Goal: Task Accomplishment & Management: Use online tool/utility

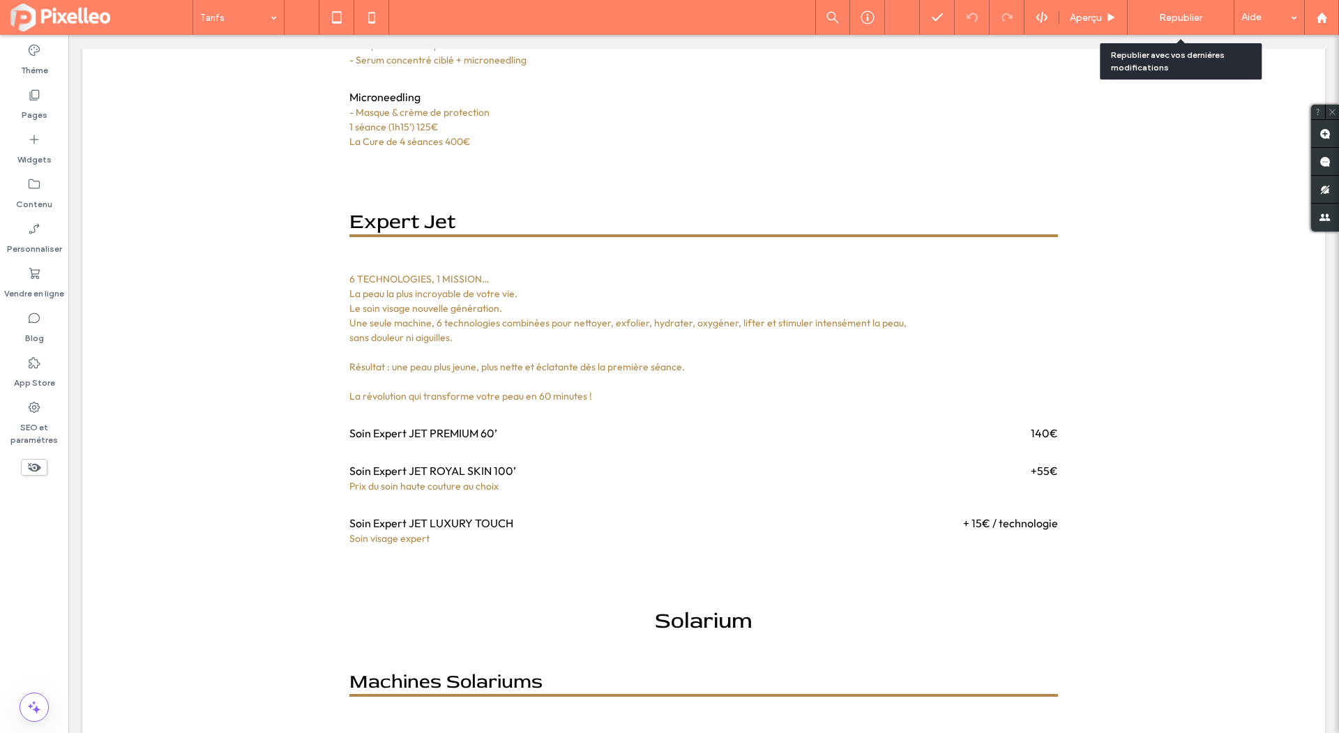
click at [1191, 10] on div "Republier" at bounding box center [1180, 17] width 85 height 18
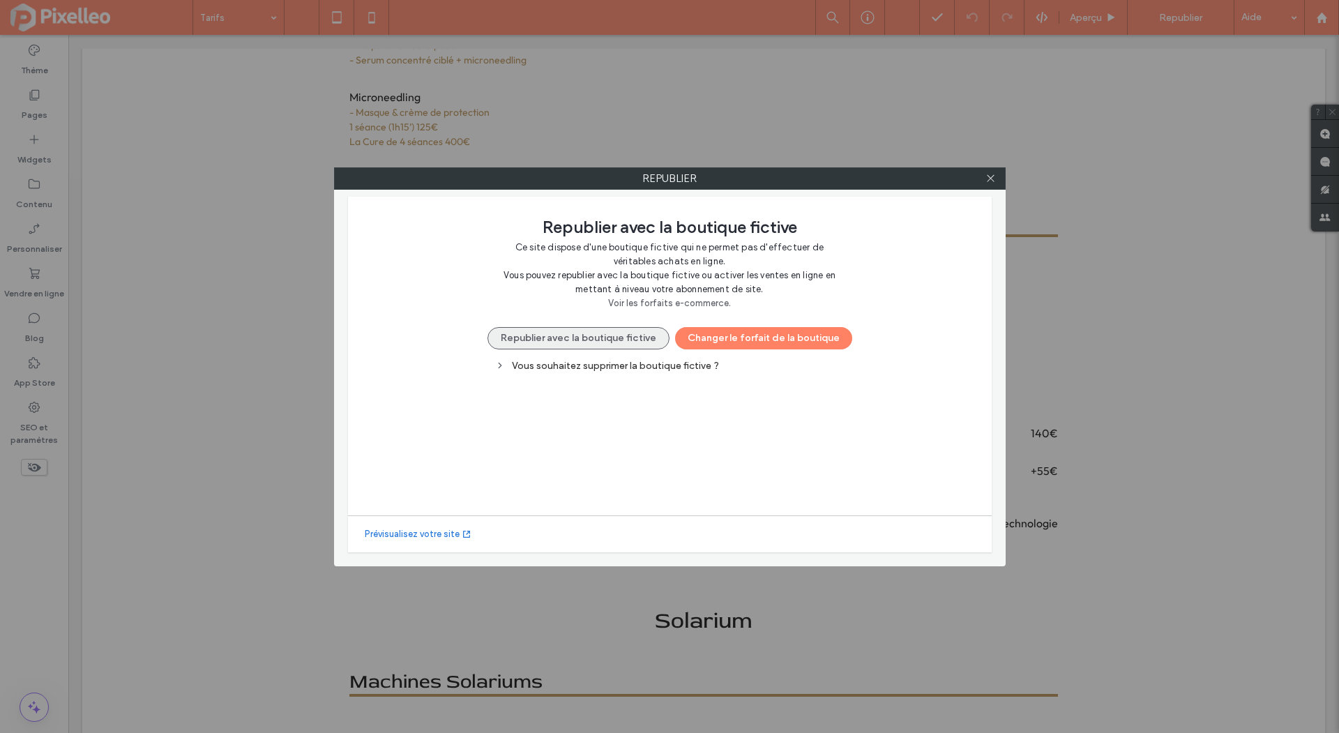
click at [616, 329] on button "Republier avec la boutique fictive" at bounding box center [579, 338] width 182 height 22
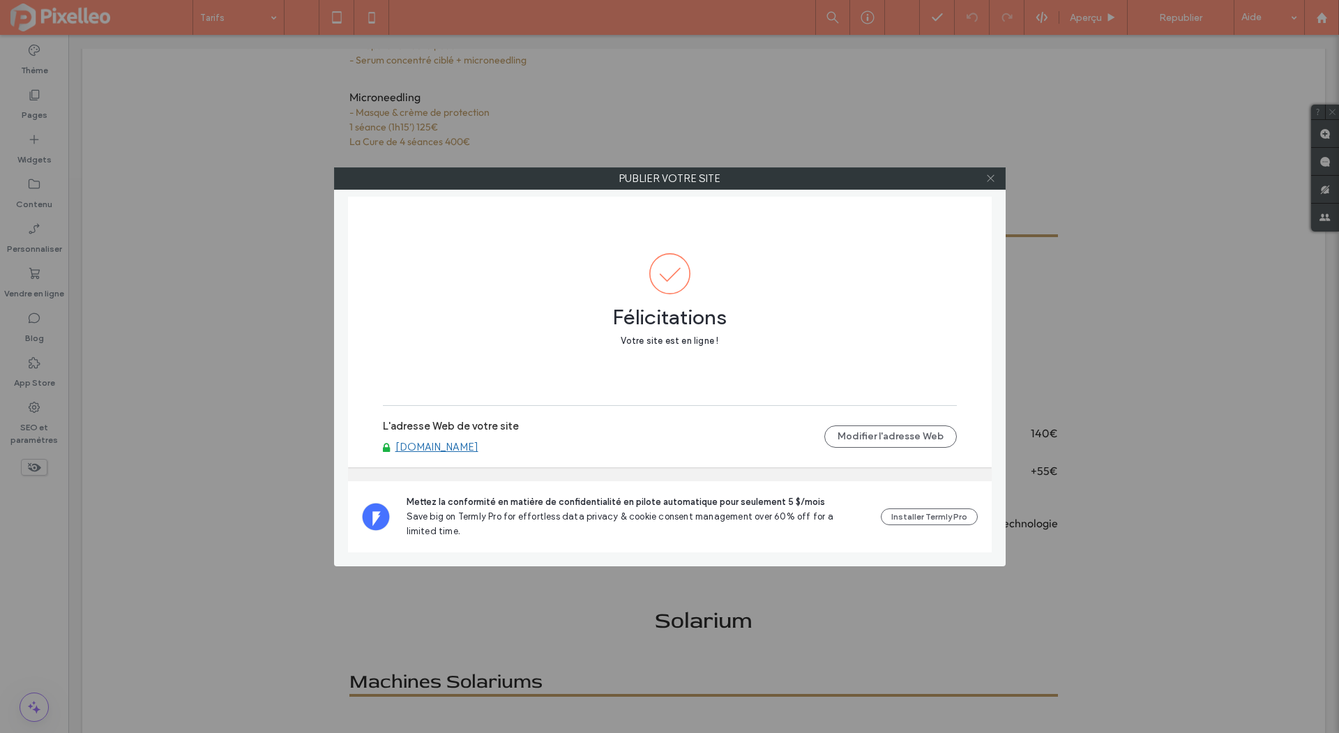
click at [989, 177] on icon at bounding box center [991, 178] width 10 height 10
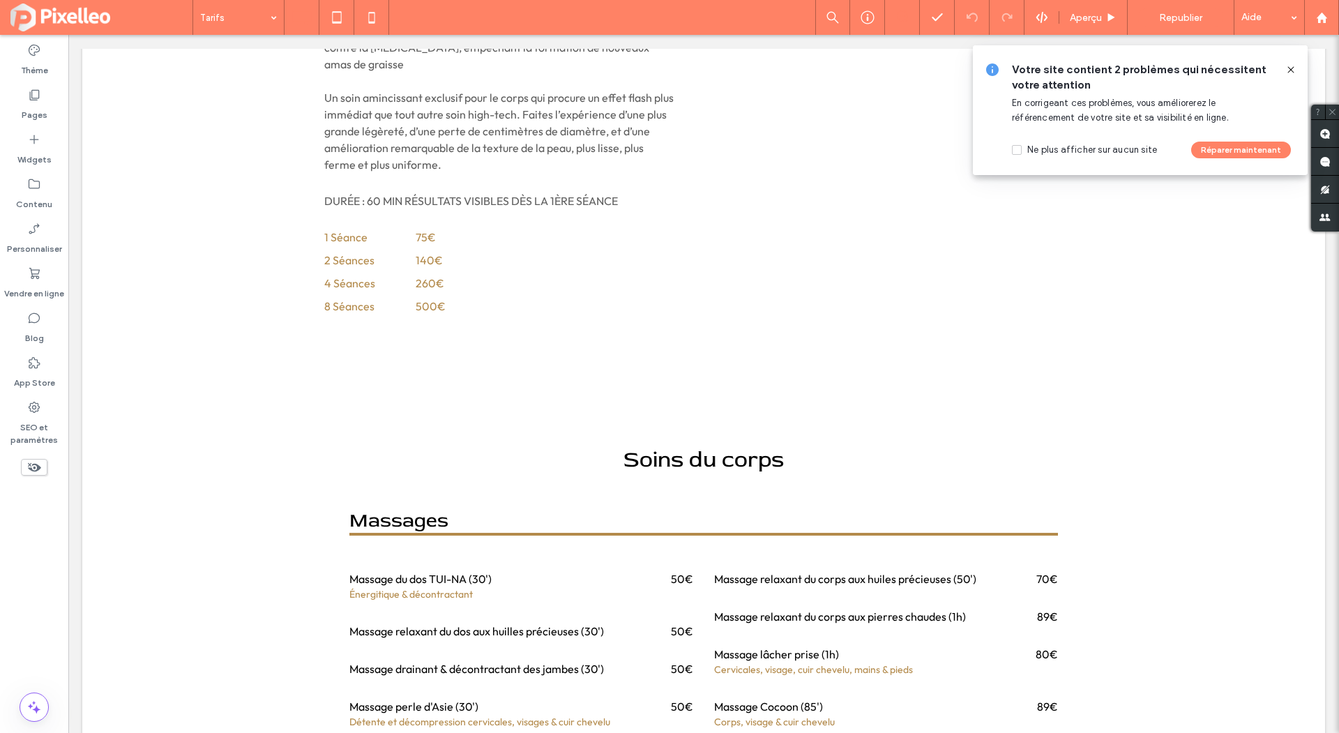
scroll to position [1600, 0]
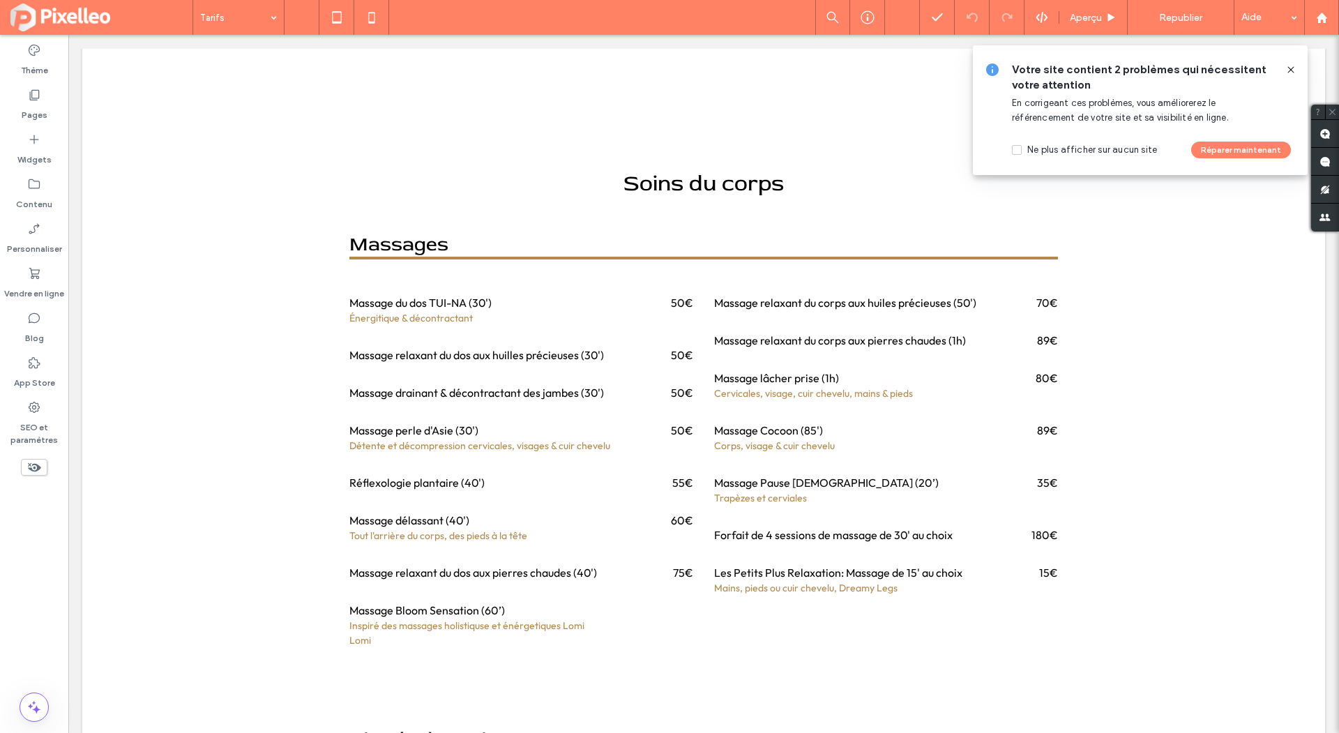
click at [1288, 64] on icon at bounding box center [1291, 69] width 11 height 11
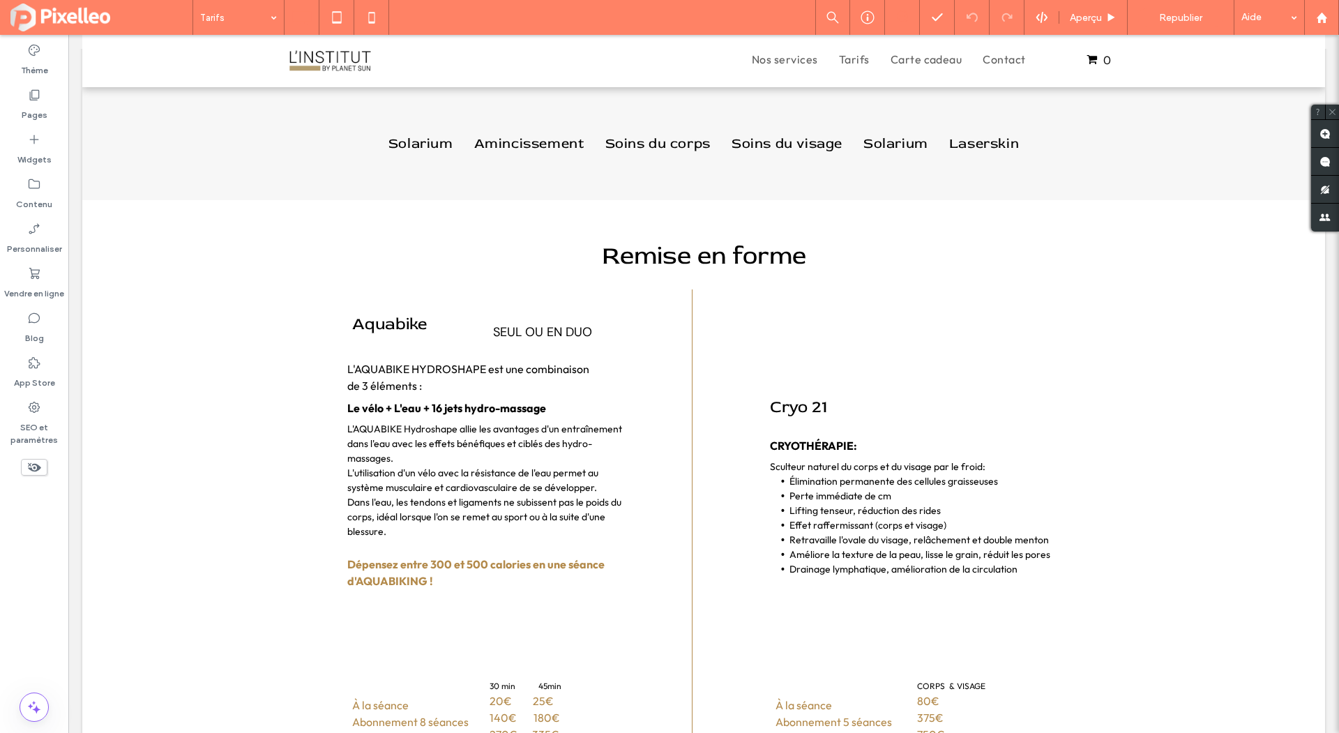
scroll to position [0, 0]
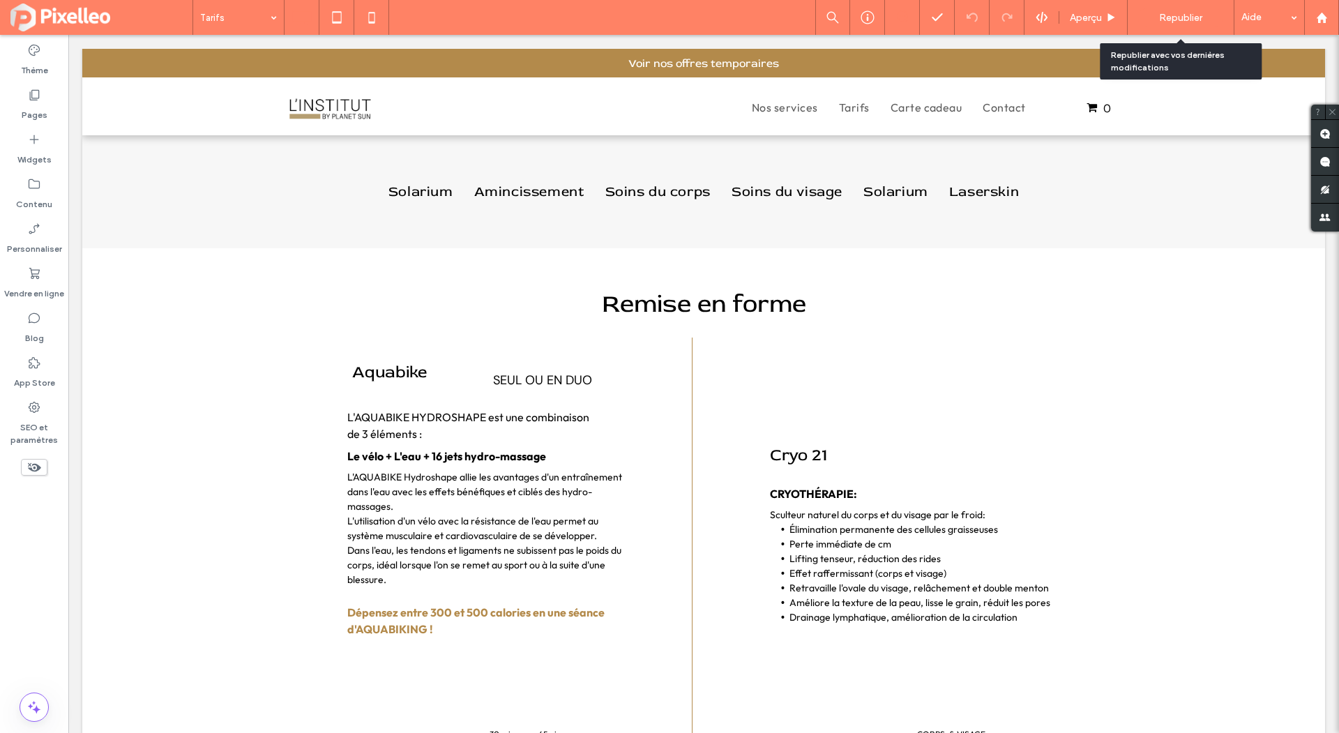
click at [1186, 13] on span "Republier" at bounding box center [1180, 18] width 43 height 12
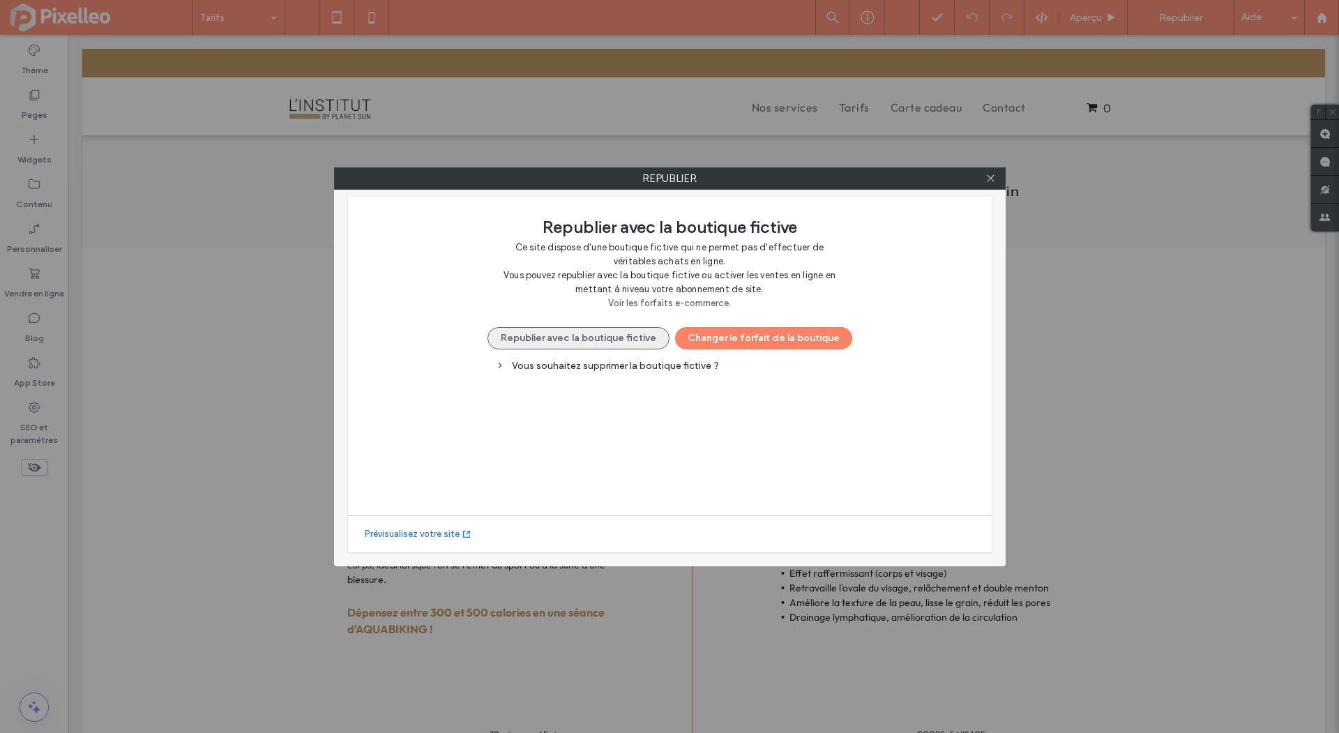
click at [633, 337] on button "Republier avec la boutique fictive" at bounding box center [579, 338] width 182 height 22
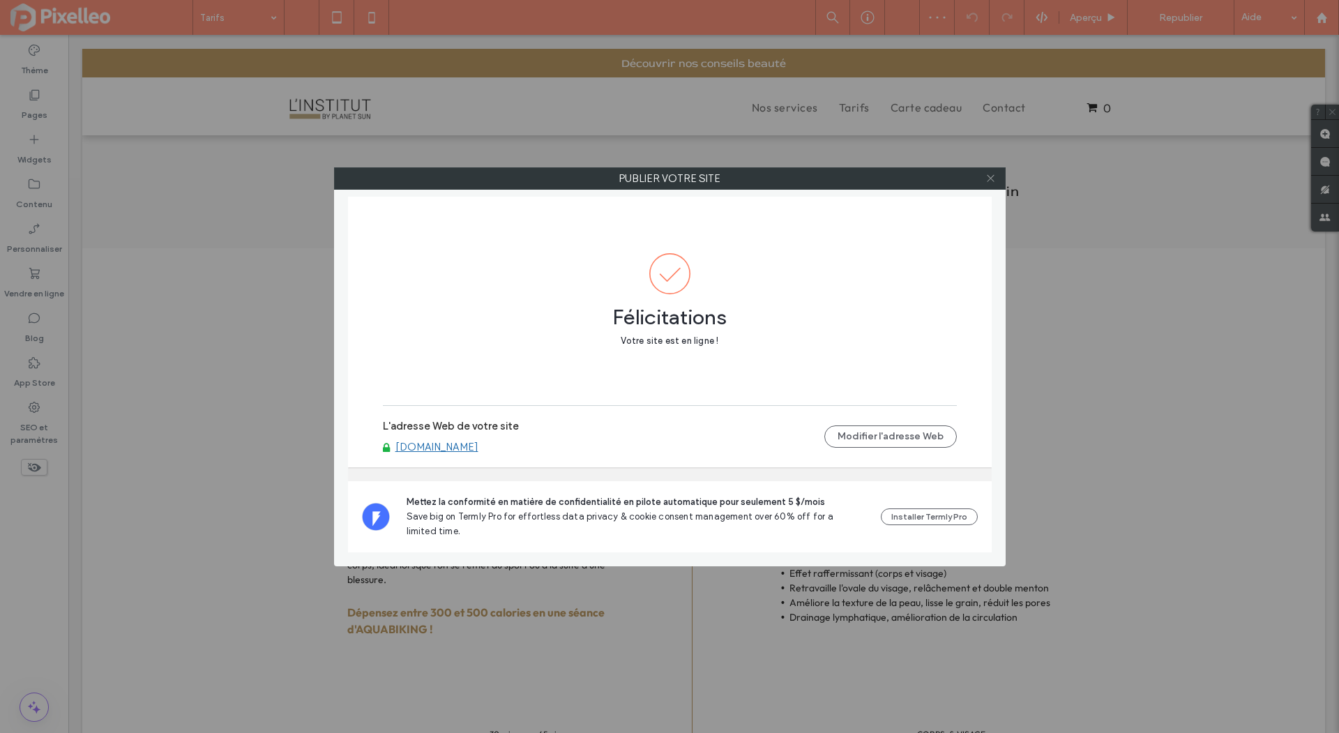
click at [987, 174] on icon at bounding box center [991, 178] width 10 height 10
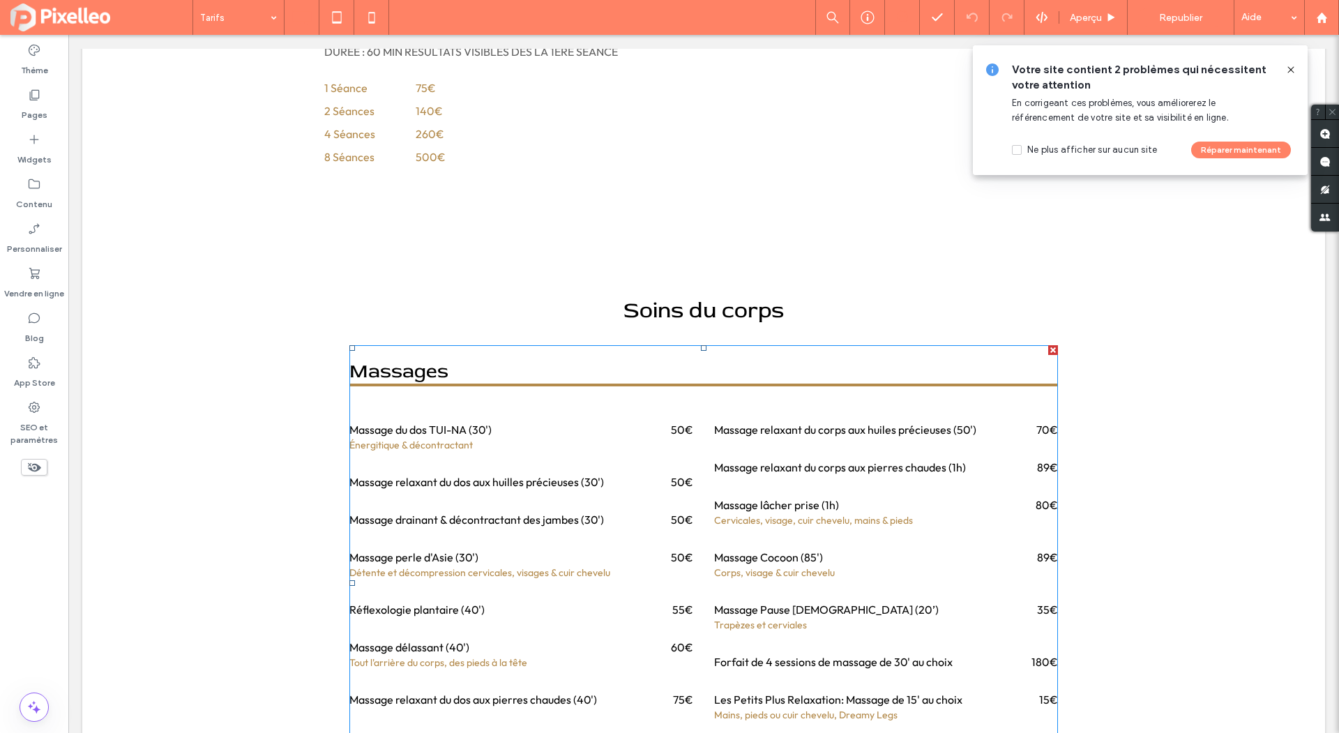
scroll to position [1475, 0]
click at [1292, 68] on use at bounding box center [1291, 69] width 6 height 6
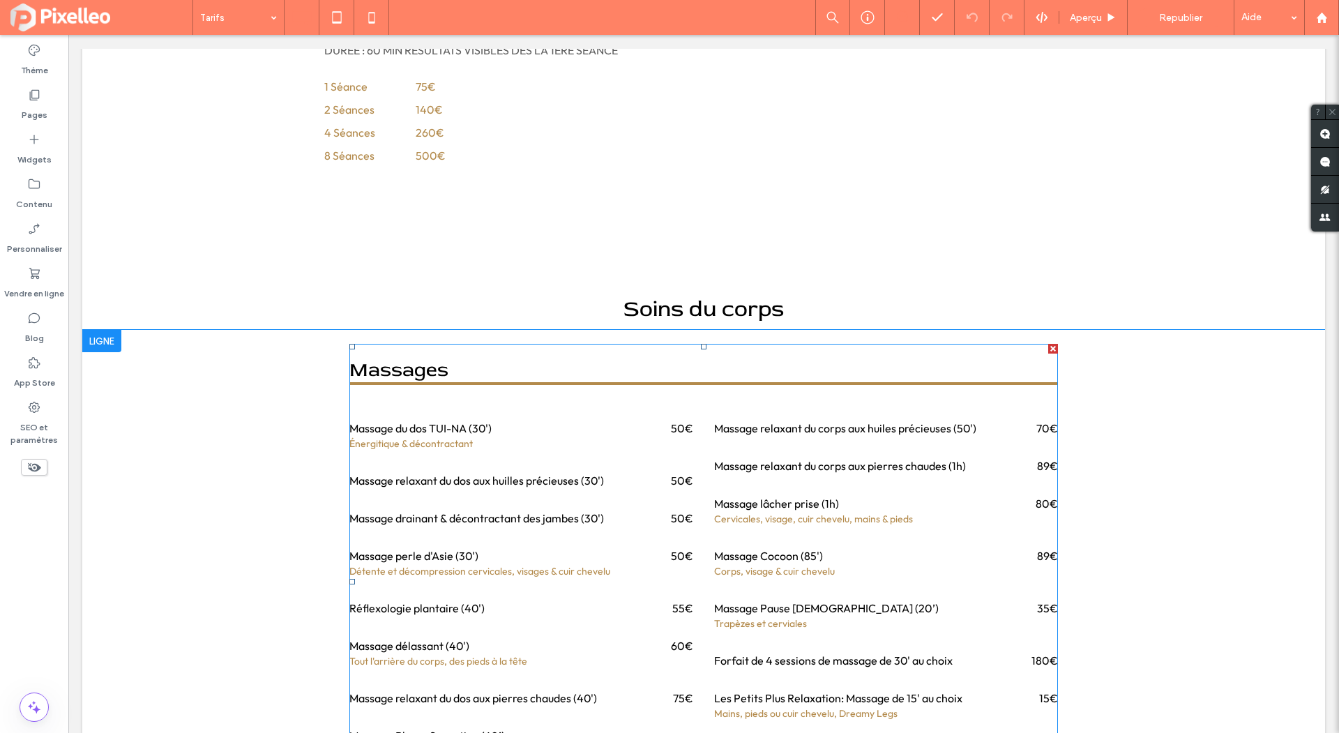
scroll to position [1765, 0]
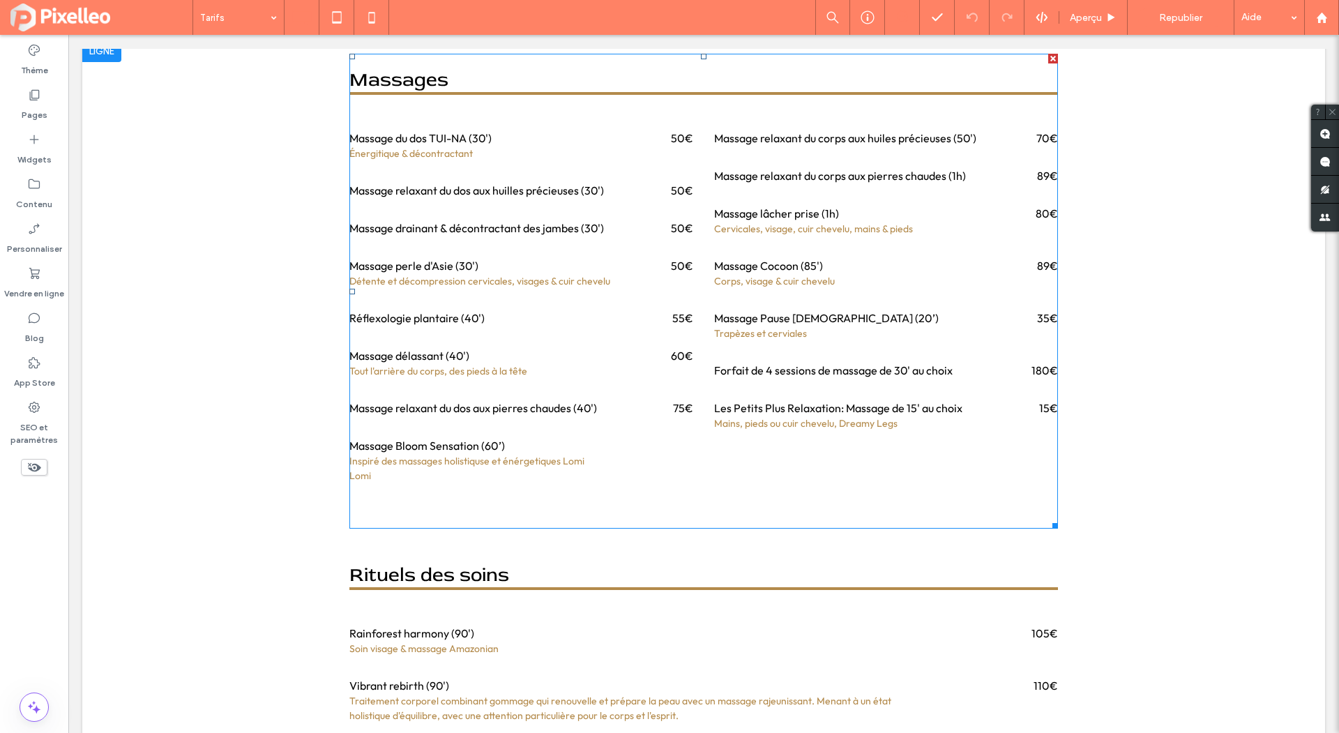
click at [808, 311] on div "Massage Pause Zen (20’)" at bounding box center [850, 318] width 272 height 17
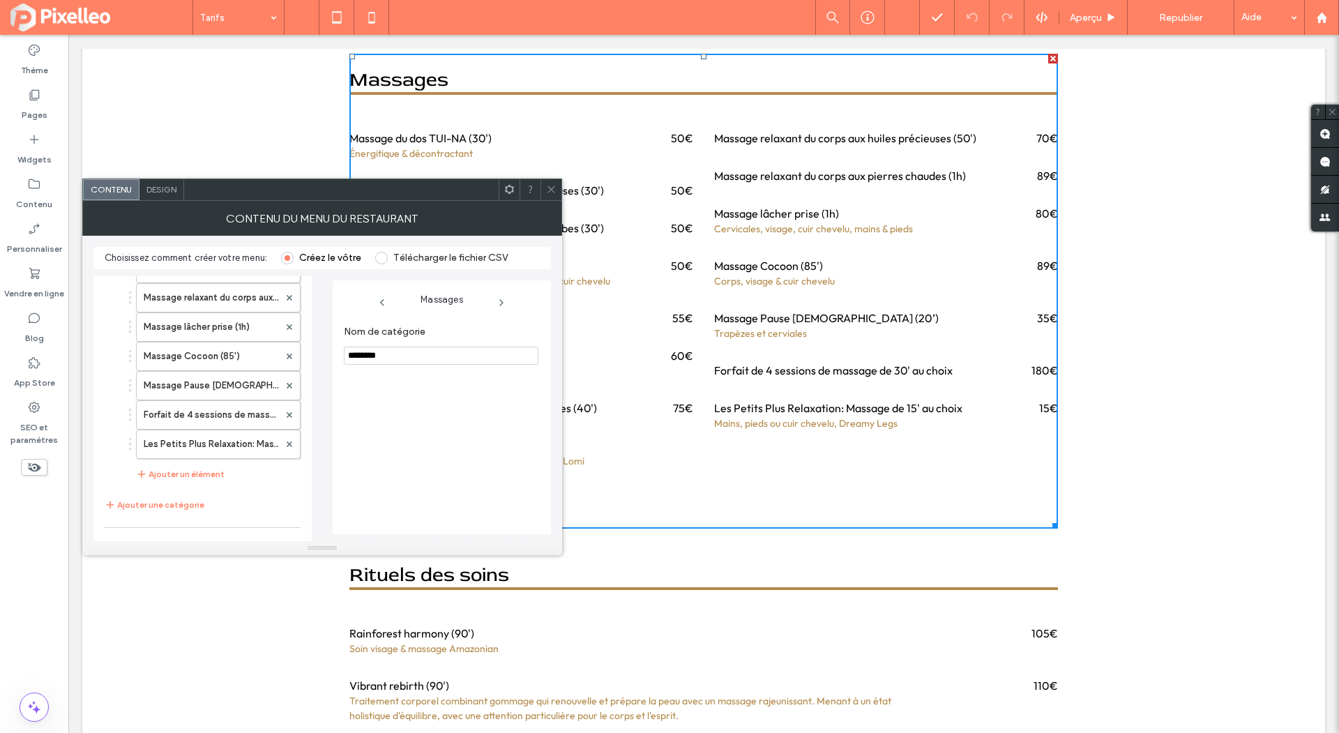
scroll to position [307, 0]
click at [174, 394] on label "Forfait de 4 sessions de massage de 30' au choix" at bounding box center [211, 408] width 135 height 28
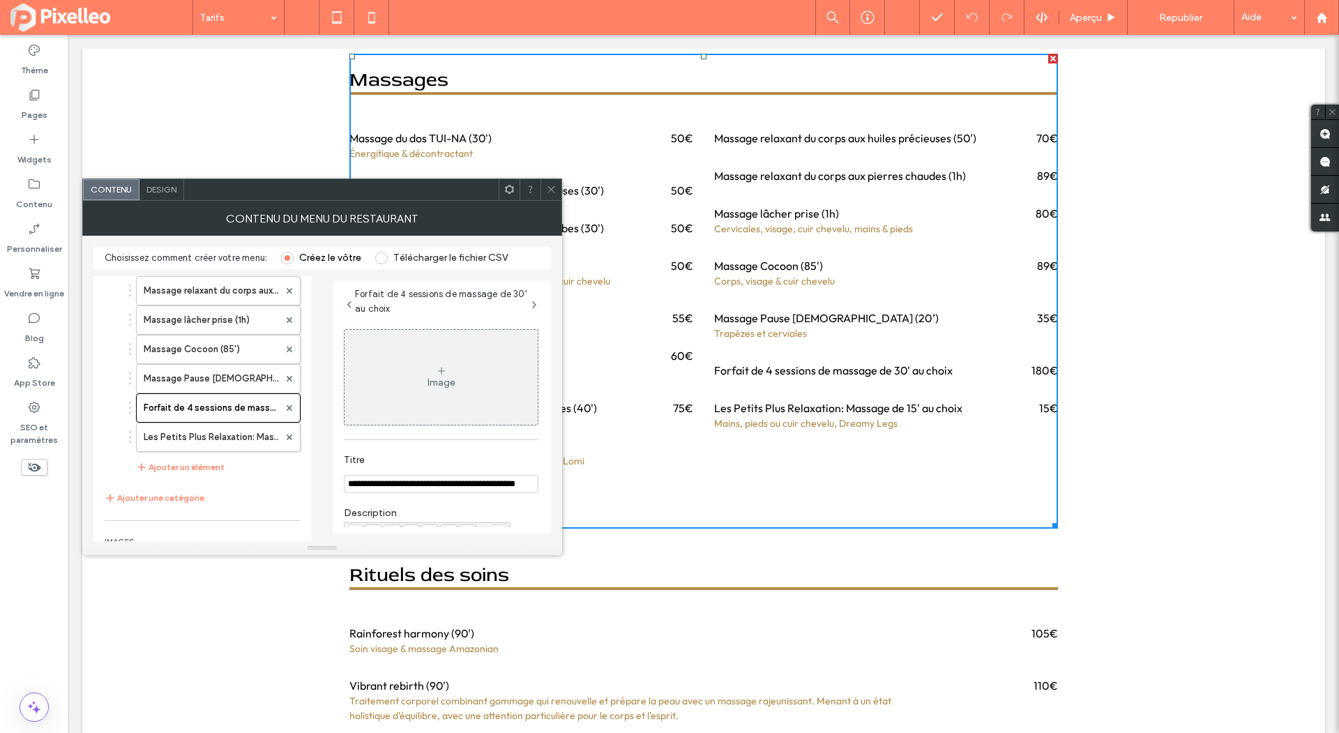
scroll to position [116, 0]
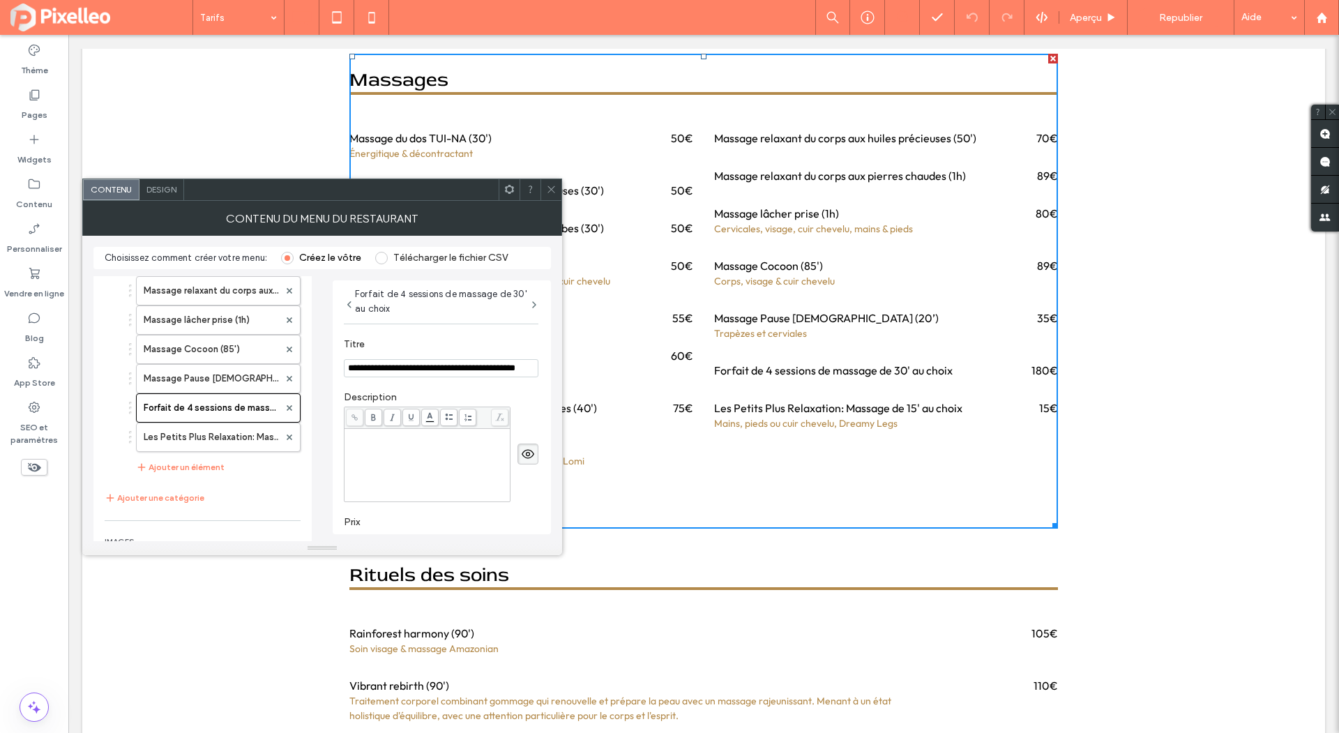
click at [406, 431] on div "Rich Text Editor" at bounding box center [428, 435] width 162 height 10
click at [442, 338] on label "Titre" at bounding box center [438, 345] width 189 height 15
click at [446, 389] on div "Description" at bounding box center [441, 446] width 195 height 125
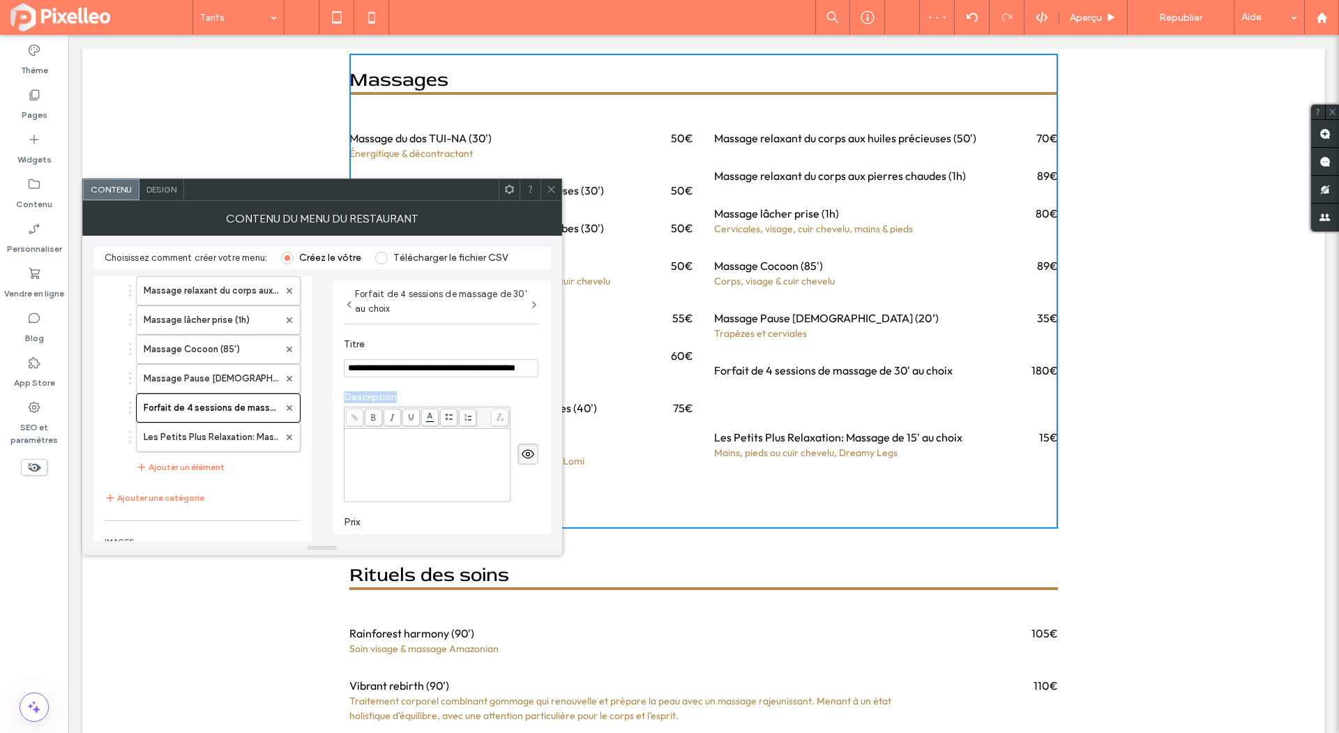
click at [446, 389] on div "Description" at bounding box center [441, 446] width 195 height 125
click at [405, 443] on div "Rich Text Editor" at bounding box center [428, 445] width 162 height 10
click at [233, 365] on label "Massage Pause Zen (20’)" at bounding box center [211, 379] width 135 height 28
type input "**********"
type input "**"
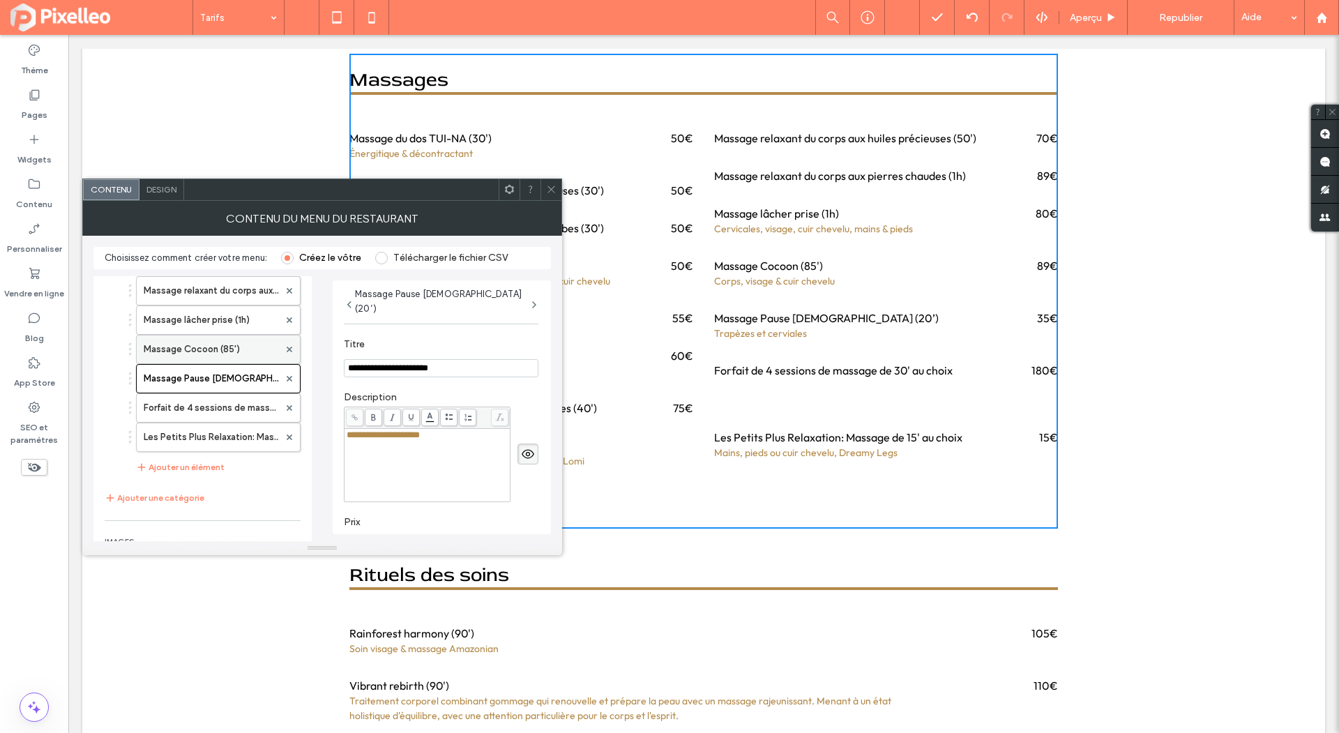
click at [227, 341] on label "Massage Cocoon (85')" at bounding box center [211, 350] width 135 height 28
type input "**********"
type input "**"
click at [552, 181] on span at bounding box center [551, 189] width 10 height 21
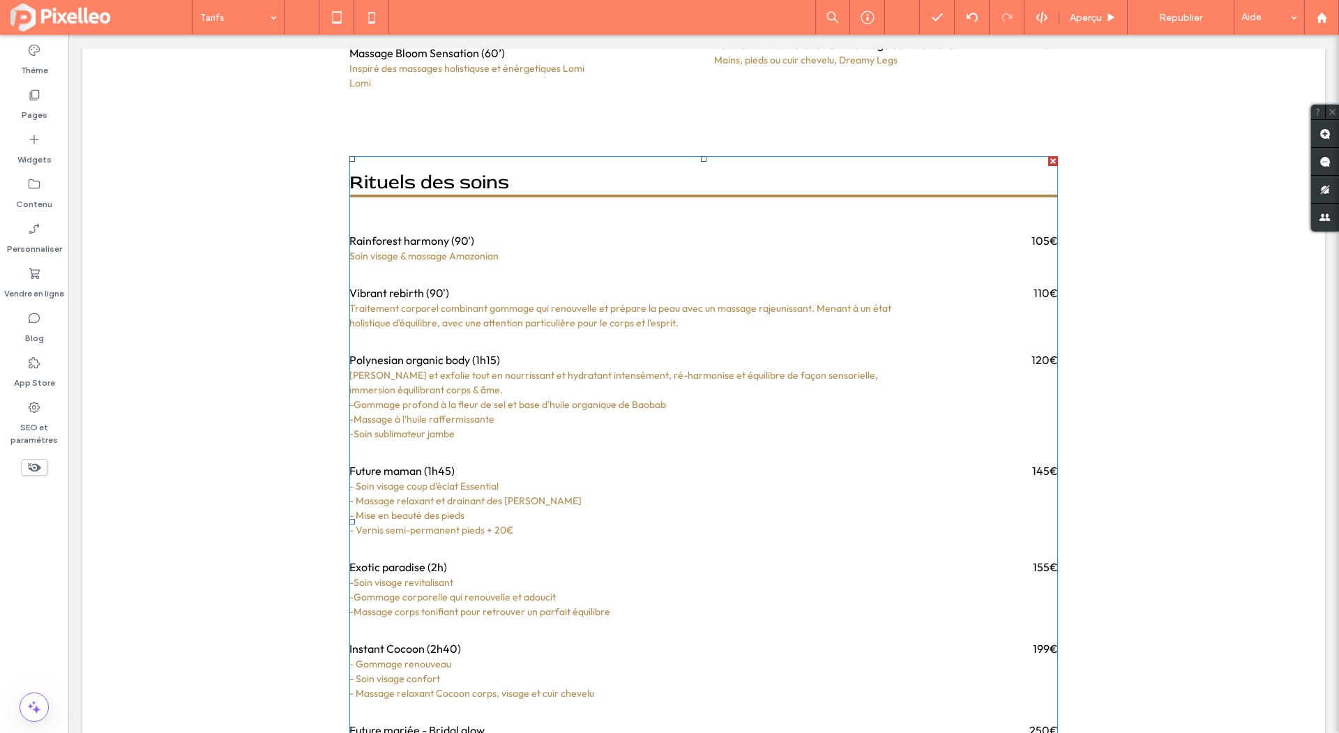
scroll to position [2922, 0]
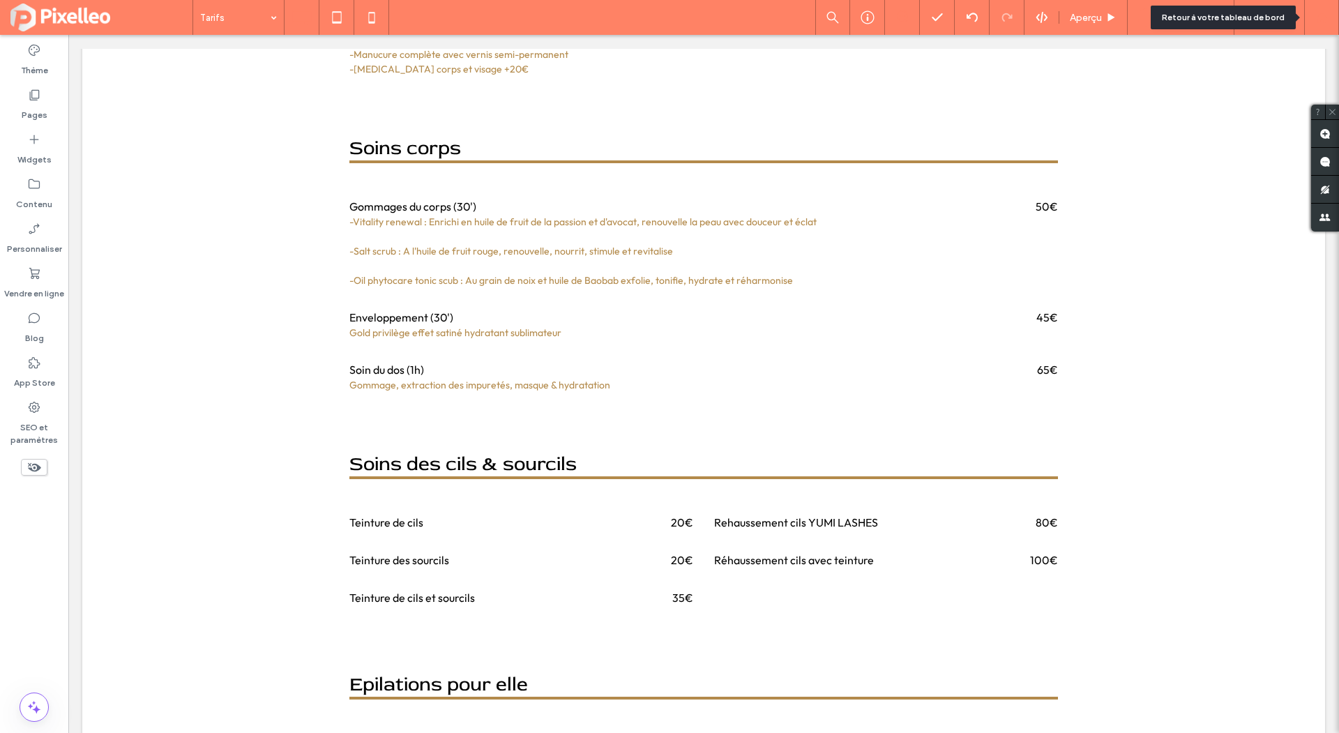
click at [1322, 23] on div at bounding box center [1321, 17] width 35 height 35
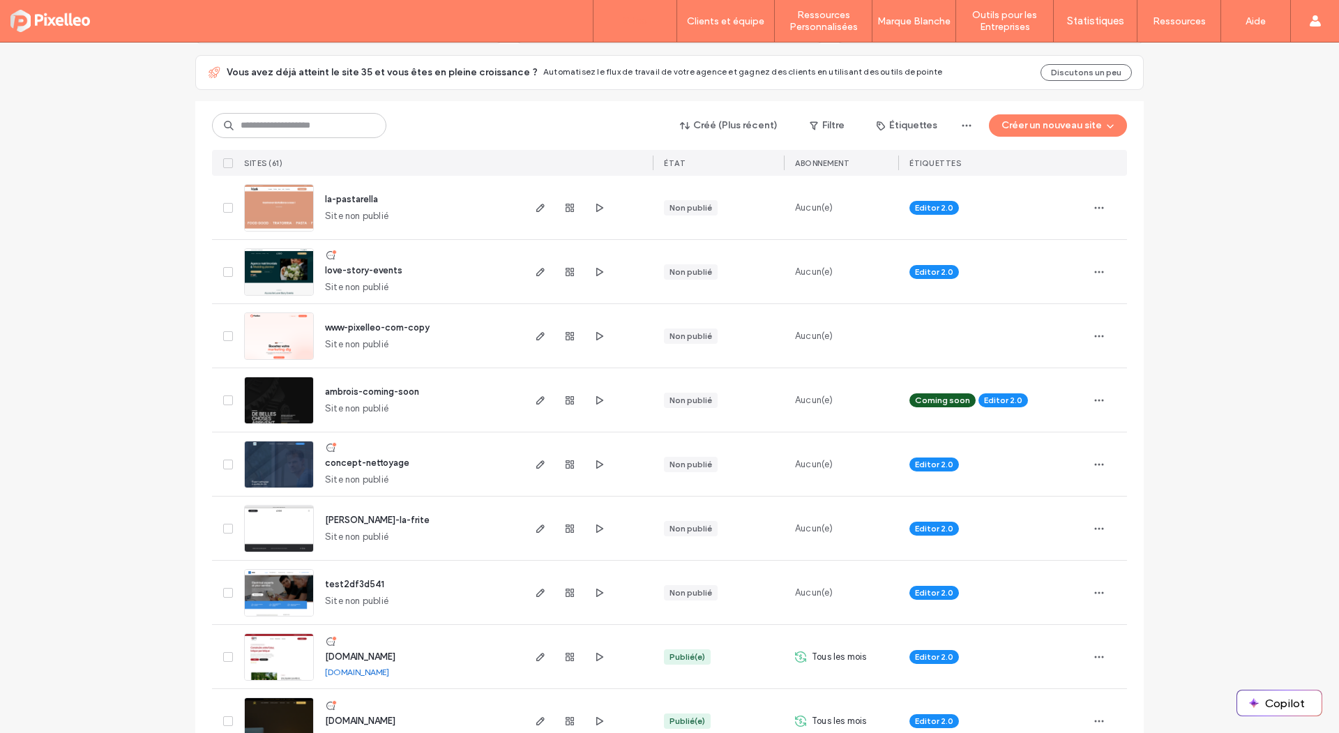
scroll to position [306, 0]
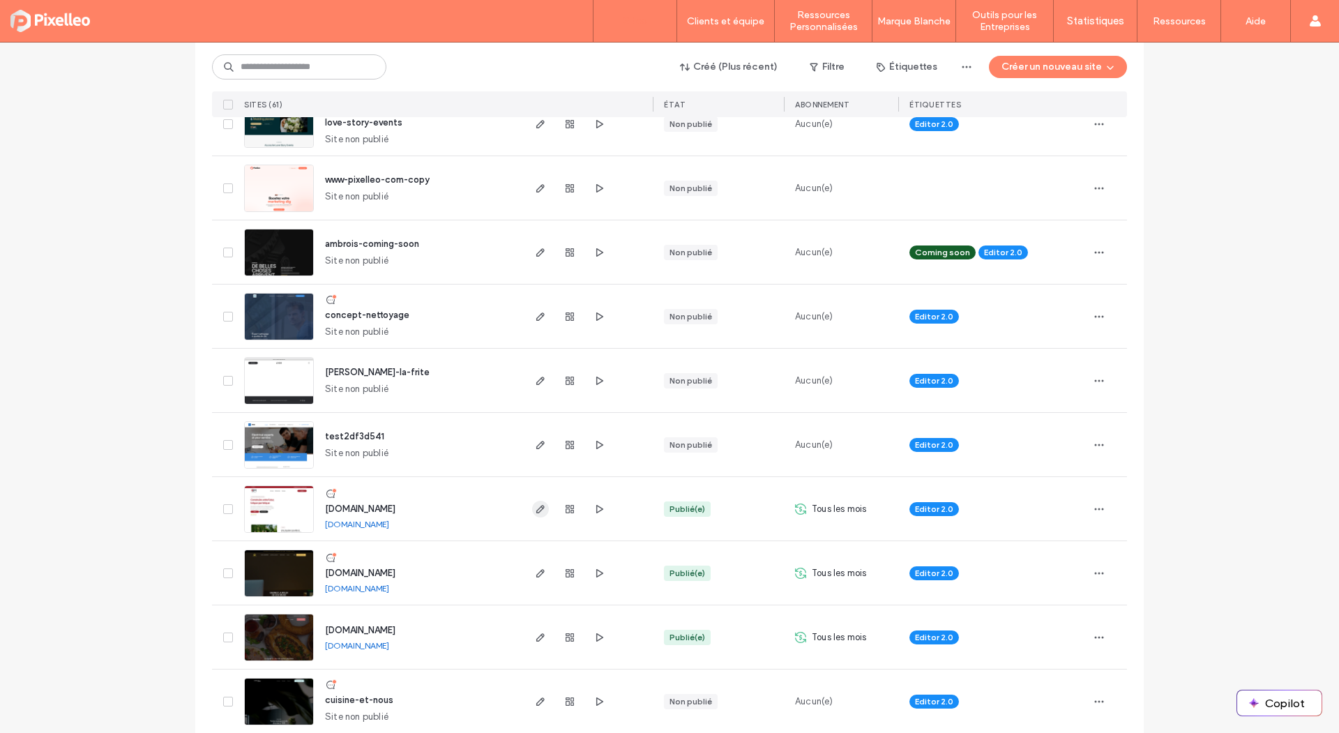
click at [538, 504] on icon "button" at bounding box center [540, 509] width 11 height 11
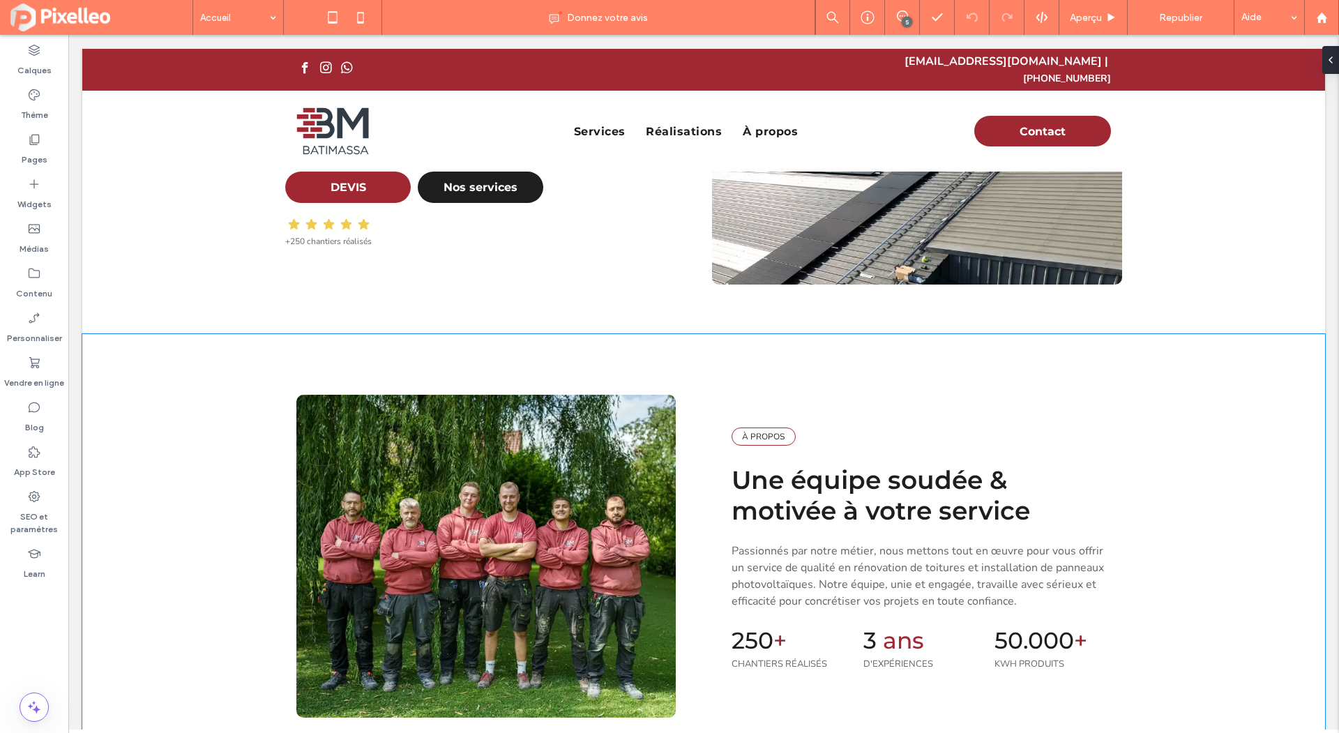
scroll to position [397, 0]
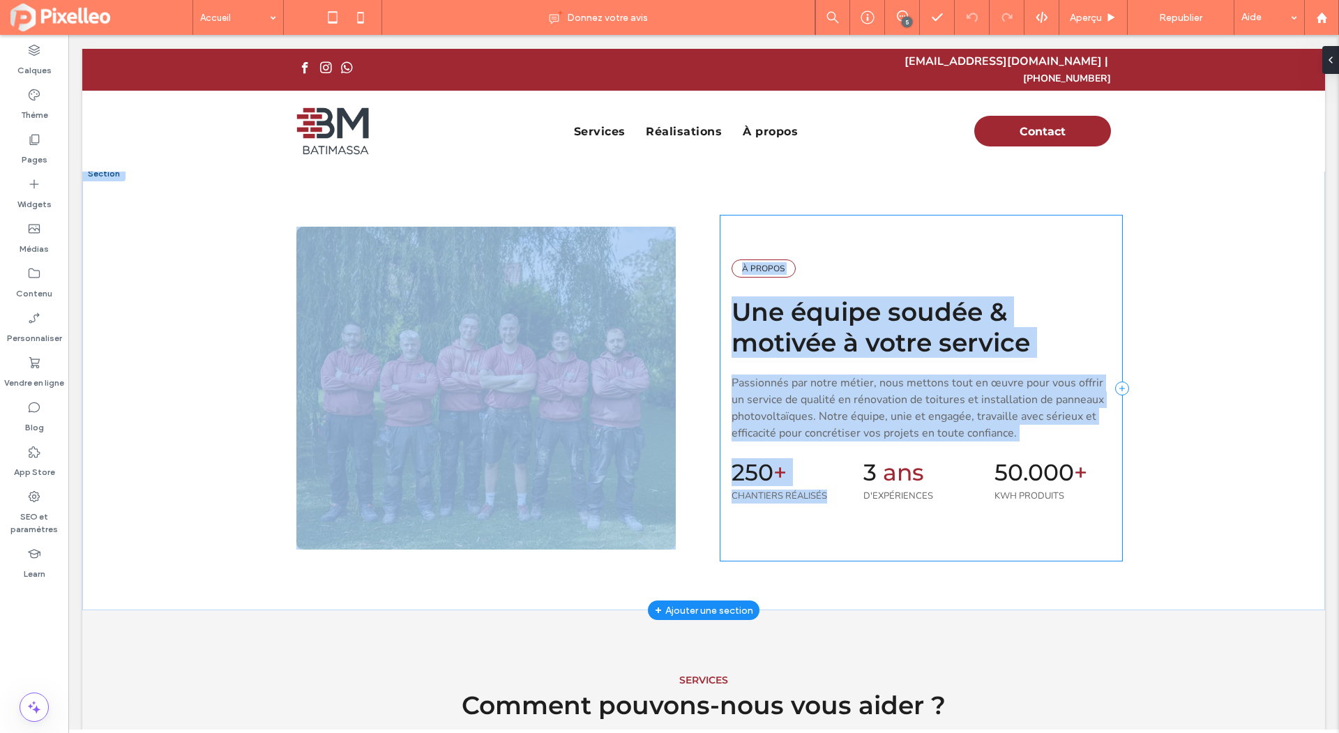
drag, startPoint x: 258, startPoint y: 205, endPoint x: 787, endPoint y: 551, distance: 631.8
click at [668, 560] on div "À PROPOS Une équipe soudée & motivée à votre service ﻿ Passionnés par notre mét…" at bounding box center [703, 388] width 1243 height 444
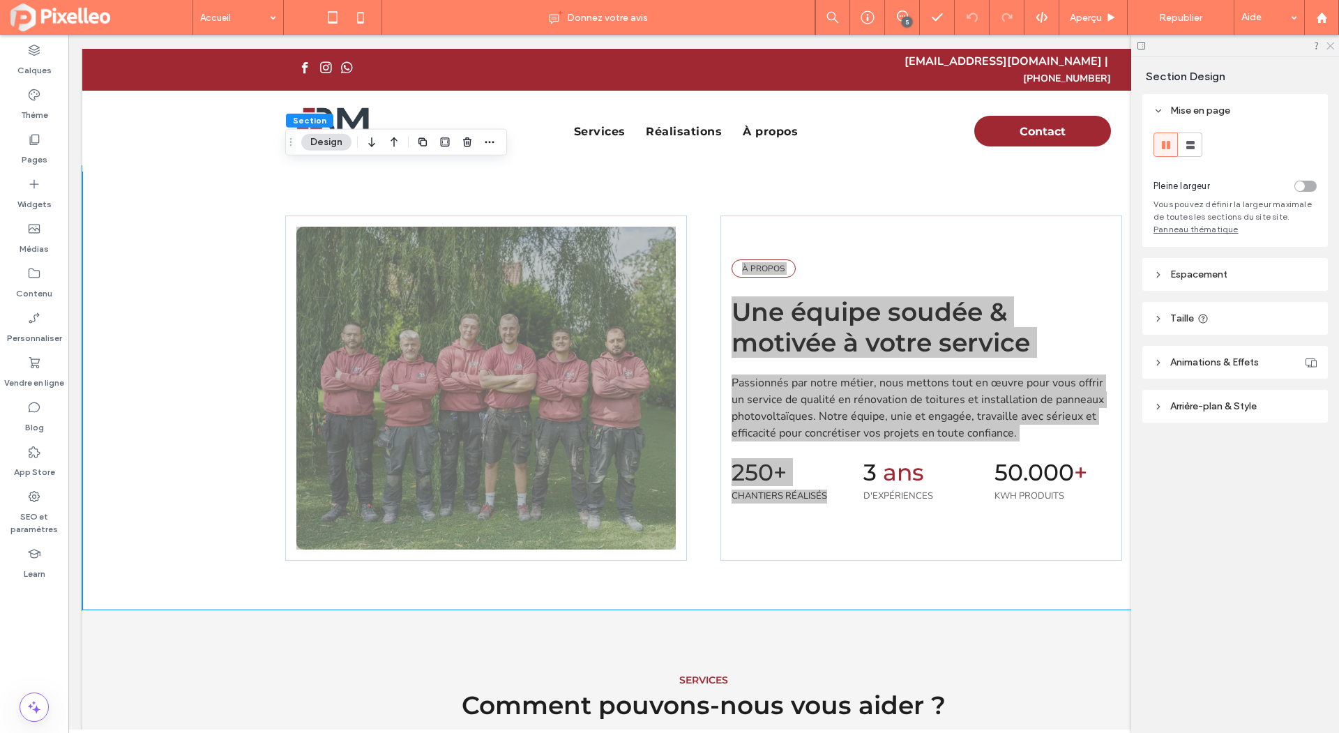
click at [1329, 48] on icon at bounding box center [1329, 44] width 9 height 9
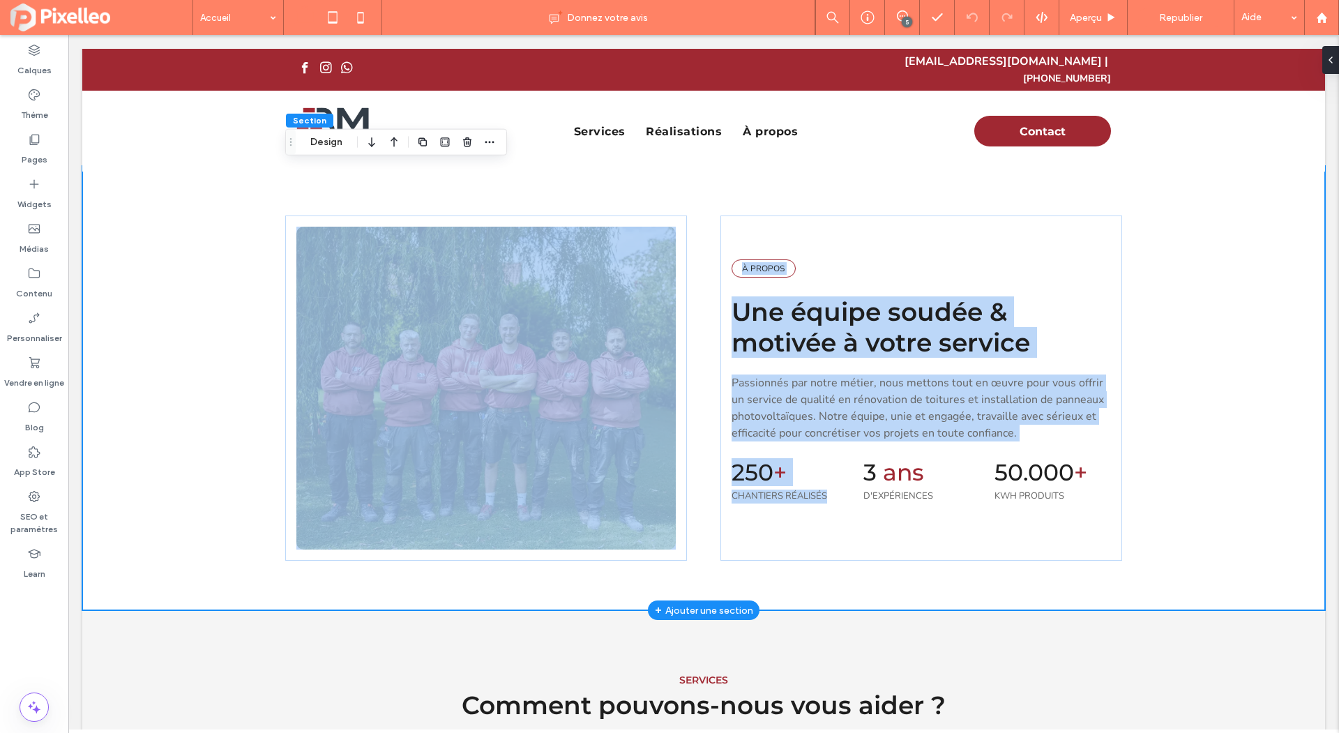
click at [942, 195] on div "À PROPOS Une équipe soudée & motivée à votre service ﻿ Passionnés par notre mét…" at bounding box center [703, 388] width 837 height 444
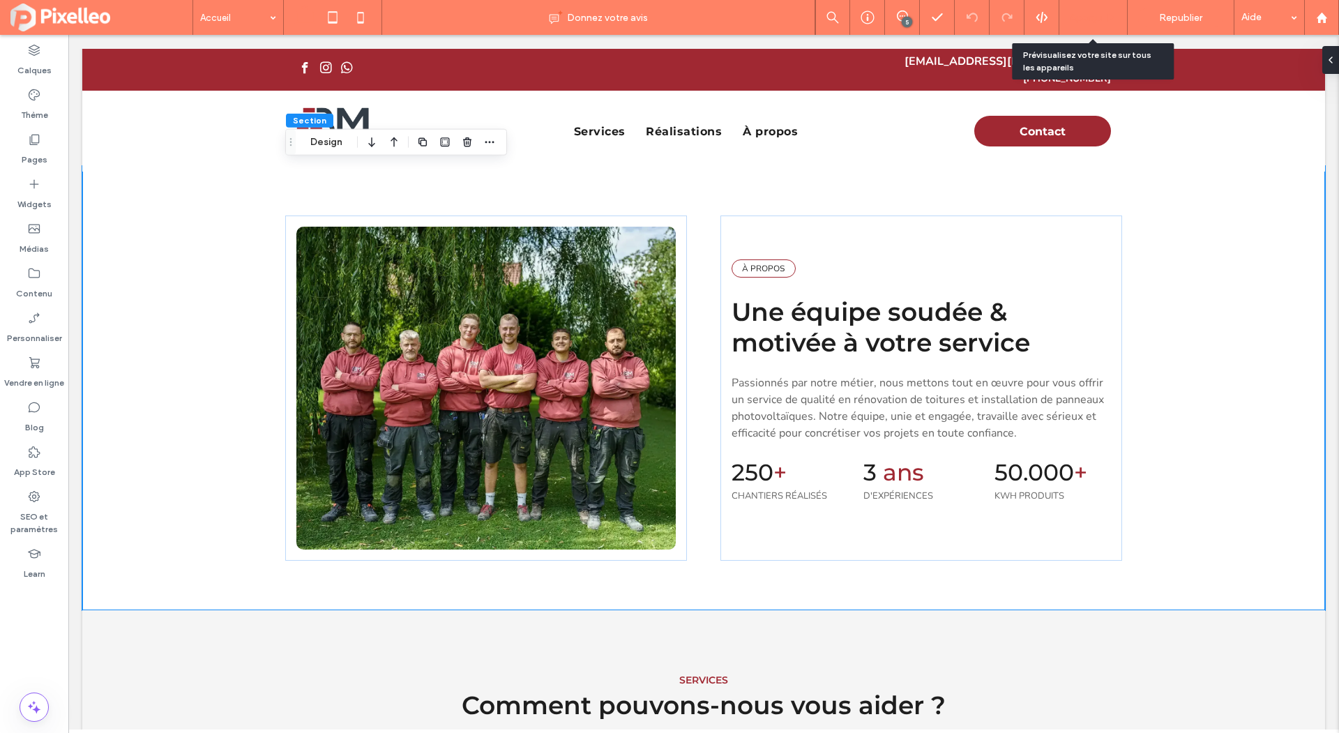
click at [1071, 13] on span "Aperçu" at bounding box center [1086, 18] width 32 height 12
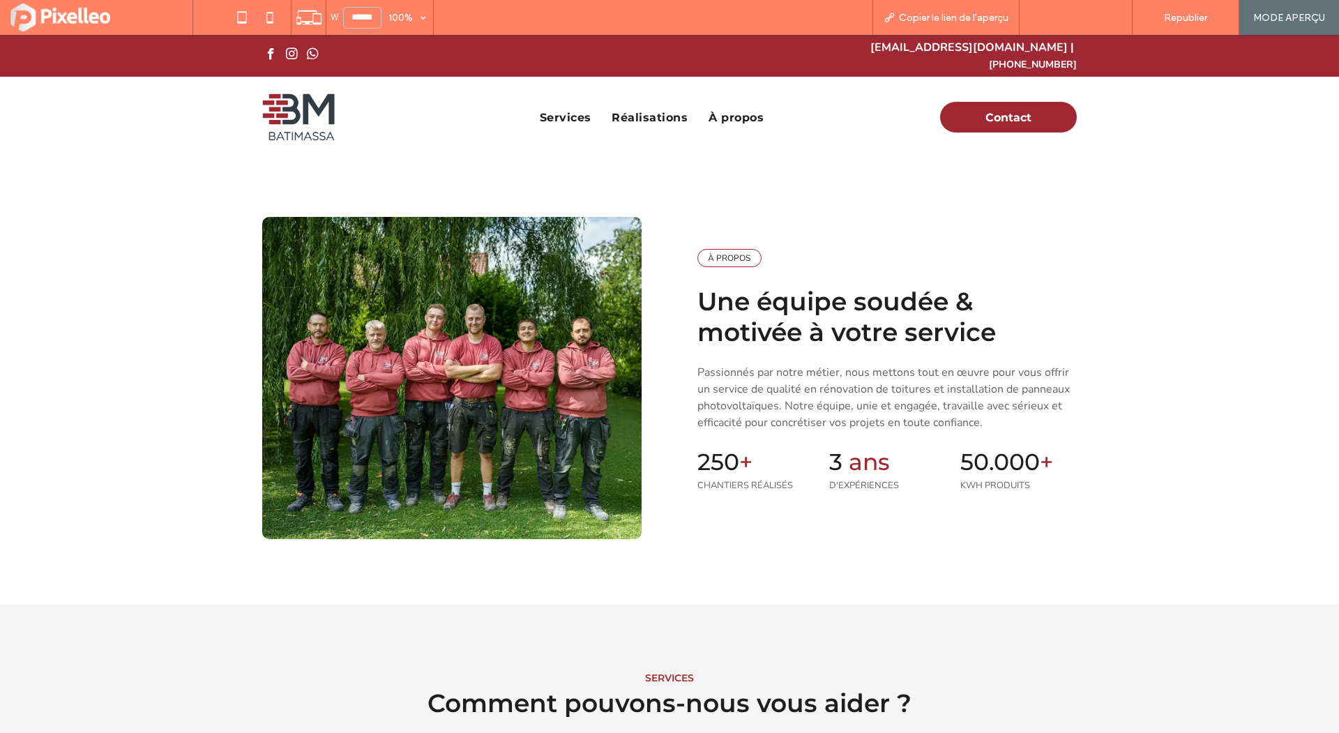
click at [1063, 24] on div "Retour à l'éditeur" at bounding box center [1076, 17] width 113 height 35
click at [1073, 13] on span "Retour à l'éditeur" at bounding box center [1082, 18] width 77 height 12
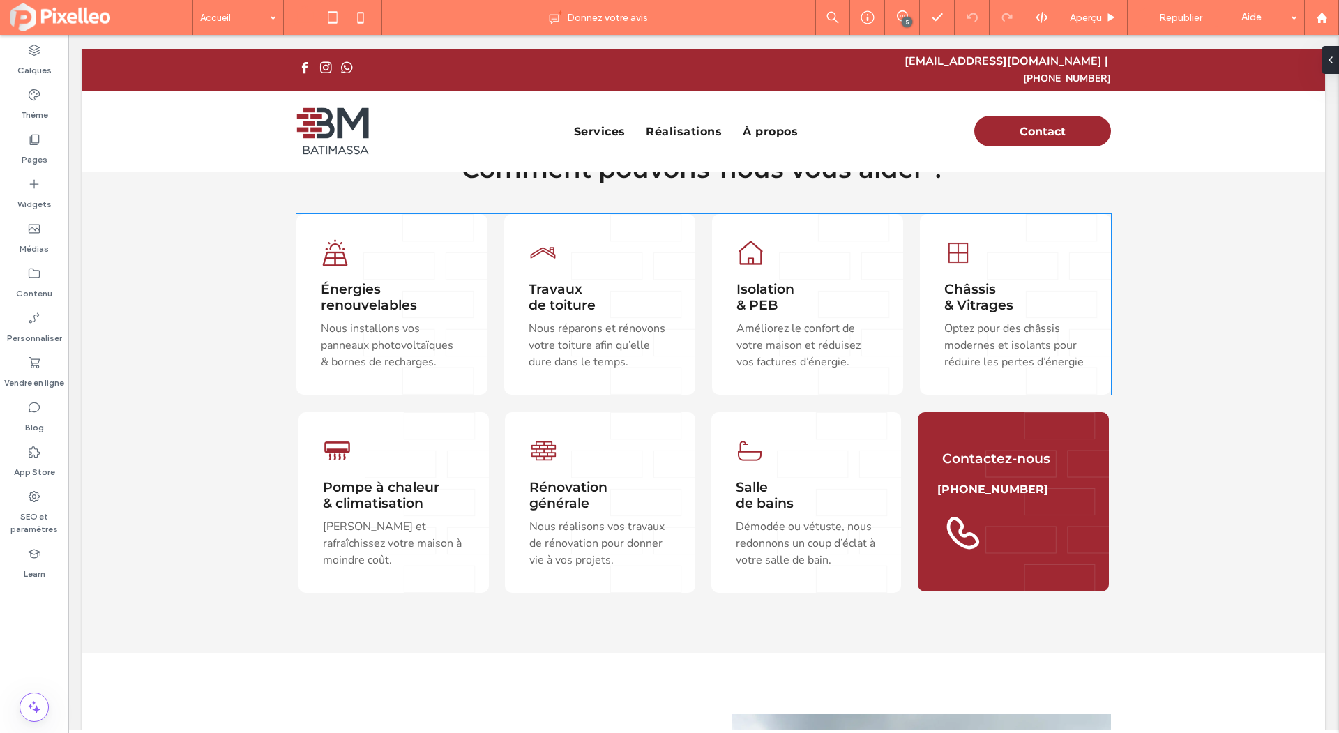
scroll to position [988, 0]
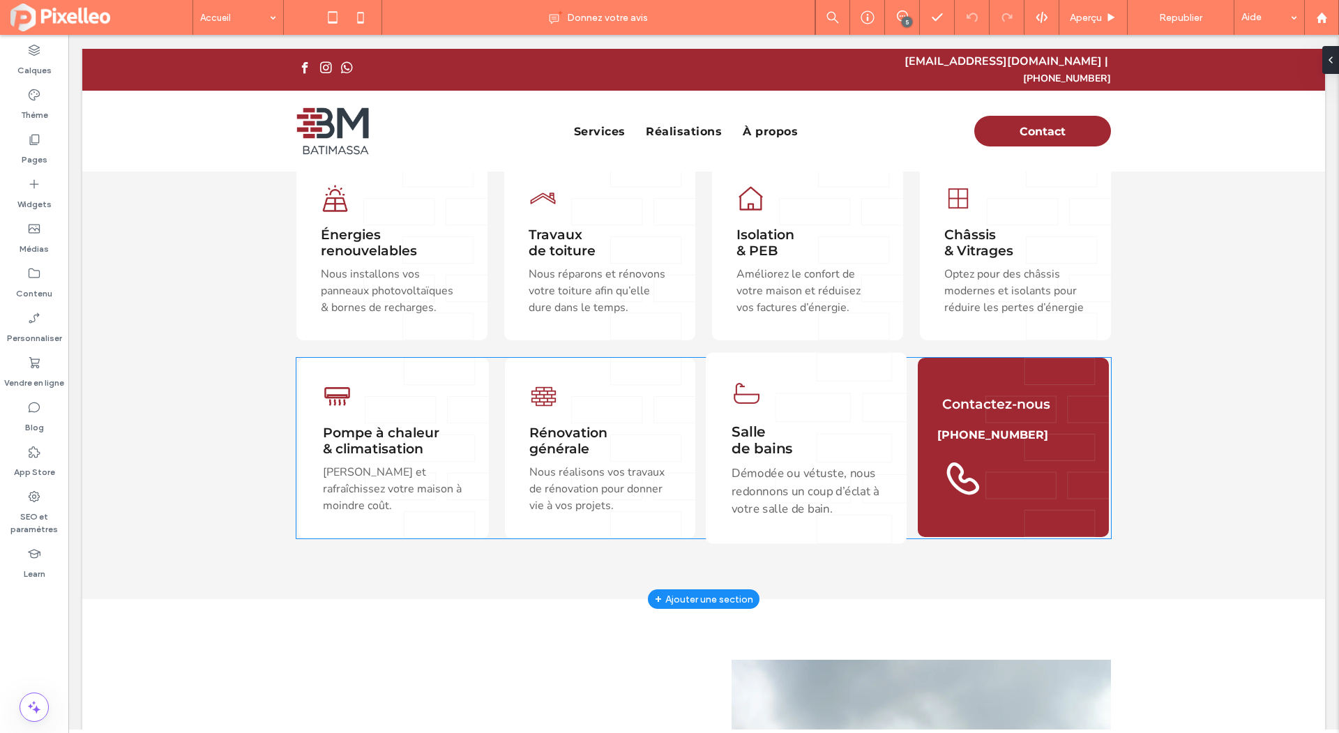
click at [842, 399] on div "Salle ﻿ de bains Démodée ou vétuste, nous redonnons un coup d’éclat à votre sal…" at bounding box center [807, 448] width 202 height 191
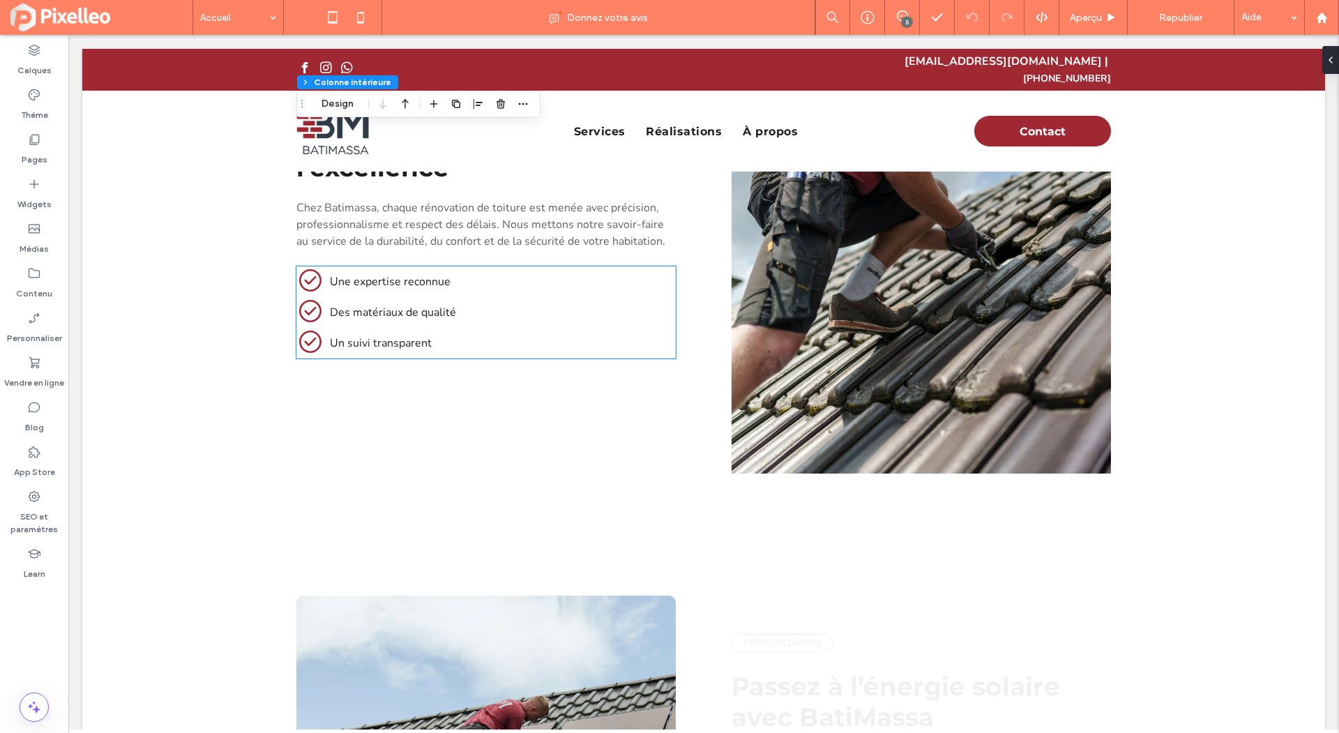
scroll to position [1880, 0]
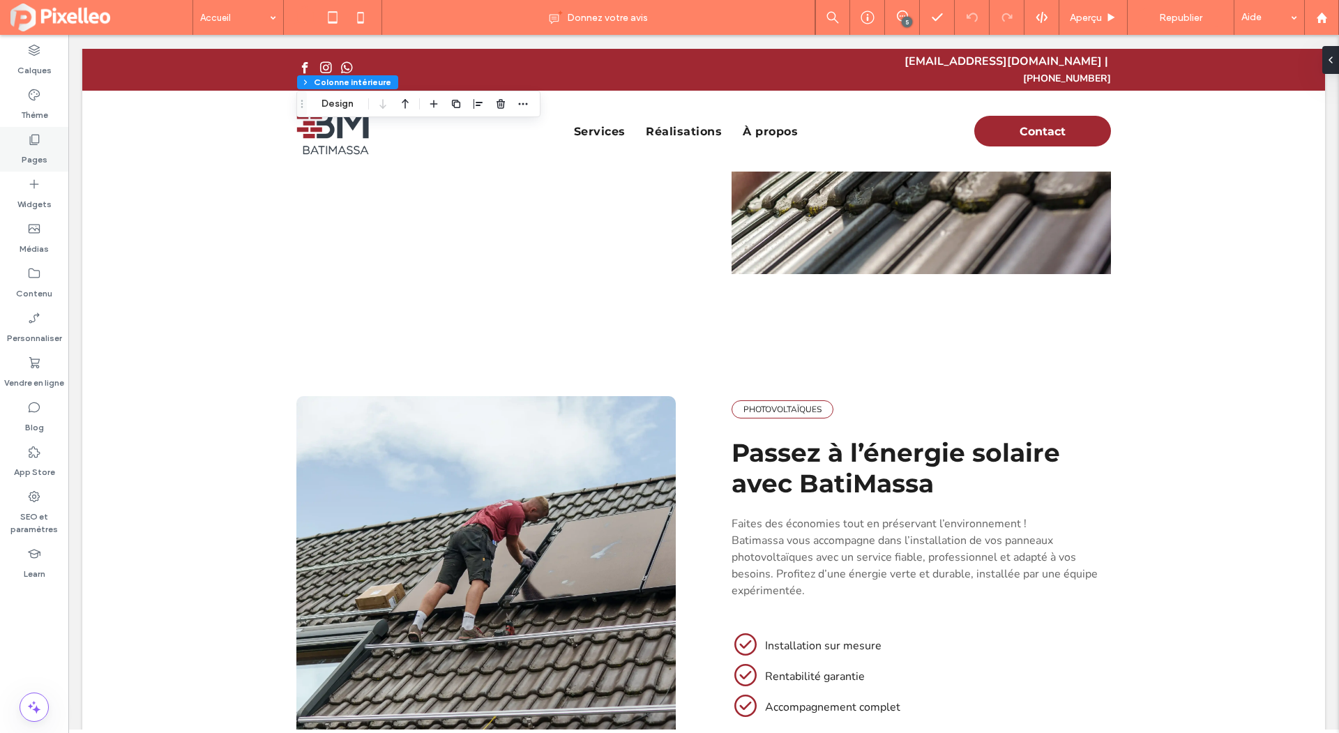
click at [21, 149] on div "Pages" at bounding box center [34, 149] width 68 height 45
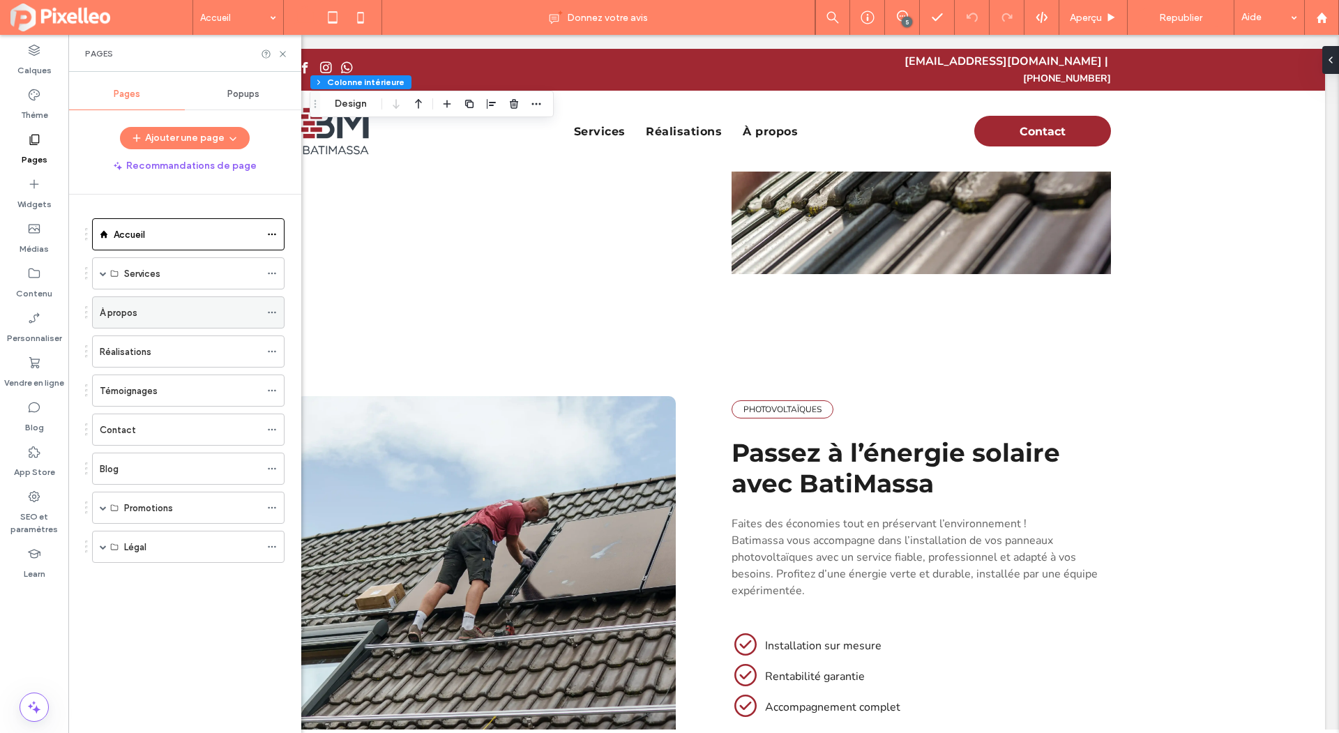
click at [138, 315] on div "À propos" at bounding box center [180, 313] width 160 height 15
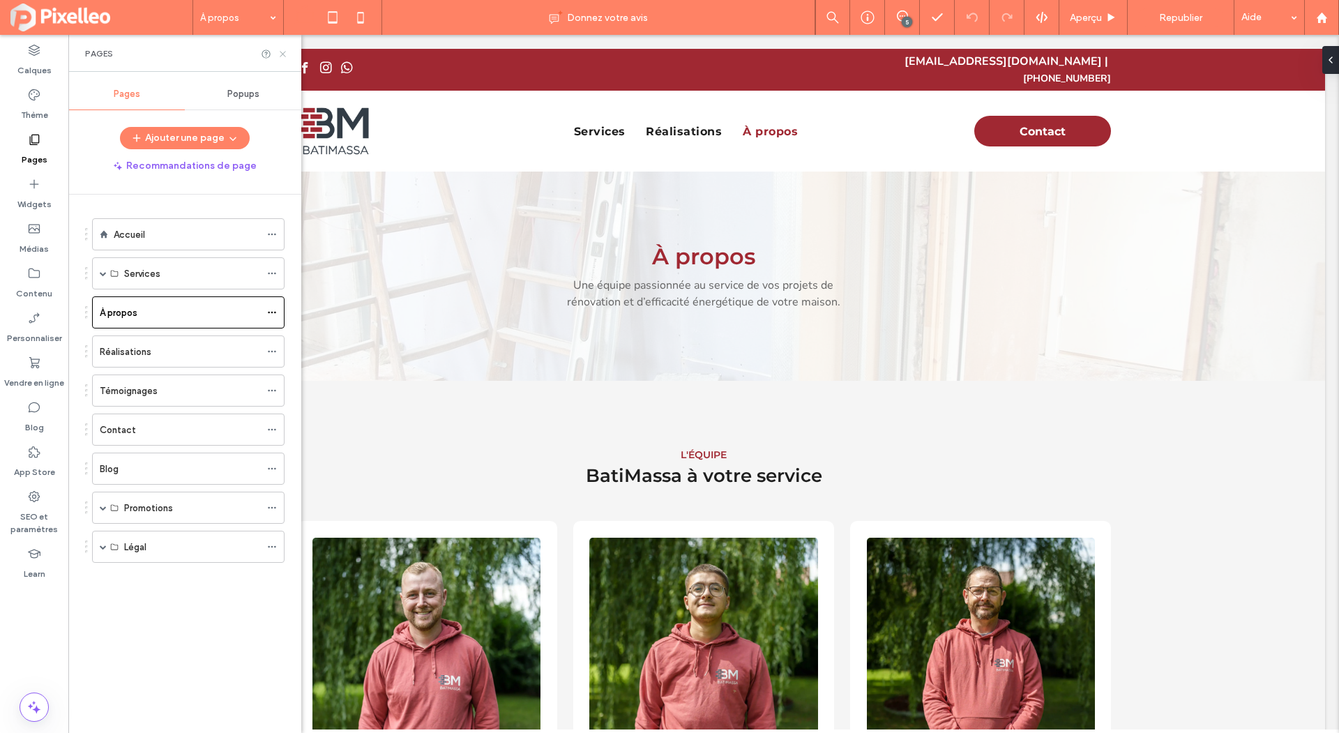
click at [286, 53] on icon at bounding box center [283, 54] width 10 height 10
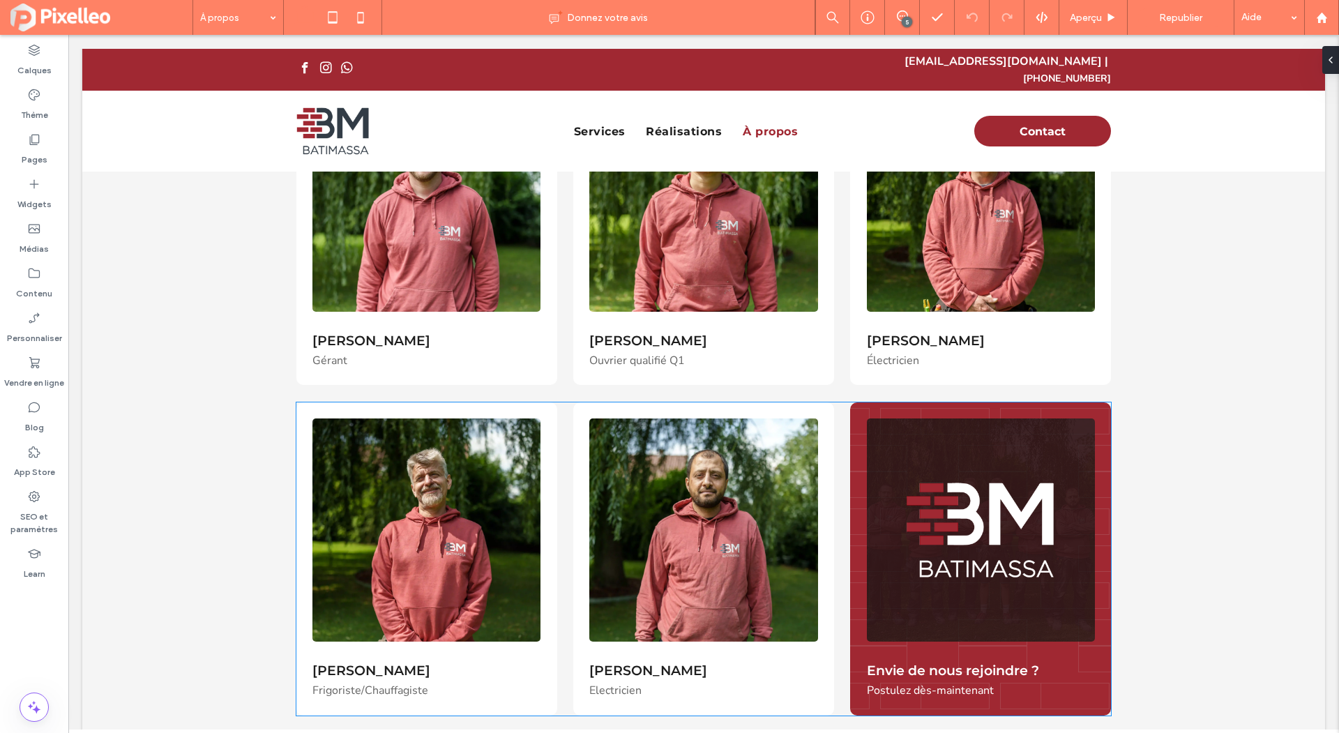
scroll to position [455, 0]
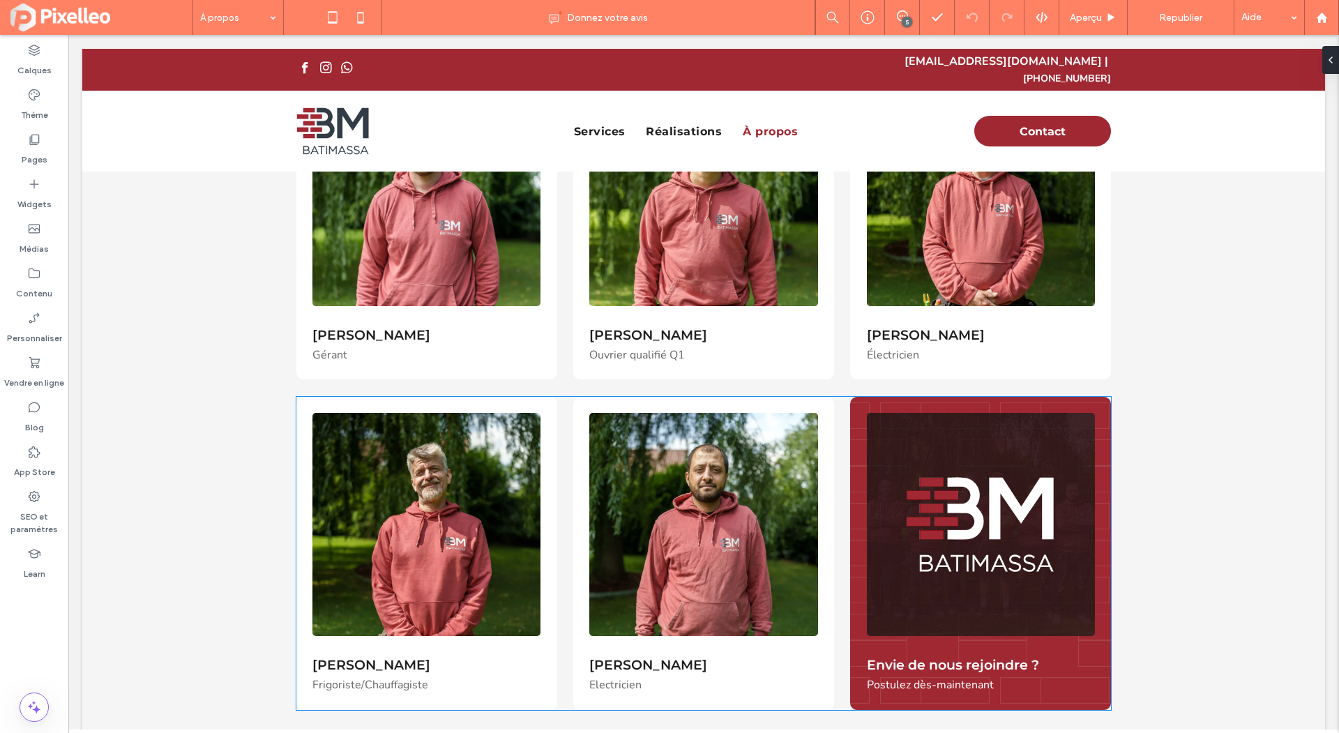
click at [593, 677] on span "Electricien ﻿" at bounding box center [615, 684] width 52 height 15
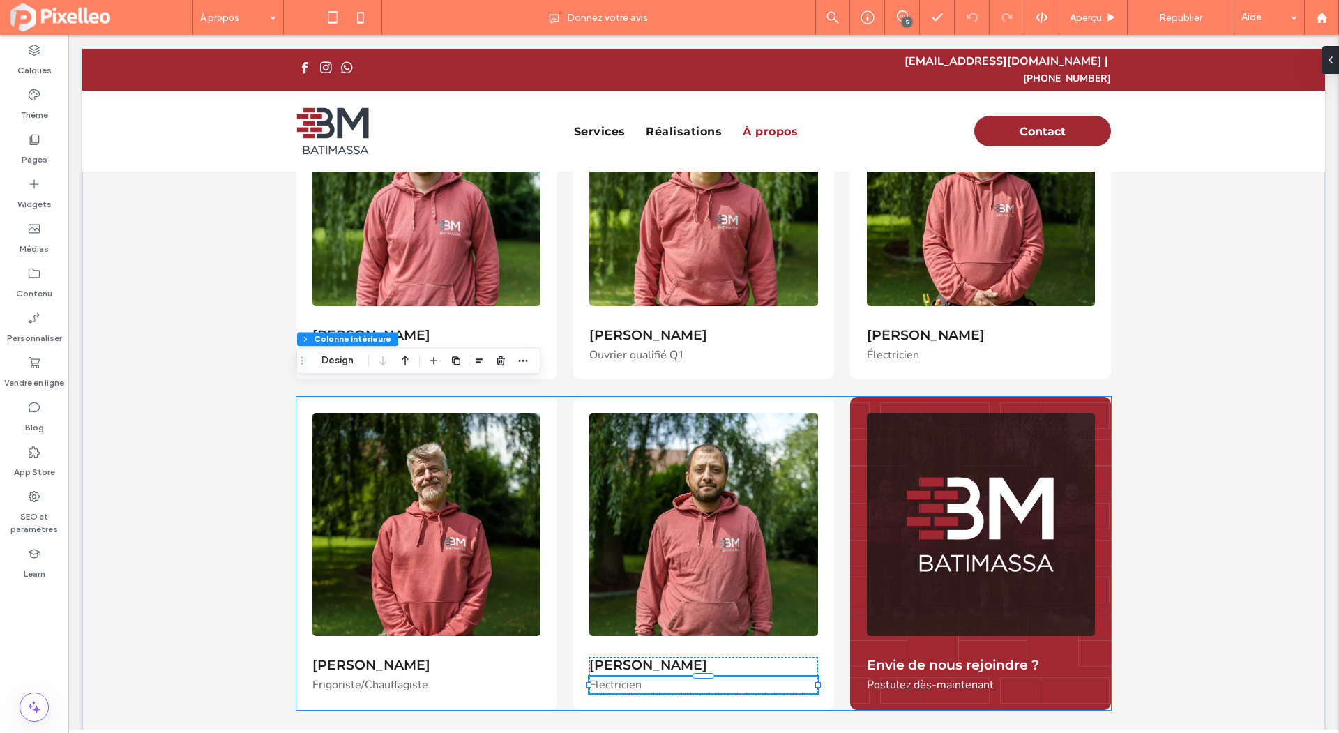
click at [593, 677] on span "Electricien ﻿" at bounding box center [615, 684] width 52 height 15
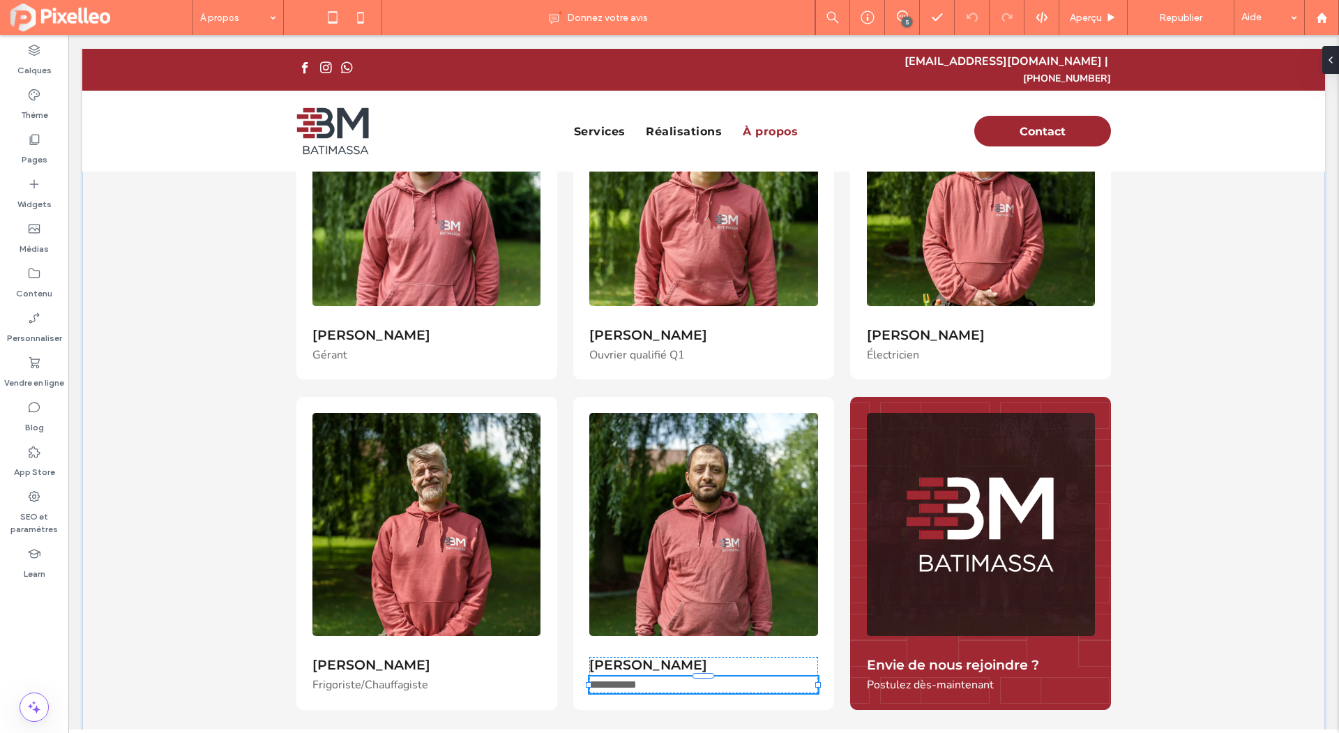
type input "******"
type input "**"
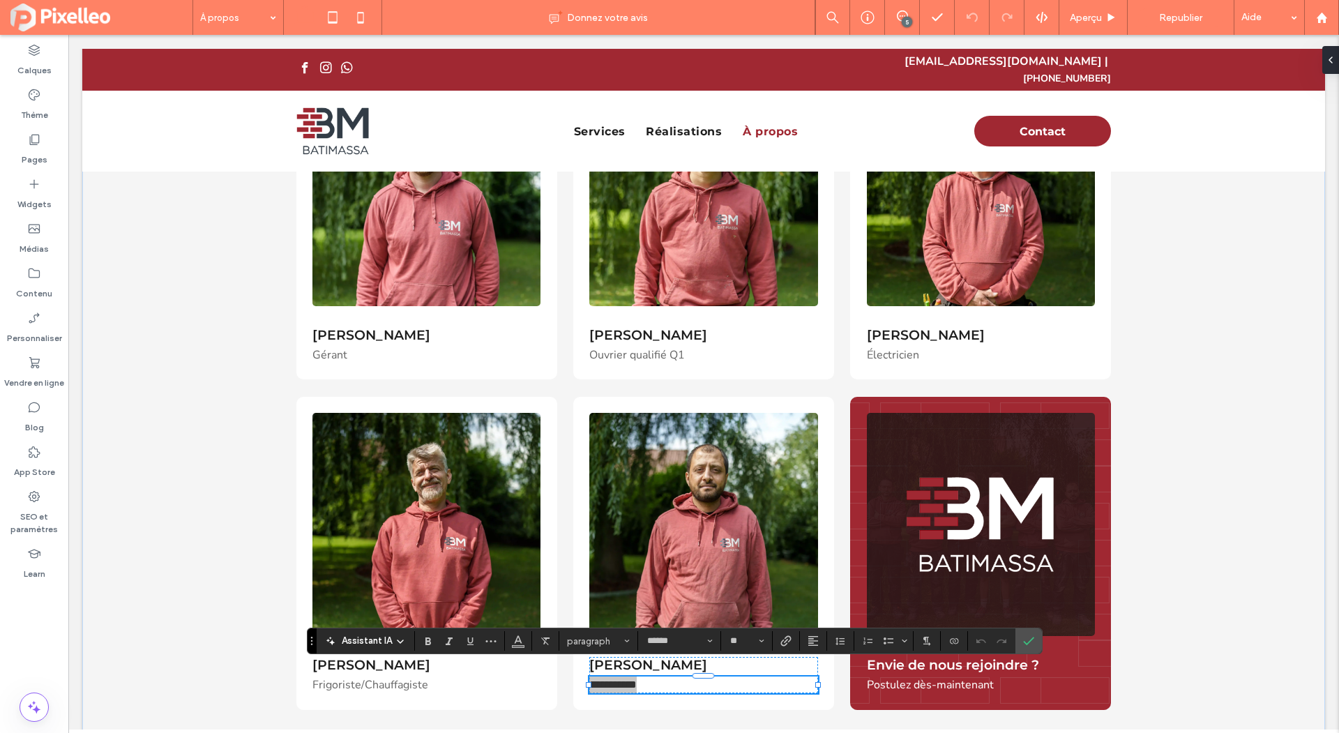
click at [389, 640] on span "Assistant IA" at bounding box center [367, 641] width 50 height 14
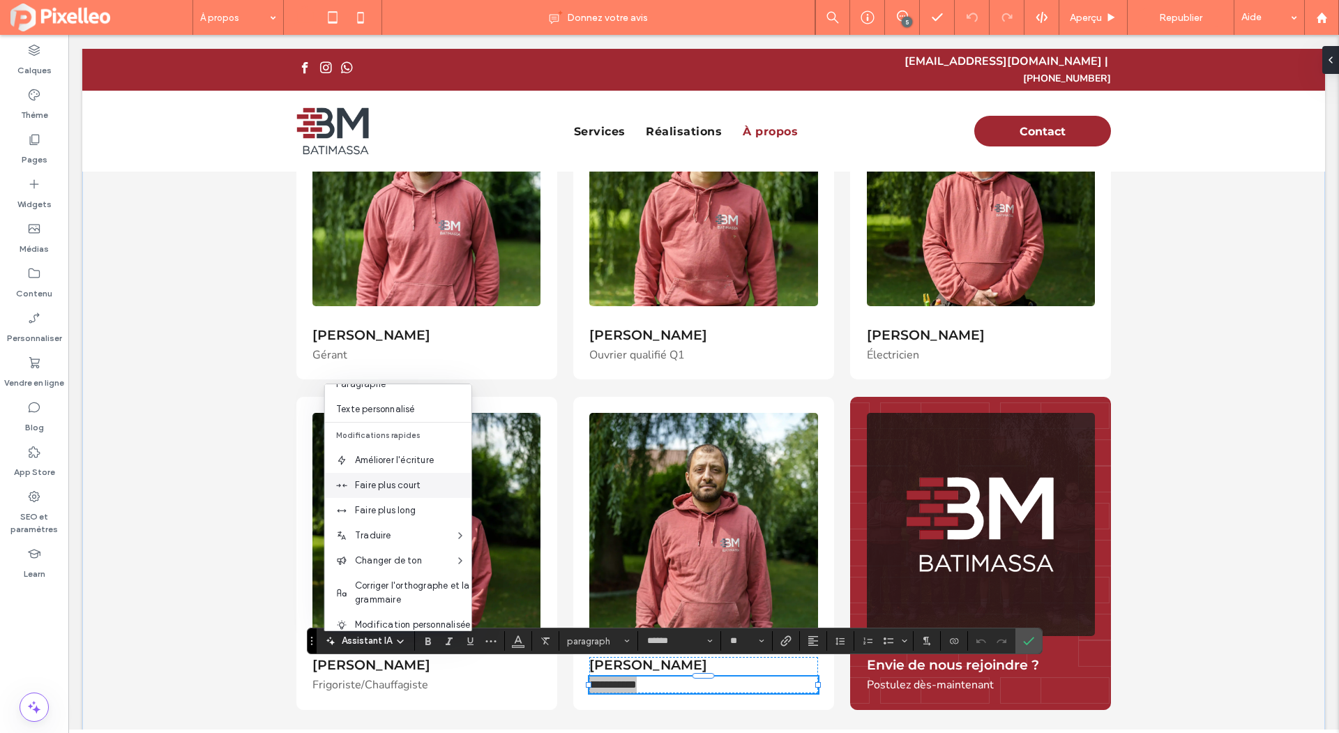
scroll to position [98, 0]
click at [384, 580] on span "Corriger l'orthographe et la grammaire" at bounding box center [413, 589] width 116 height 28
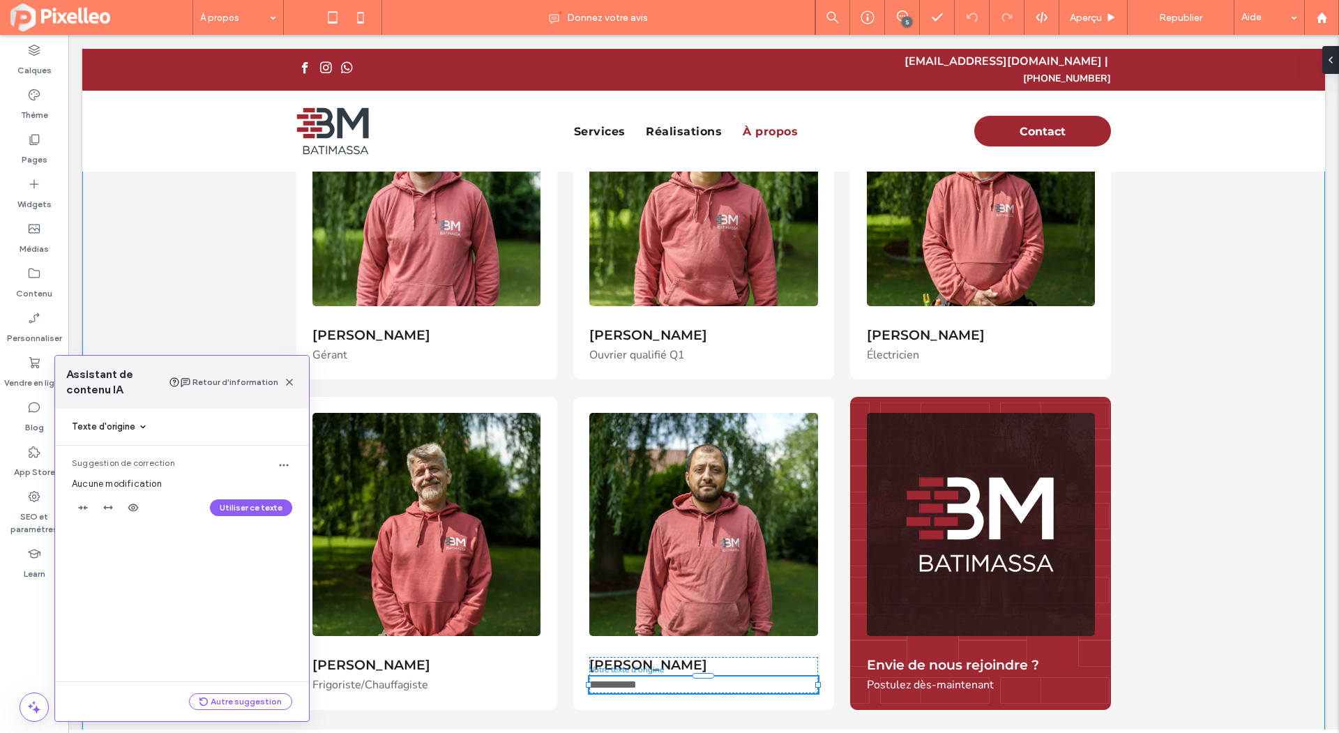
click at [1185, 333] on div "**********" at bounding box center [703, 348] width 1243 height 845
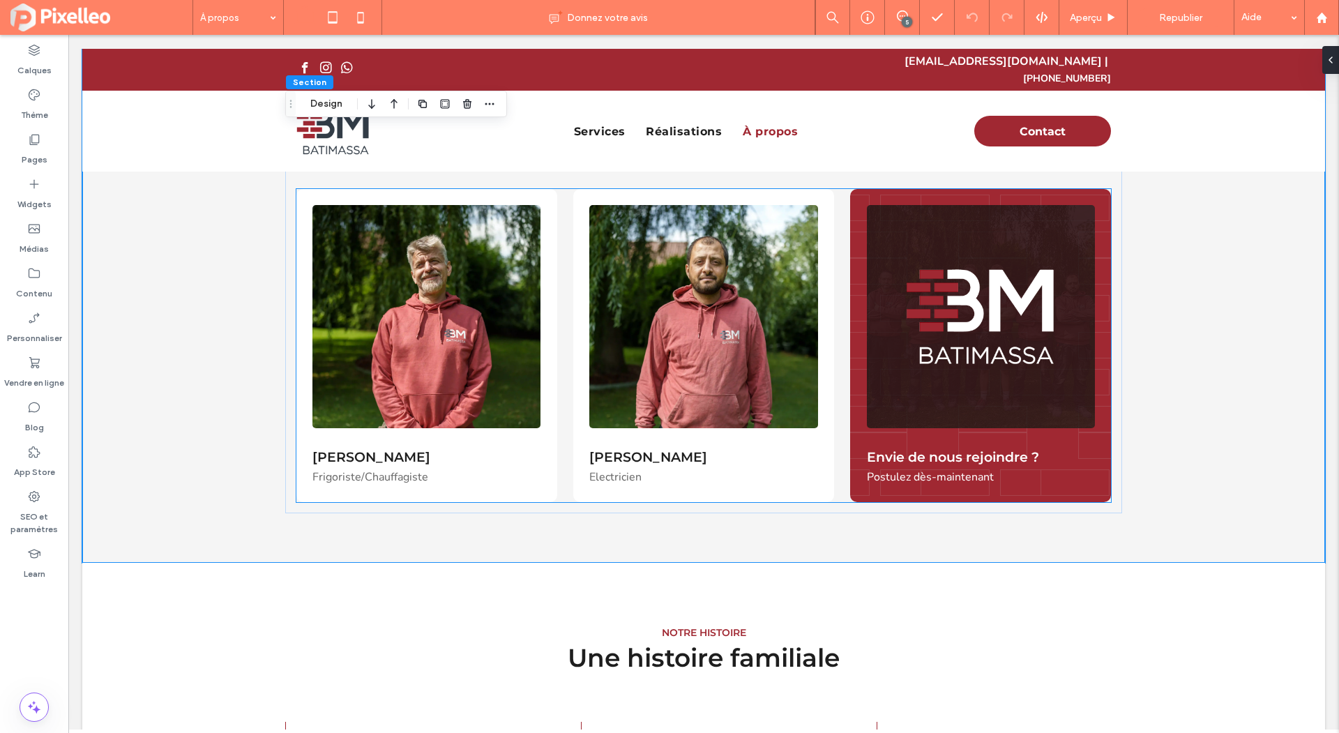
scroll to position [699, 0]
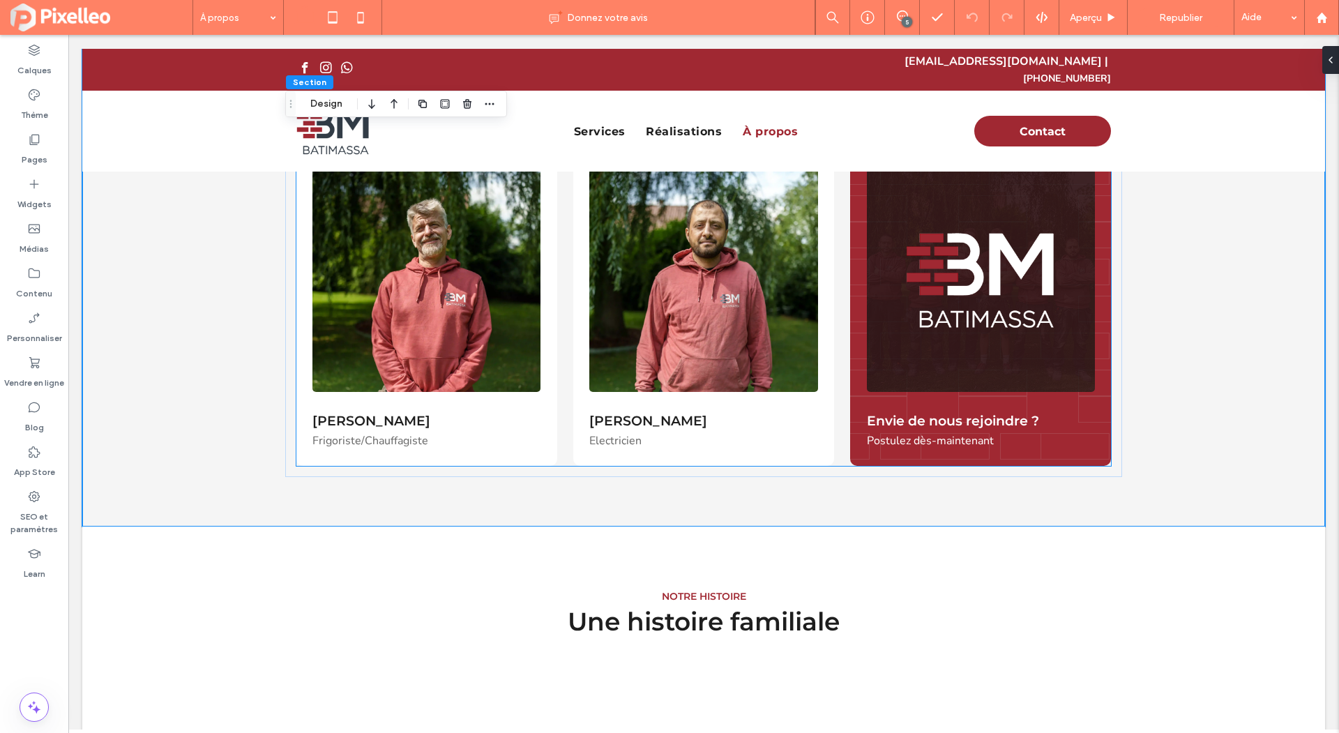
click at [939, 315] on img at bounding box center [981, 280] width 228 height 223
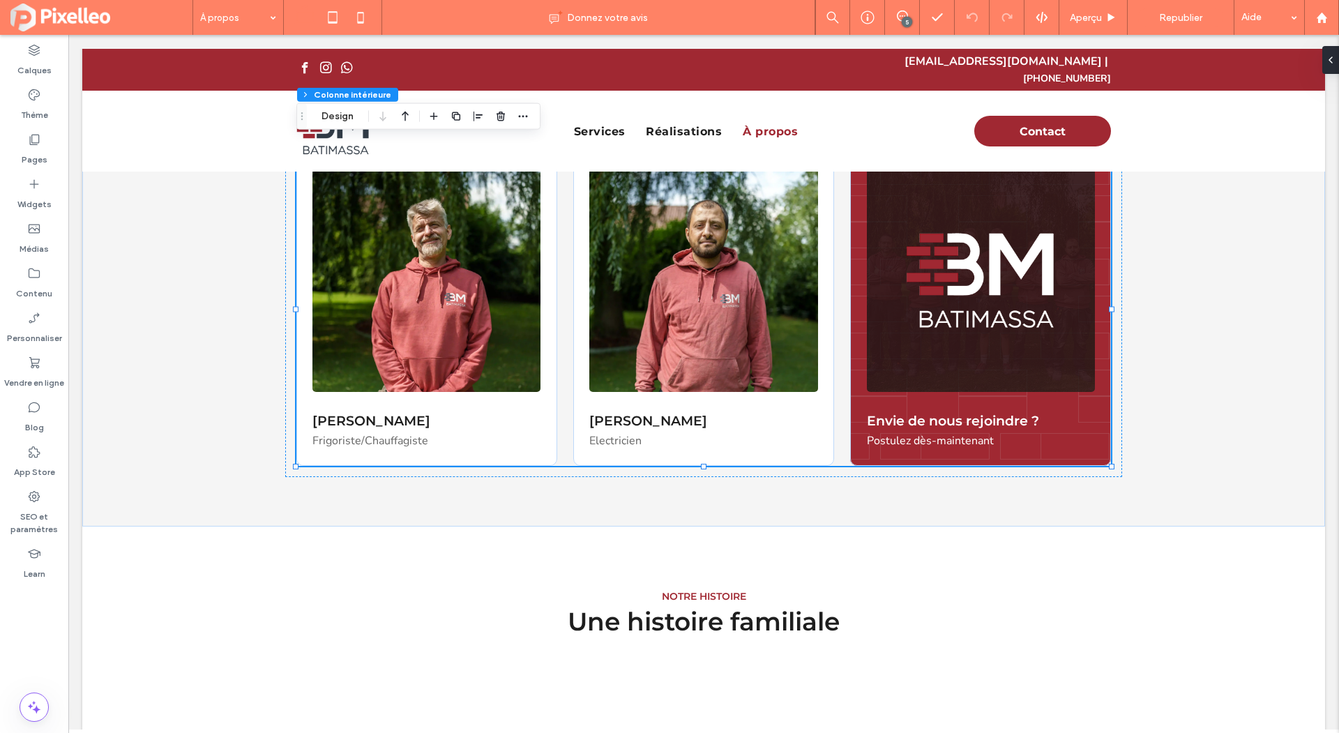
click at [939, 315] on img at bounding box center [981, 280] width 228 height 223
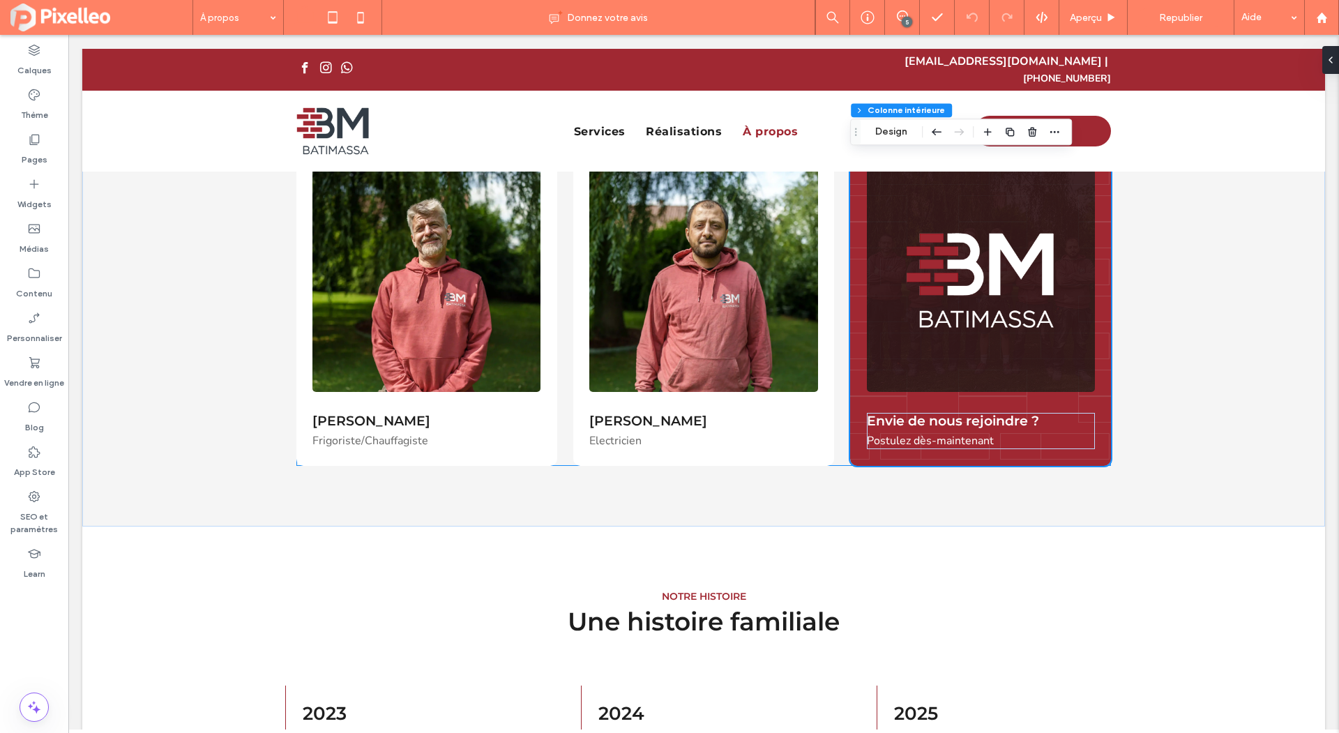
scroll to position [594, 0]
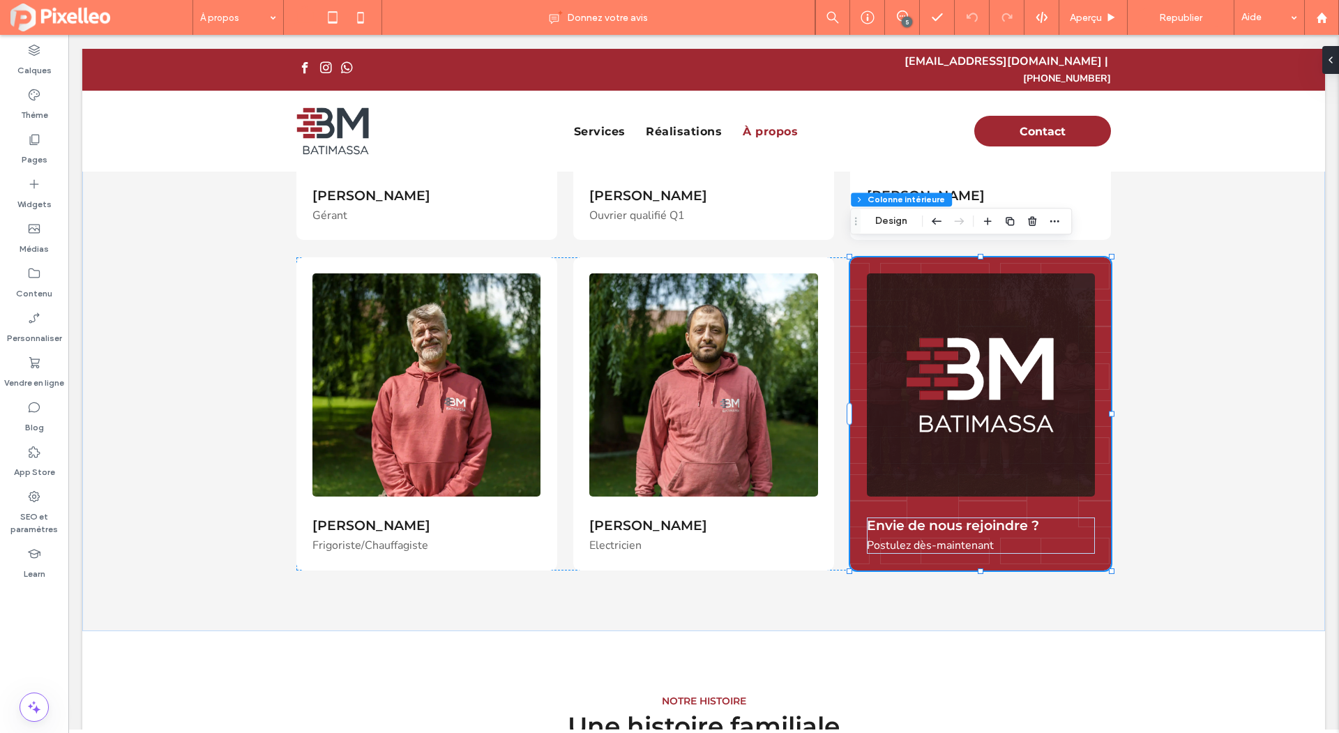
click at [907, 257] on div "Envie de nous rejoindre ? Postulez dès-maintenant" at bounding box center [980, 413] width 261 height 313
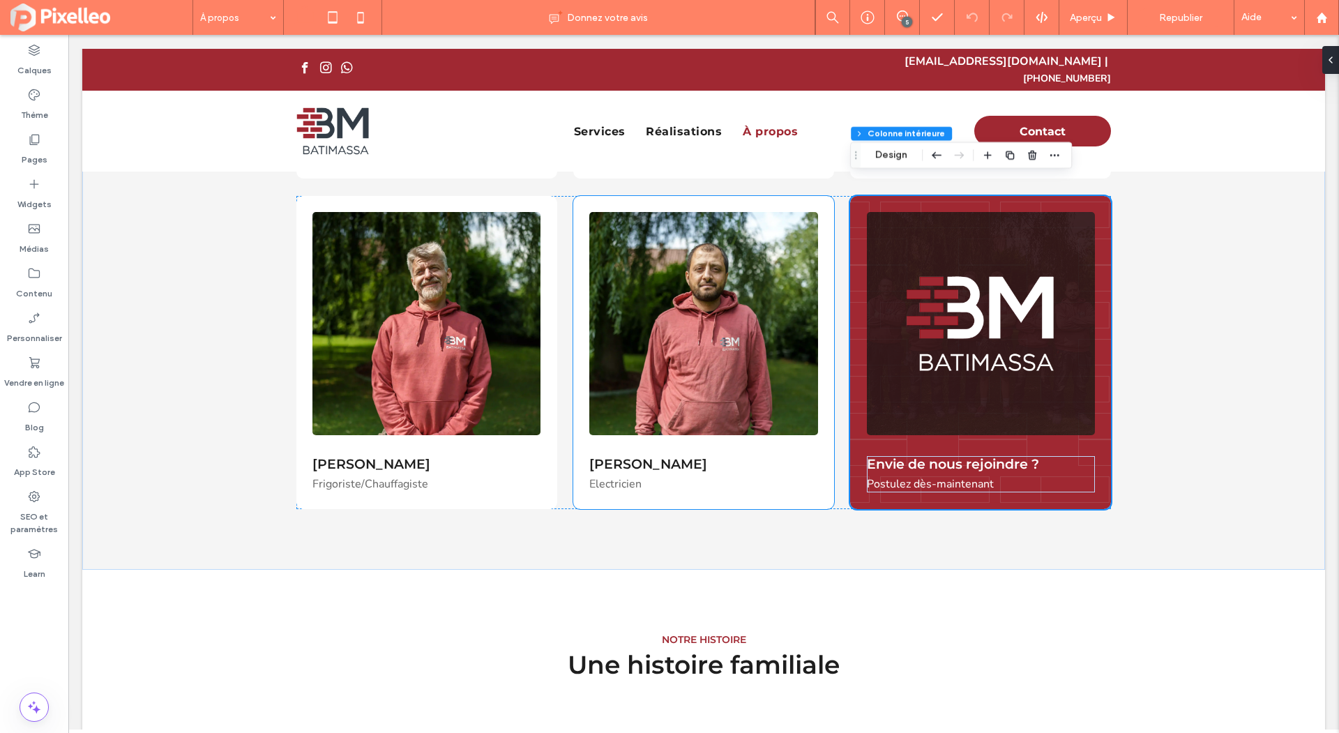
scroll to position [612, 0]
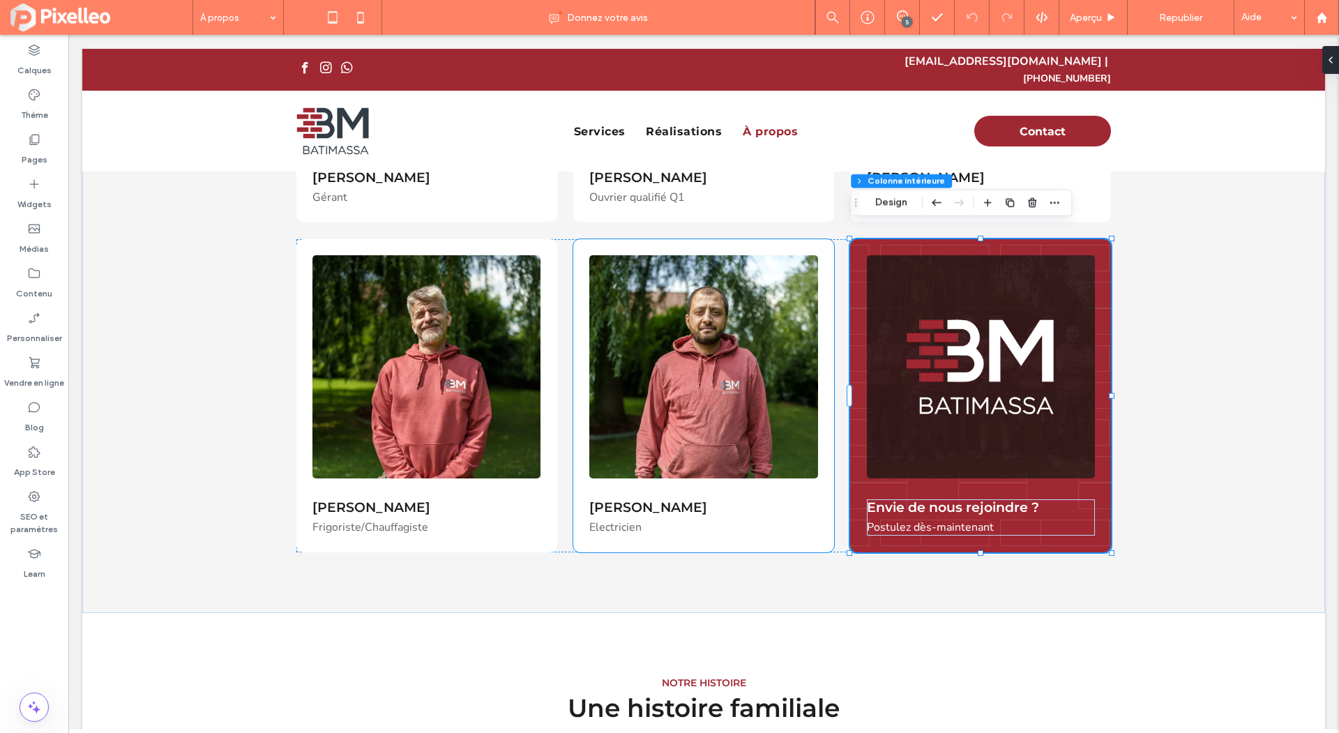
click at [791, 239] on div "Wassim Jaber Electricien" at bounding box center [703, 395] width 261 height 313
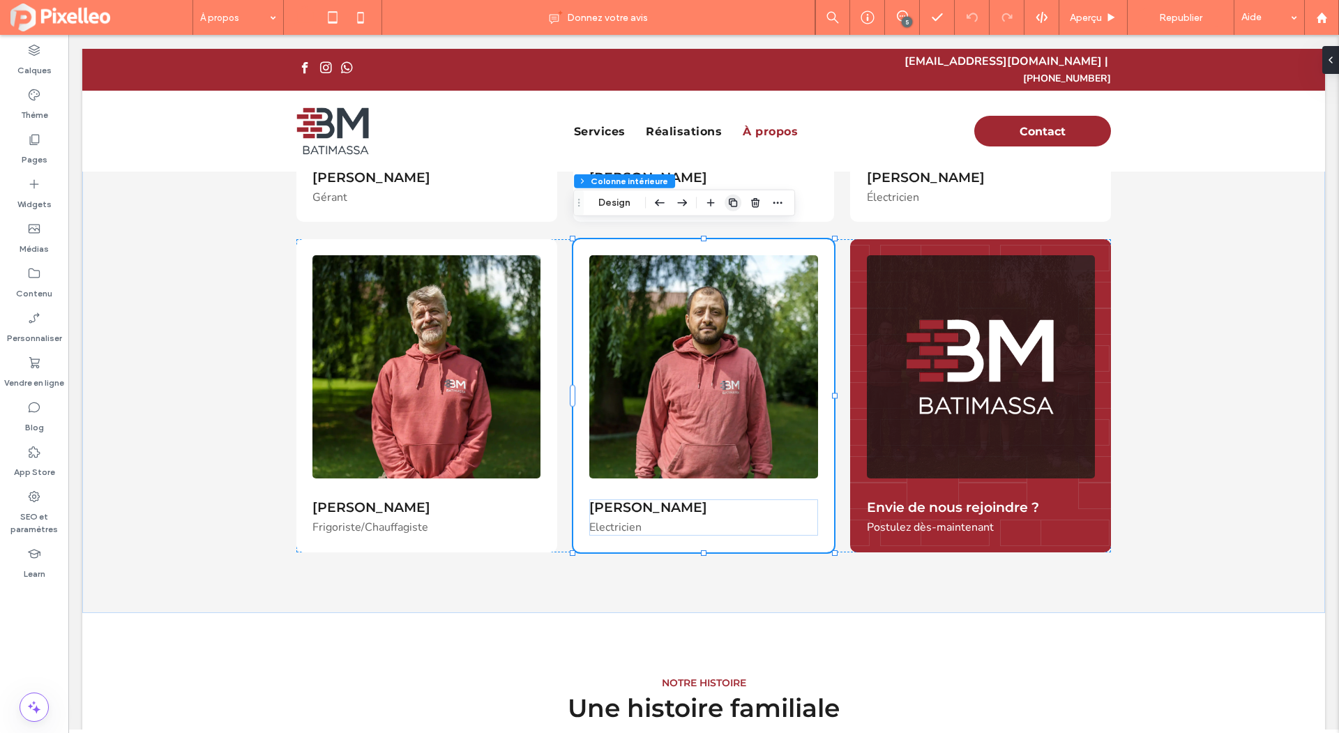
click at [739, 199] on span "button" at bounding box center [733, 203] width 17 height 17
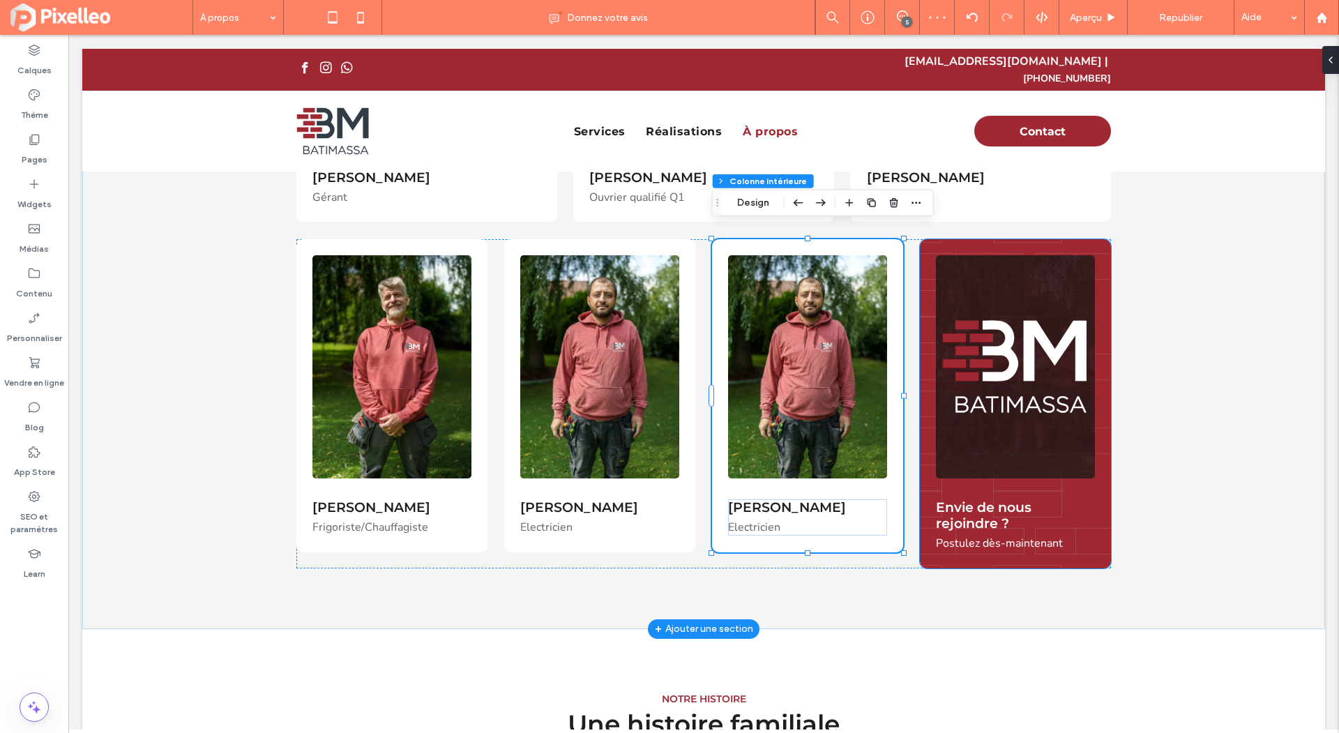
click at [951, 239] on div "Envie de nous rejoindre ? Postulez dès-maintenant" at bounding box center [1015, 403] width 191 height 329
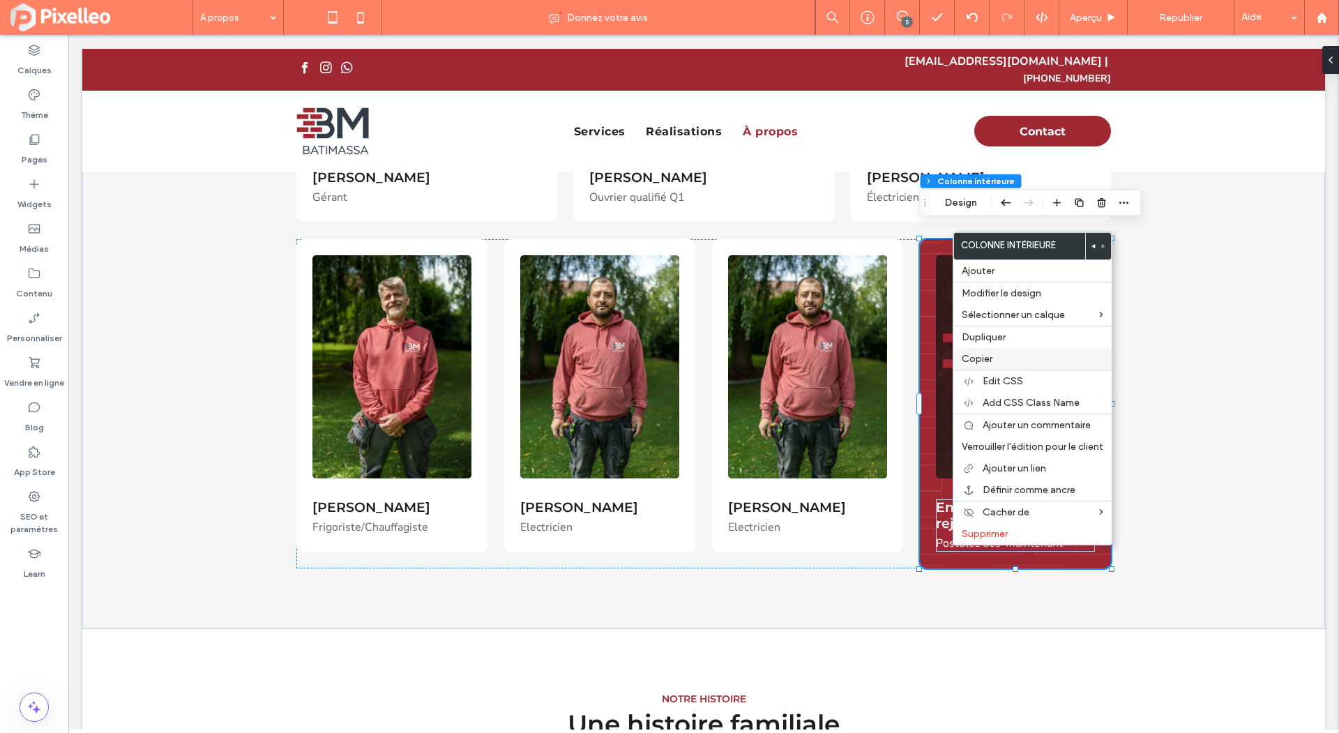
click at [1007, 353] on label "Copier" at bounding box center [1033, 359] width 142 height 12
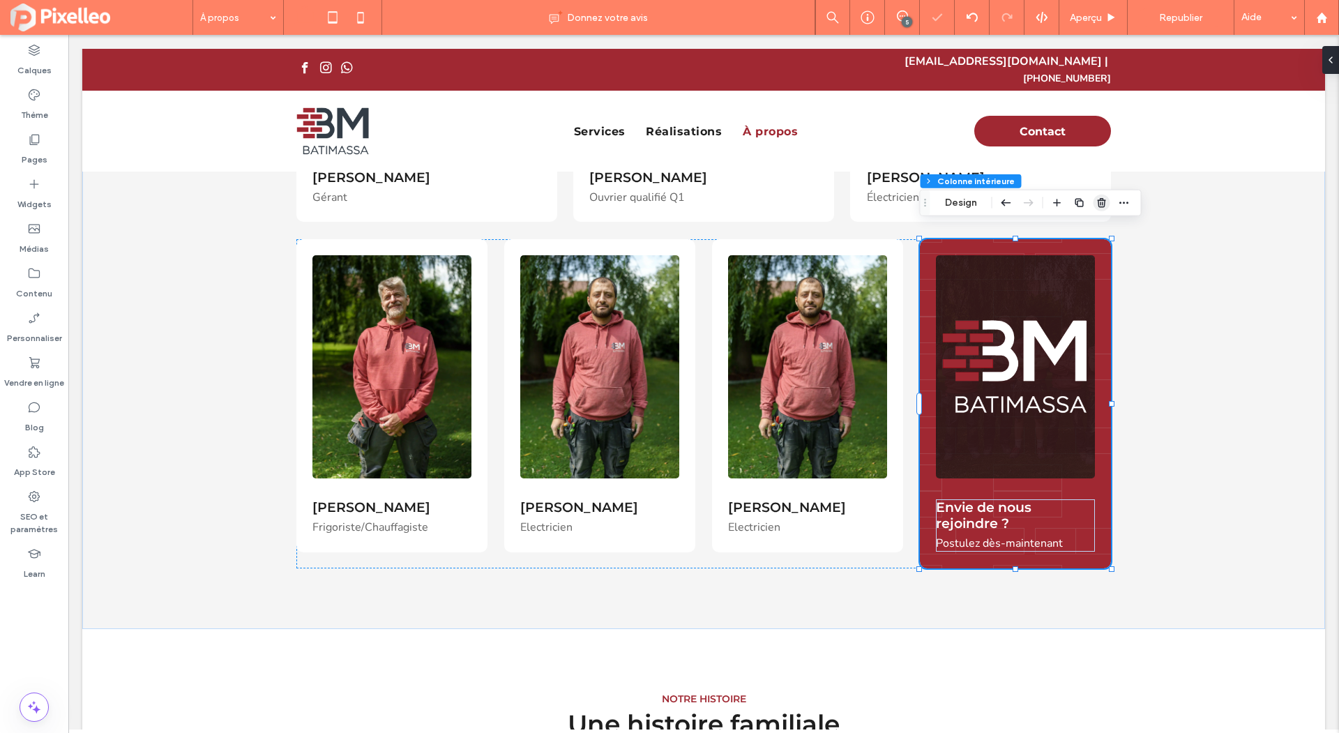
click at [1100, 202] on use "button" at bounding box center [1101, 202] width 8 height 9
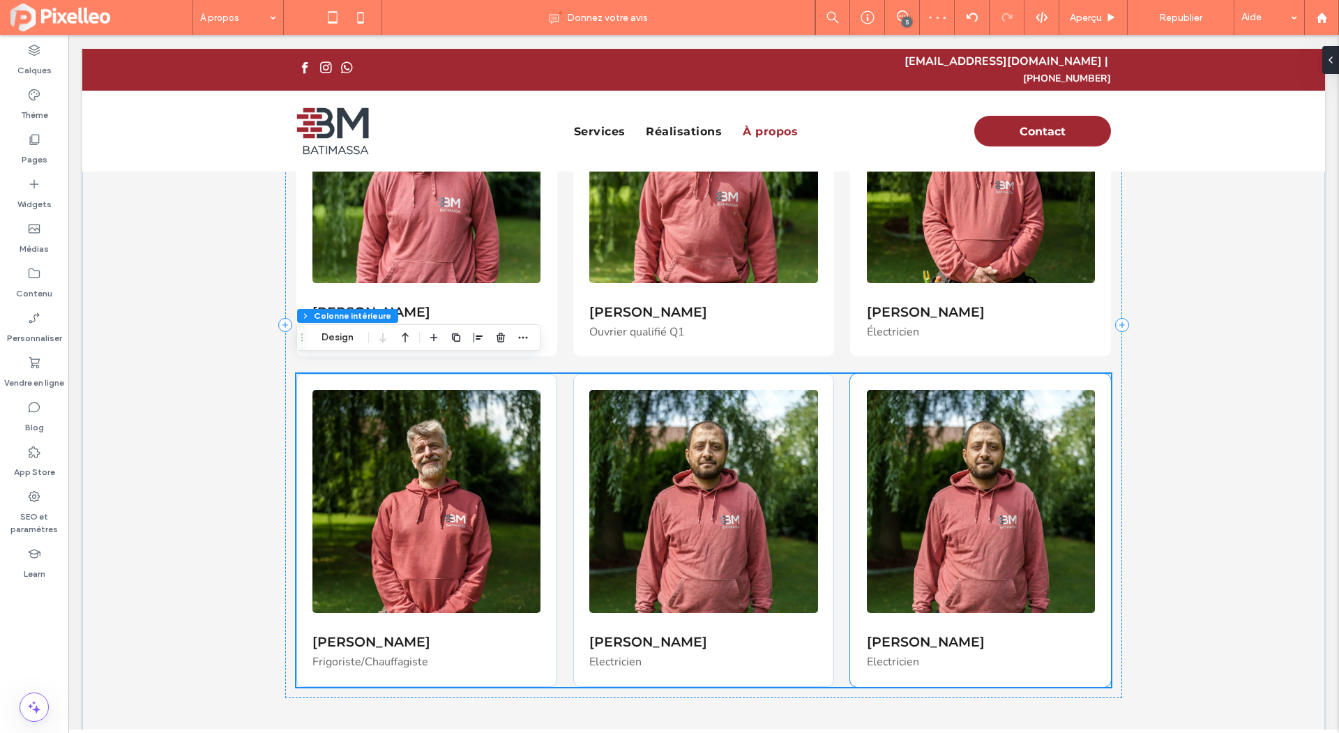
scroll to position [601, 0]
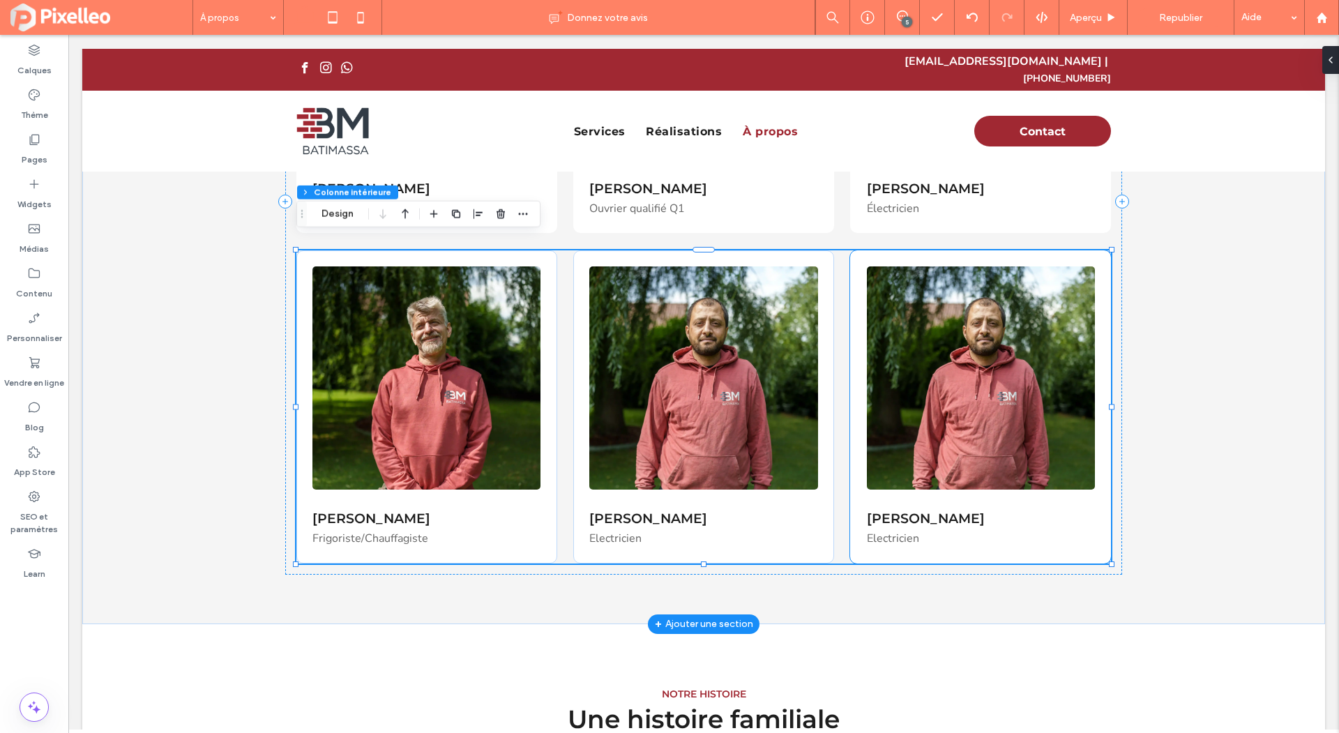
click at [890, 511] on span "Wassim Jaber" at bounding box center [926, 519] width 118 height 16
click at [890, 511] on div "Wassim Jaber" at bounding box center [981, 519] width 228 height 16
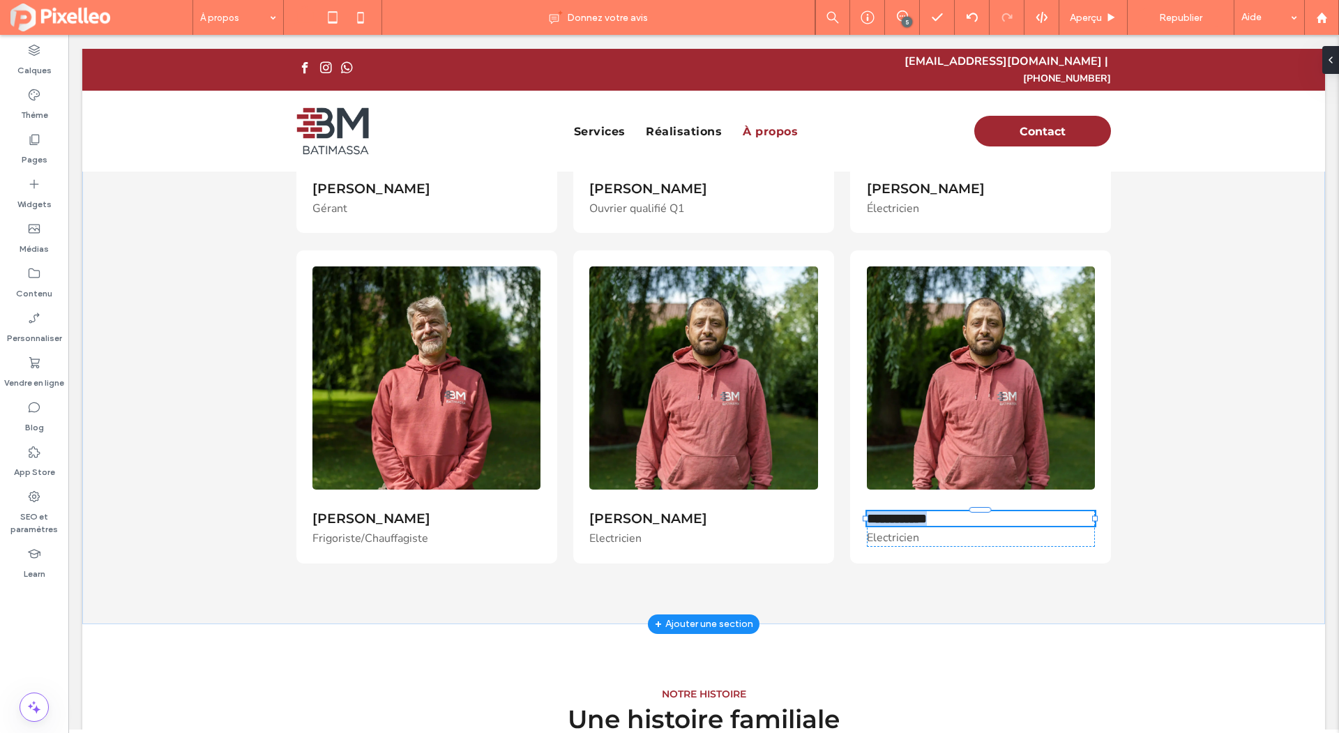
type input "**********"
type input "**"
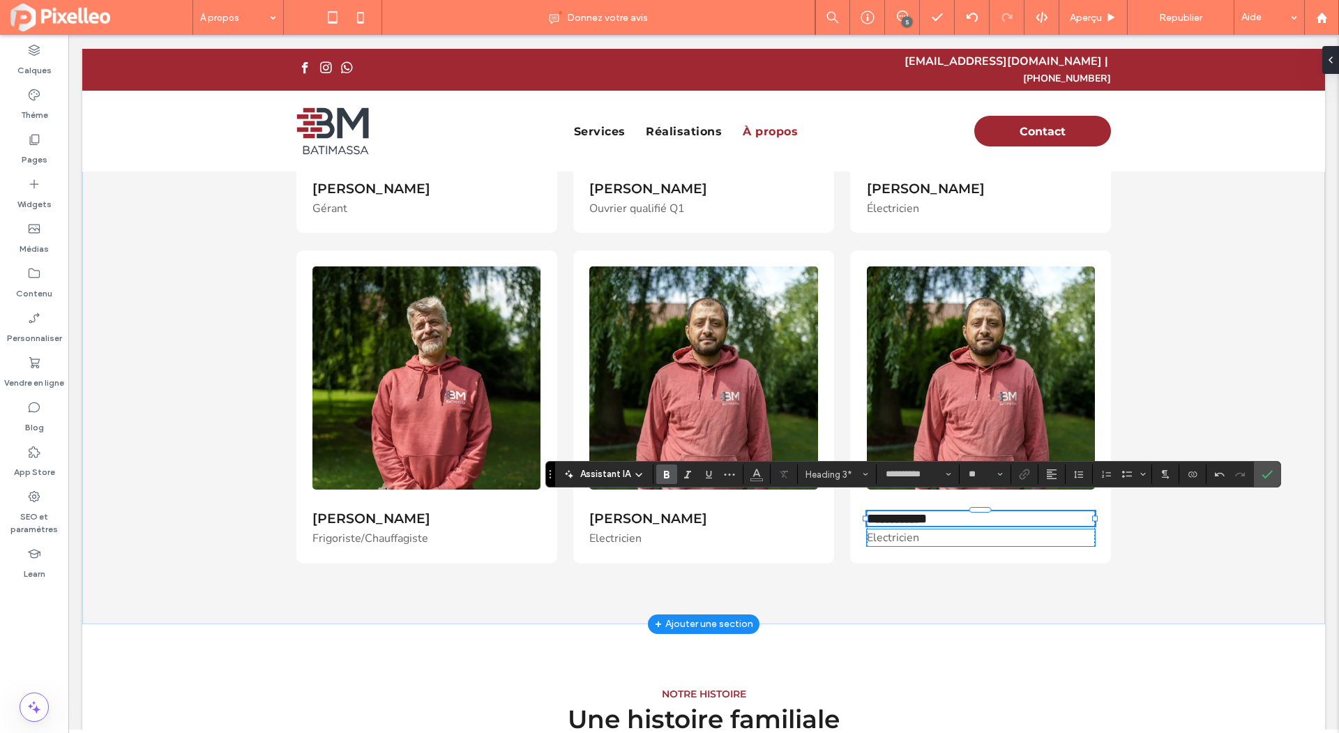
click at [898, 532] on span "Electricien ﻿" at bounding box center [893, 537] width 52 height 15
click at [898, 532] on div "Electricien ﻿" at bounding box center [981, 537] width 228 height 17
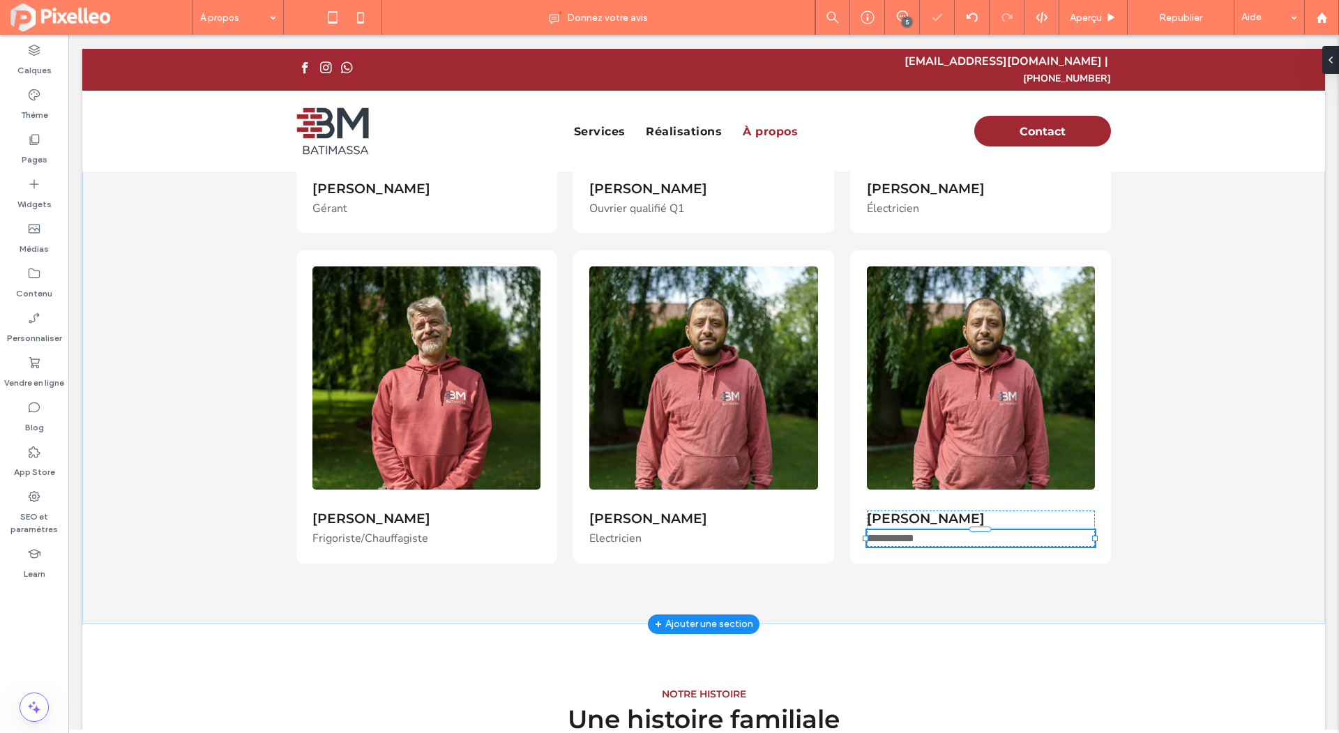
type input "******"
type input "**"
click at [898, 533] on span "**********" at bounding box center [890, 538] width 47 height 10
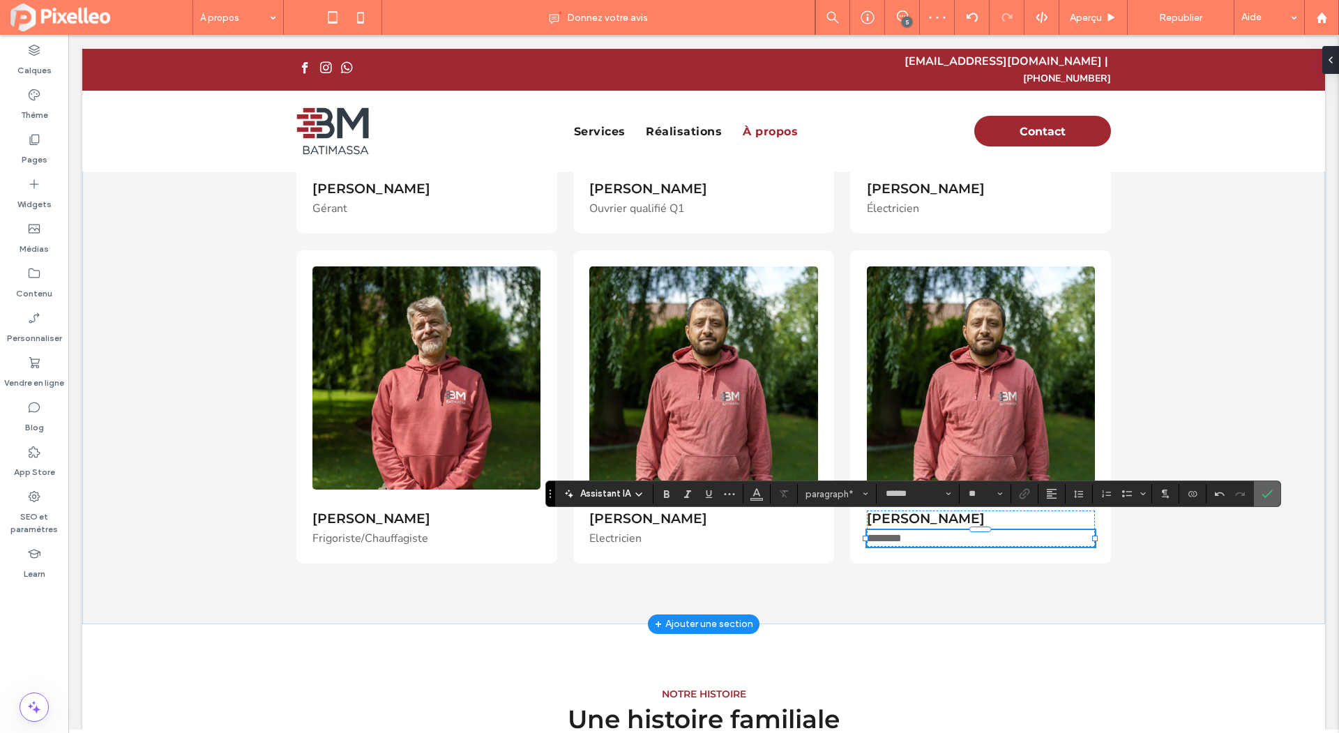
click at [1262, 488] on span "Confirmer" at bounding box center [1265, 493] width 6 height 25
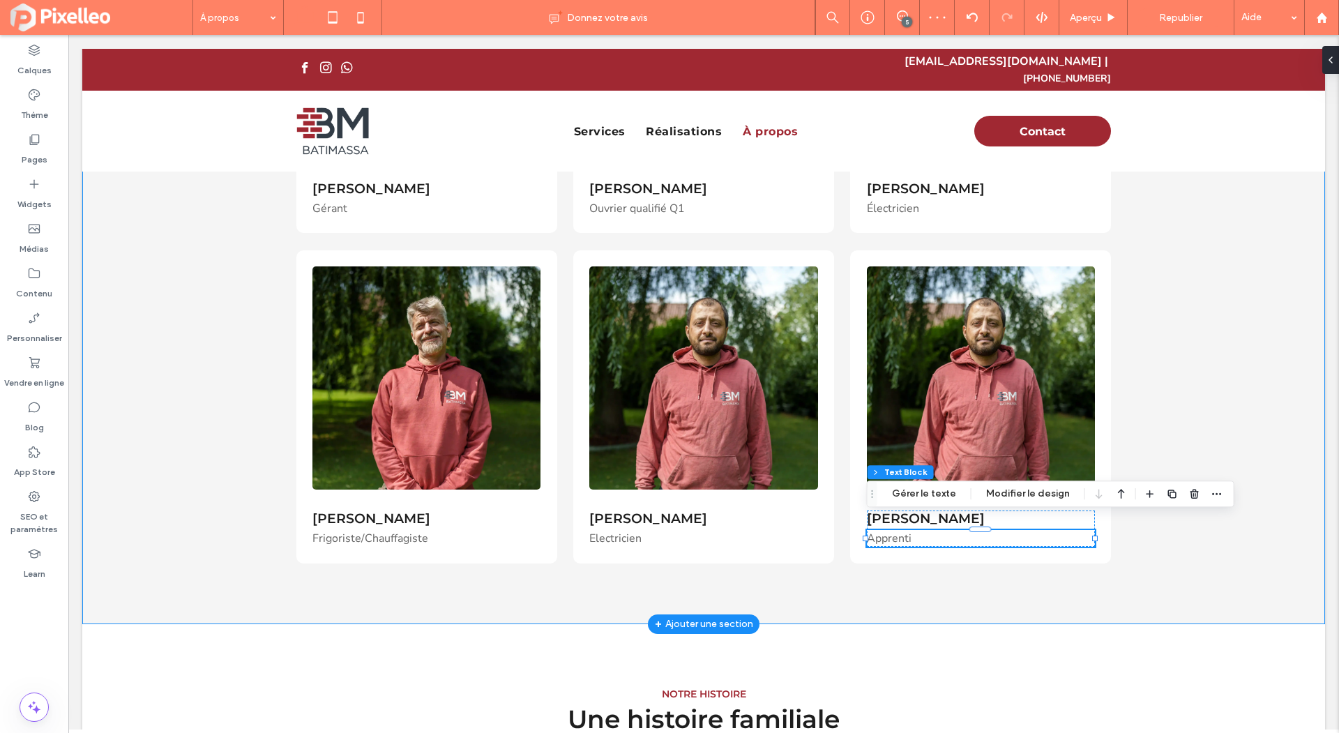
click at [1195, 389] on div "L'ÉQUIPE BatiMassa à votre service Martial Massa Gérant Nico Scapelatto Ouvrier…" at bounding box center [703, 202] width 1243 height 845
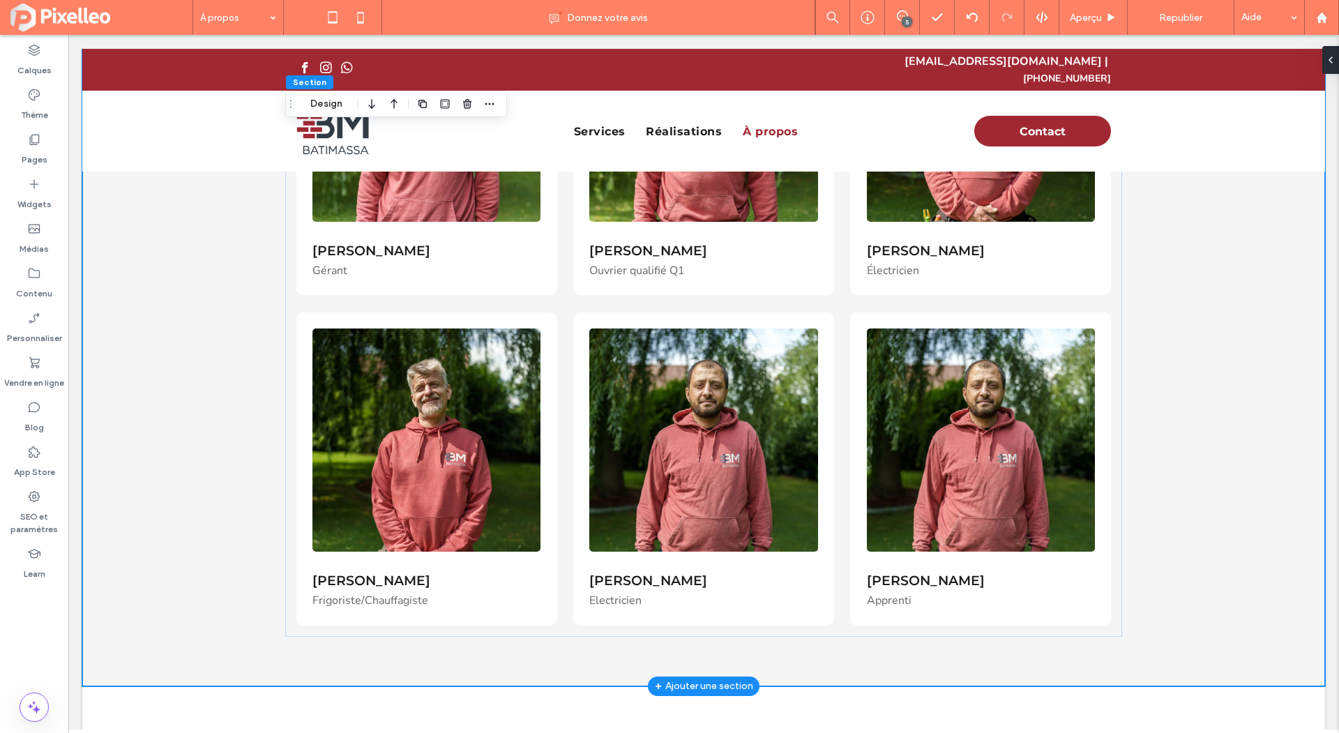
scroll to position [541, 0]
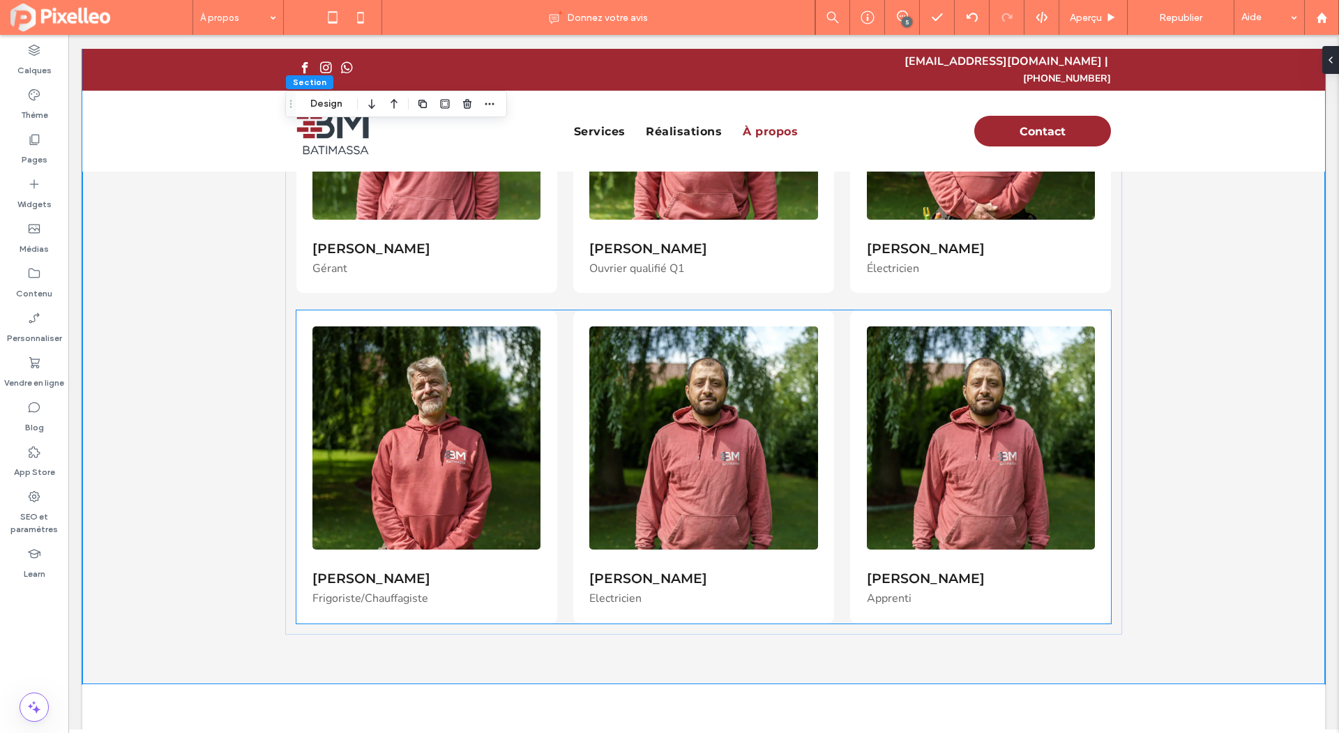
click at [926, 401] on img at bounding box center [981, 437] width 228 height 223
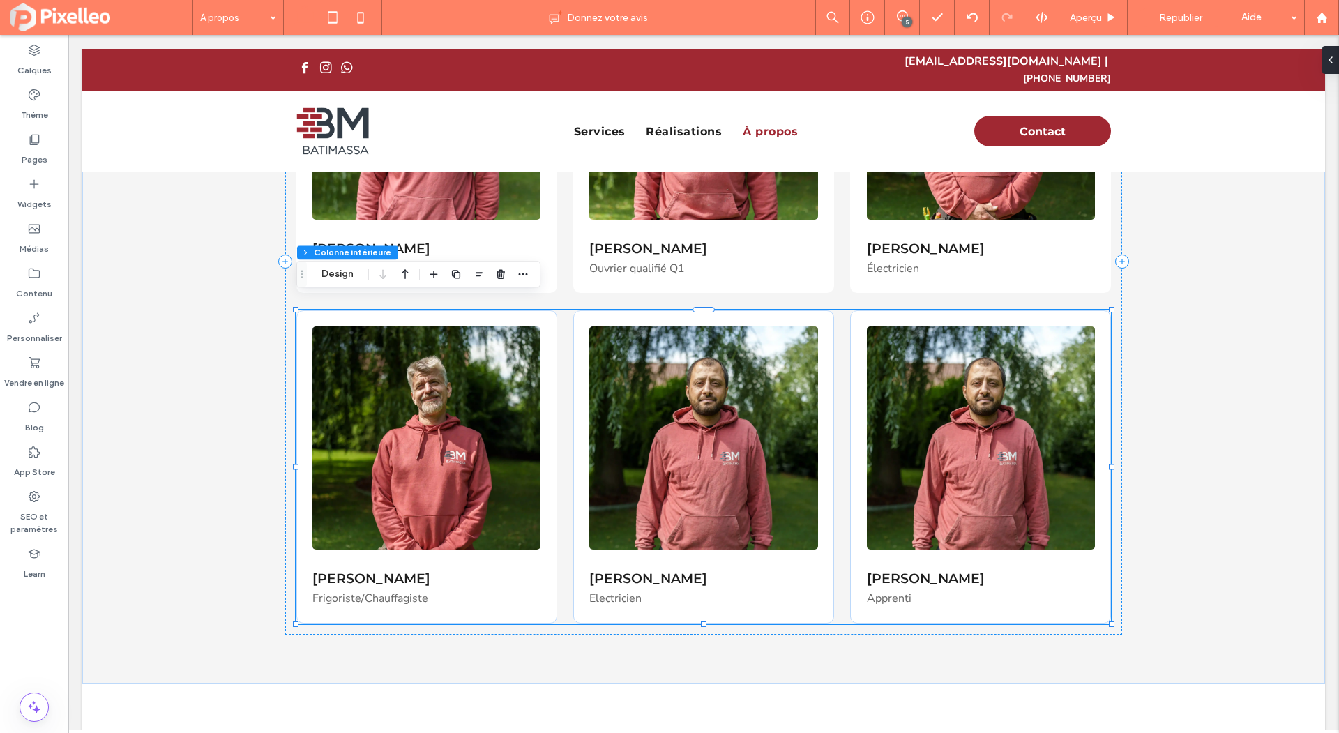
click at [926, 401] on img at bounding box center [981, 437] width 228 height 223
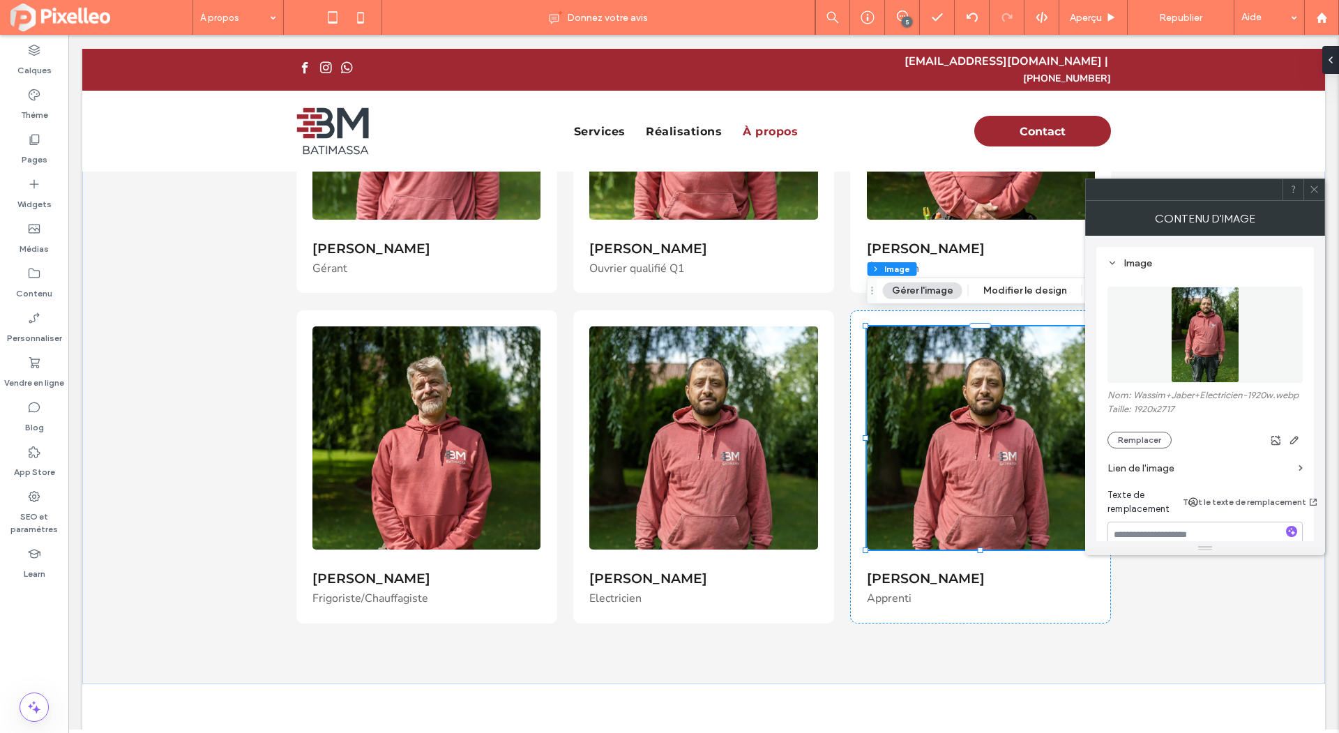
click at [1316, 186] on icon at bounding box center [1314, 189] width 10 height 10
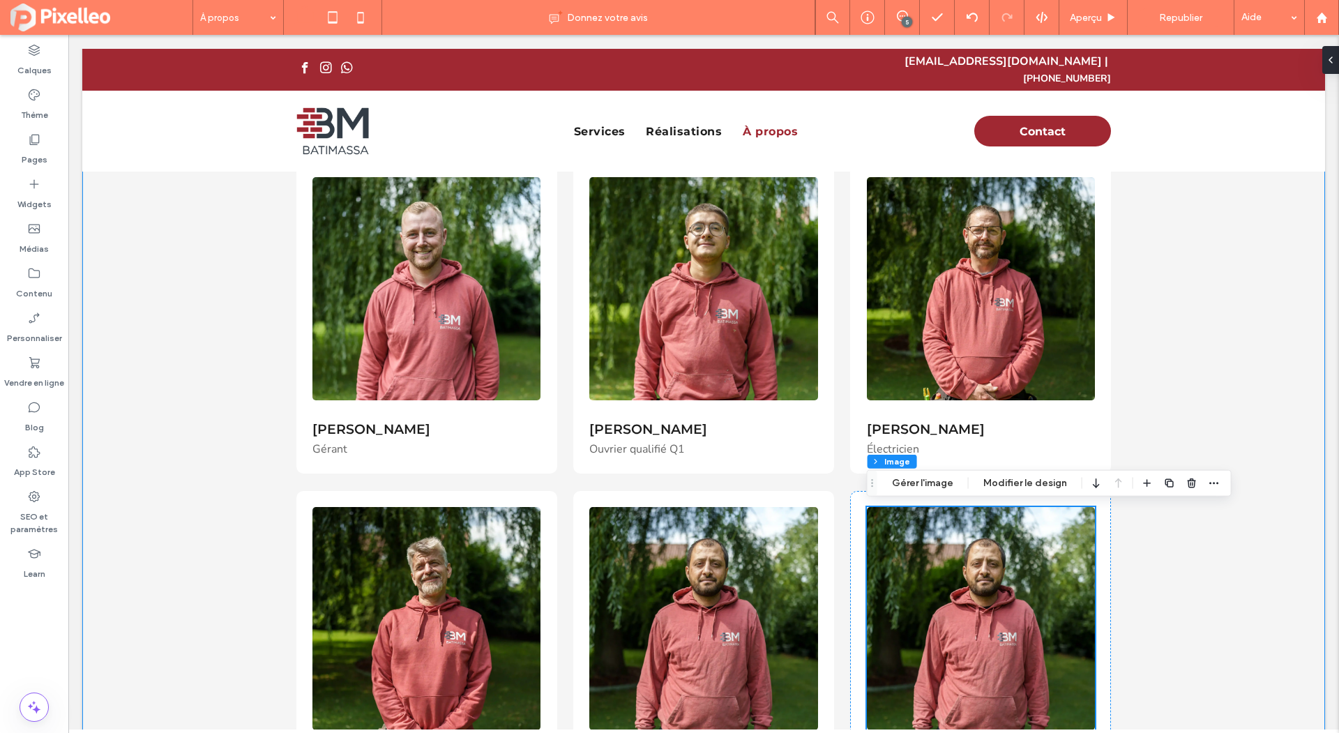
scroll to position [135, 0]
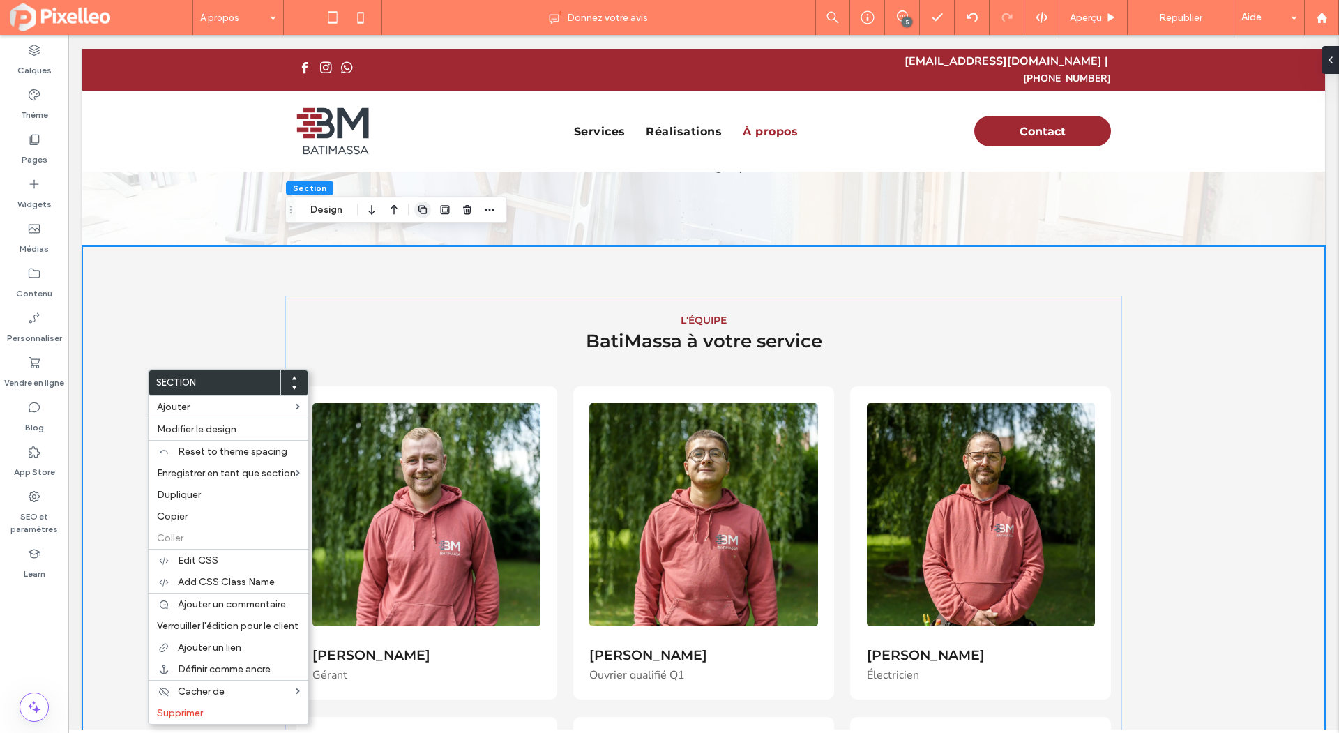
click at [419, 204] on icon "button" at bounding box center [422, 209] width 11 height 11
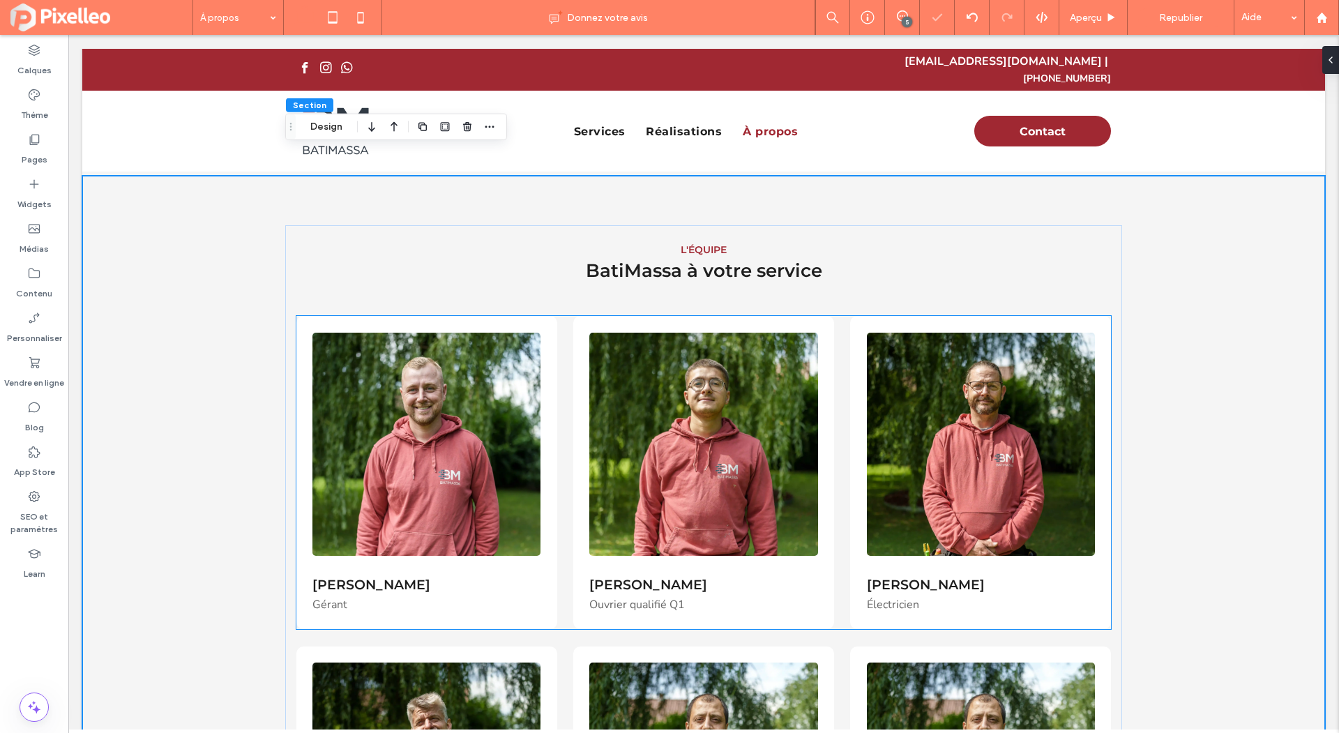
scroll to position [1027, 0]
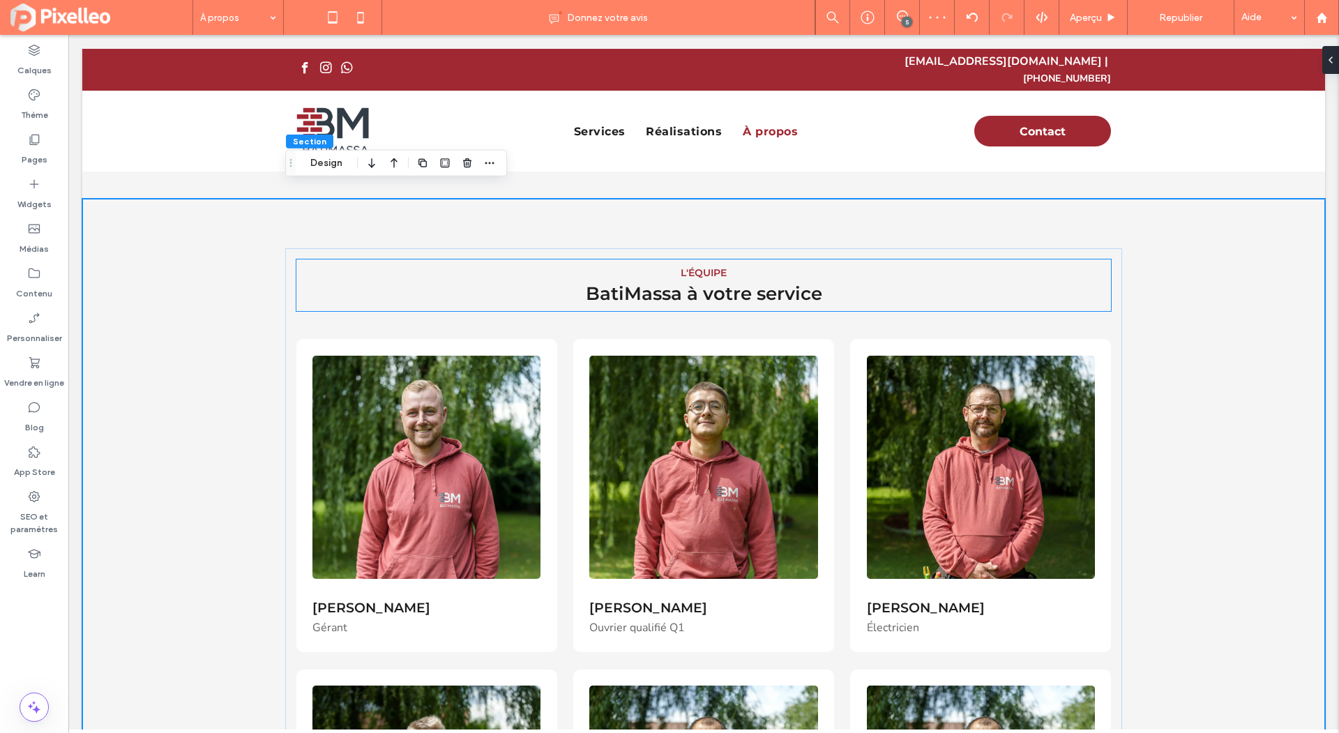
click at [728, 282] on span "BatiMassa à votre service" at bounding box center [704, 293] width 236 height 22
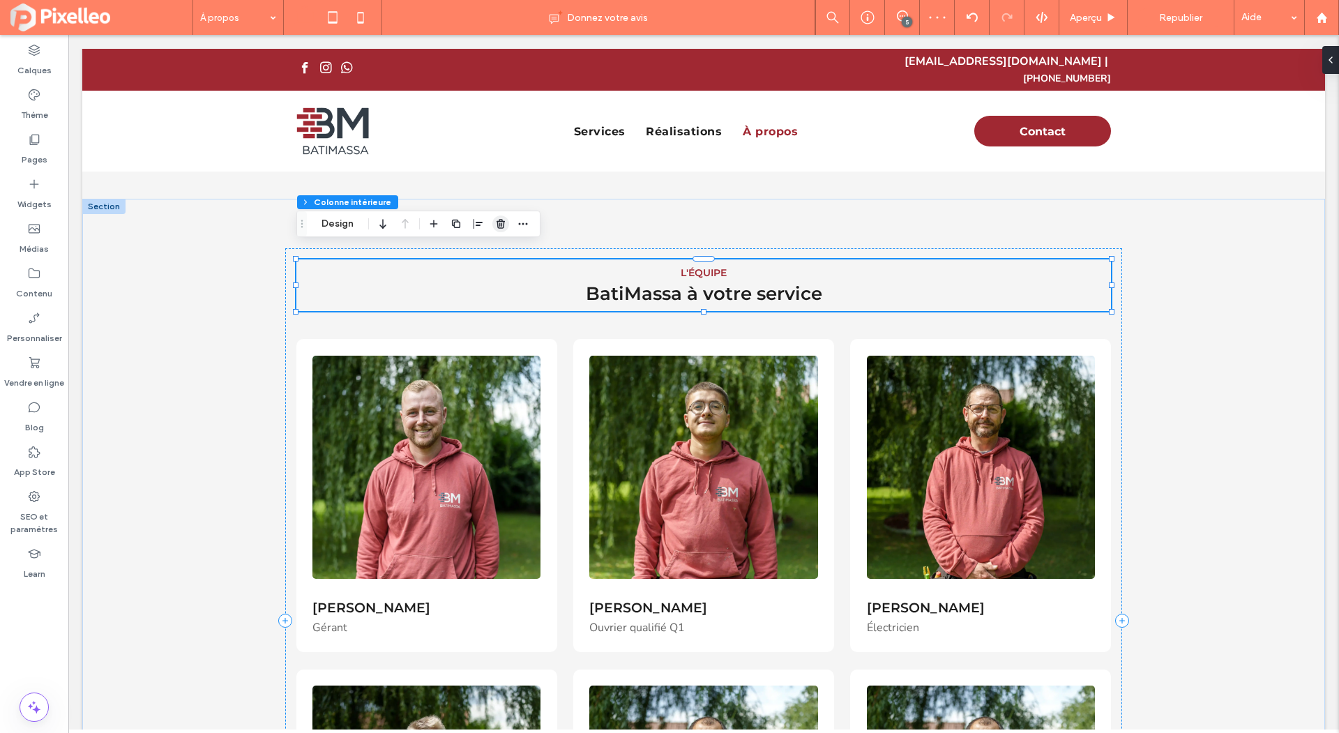
click at [493, 222] on span "button" at bounding box center [500, 224] width 17 height 17
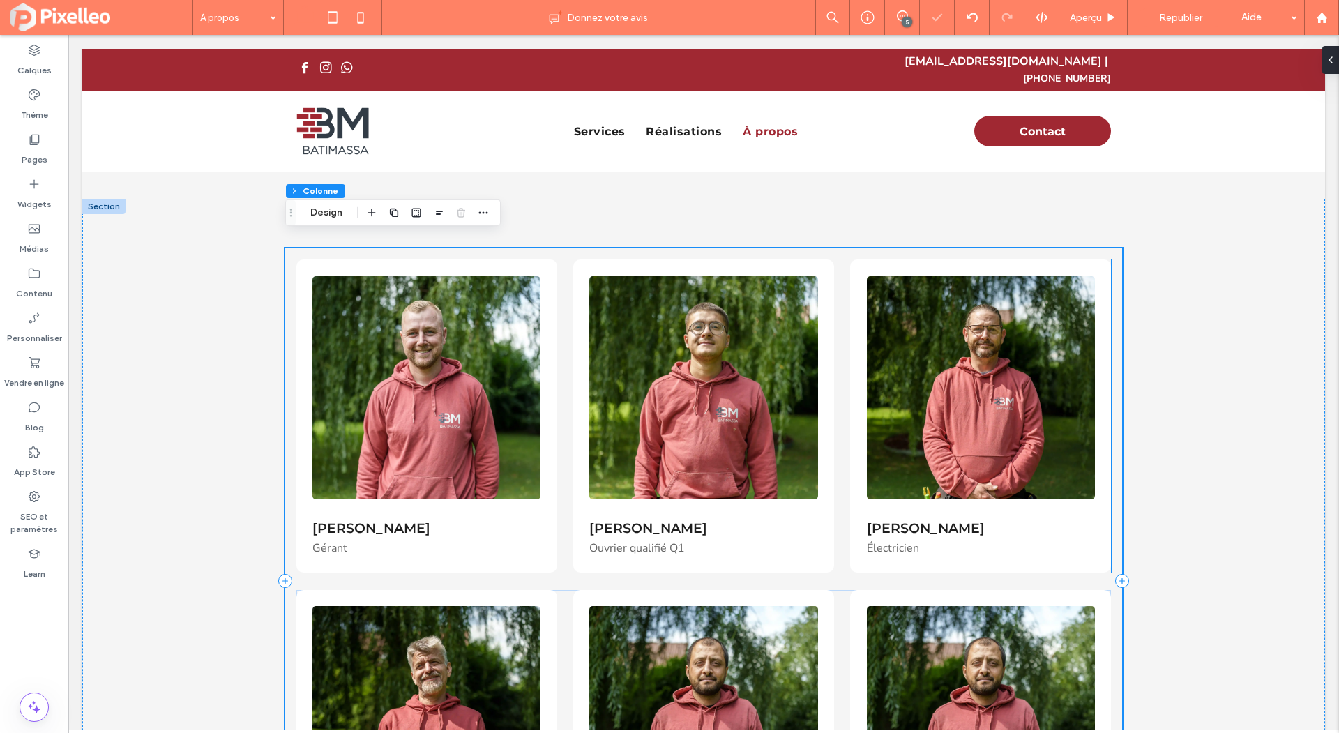
click at [598, 259] on div "Nico Scapelatto Ouvrier qualifié Q1" at bounding box center [703, 415] width 261 height 313
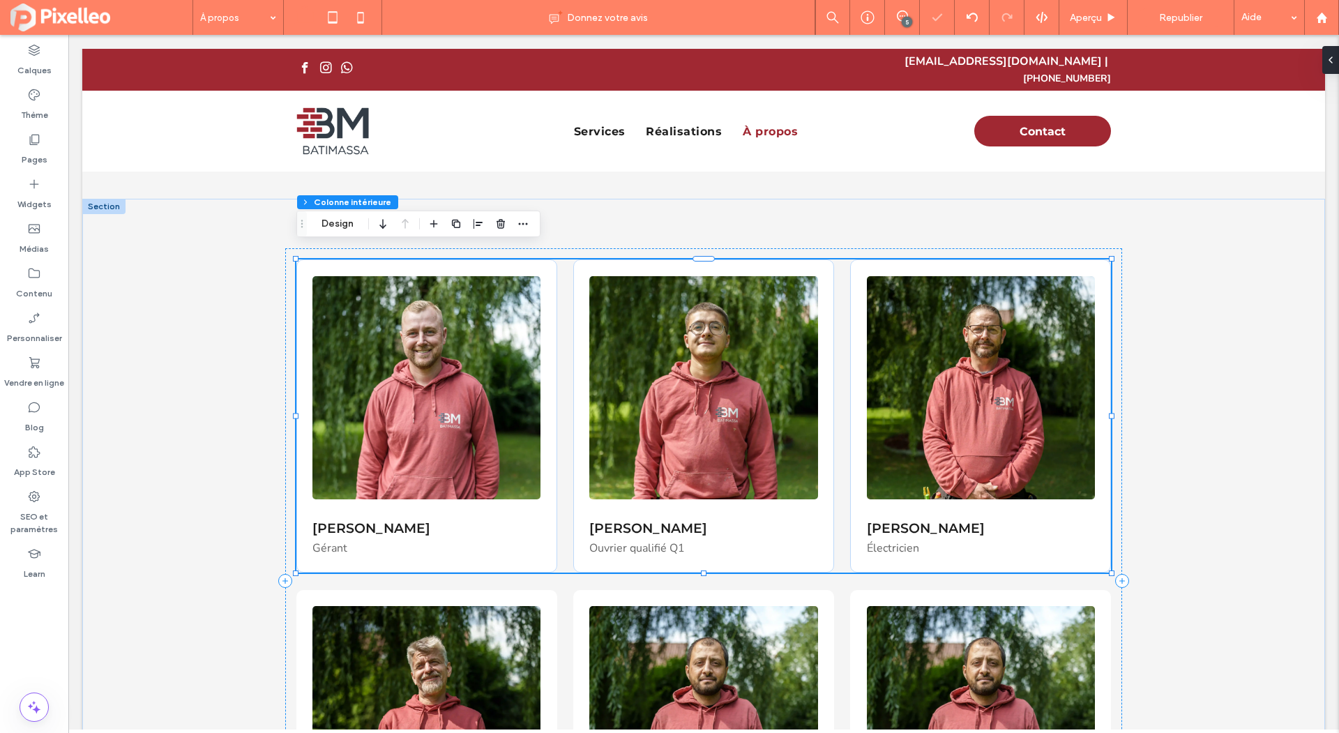
click at [598, 259] on div "Nico Scapelatto Ouvrier qualifié Q1" at bounding box center [703, 415] width 261 height 313
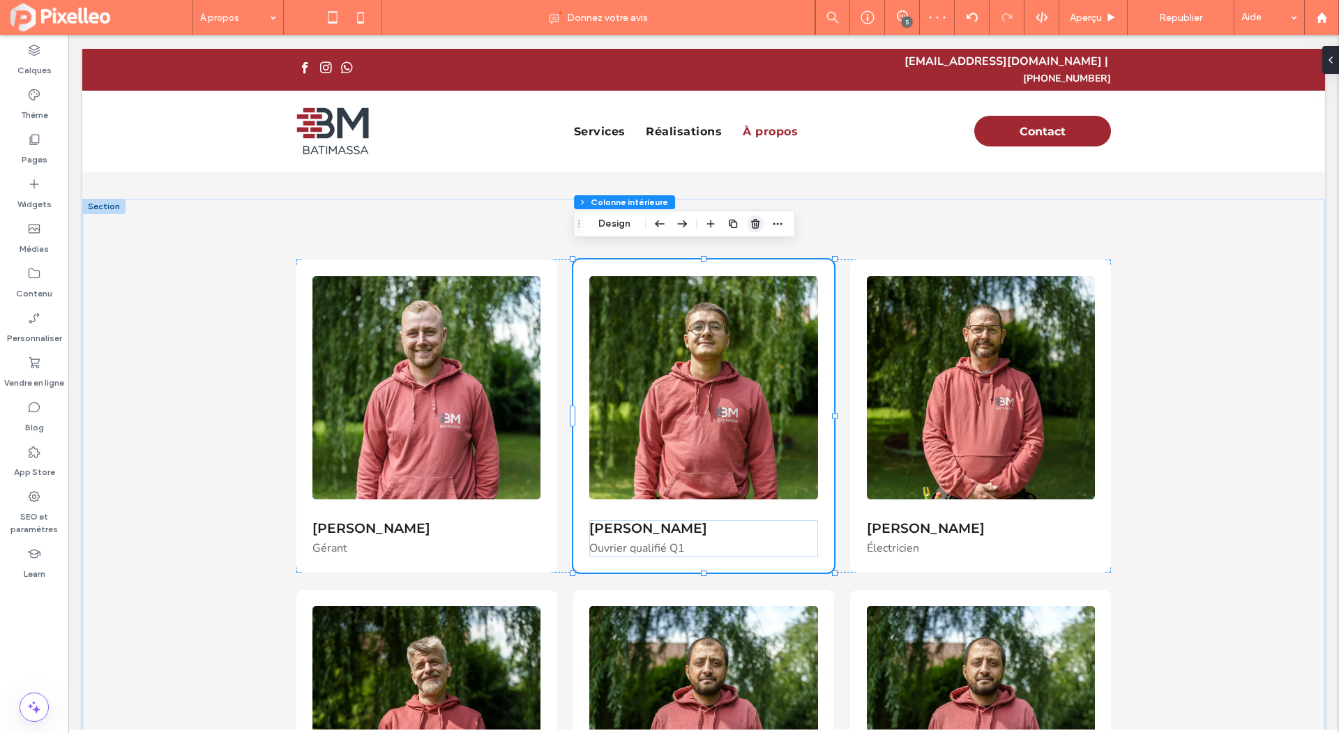
click at [757, 220] on use "button" at bounding box center [755, 223] width 8 height 9
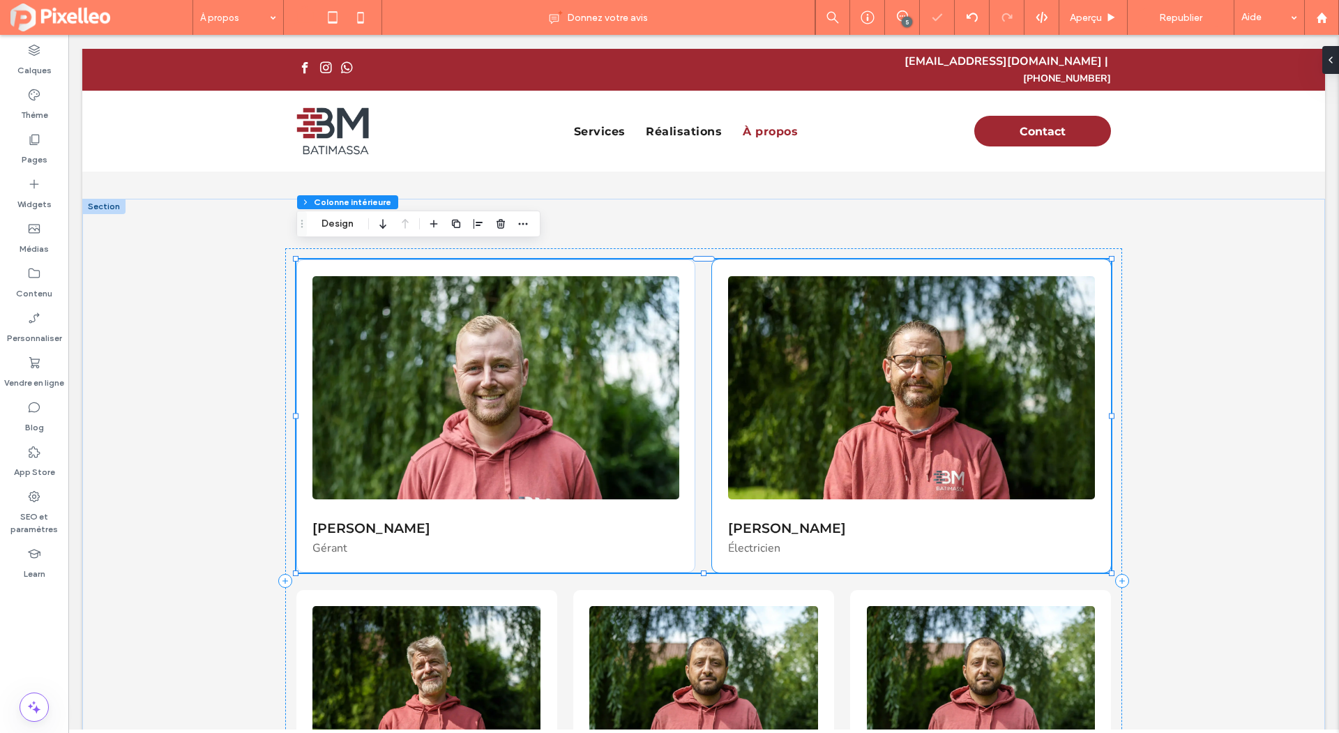
click at [753, 259] on div "Michael Malyster Électricien" at bounding box center [911, 415] width 399 height 313
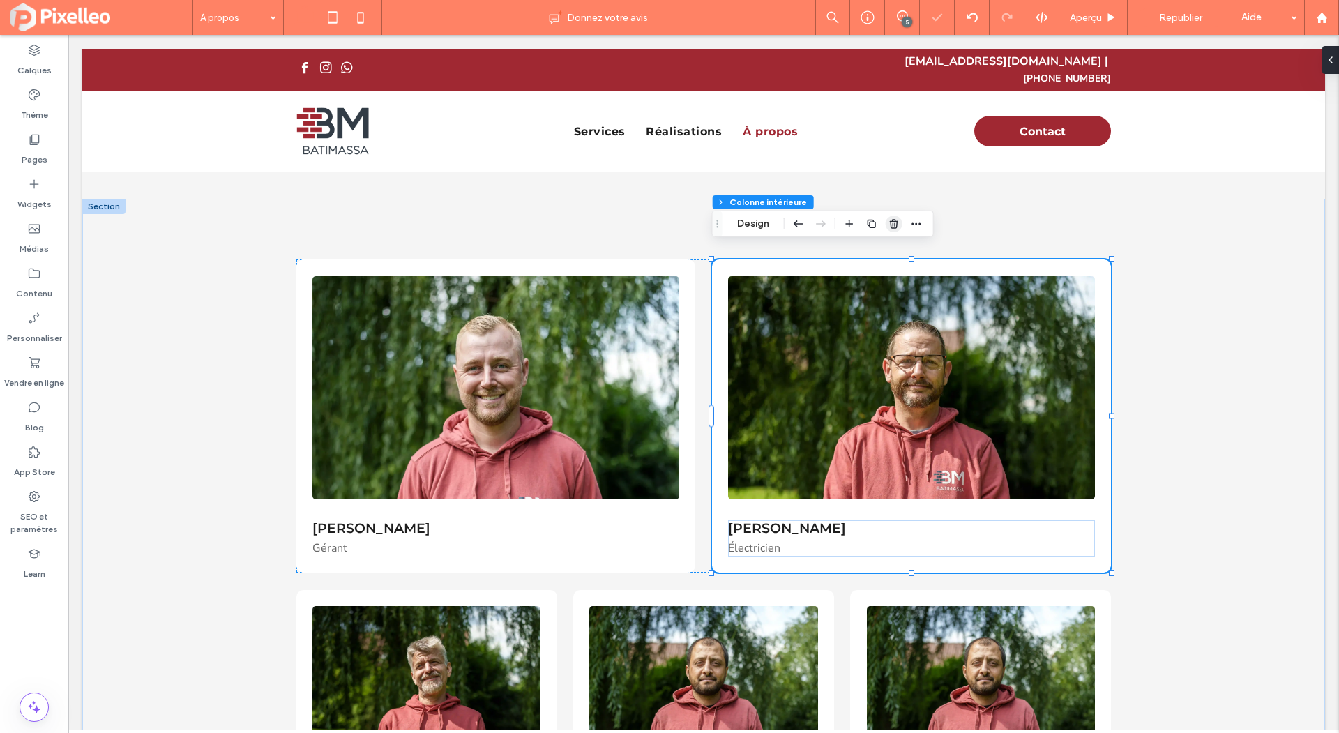
click at [898, 225] on icon "button" at bounding box center [894, 223] width 11 height 11
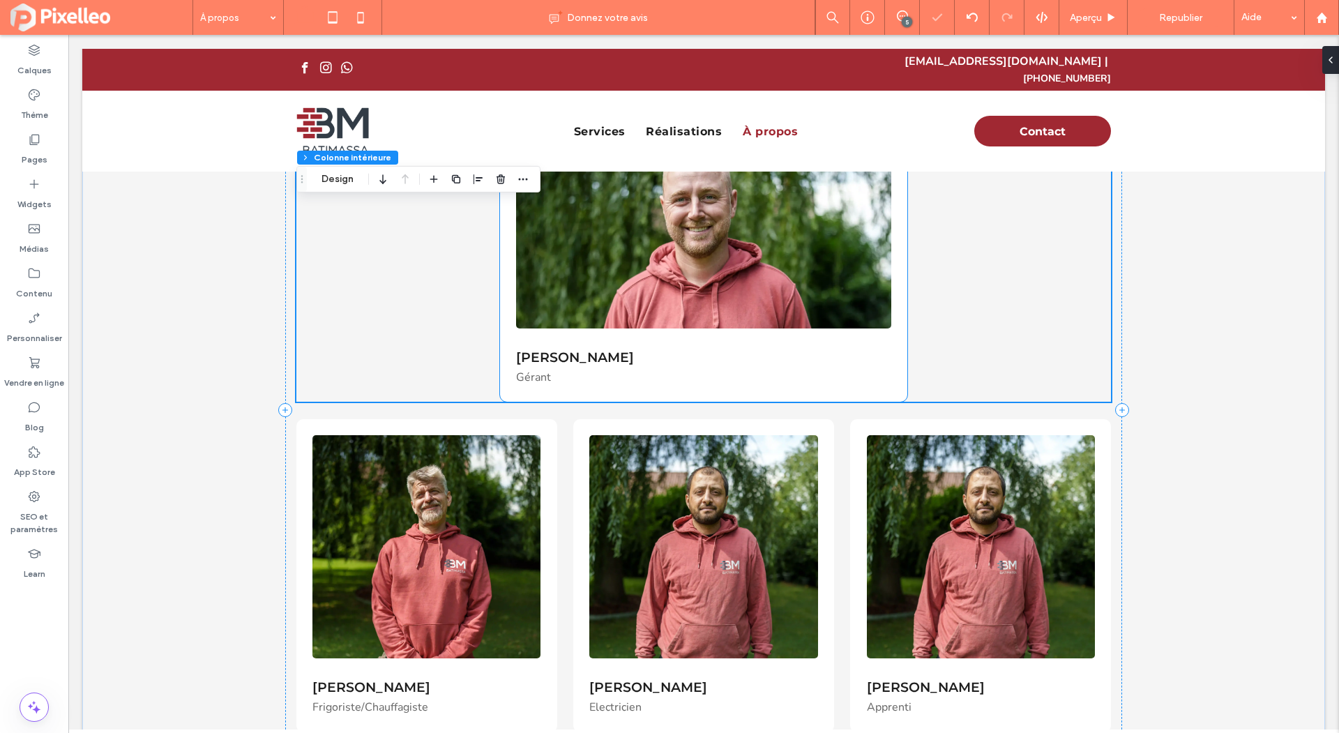
scroll to position [1251, 0]
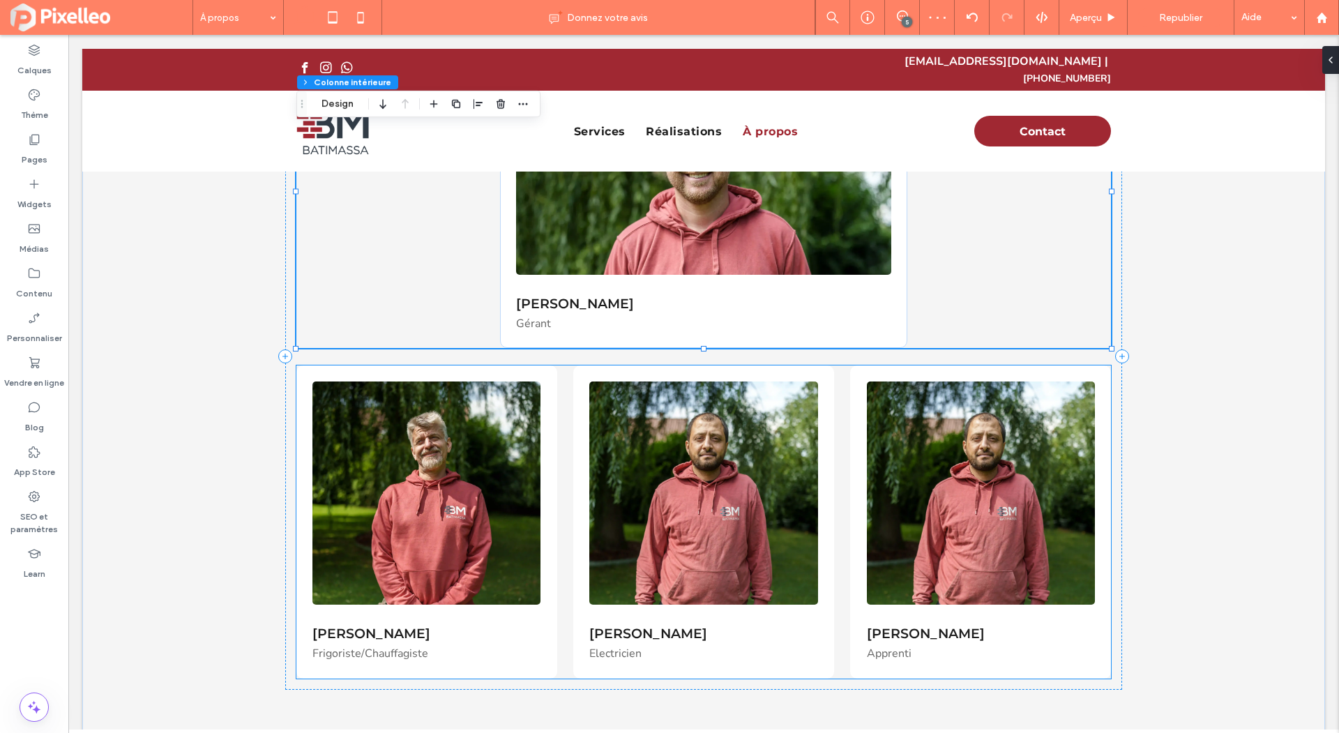
click at [568, 371] on div "Patrice Lebeau Frigoriste/Chauffagiste Wassim Jaber Electricien ﻿ Mathéo Massa …" at bounding box center [703, 521] width 815 height 313
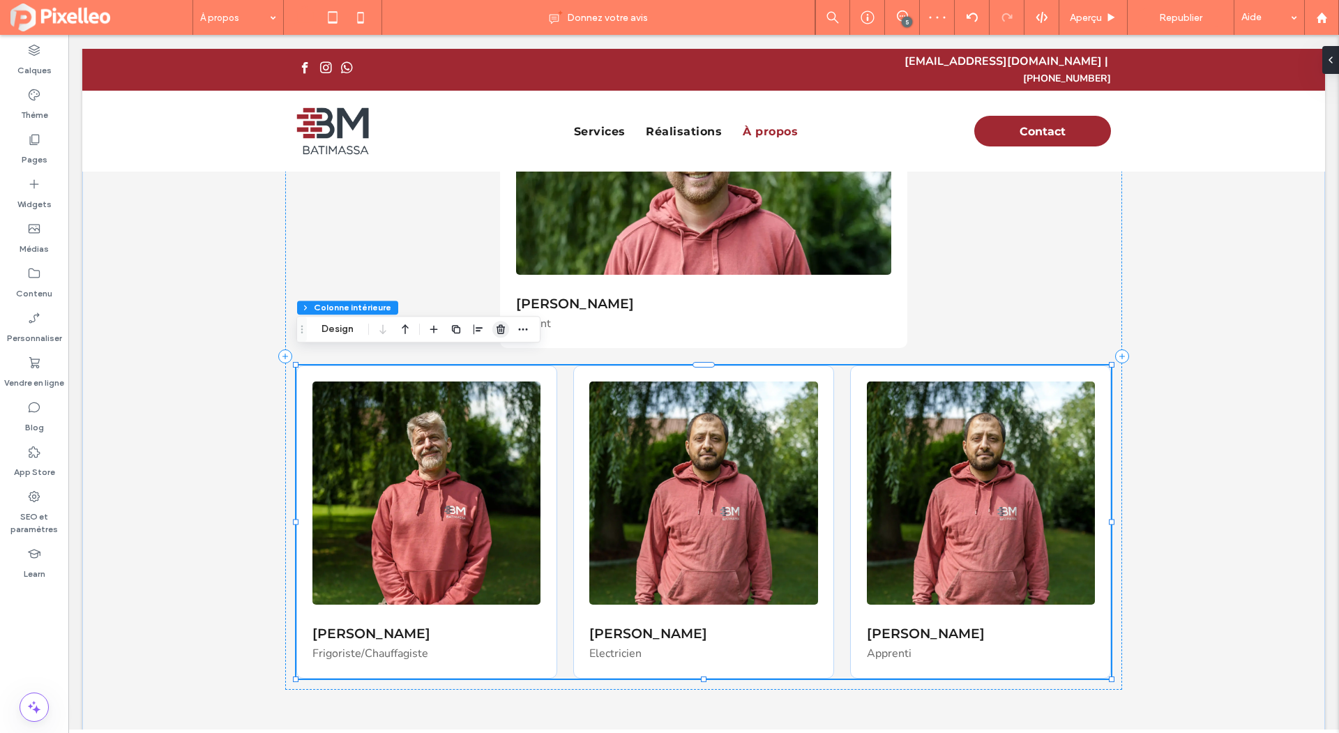
click at [499, 330] on use "button" at bounding box center [501, 329] width 8 height 9
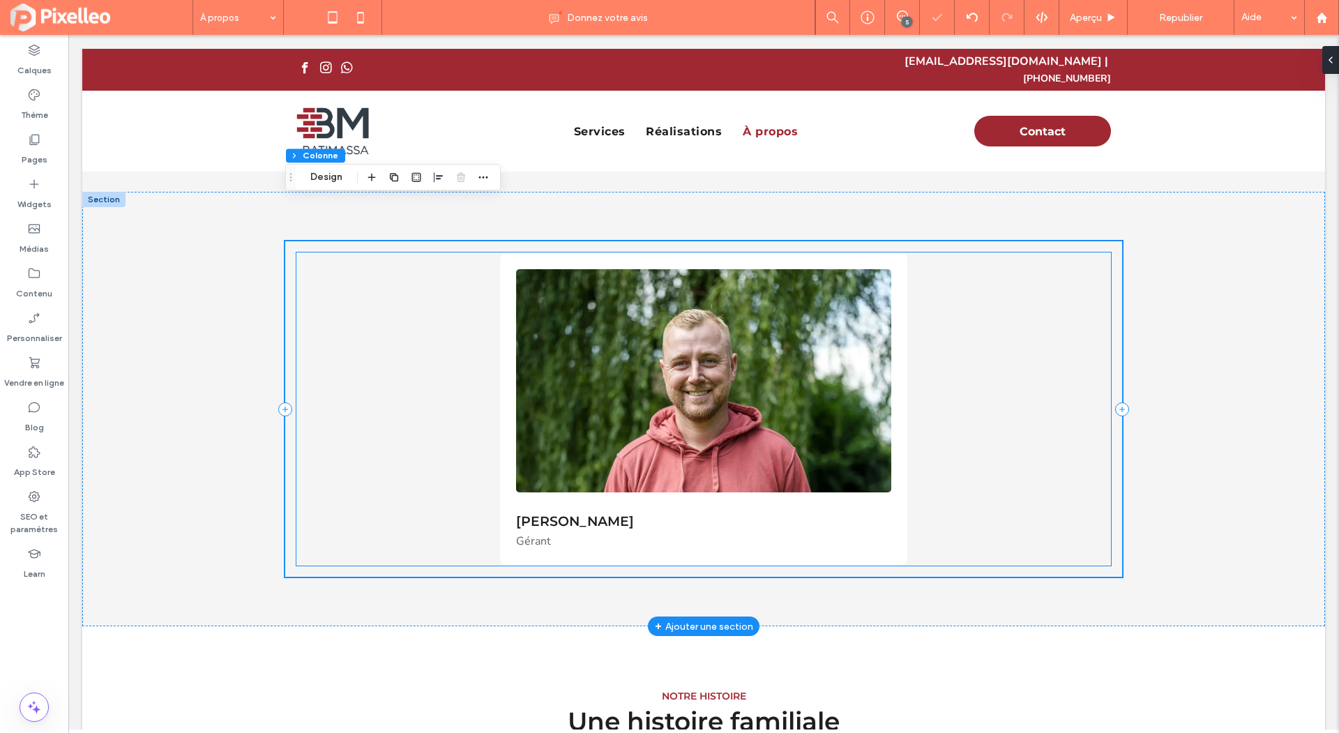
scroll to position [1031, 0]
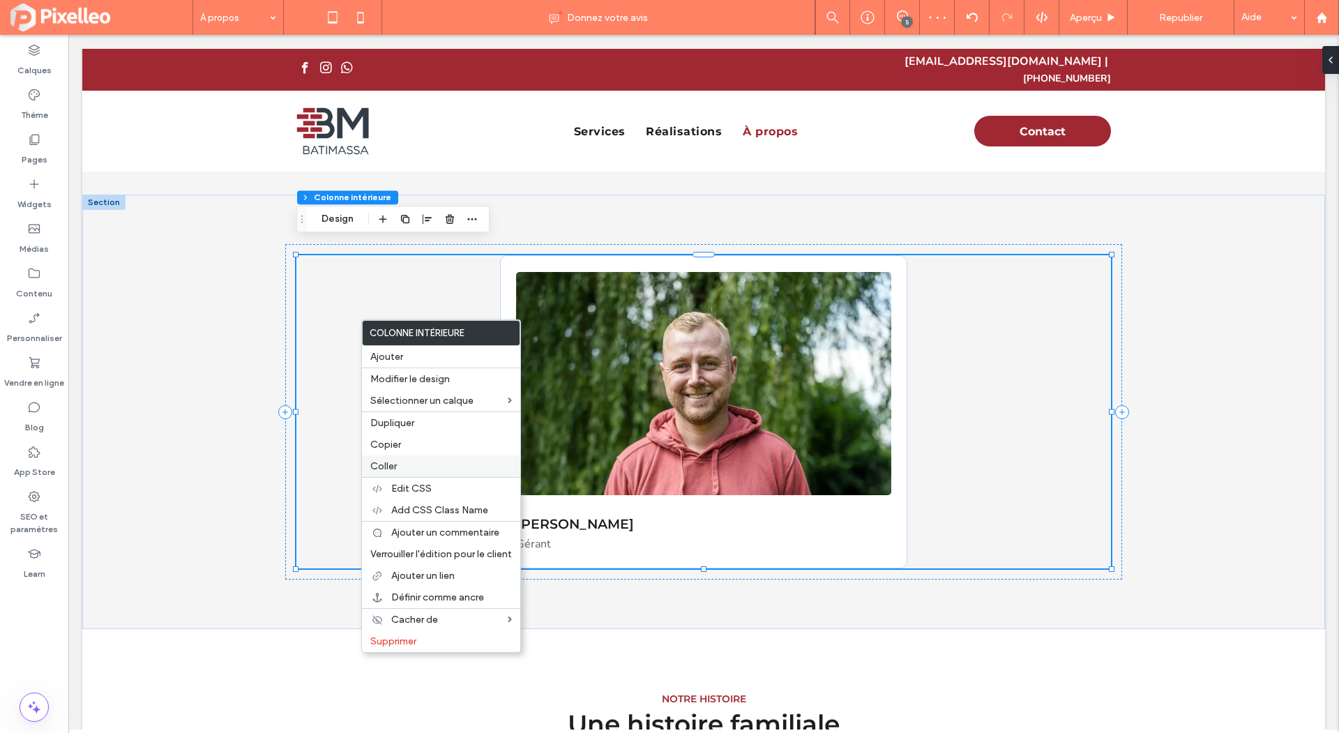
click at [390, 463] on span "Coller" at bounding box center [383, 466] width 27 height 12
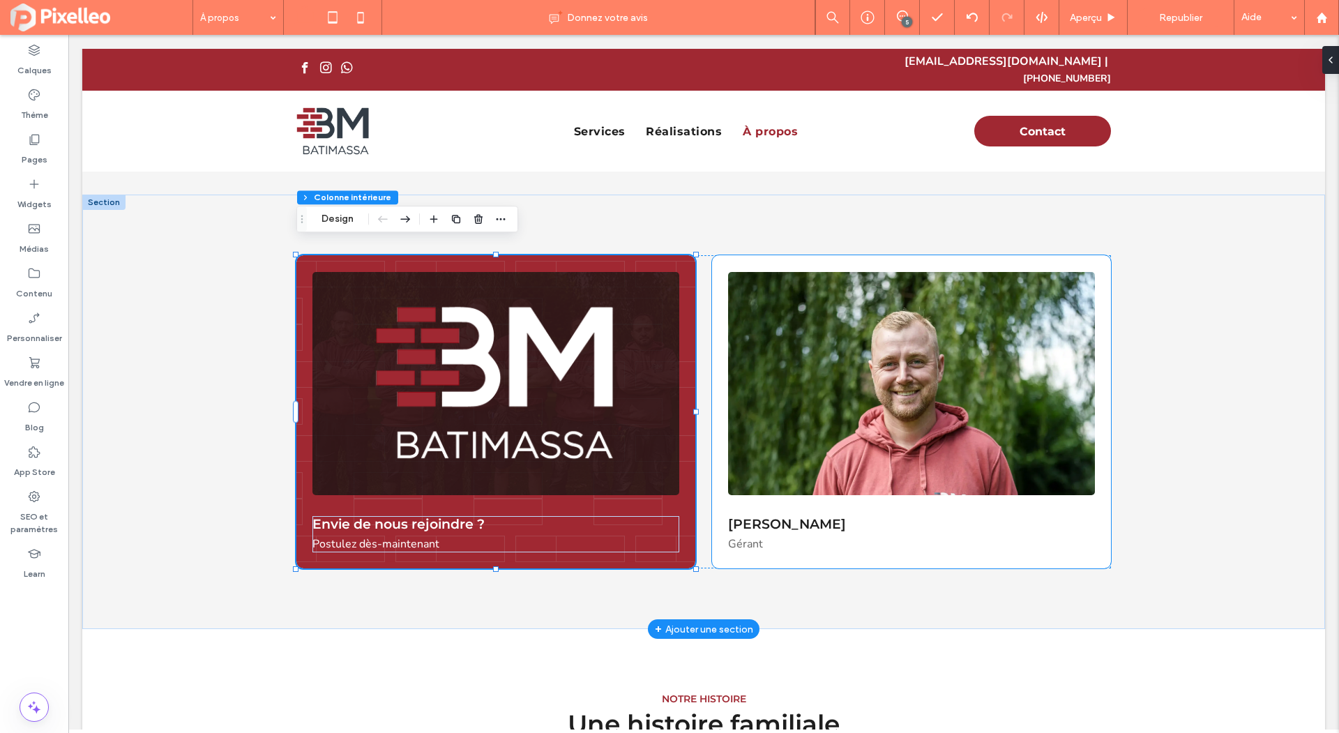
click at [891, 255] on div "Martial Massa Gérant" at bounding box center [911, 411] width 399 height 313
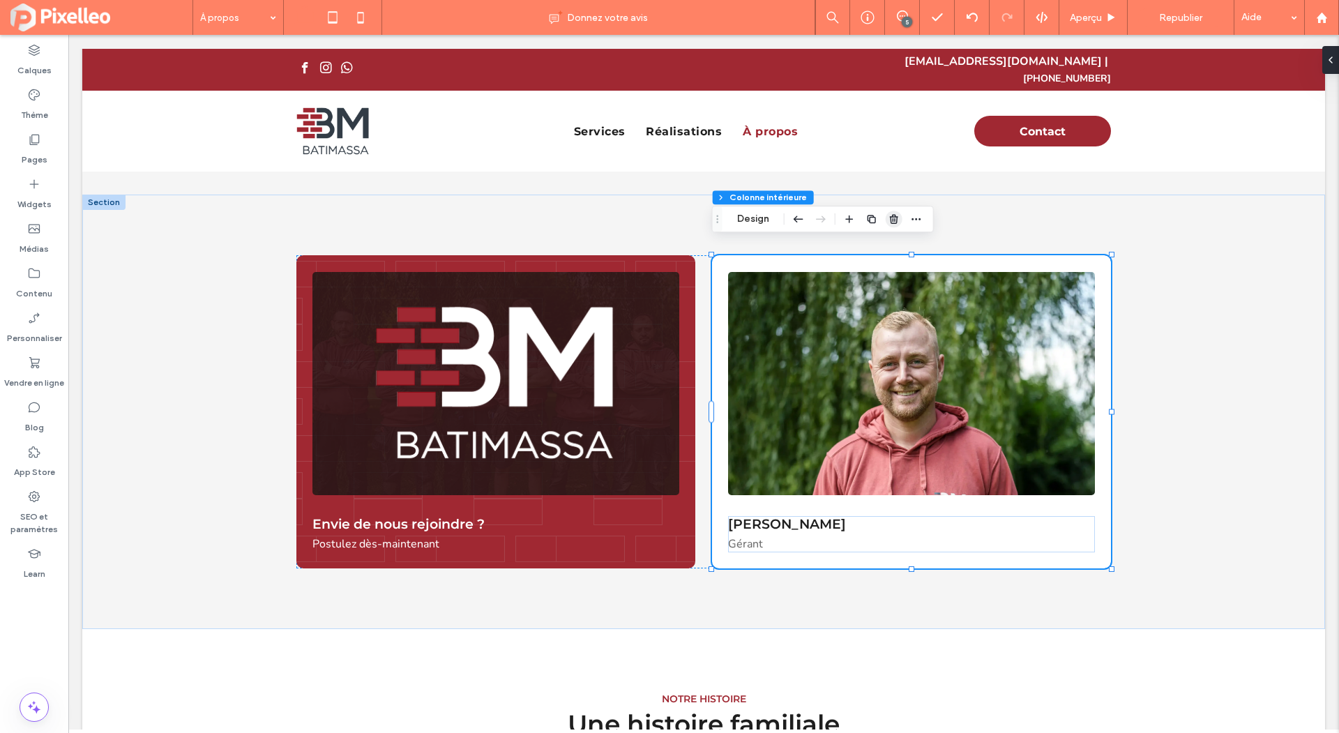
click at [898, 216] on icon "button" at bounding box center [894, 218] width 11 height 11
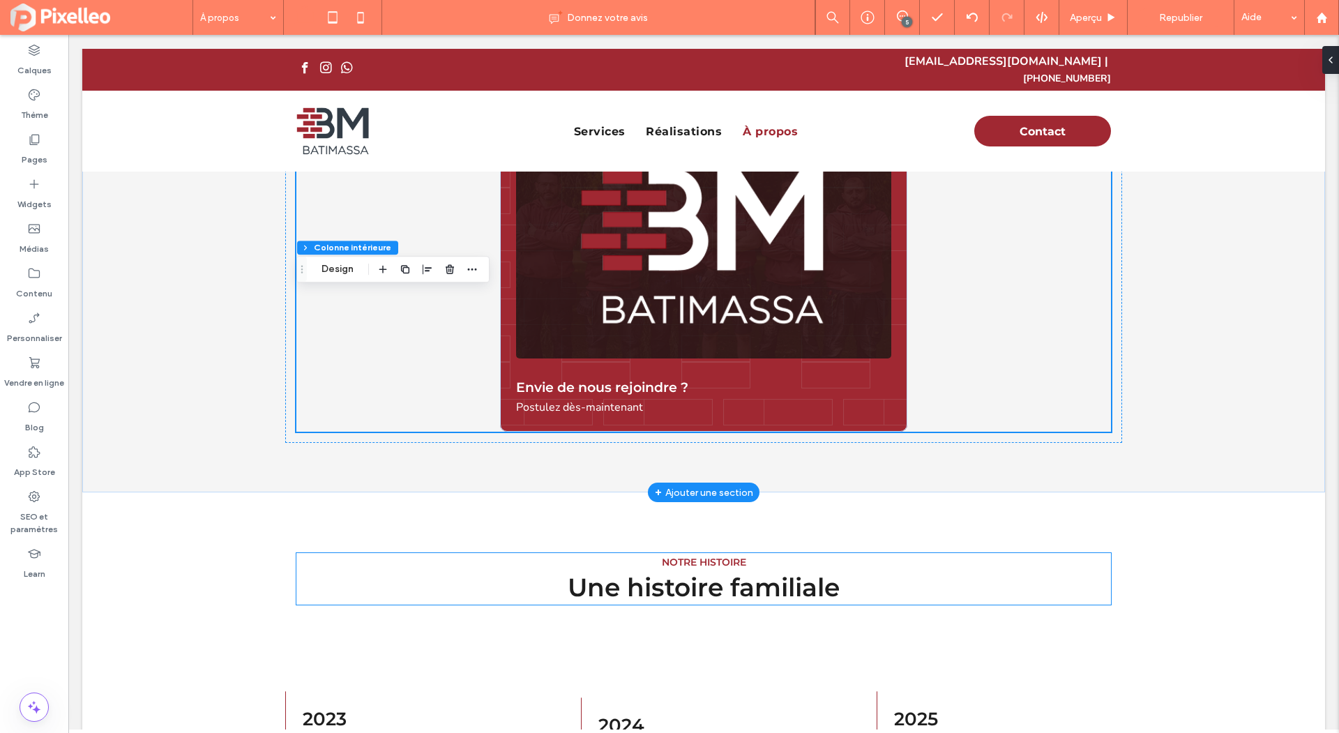
scroll to position [981, 0]
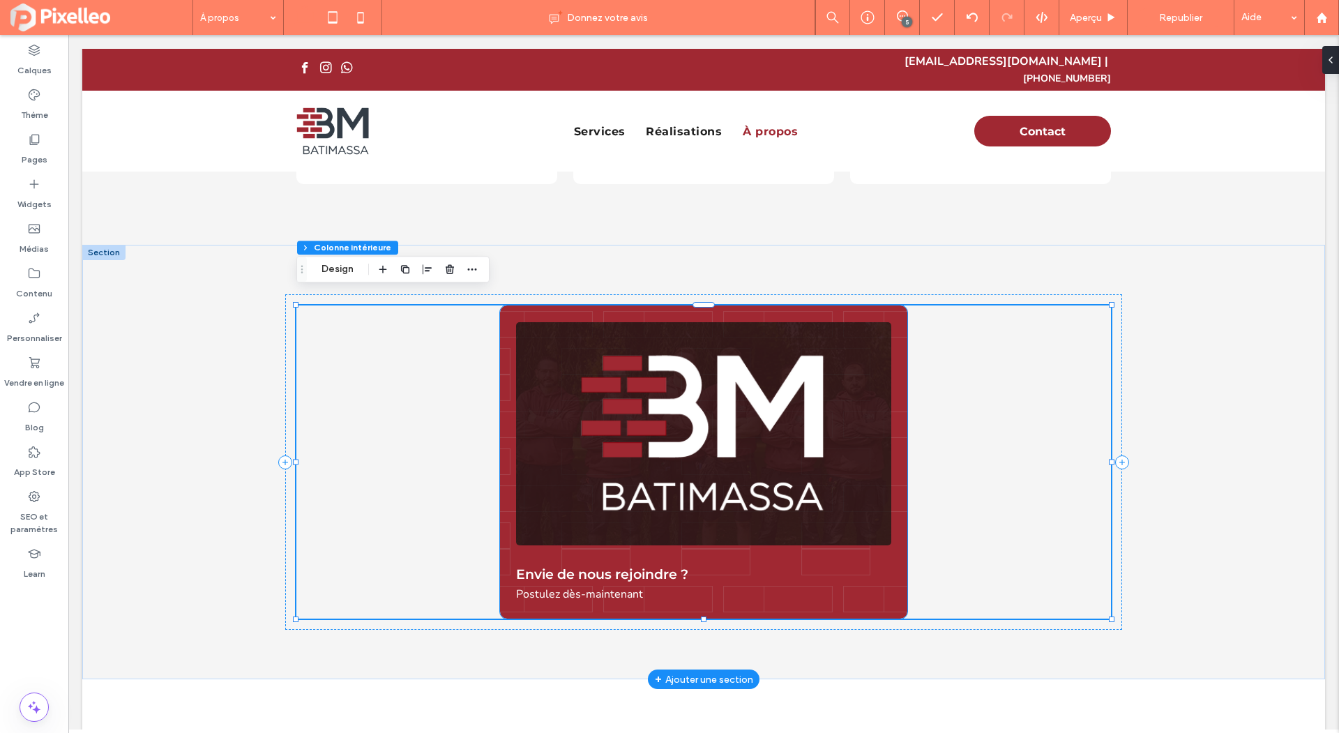
click at [774, 306] on div "Envie de nous rejoindre ? Postulez dès-maintenant" at bounding box center [703, 462] width 407 height 313
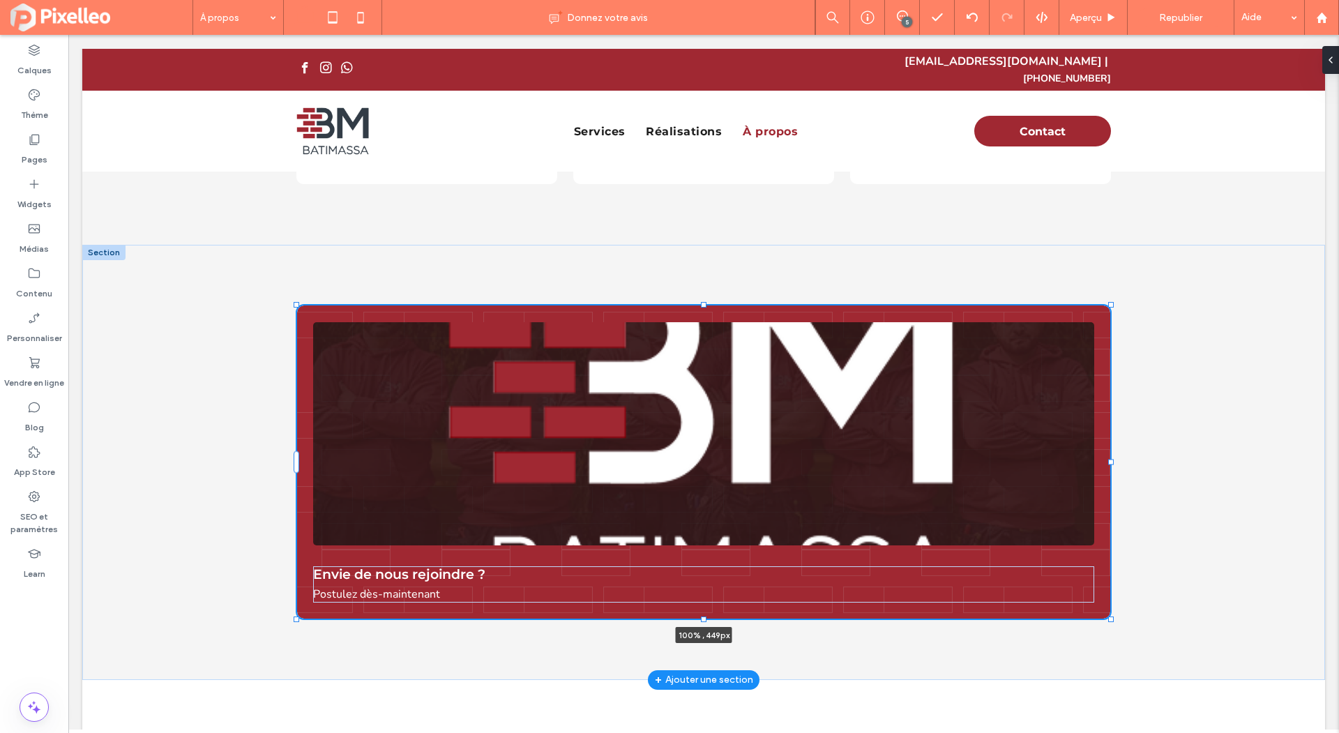
drag, startPoint x: 906, startPoint y: 448, endPoint x: 1109, endPoint y: 448, distance: 203.0
click at [1109, 459] on div at bounding box center [1111, 462] width 6 height 6
type input "***"
type input "****"
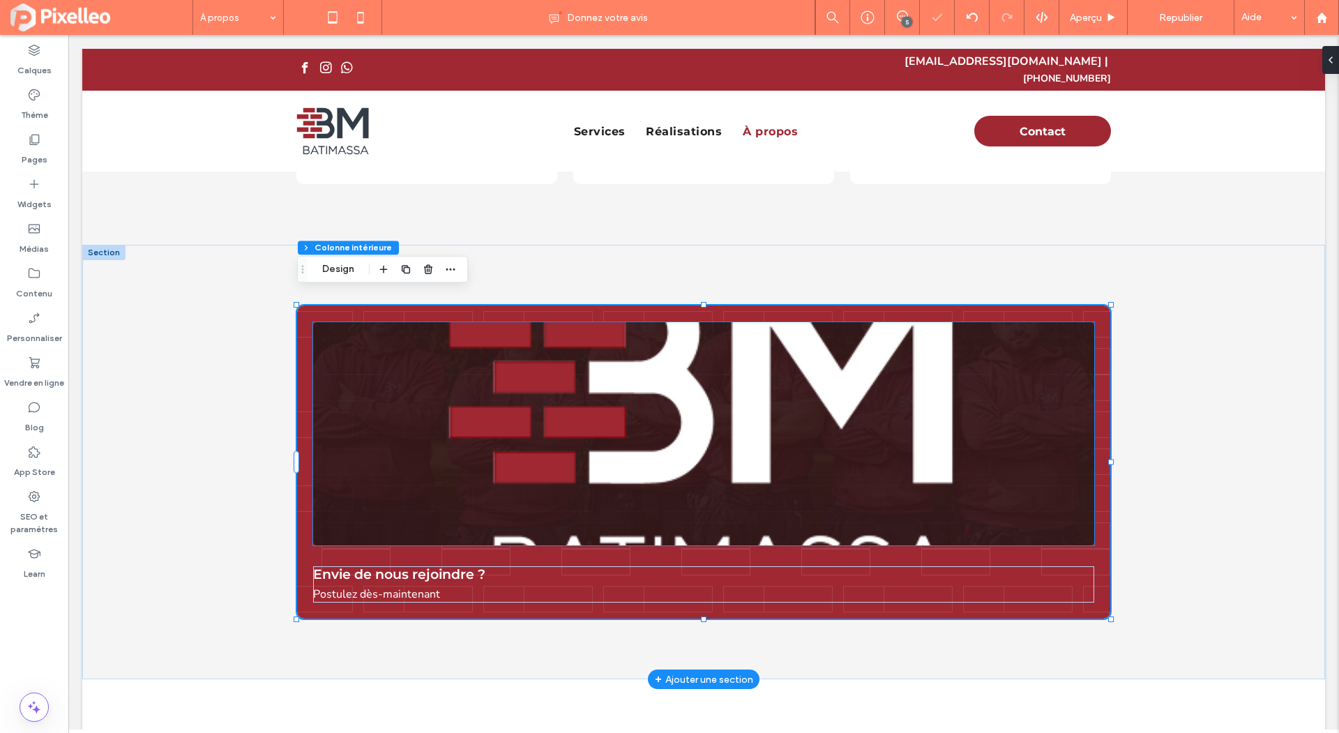
click at [815, 426] on img at bounding box center [703, 433] width 781 height 223
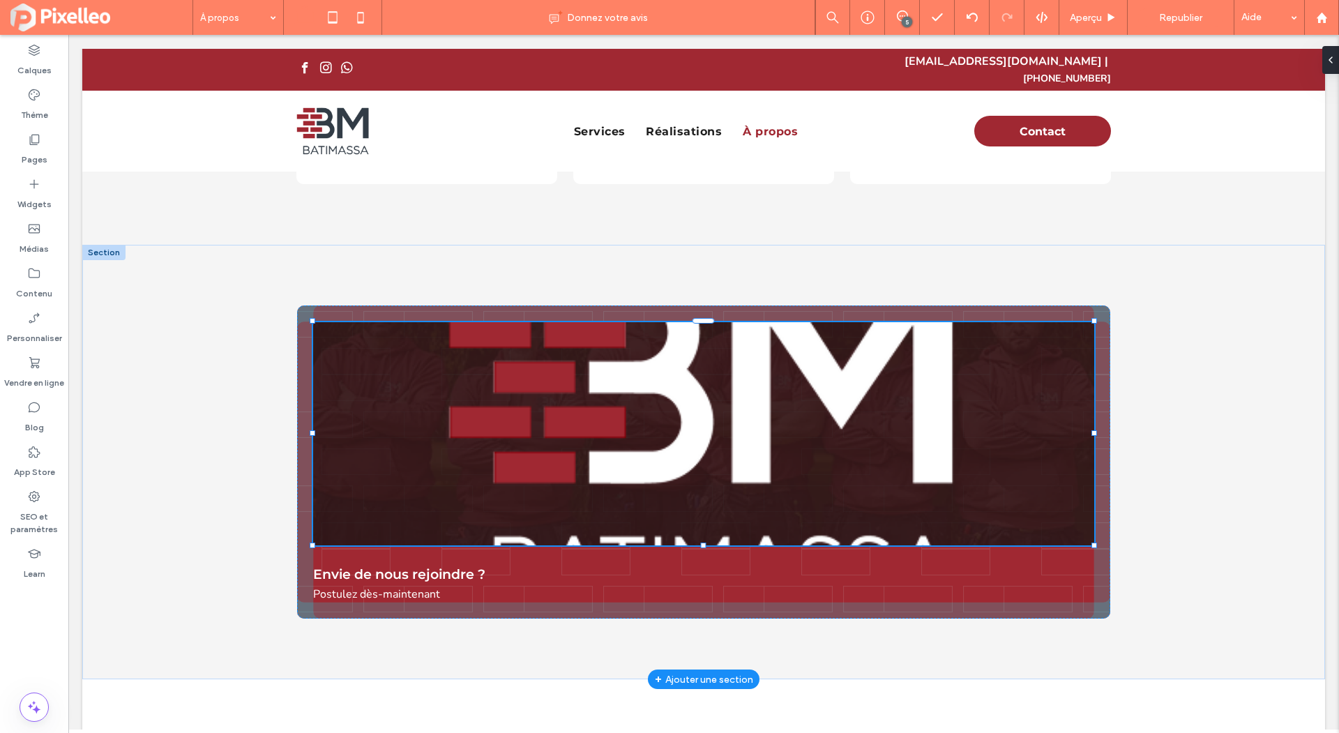
click at [1093, 430] on div at bounding box center [1095, 433] width 6 height 6
type input "****"
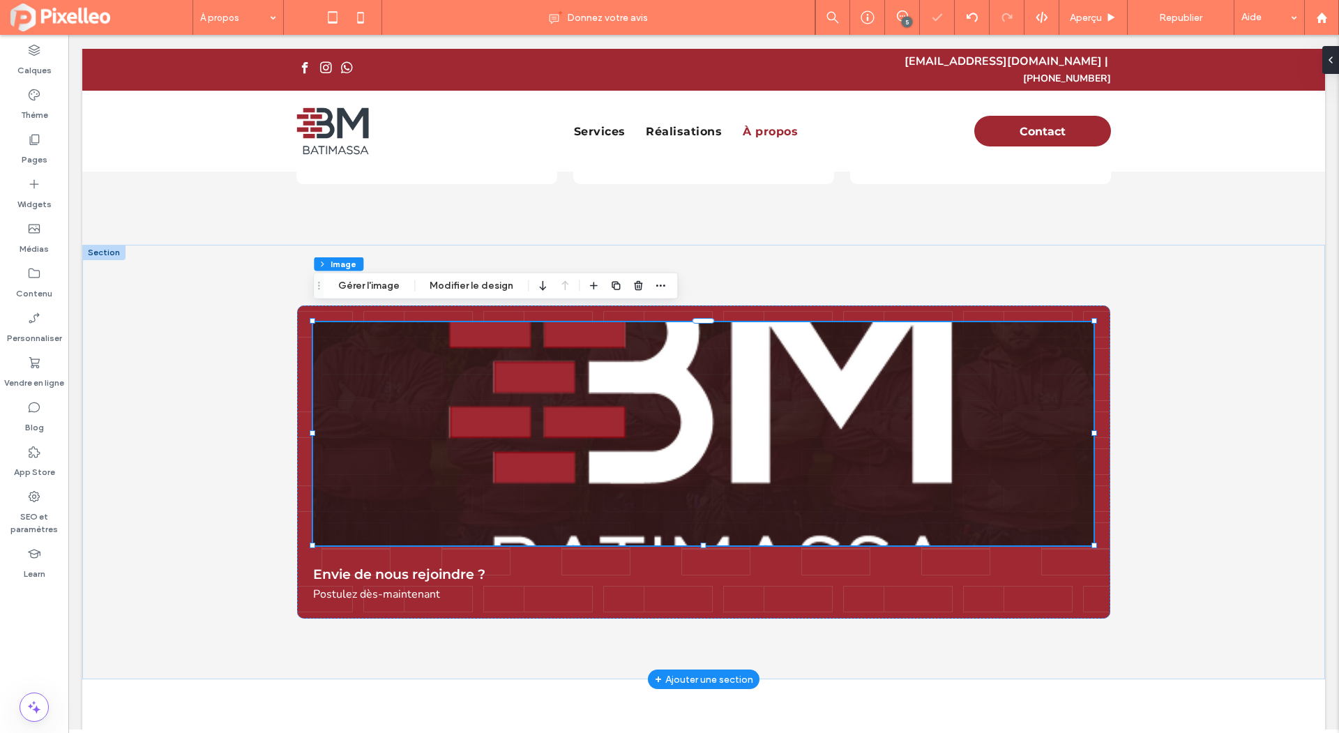
click at [997, 395] on img at bounding box center [703, 433] width 781 height 223
click at [390, 283] on button "Gérer l'image" at bounding box center [369, 286] width 80 height 17
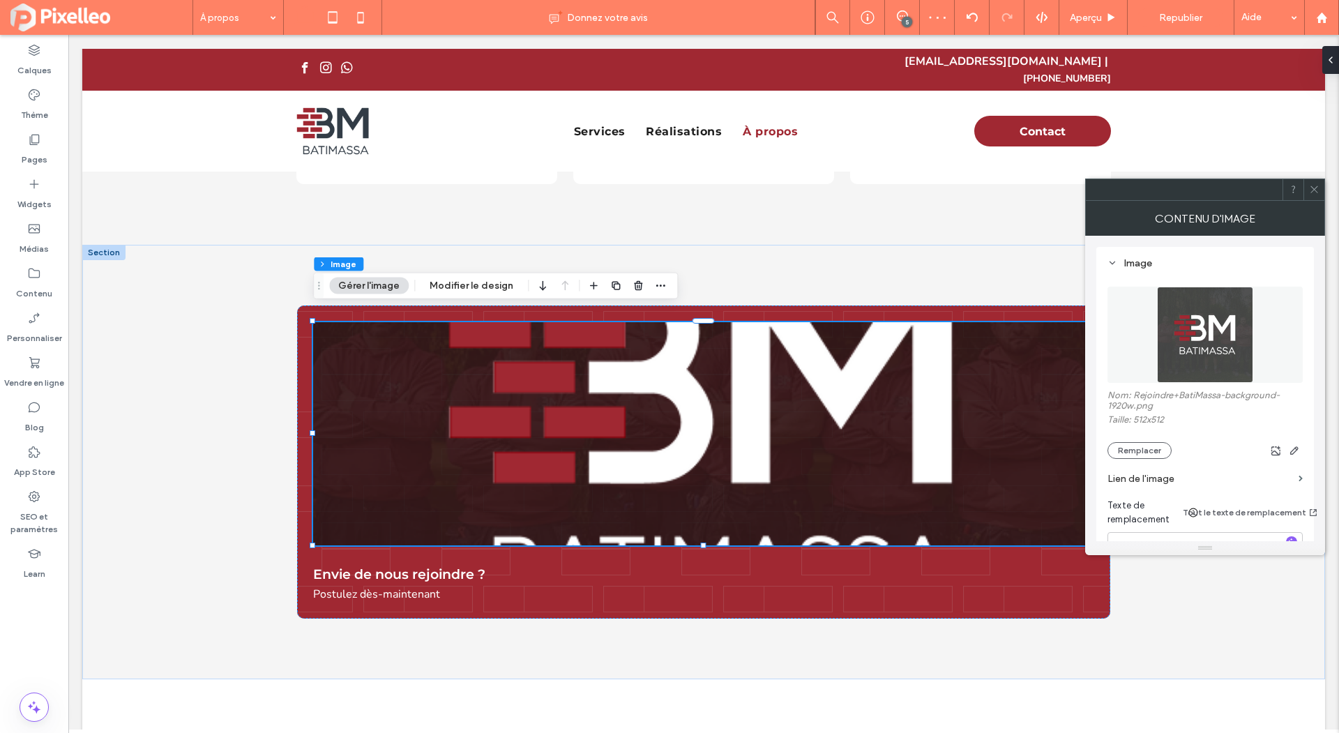
scroll to position [282, 0]
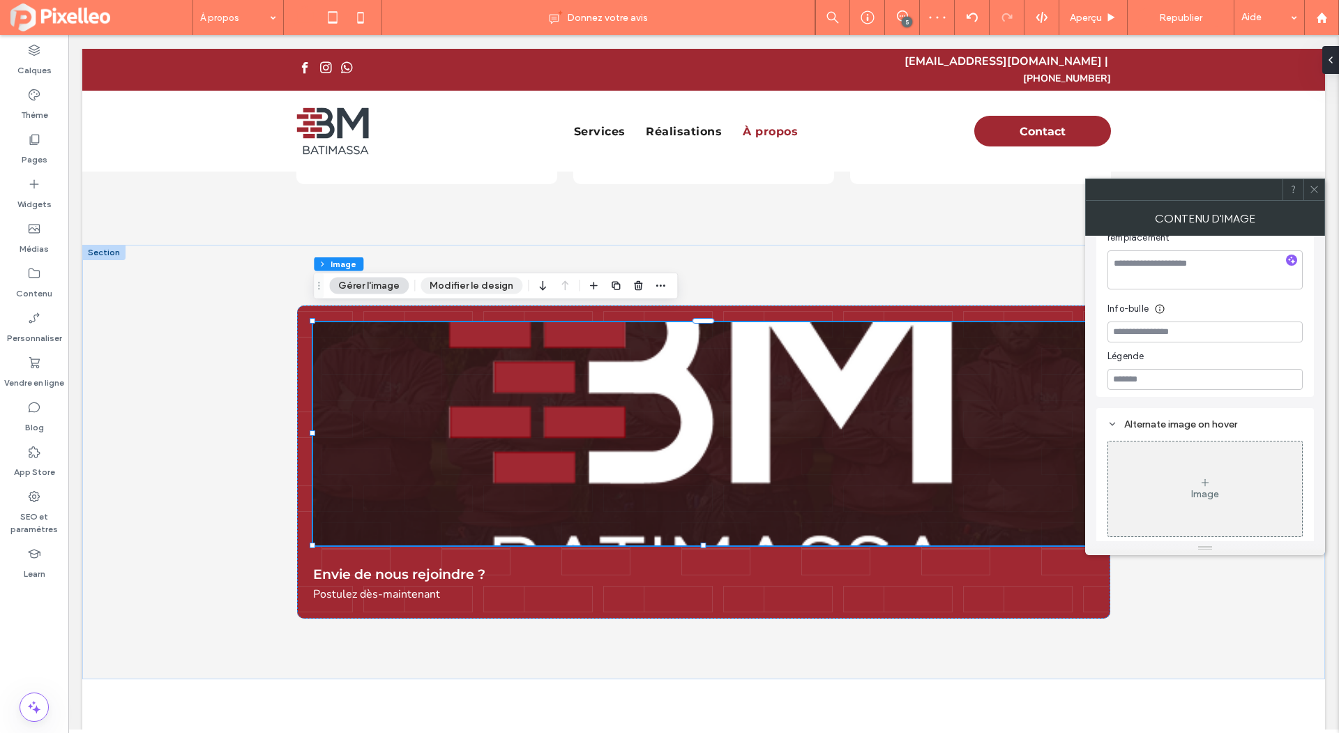
click at [466, 288] on button "Modifier le design" at bounding box center [472, 286] width 102 height 17
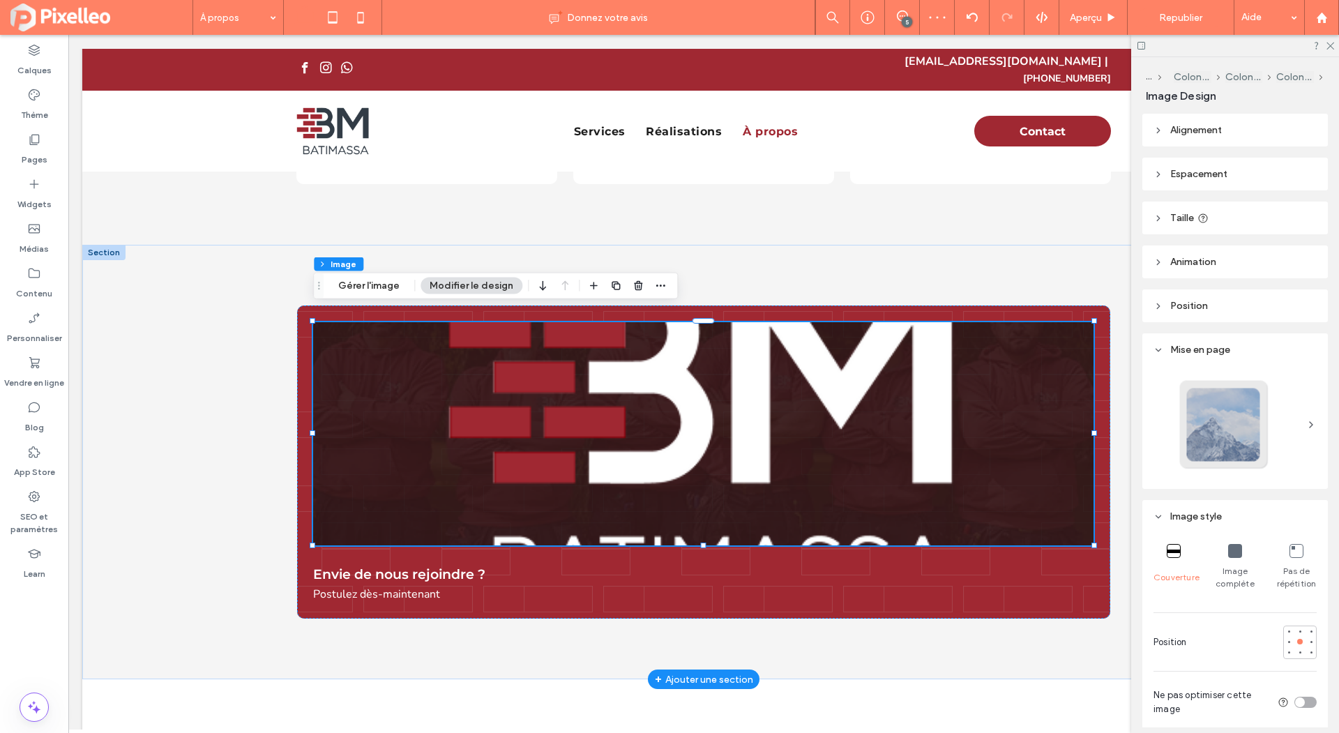
scroll to position [199, 0]
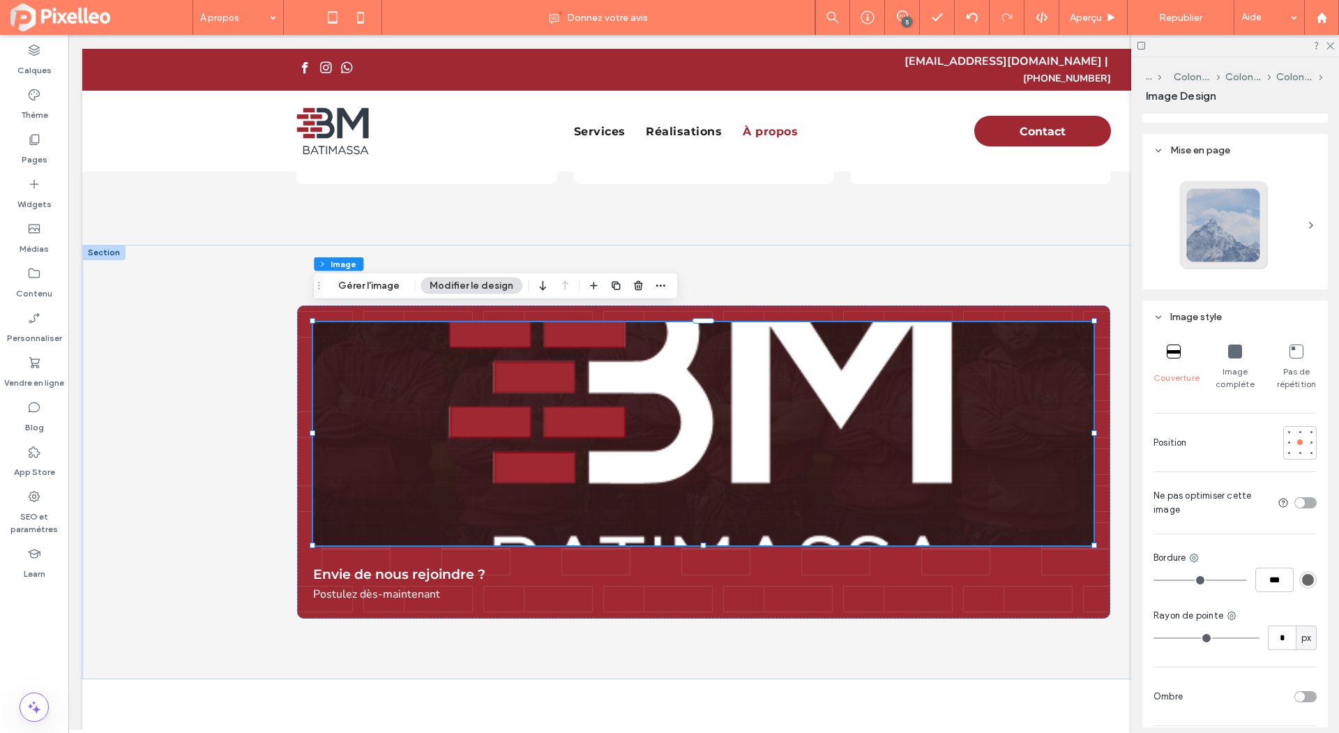
click at [1230, 339] on div "Image complète" at bounding box center [1235, 367] width 40 height 57
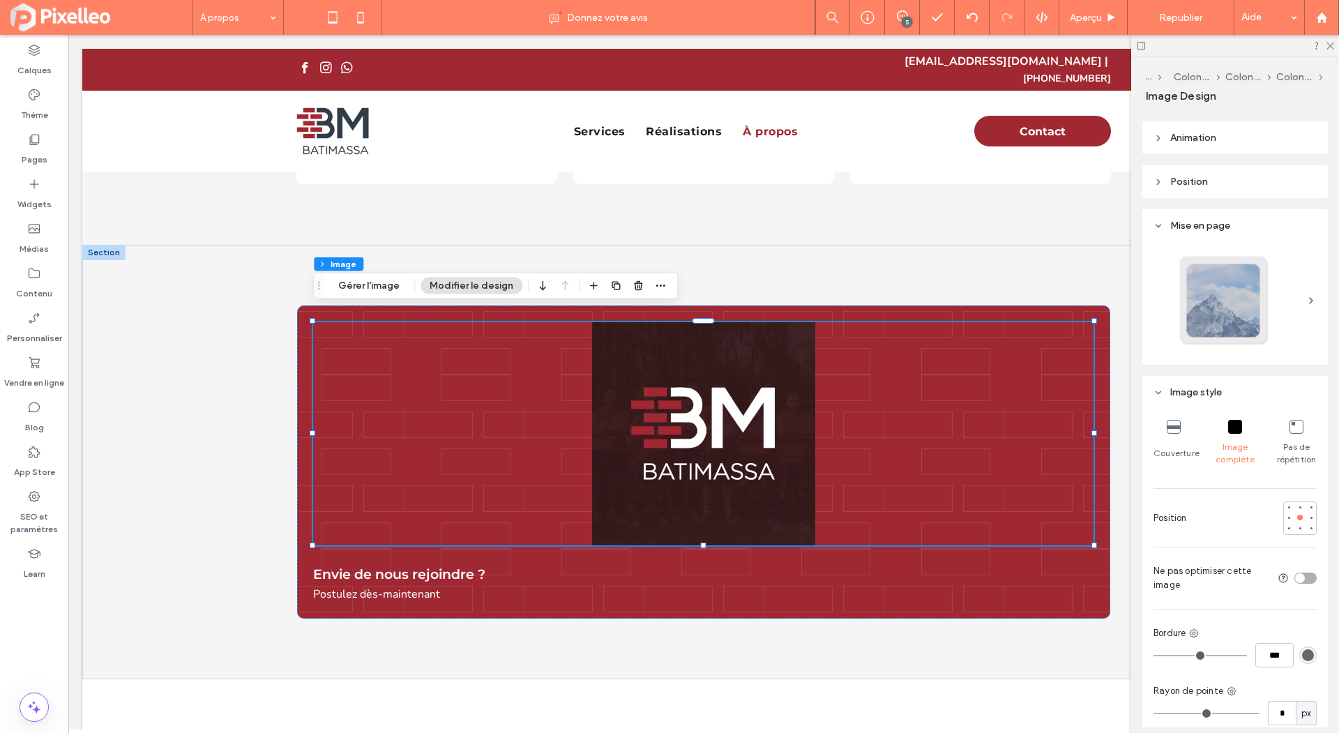
scroll to position [0, 0]
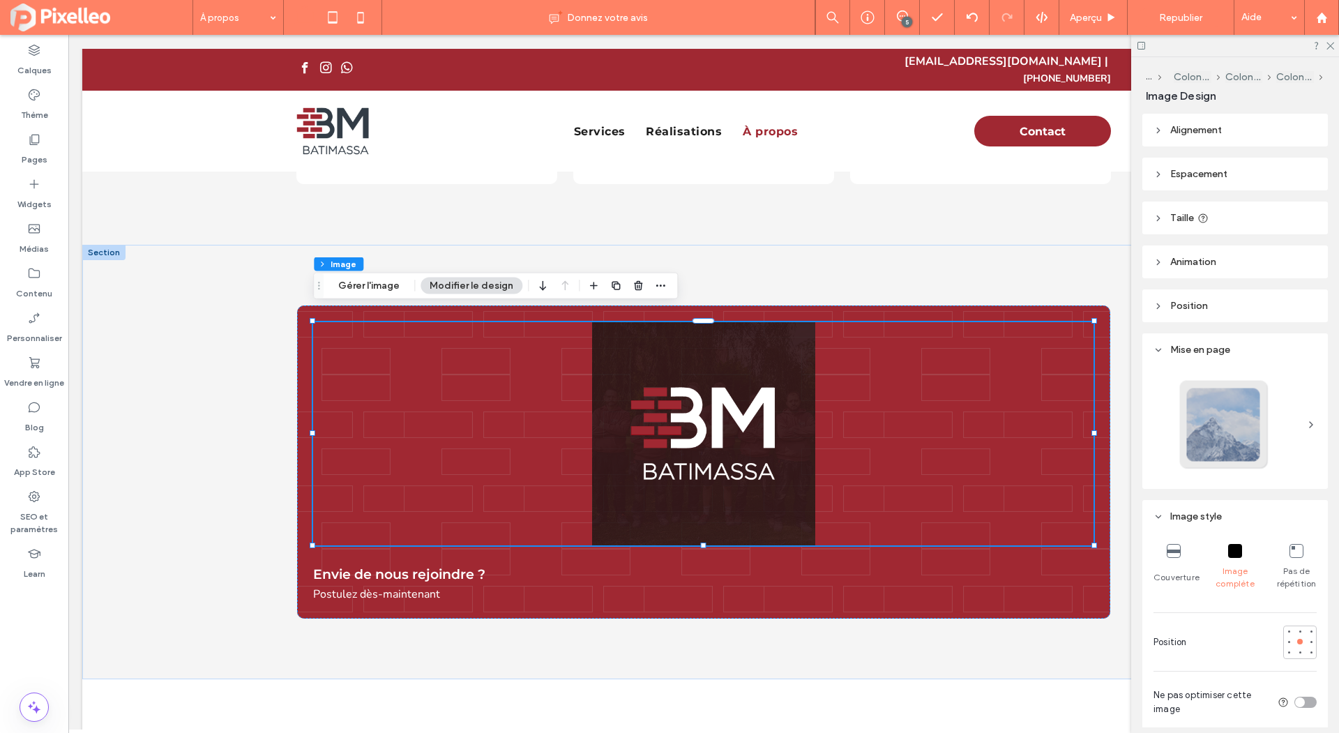
click at [1177, 212] on span "Taille" at bounding box center [1182, 218] width 24 height 12
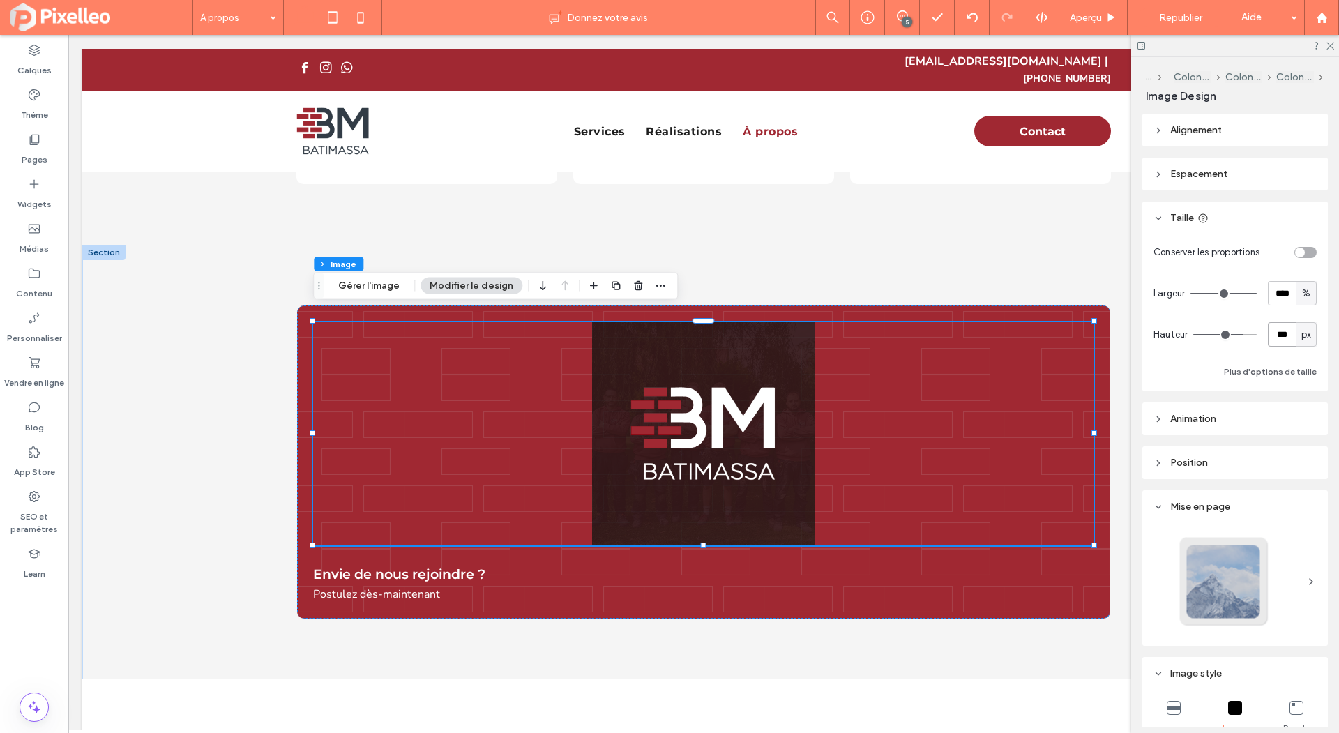
click at [1288, 330] on input "***" at bounding box center [1282, 334] width 28 height 24
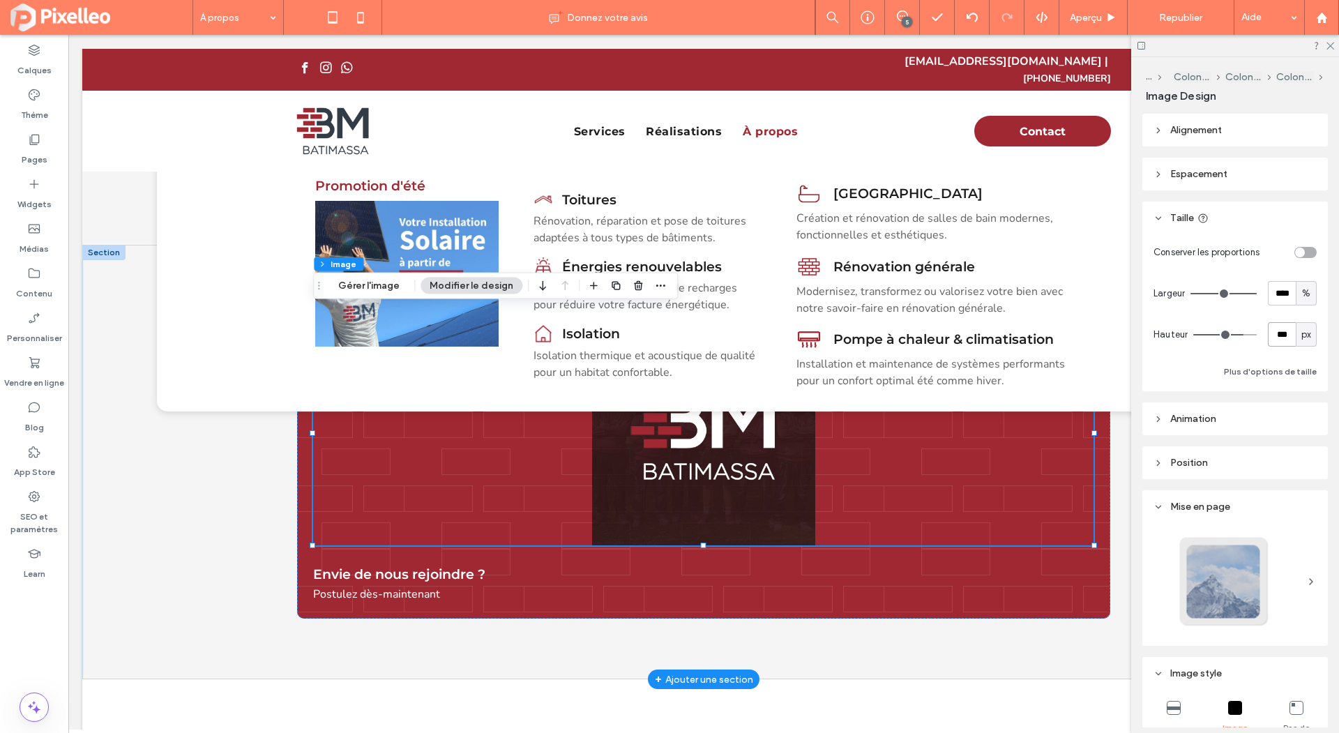
click at [630, 456] on img at bounding box center [703, 433] width 781 height 223
click at [477, 505] on img at bounding box center [703, 433] width 781 height 223
click at [571, 550] on div "Envie de nous rejoindre ? Postulez dès-maintenant" at bounding box center [703, 462] width 813 height 313
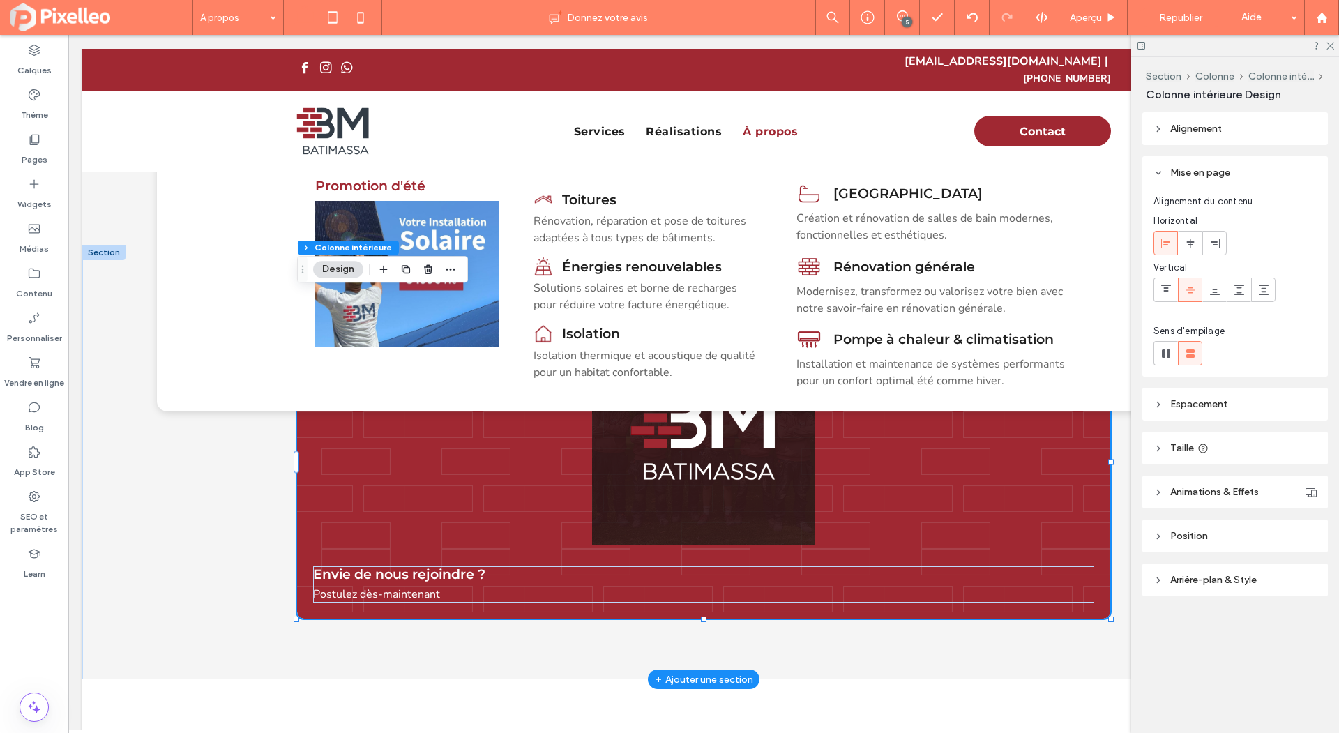
click at [580, 540] on div "Envie de nous rejoindre ? Postulez dès-maintenant" at bounding box center [703, 462] width 813 height 313
click at [623, 486] on img at bounding box center [703, 433] width 781 height 223
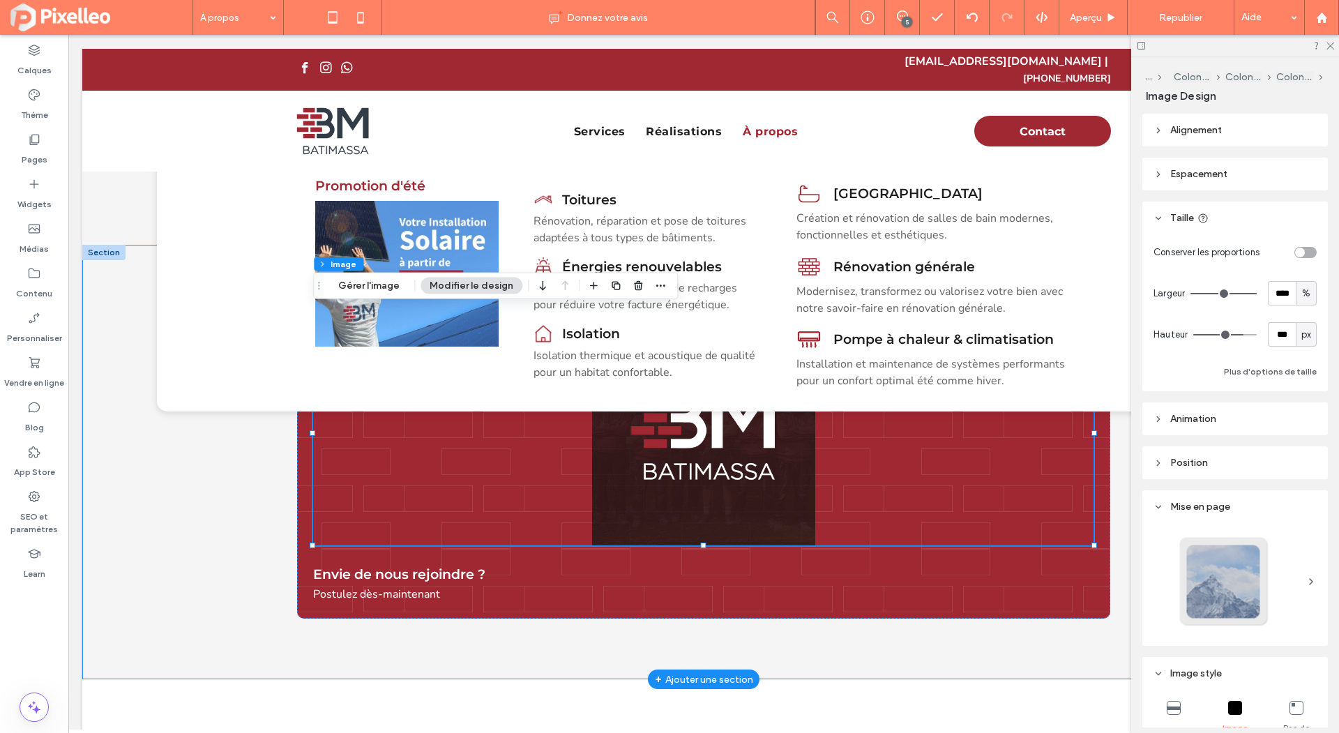
click at [216, 459] on div "Envie de nous rejoindre ? Postulez dès-maintenant" at bounding box center [703, 462] width 1243 height 435
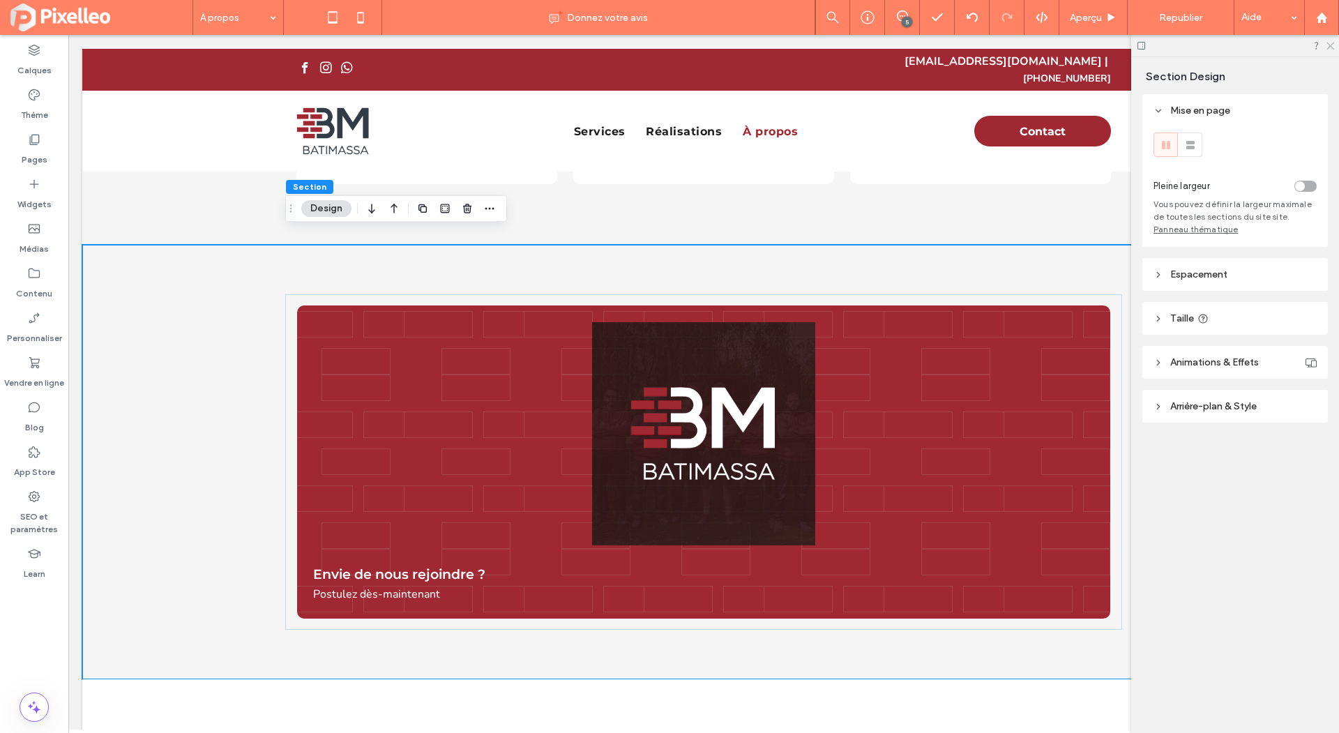
click at [1332, 43] on icon at bounding box center [1329, 44] width 9 height 9
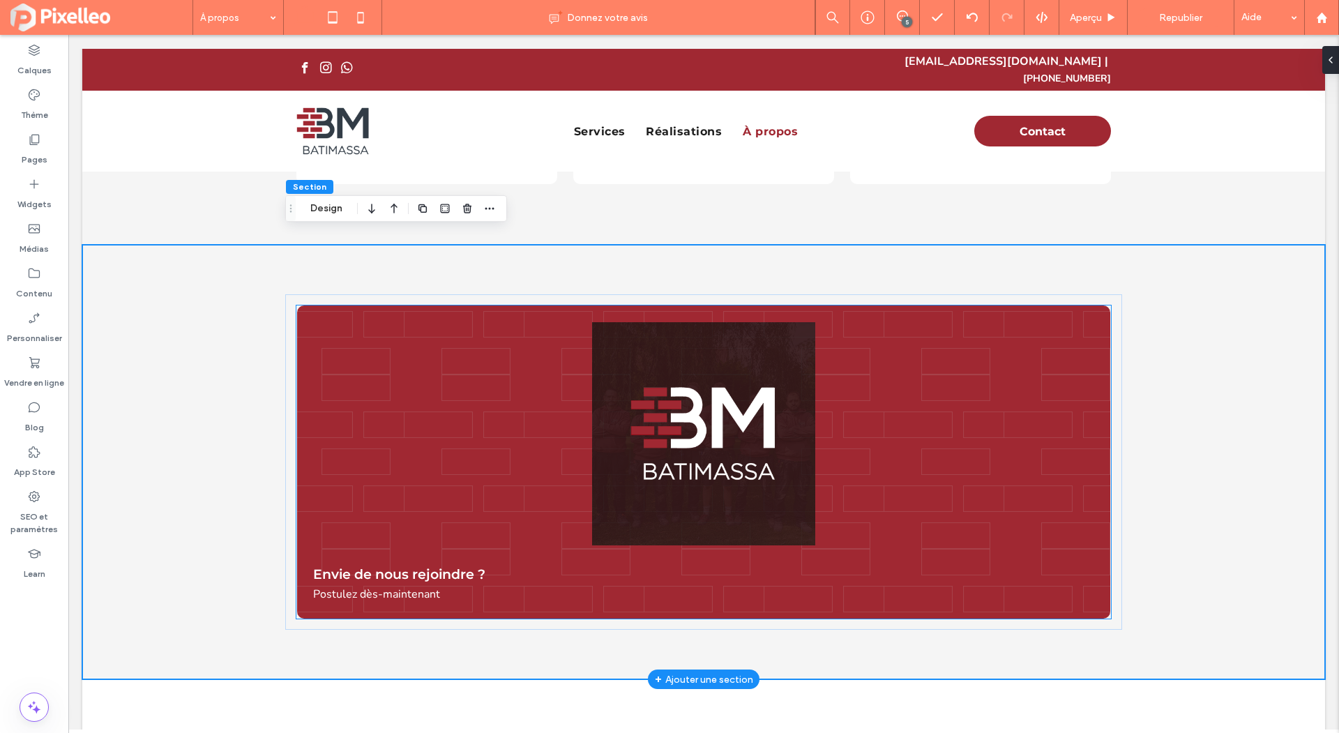
click at [752, 400] on img at bounding box center [703, 433] width 781 height 223
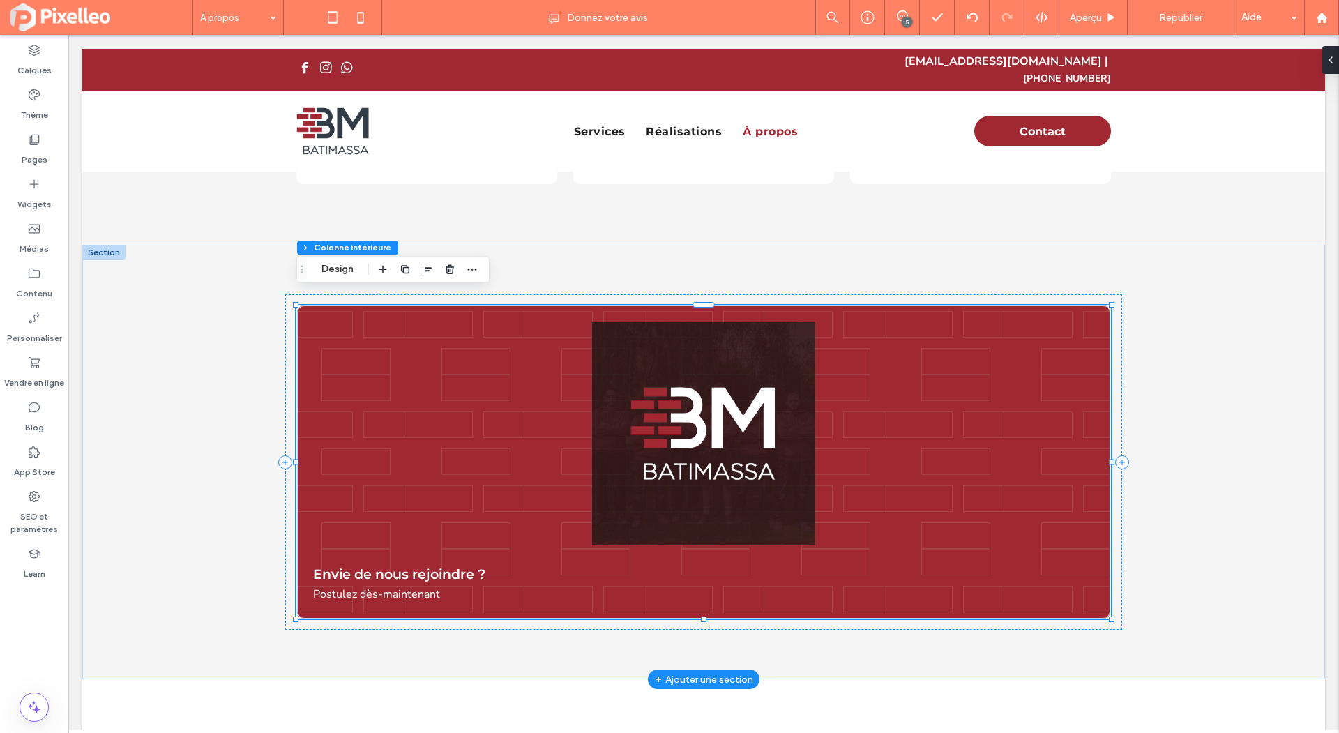
click at [752, 400] on img at bounding box center [703, 433] width 781 height 223
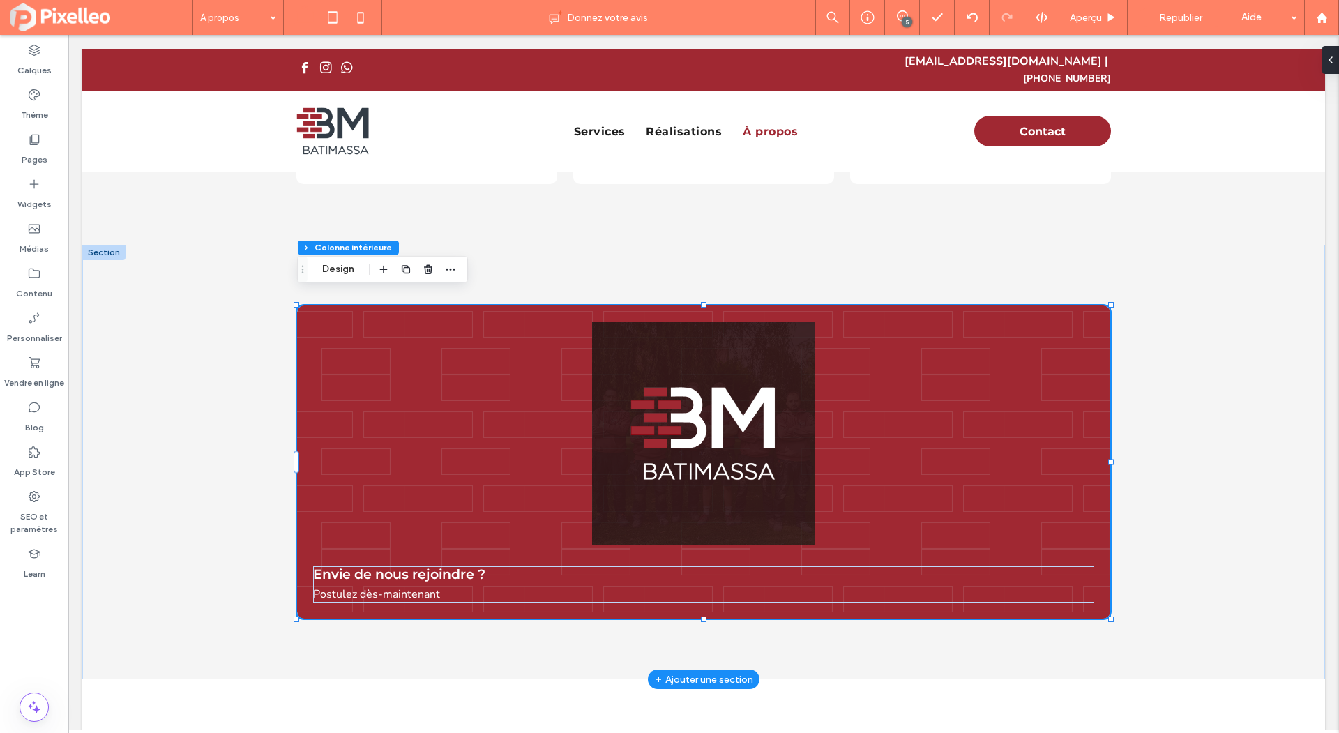
click at [752, 400] on img at bounding box center [703, 433] width 781 height 223
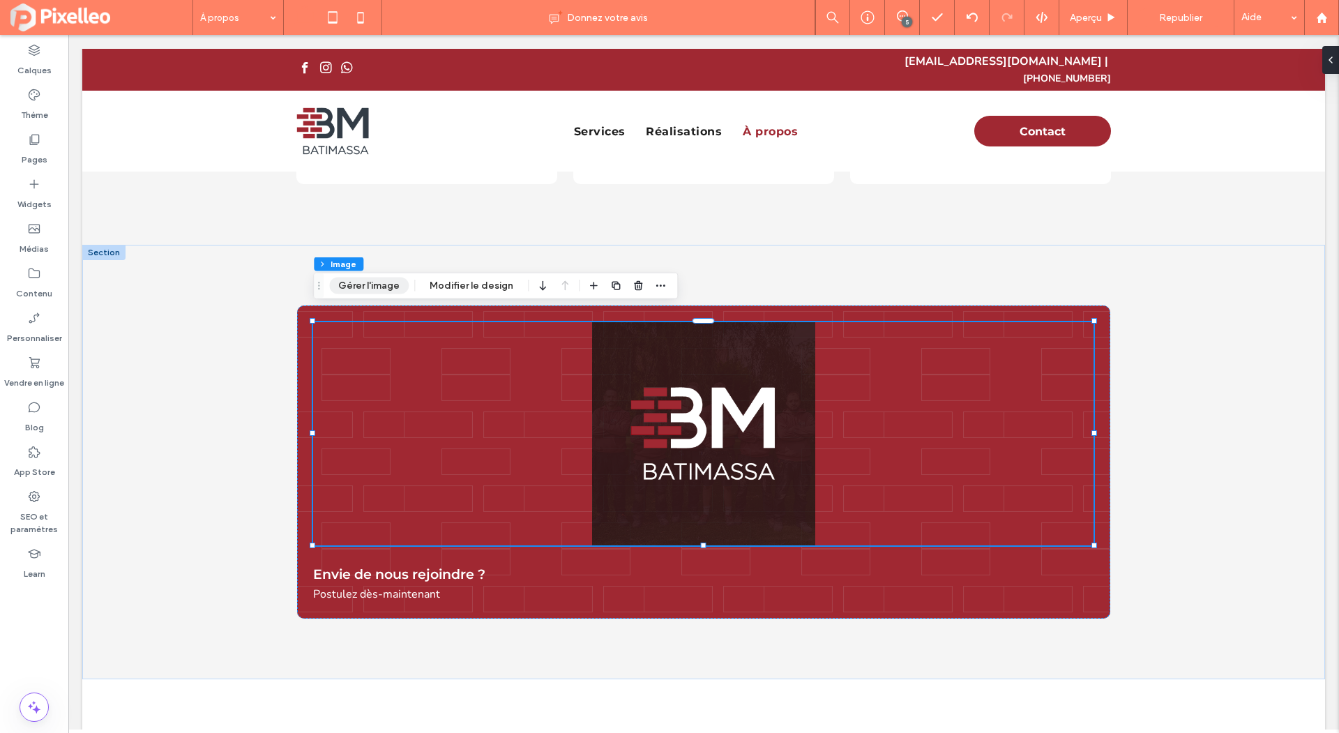
click at [369, 282] on button "Gérer l'image" at bounding box center [369, 286] width 80 height 17
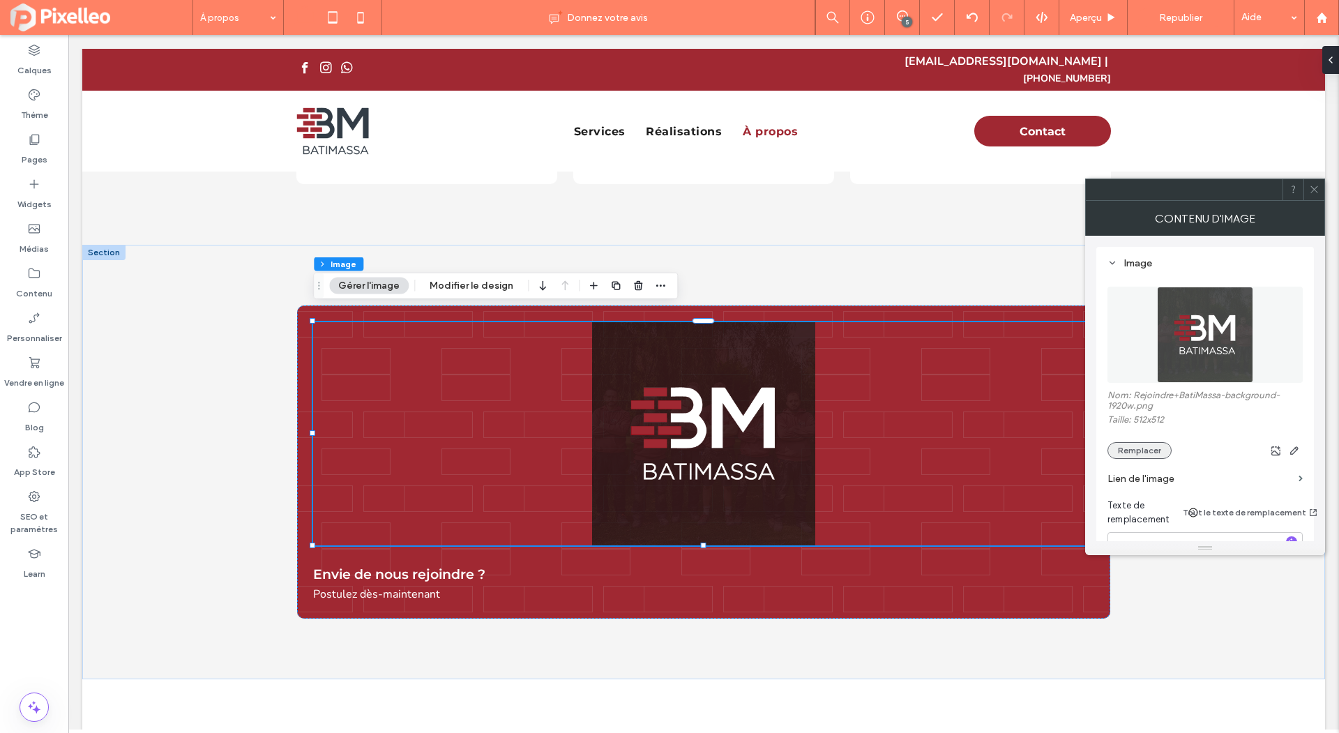
click at [1127, 450] on button "Remplacer" at bounding box center [1140, 450] width 64 height 17
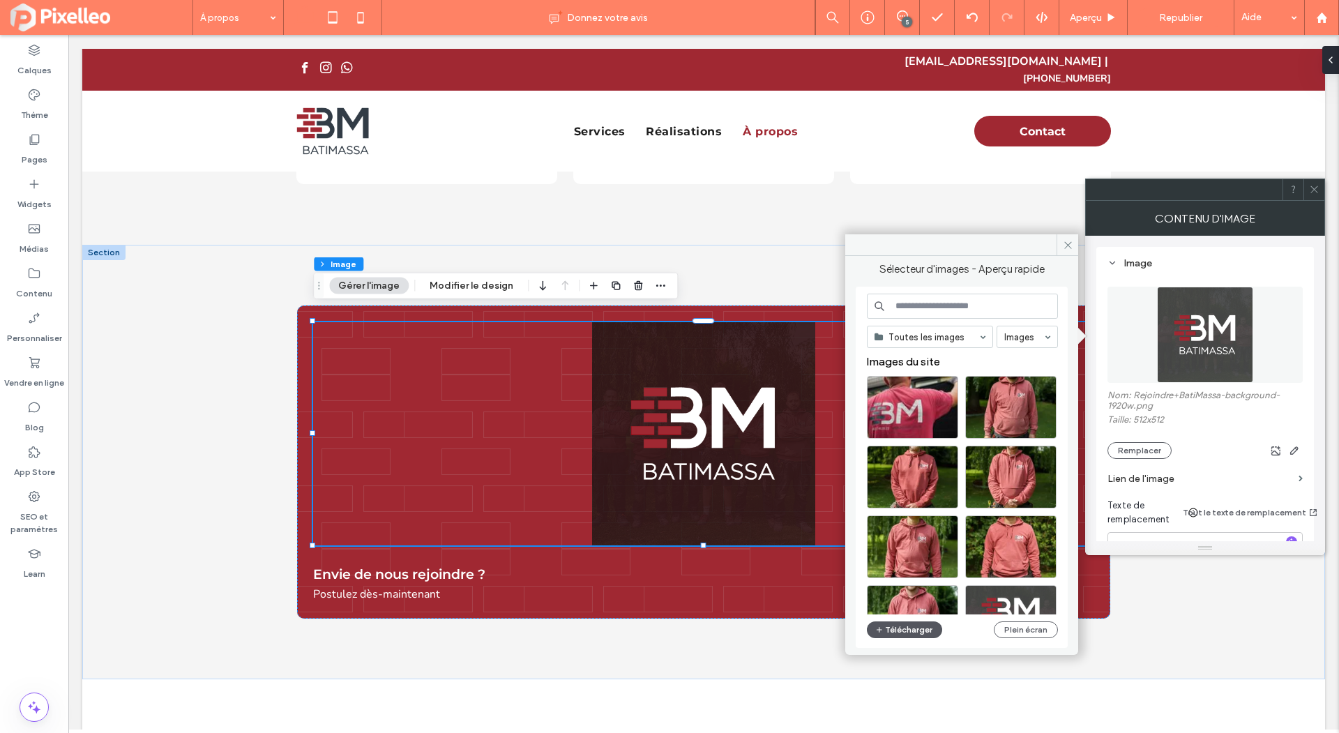
click at [908, 628] on button "Télécharger" at bounding box center [904, 629] width 75 height 17
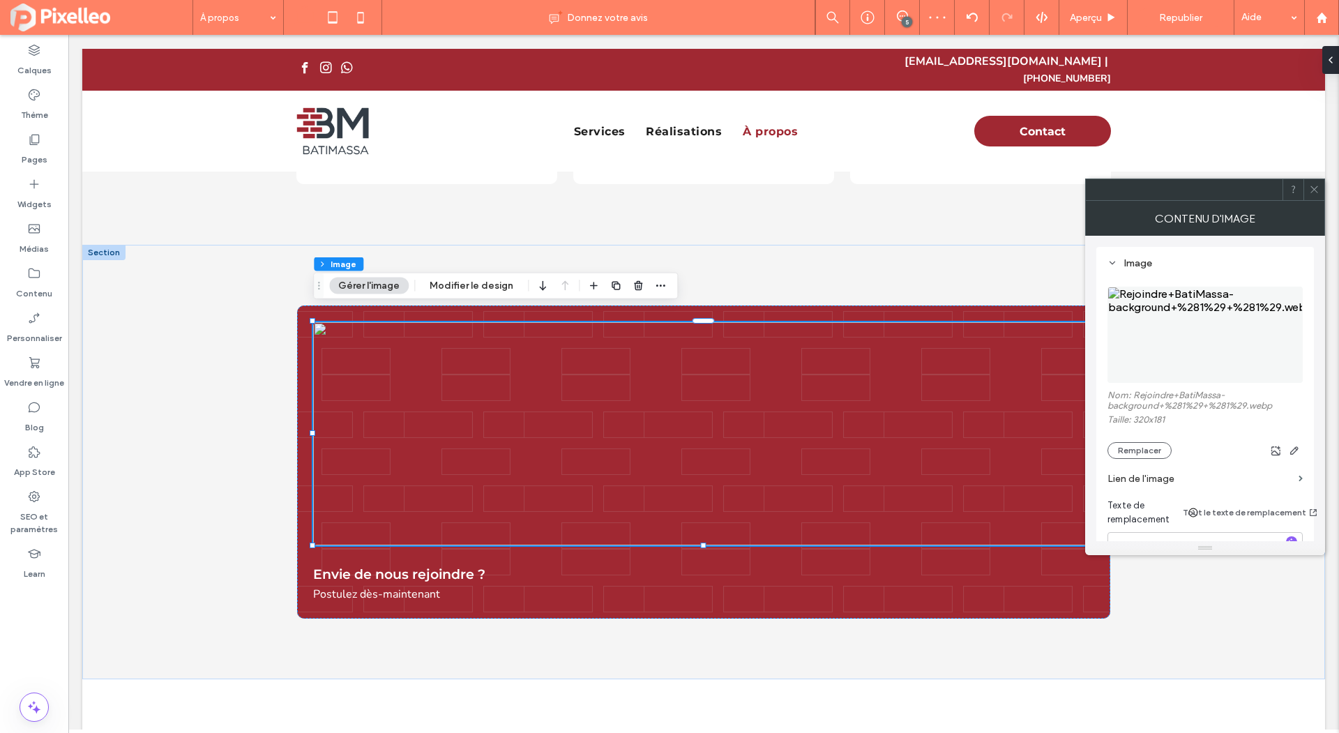
click at [1318, 187] on icon at bounding box center [1314, 189] width 10 height 10
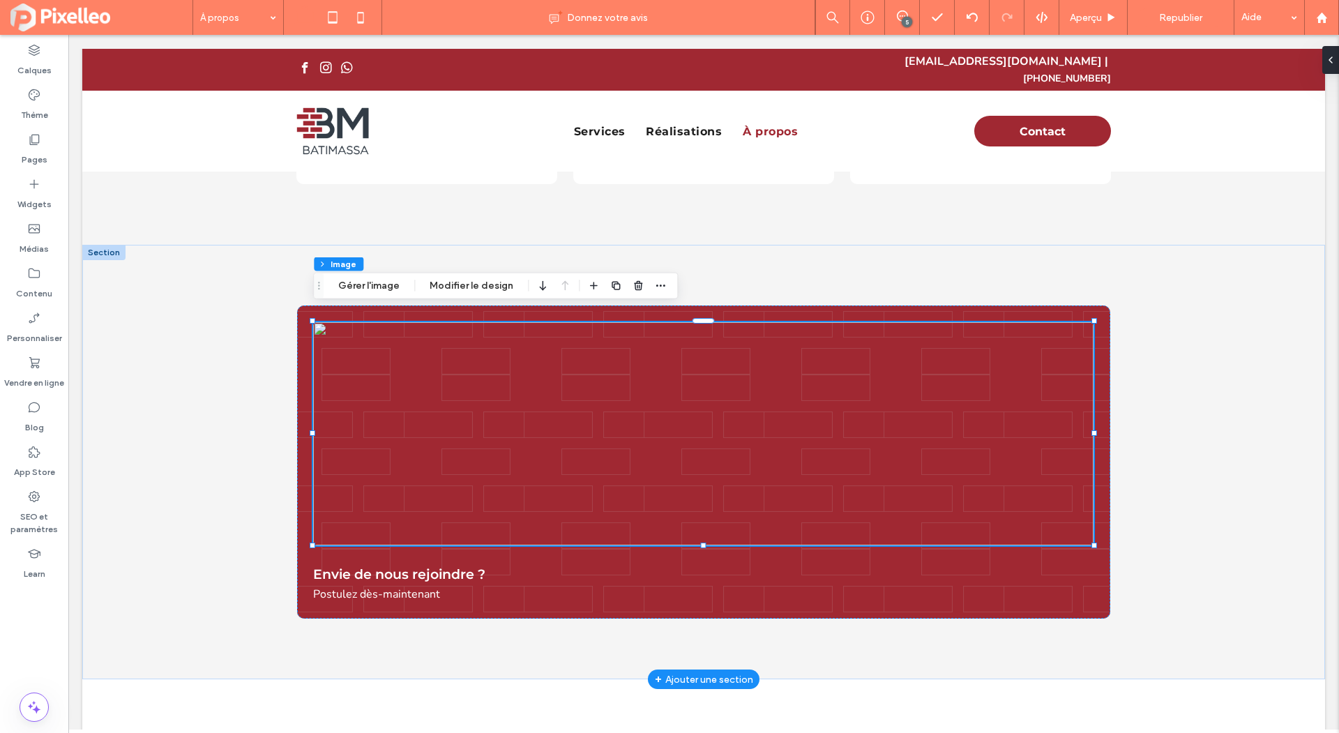
click at [474, 390] on img at bounding box center [703, 433] width 781 height 223
click at [359, 277] on div "Section Colonne Colonne intérieure Colonne intérieure Image Gérer l'image Modif…" at bounding box center [495, 286] width 365 height 27
click at [355, 282] on button "Gérer l'image" at bounding box center [369, 286] width 80 height 17
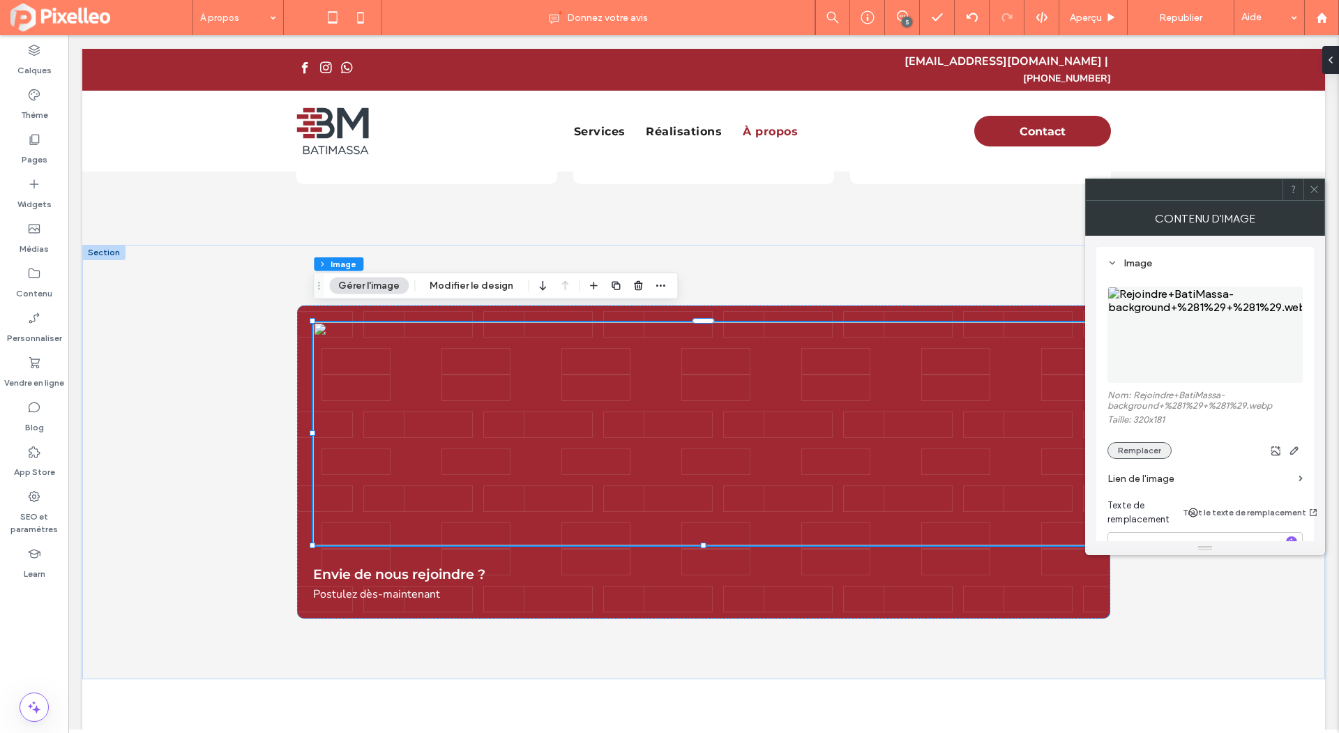
click at [1115, 450] on button "Remplacer" at bounding box center [1140, 450] width 64 height 17
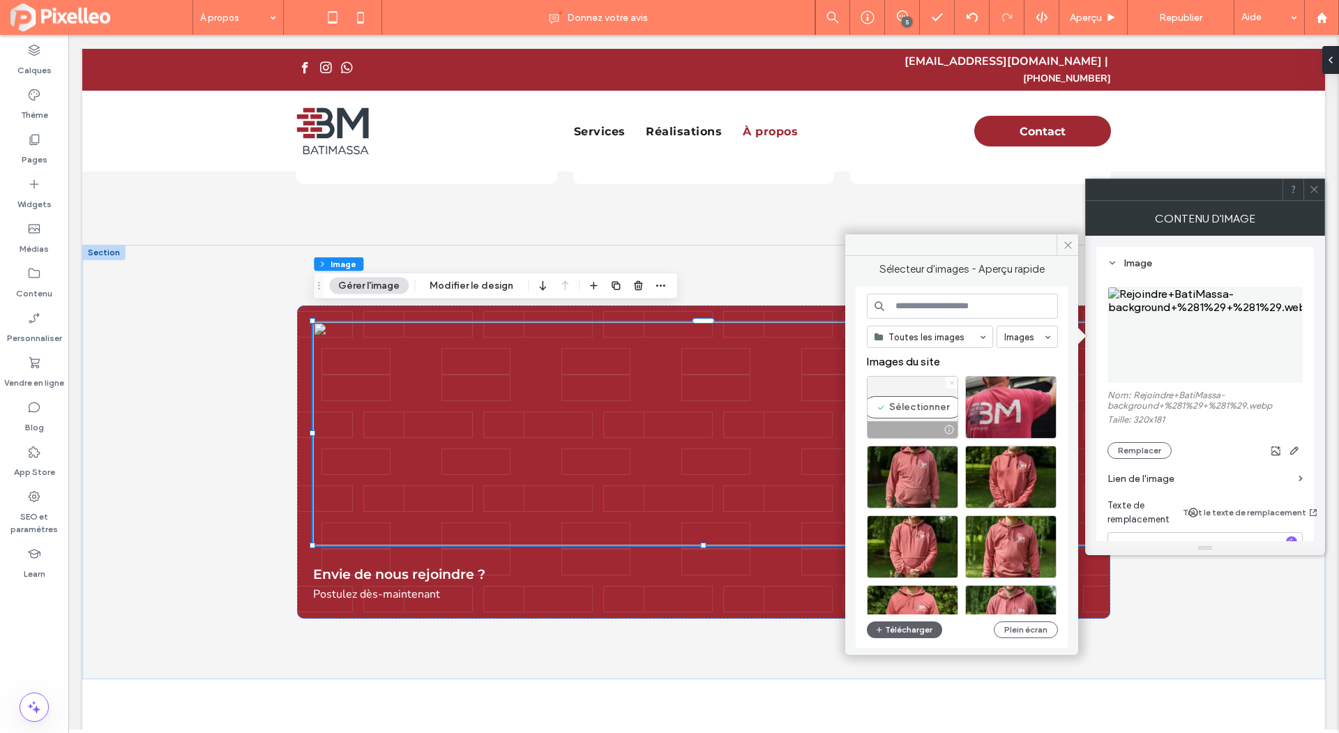
click at [951, 380] on icon at bounding box center [952, 383] width 6 height 6
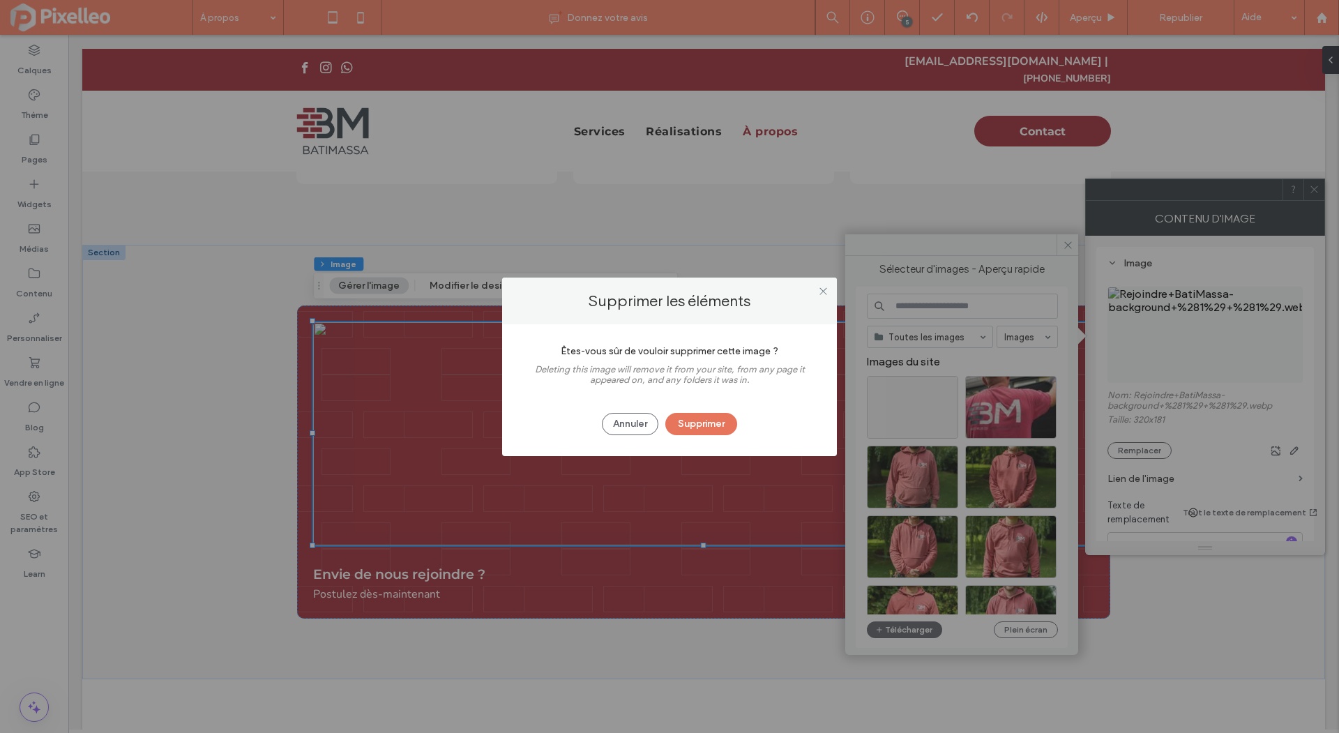
click at [723, 424] on button "Supprimer" at bounding box center [701, 424] width 72 height 22
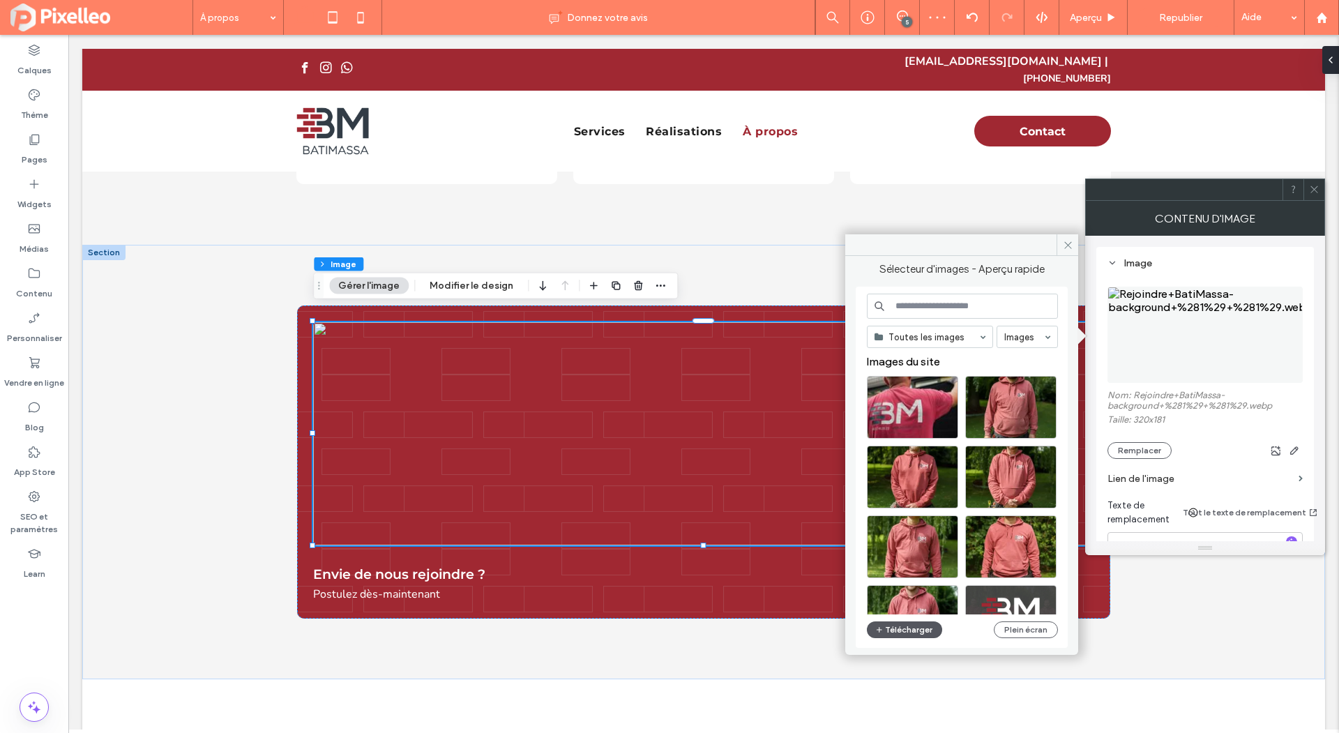
click at [926, 628] on button "Télécharger" at bounding box center [904, 629] width 75 height 17
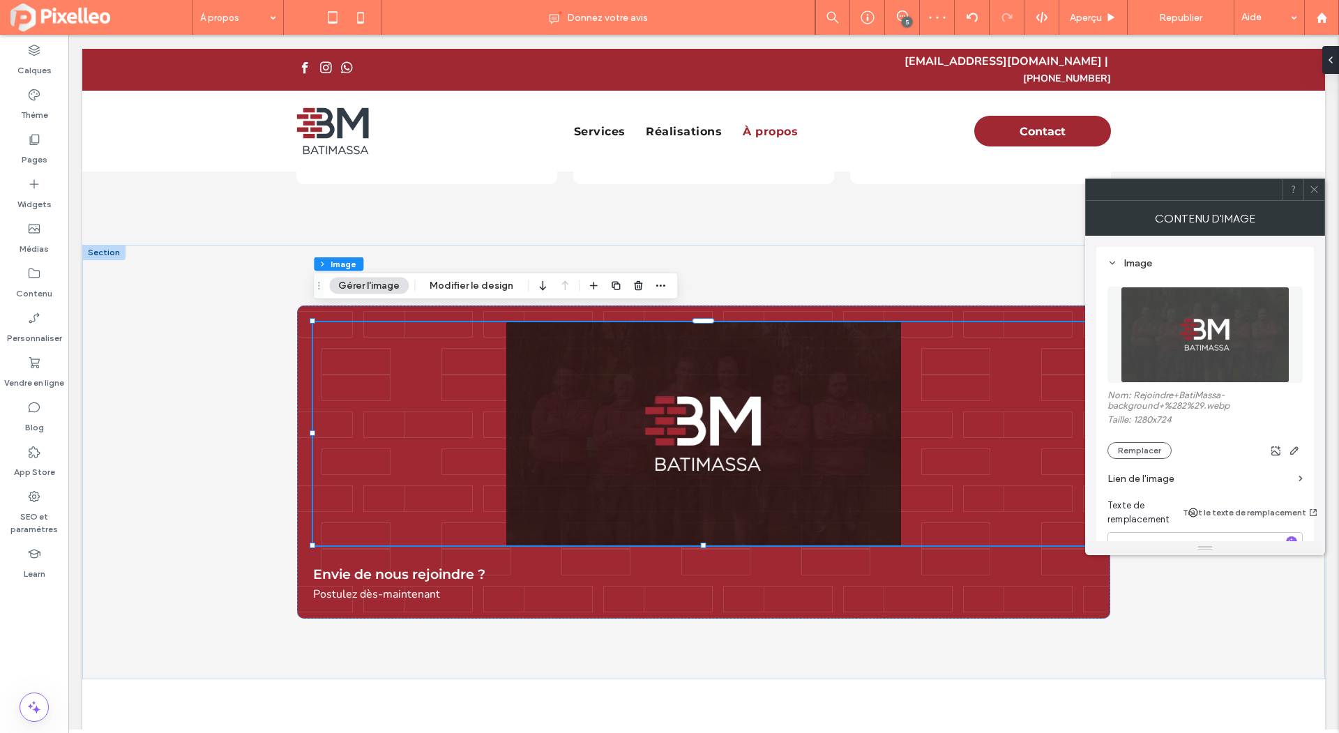
click at [1313, 186] on icon at bounding box center [1314, 189] width 10 height 10
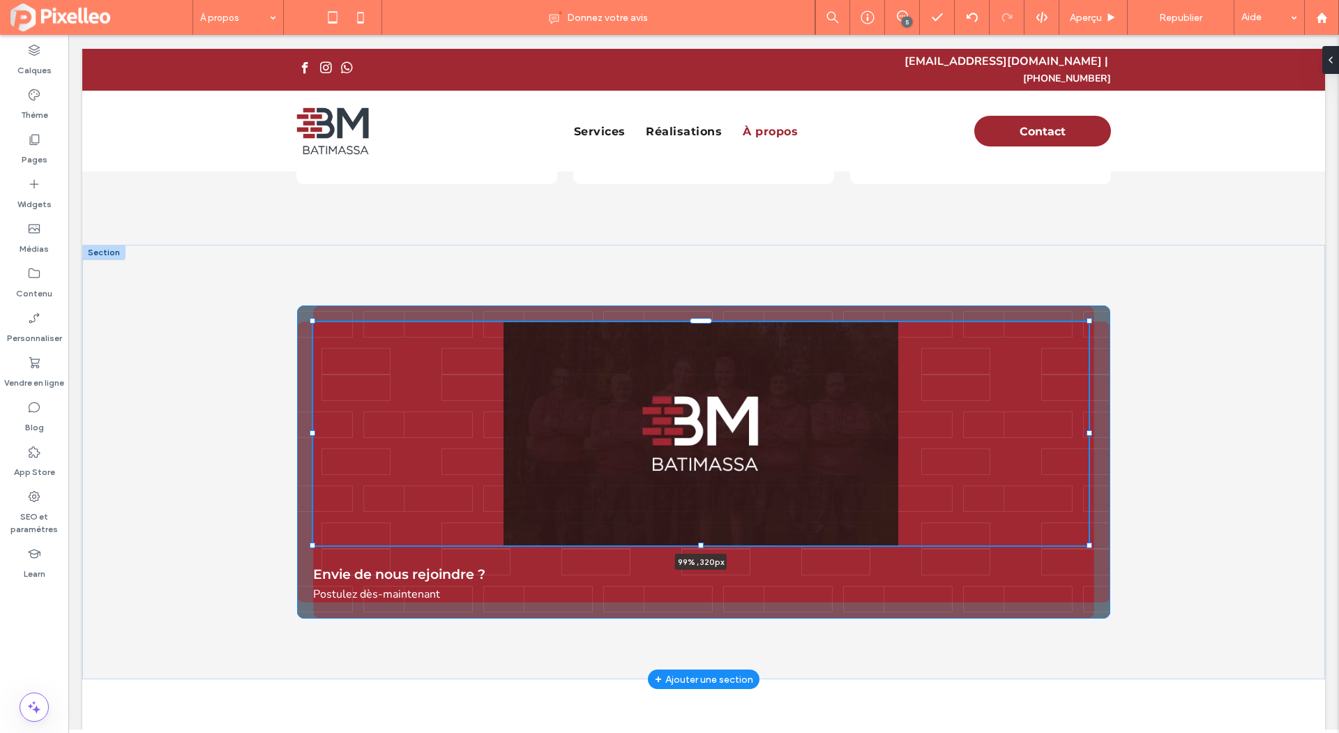
click at [1090, 416] on div "99% , 320px Envie de nous rejoindre ? Postulez dès-maintenant" at bounding box center [703, 462] width 837 height 435
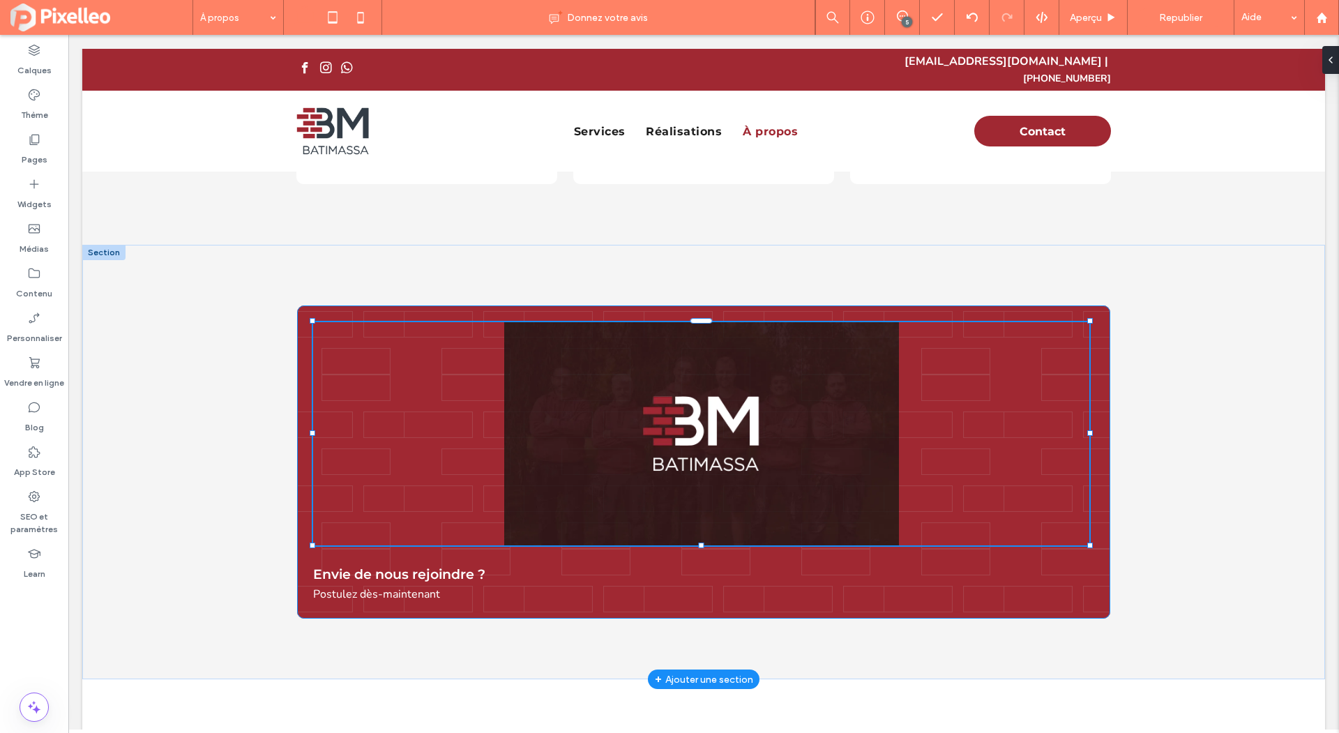
type input "**"
type input "****"
click at [431, 285] on button "Modifier le design" at bounding box center [472, 286] width 102 height 17
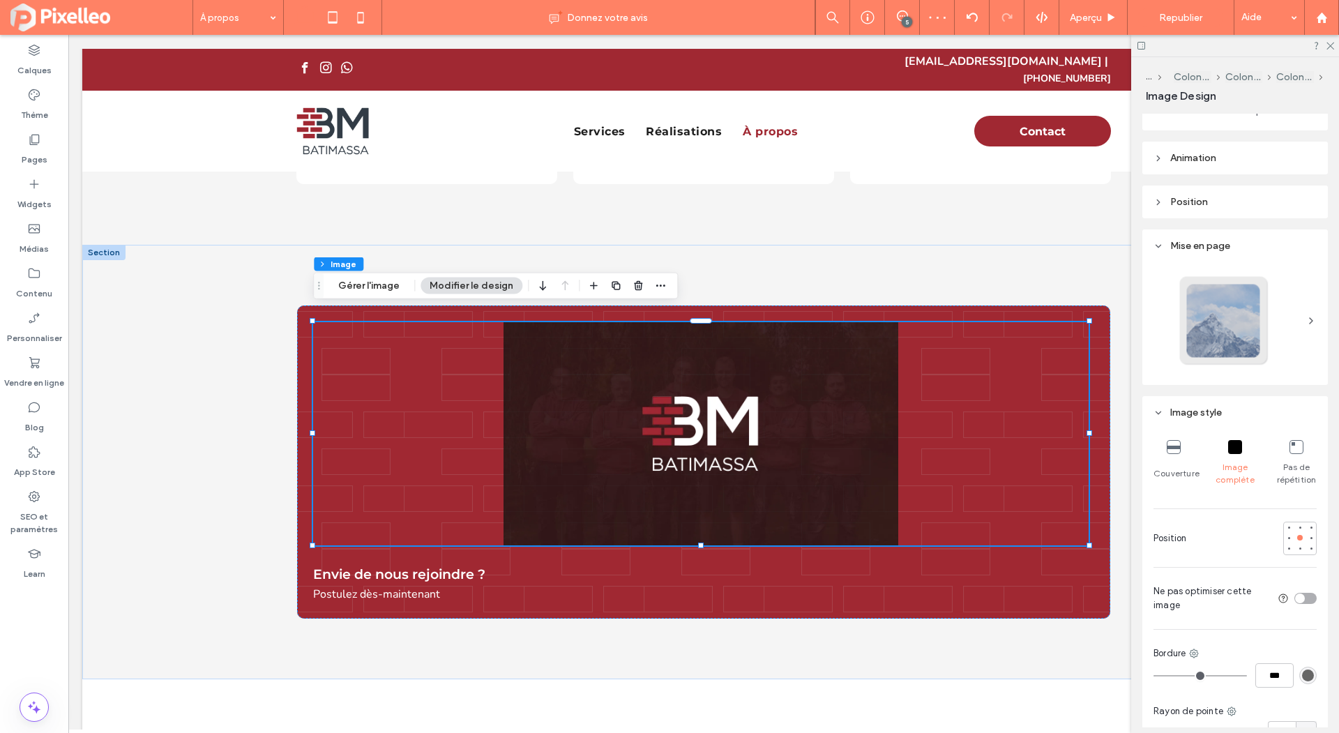
scroll to position [343, 0]
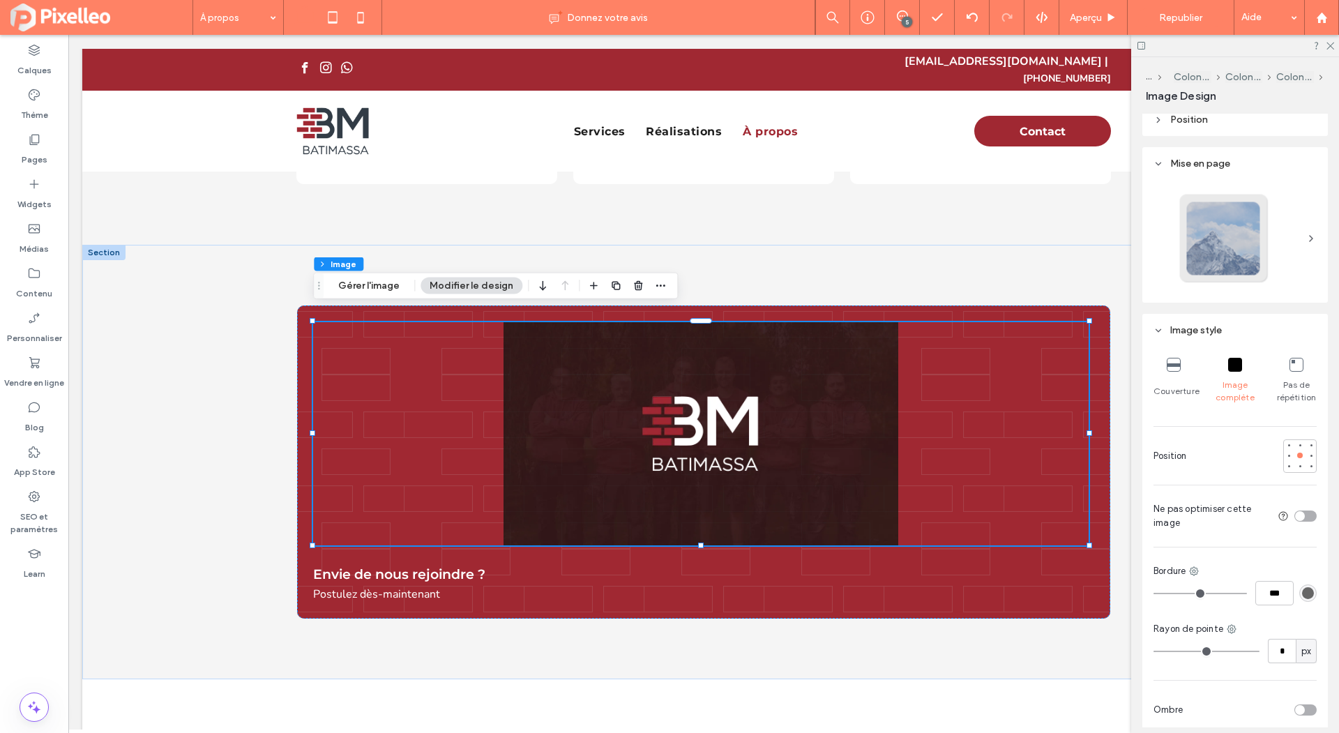
click at [1184, 359] on div "Couverture" at bounding box center [1174, 380] width 40 height 57
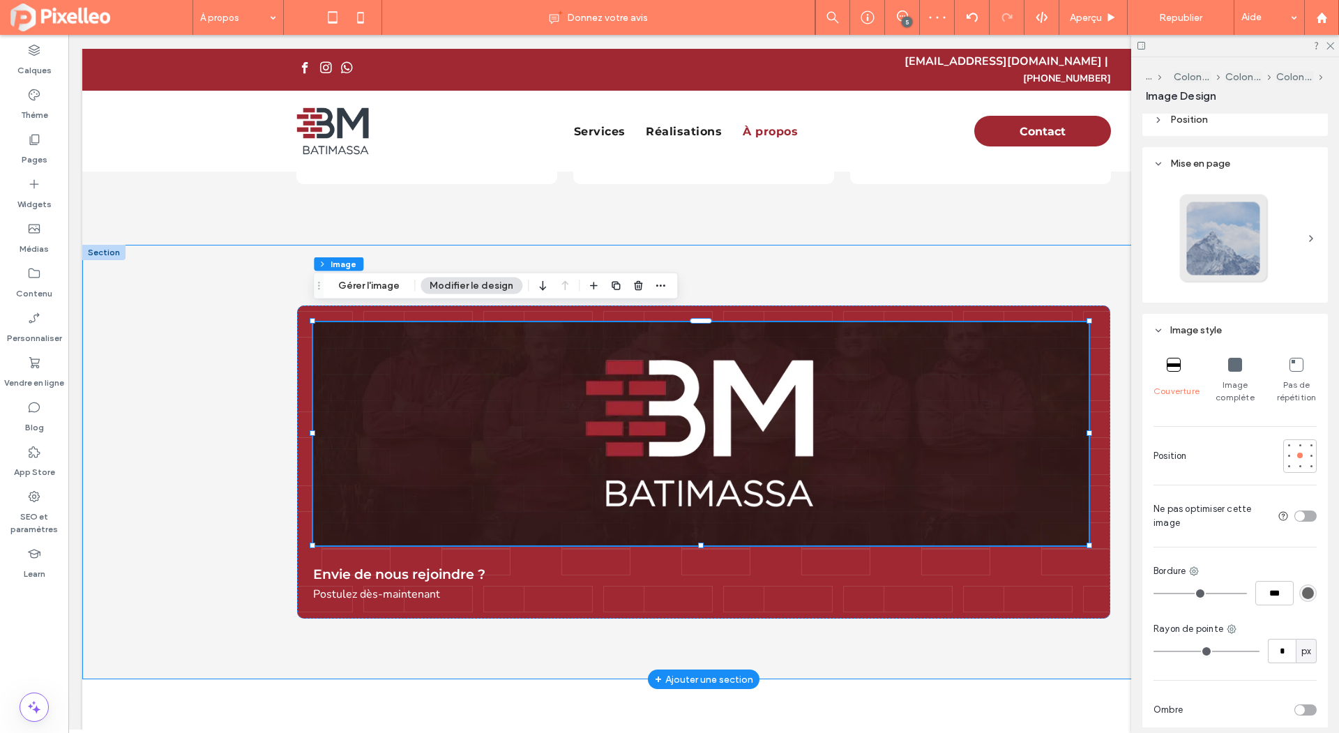
click at [839, 245] on div "99% , 320px Envie de nous rejoindre ? Postulez dès-maintenant" at bounding box center [703, 462] width 837 height 435
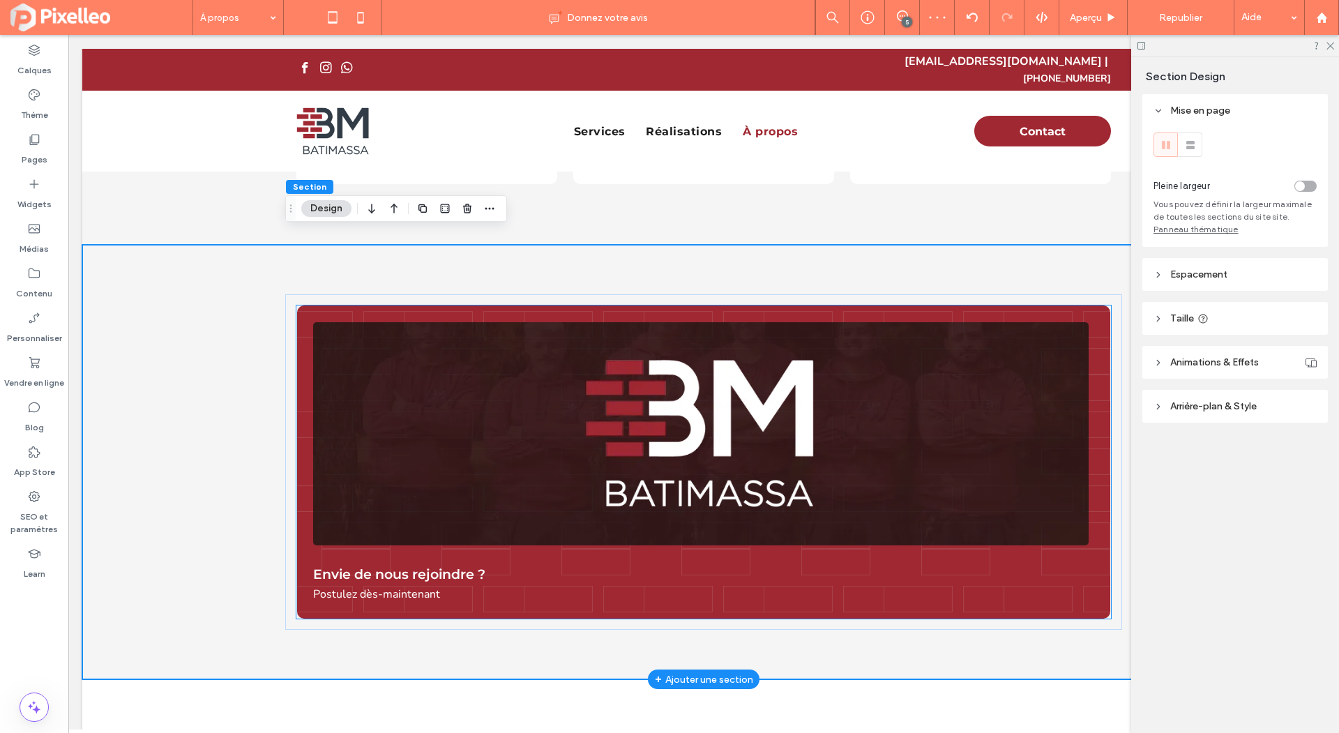
click at [751, 404] on img at bounding box center [701, 433] width 776 height 223
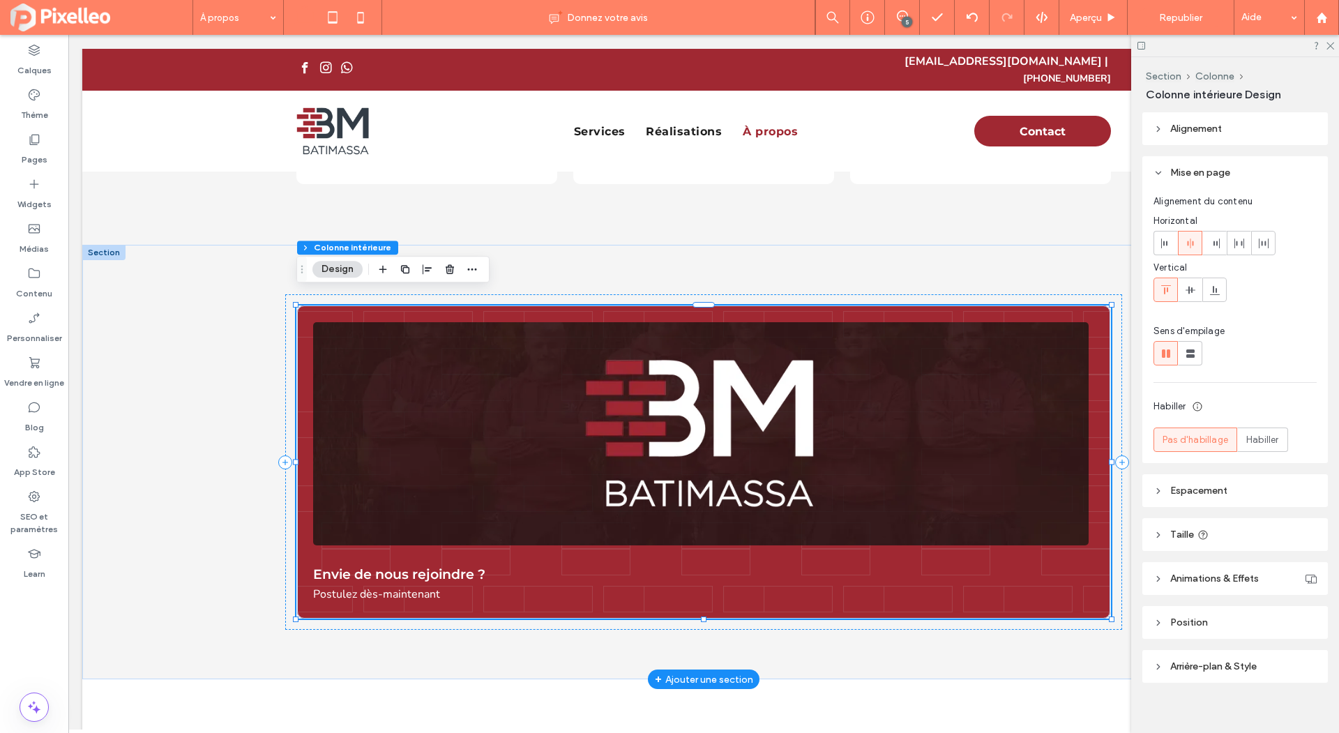
click at [751, 404] on img at bounding box center [701, 433] width 776 height 223
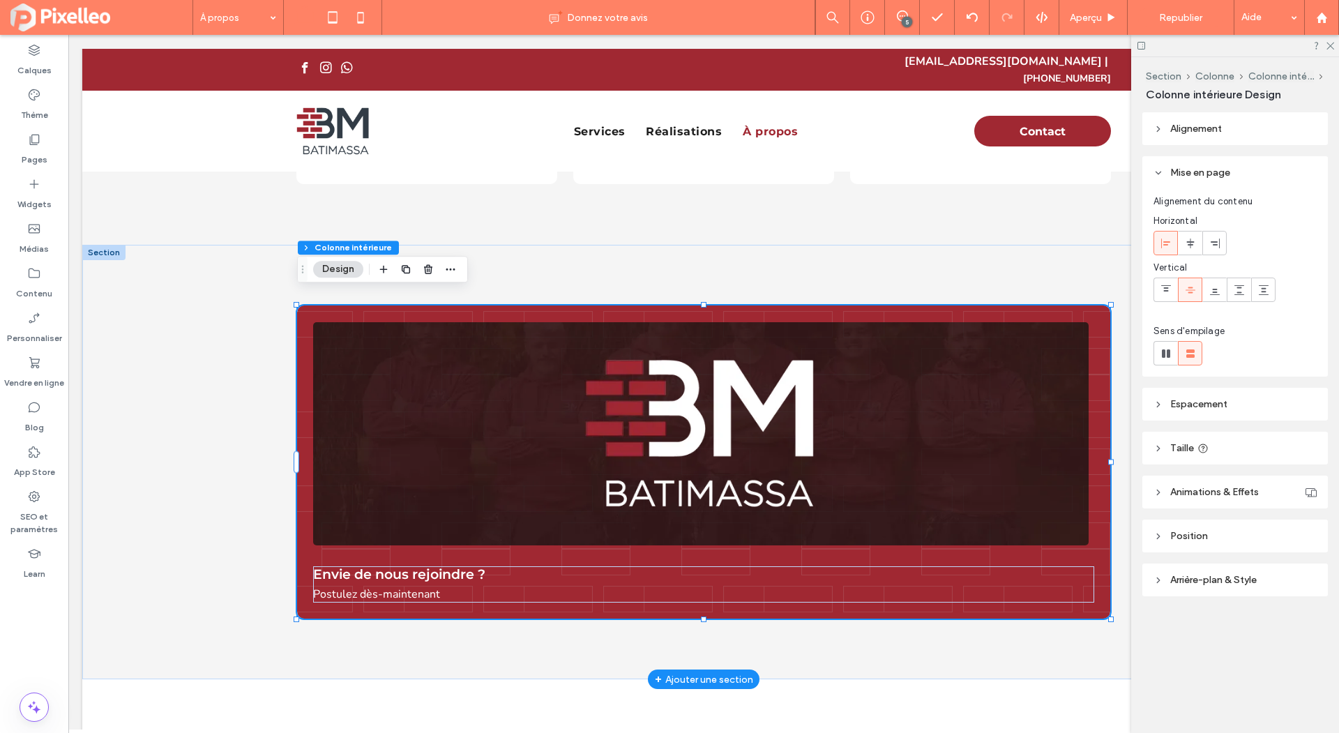
click at [751, 404] on img at bounding box center [701, 433] width 776 height 223
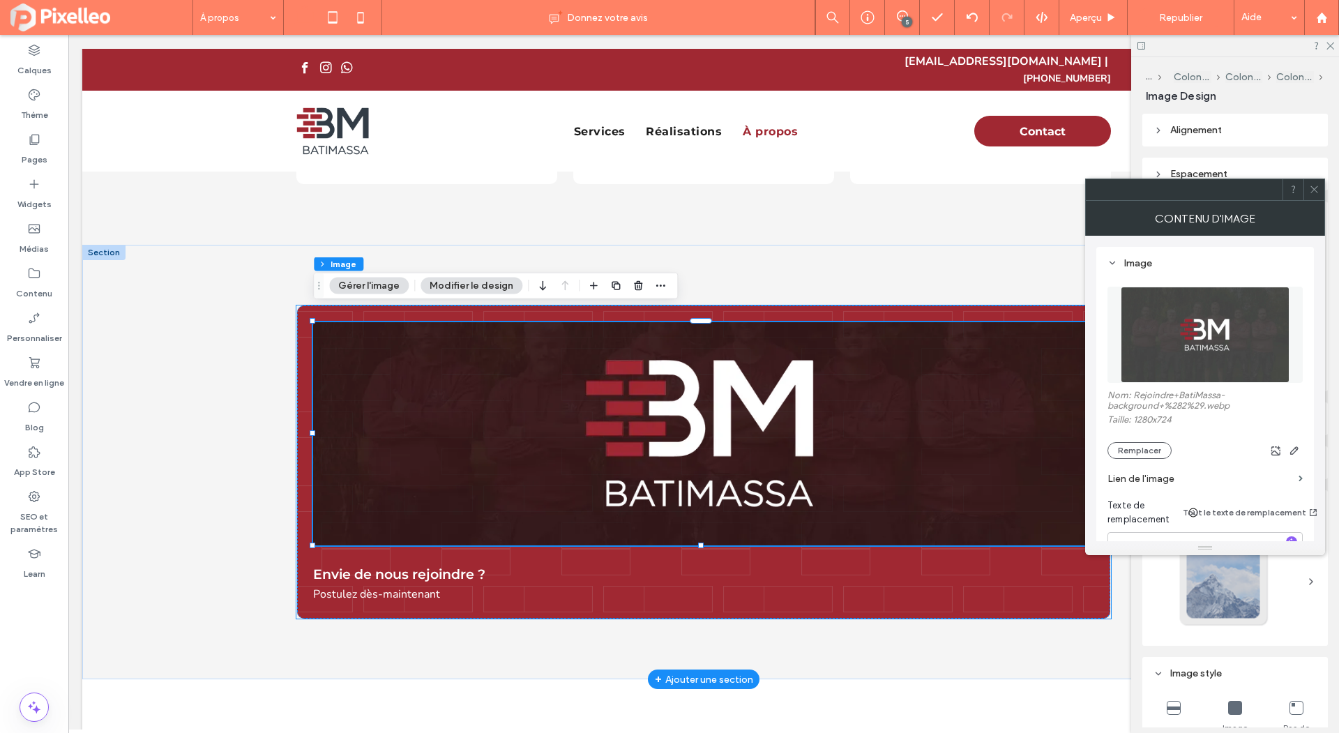
type input "*"
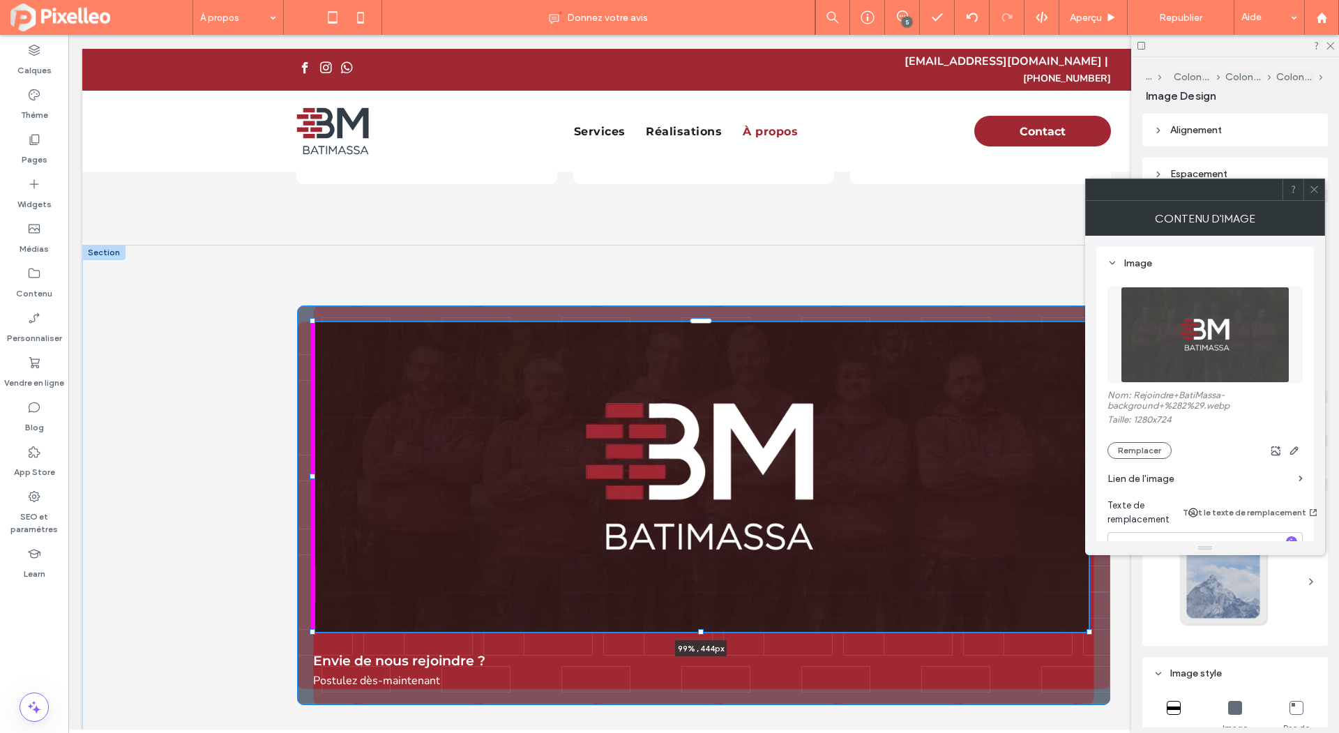
drag, startPoint x: 698, startPoint y: 533, endPoint x: 696, endPoint y: 576, distance: 43.3
click at [696, 576] on div "99% , 444px Envie de nous rejoindre ? Postulez dès-maintenant" at bounding box center [703, 505] width 837 height 521
type input "***"
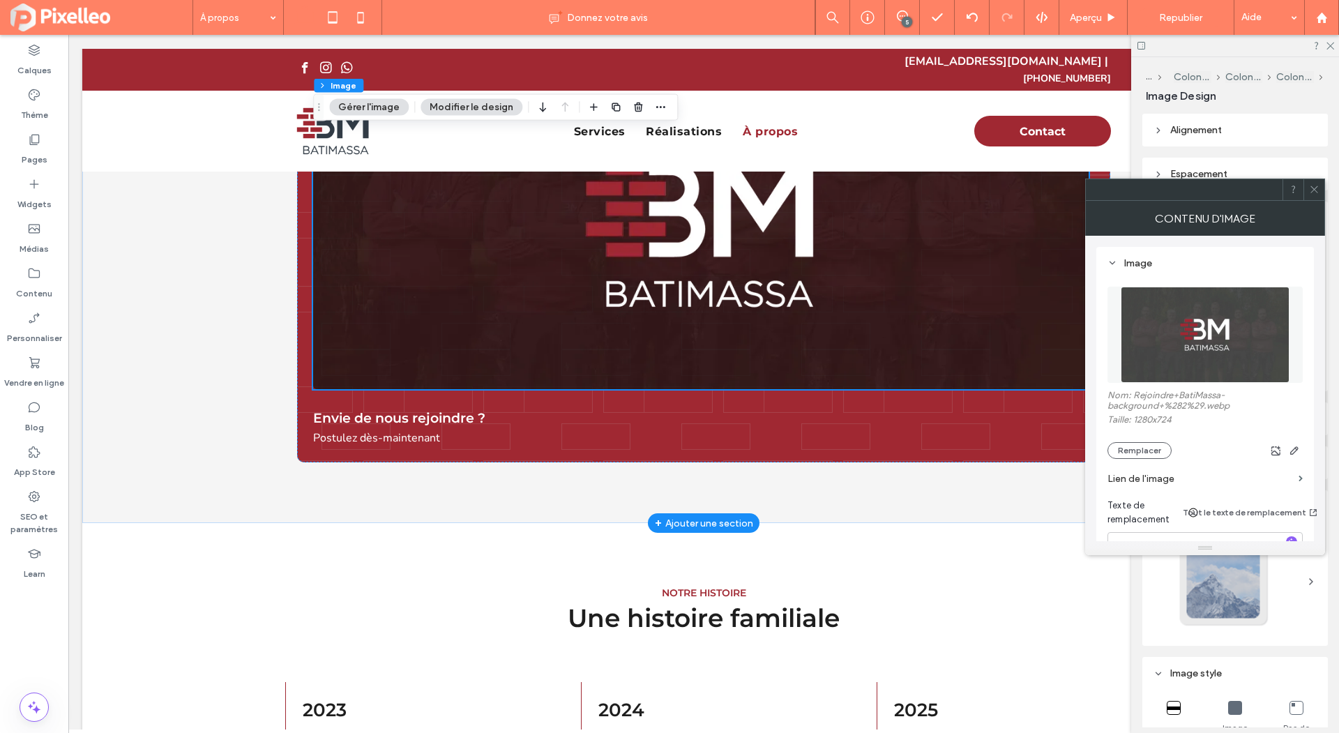
scroll to position [1064, 0]
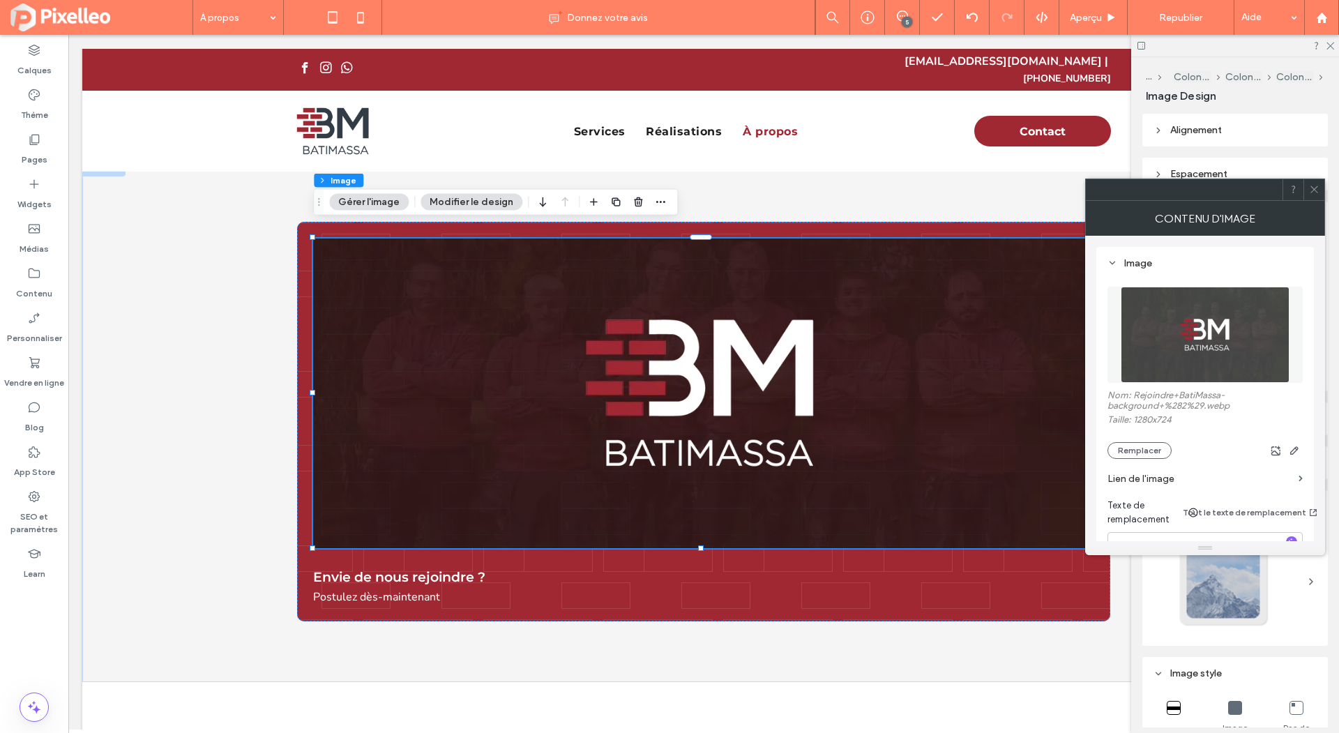
click at [1314, 192] on icon at bounding box center [1314, 189] width 10 height 10
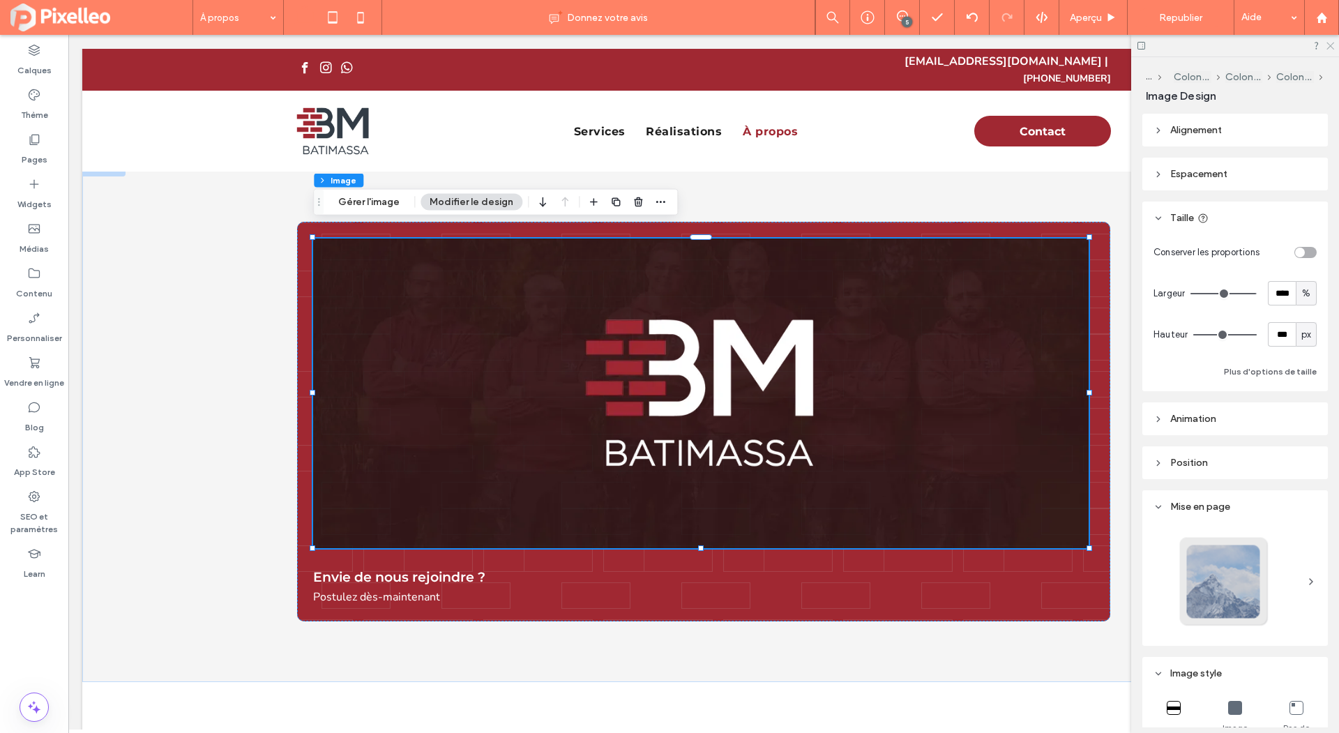
click at [1333, 41] on icon at bounding box center [1329, 44] width 9 height 9
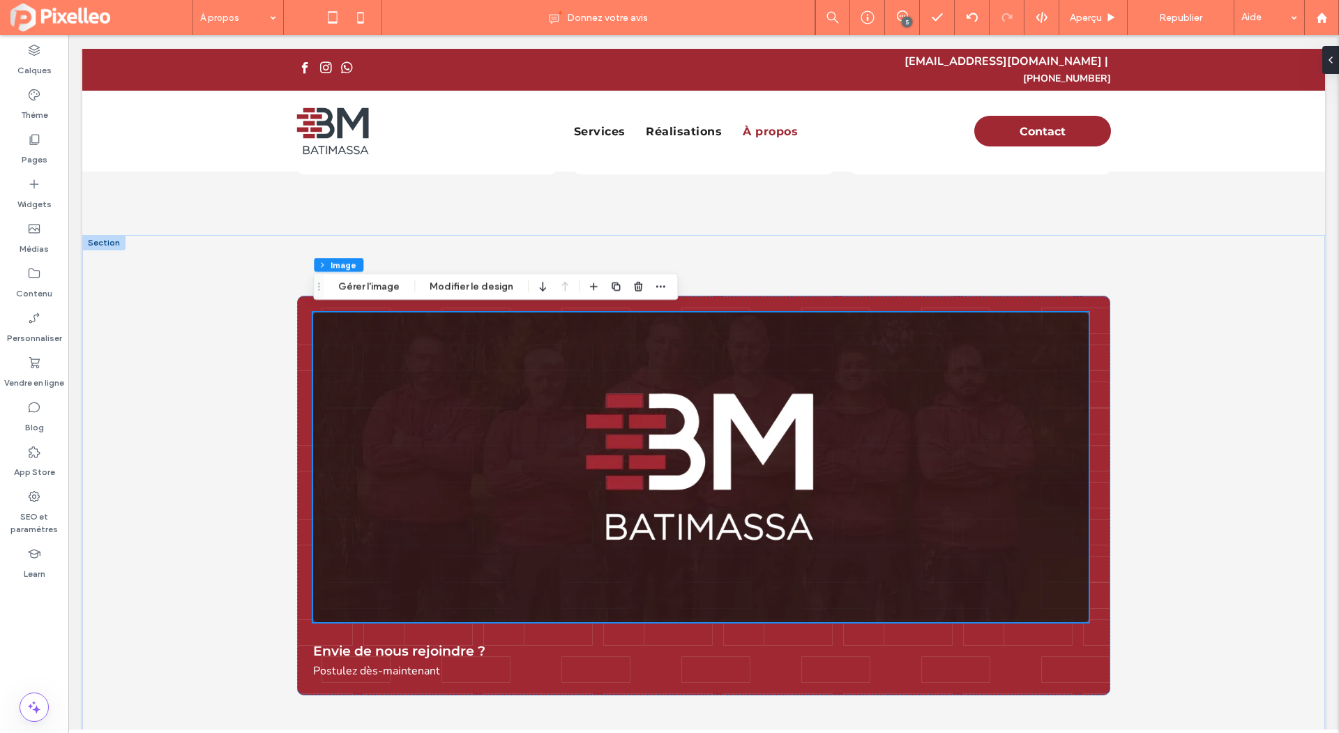
scroll to position [980, 0]
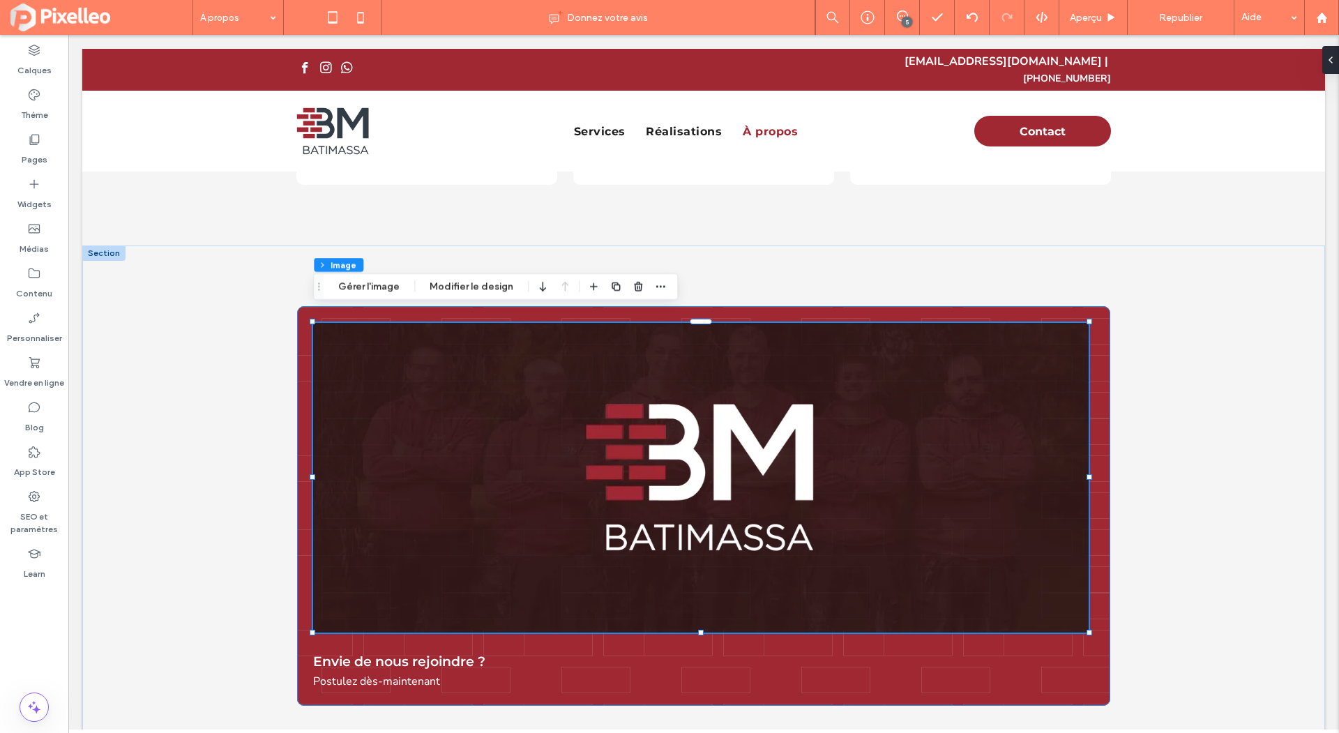
click at [1103, 346] on div "99% , 444px Envie de nous rejoindre ? Postulez dès-maintenant" at bounding box center [703, 506] width 813 height 400
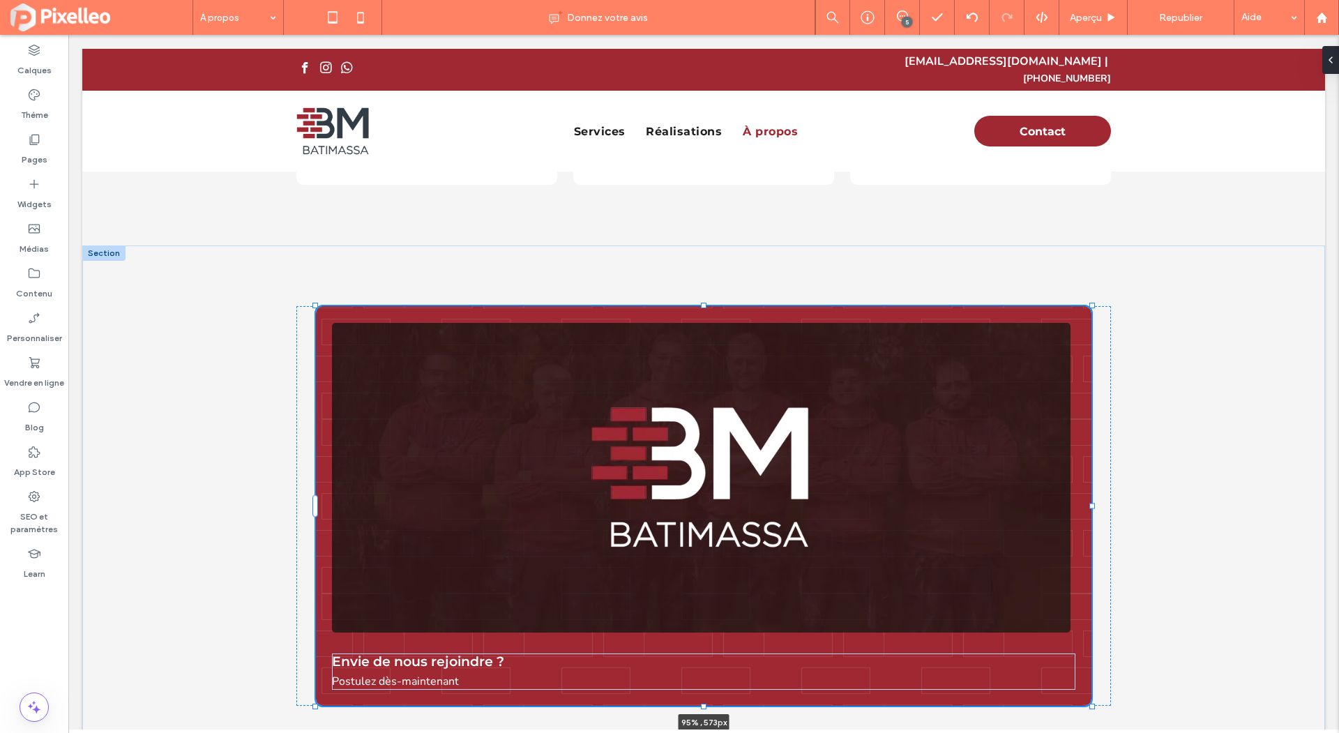
drag, startPoint x: 1110, startPoint y: 495, endPoint x: 843, endPoint y: 492, distance: 266.5
click at [1090, 503] on div at bounding box center [1093, 506] width 6 height 6
type input "**"
type input "****"
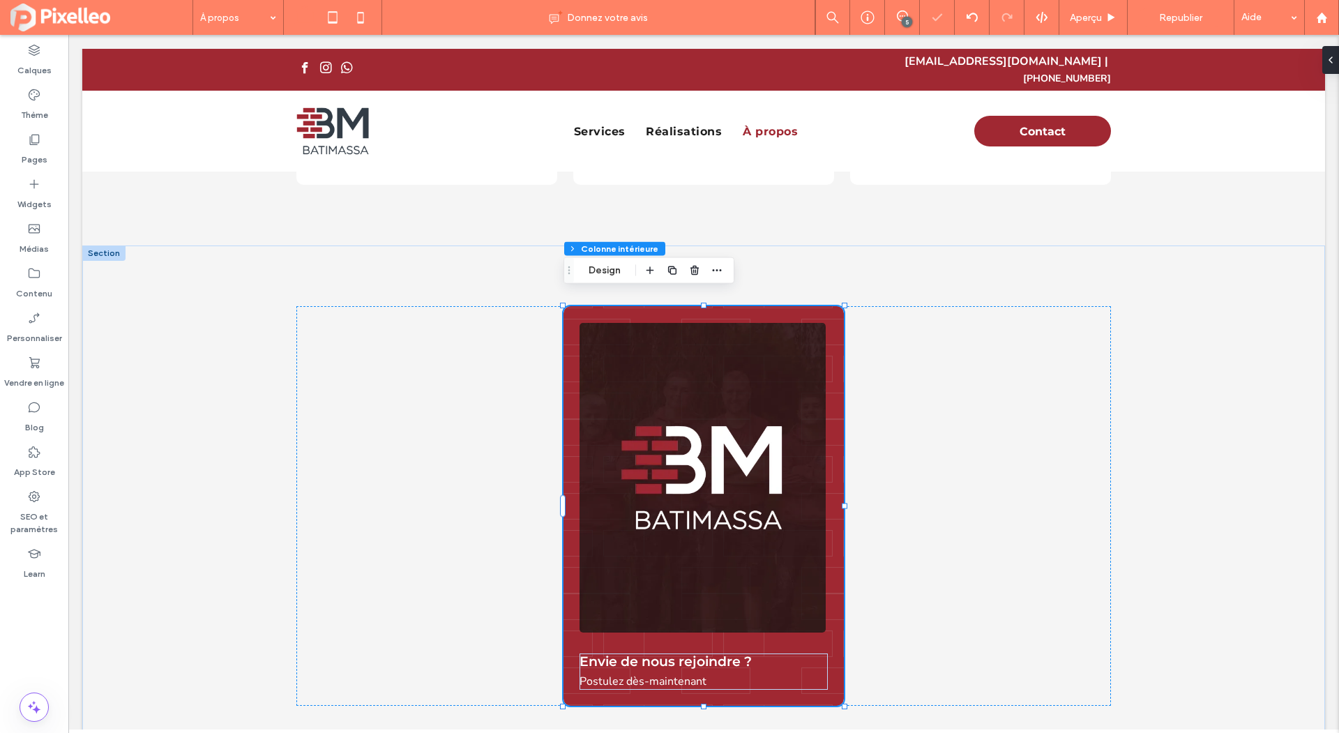
click at [843, 503] on div at bounding box center [845, 506] width 6 height 6
type input "***"
drag, startPoint x: 703, startPoint y: 295, endPoint x: 708, endPoint y: 374, distance: 79.0
click at [708, 374] on div "Envie de nous rejoindre ? Postulez dès-maintenant 34% , 573px" at bounding box center [703, 507] width 837 height 522
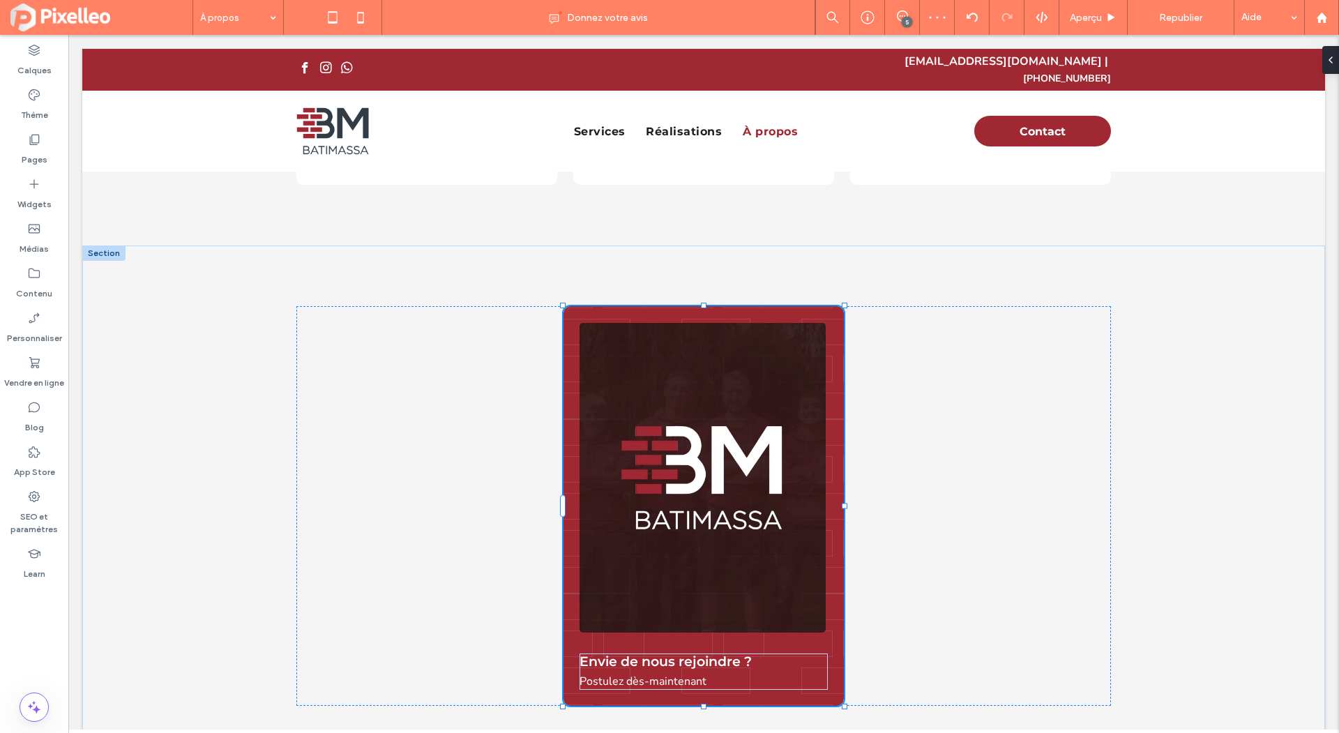
type input "***"
drag, startPoint x: 704, startPoint y: 693, endPoint x: 707, endPoint y: 602, distance: 91.4
click at [707, 602] on div "Envie de nous rejoindre ? Postulez dès-maintenant 34% , 573px" at bounding box center [703, 507] width 837 height 522
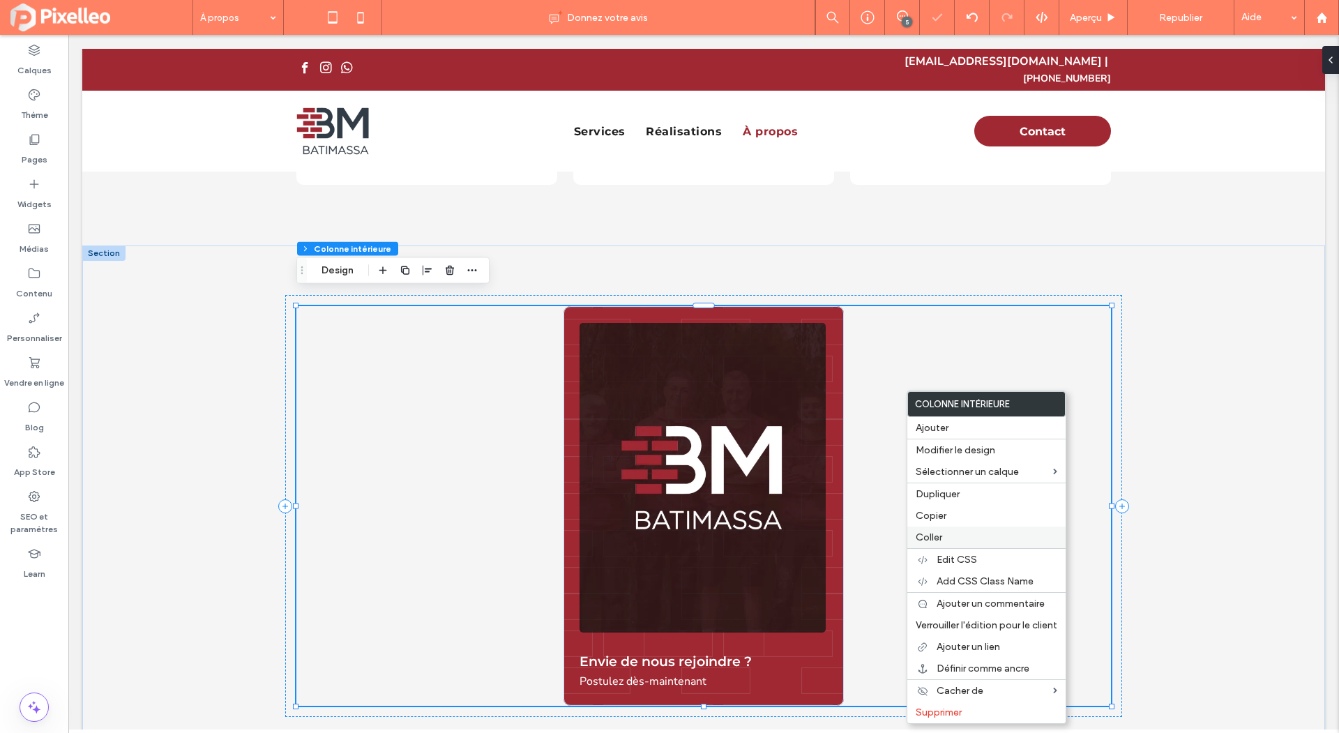
click at [937, 528] on div "Coller" at bounding box center [986, 538] width 158 height 22
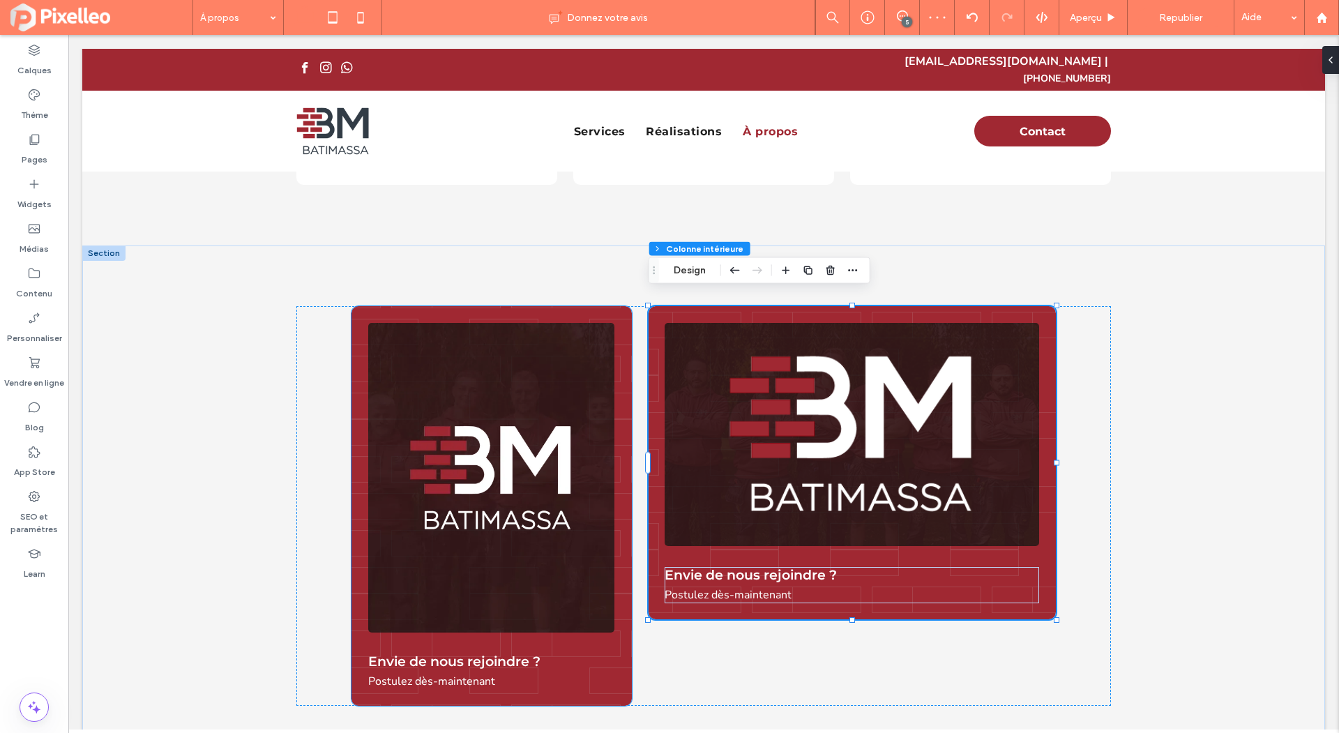
click at [621, 308] on div "Envie de nous rejoindre ? Postulez dès-maintenant" at bounding box center [492, 506] width 280 height 400
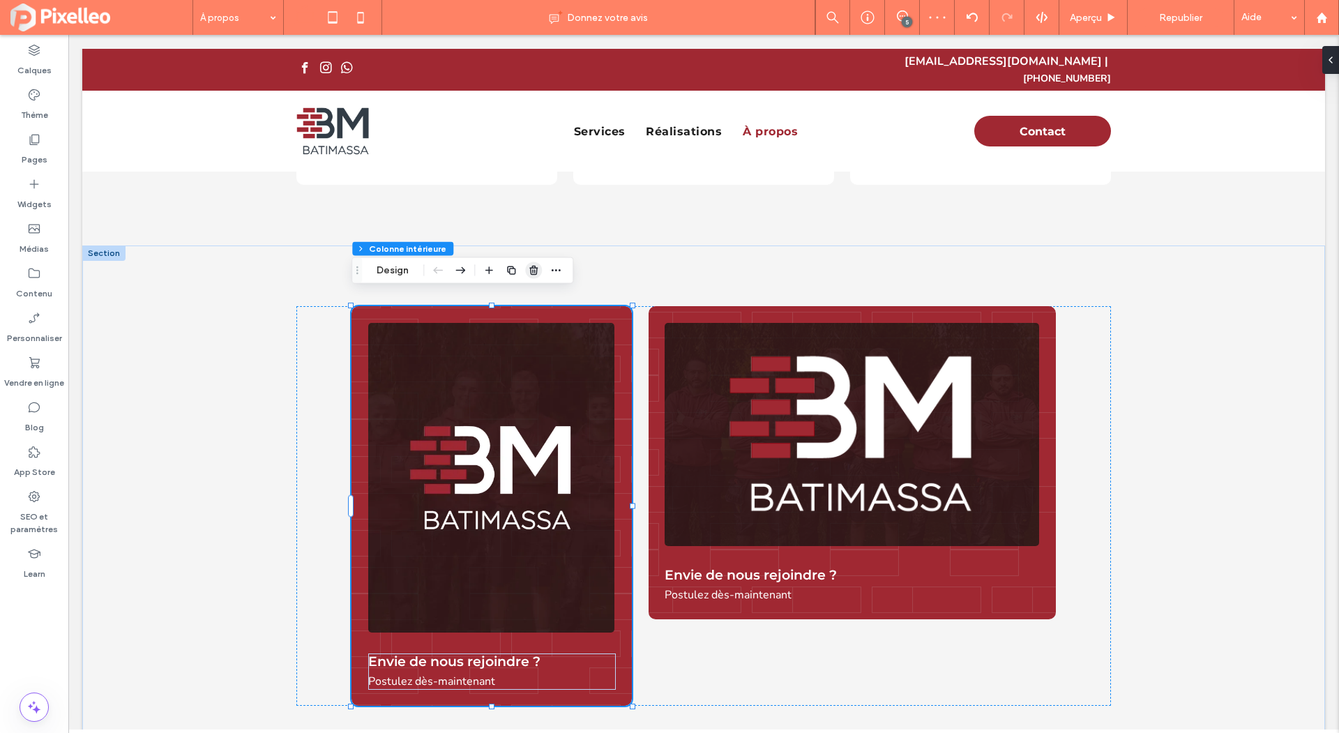
click at [536, 269] on icon "button" at bounding box center [533, 270] width 11 height 11
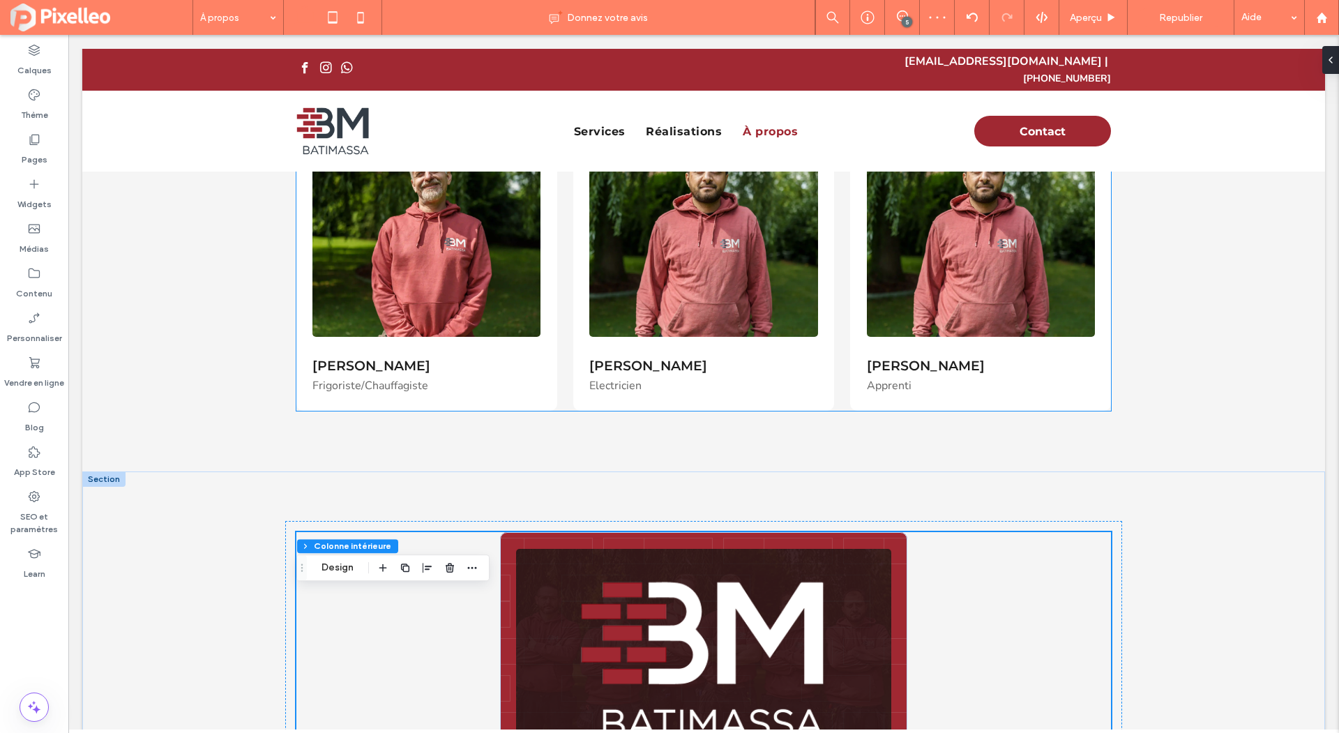
scroll to position [818, 0]
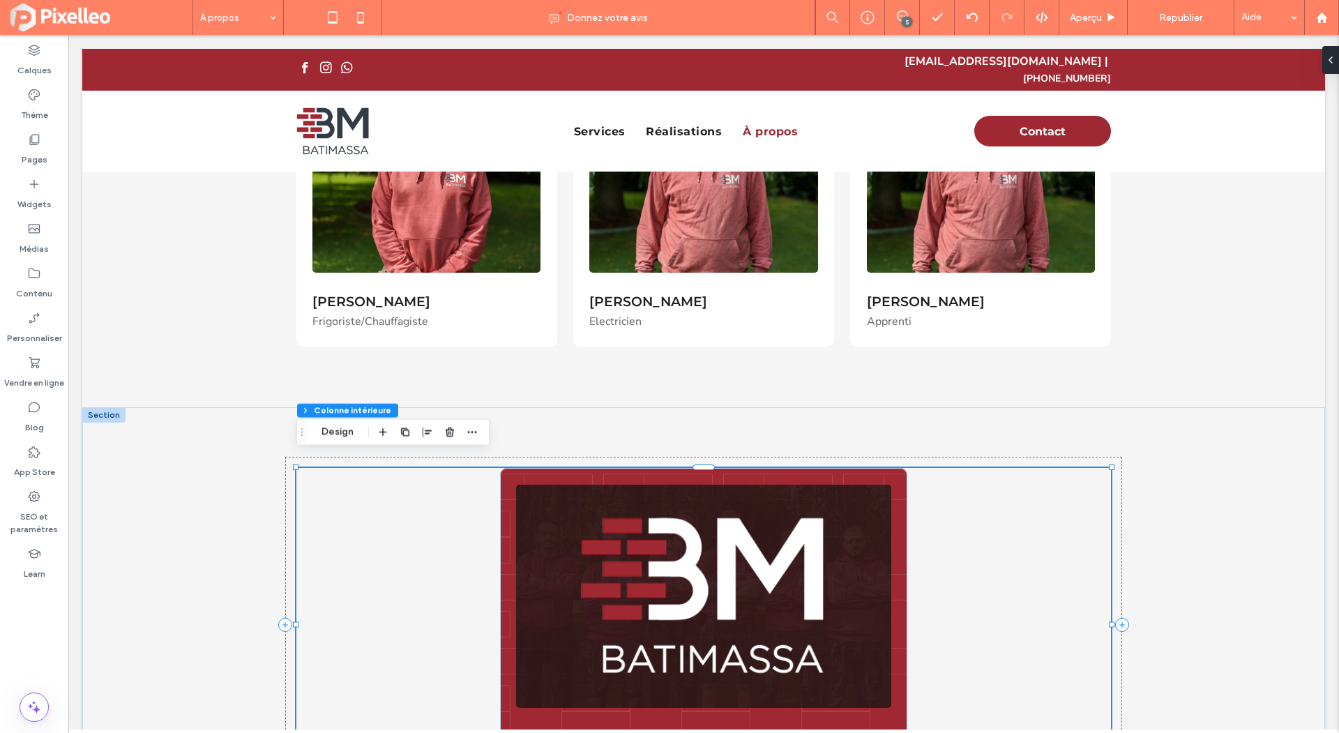
click at [407, 508] on div "Envie de nous rejoindre ? Postulez dès-maintenant" at bounding box center [703, 624] width 815 height 313
click at [585, 468] on div "Envie de nous rejoindre ? Postulez dès-maintenant" at bounding box center [703, 624] width 407 height 313
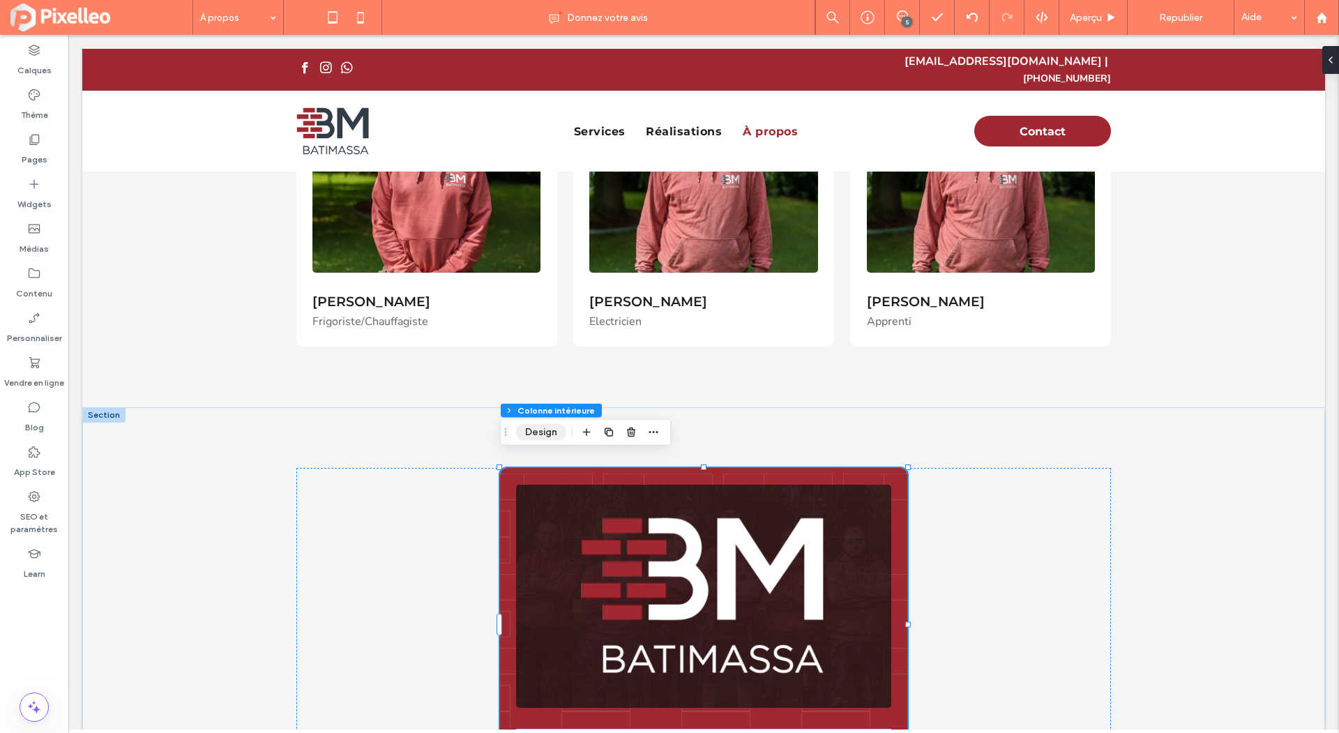
click at [529, 430] on button "Design" at bounding box center [541, 432] width 50 height 17
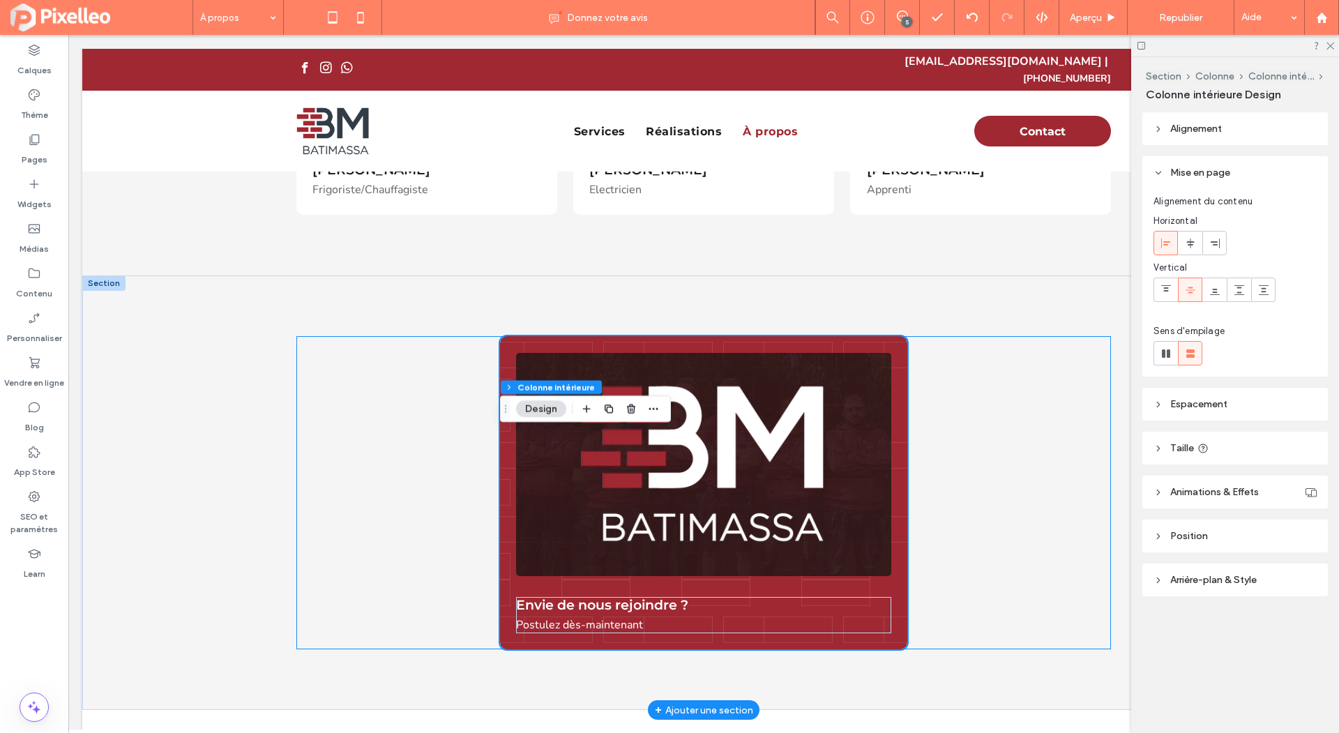
scroll to position [997, 0]
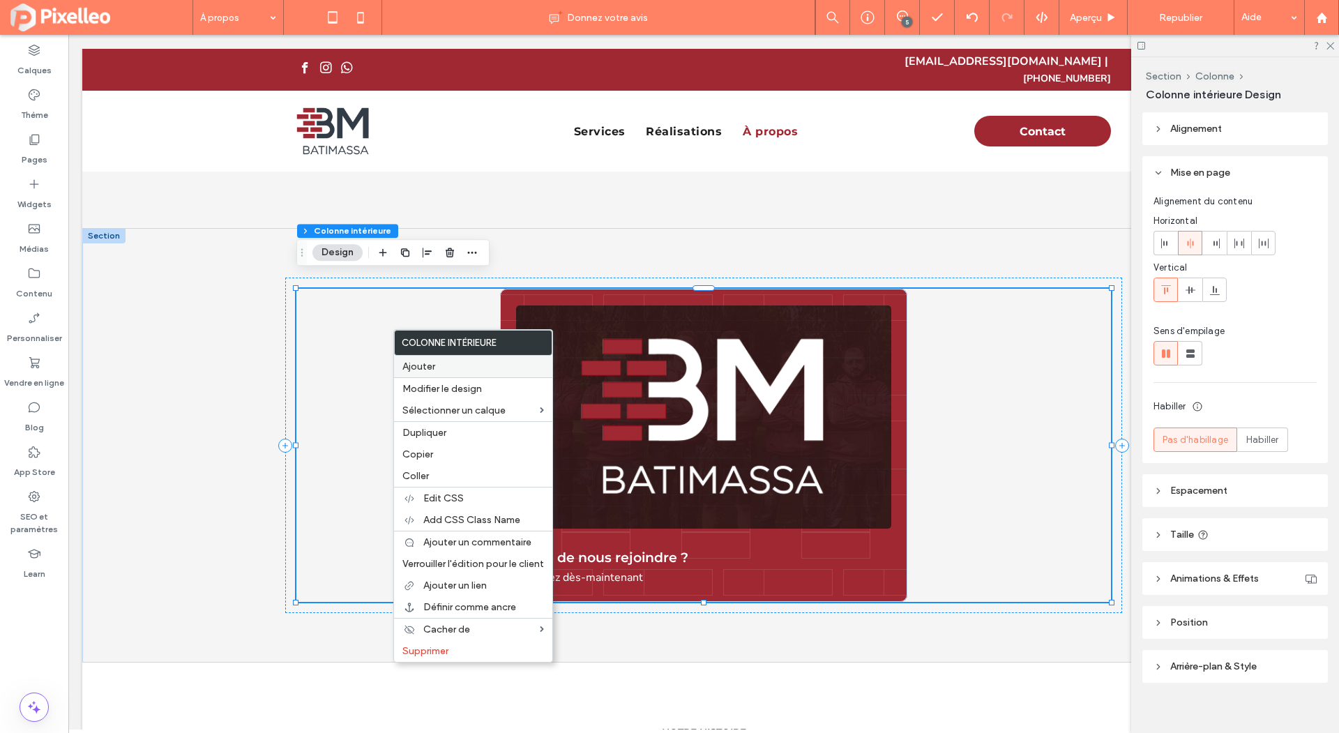
click at [487, 369] on label "Ajouter" at bounding box center [473, 367] width 142 height 12
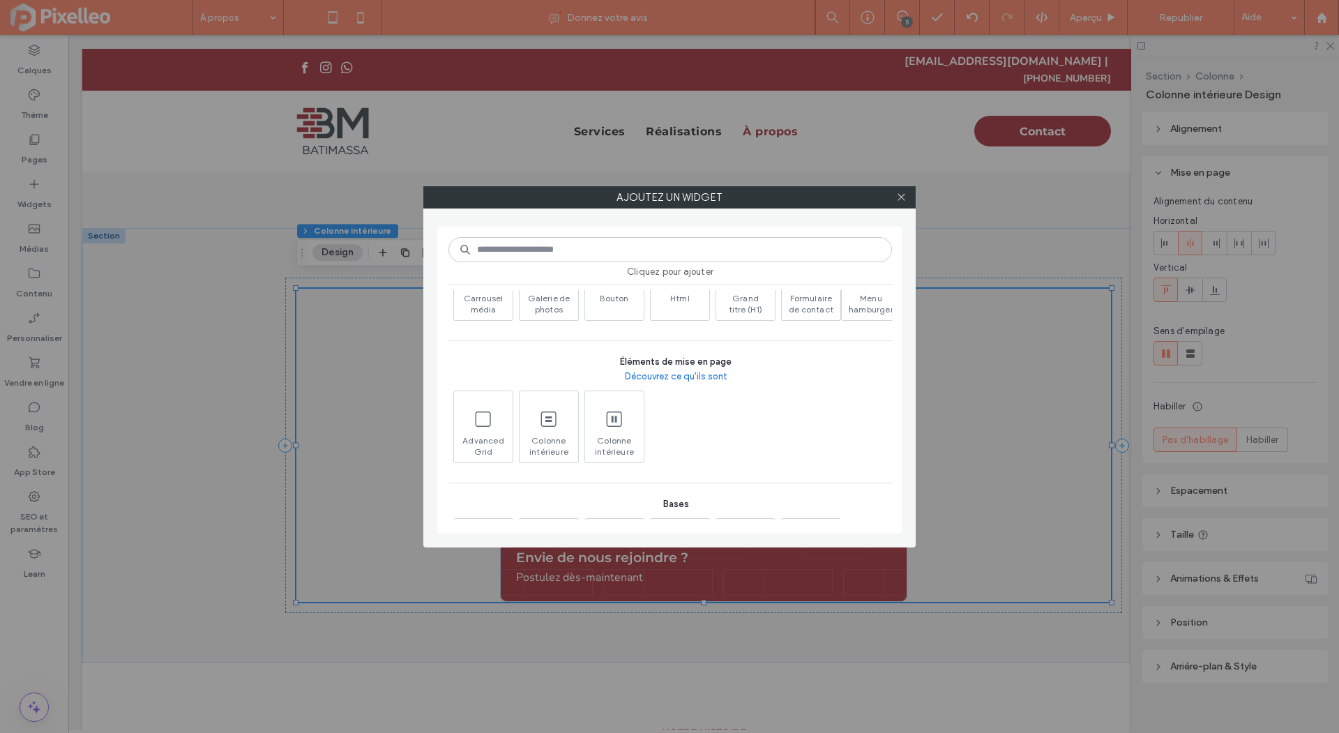
scroll to position [285, 0]
click at [612, 412] on use at bounding box center [614, 416] width 15 height 15
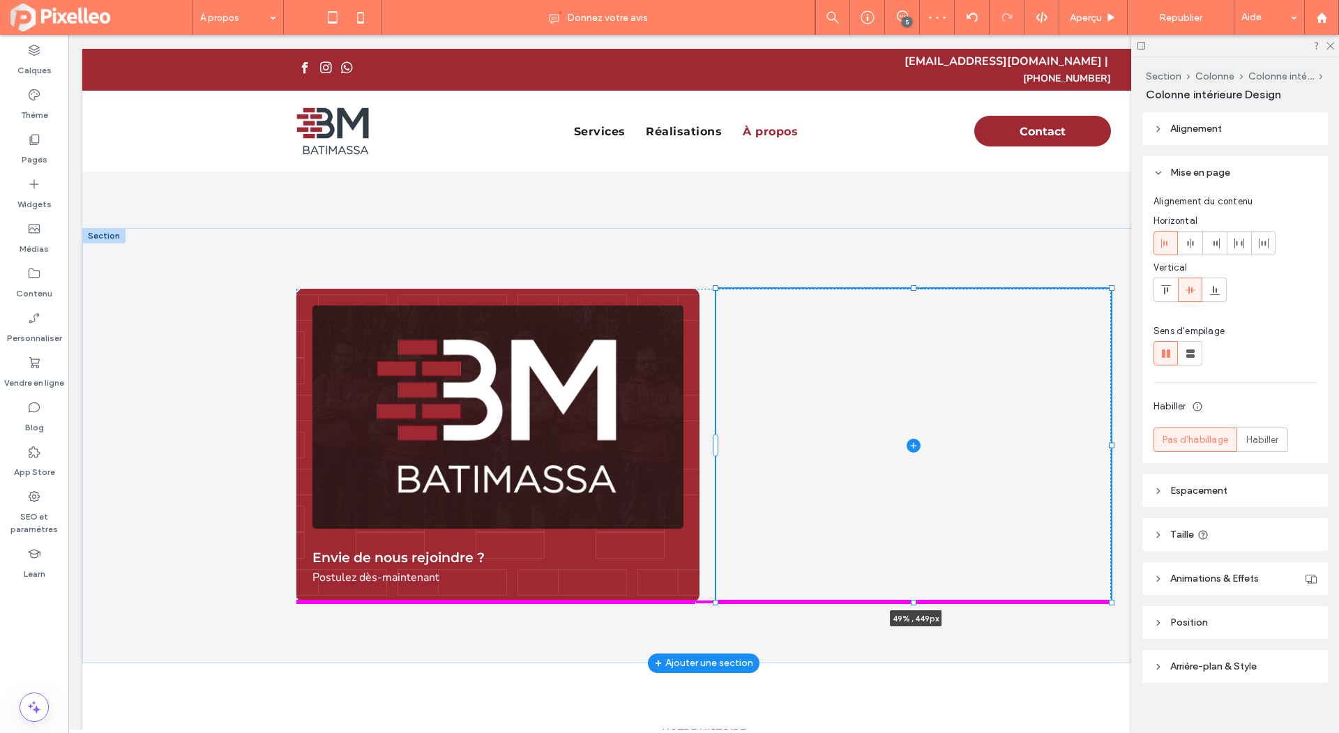
drag, startPoint x: 910, startPoint y: 388, endPoint x: 901, endPoint y: 587, distance: 199.7
click at [901, 587] on div "Envie de nous rejoindre ? Postulez dès-maintenant 49% , 449px" at bounding box center [703, 445] width 837 height 435
type input "***"
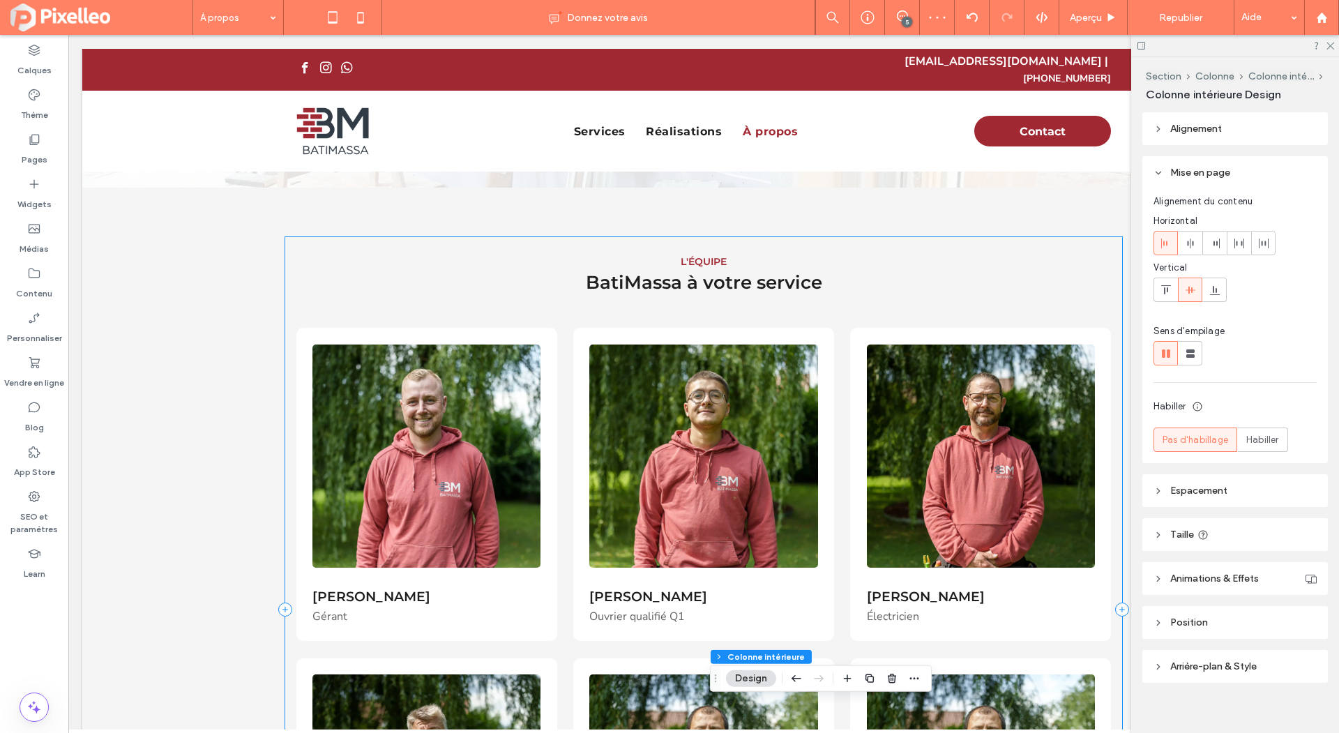
scroll to position [0, 0]
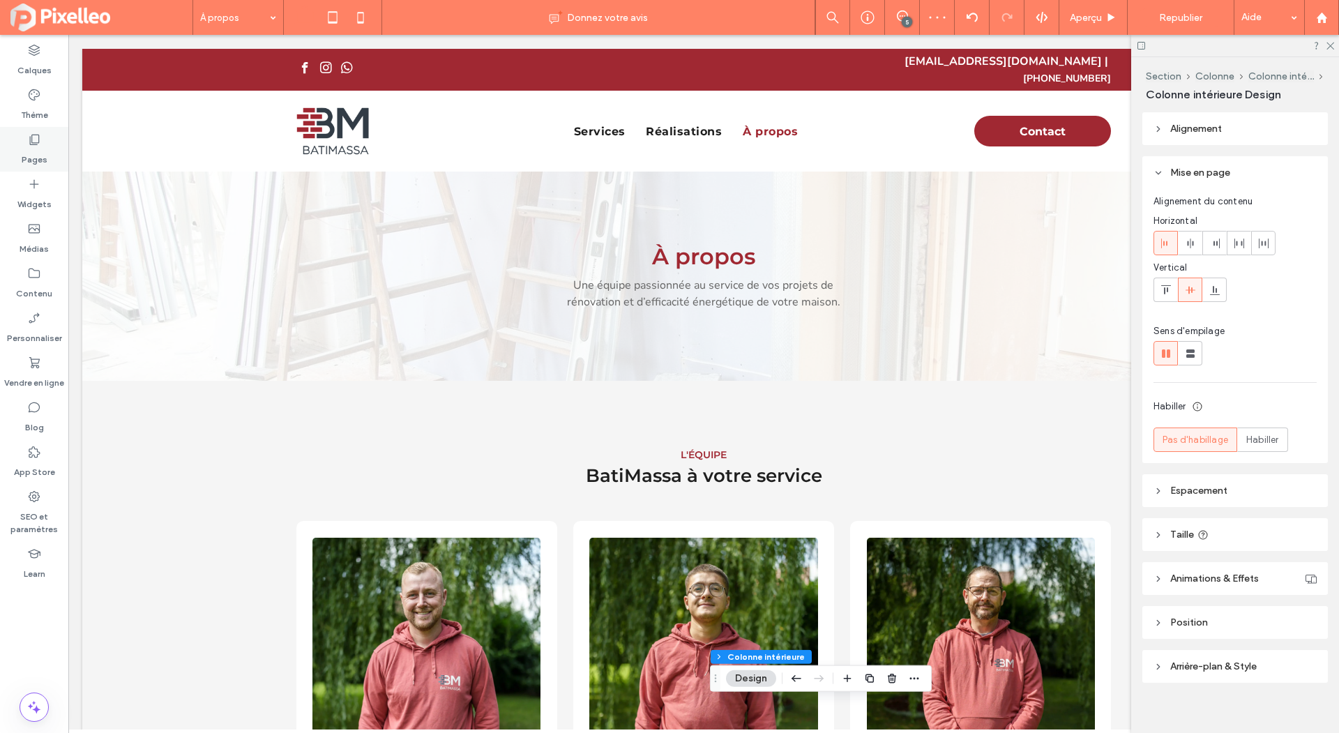
click at [18, 151] on div "Pages" at bounding box center [34, 149] width 68 height 45
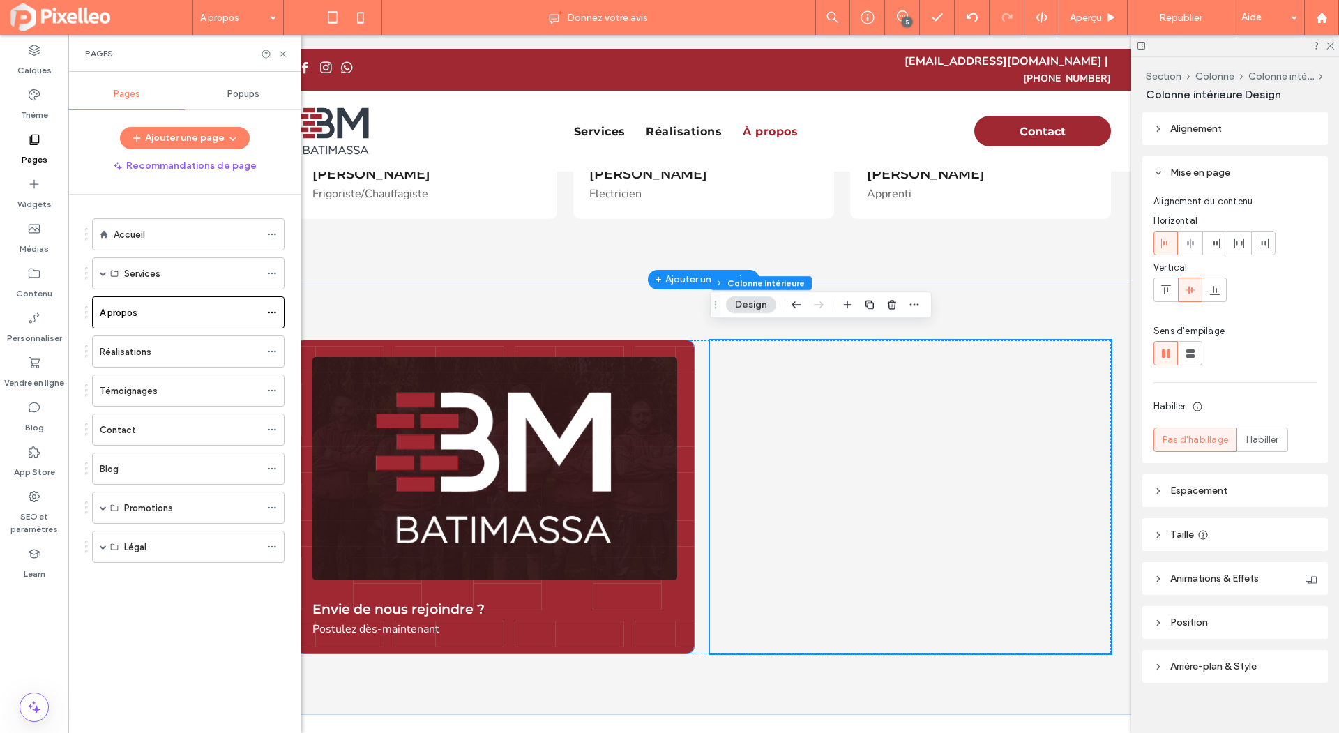
scroll to position [947, 0]
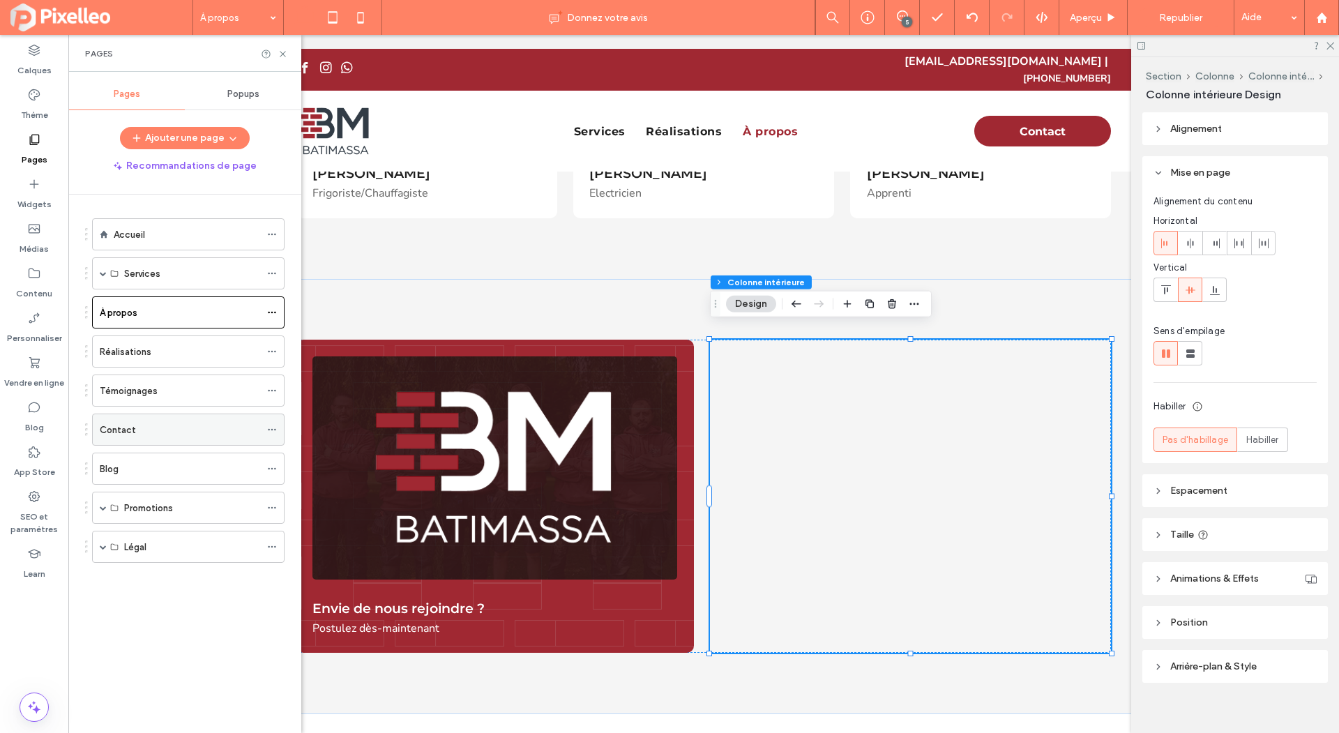
click at [136, 426] on div "Contact" at bounding box center [180, 430] width 160 height 15
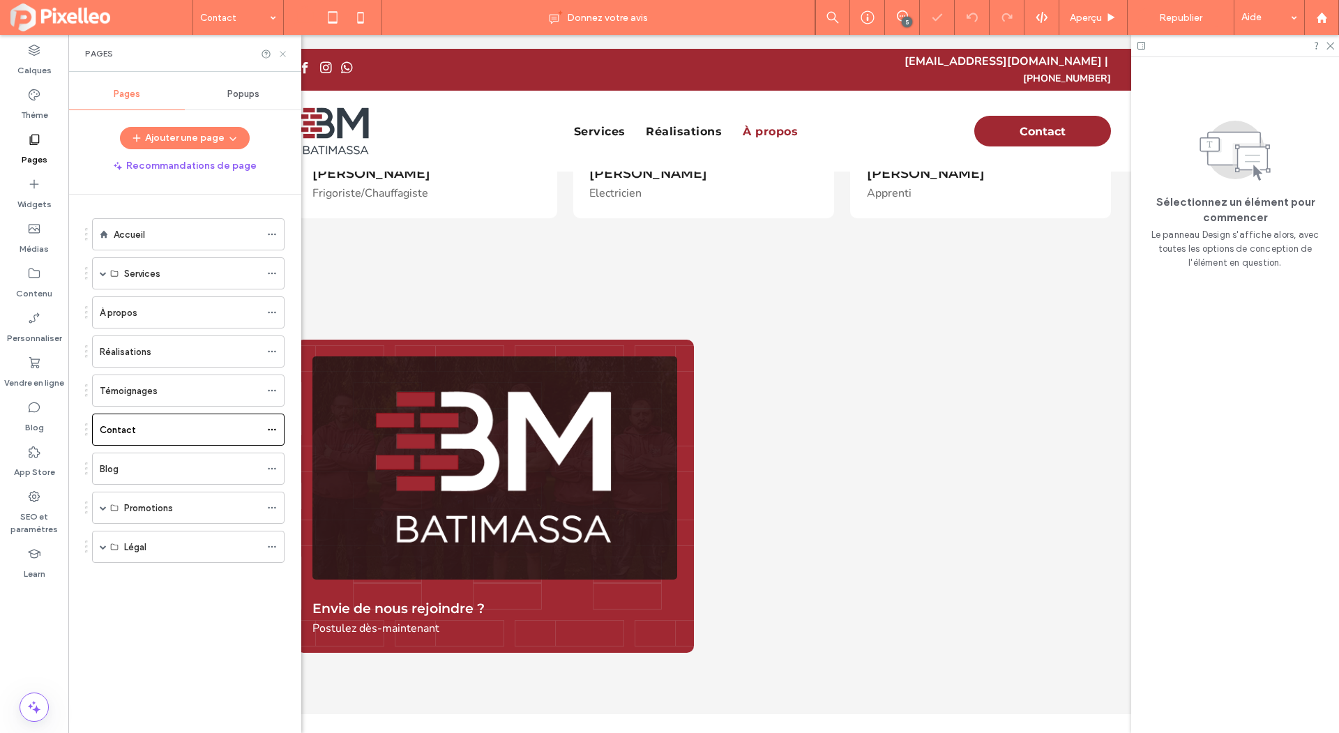
click at [280, 51] on use at bounding box center [283, 54] width 6 height 6
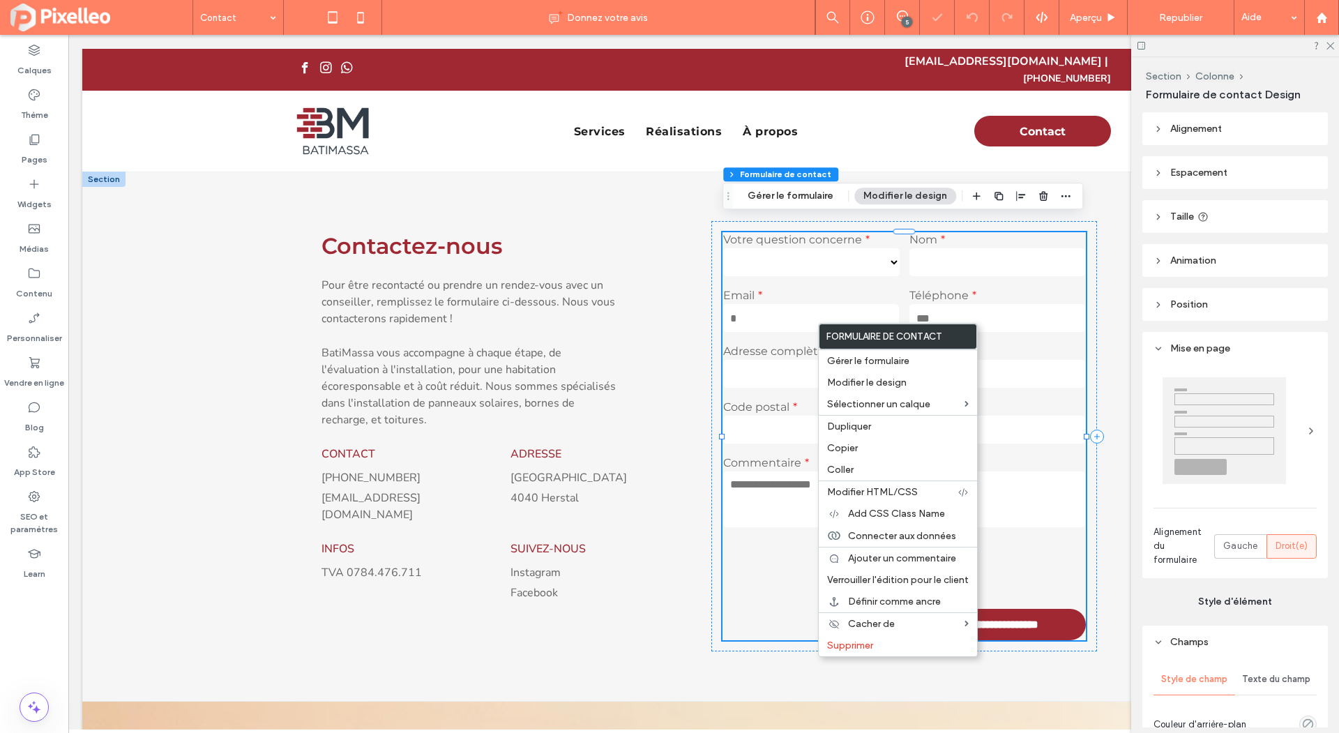
type input "*"
click at [854, 445] on span "Copier" at bounding box center [842, 448] width 31 height 12
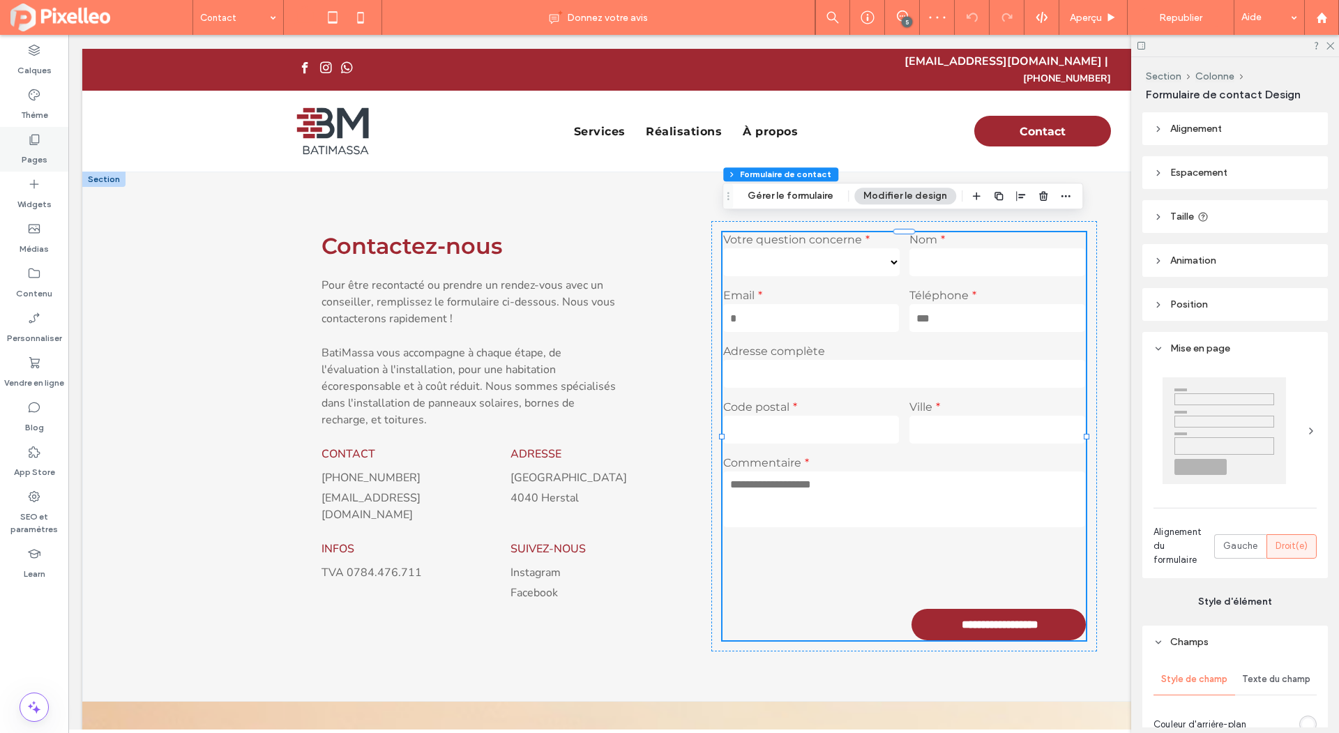
click at [59, 150] on div "Pages" at bounding box center [34, 149] width 68 height 45
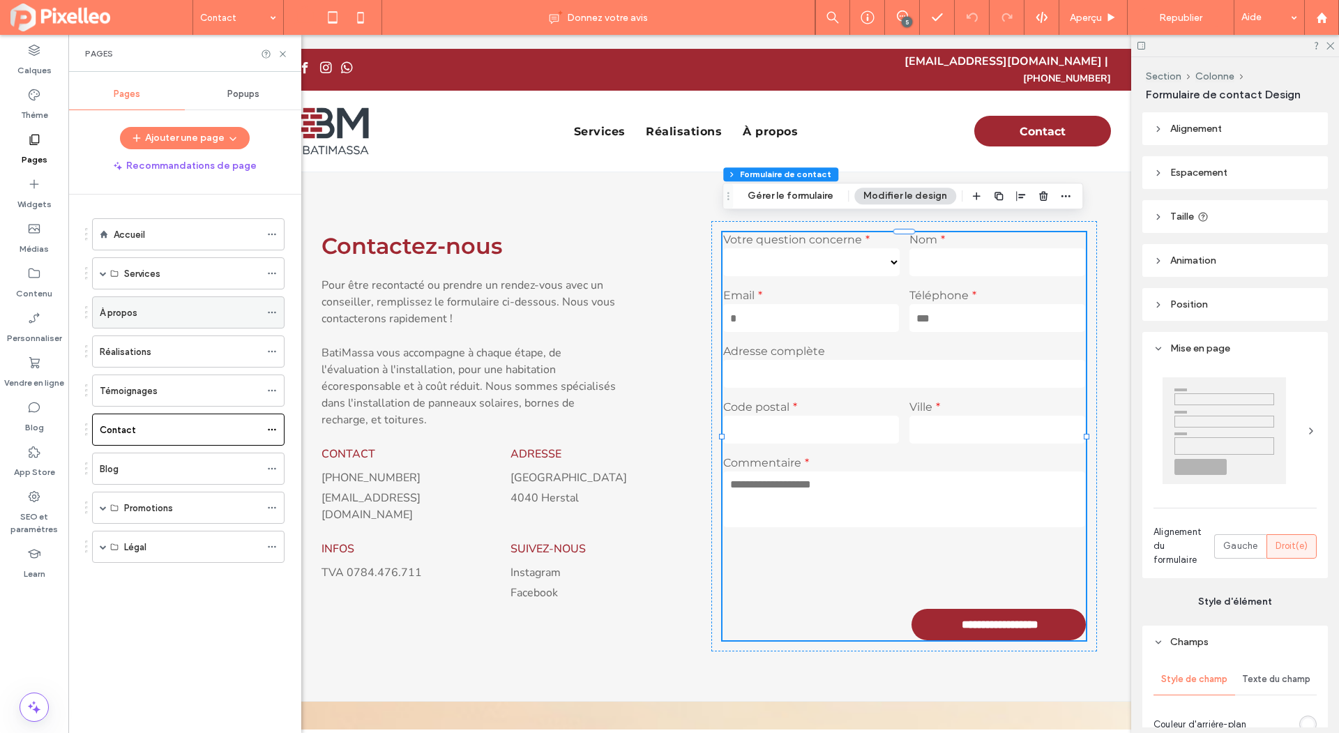
click at [143, 307] on div "À propos" at bounding box center [180, 313] width 160 height 15
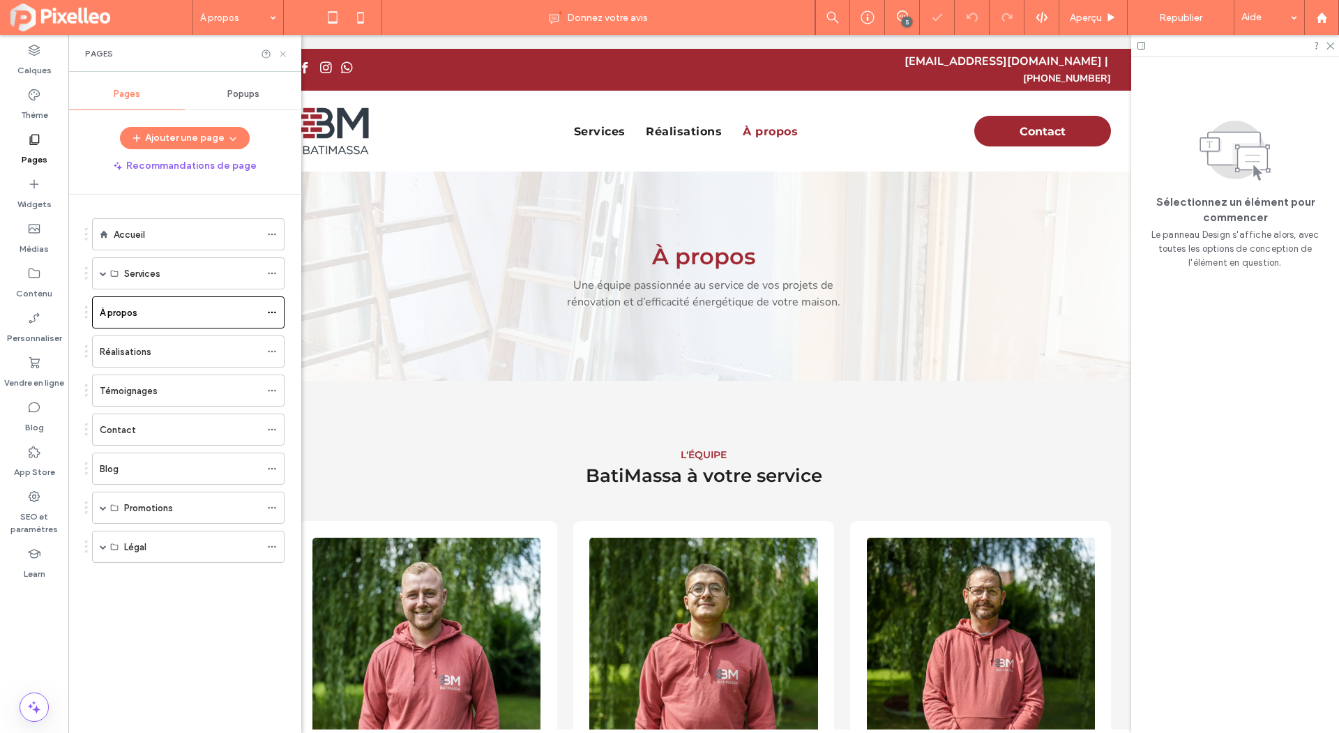
click at [281, 52] on use at bounding box center [283, 54] width 6 height 6
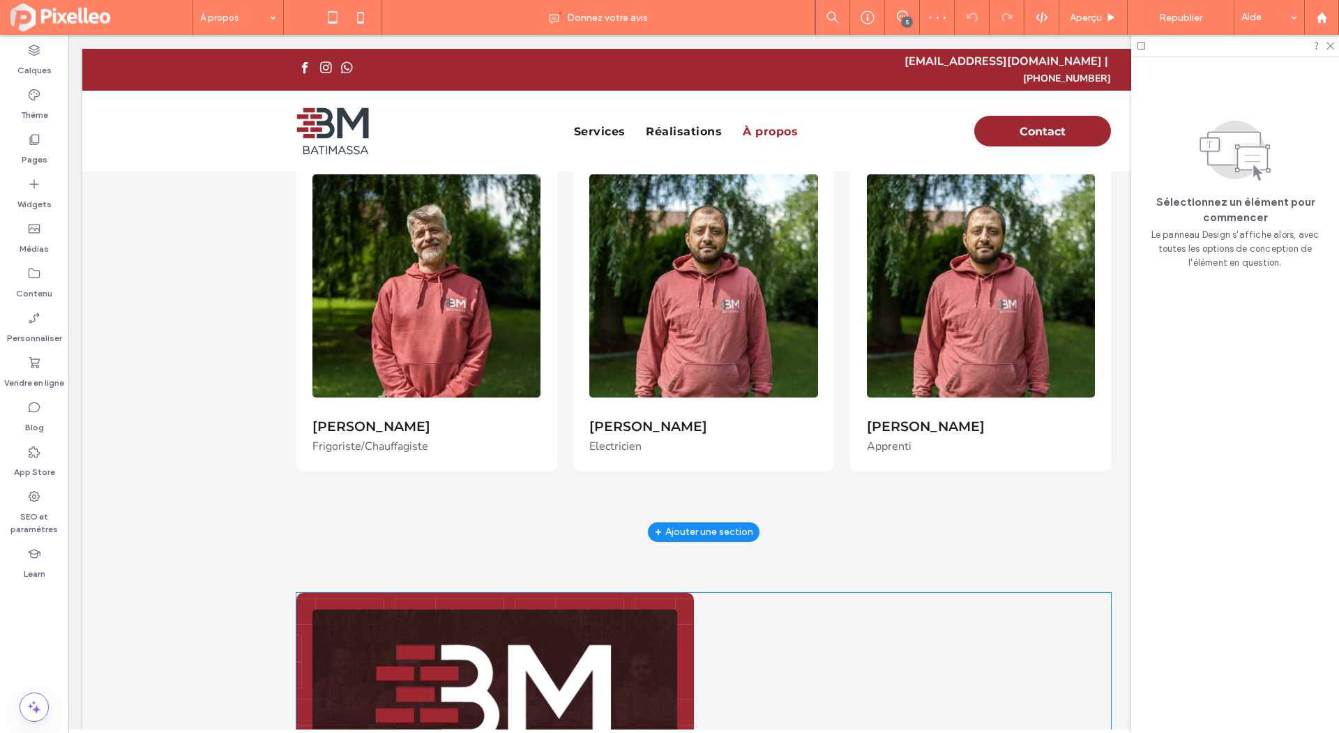
scroll to position [897, 0]
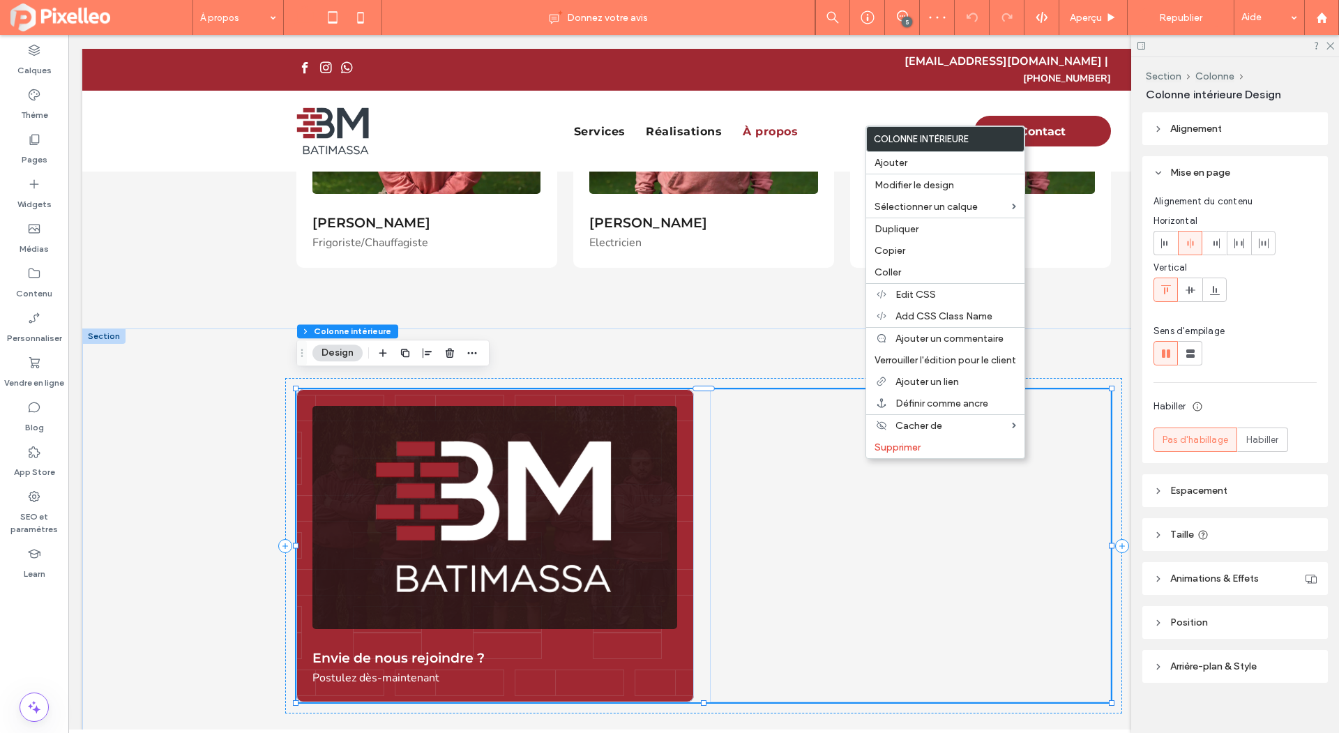
click at [807, 455] on div at bounding box center [910, 545] width 401 height 313
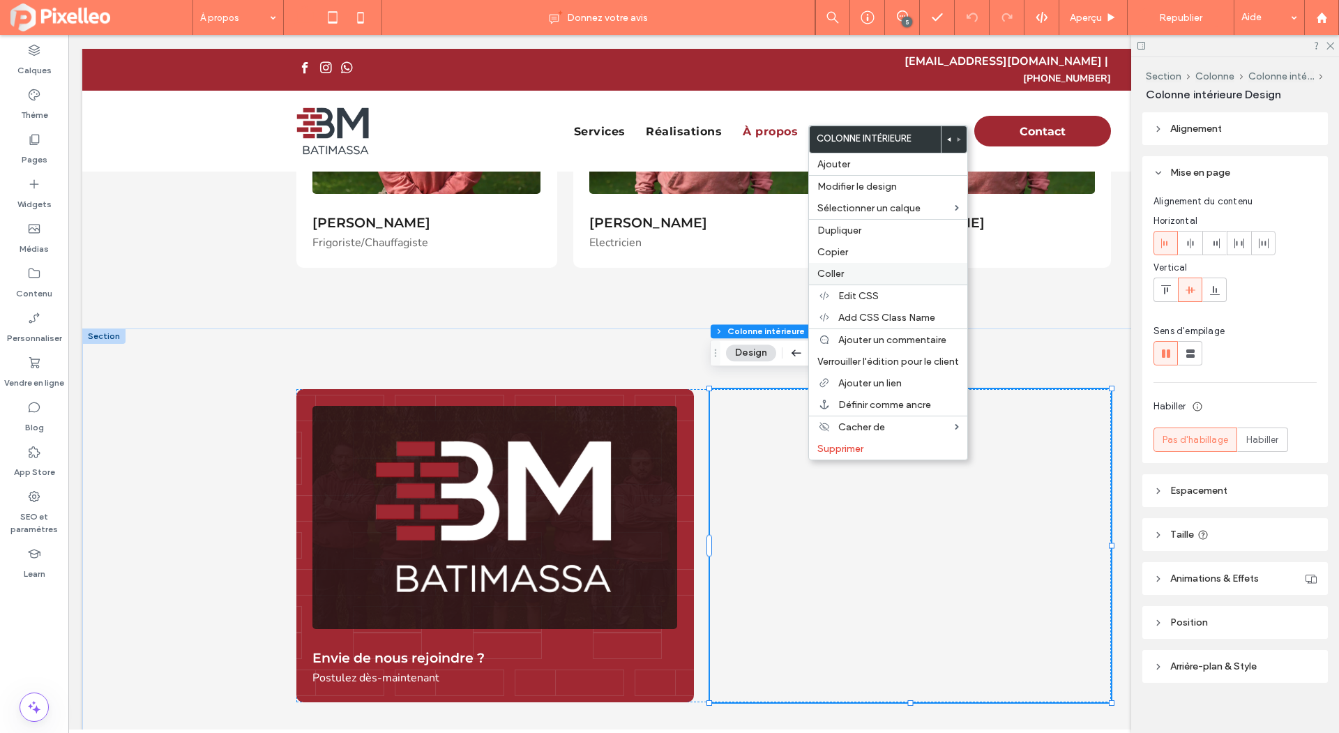
click at [834, 278] on div "Coller" at bounding box center [888, 274] width 158 height 22
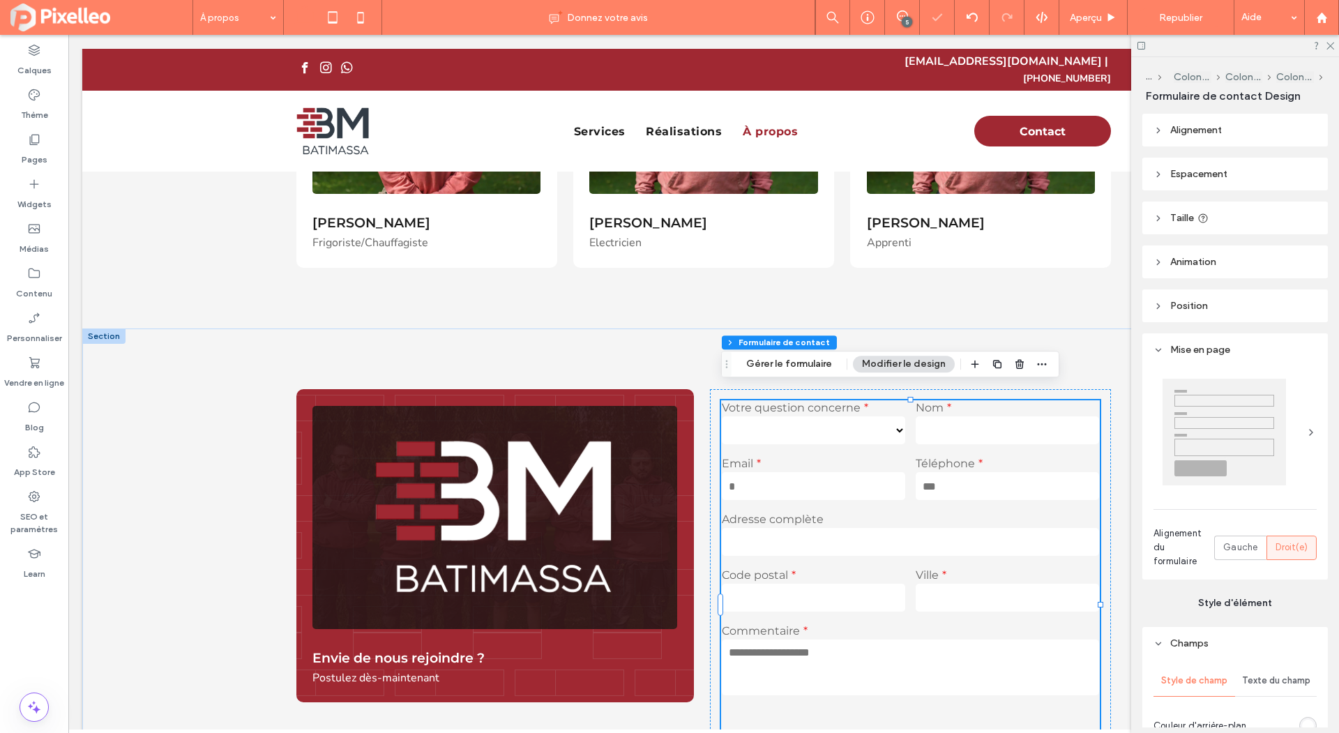
type input "*"
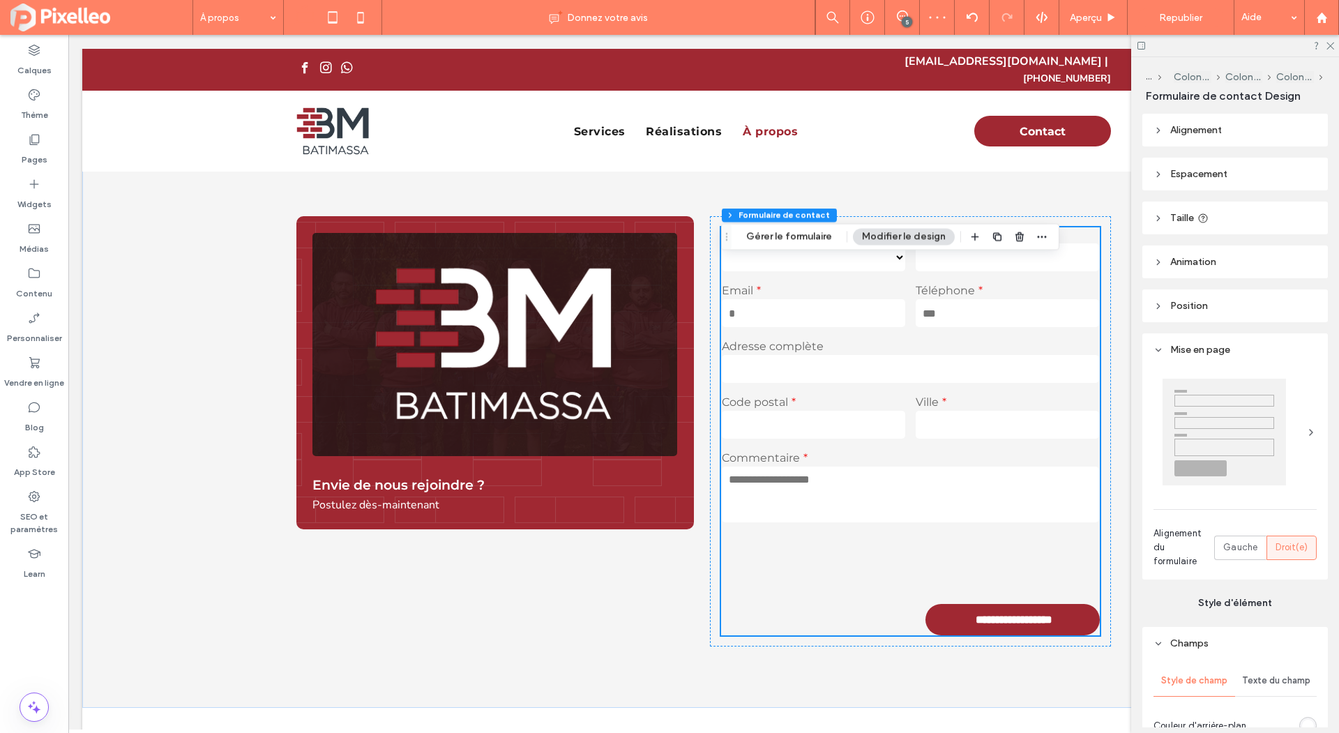
scroll to position [1085, 0]
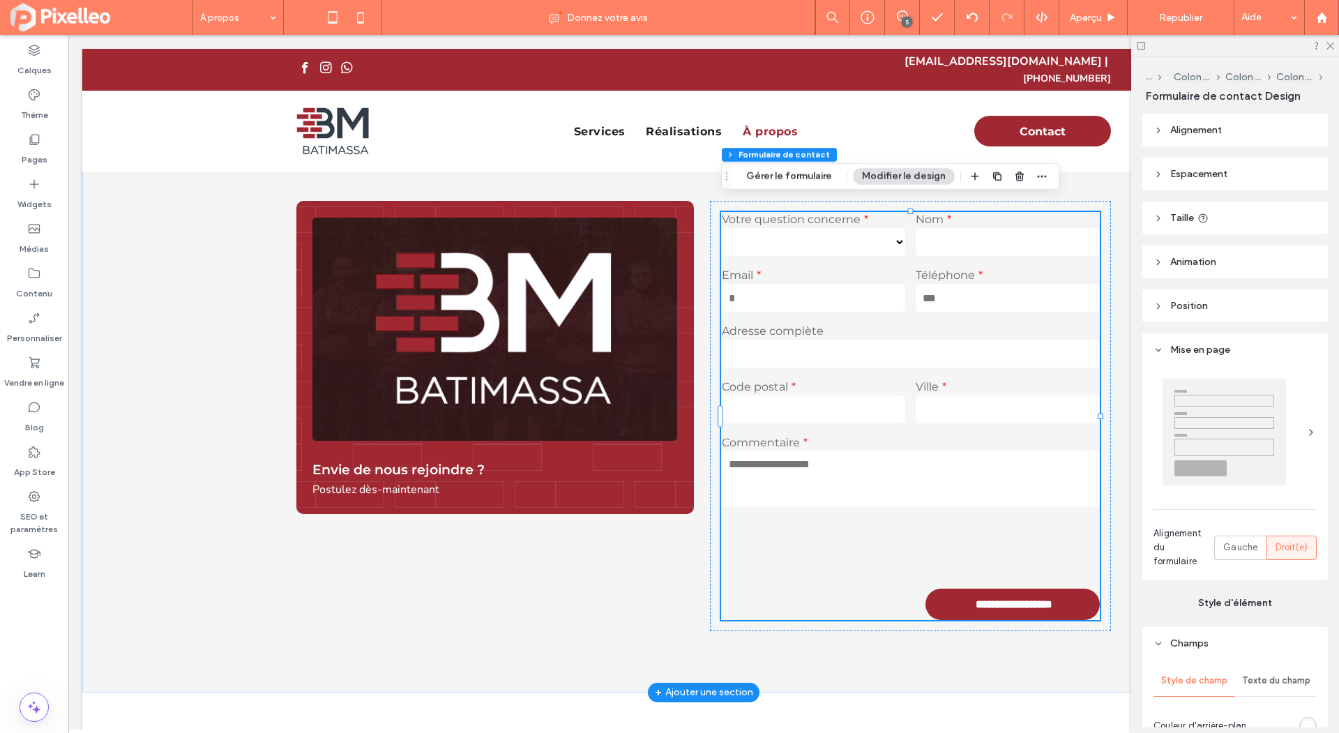
click at [971, 469] on textarea at bounding box center [910, 479] width 377 height 56
click at [594, 462] on h3 "Envie de nous rejoindre ?" at bounding box center [494, 470] width 365 height 16
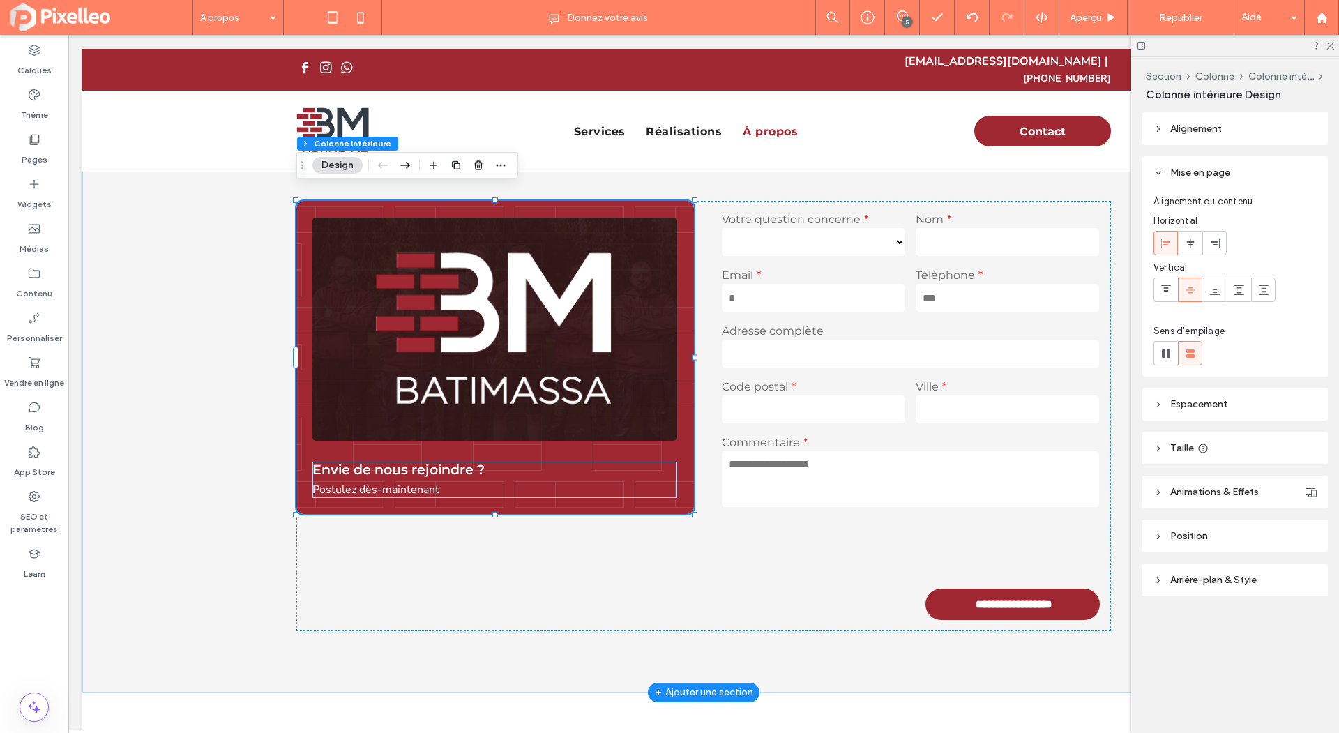
click at [671, 435] on div "Envie de nous rejoindre ? Postulez dès-maintenant" at bounding box center [495, 357] width 398 height 313
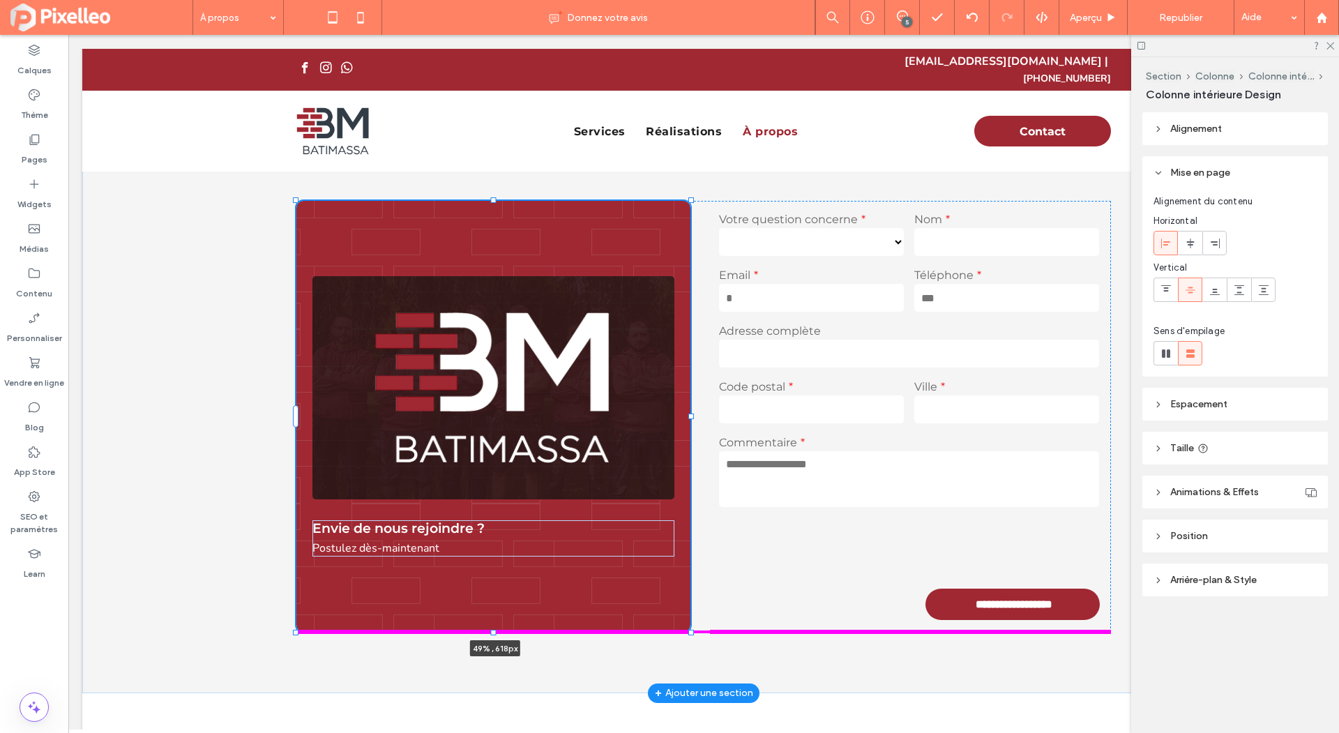
drag, startPoint x: 493, startPoint y: 504, endPoint x: 508, endPoint y: 621, distance: 118.1
click at [508, 621] on div "**********" at bounding box center [703, 416] width 837 height 553
type input "***"
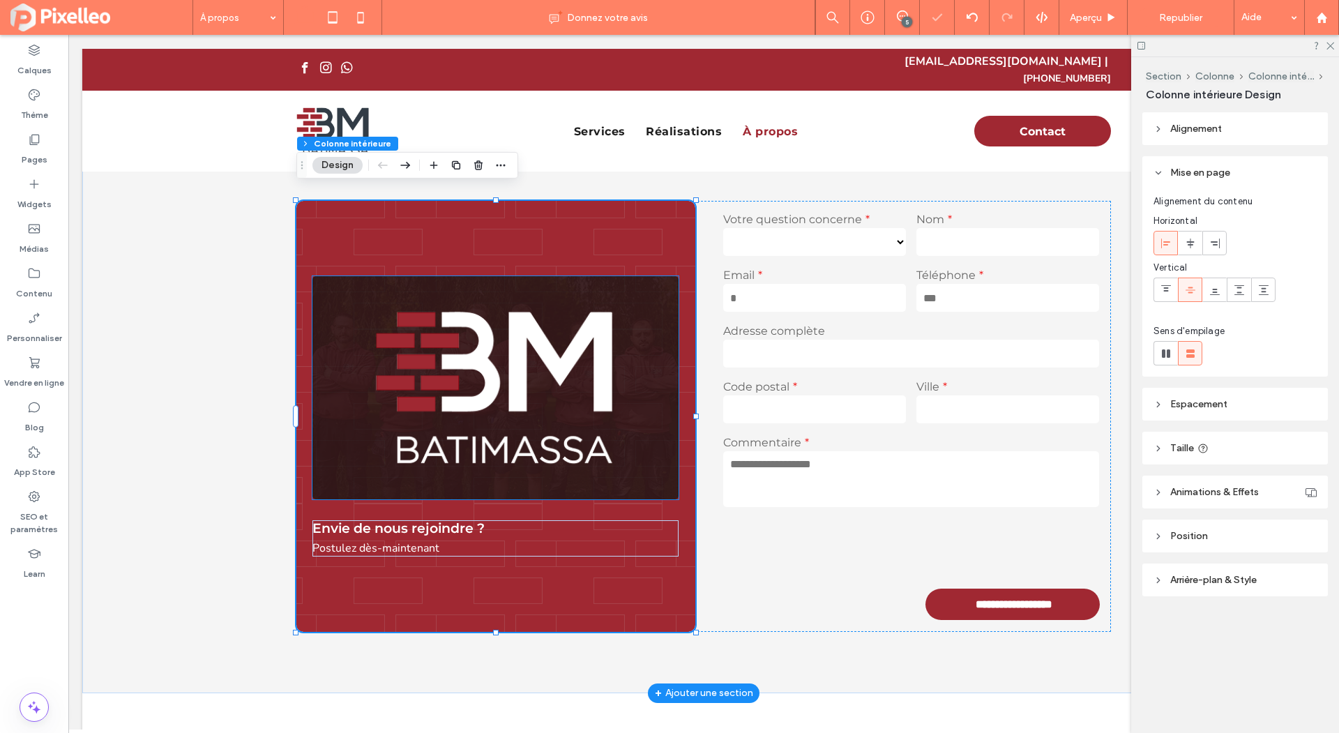
click at [549, 377] on img at bounding box center [495, 387] width 366 height 223
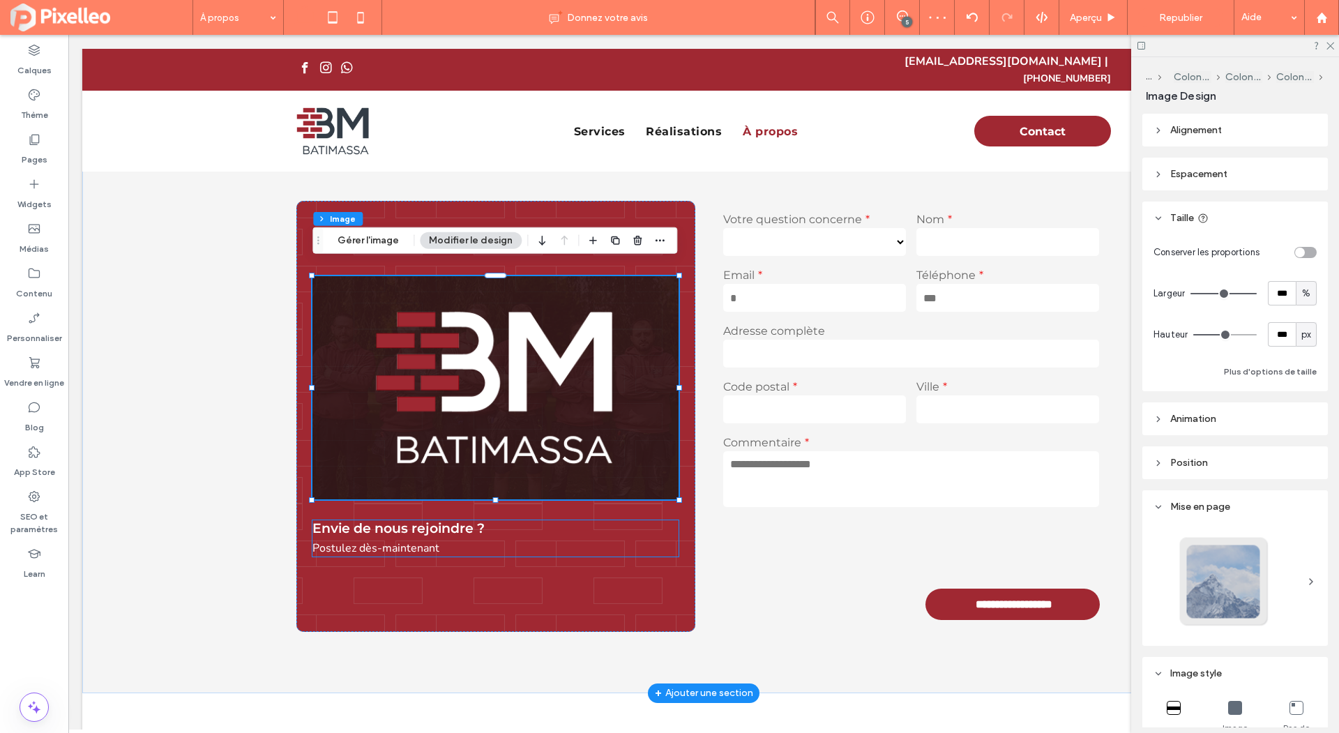
click at [454, 540] on p "Postulez dès-maintenant" at bounding box center [495, 548] width 366 height 17
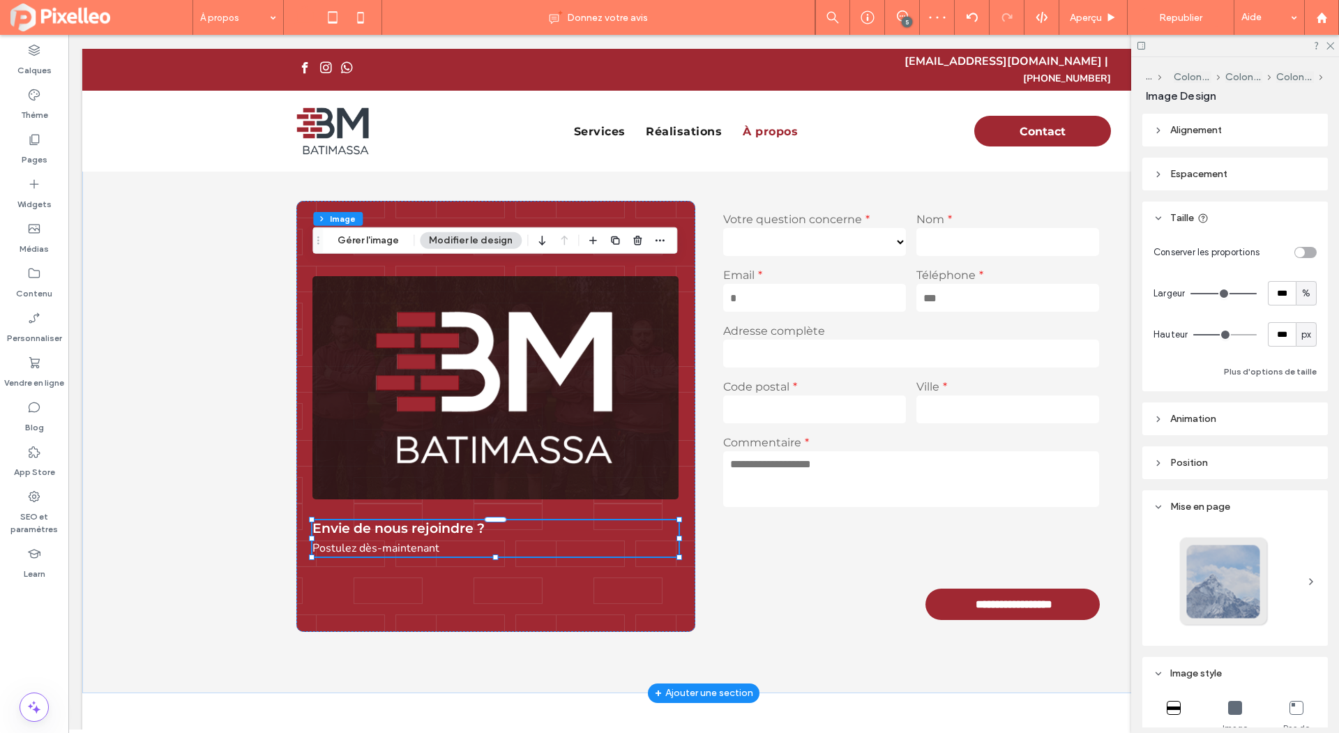
click at [454, 540] on p "Postulez dès-maintenant" at bounding box center [495, 548] width 366 height 17
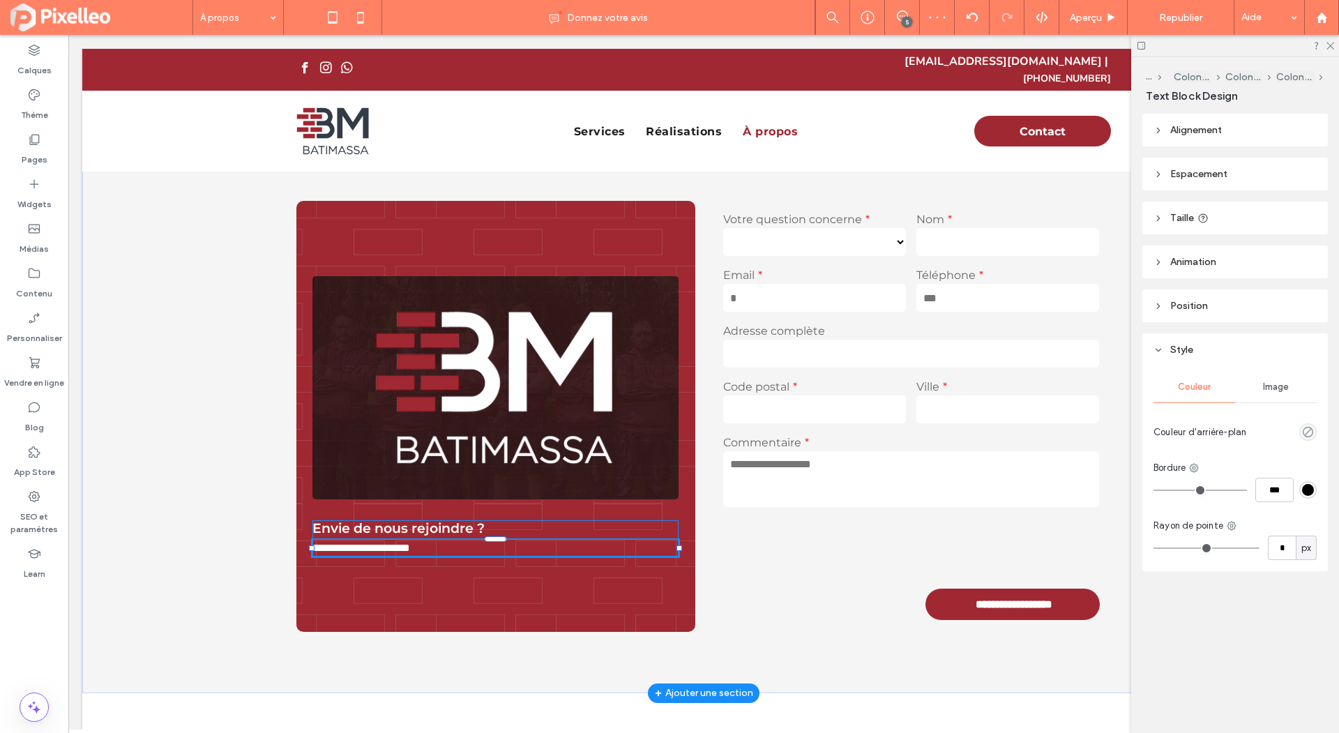
type input "******"
type input "**"
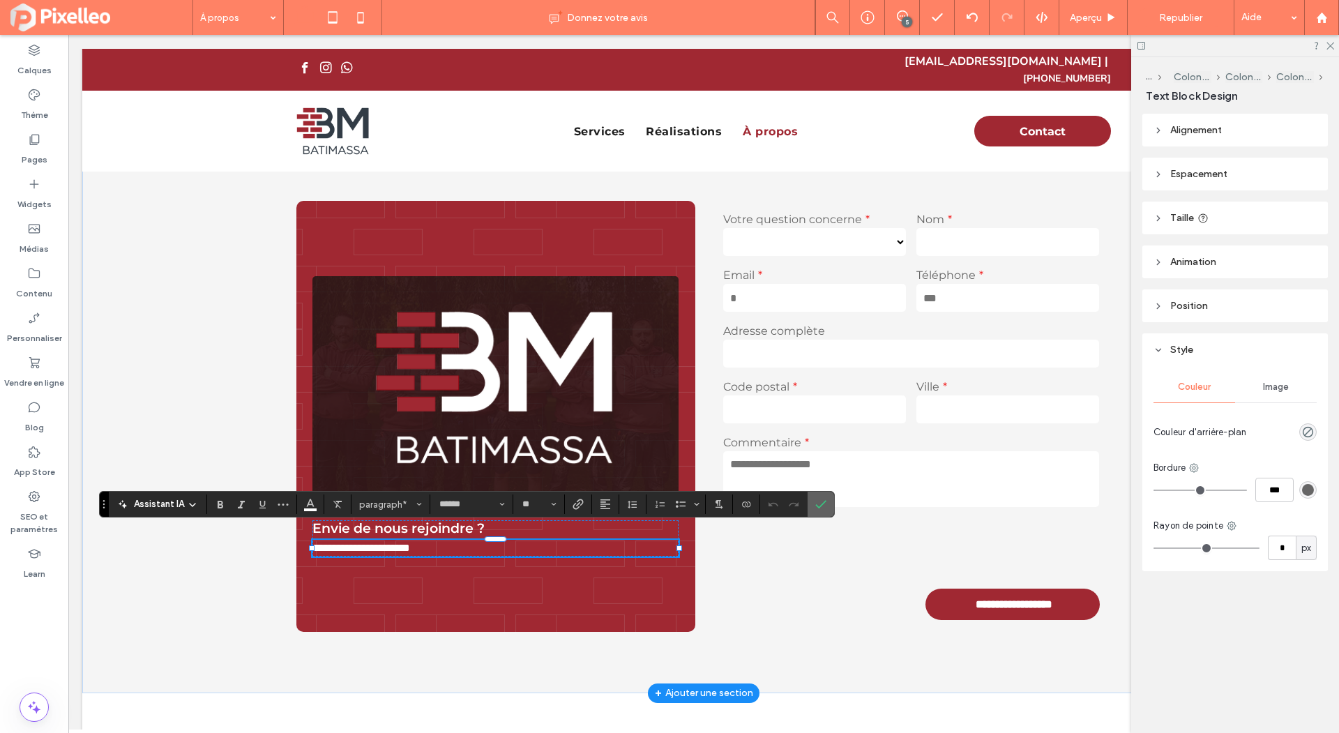
click at [815, 511] on span "Confirmer" at bounding box center [818, 504] width 6 height 25
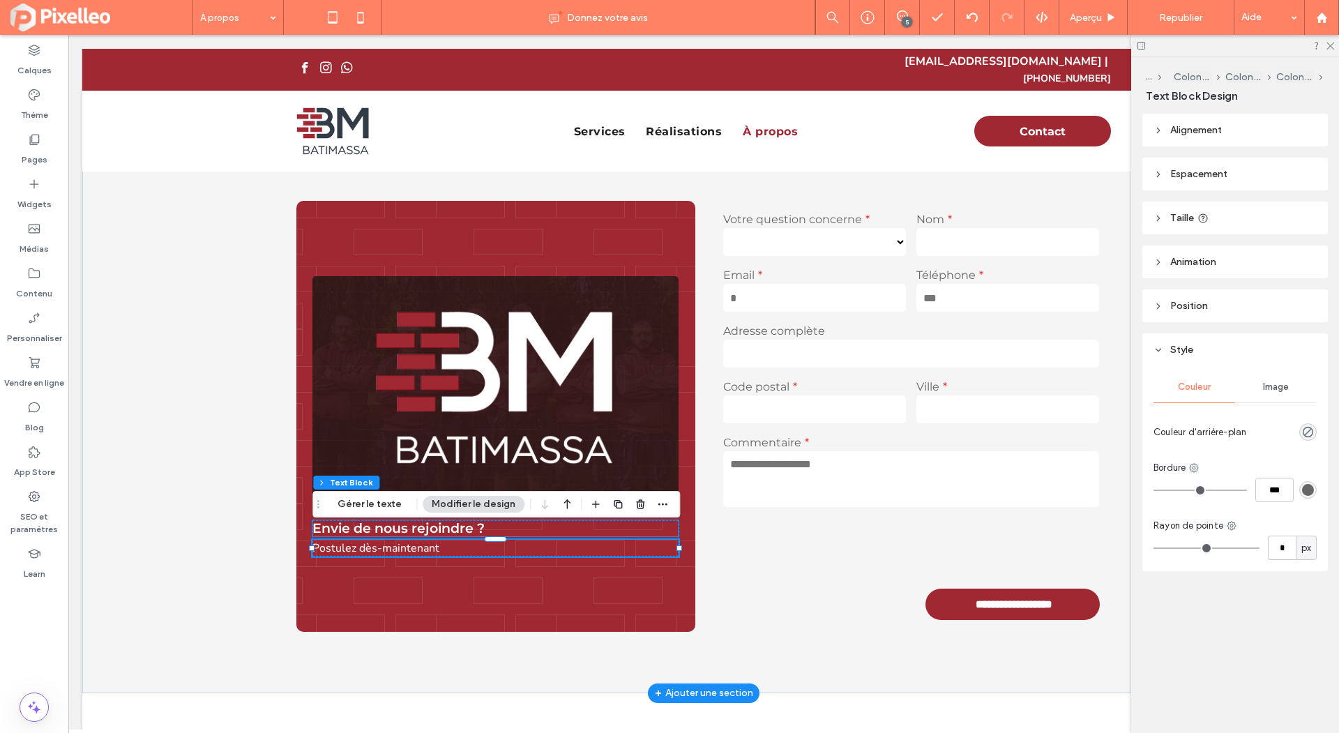
click at [475, 522] on span "Envie de nous rejoindre ?" at bounding box center [398, 528] width 172 height 16
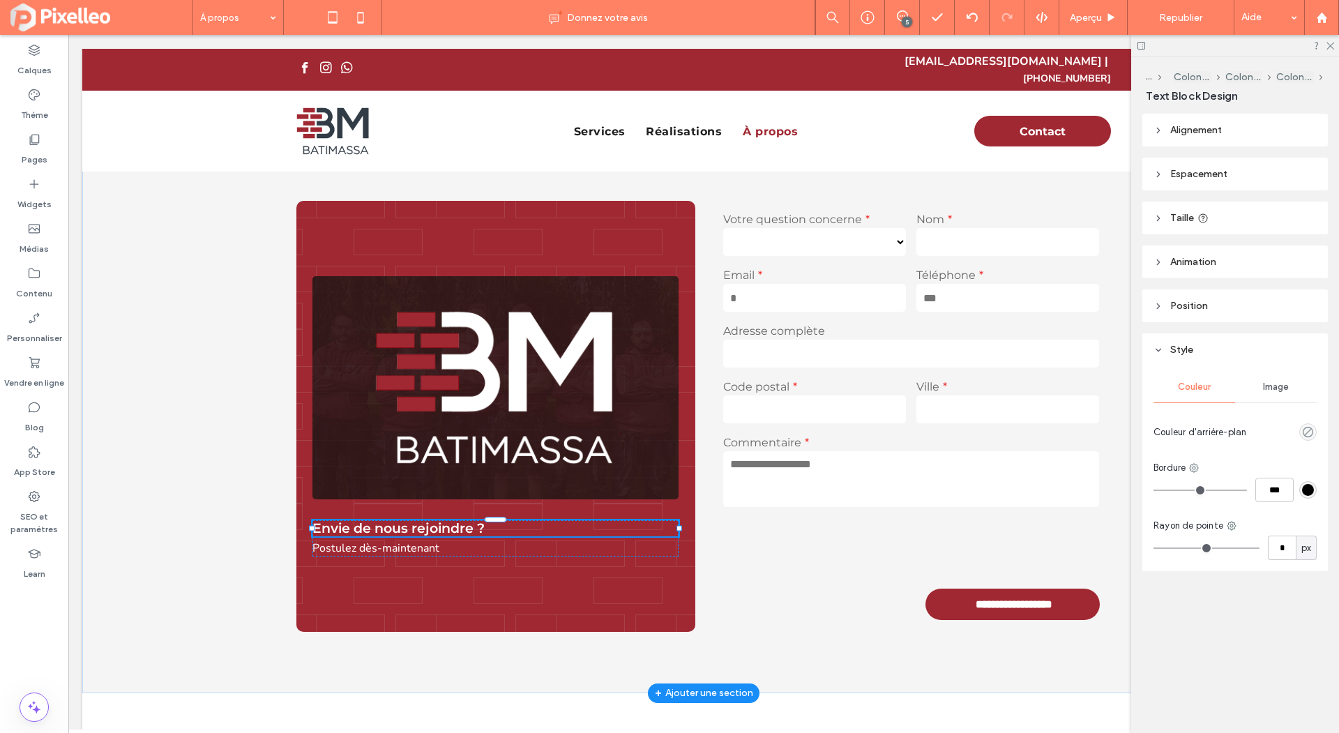
click at [475, 522] on div "Envie de nous rejoindre ?" at bounding box center [495, 528] width 366 height 16
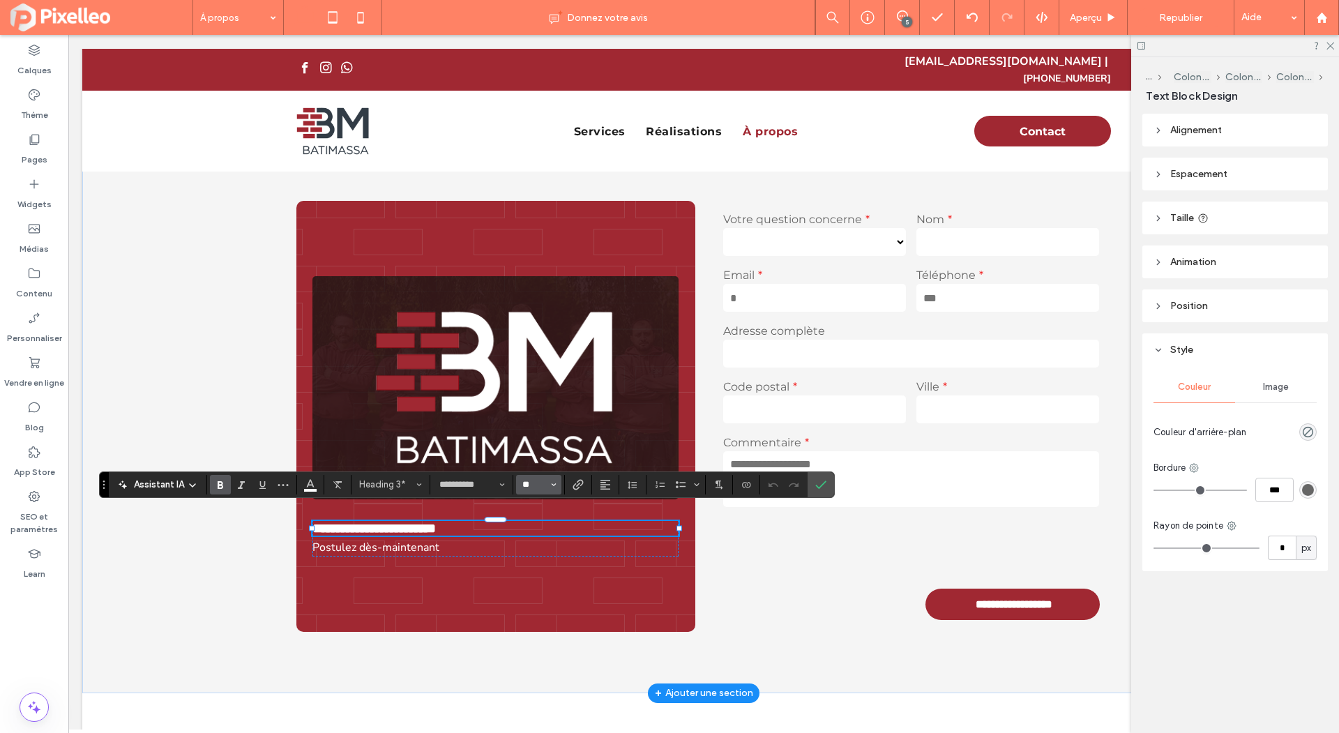
click at [538, 480] on input "**" at bounding box center [534, 484] width 27 height 11
click at [533, 357] on label "32" at bounding box center [538, 365] width 45 height 20
type input "**"
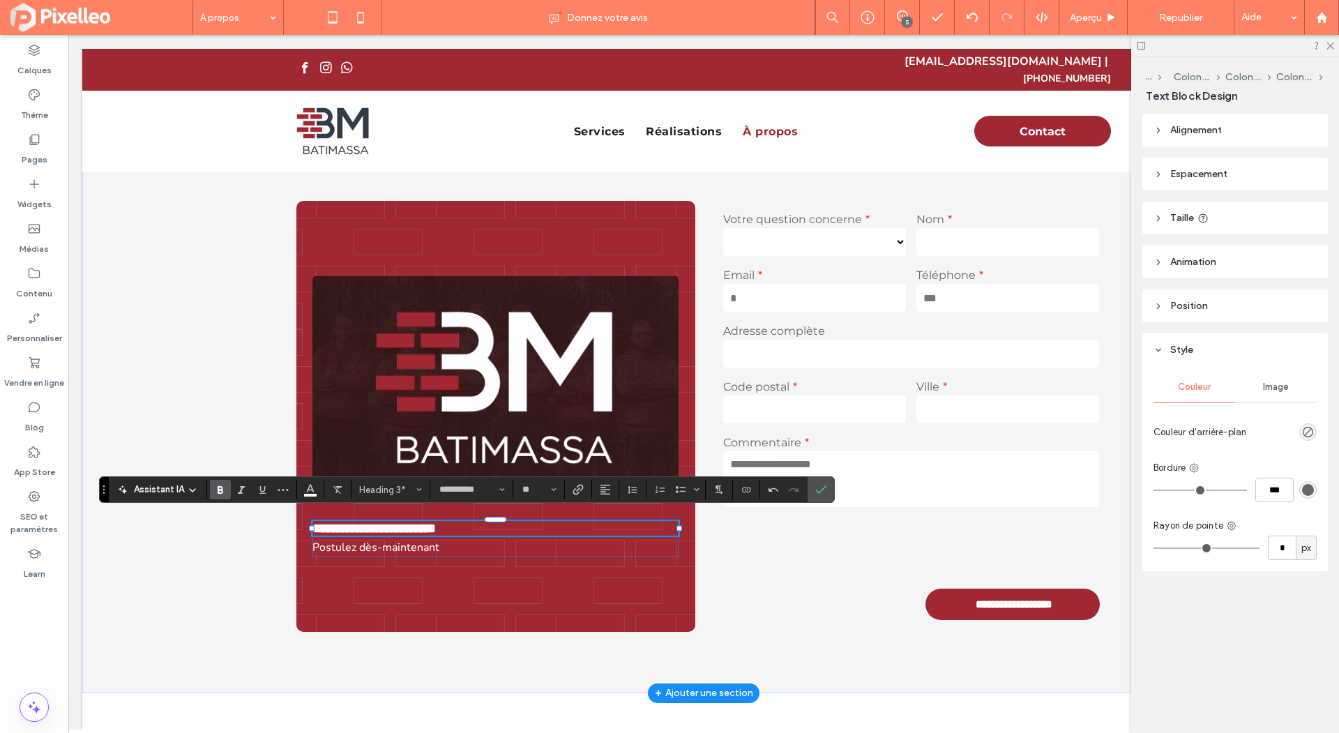
scroll to position [1080, 0]
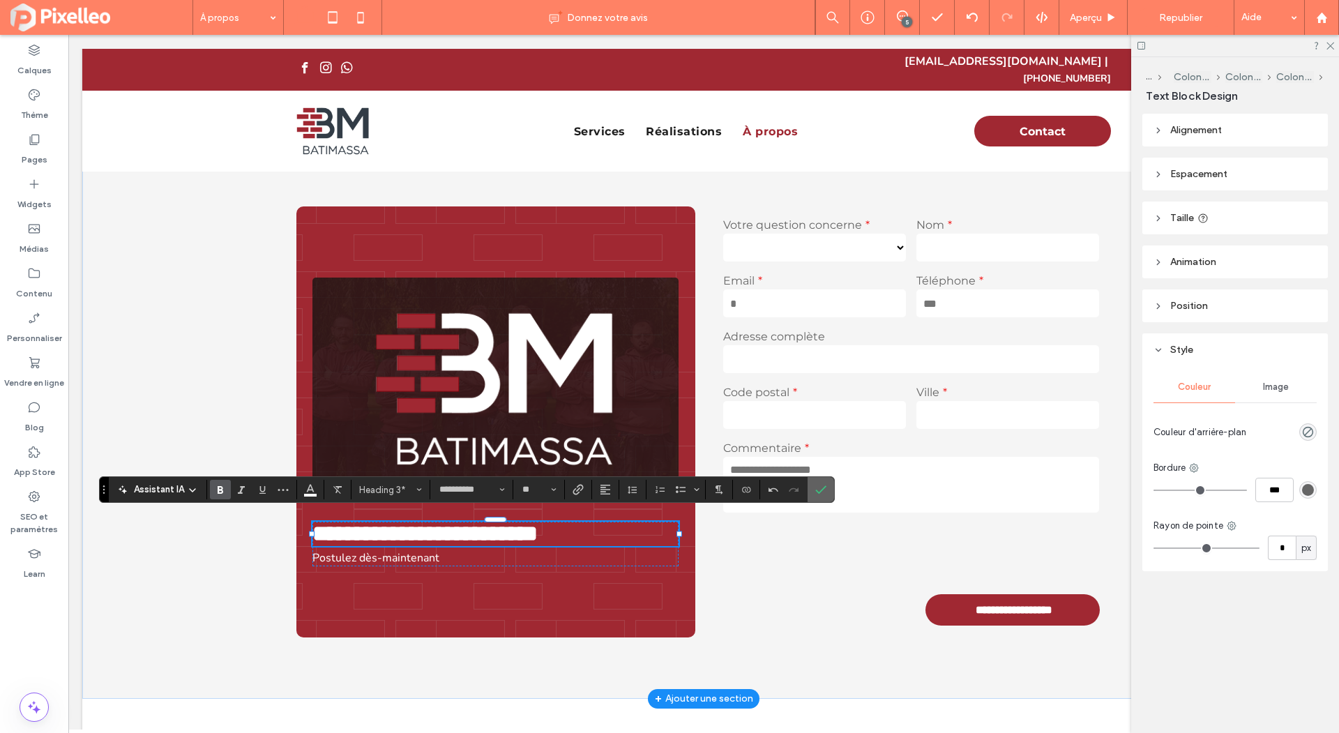
click at [817, 492] on icon "Confirmer" at bounding box center [820, 489] width 11 height 11
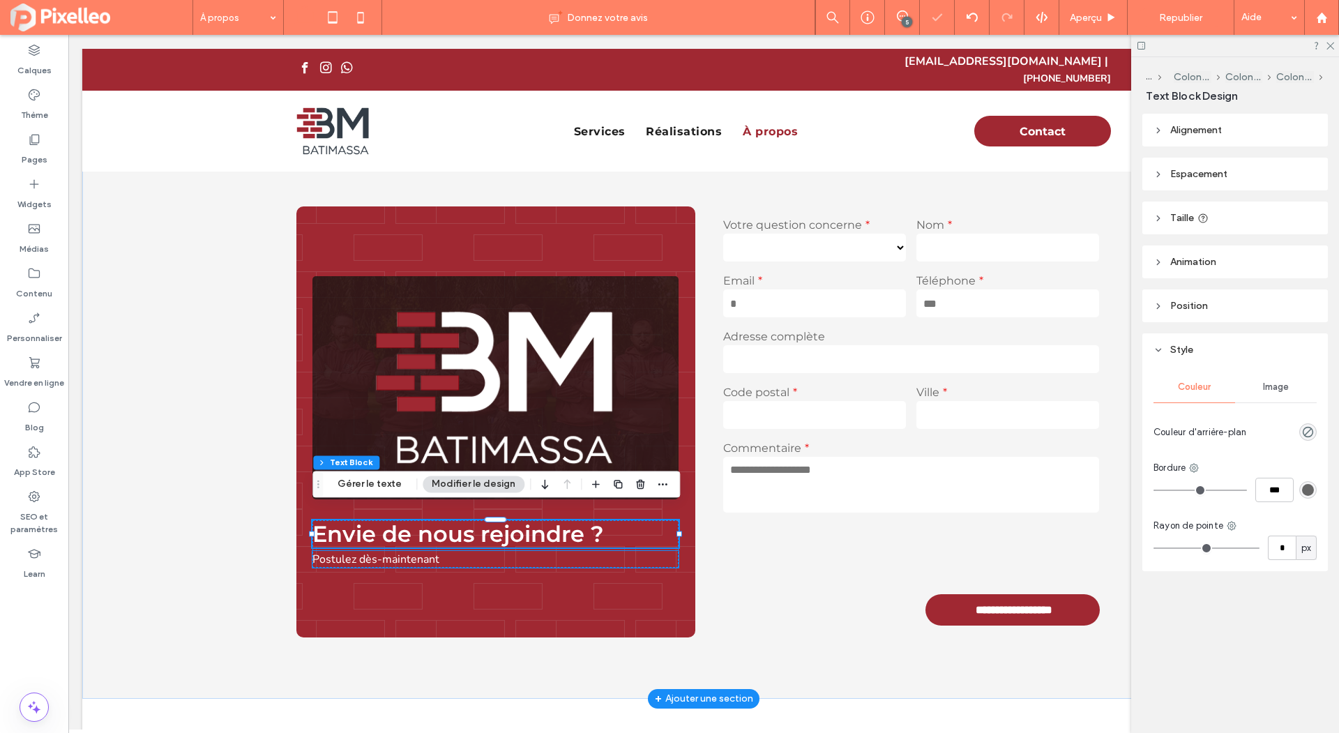
click at [448, 551] on p "Postulez dès-maintenant" at bounding box center [495, 559] width 366 height 17
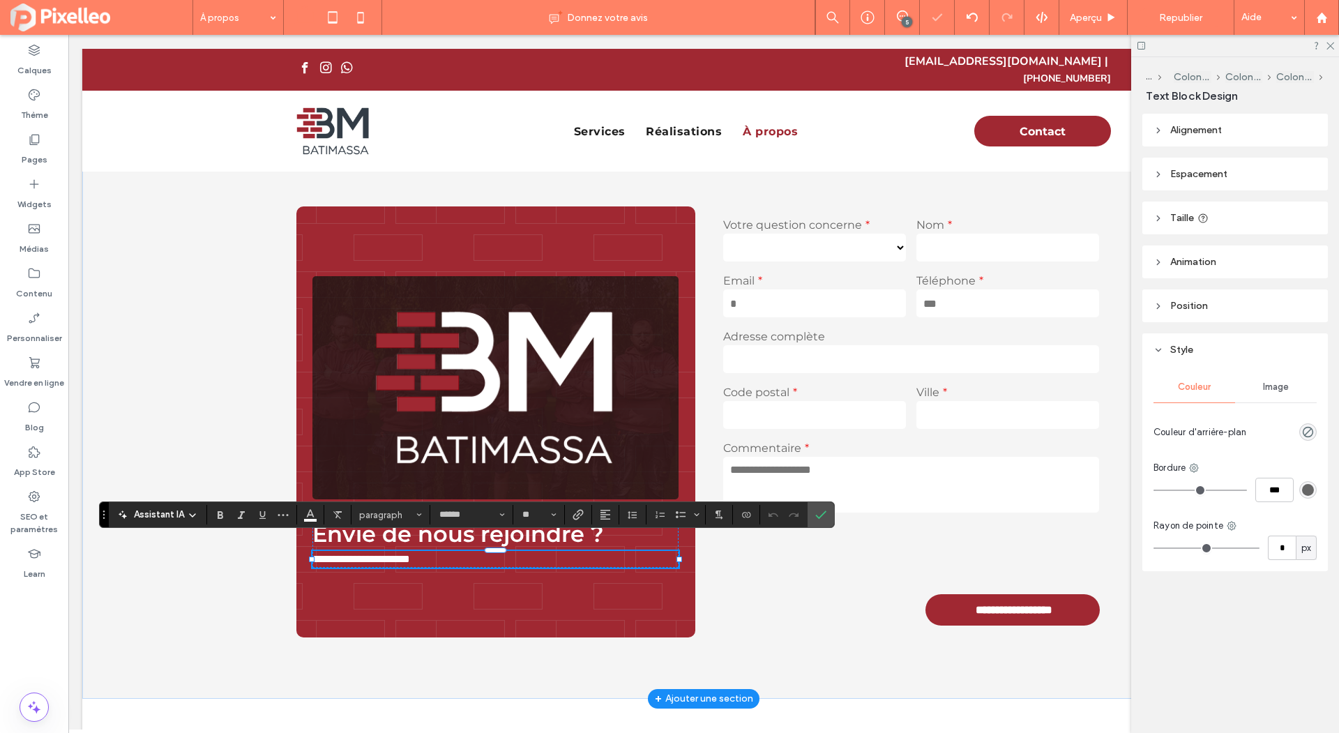
click at [448, 551] on p "**********" at bounding box center [495, 559] width 366 height 17
click at [545, 514] on input "**" at bounding box center [534, 514] width 27 height 11
click at [538, 462] on label "24" at bounding box center [538, 458] width 45 height 20
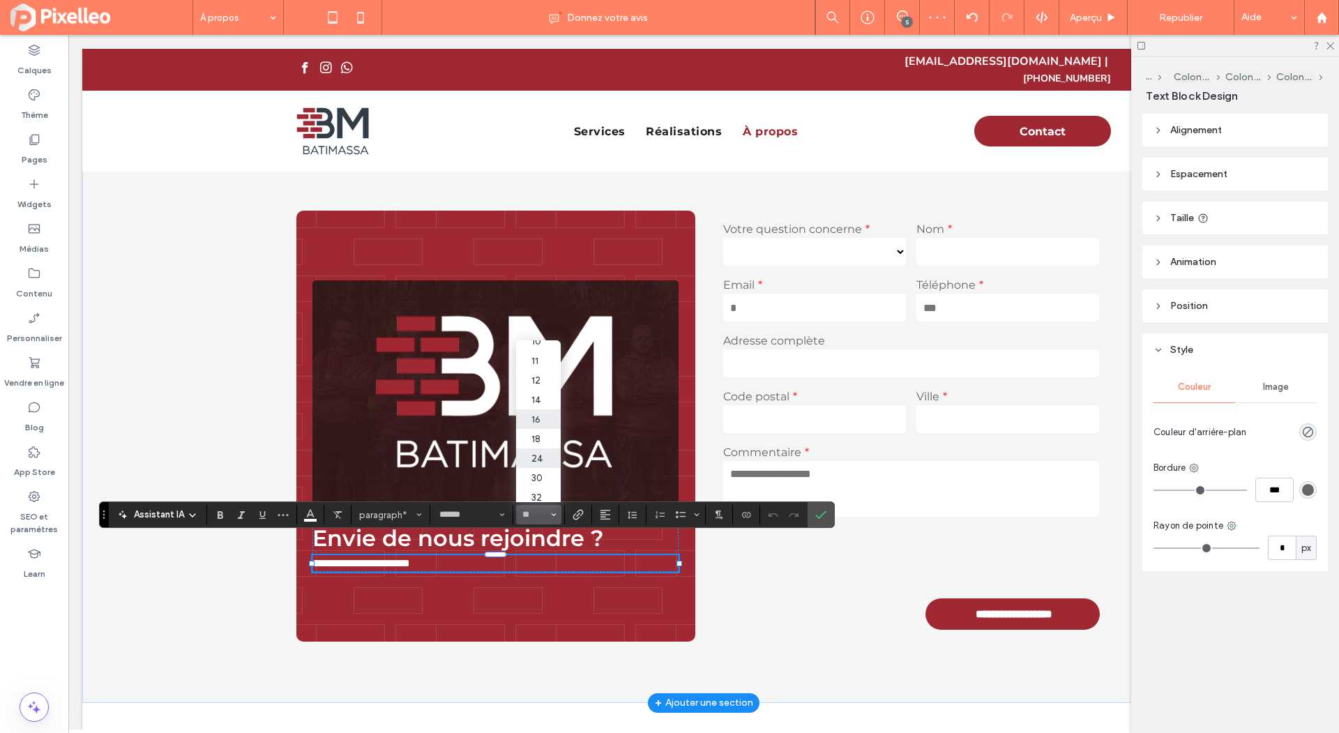
type input "**"
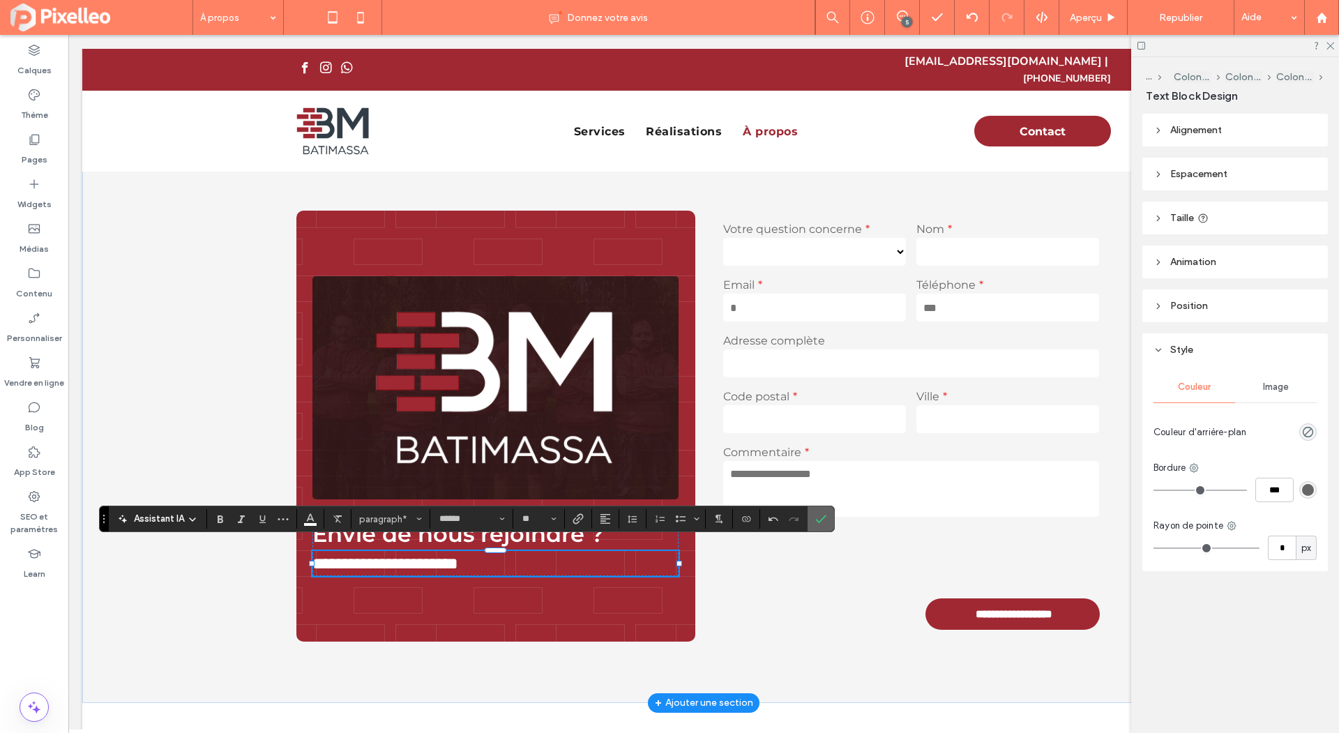
click at [823, 516] on label "Confirmer" at bounding box center [821, 518] width 21 height 25
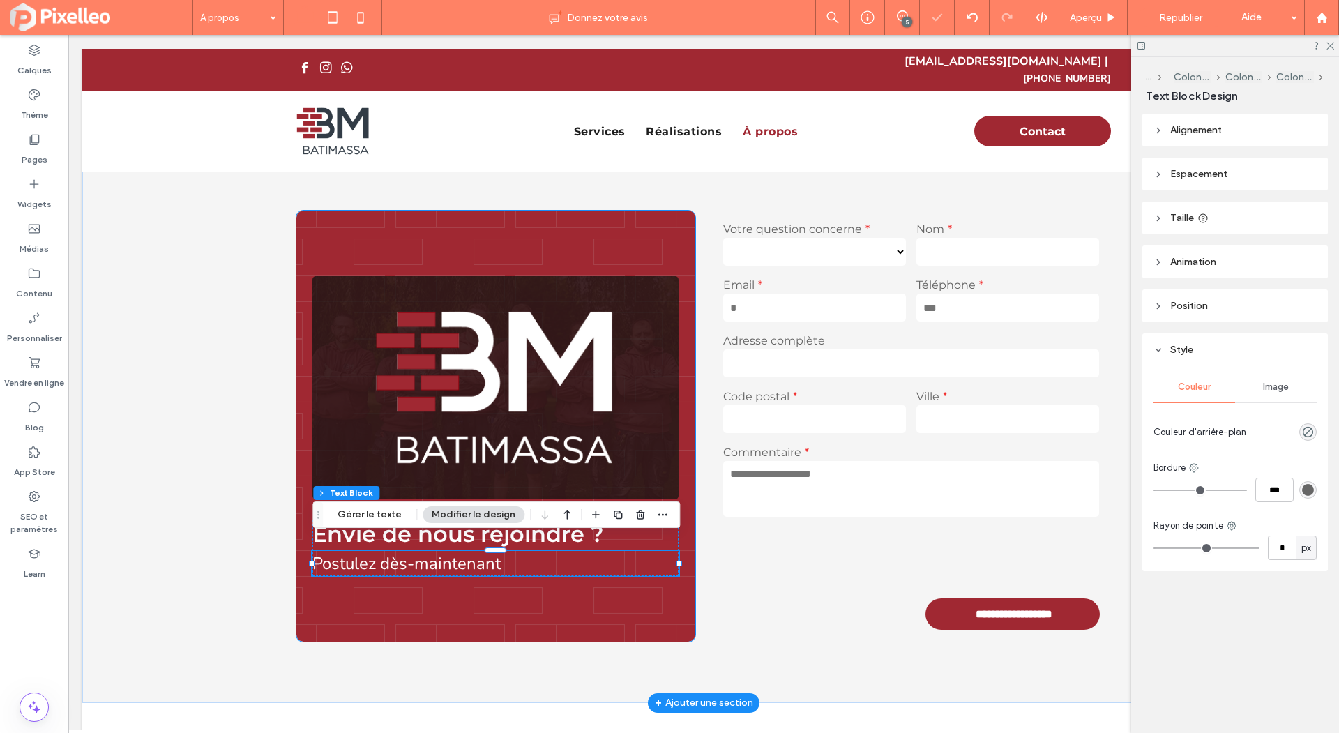
click at [605, 230] on div "Envie de nous rejoindre ? Postulez dès-maintenant" at bounding box center [495, 426] width 399 height 431
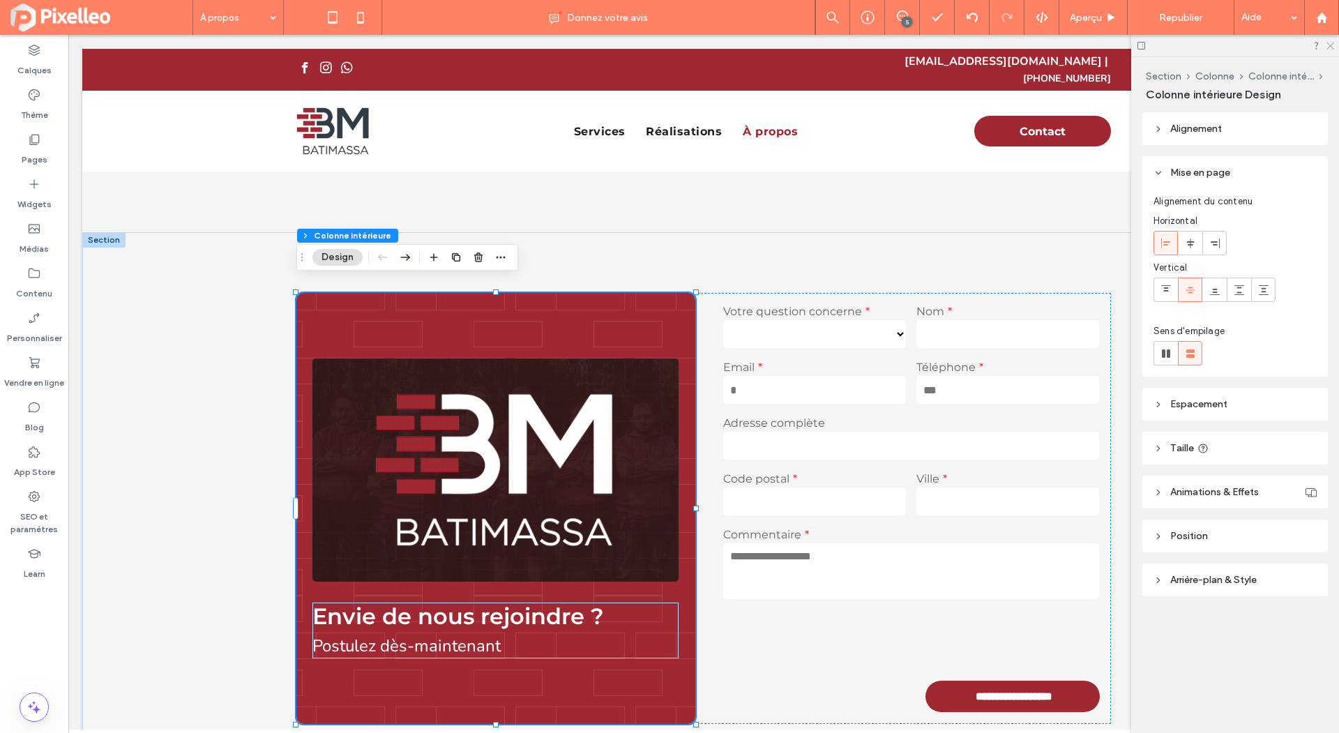
click at [1330, 44] on icon at bounding box center [1329, 44] width 9 height 9
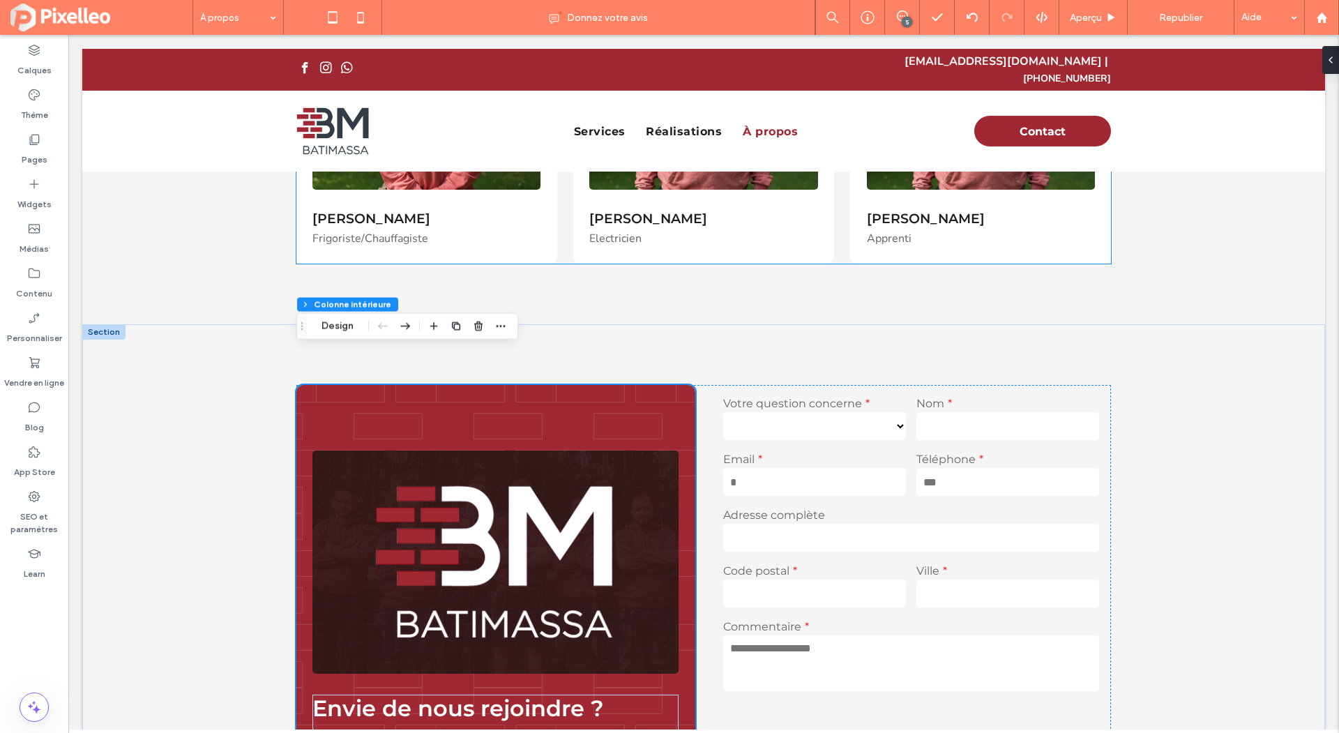
scroll to position [770, 0]
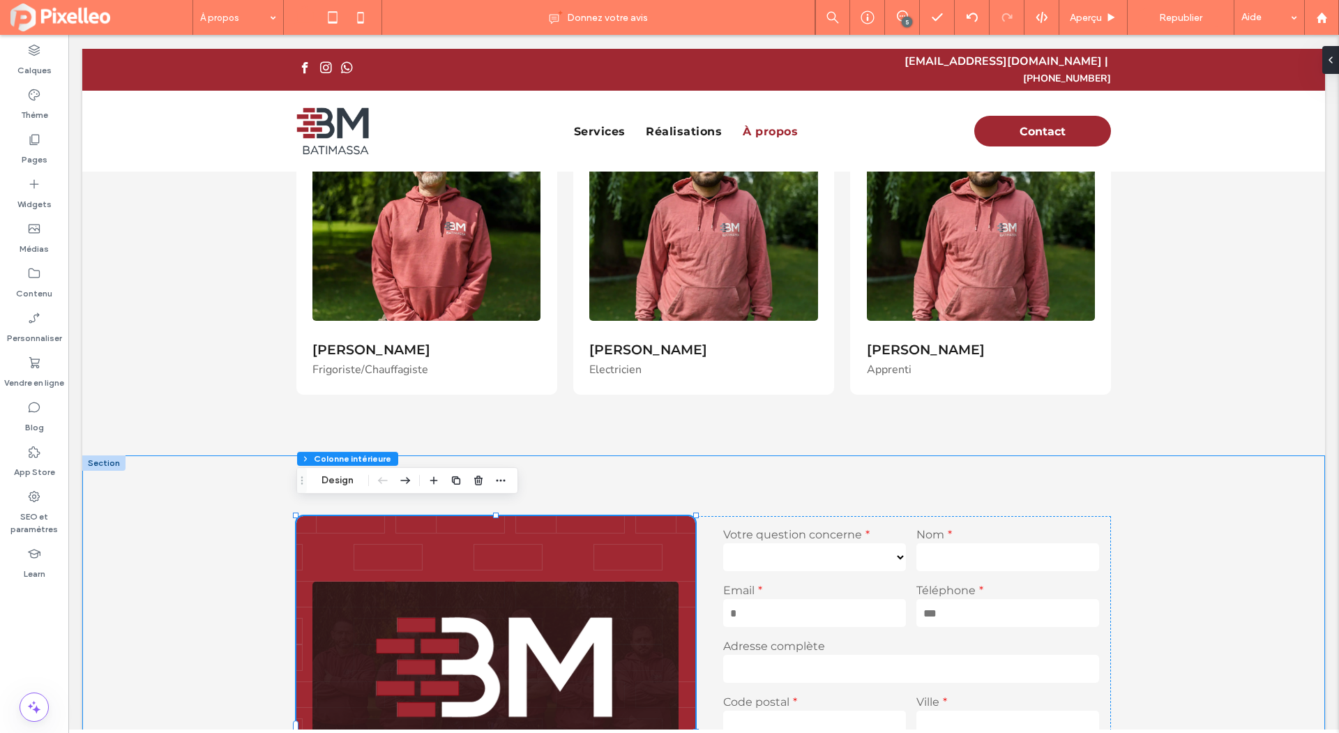
click at [852, 458] on div "**********" at bounding box center [703, 731] width 837 height 553
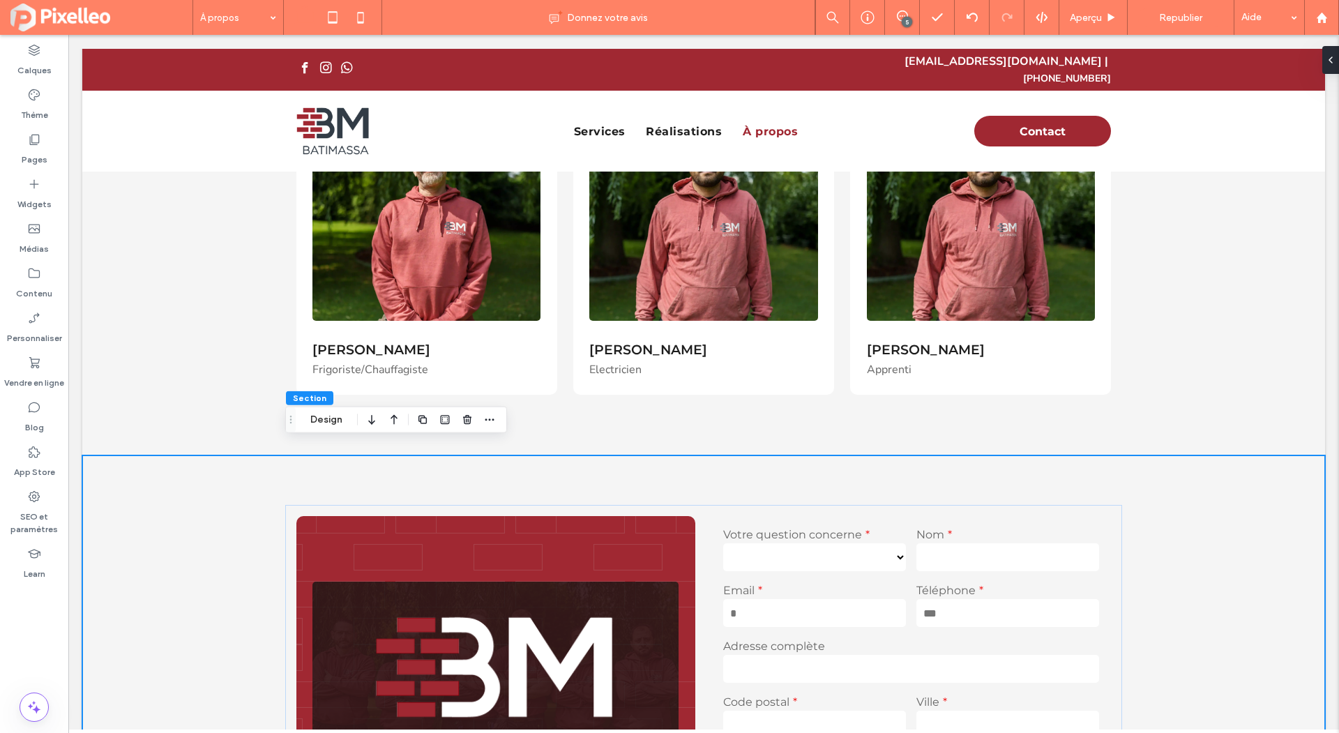
click at [330, 410] on div "Section Design" at bounding box center [396, 420] width 222 height 27
click at [329, 418] on button "Design" at bounding box center [326, 420] width 50 height 17
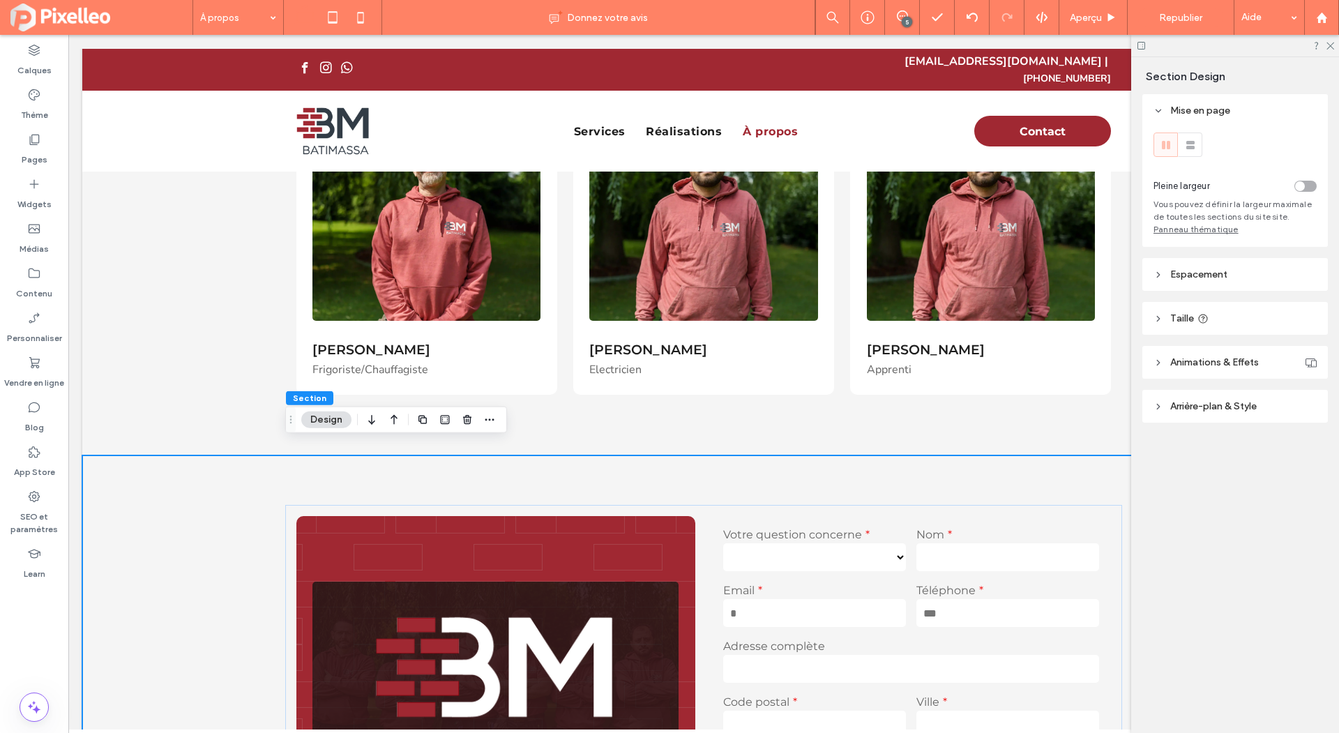
scroll to position [773, 0]
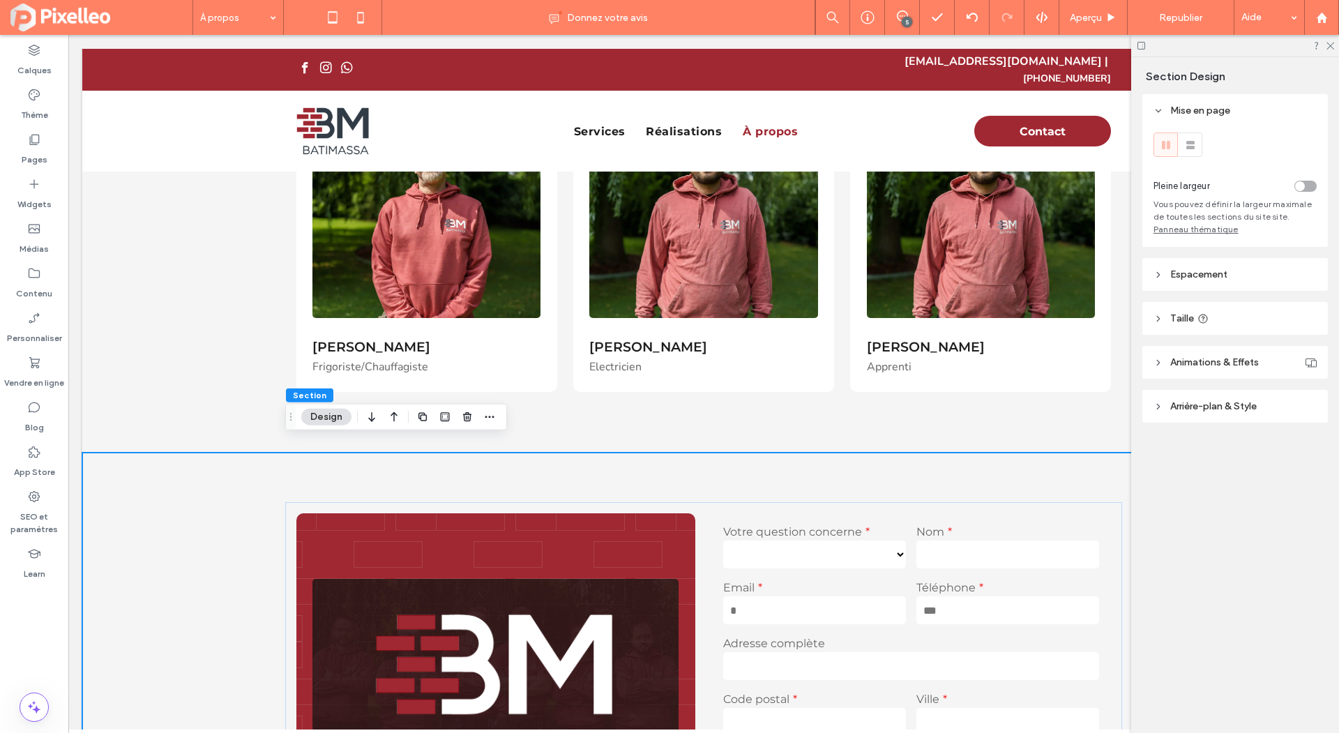
click at [1179, 271] on span "Espacement" at bounding box center [1198, 275] width 57 height 12
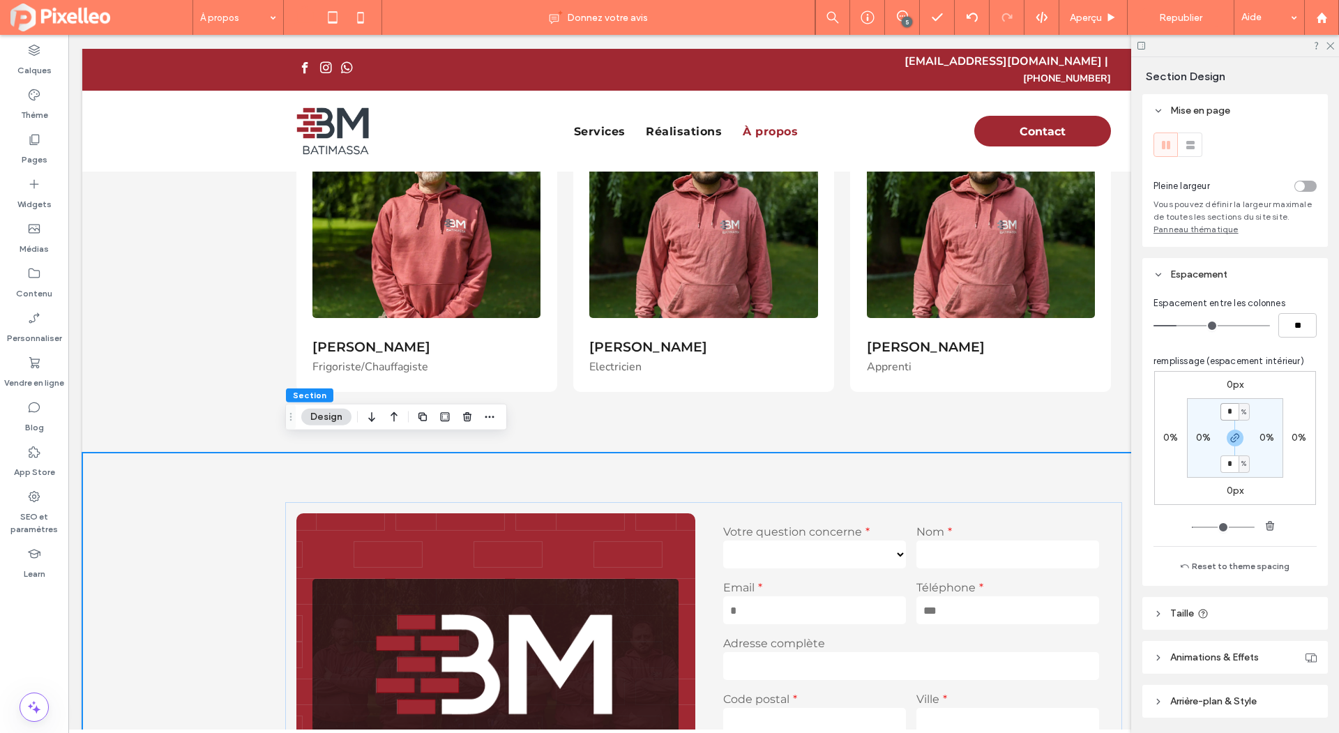
click at [1235, 408] on input "*" at bounding box center [1230, 411] width 18 height 17
type input "*"
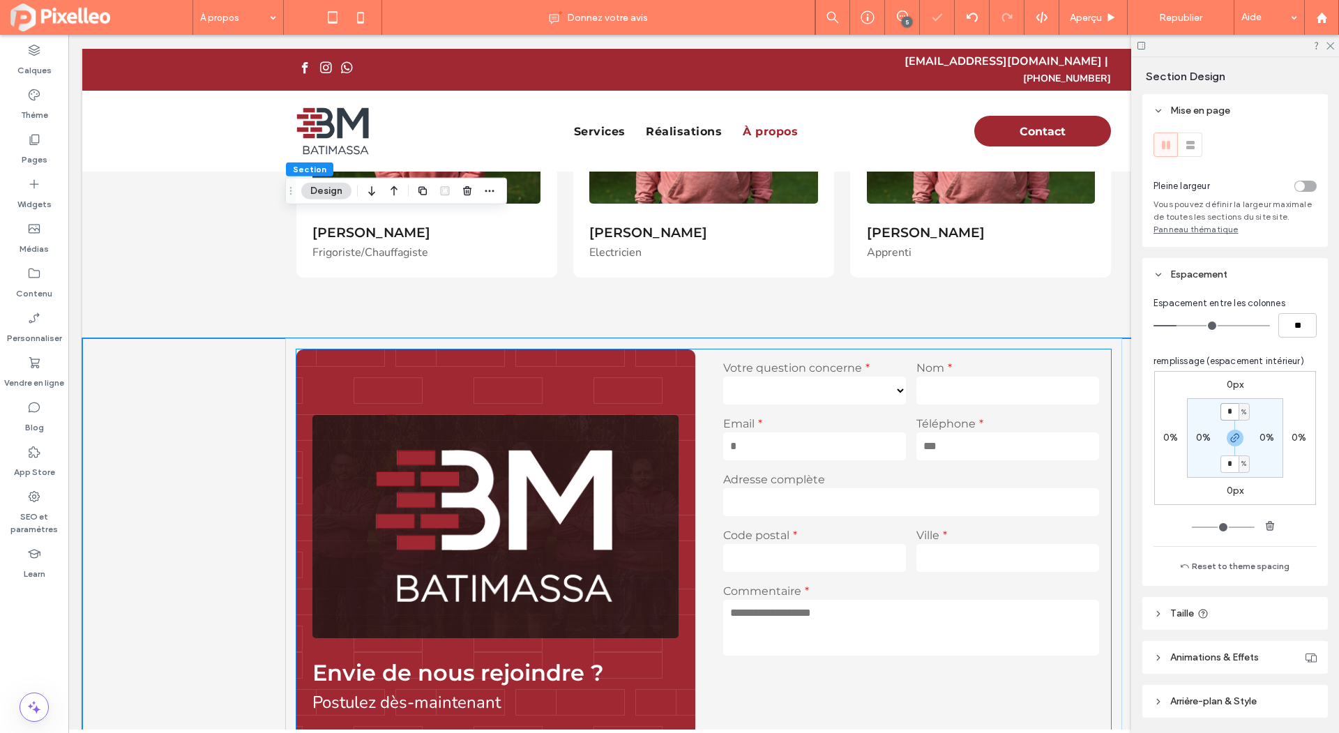
scroll to position [1071, 0]
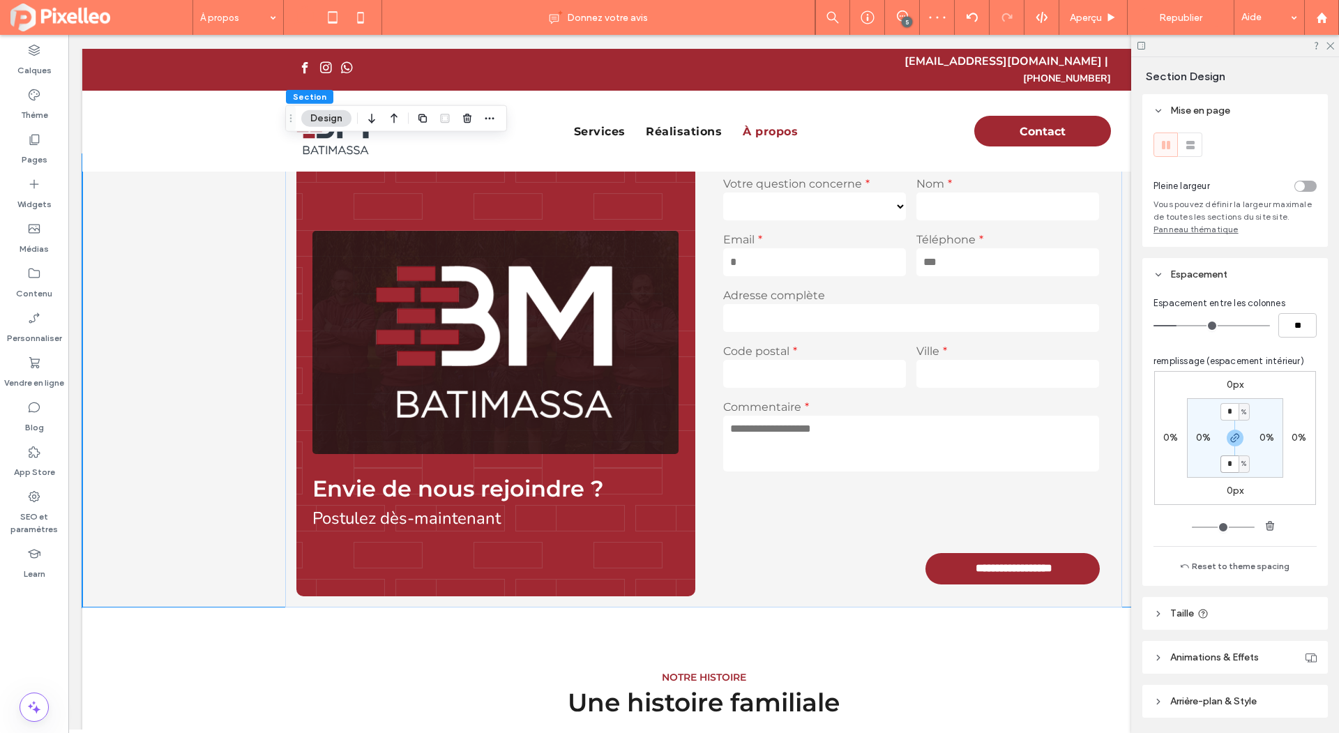
click at [1226, 467] on input "*" at bounding box center [1230, 463] width 18 height 17
click at [1235, 445] on span "button" at bounding box center [1235, 438] width 17 height 17
click at [1230, 462] on label "0%" at bounding box center [1235, 464] width 15 height 12
type input "*"
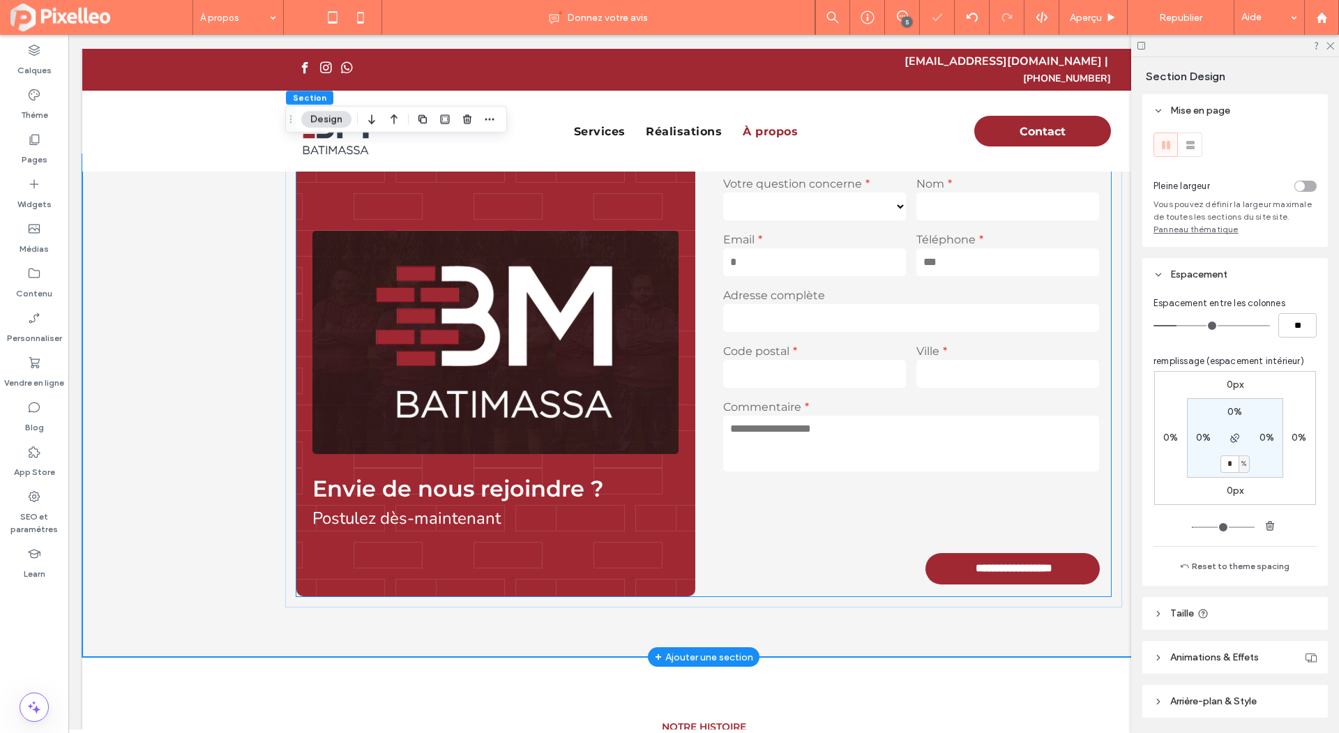
scroll to position [936, 0]
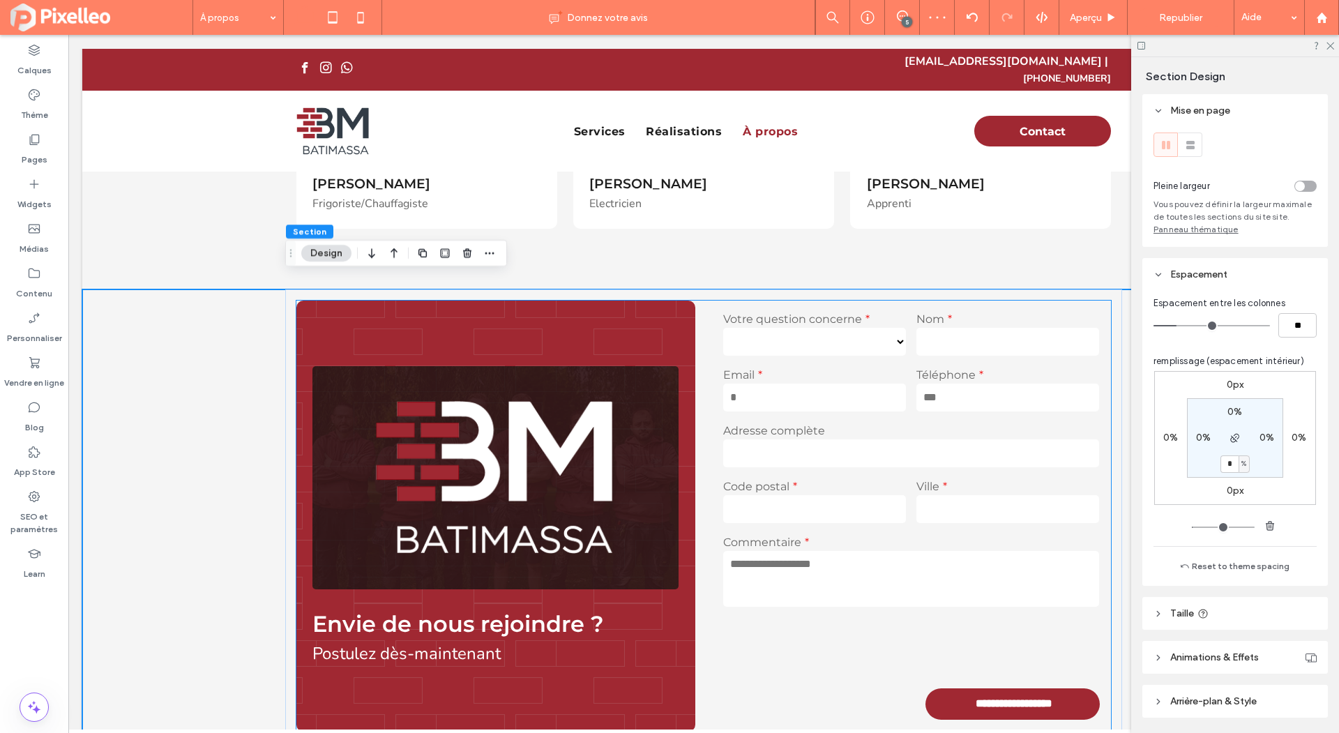
click at [550, 403] on img at bounding box center [495, 477] width 366 height 223
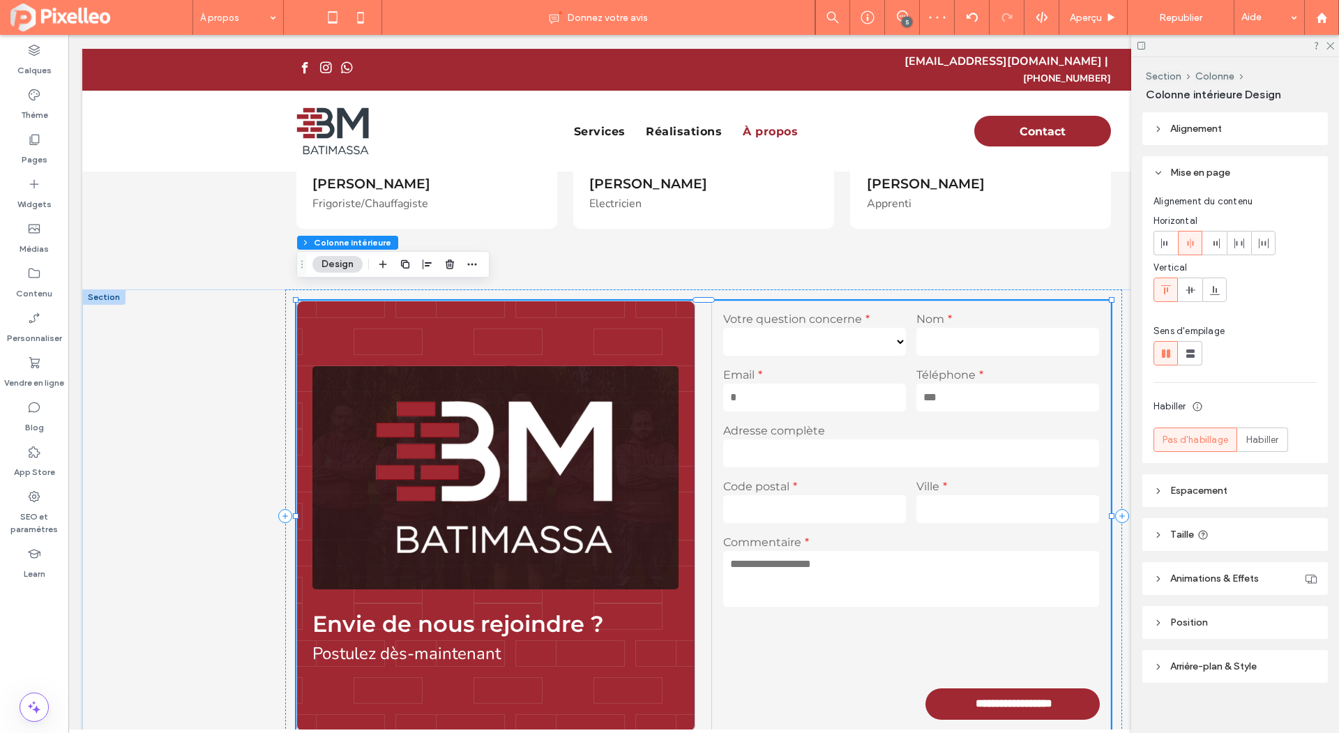
click at [550, 403] on img at bounding box center [495, 477] width 366 height 223
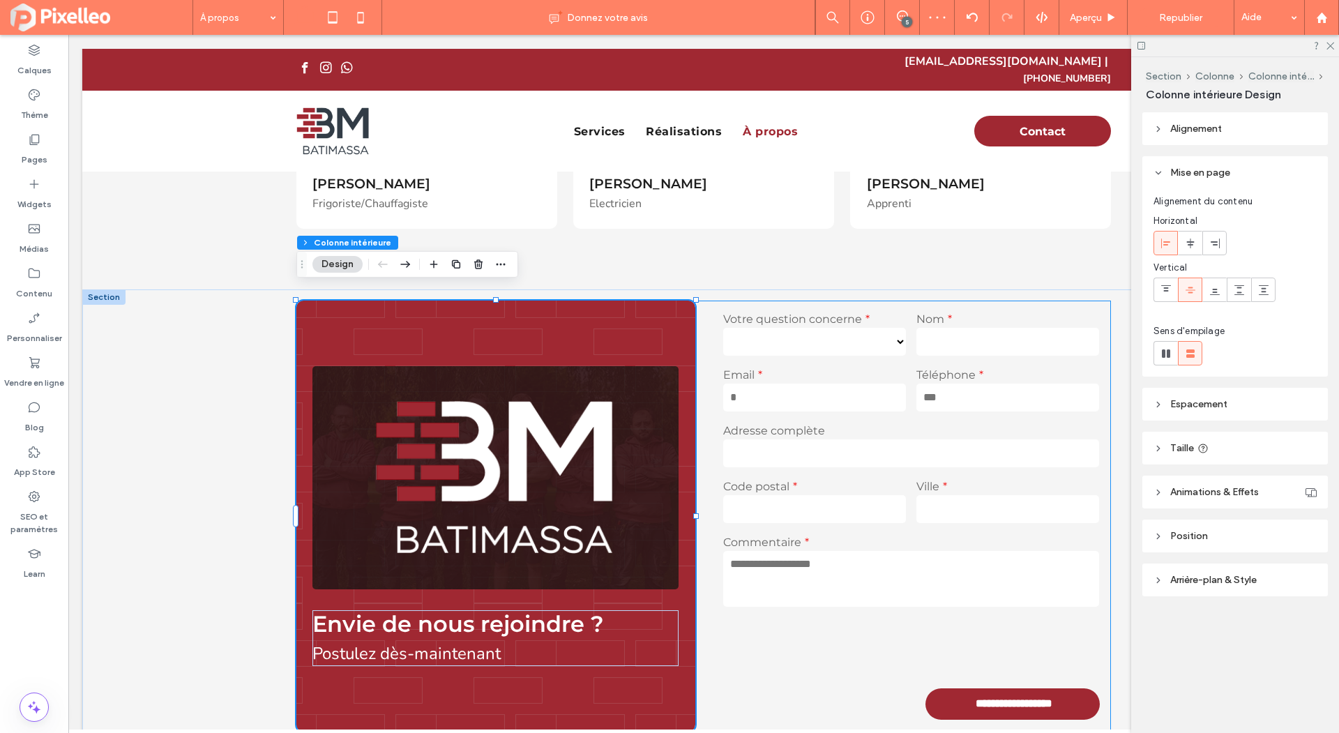
click at [550, 403] on img at bounding box center [495, 477] width 366 height 223
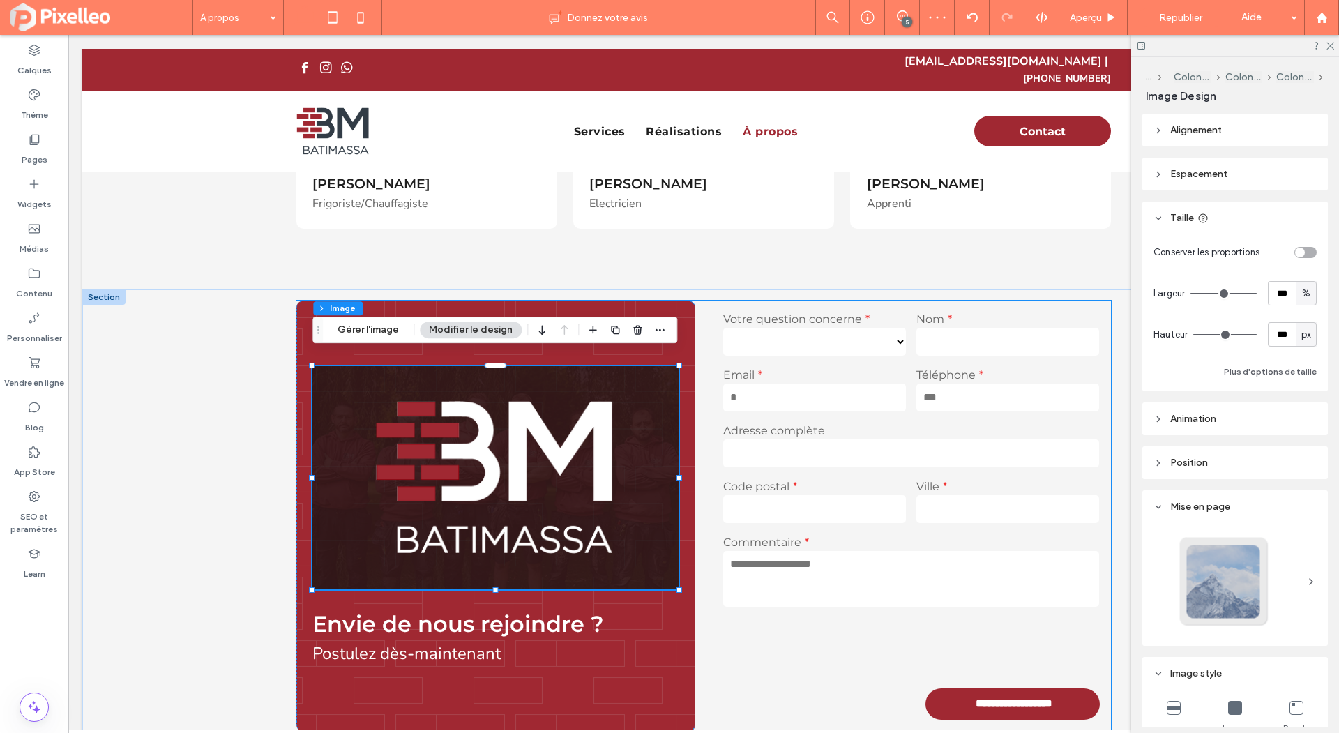
type input "*"
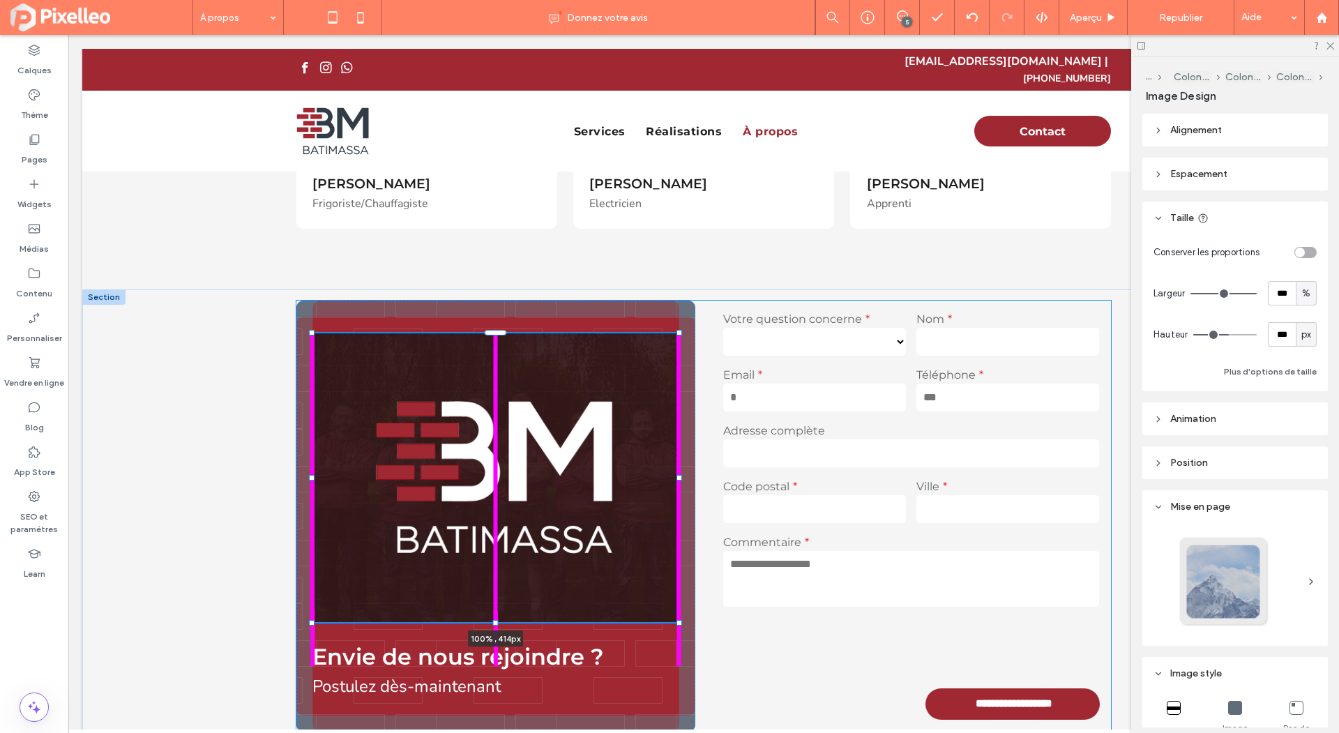
drag, startPoint x: 493, startPoint y: 575, endPoint x: 493, endPoint y: 608, distance: 32.8
click at [493, 619] on div at bounding box center [496, 622] width 6 height 6
type input "***"
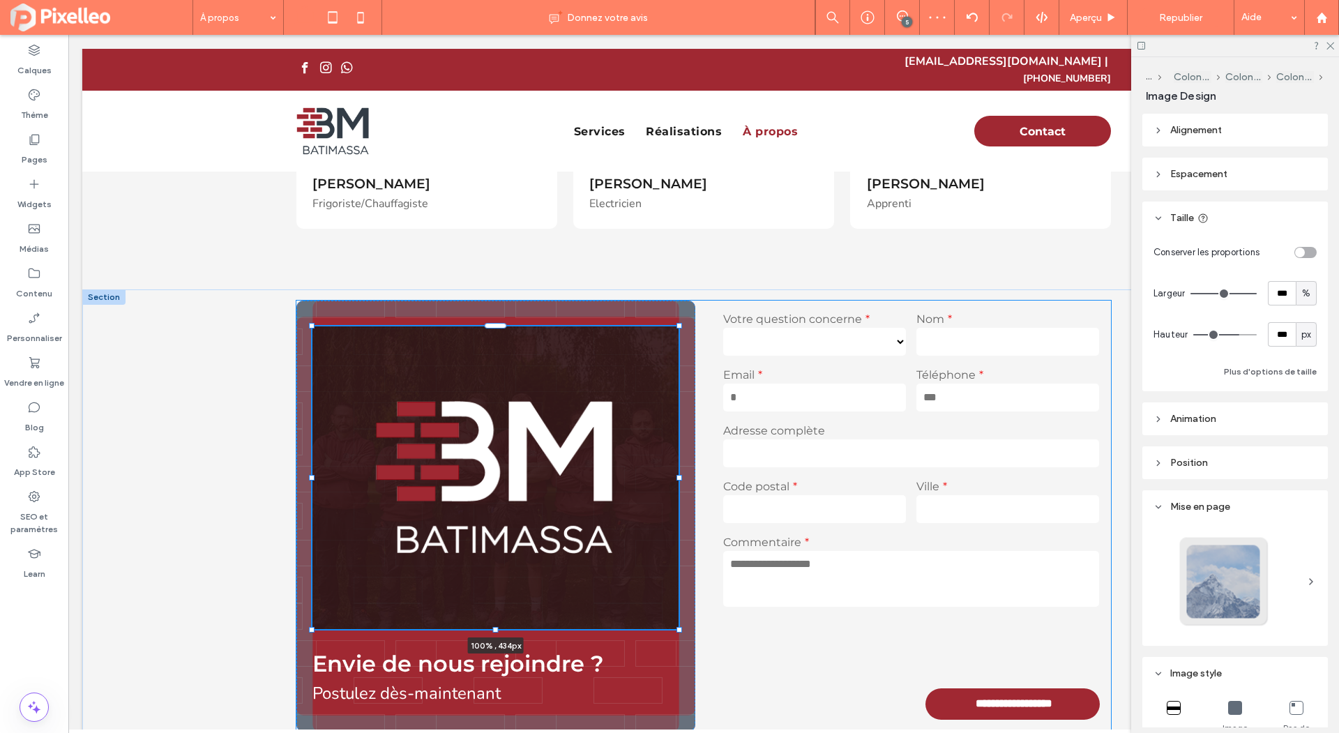
click at [493, 626] on div at bounding box center [496, 629] width 6 height 6
type input "***"
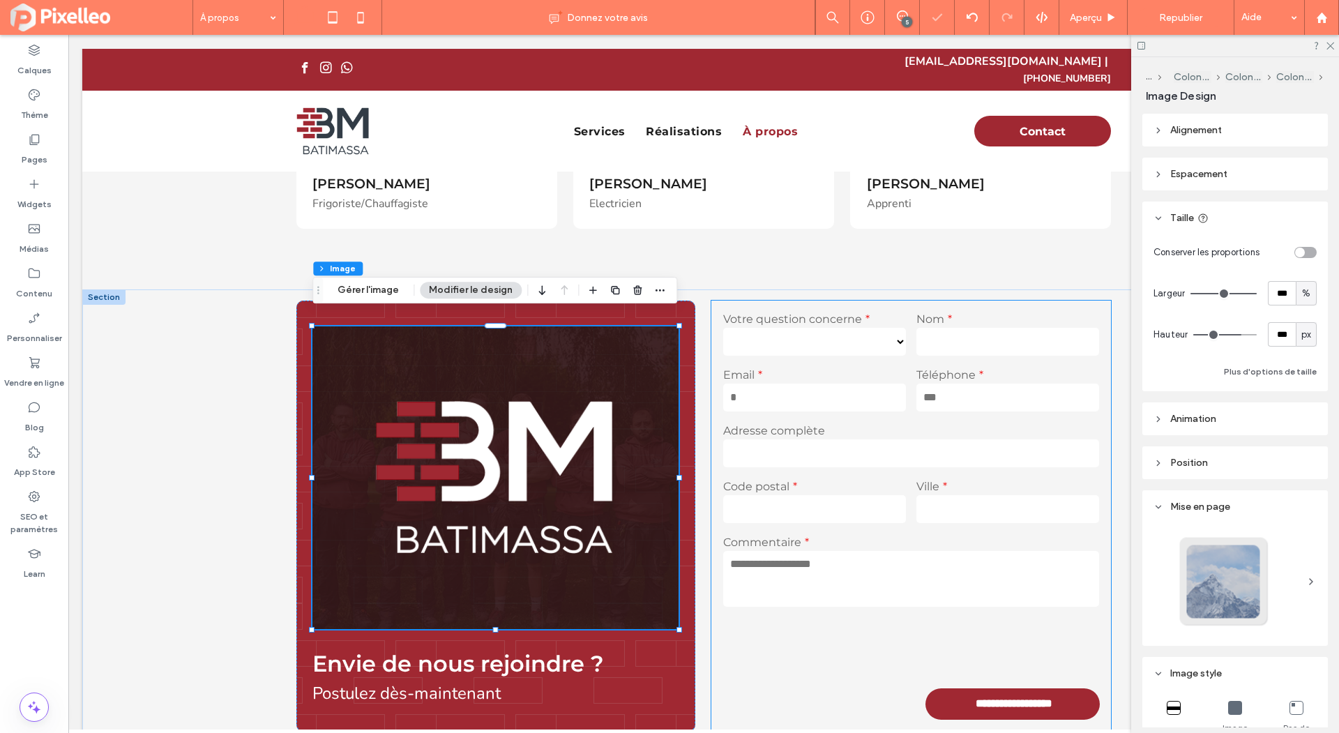
click at [808, 536] on label "Commentaire" at bounding box center [911, 542] width 376 height 13
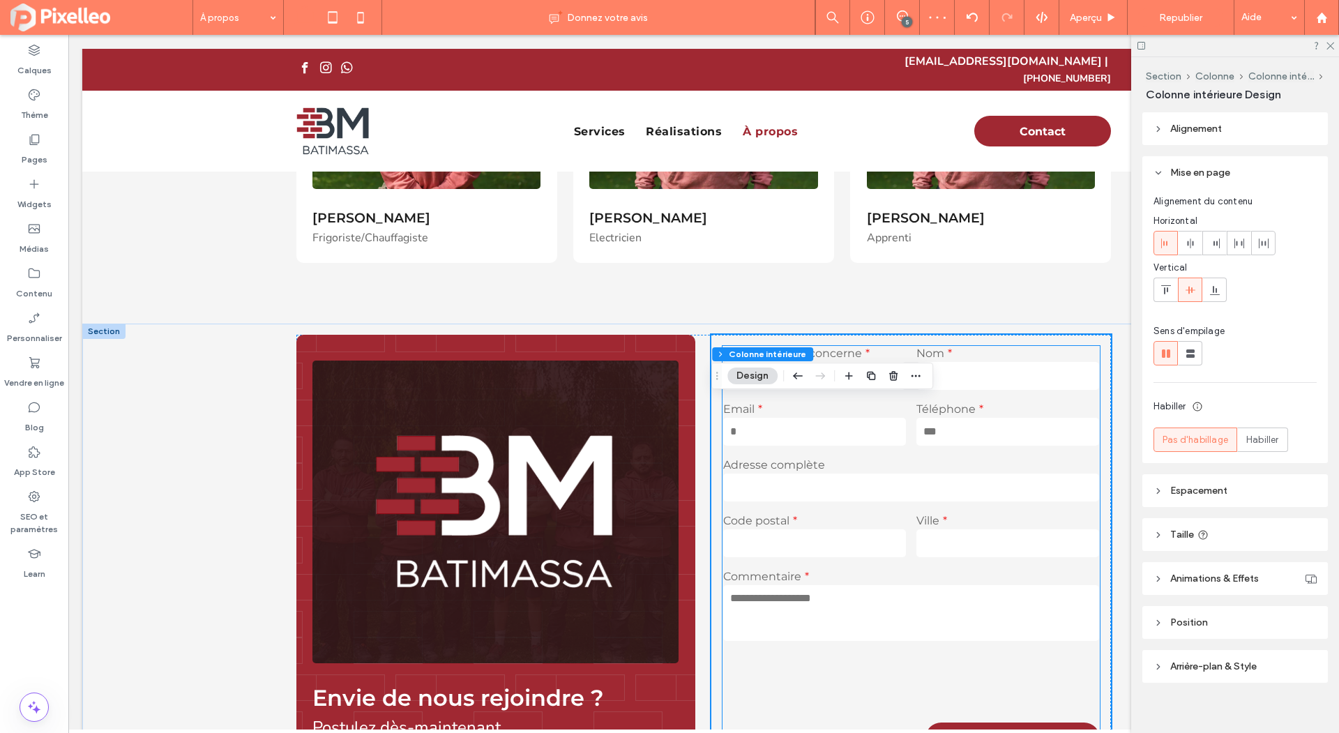
scroll to position [921, 0]
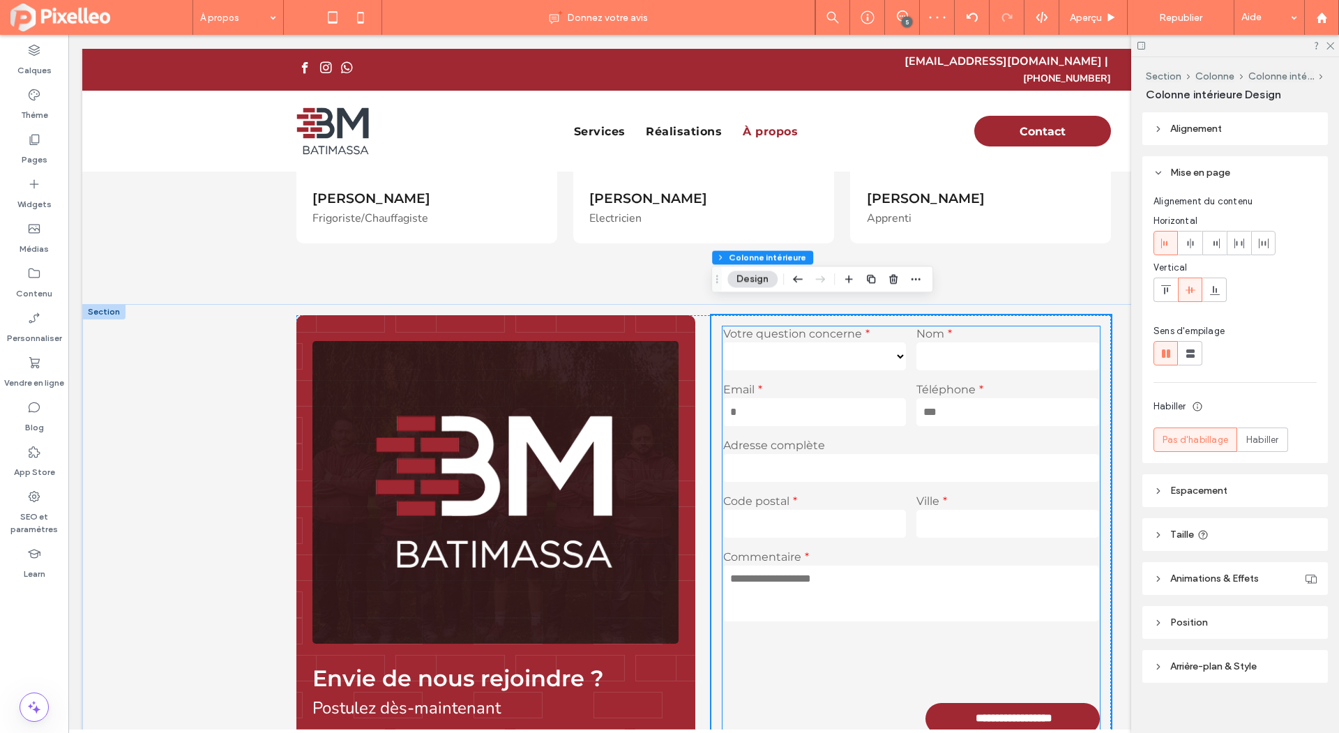
click at [808, 545] on div "Commentaire" at bounding box center [911, 587] width 386 height 84
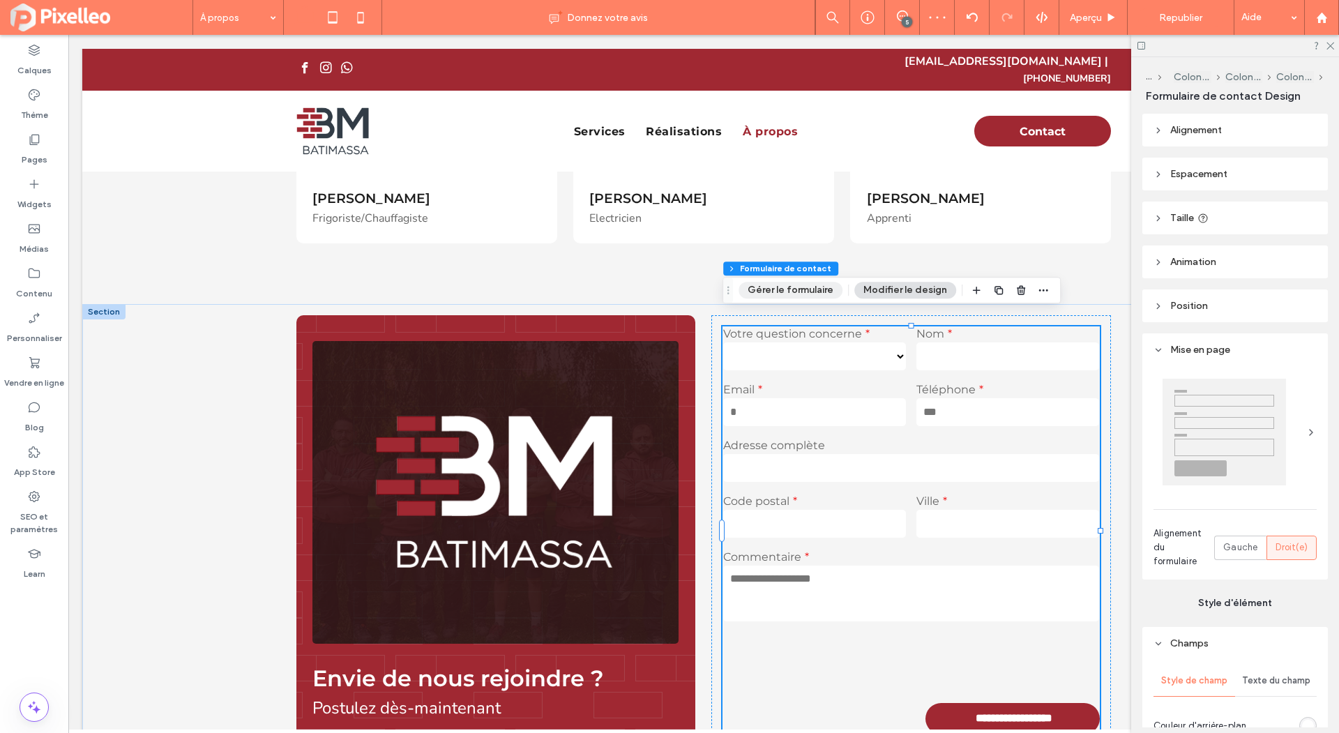
click at [780, 285] on button "Gérer le formulaire" at bounding box center [791, 290] width 104 height 17
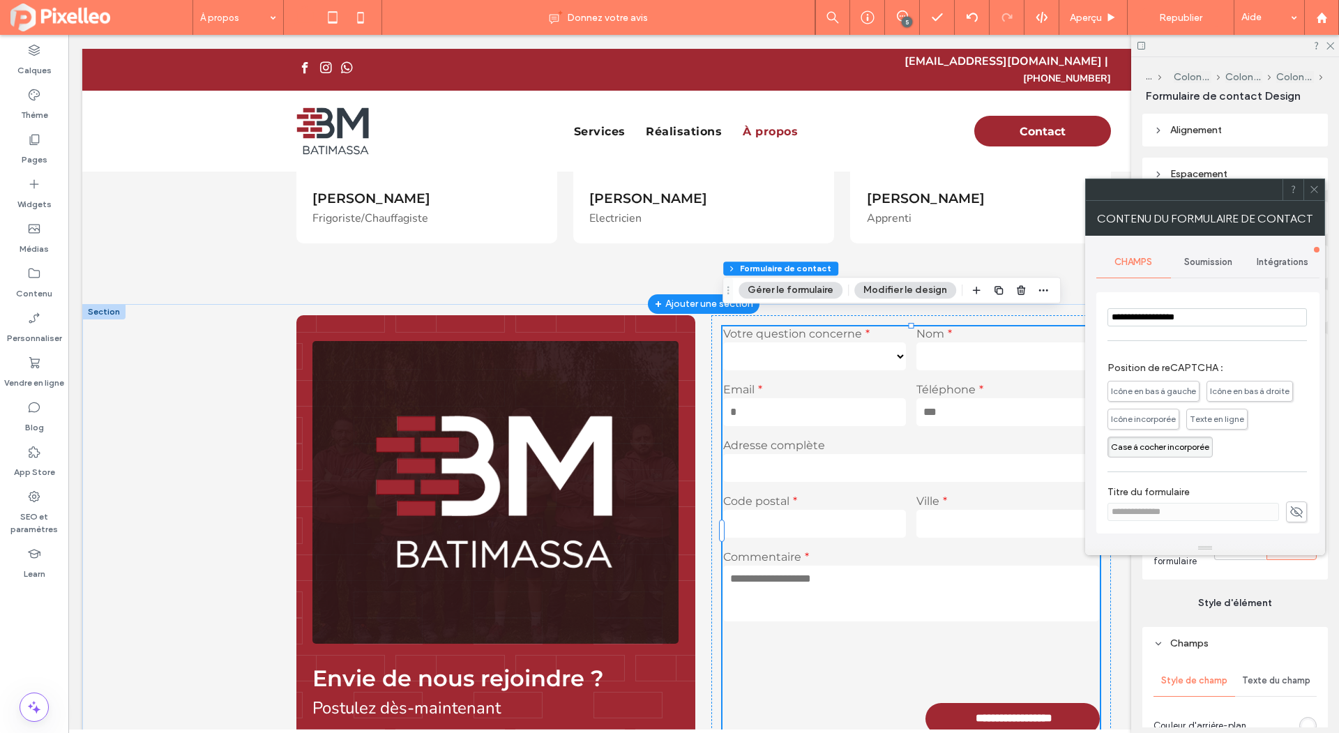
scroll to position [416, 0]
click at [1292, 501] on icon at bounding box center [1297, 507] width 14 height 15
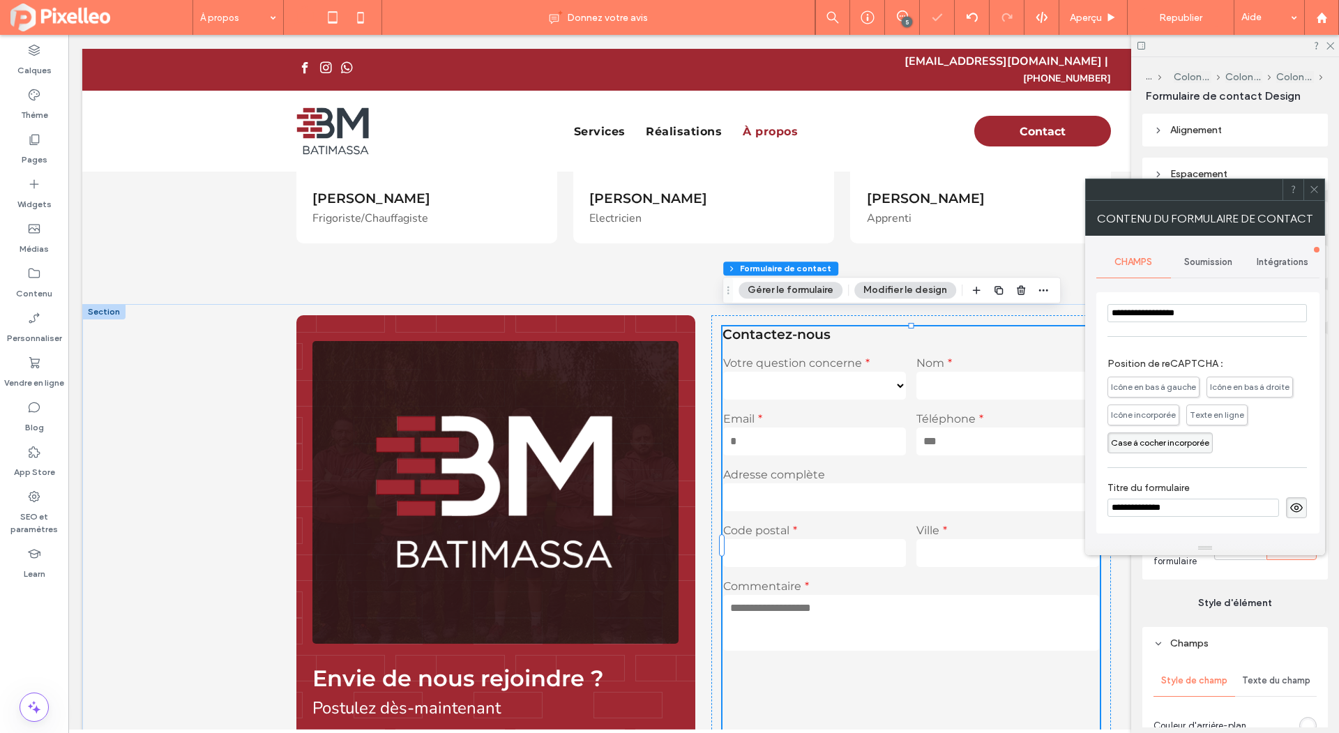
click at [1209, 506] on input "**********" at bounding box center [1194, 508] width 172 height 18
type input "**********"
click at [1290, 506] on icon at bounding box center [1297, 507] width 14 height 15
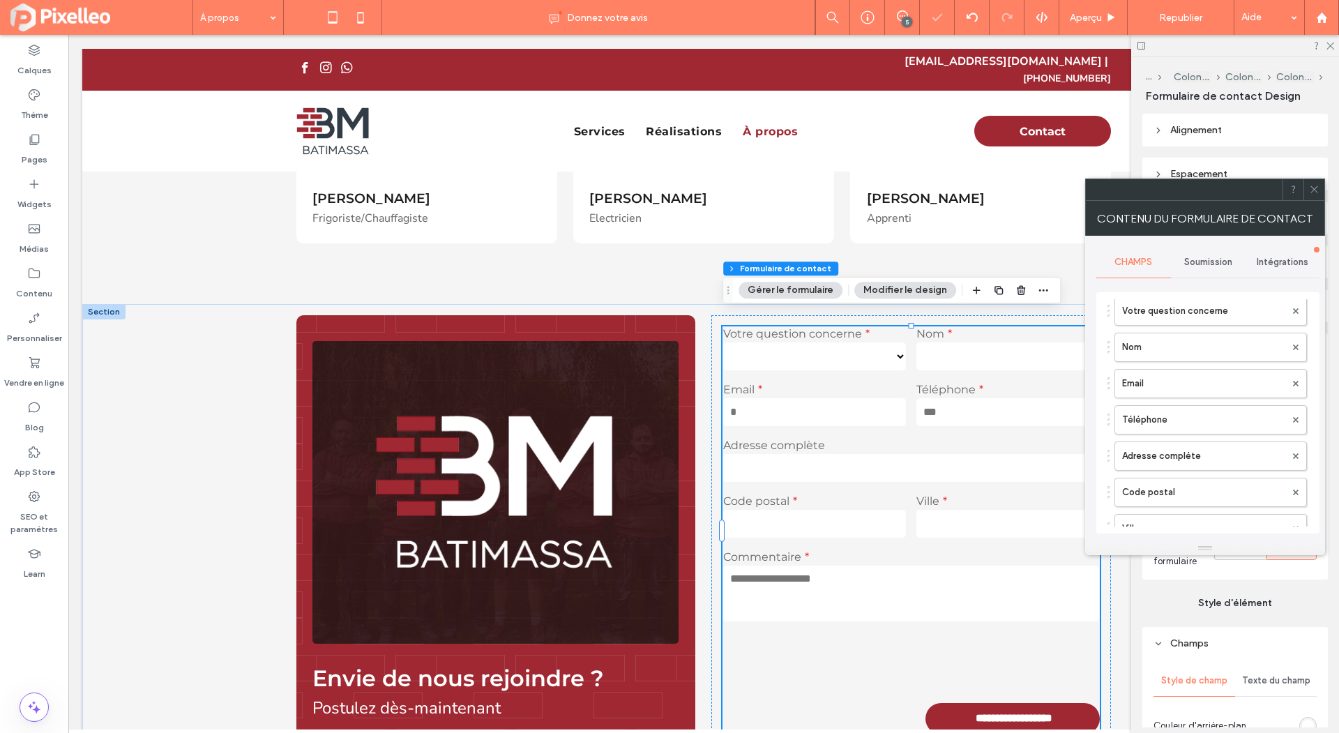
scroll to position [0, 0]
click at [1196, 257] on span "Soumission" at bounding box center [1208, 262] width 48 height 11
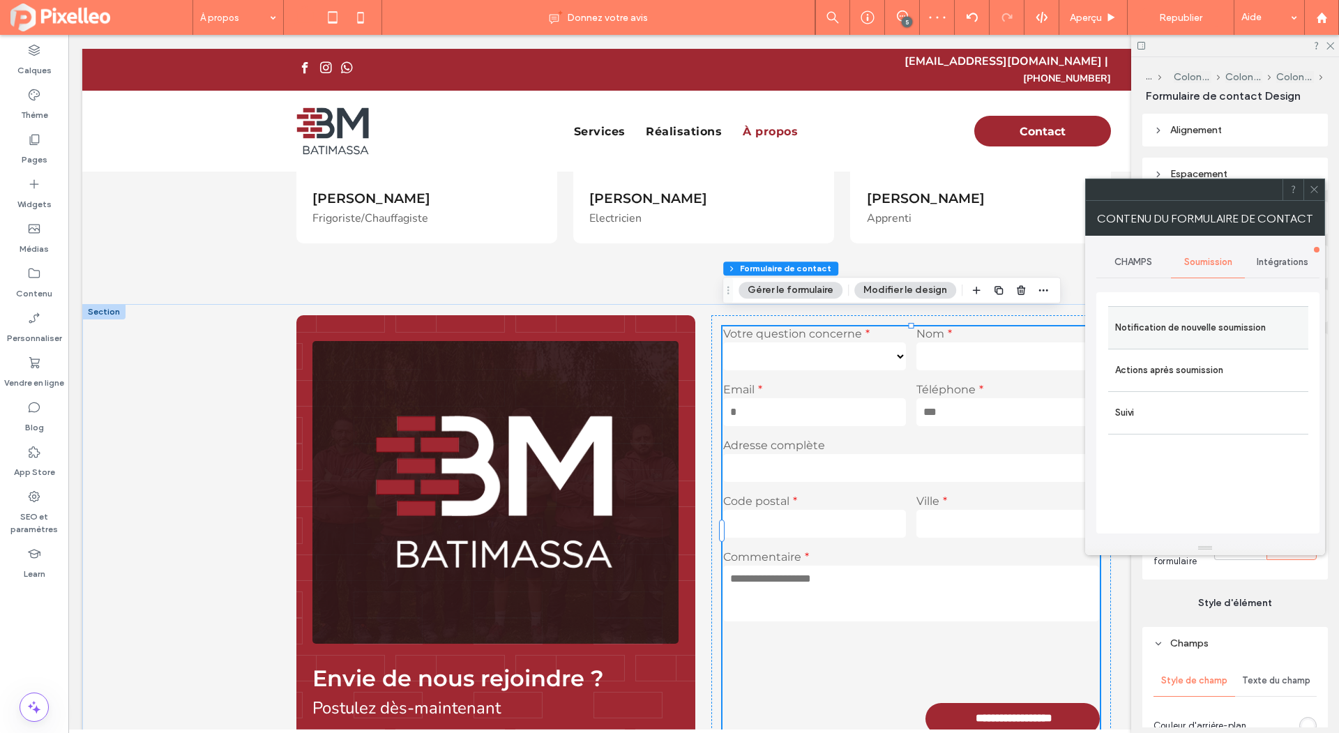
click at [1175, 329] on label "Notification de nouvelle soumission" at bounding box center [1208, 328] width 186 height 28
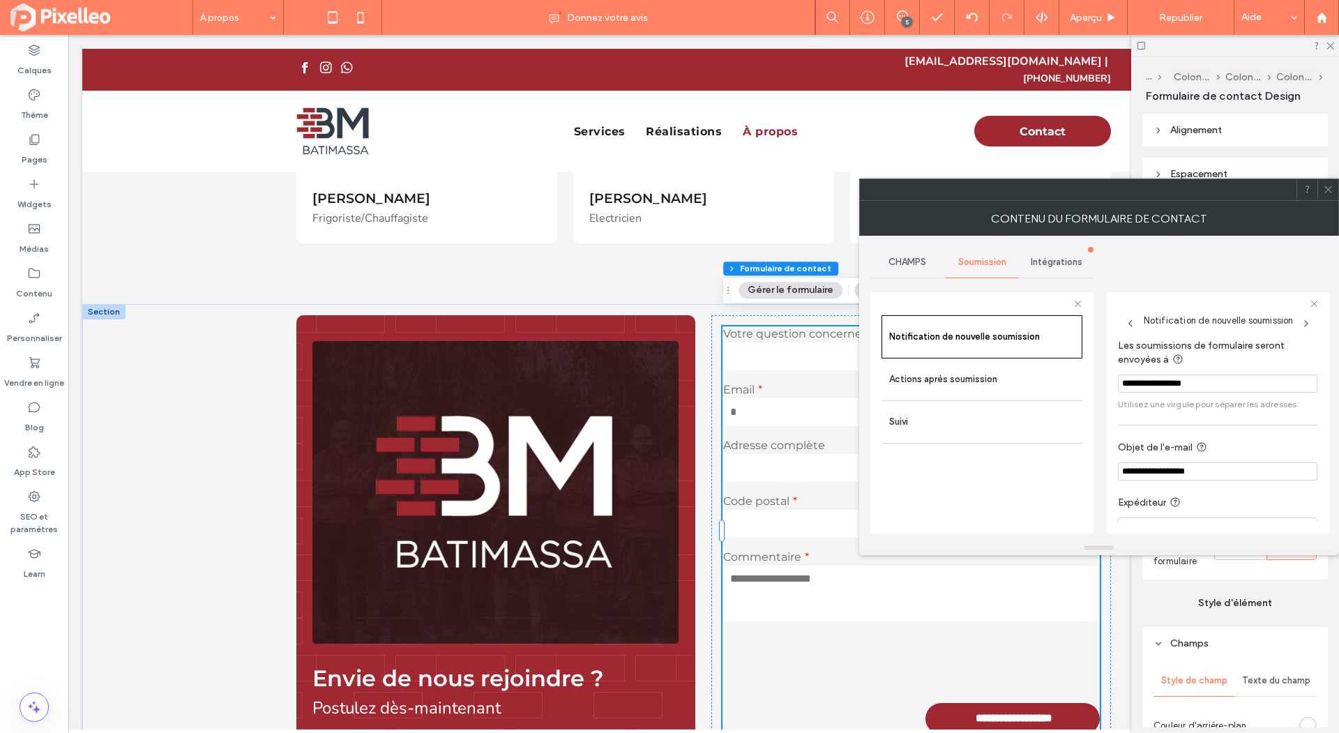
scroll to position [23, 0]
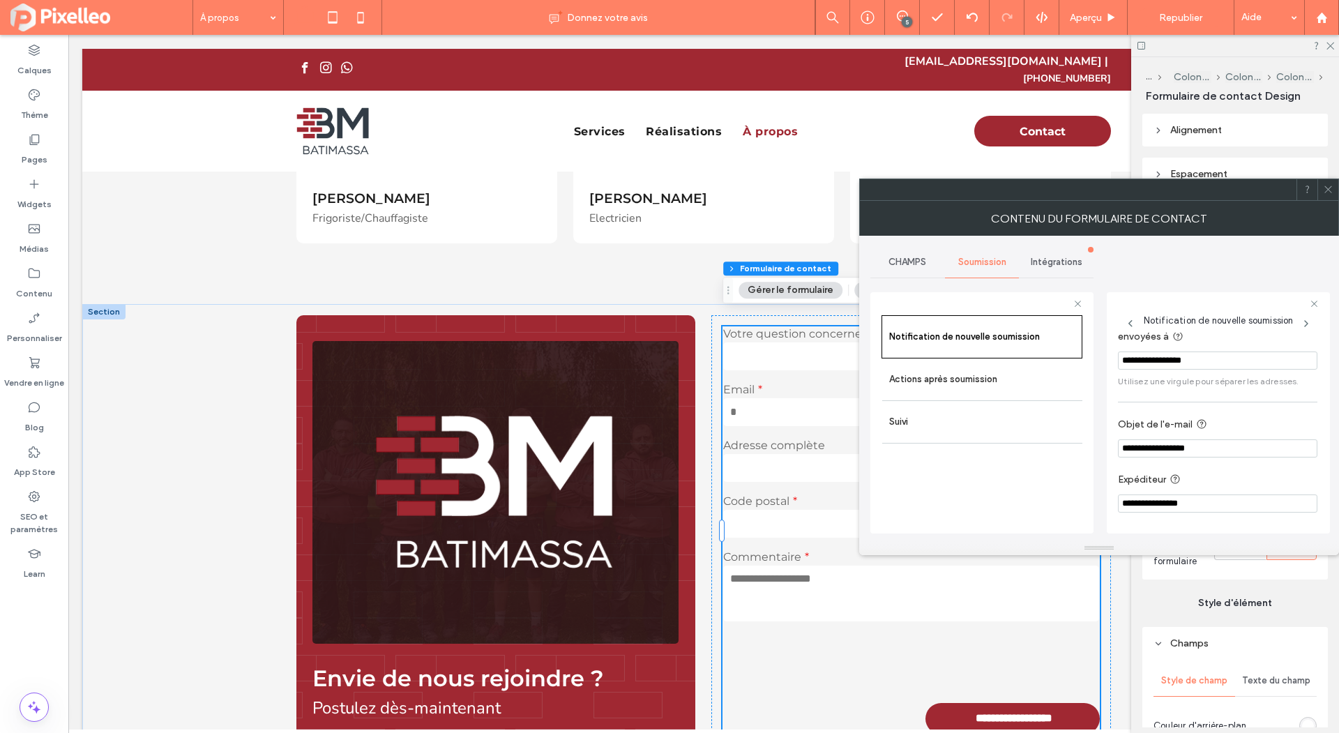
click at [1223, 446] on input "**********" at bounding box center [1217, 448] width 199 height 18
type input "**********"
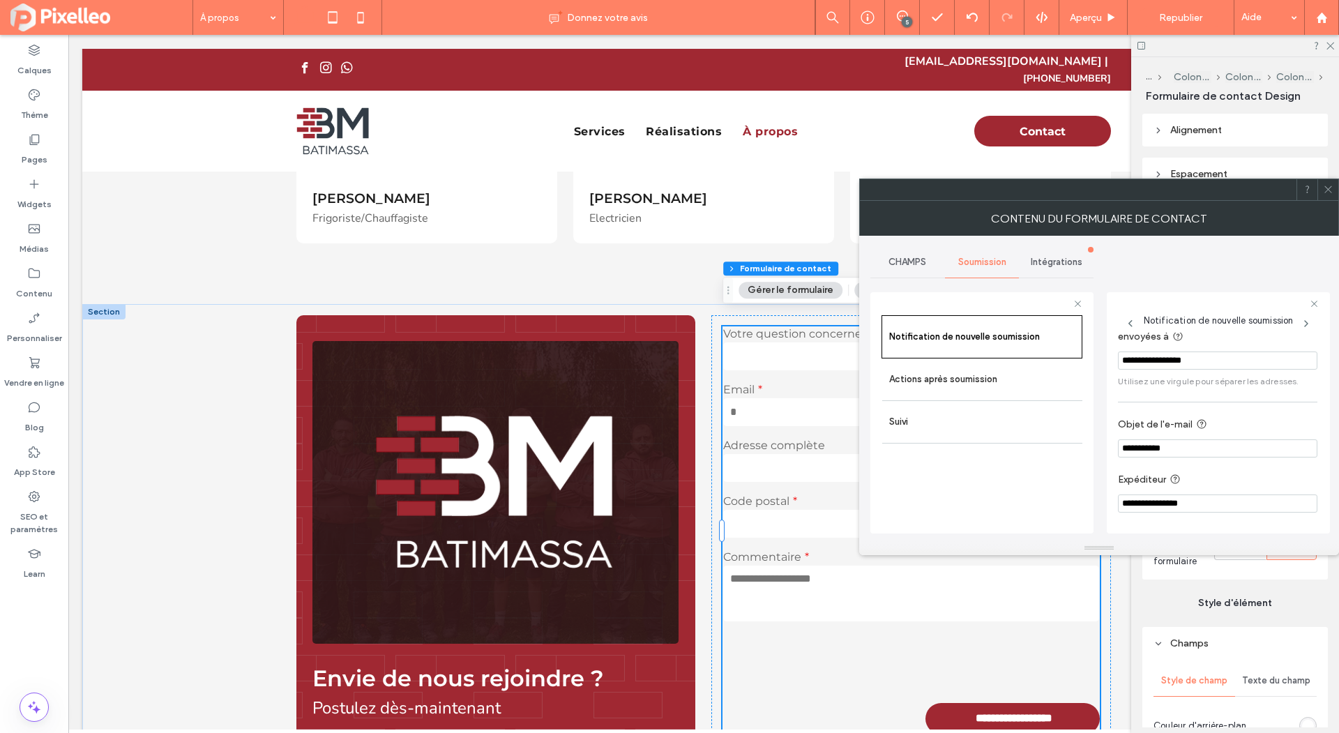
click at [1260, 407] on div "**********" at bounding box center [1217, 415] width 199 height 210
click at [1326, 187] on use at bounding box center [1328, 189] width 7 height 7
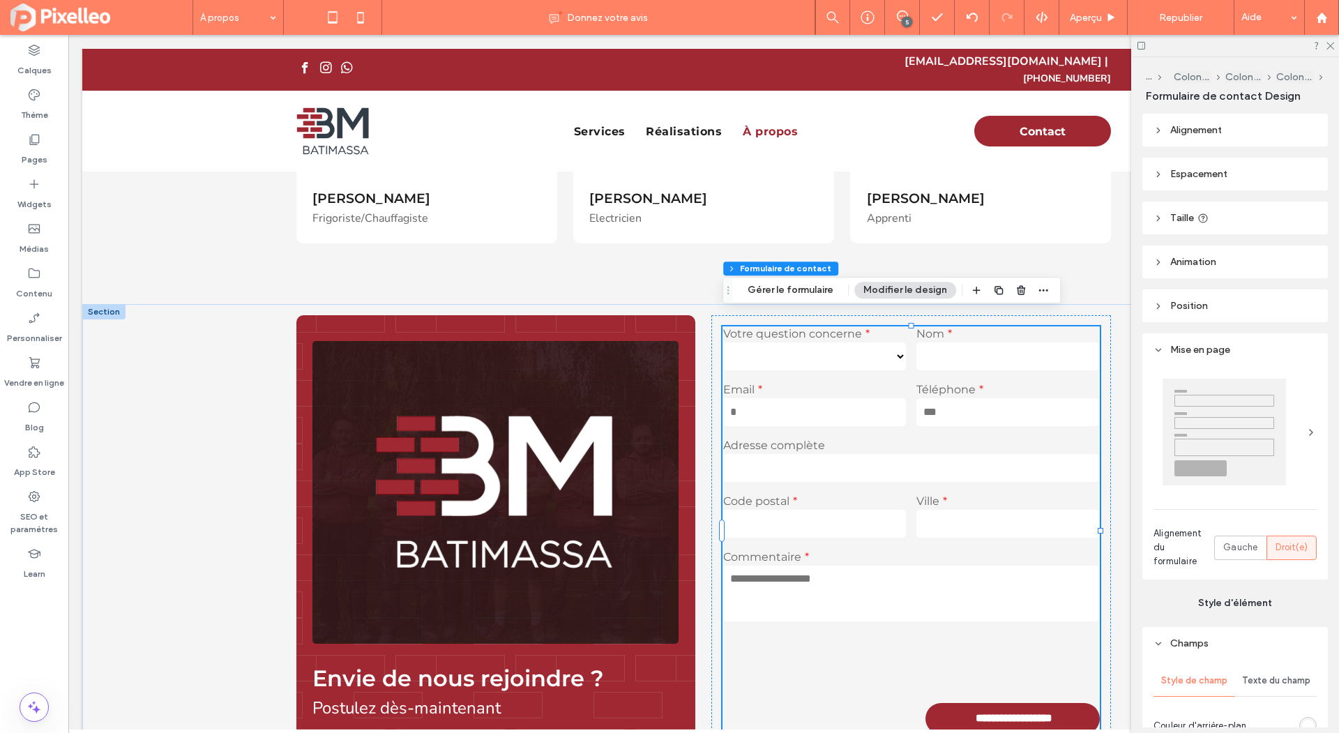
click at [1333, 38] on div at bounding box center [1235, 46] width 208 height 22
click at [1333, 42] on icon at bounding box center [1329, 44] width 9 height 9
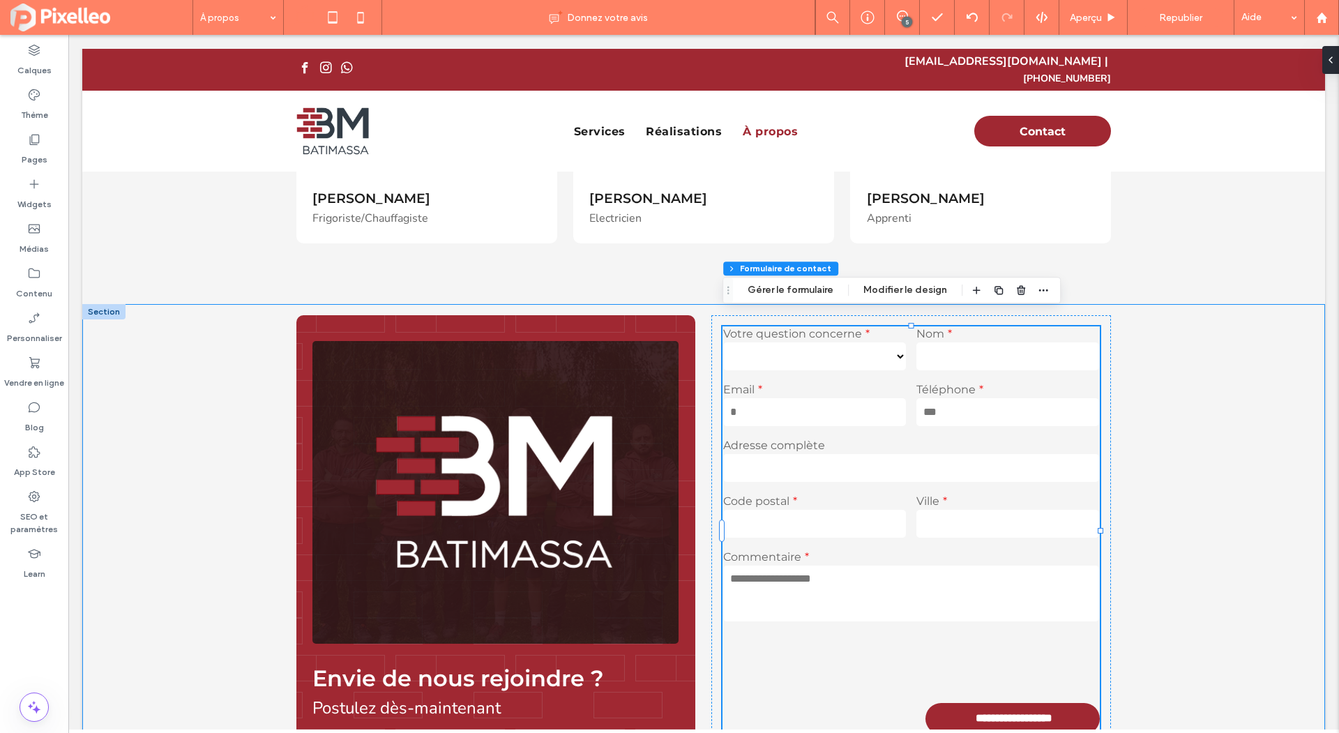
click at [1165, 323] on div "**********" at bounding box center [703, 555] width 1243 height 503
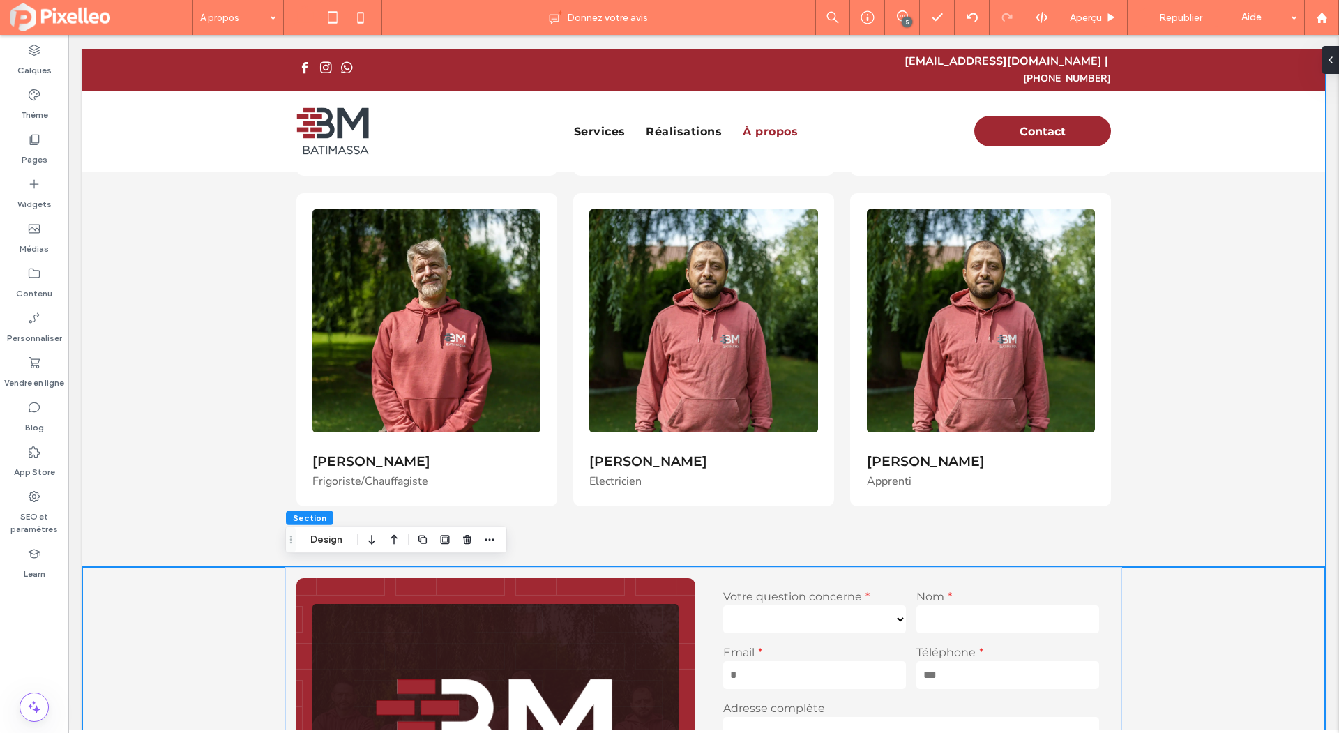
scroll to position [637, 0]
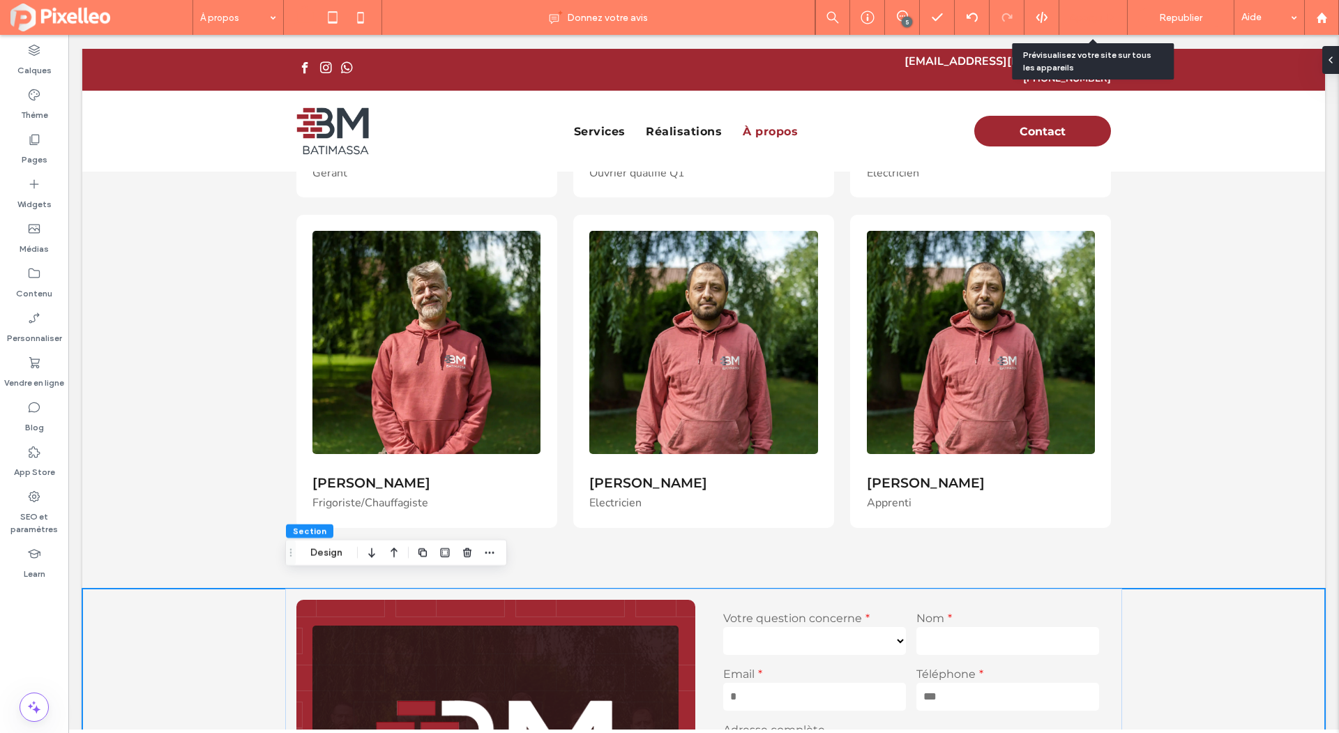
click at [1096, 8] on div "Aperçu" at bounding box center [1094, 17] width 68 height 35
click at [365, 15] on icon at bounding box center [361, 17] width 28 height 28
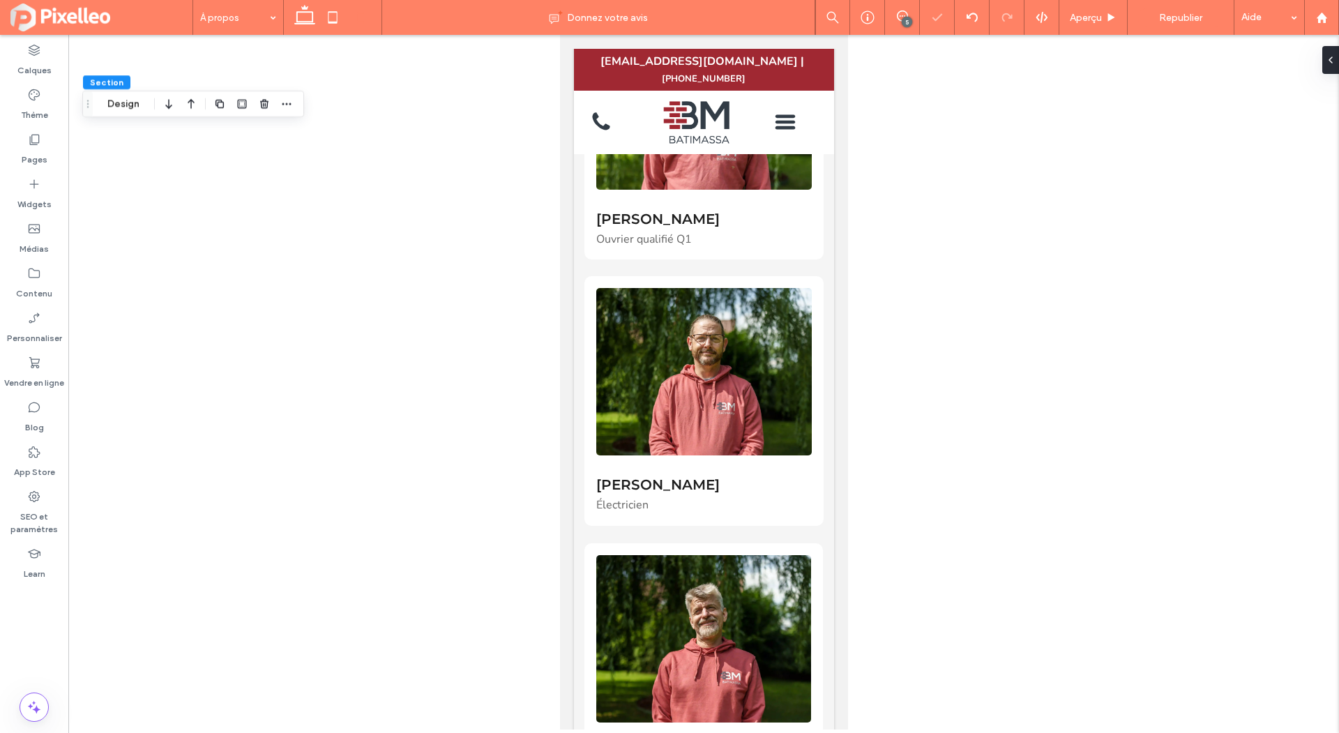
scroll to position [2139, 0]
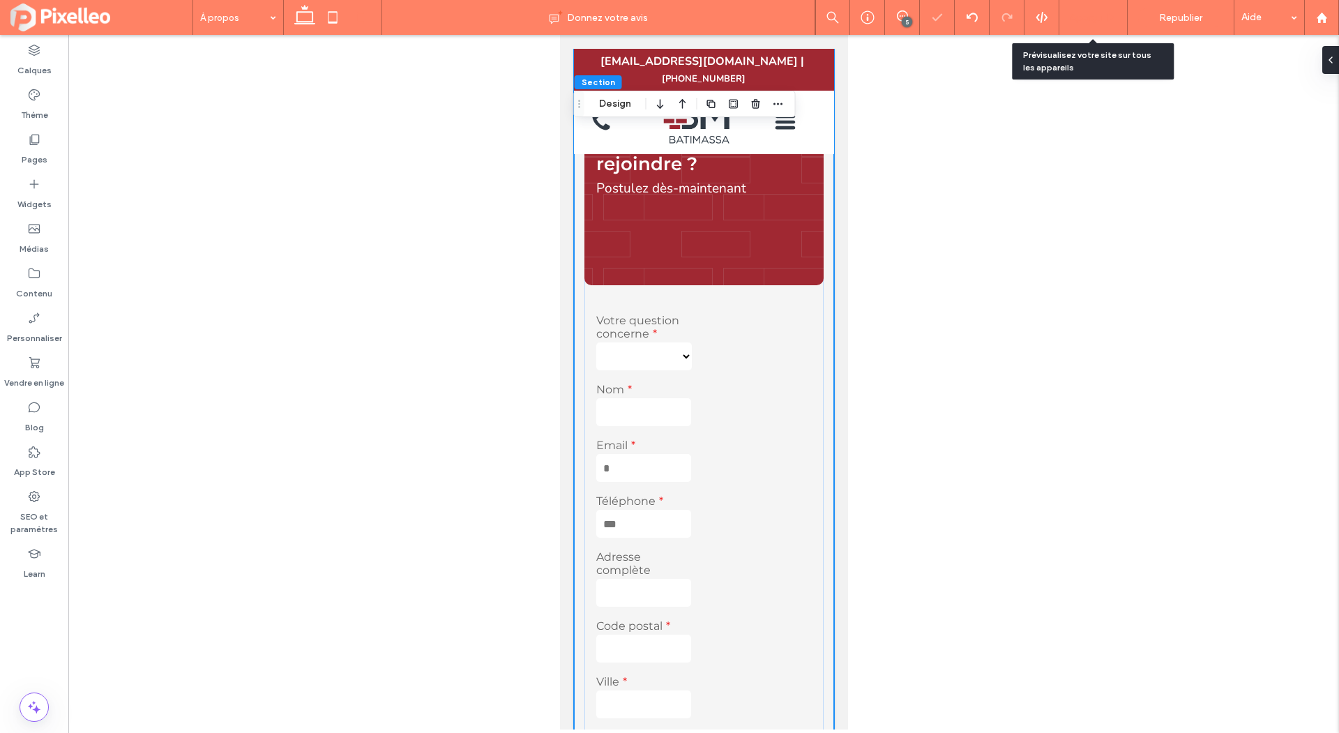
click at [1086, 19] on span "Aperçu" at bounding box center [1086, 18] width 32 height 12
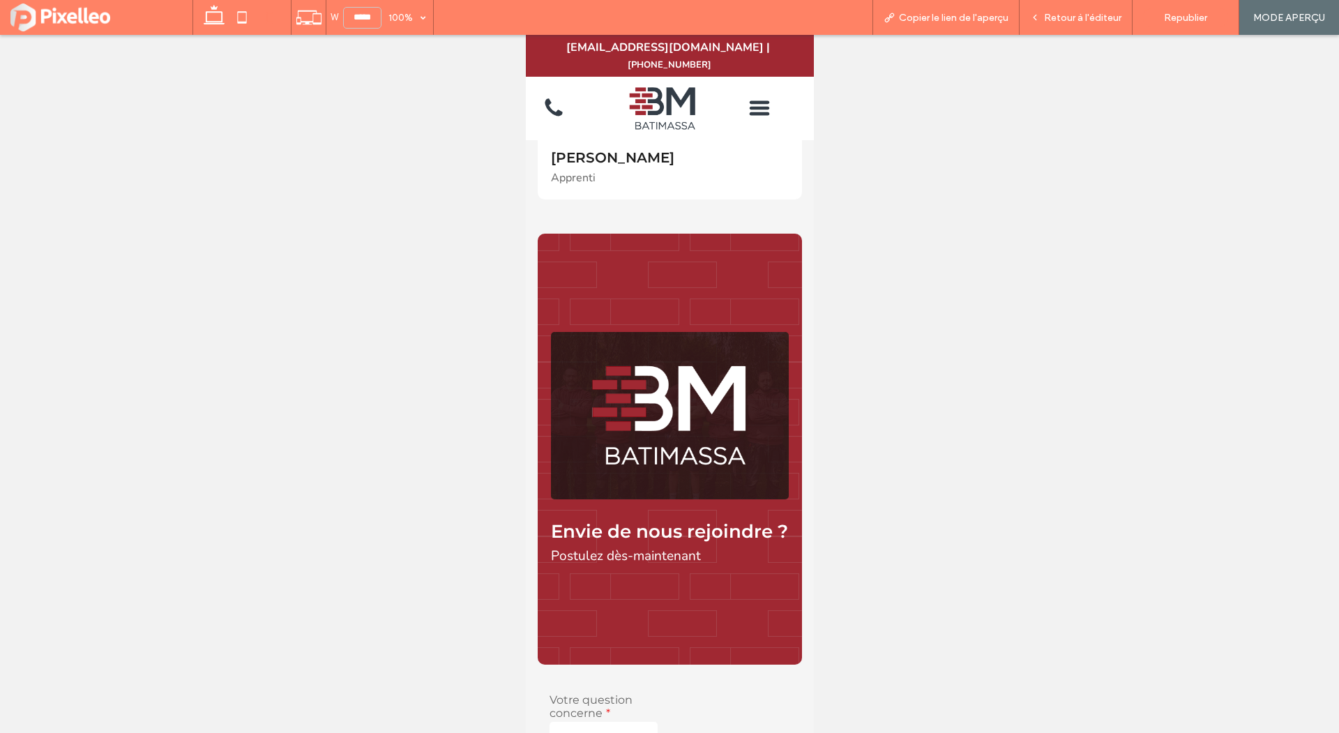
scroll to position [1765, 0]
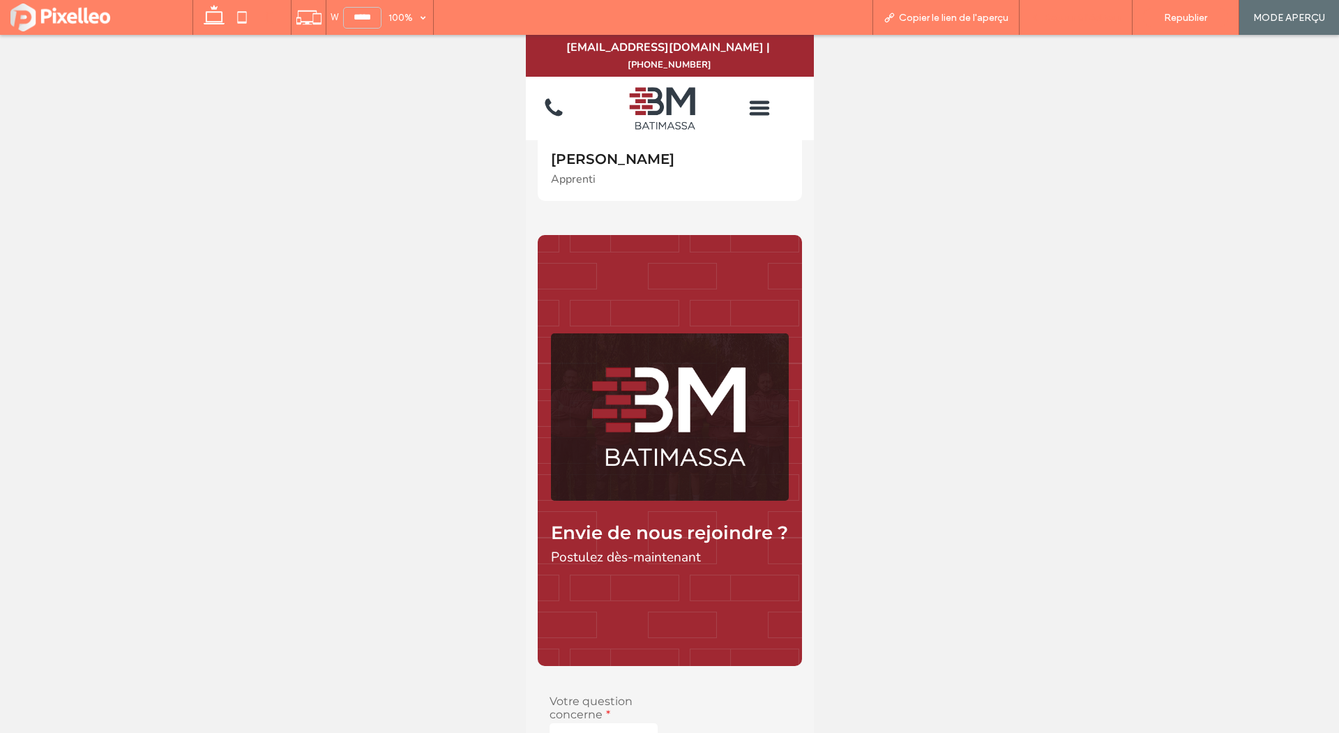
click at [1071, 12] on span "Retour à l'éditeur" at bounding box center [1082, 18] width 77 height 12
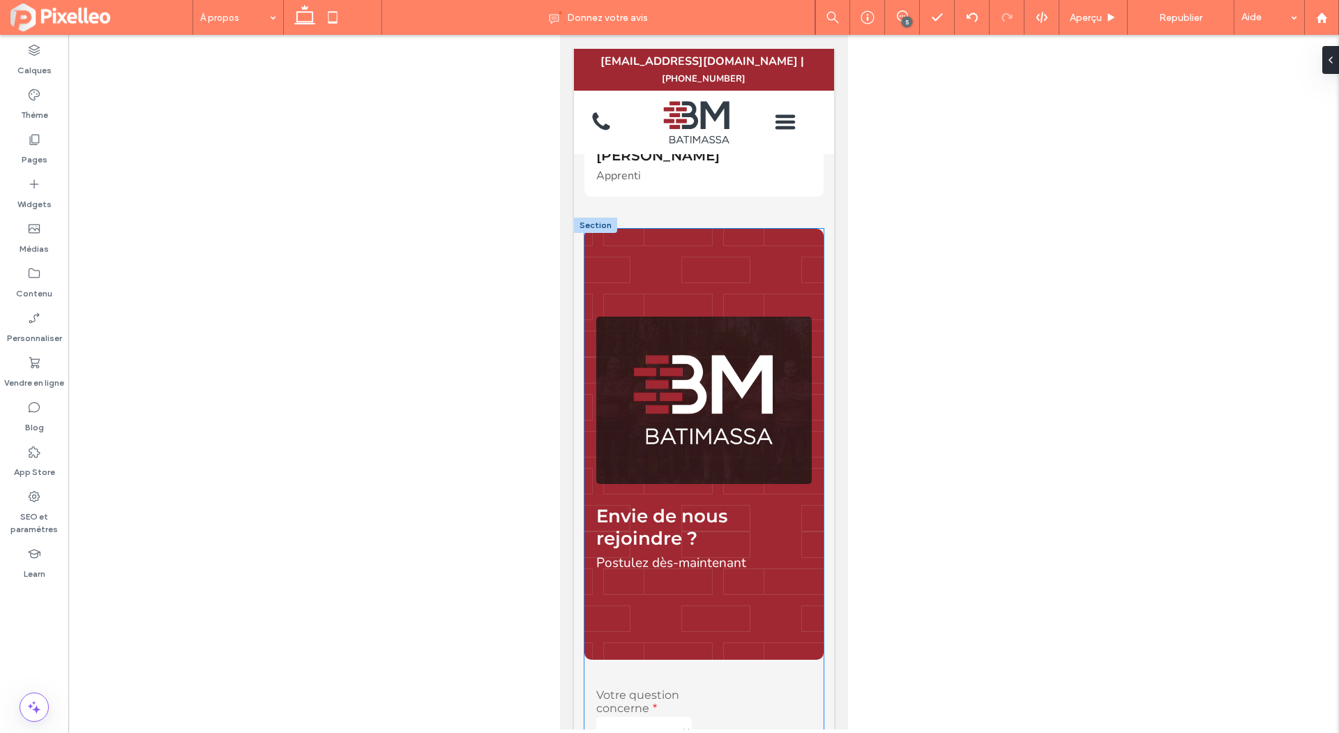
click at [723, 244] on div "Envie de nous rejoindre ? Postulez dès-maintenant" at bounding box center [703, 444] width 239 height 431
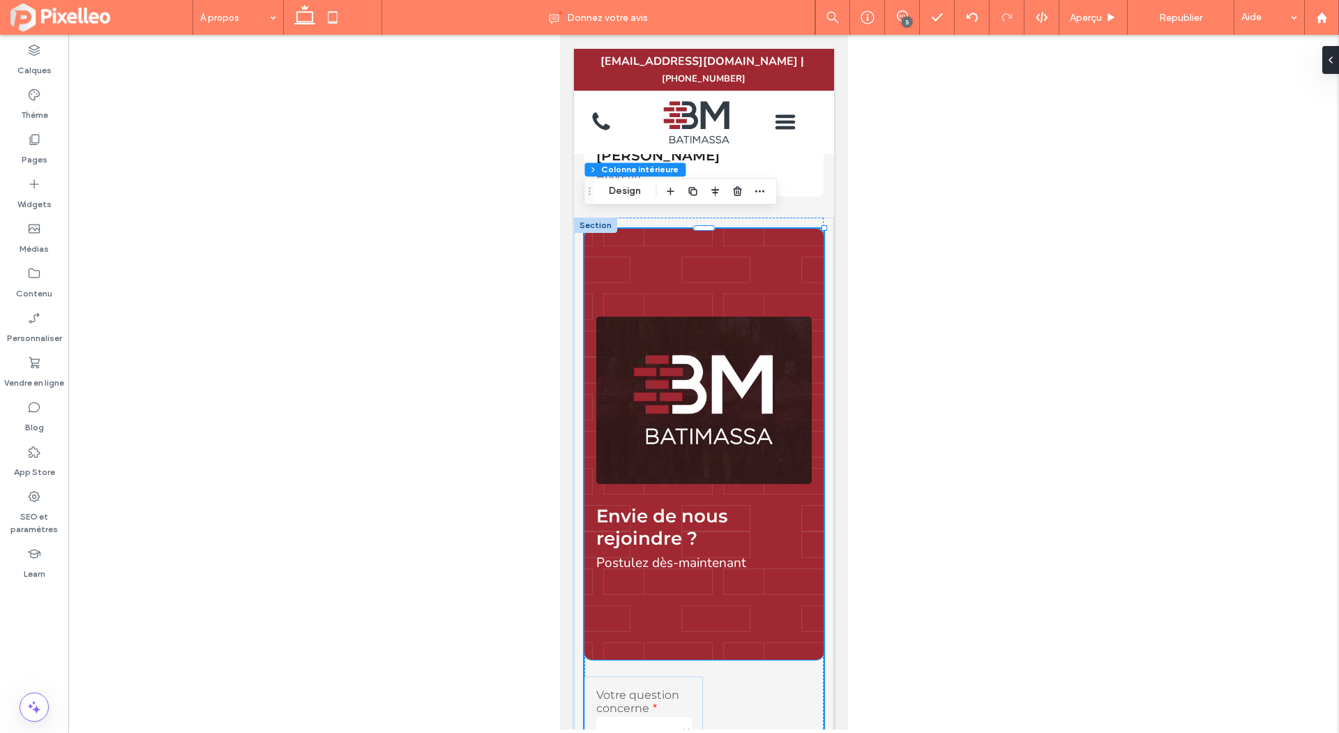
click at [700, 584] on div "Envie de nous rejoindre ? Postulez dès-maintenant" at bounding box center [703, 444] width 239 height 431
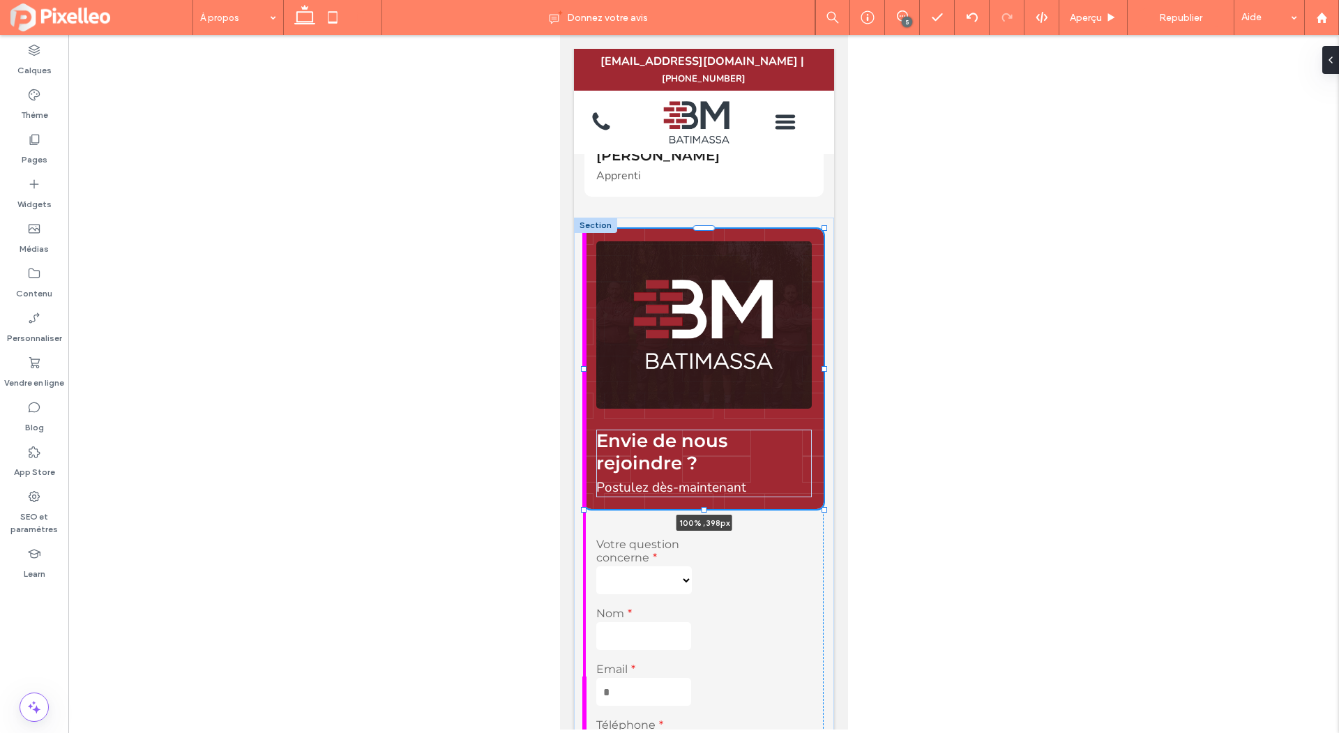
drag, startPoint x: 702, startPoint y: 647, endPoint x: 705, endPoint y: 568, distance: 78.2
click at [705, 568] on div "**********" at bounding box center [703, 695] width 260 height 954
type input "***"
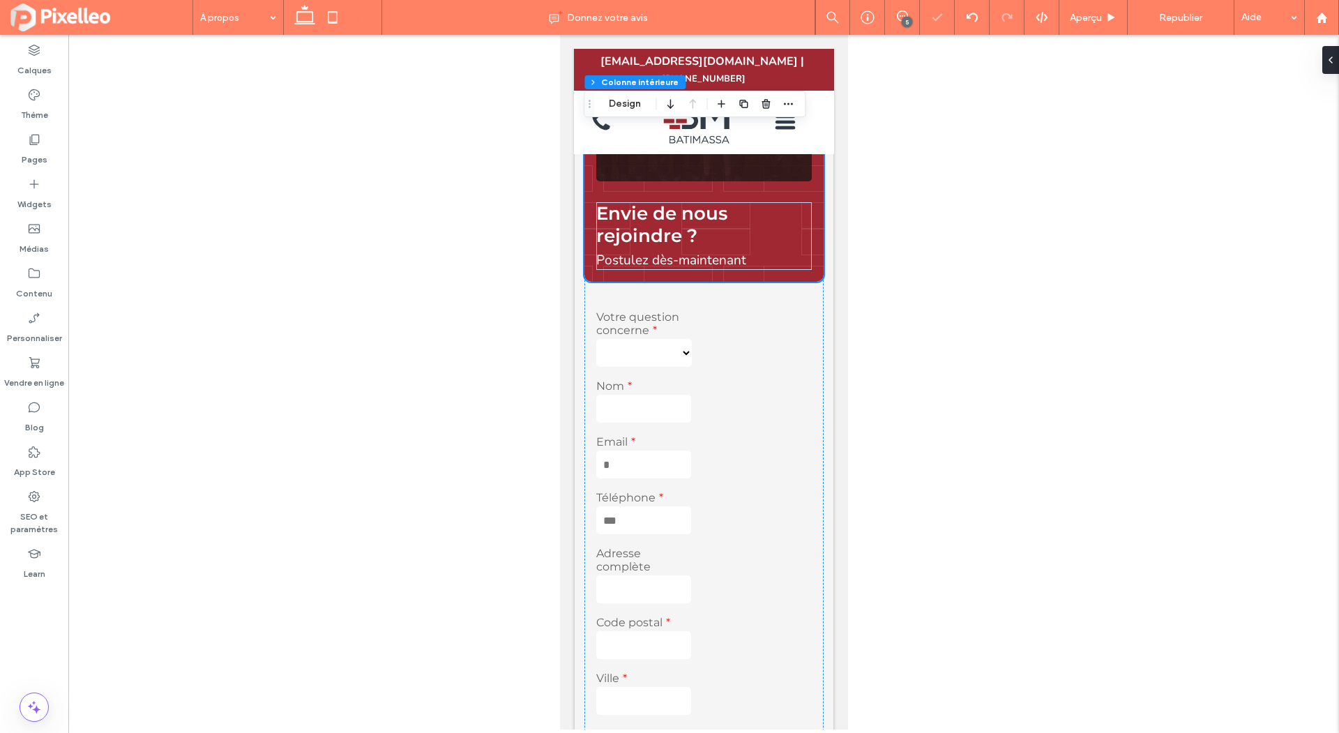
scroll to position [2020, 0]
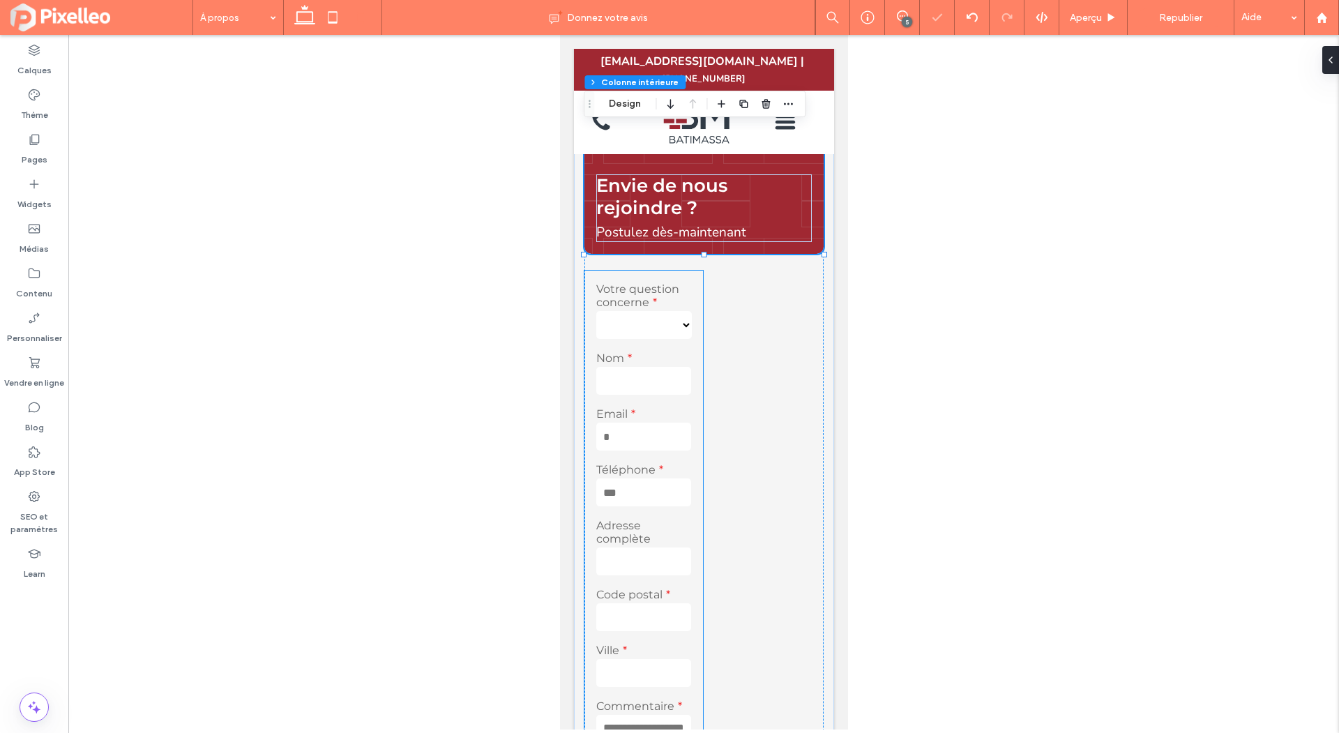
click at [649, 427] on input "email" at bounding box center [643, 437] width 95 height 28
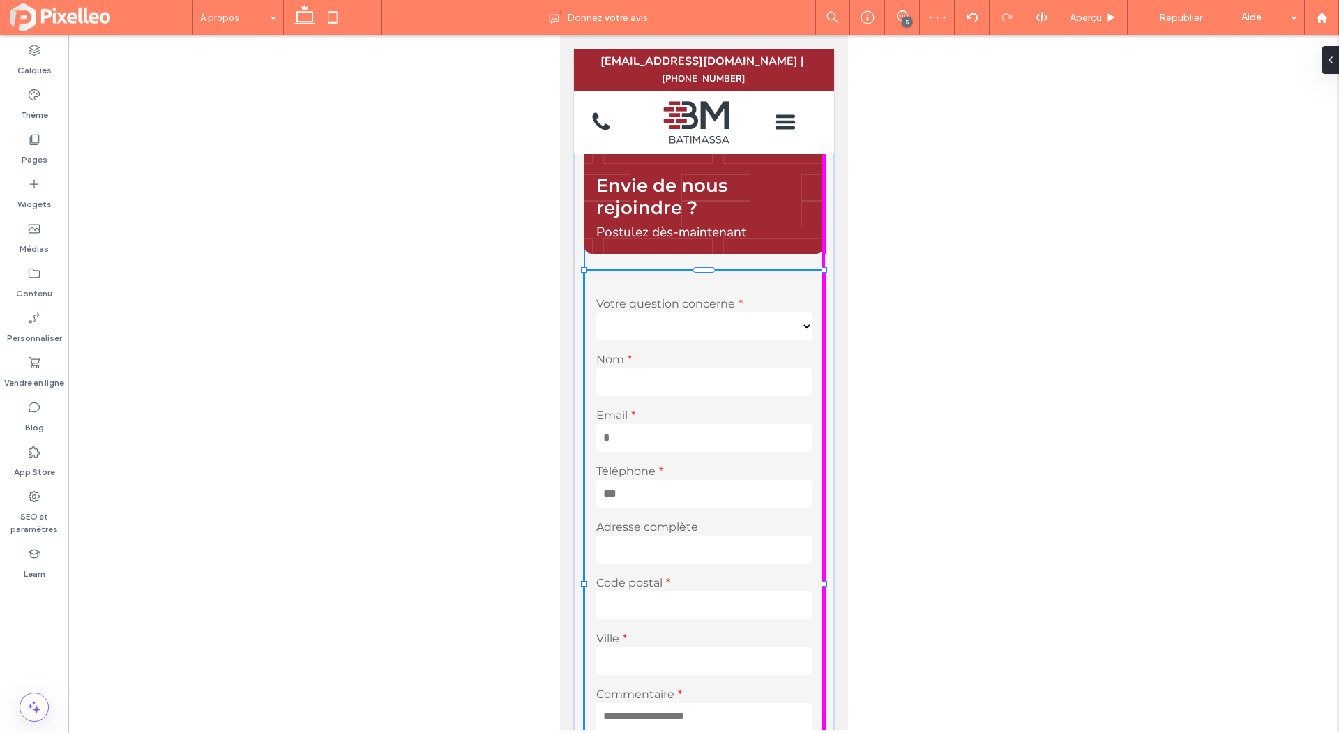
drag, startPoint x: 703, startPoint y: 572, endPoint x: 829, endPoint y: 564, distance: 125.8
click at [829, 564] on div "**********" at bounding box center [703, 440] width 260 height 956
type input "***"
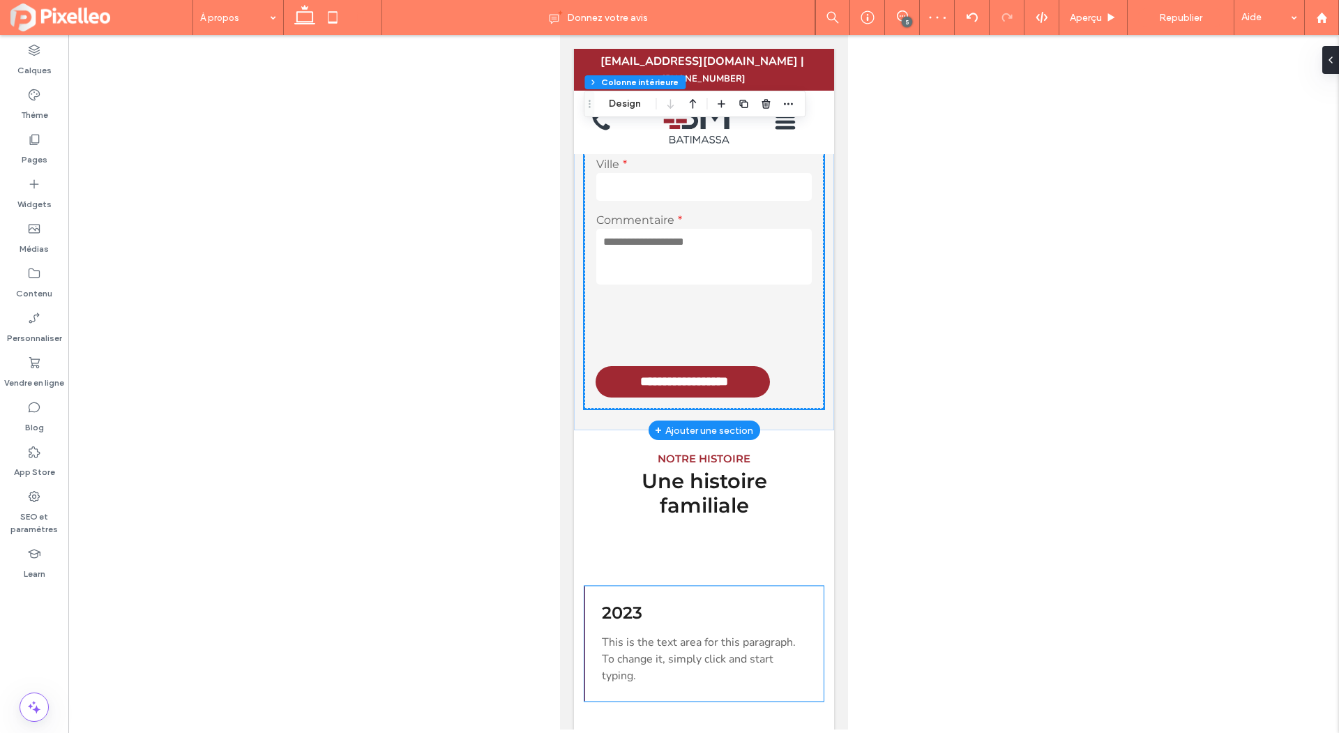
scroll to position [2441, 0]
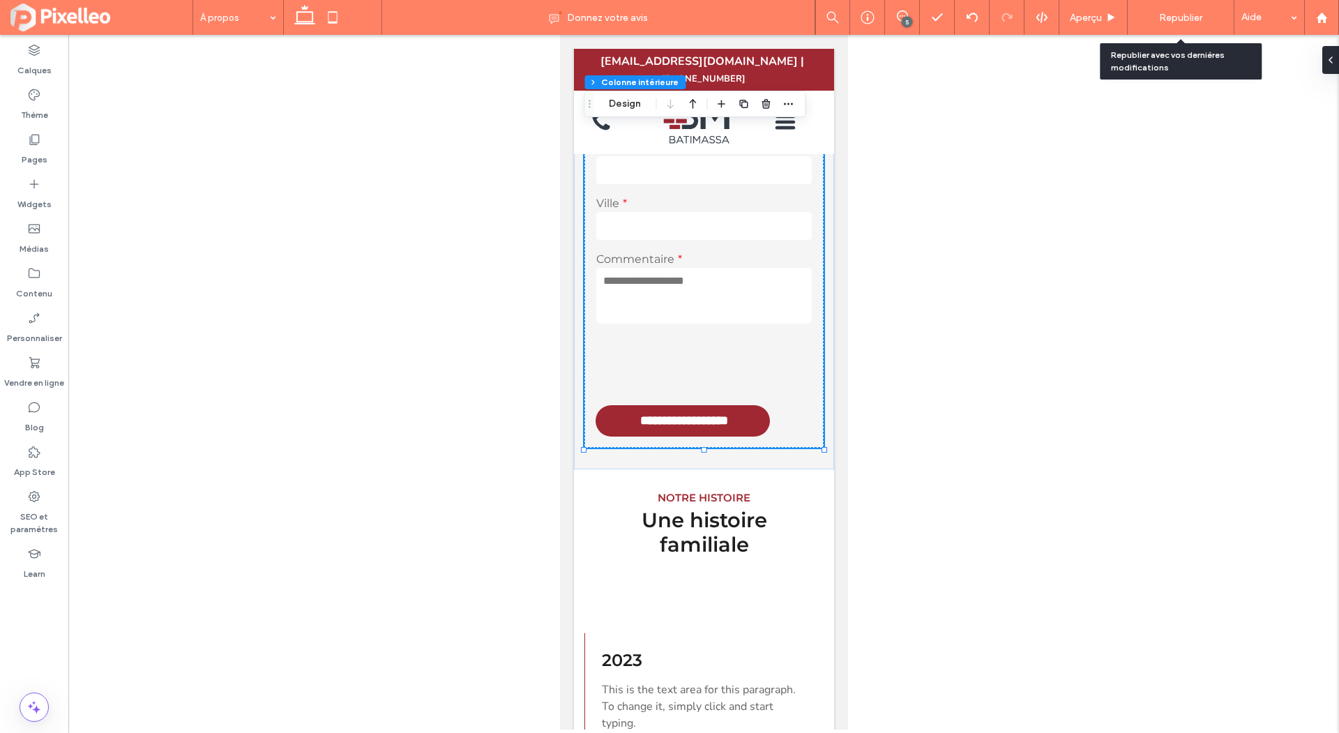
click at [1177, 18] on span "Republier" at bounding box center [1180, 18] width 43 height 12
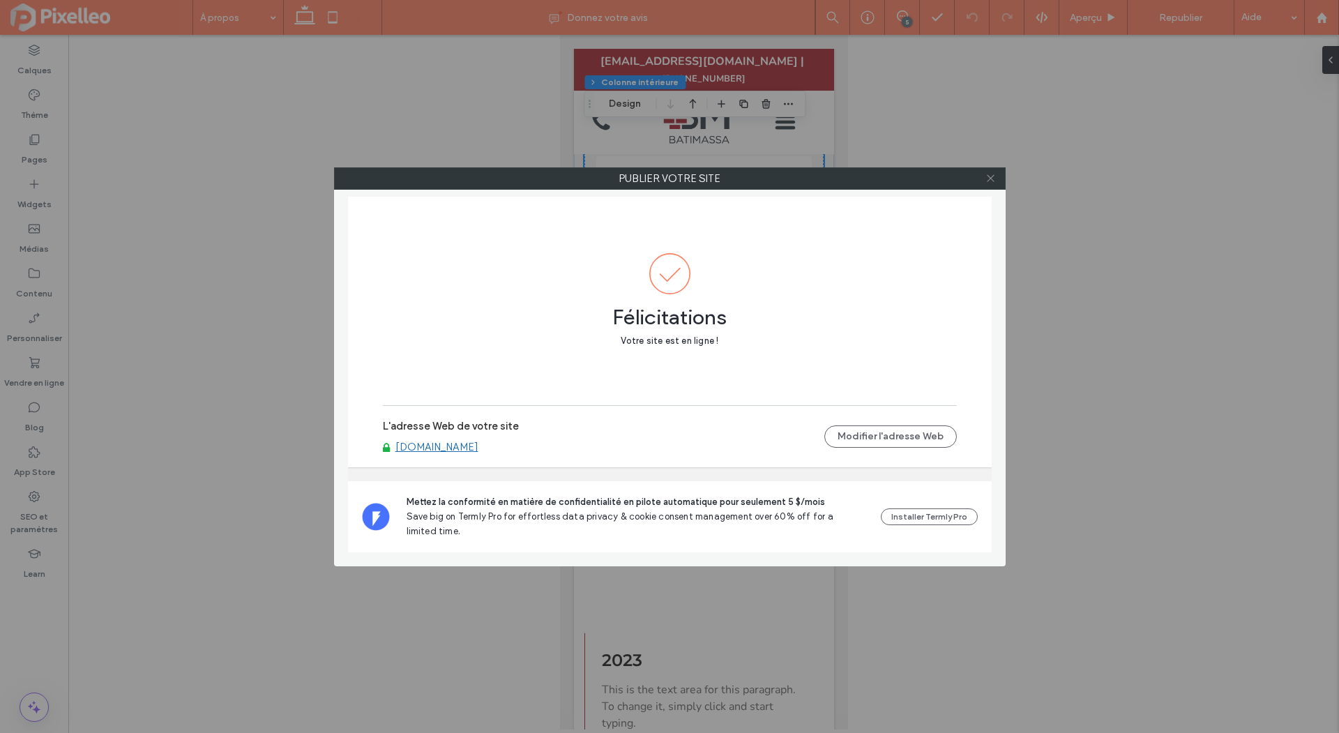
click at [995, 174] on icon at bounding box center [991, 178] width 10 height 10
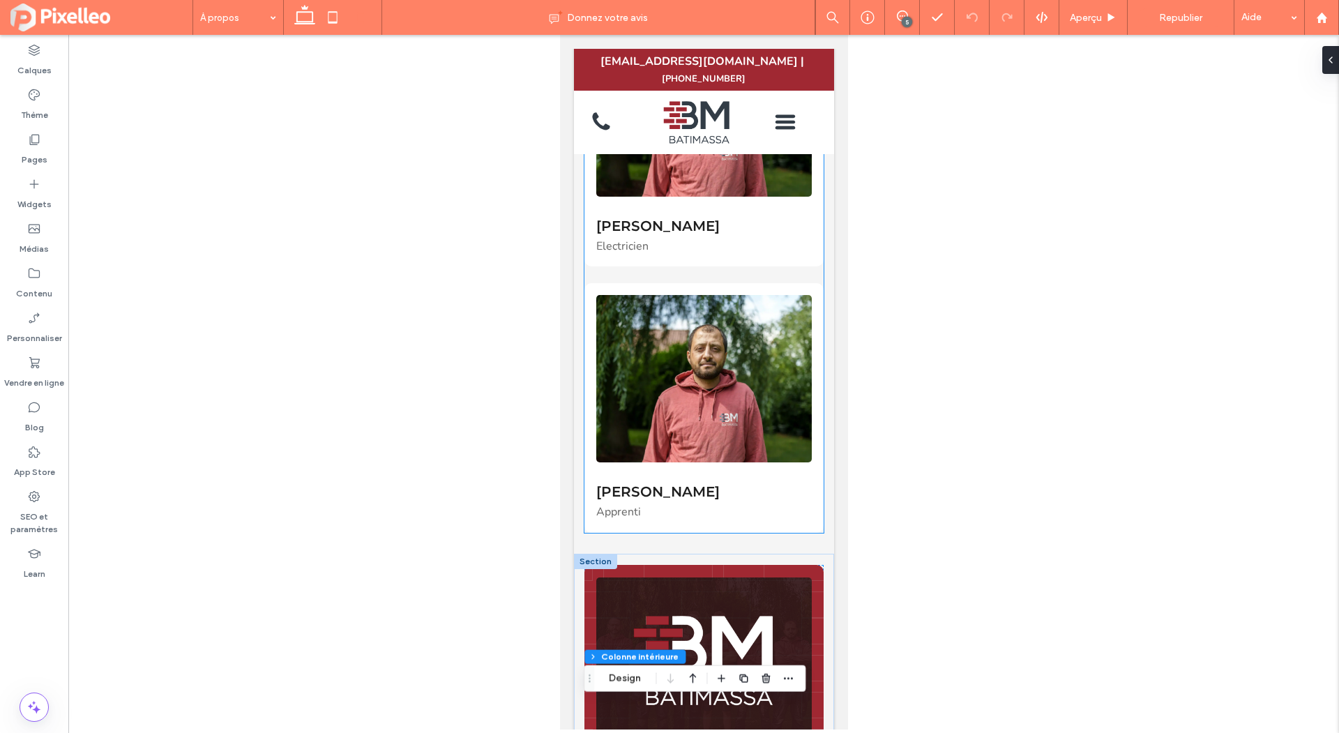
scroll to position [1442, 0]
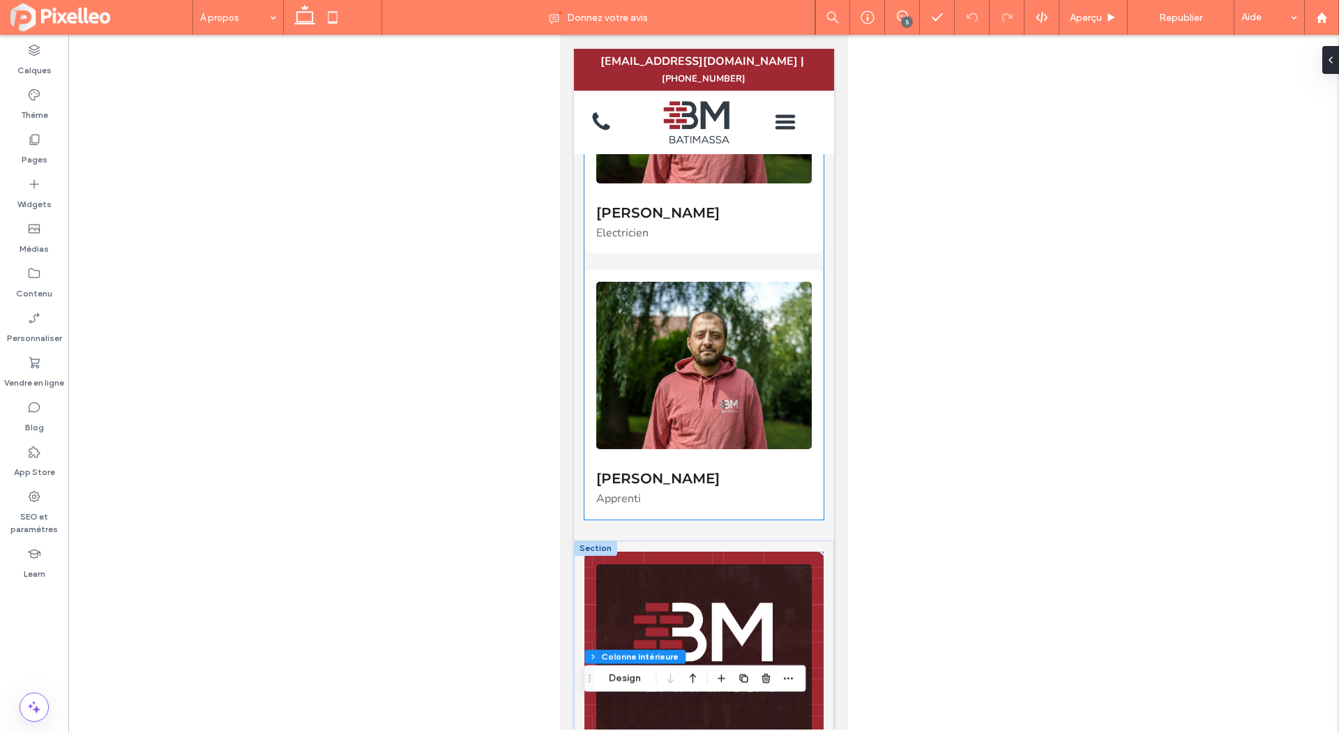
click at [674, 362] on img at bounding box center [704, 365] width 216 height 167
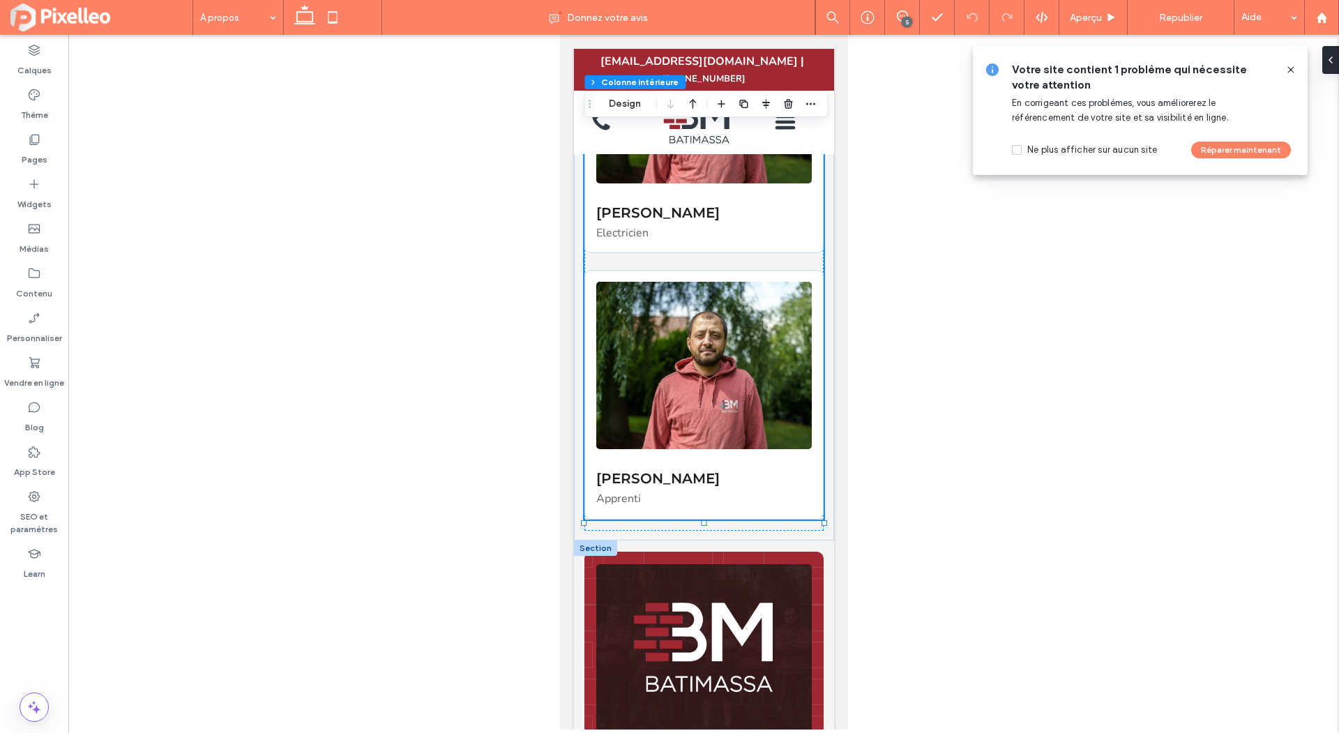
click at [674, 362] on img at bounding box center [704, 365] width 216 height 167
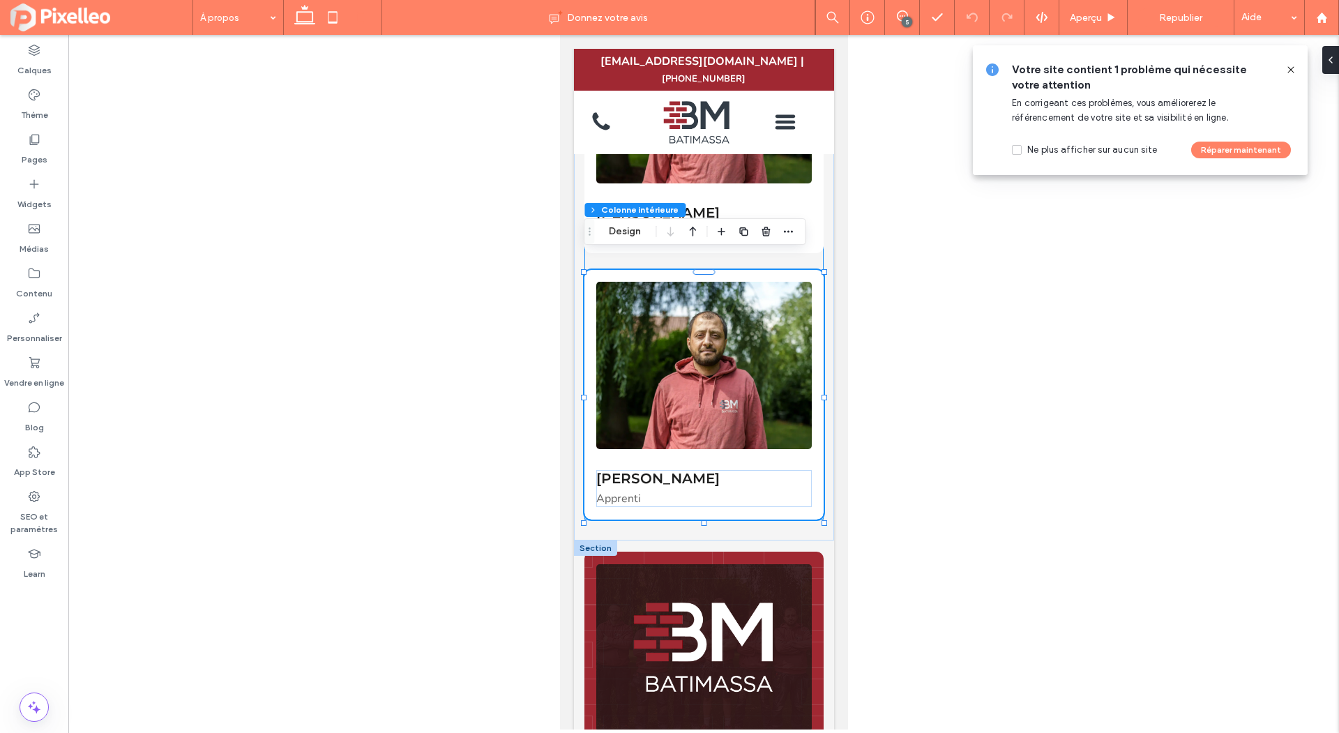
click at [674, 362] on img at bounding box center [704, 365] width 216 height 167
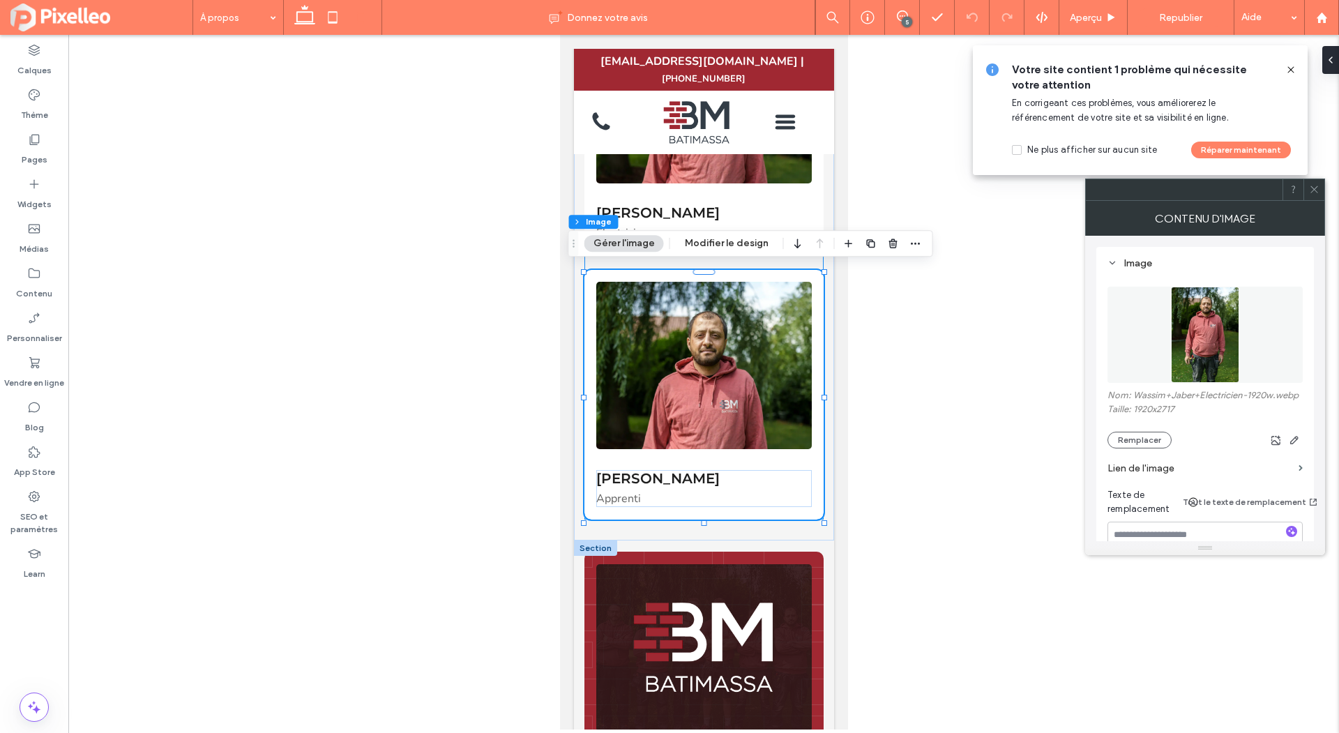
type input "*"
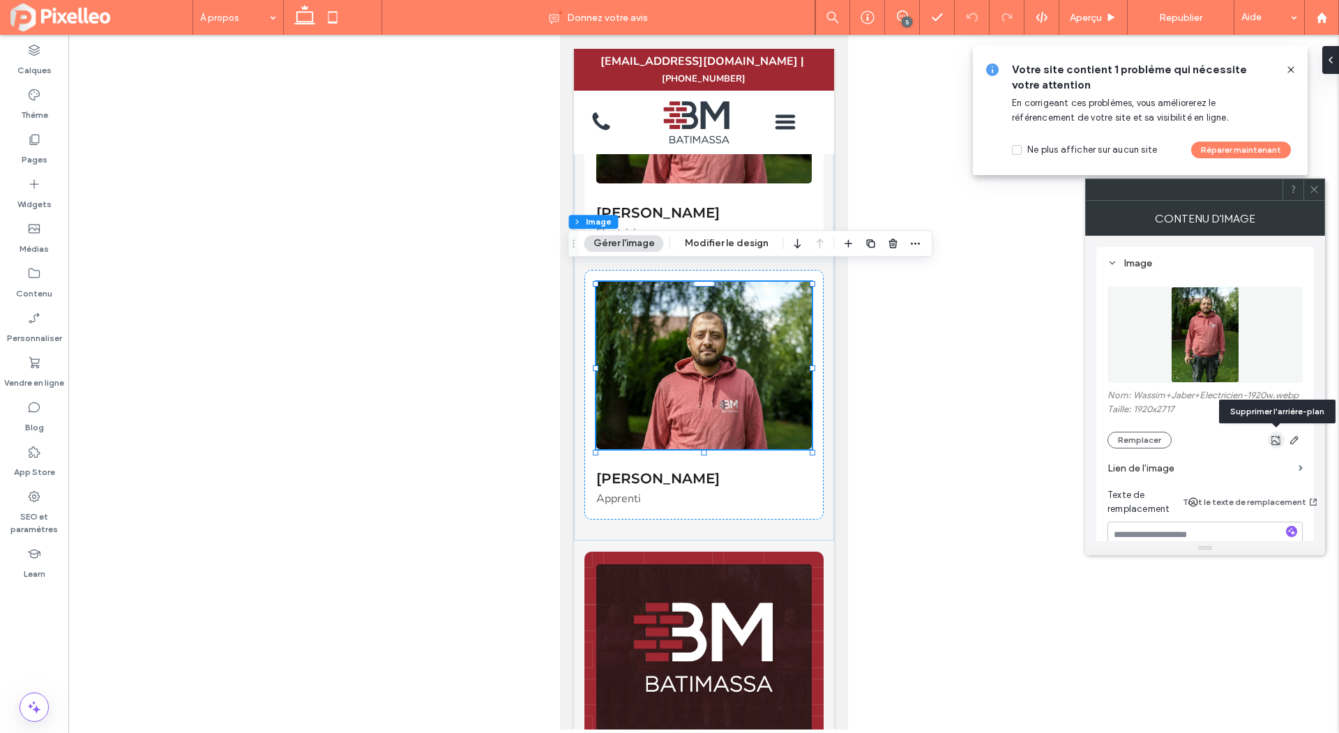
click at [1276, 437] on use "button" at bounding box center [1277, 440] width 10 height 10
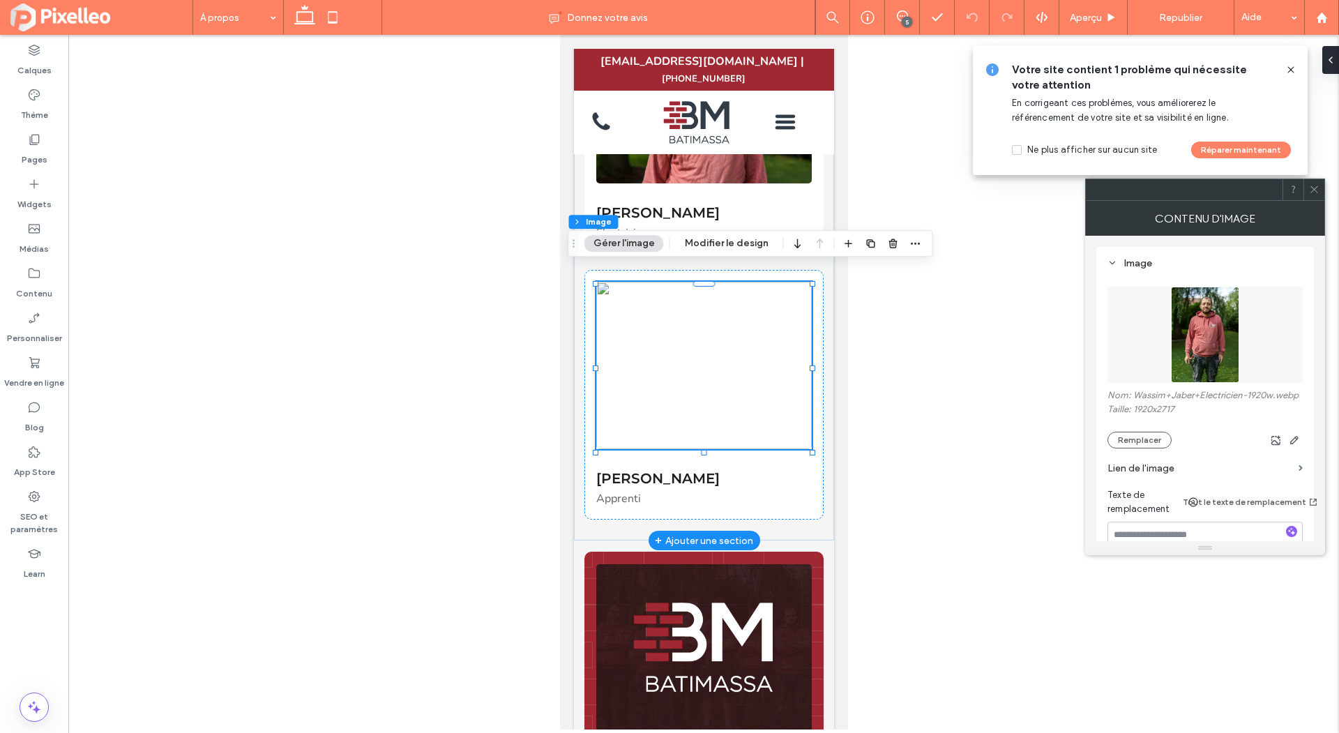
click at [771, 352] on img at bounding box center [704, 365] width 216 height 167
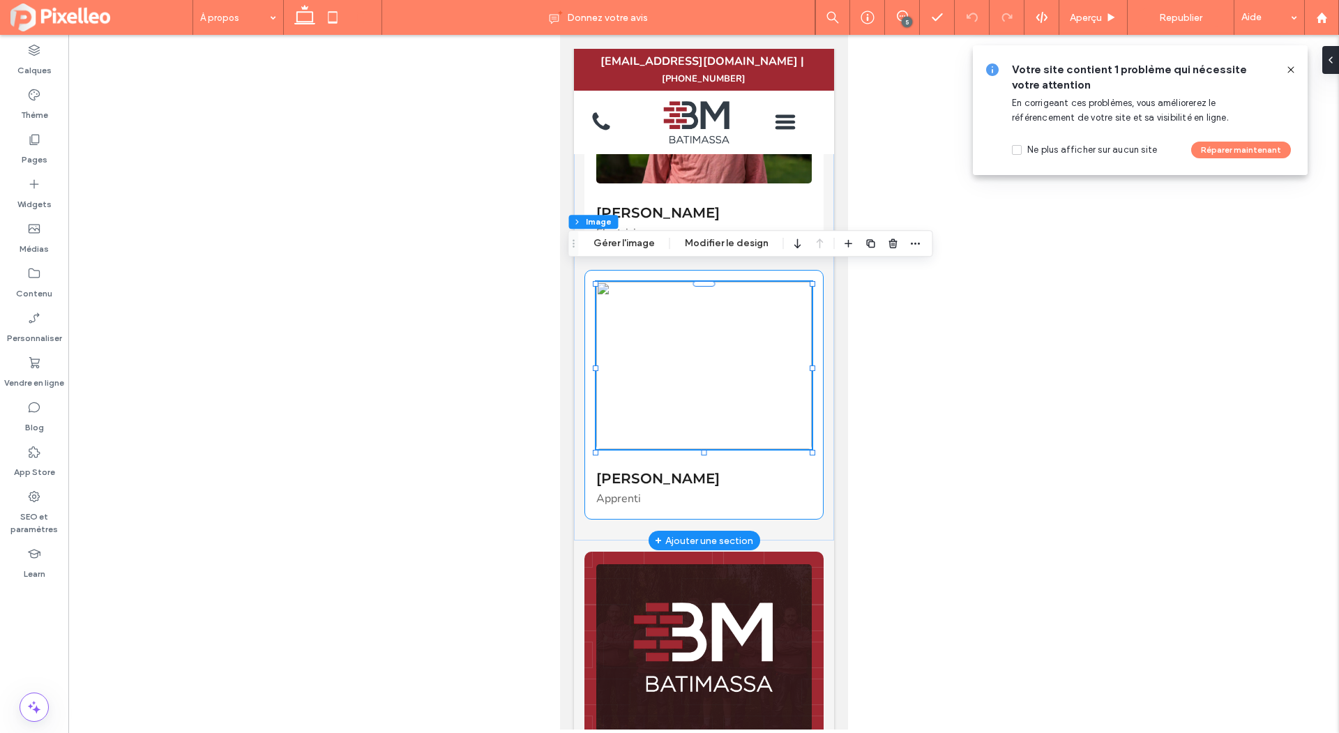
click at [820, 319] on div "Mathéo Massa Apprenti" at bounding box center [703, 394] width 239 height 249
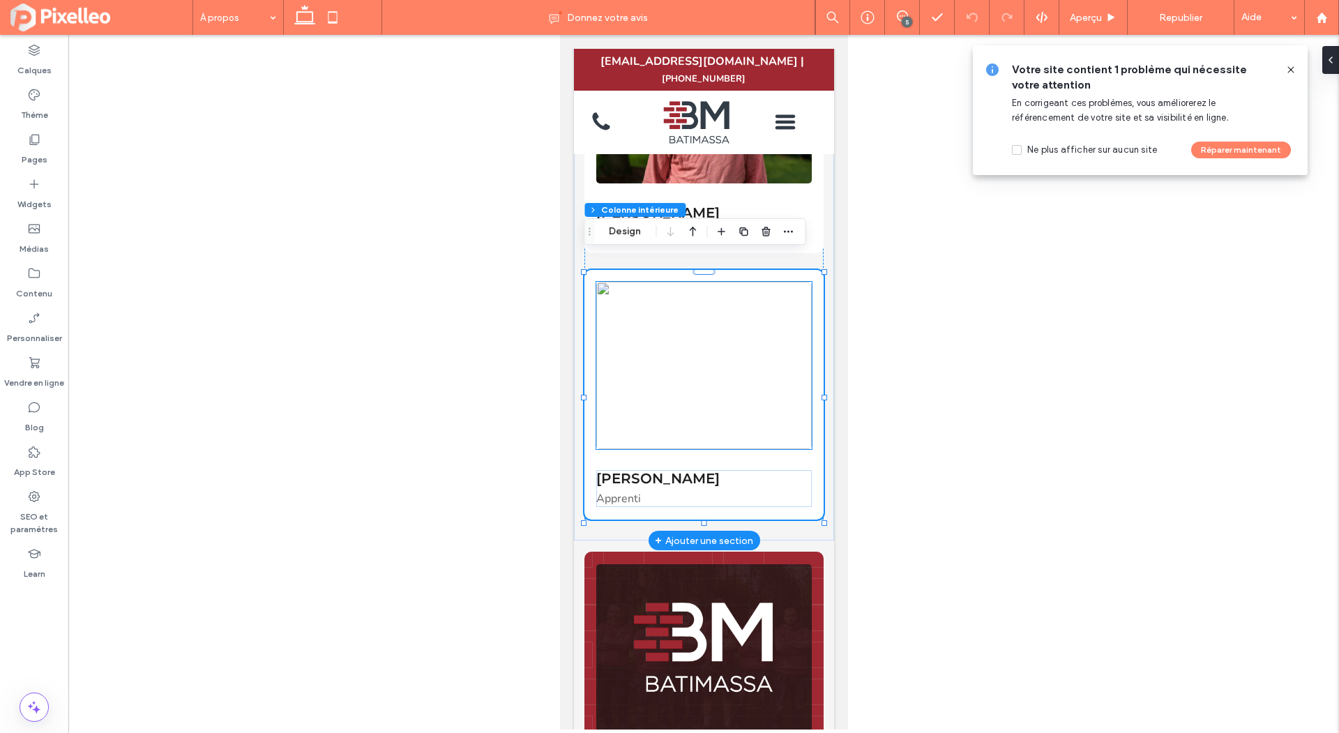
click at [755, 319] on img at bounding box center [704, 365] width 216 height 167
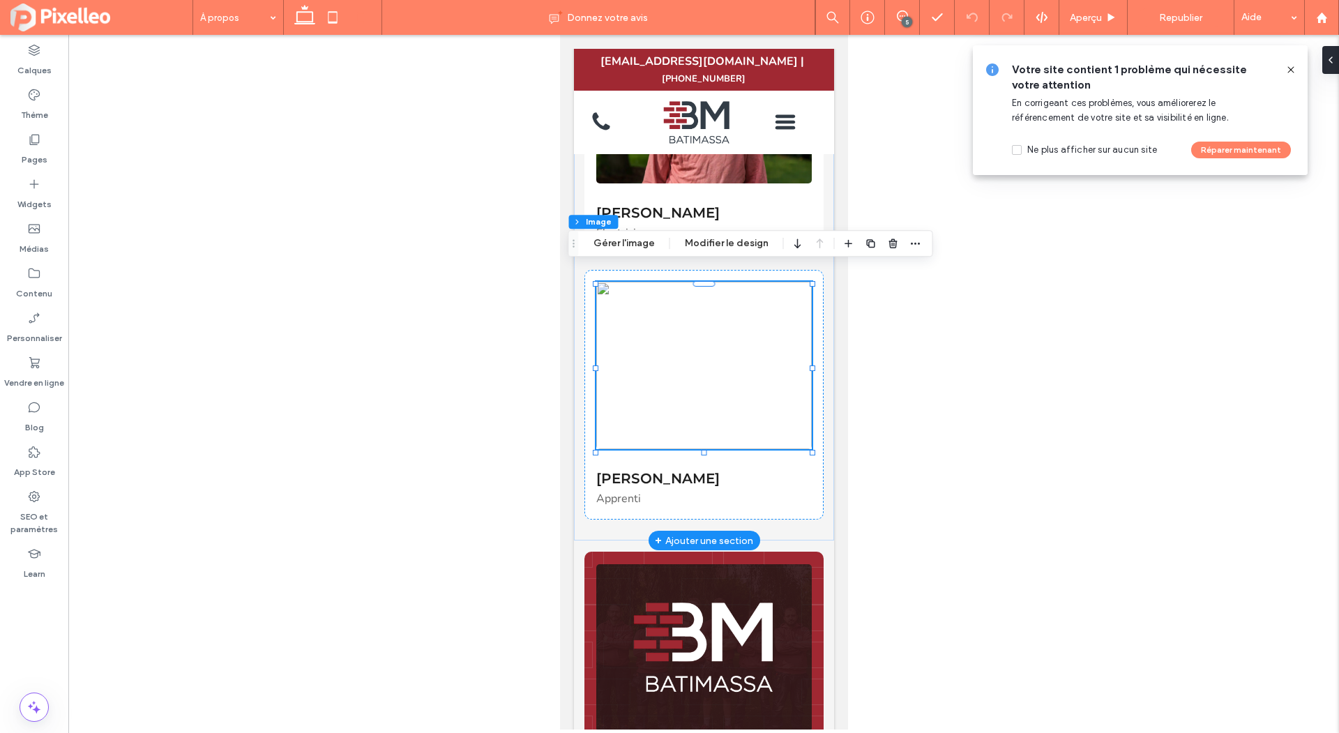
type input "*"
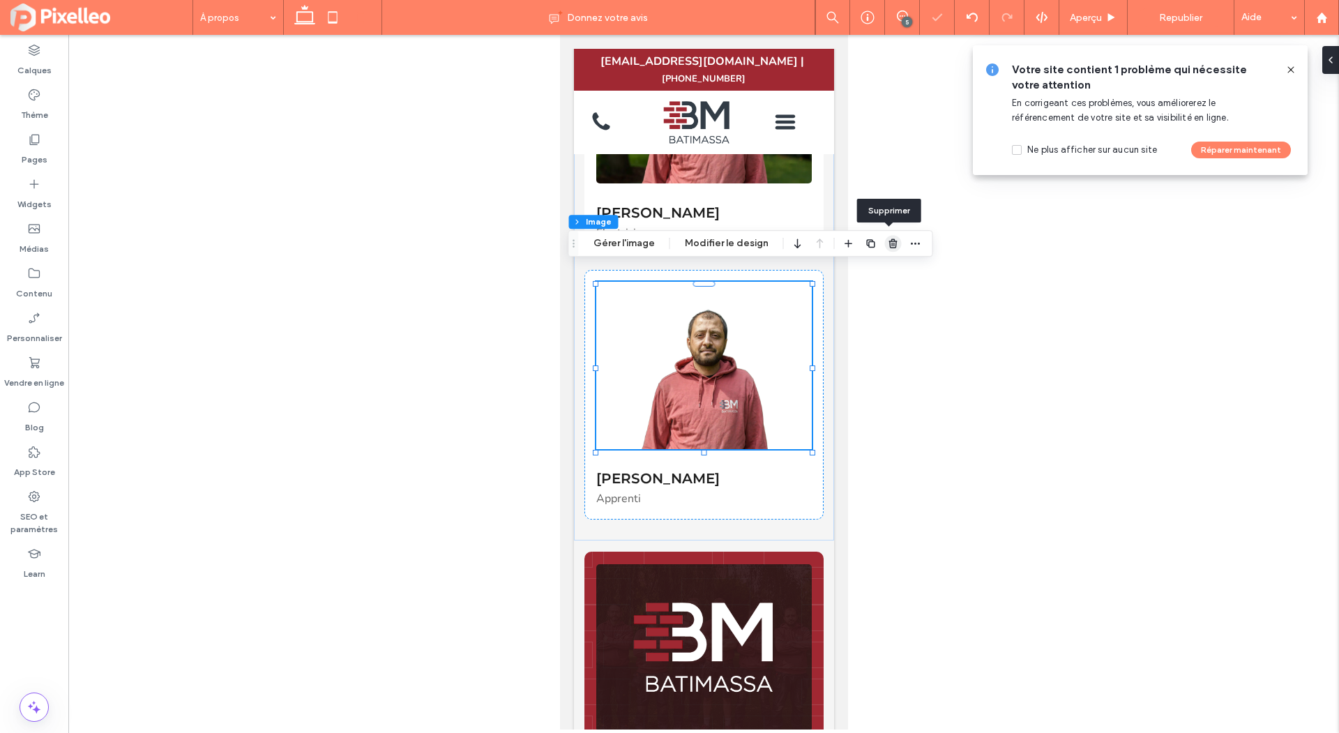
click at [888, 246] on icon "button" at bounding box center [893, 243] width 11 height 11
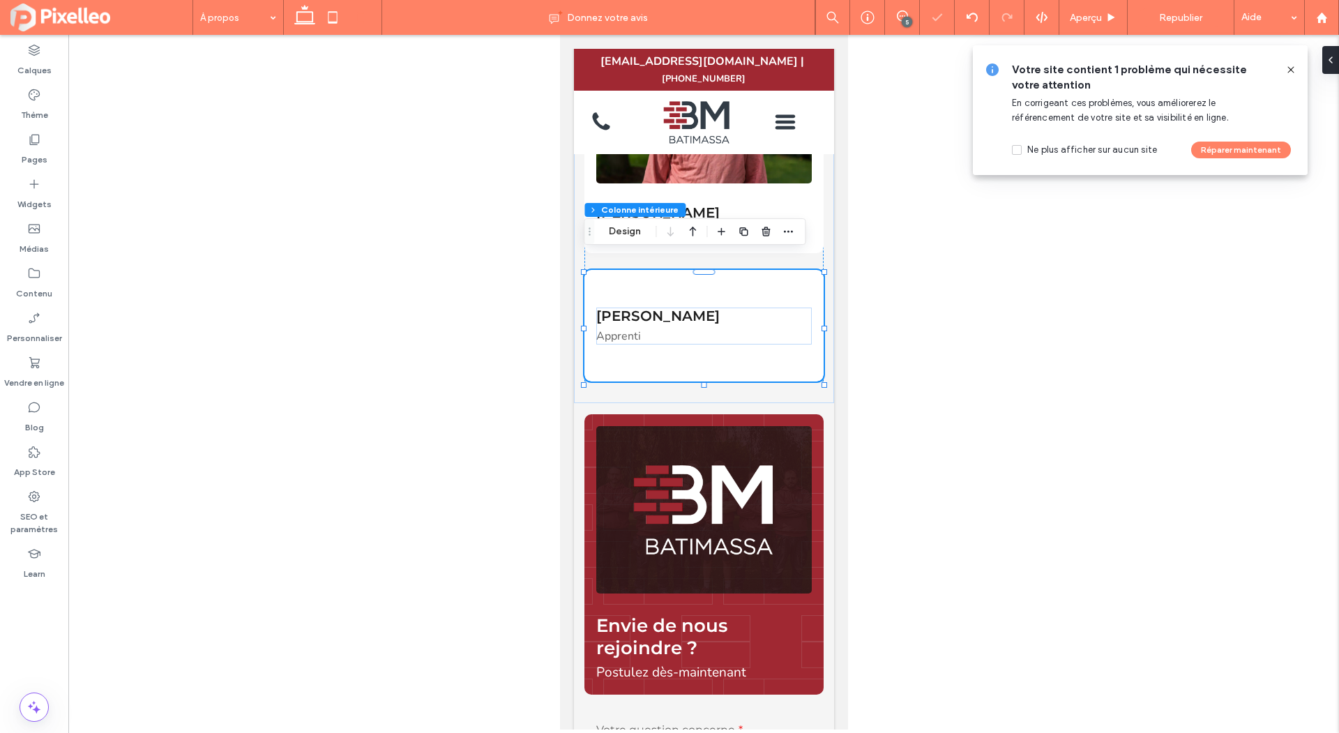
click at [966, 354] on div at bounding box center [703, 382] width 1271 height 695
click at [1179, 14] on span "Republier" at bounding box center [1180, 18] width 43 height 12
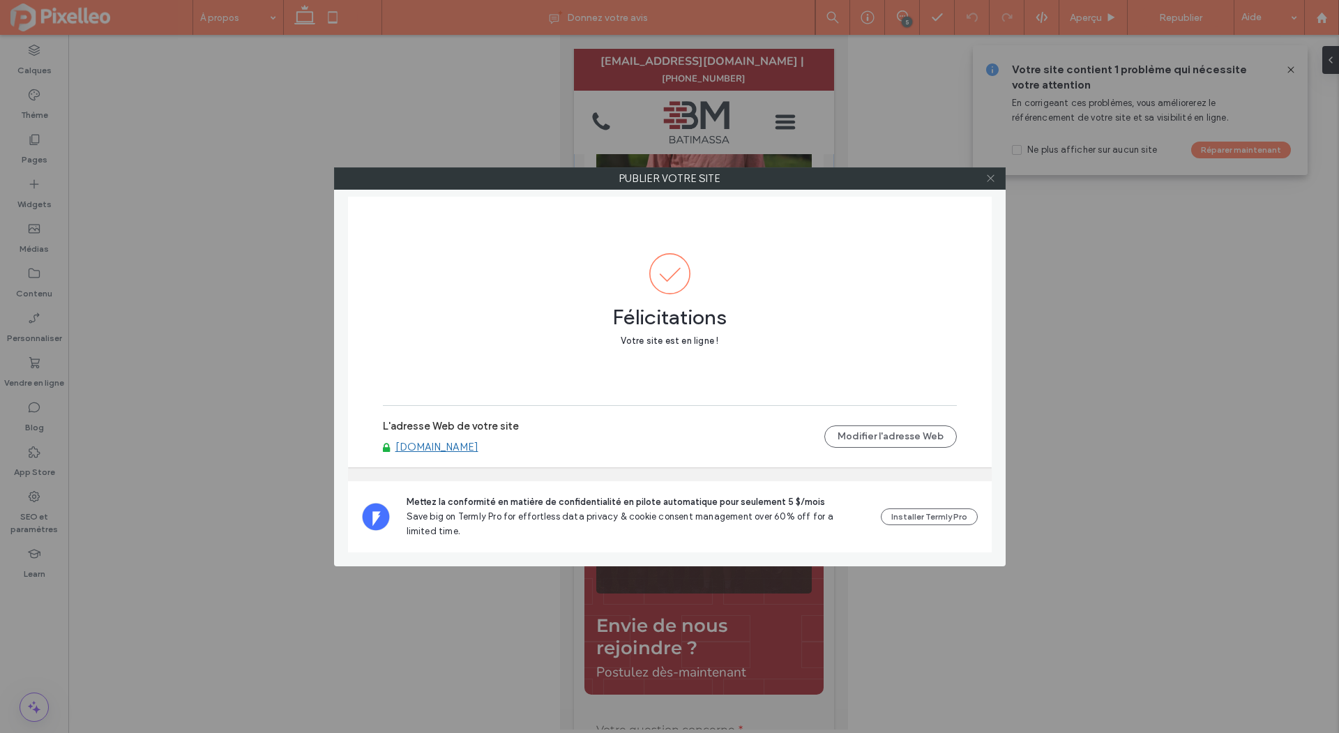
click at [990, 176] on icon at bounding box center [991, 178] width 10 height 10
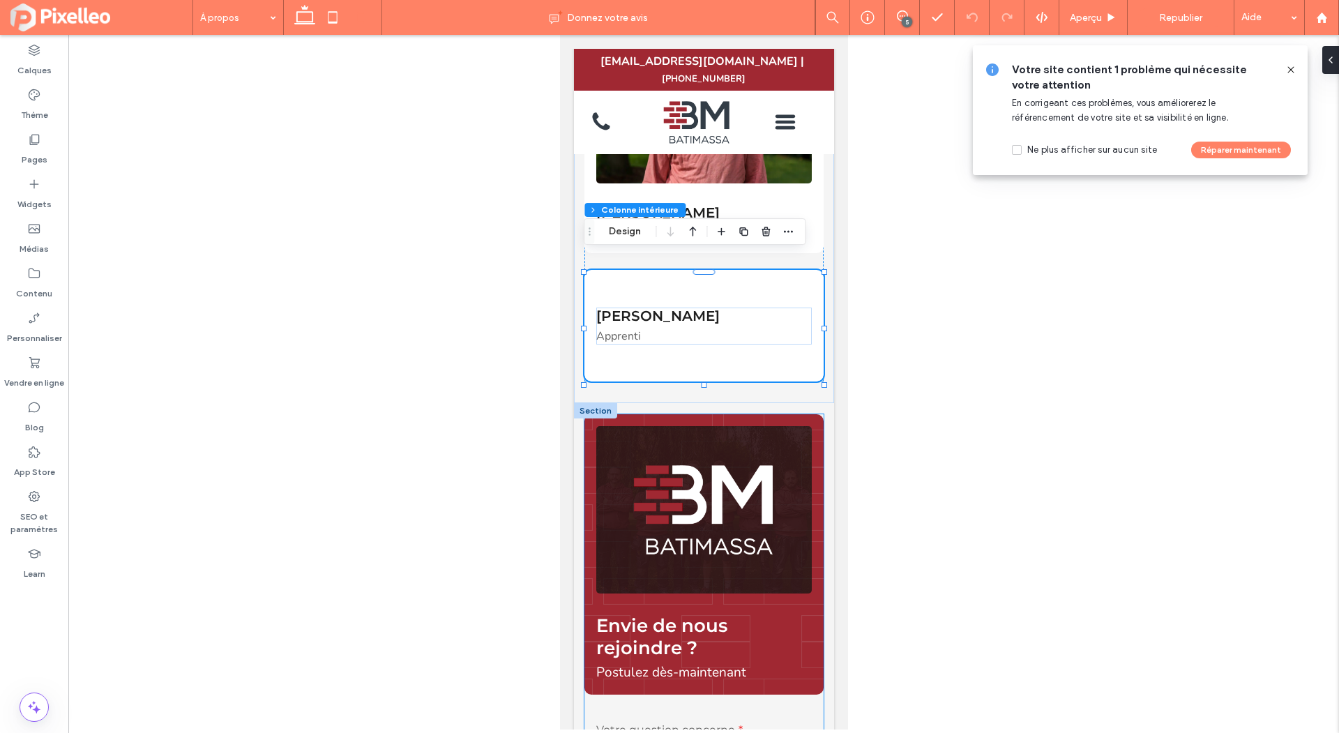
click at [654, 624] on span "Envie de nous rejoindre ?" at bounding box center [661, 637] width 131 height 45
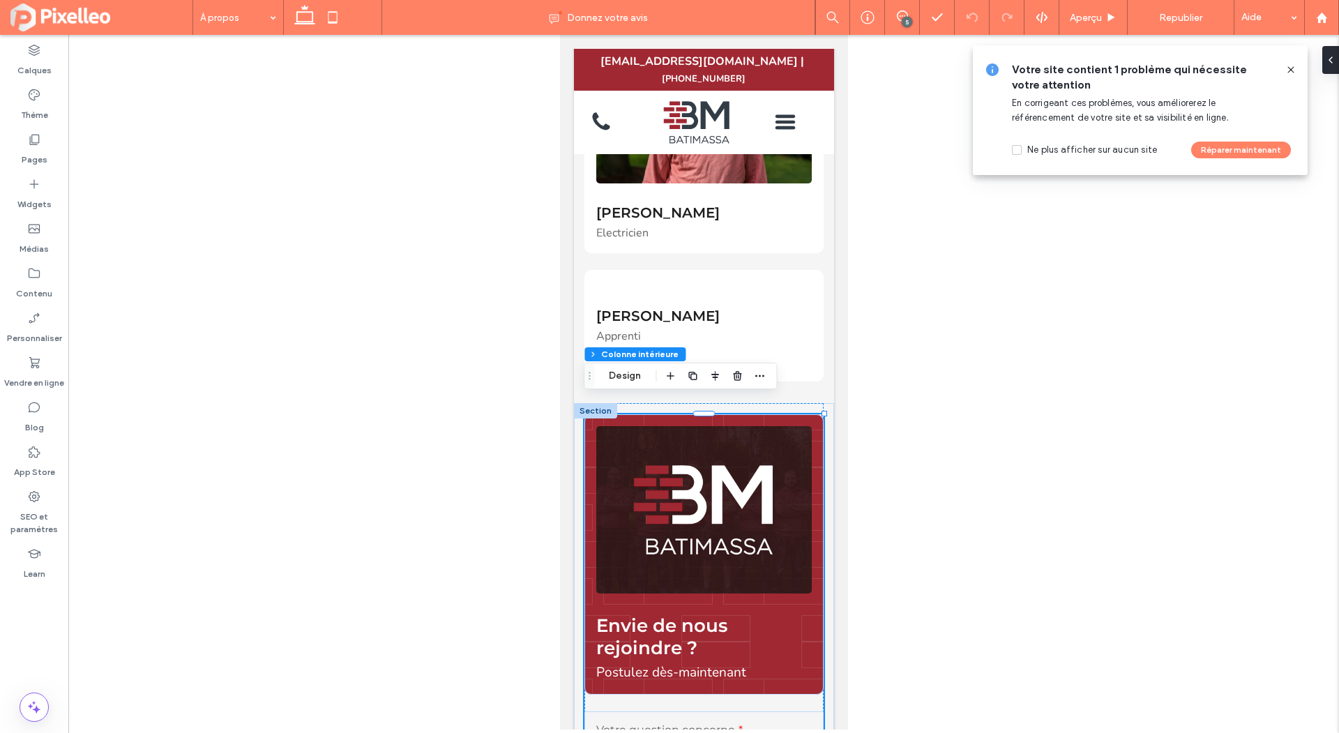
click at [654, 624] on span "Envie de nous rejoindre ?" at bounding box center [661, 637] width 131 height 45
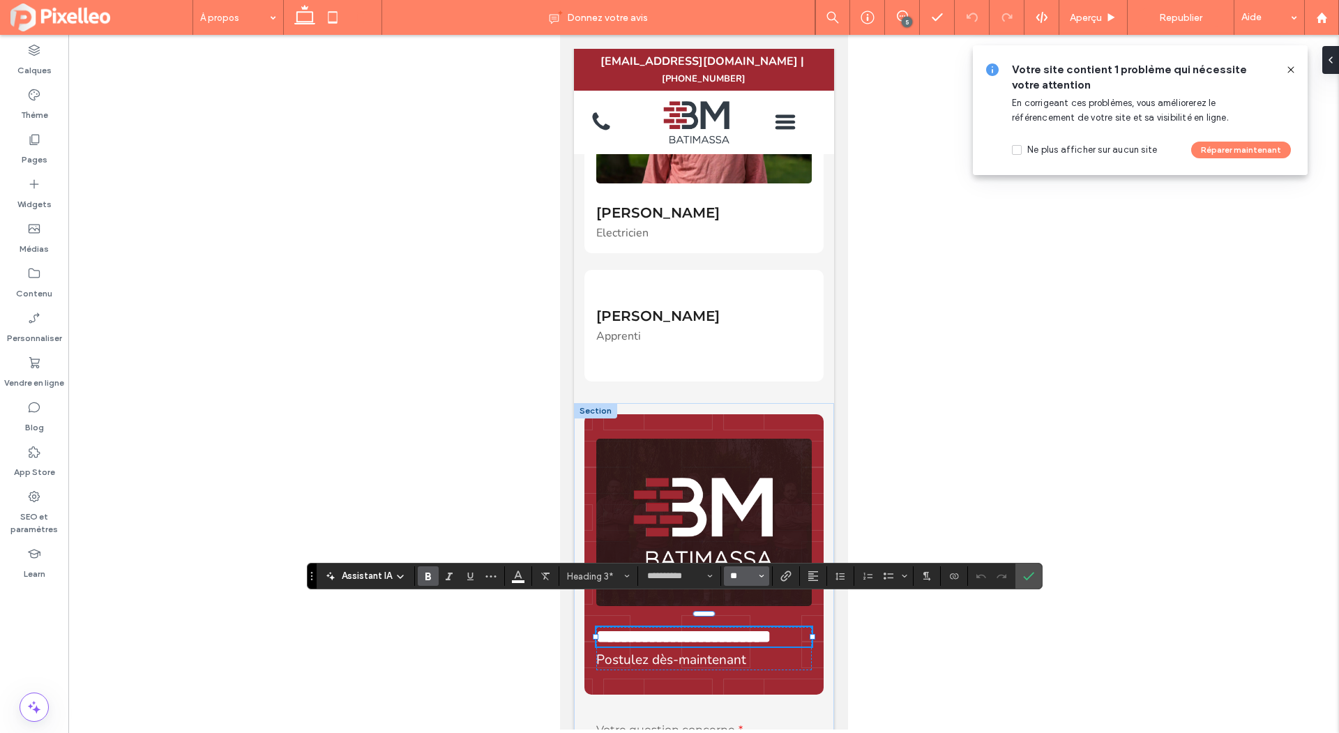
click at [732, 581] on input "**" at bounding box center [742, 576] width 27 height 11
click at [747, 485] on label "24" at bounding box center [746, 476] width 45 height 20
type input "**"
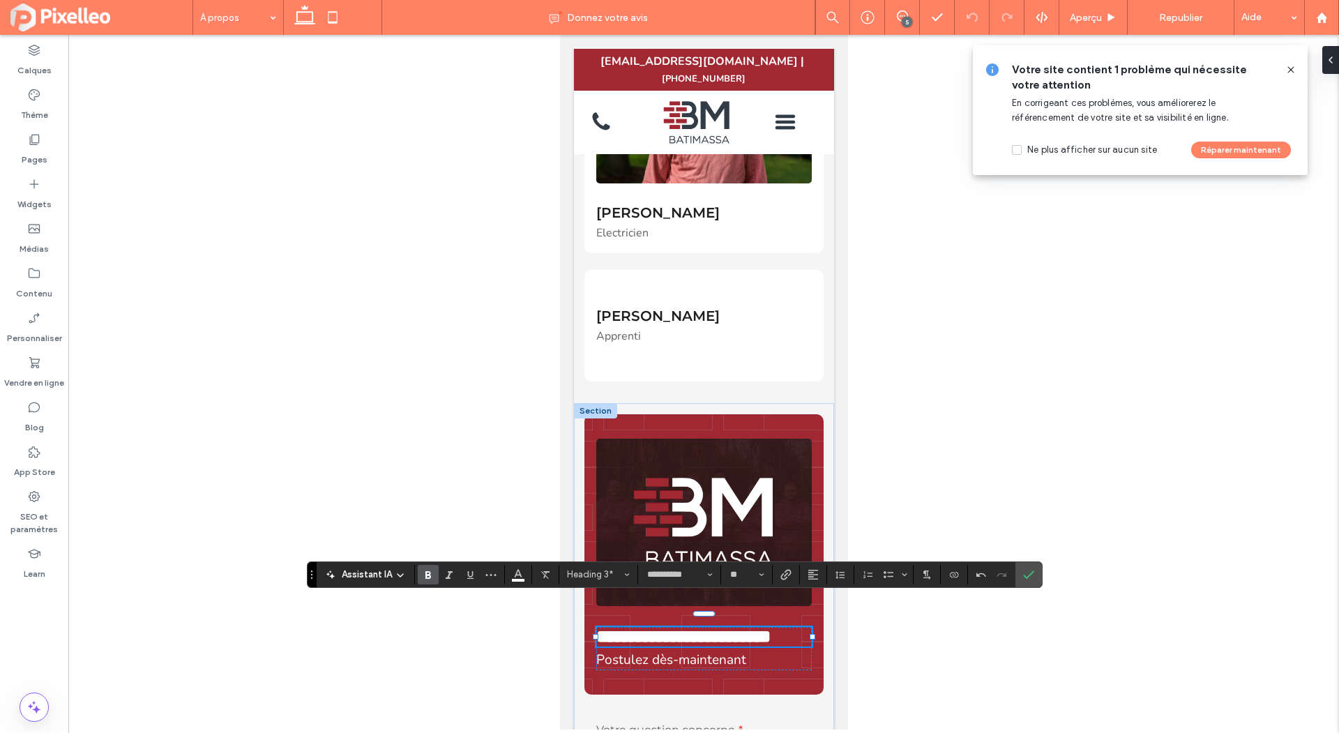
scroll to position [1444, 0]
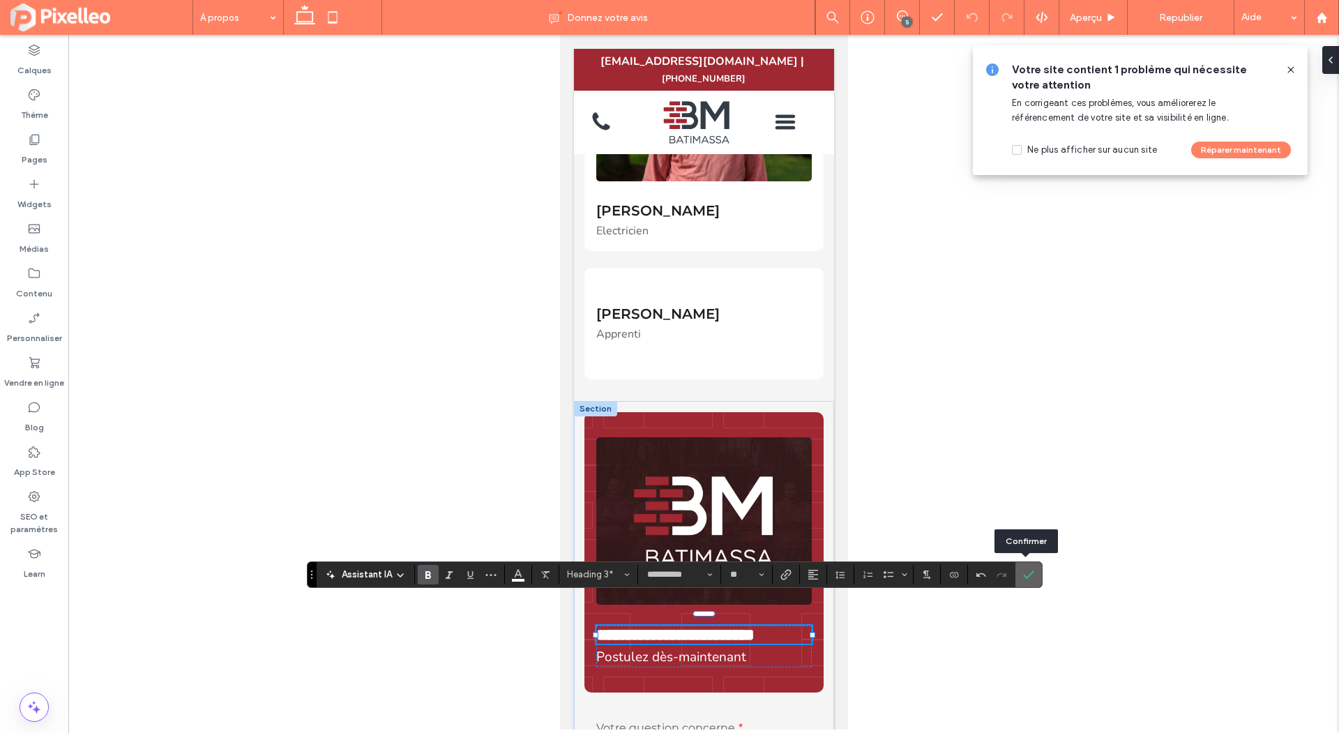
click at [1023, 572] on icon "Confirmer" at bounding box center [1028, 574] width 11 height 11
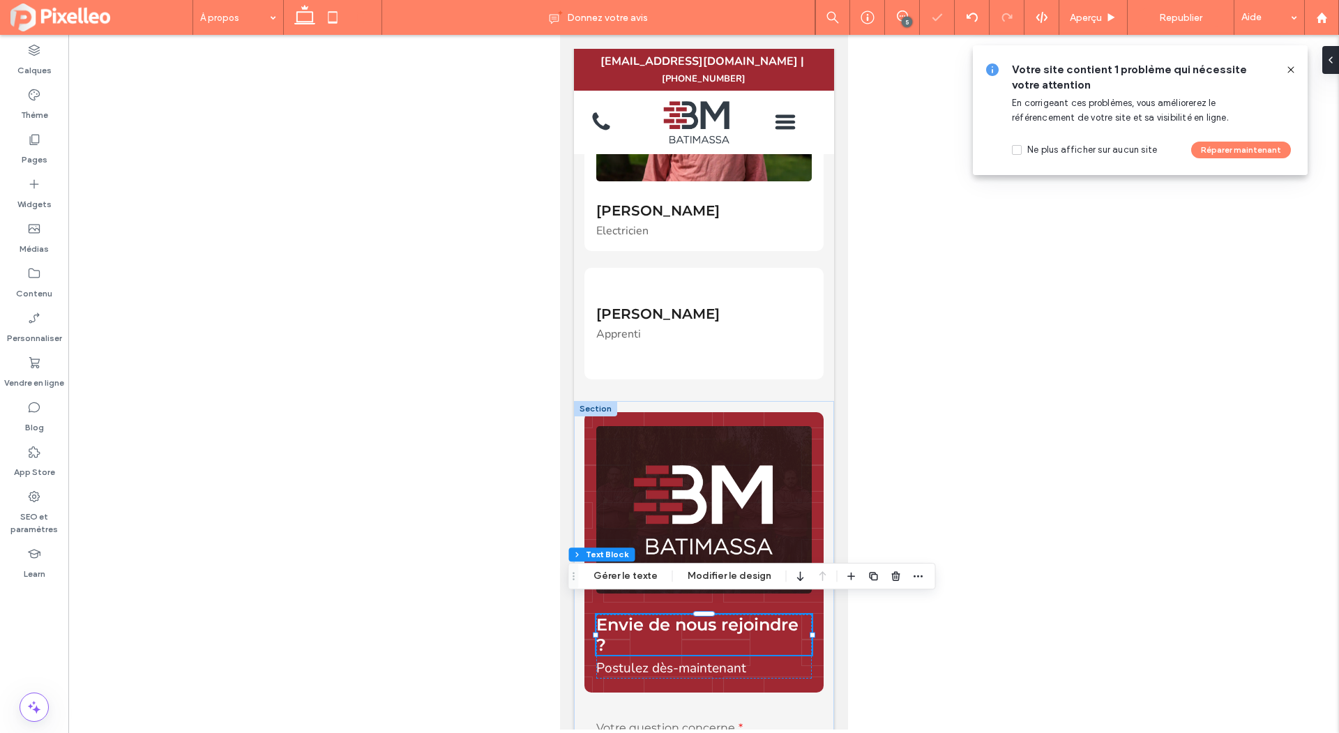
click at [734, 615] on span "Envie de nous rejoindre ?" at bounding box center [697, 635] width 202 height 40
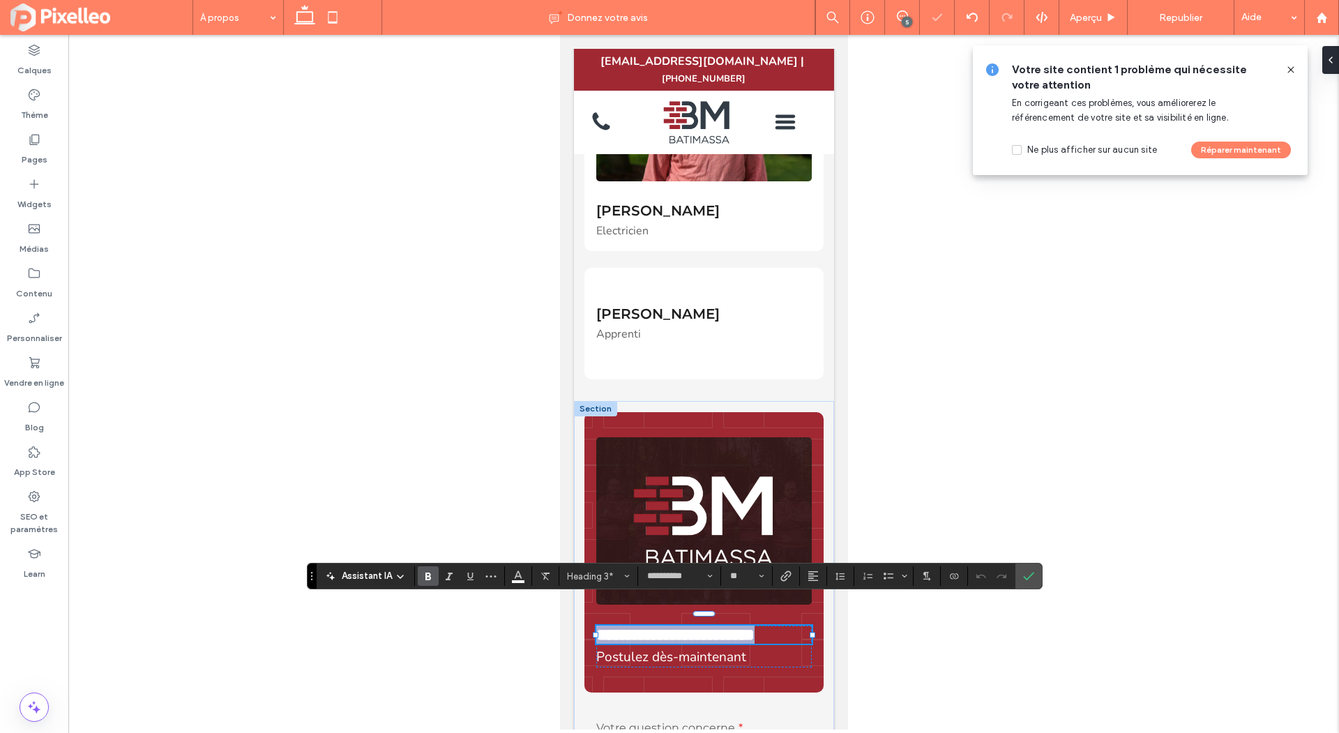
click at [734, 626] on span "**********" at bounding box center [675, 634] width 158 height 17
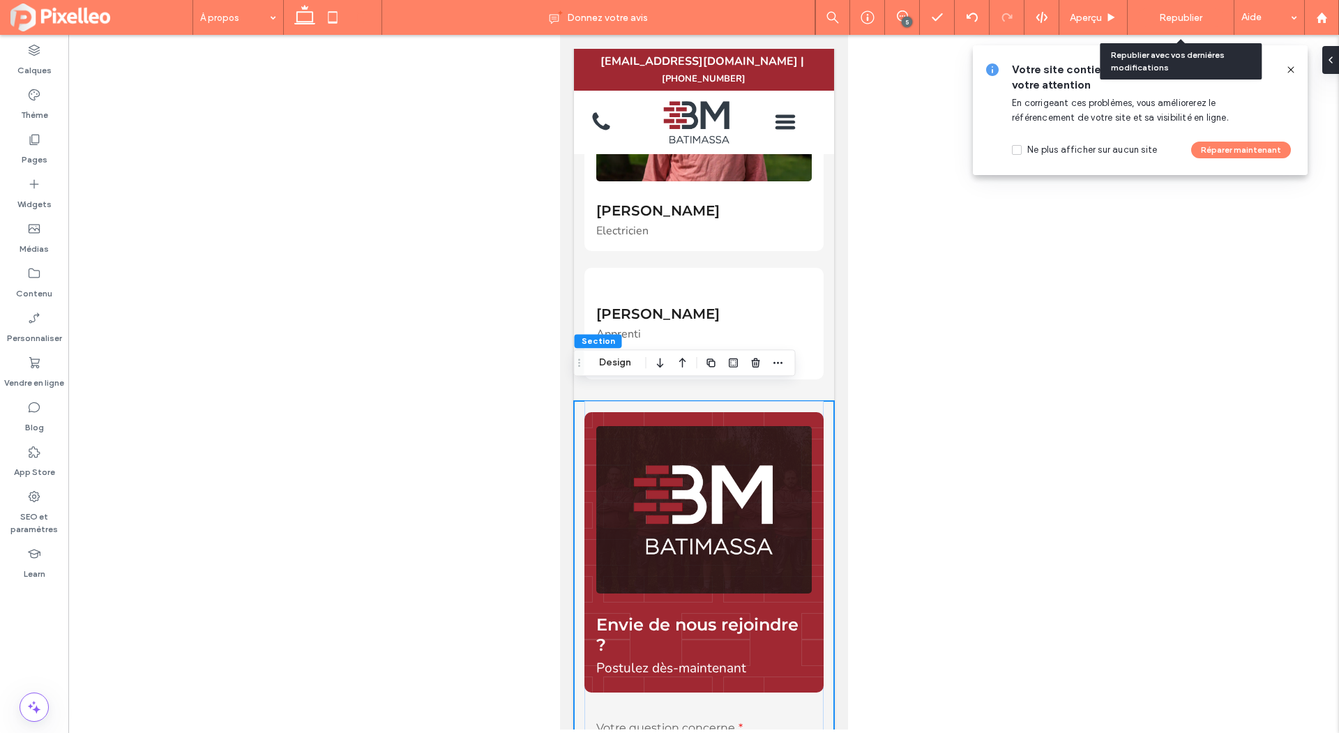
click at [1170, 16] on span "Republier" at bounding box center [1180, 18] width 43 height 12
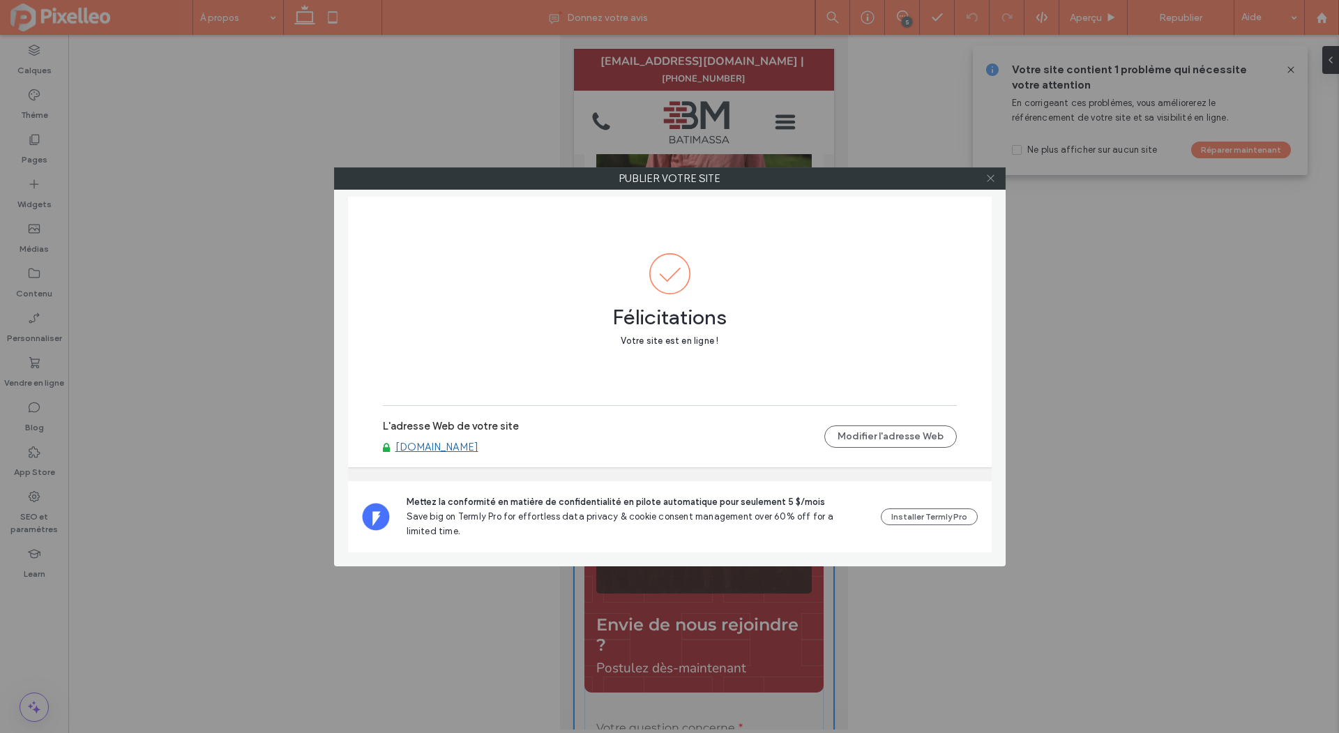
click at [988, 179] on icon at bounding box center [991, 178] width 10 height 10
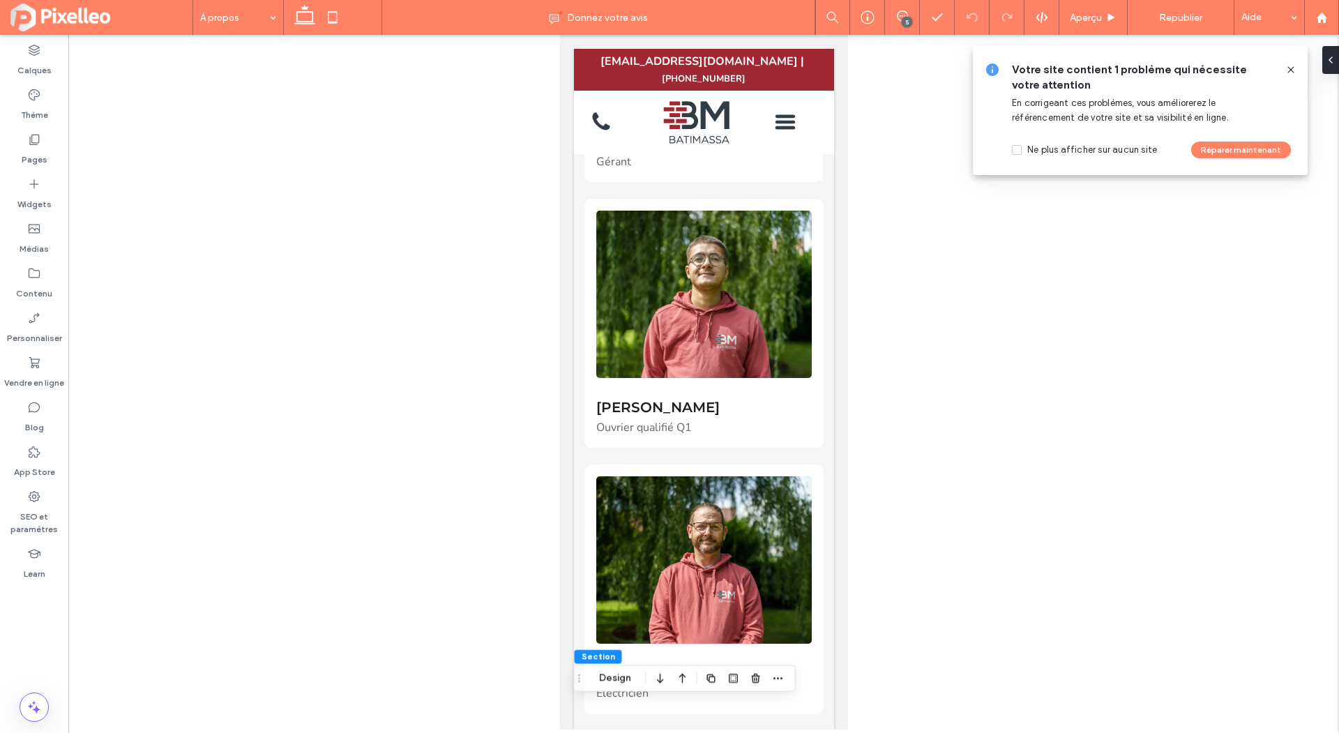
scroll to position [0, 0]
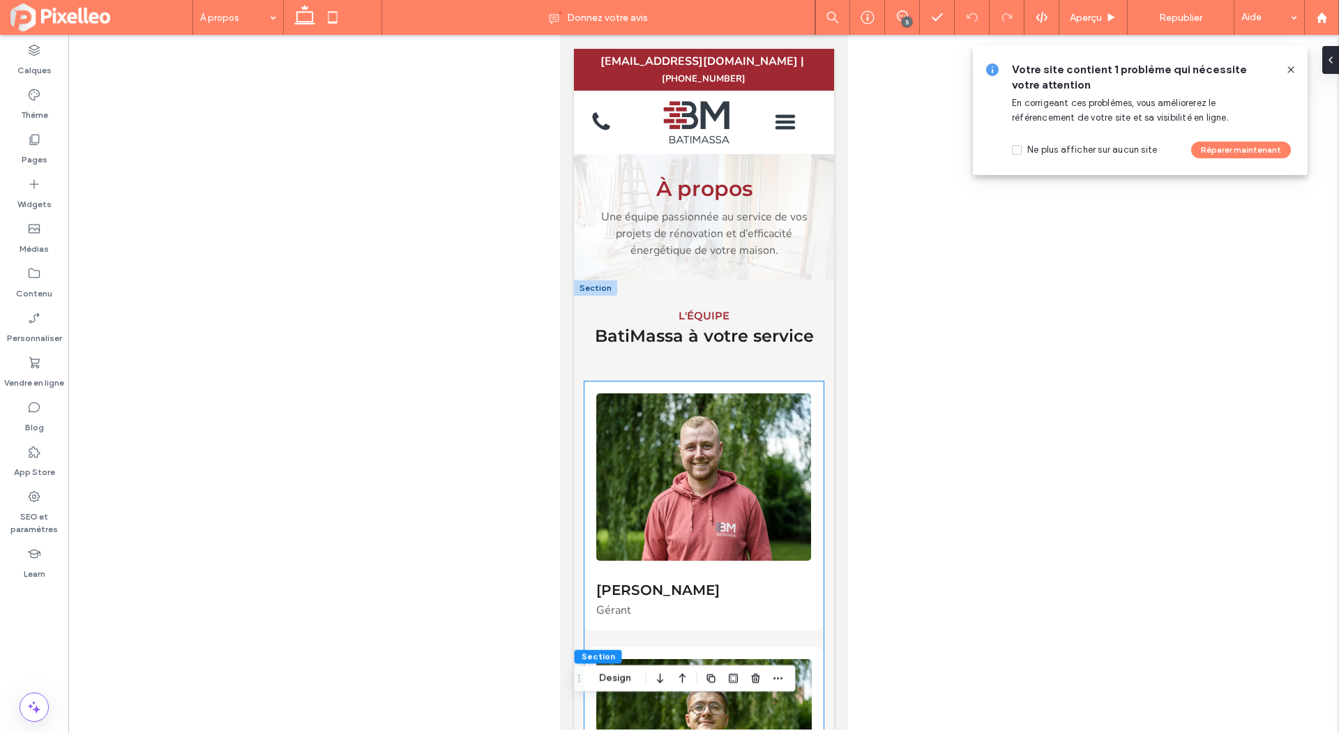
click at [759, 382] on div "Martial Massa Gérant" at bounding box center [703, 506] width 239 height 249
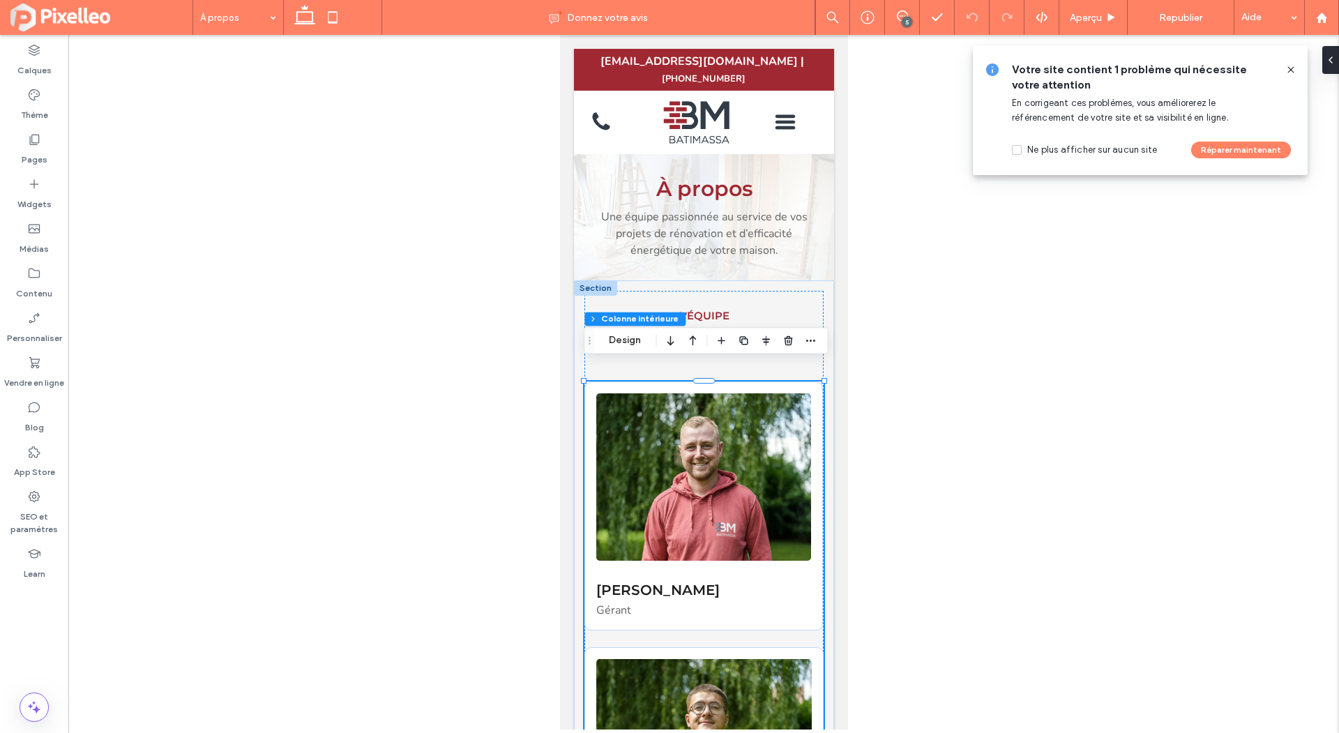
click at [762, 382] on div "Martial Massa Gérant" at bounding box center [703, 506] width 239 height 249
click at [633, 339] on button "Design" at bounding box center [625, 340] width 50 height 17
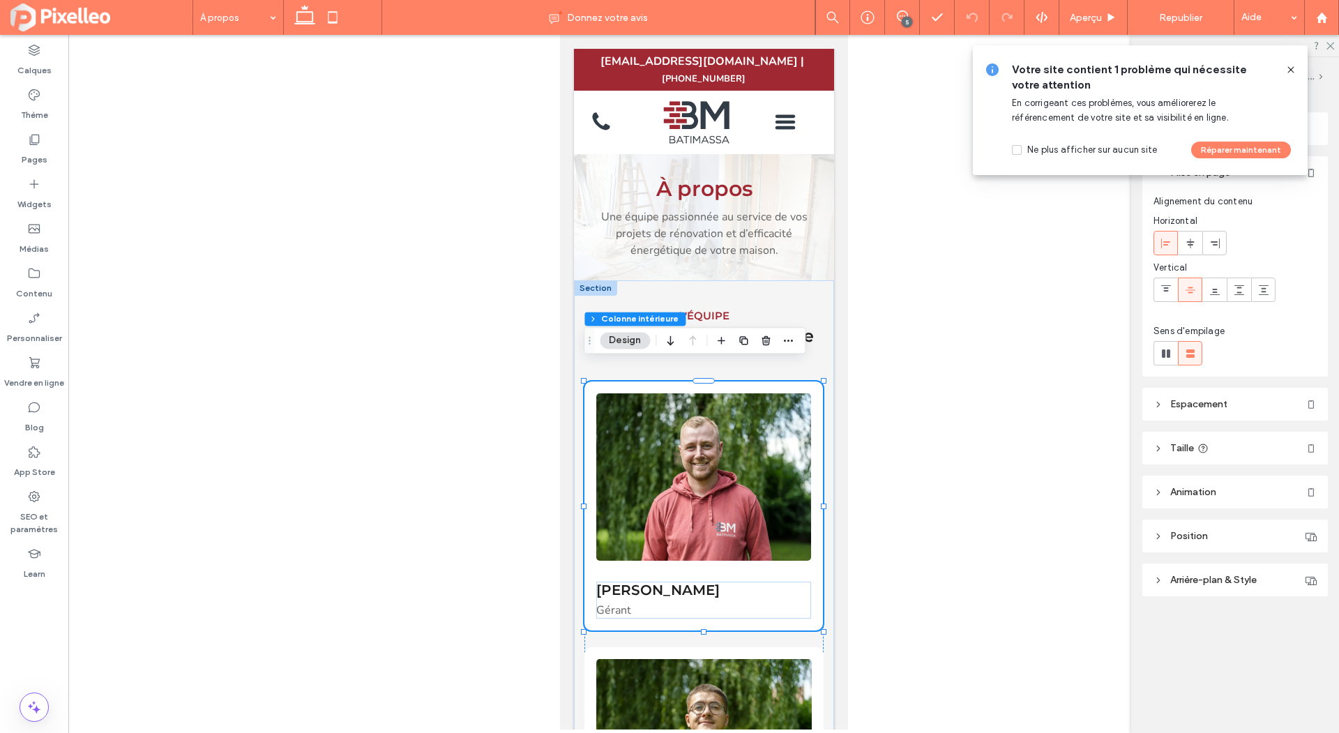
click at [1165, 482] on header "Animation" at bounding box center [1236, 492] width 186 height 33
click at [1174, 525] on span "Choix d'un déclencheur" at bounding box center [1204, 521] width 100 height 14
click at [1173, 536] on span "Aucun(e)" at bounding box center [1179, 543] width 38 height 14
click at [1177, 582] on div "Entrée" at bounding box center [1235, 590] width 163 height 24
click at [1178, 590] on span "Aucun(e)" at bounding box center [1179, 596] width 38 height 14
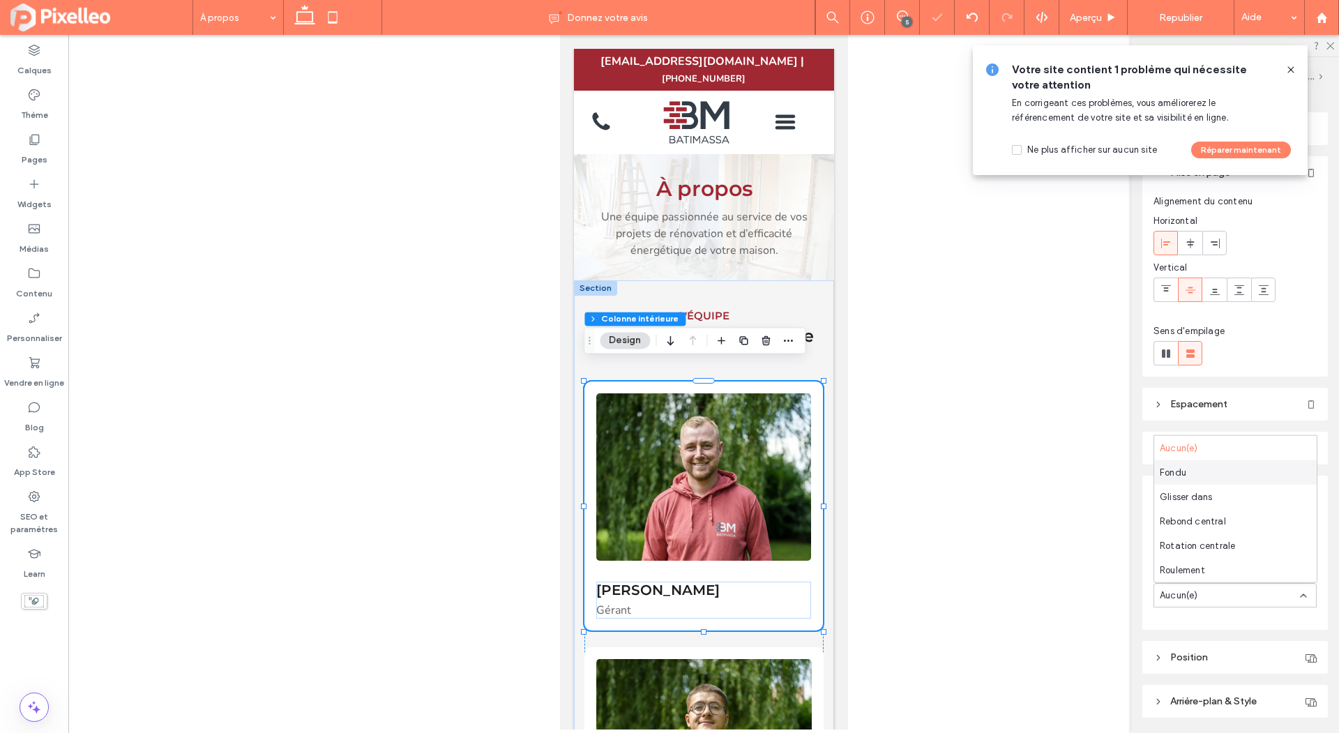
click at [1190, 466] on div "Fondu" at bounding box center [1235, 472] width 163 height 24
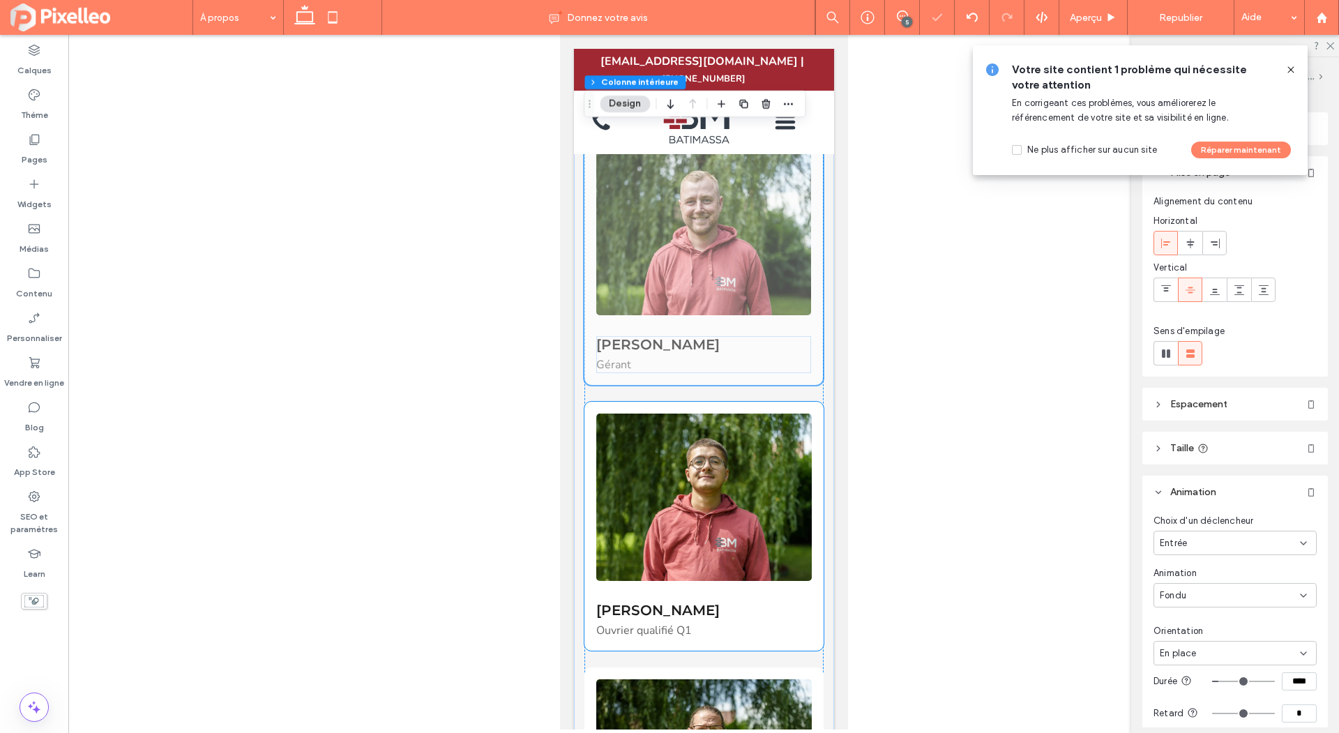
scroll to position [269, 0]
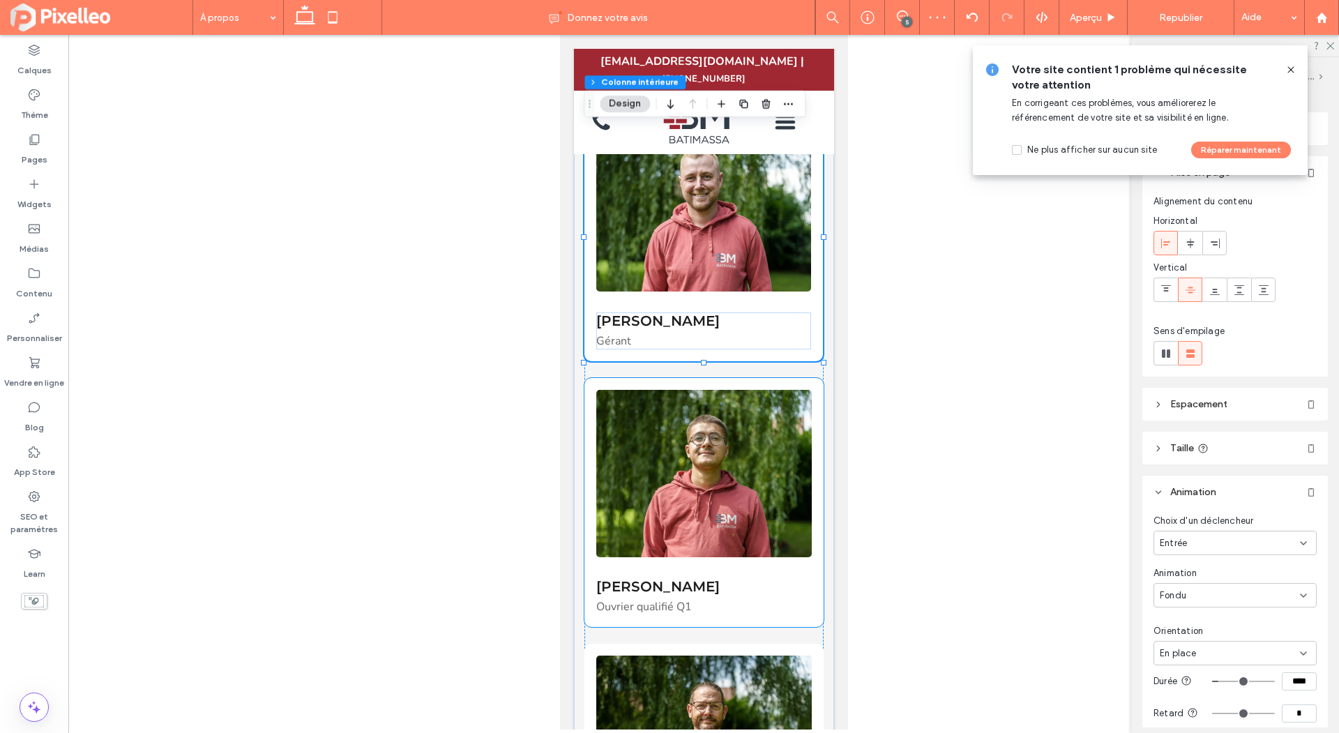
click at [719, 378] on div "Nico Scapelatto Ouvrier qualifié Q1" at bounding box center [703, 502] width 239 height 249
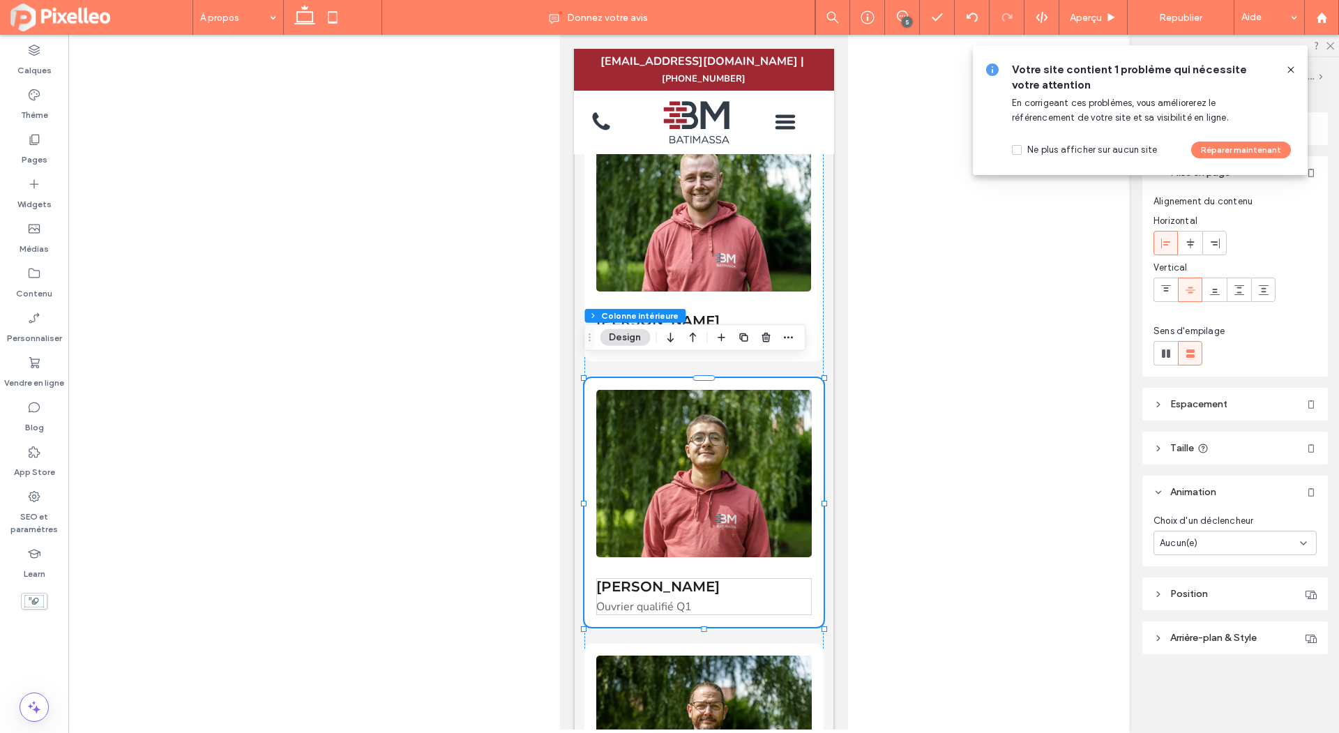
click at [1189, 545] on span "Aucun(e)" at bounding box center [1179, 543] width 38 height 14
click at [1177, 589] on span "Entrée" at bounding box center [1173, 591] width 27 height 14
click at [1183, 591] on span "Aucun(e)" at bounding box center [1179, 596] width 38 height 14
click at [1200, 472] on div "Fondu" at bounding box center [1235, 472] width 163 height 24
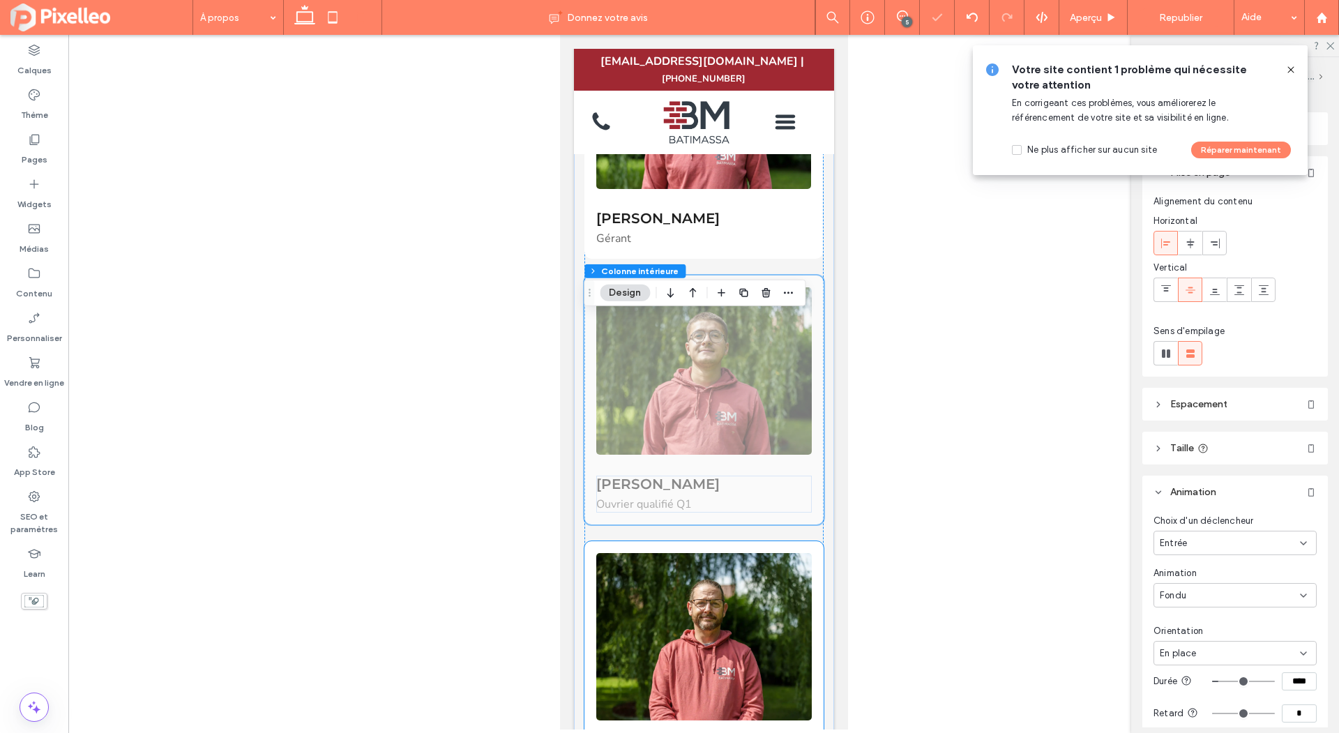
scroll to position [458, 0]
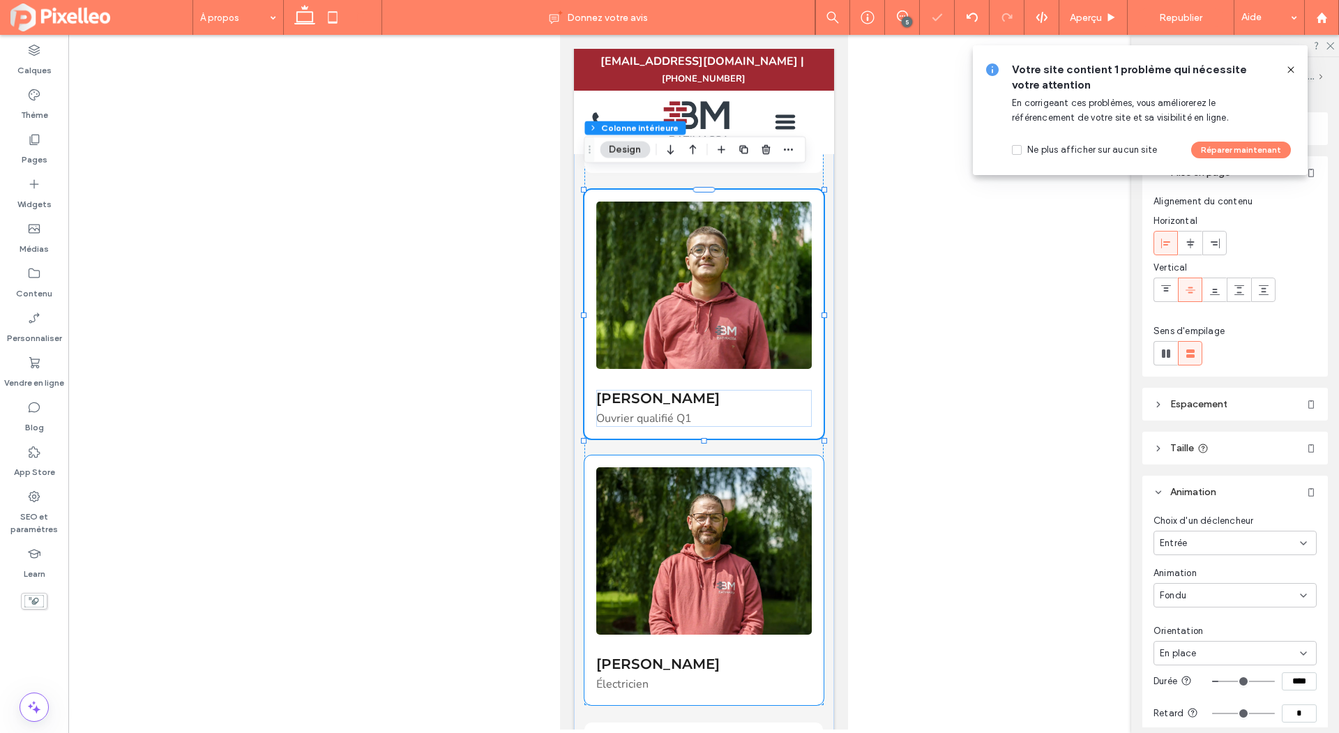
click at [771, 455] on div "Michael Malyster Électricien" at bounding box center [703, 579] width 239 height 249
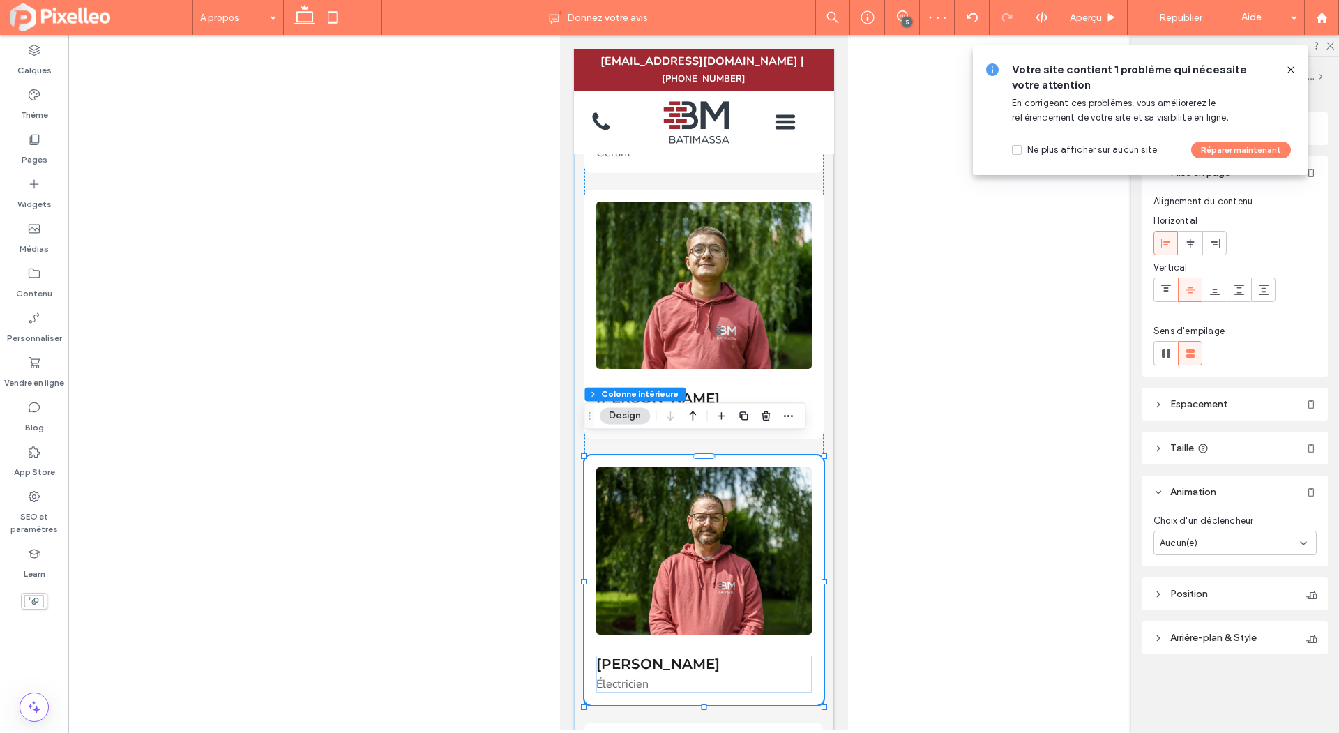
click at [1177, 541] on span "Aucun(e)" at bounding box center [1179, 543] width 38 height 14
click at [1179, 582] on div "Entrée" at bounding box center [1235, 590] width 163 height 24
click at [1173, 593] on span "Aucun(e)" at bounding box center [1179, 596] width 38 height 14
click at [1184, 468] on span "Fondu" at bounding box center [1173, 472] width 27 height 14
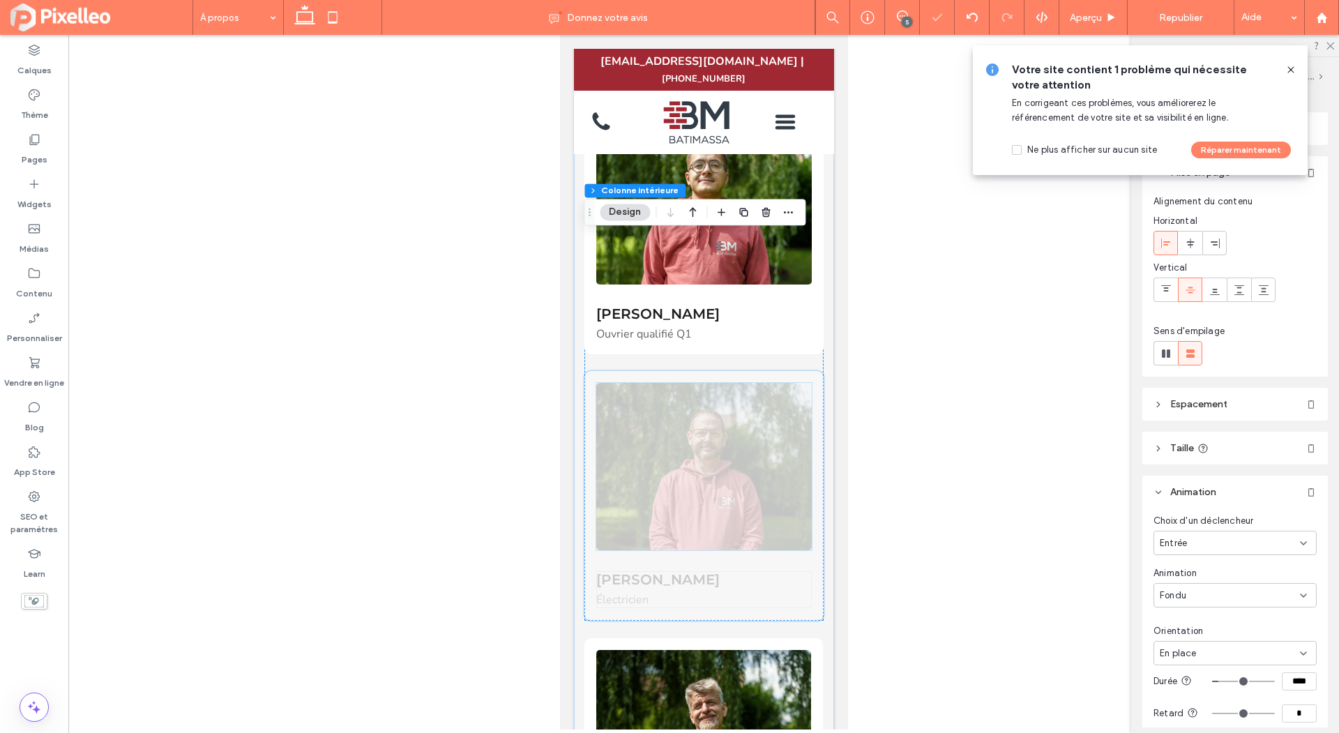
scroll to position [718, 0]
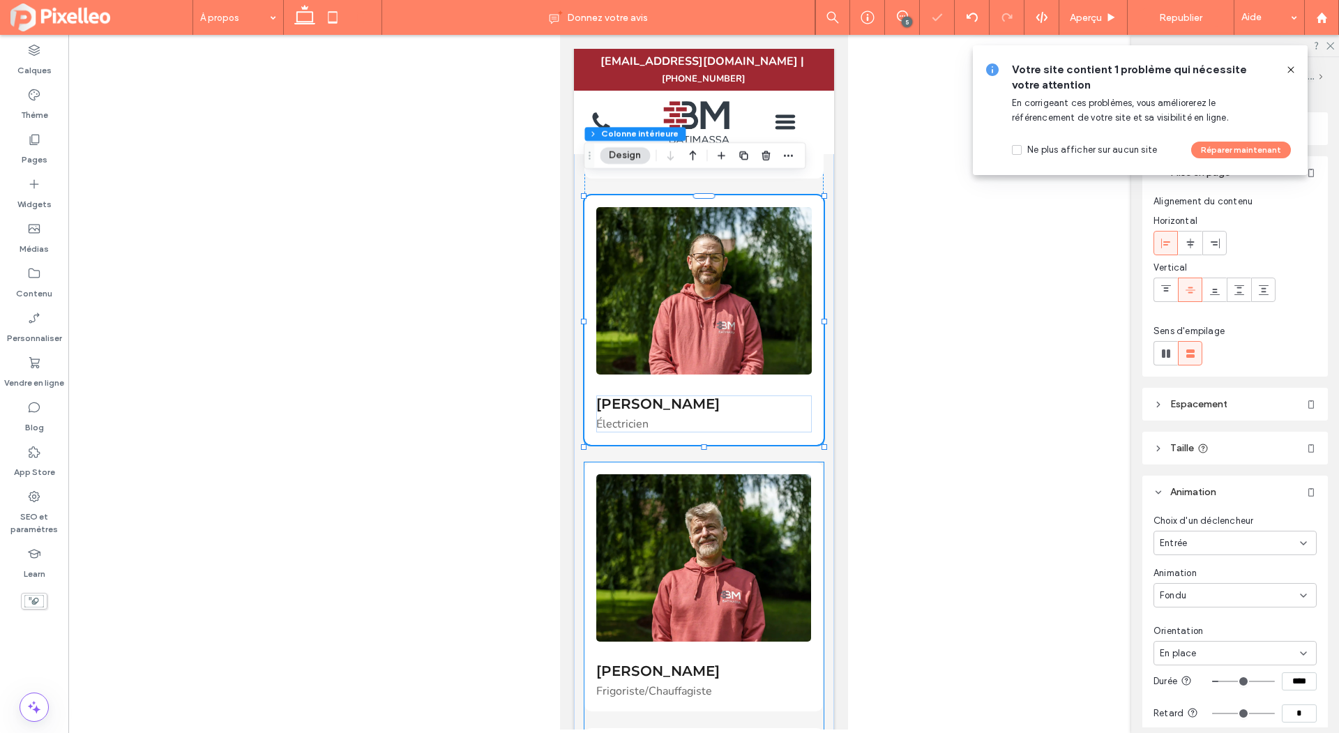
click at [757, 462] on div "Patrice Lebeau Frigoriste/Chauffagiste" at bounding box center [703, 586] width 239 height 249
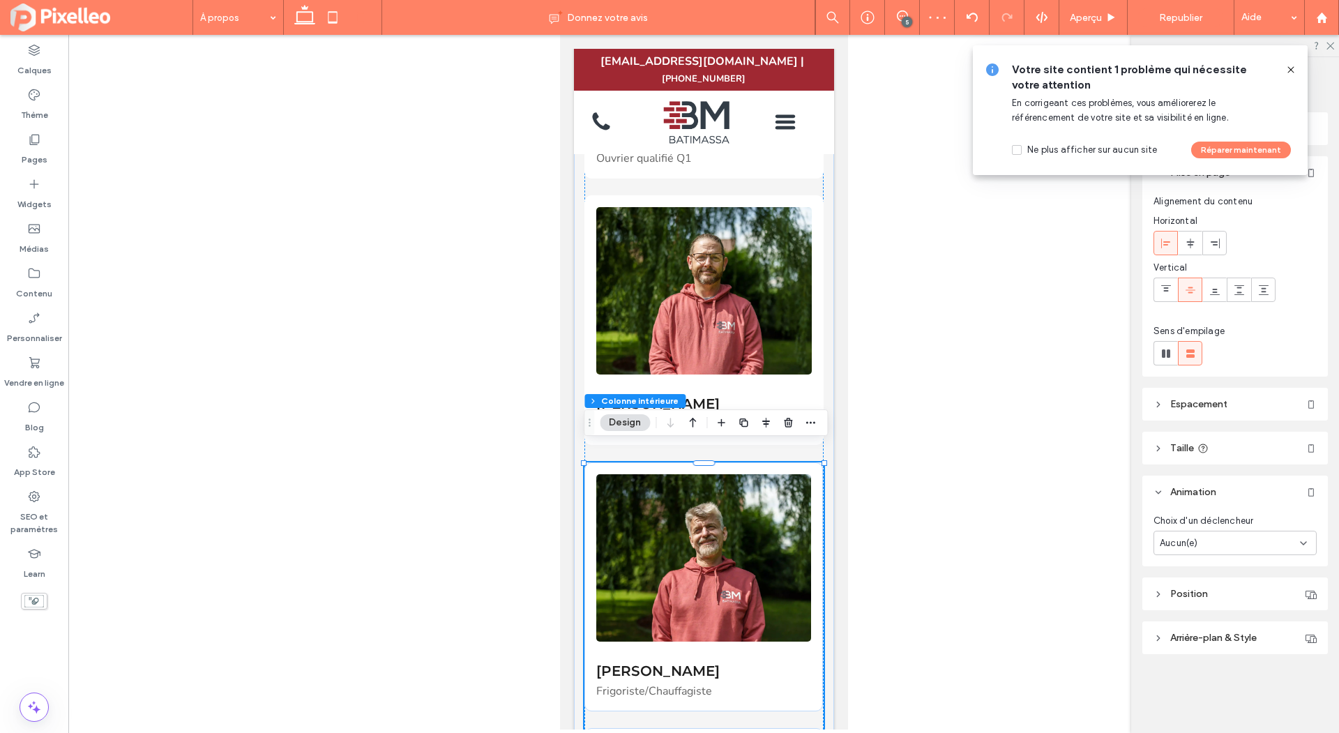
click at [1197, 528] on div "Choix d'un déclencheur Aucun(e)" at bounding box center [1235, 534] width 163 height 41
click at [1192, 538] on span "Aucun(e)" at bounding box center [1179, 543] width 38 height 14
click at [1183, 590] on span "Entrée" at bounding box center [1173, 591] width 27 height 14
click at [1185, 591] on span "Aucun(e)" at bounding box center [1179, 596] width 38 height 14
click at [1196, 481] on div "Fondu" at bounding box center [1235, 472] width 163 height 24
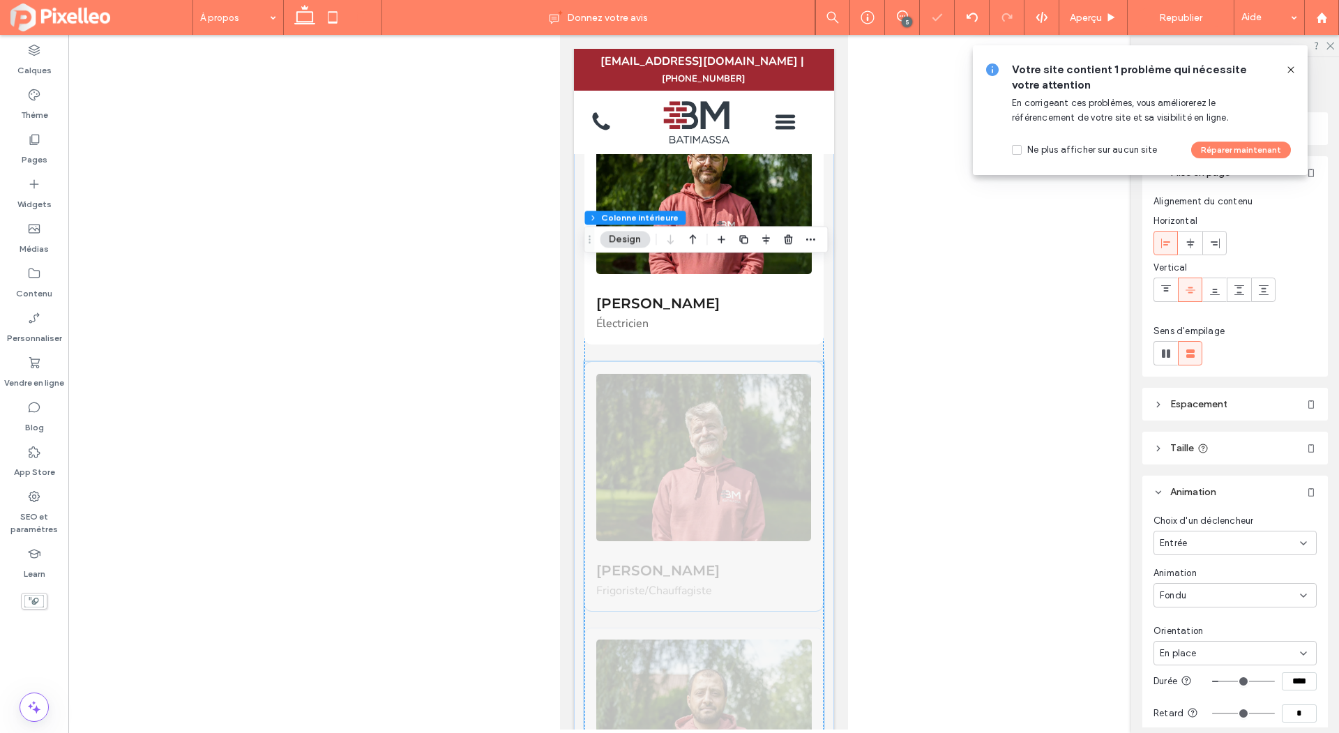
scroll to position [932, 0]
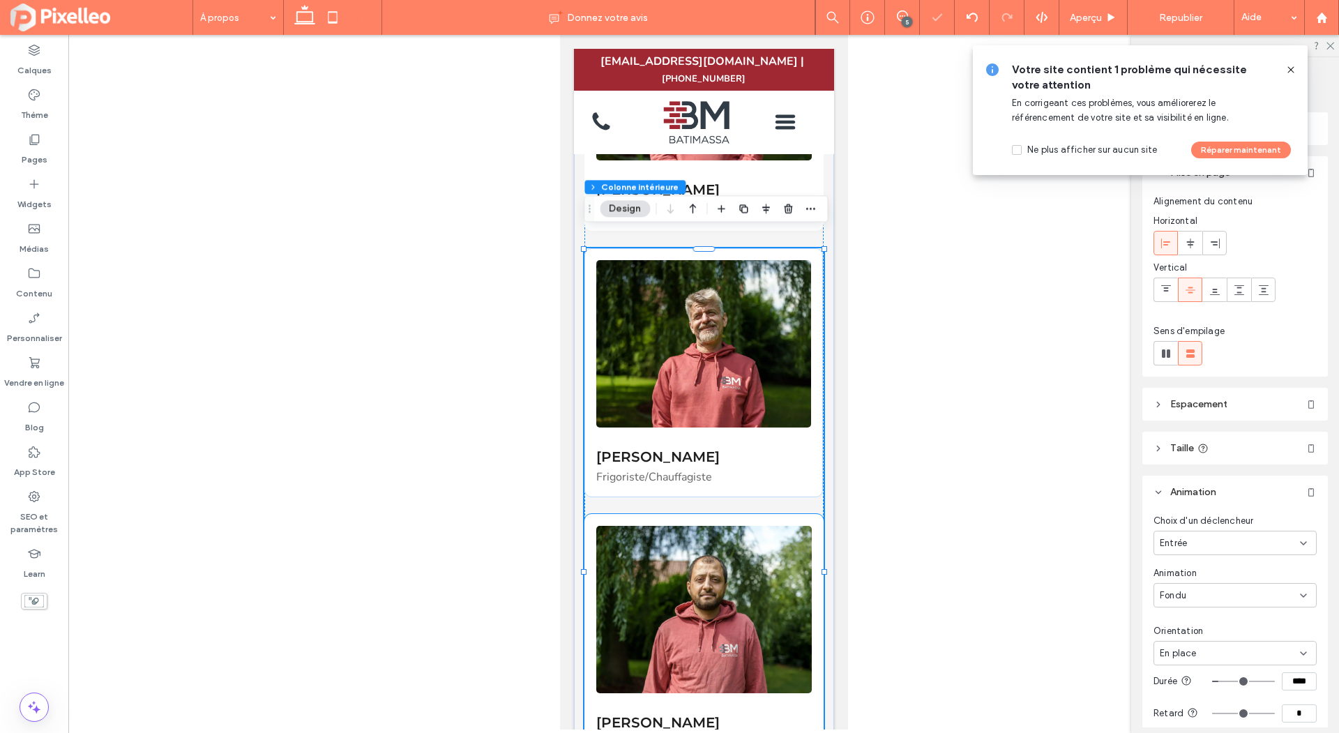
click at [723, 514] on div "Wassim Jaber Electricien ﻿" at bounding box center [703, 638] width 239 height 249
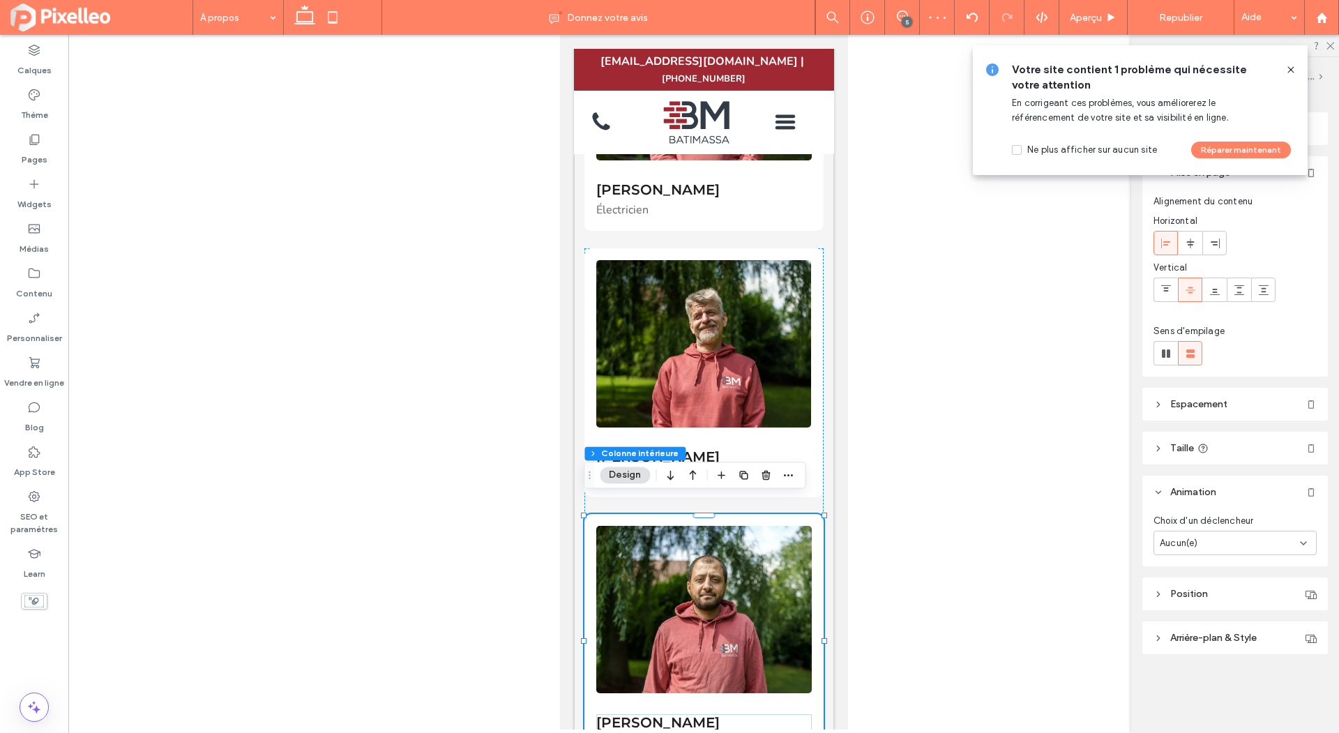
click at [1184, 542] on span "Aucun(e)" at bounding box center [1179, 543] width 38 height 14
click at [1168, 578] on div "Entrée" at bounding box center [1235, 590] width 163 height 24
click at [1186, 580] on div "Animation Aucun(e)" at bounding box center [1235, 586] width 163 height 41
click at [1185, 594] on span "Aucun(e)" at bounding box center [1179, 596] width 38 height 14
click at [1194, 476] on div "Fondu" at bounding box center [1235, 472] width 163 height 24
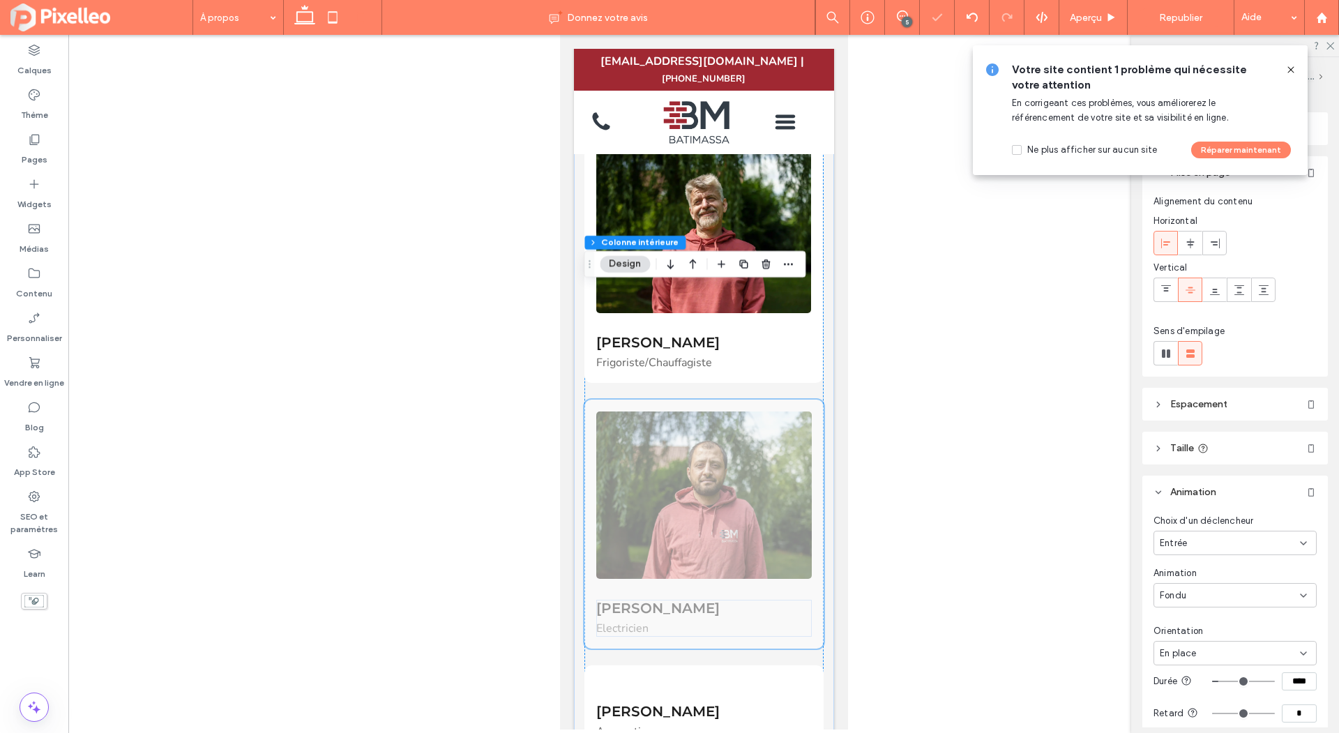
scroll to position [1216, 0]
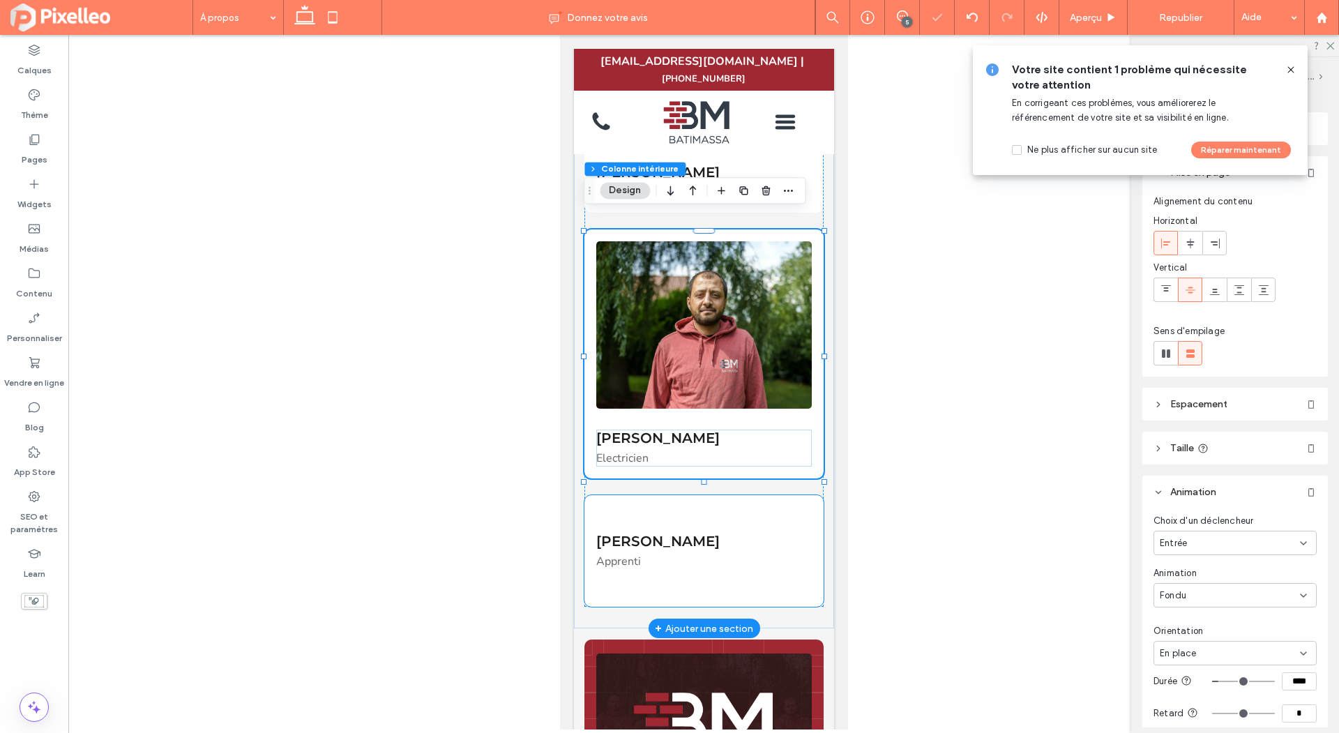
click at [712, 502] on div "Mathéo Massa Apprenti" at bounding box center [703, 551] width 239 height 112
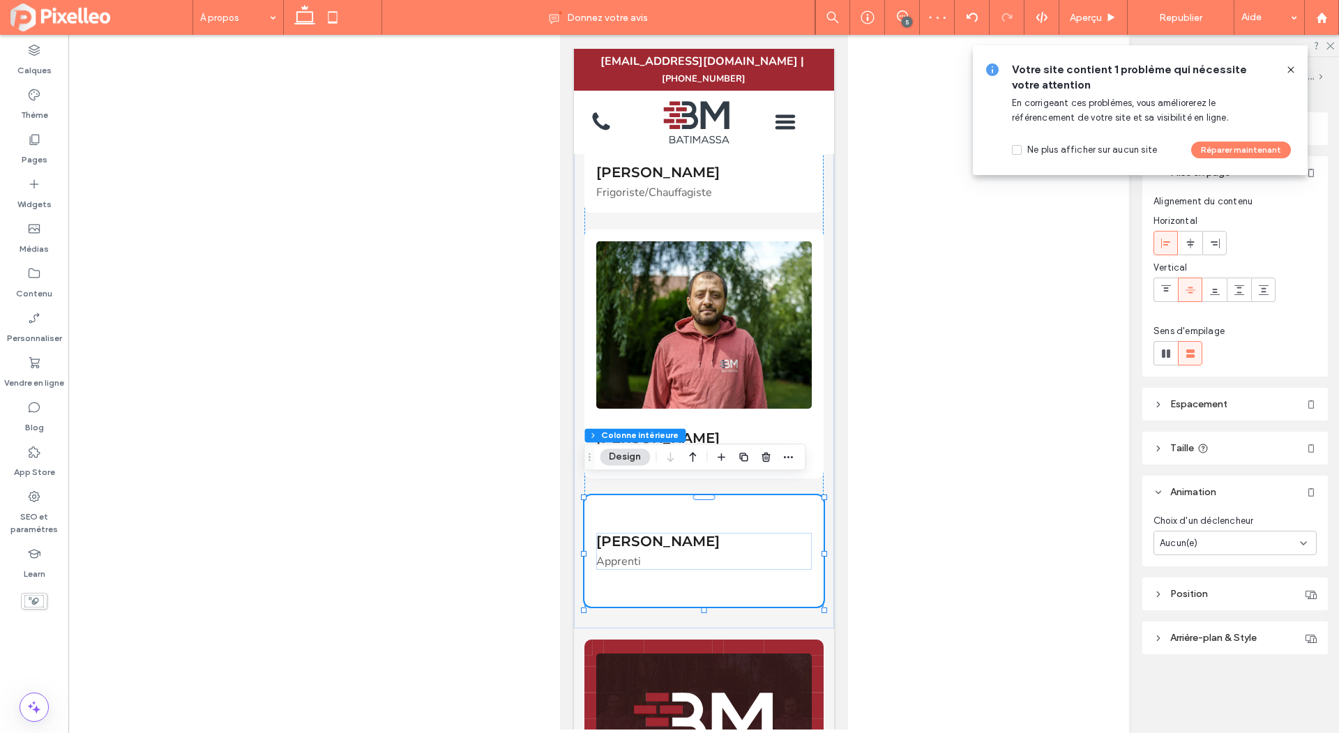
click at [1201, 544] on div "Aucun(e)" at bounding box center [1230, 543] width 140 height 14
click at [1195, 589] on div "Entrée" at bounding box center [1235, 590] width 163 height 24
click at [1203, 589] on div "Aucun(e)" at bounding box center [1230, 596] width 140 height 14
click at [1196, 473] on div "Fondu" at bounding box center [1235, 472] width 163 height 24
click at [1290, 66] on icon at bounding box center [1291, 69] width 11 height 11
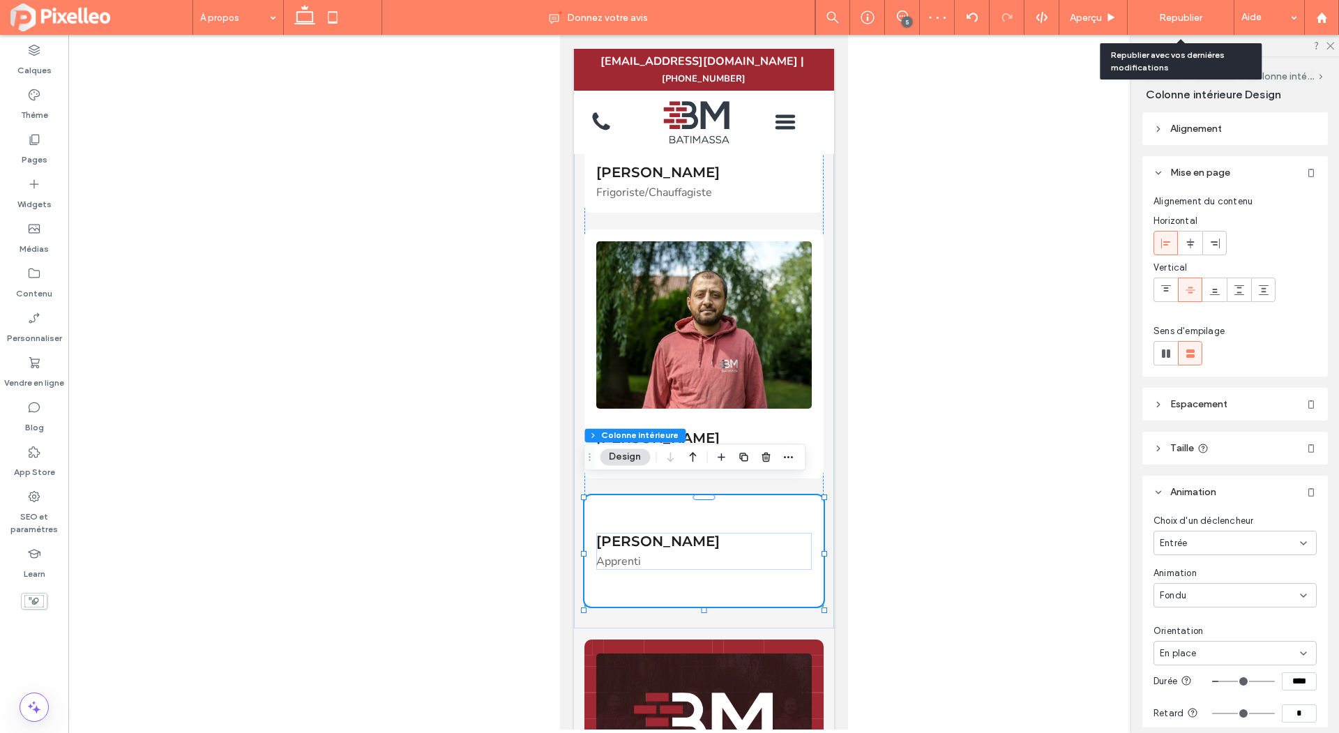
click at [1175, 16] on span "Republier" at bounding box center [1180, 18] width 43 height 12
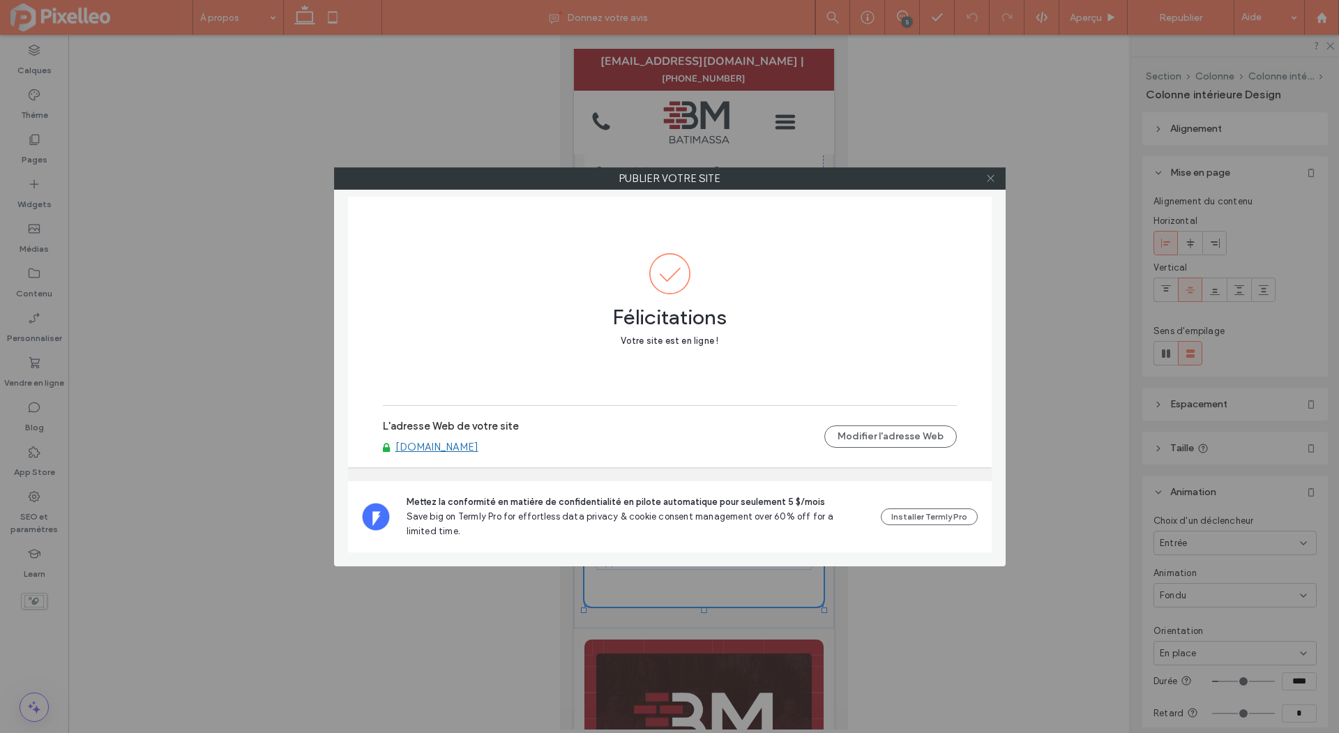
click at [993, 174] on icon at bounding box center [991, 178] width 10 height 10
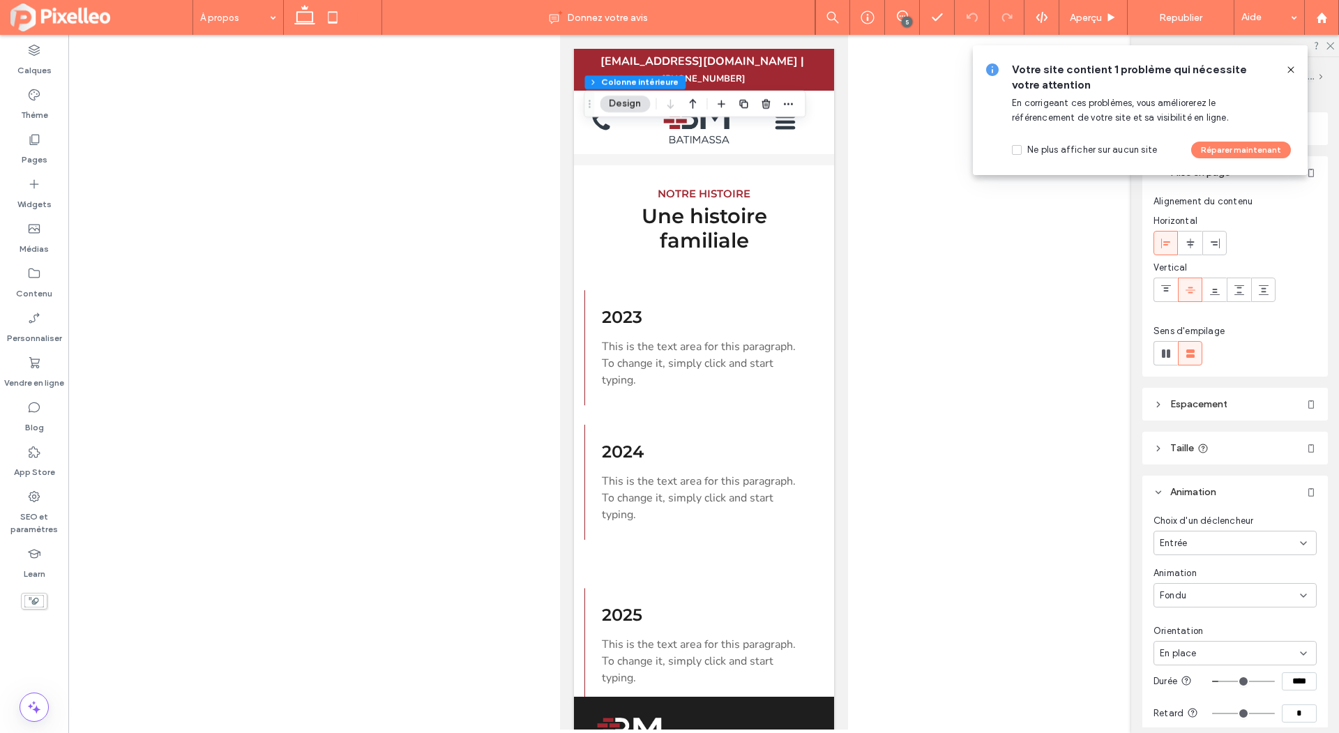
scroll to position [2609, 0]
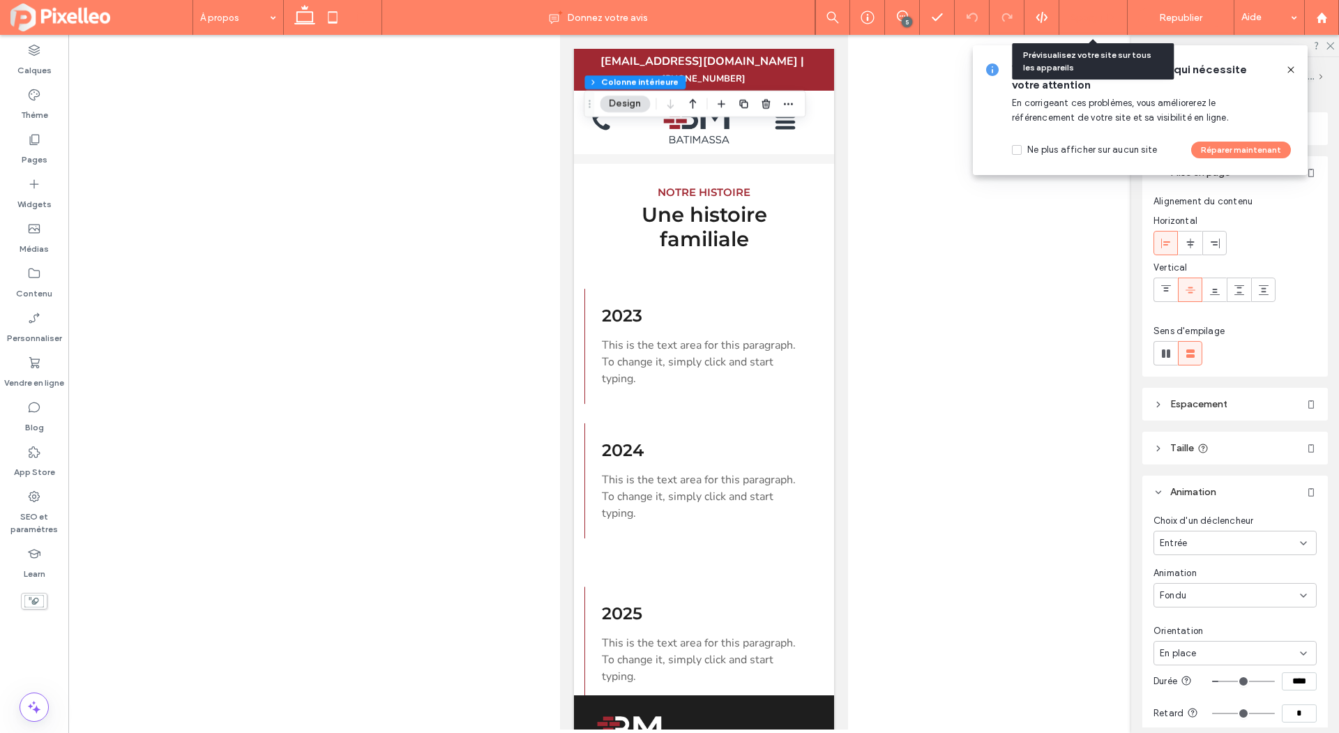
click at [1093, 10] on div "Aperçu" at bounding box center [1094, 17] width 68 height 35
click at [1091, 16] on span "Aperçu" at bounding box center [1086, 18] width 32 height 12
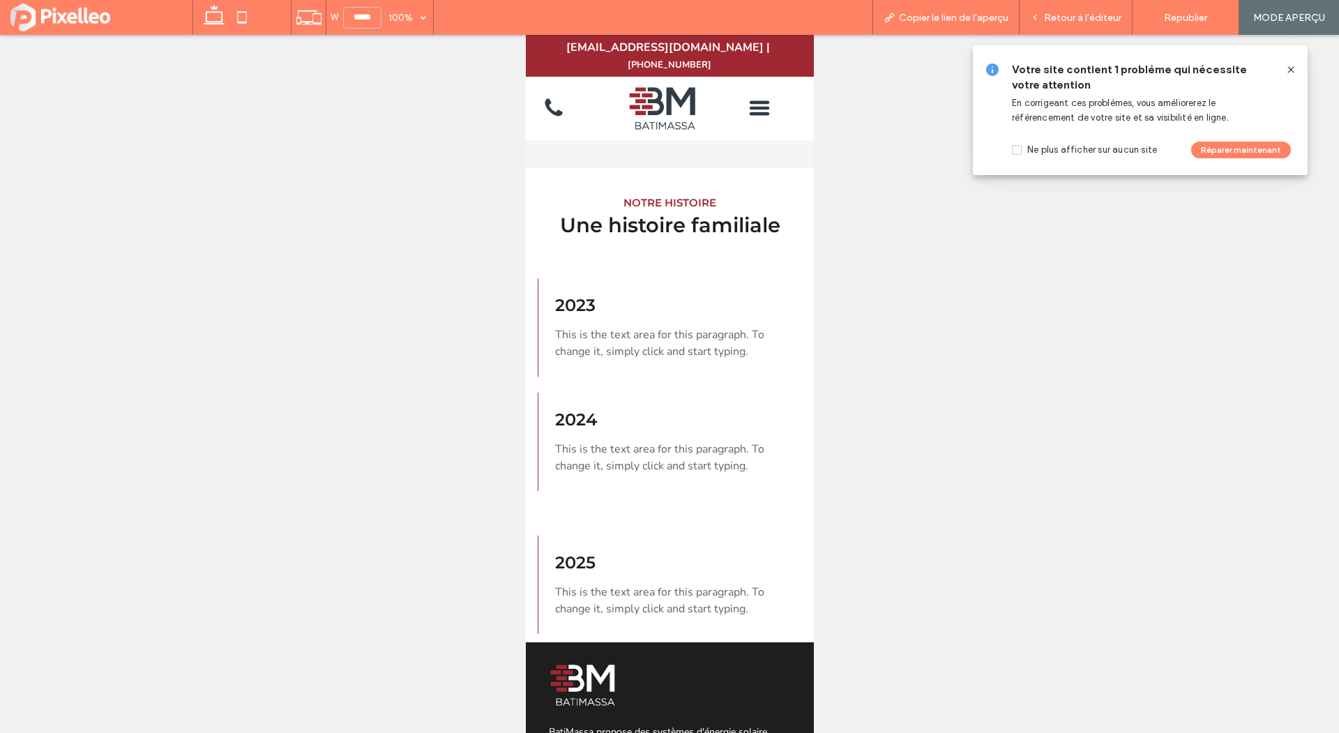
click at [1091, 16] on span "Retour à l'éditeur" at bounding box center [1082, 18] width 77 height 12
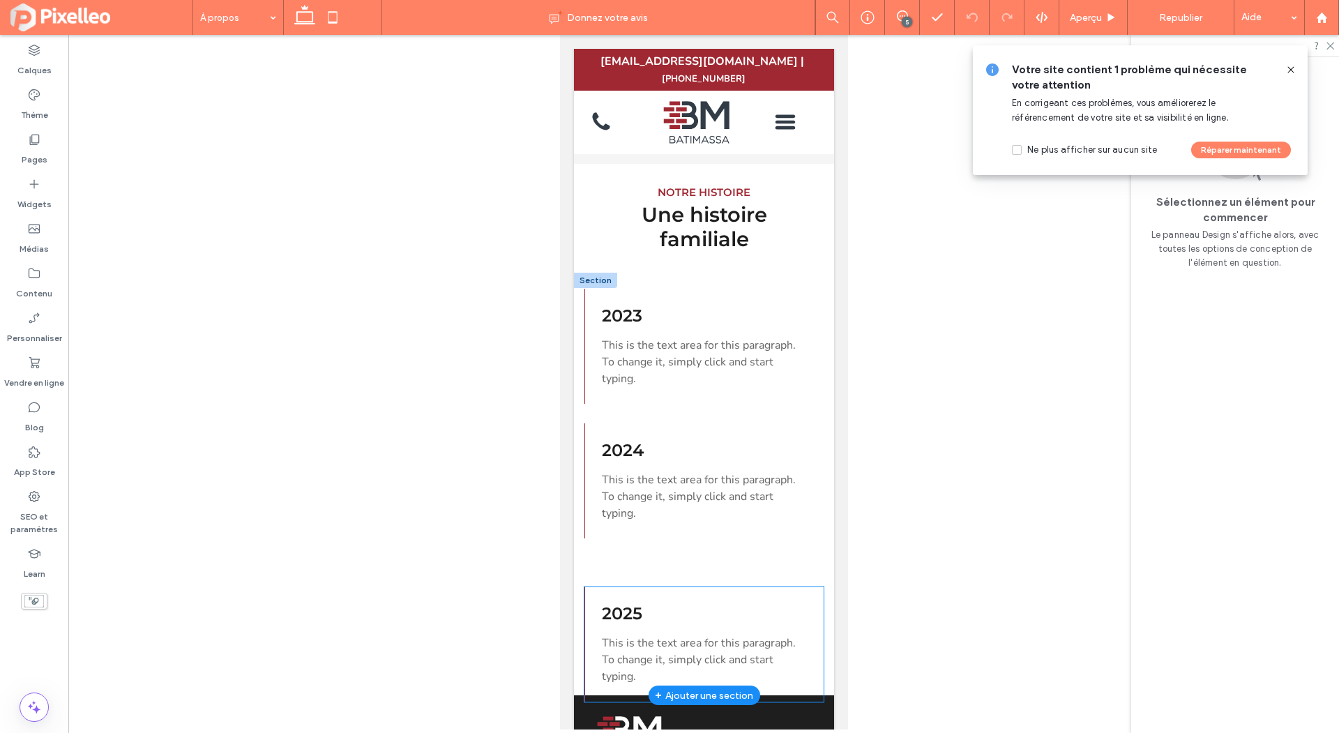
click at [637, 587] on div "2025 This is the text area for this paragraph. To change it, simply click and s…" at bounding box center [703, 644] width 239 height 115
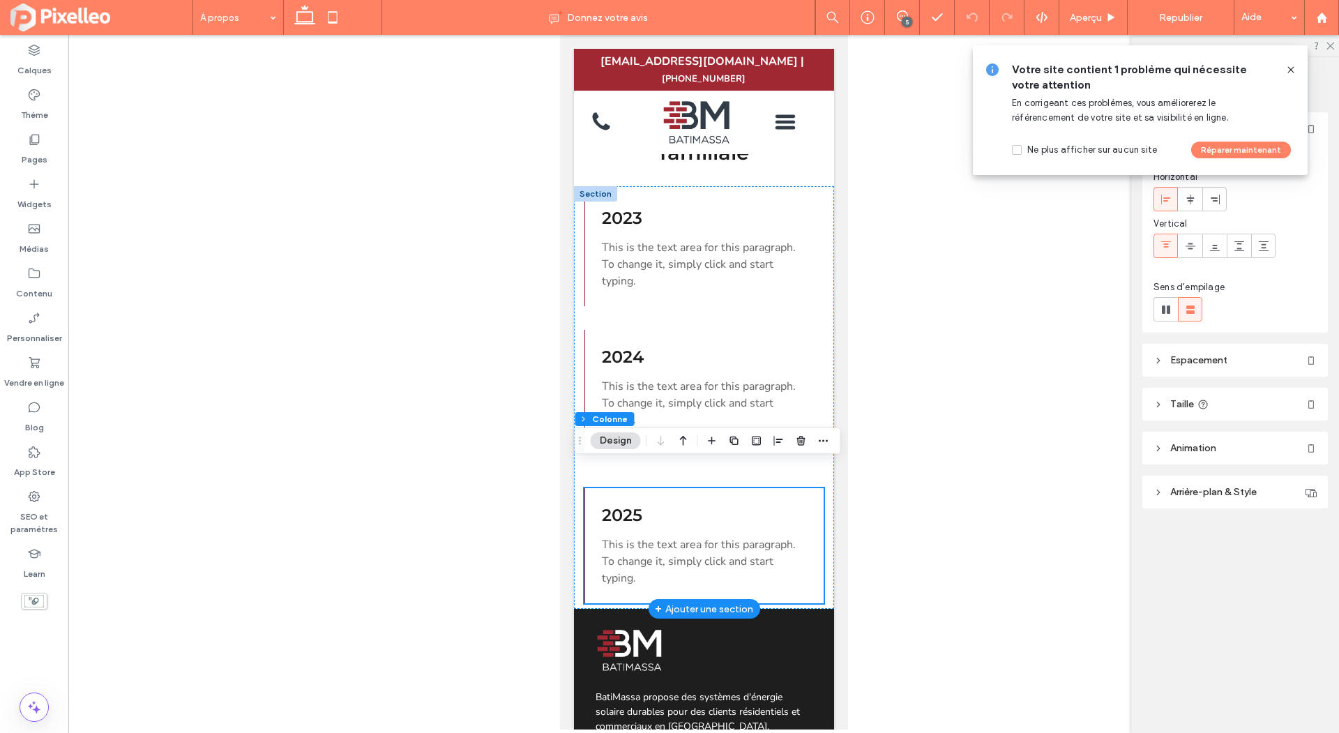
scroll to position [2706, 0]
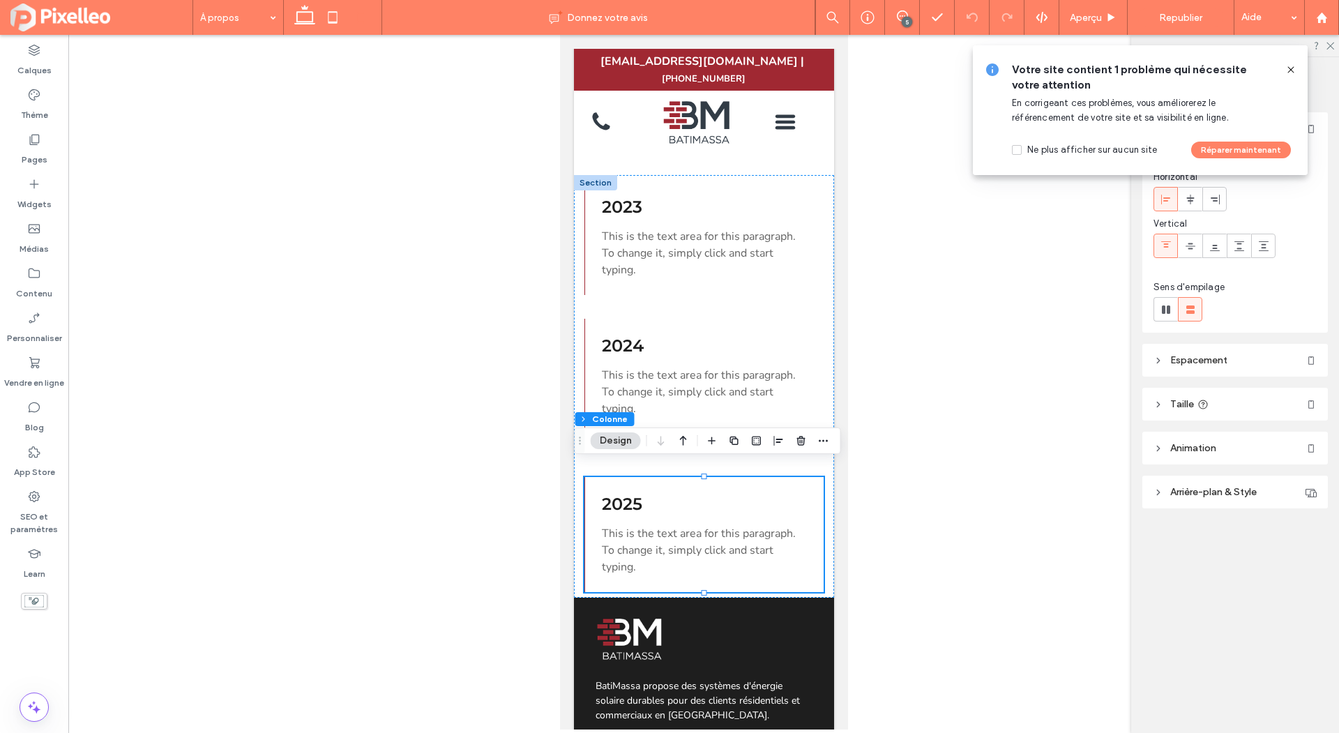
click at [1193, 372] on header "Espacement" at bounding box center [1236, 360] width 186 height 33
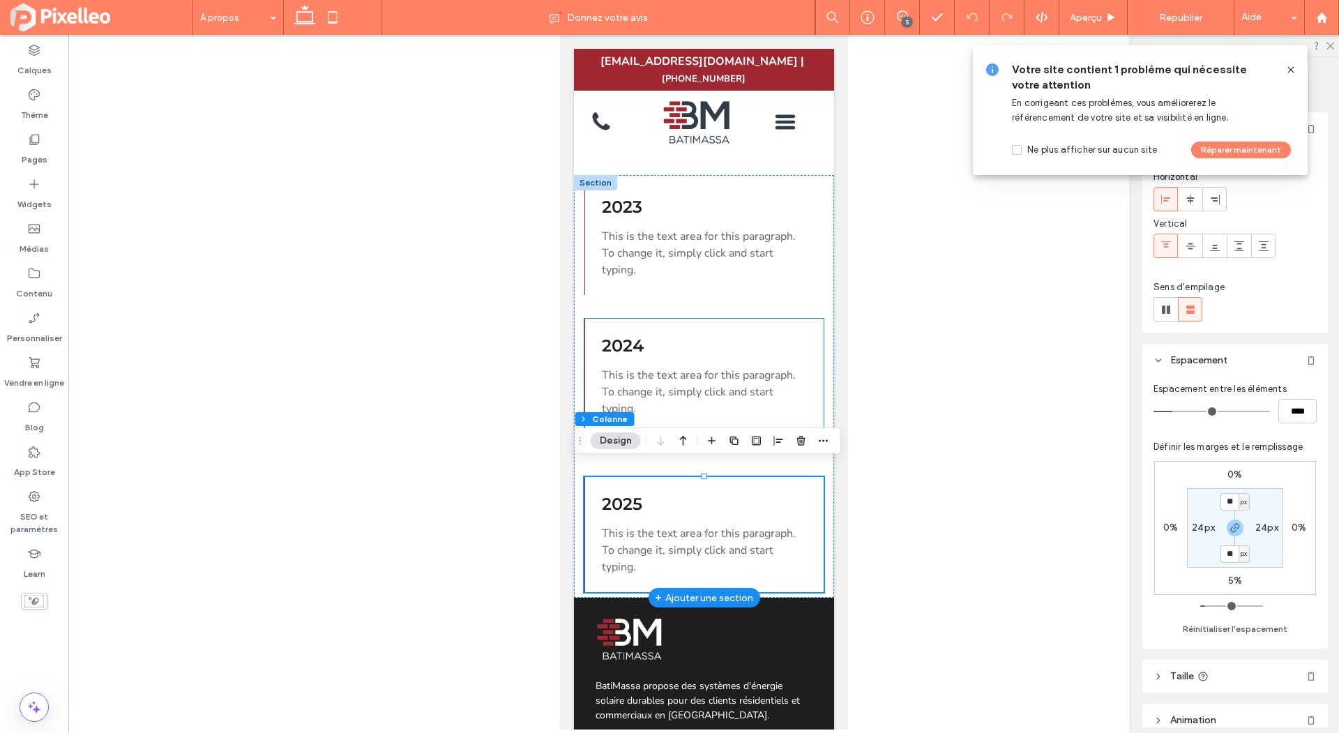
click at [798, 411] on div "2024 This is the text area for this paragraph. To change it, simply click and s…" at bounding box center [703, 376] width 239 height 115
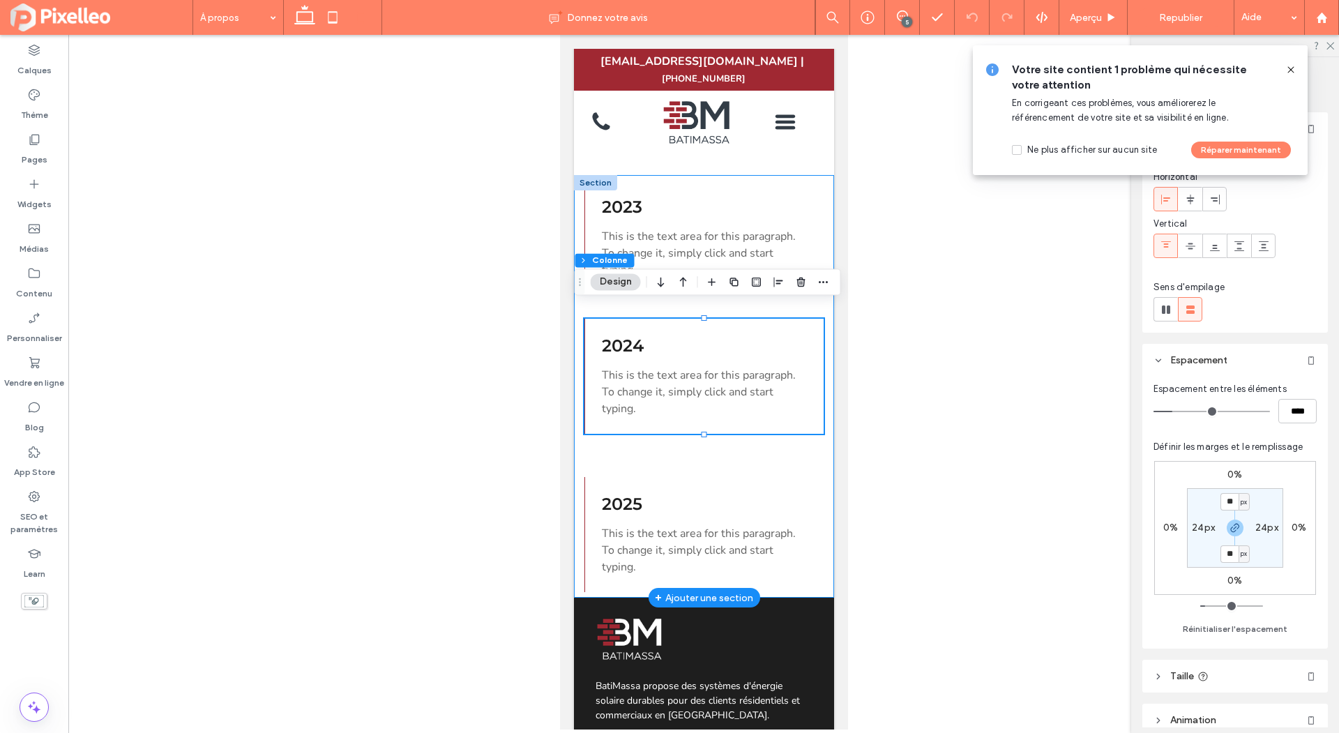
click at [771, 441] on div "2023 This is the text area for this paragraph. To change it, simply click and s…" at bounding box center [703, 386] width 260 height 423
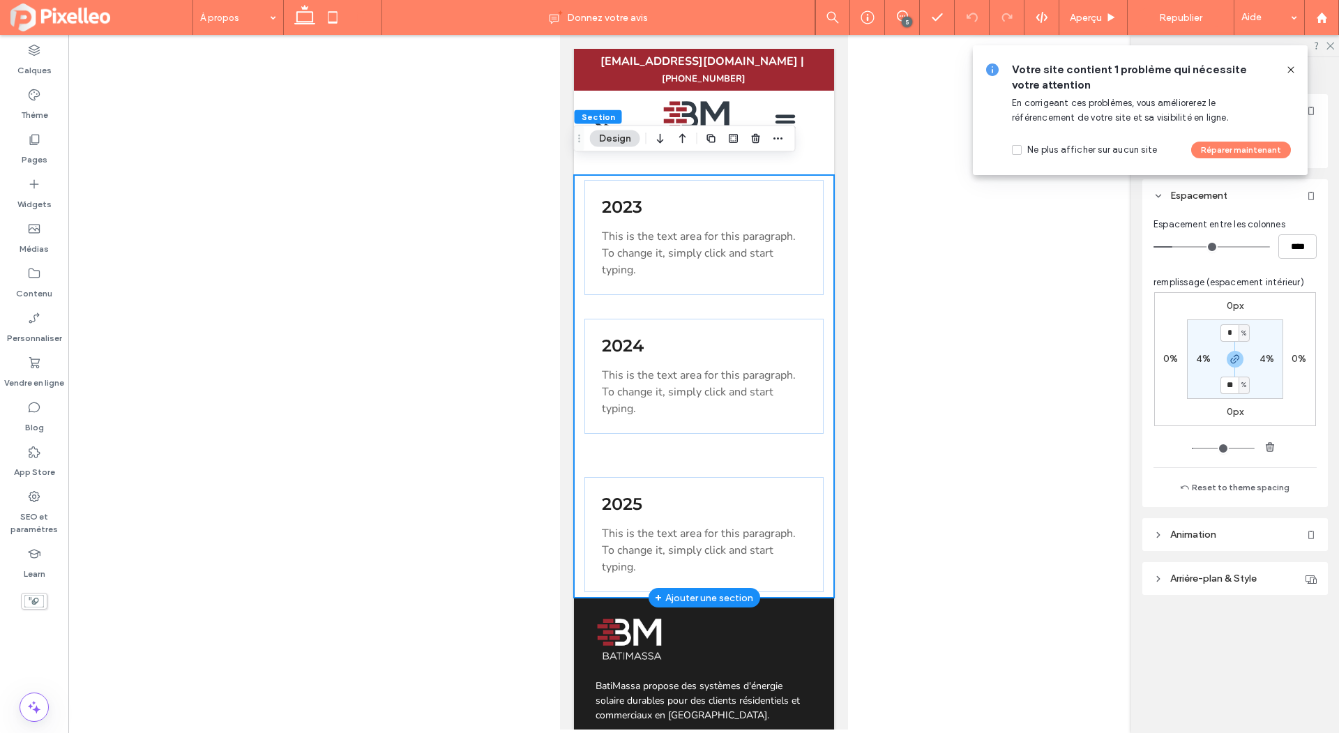
click at [684, 446] on div "2023 This is the text area for this paragraph. To change it, simply click and s…" at bounding box center [703, 386] width 260 height 423
click at [698, 433] on div "2023 This is the text area for this paragraph. To change it, simply click and s…" at bounding box center [703, 386] width 260 height 423
click at [1235, 384] on input "**" at bounding box center [1230, 385] width 18 height 17
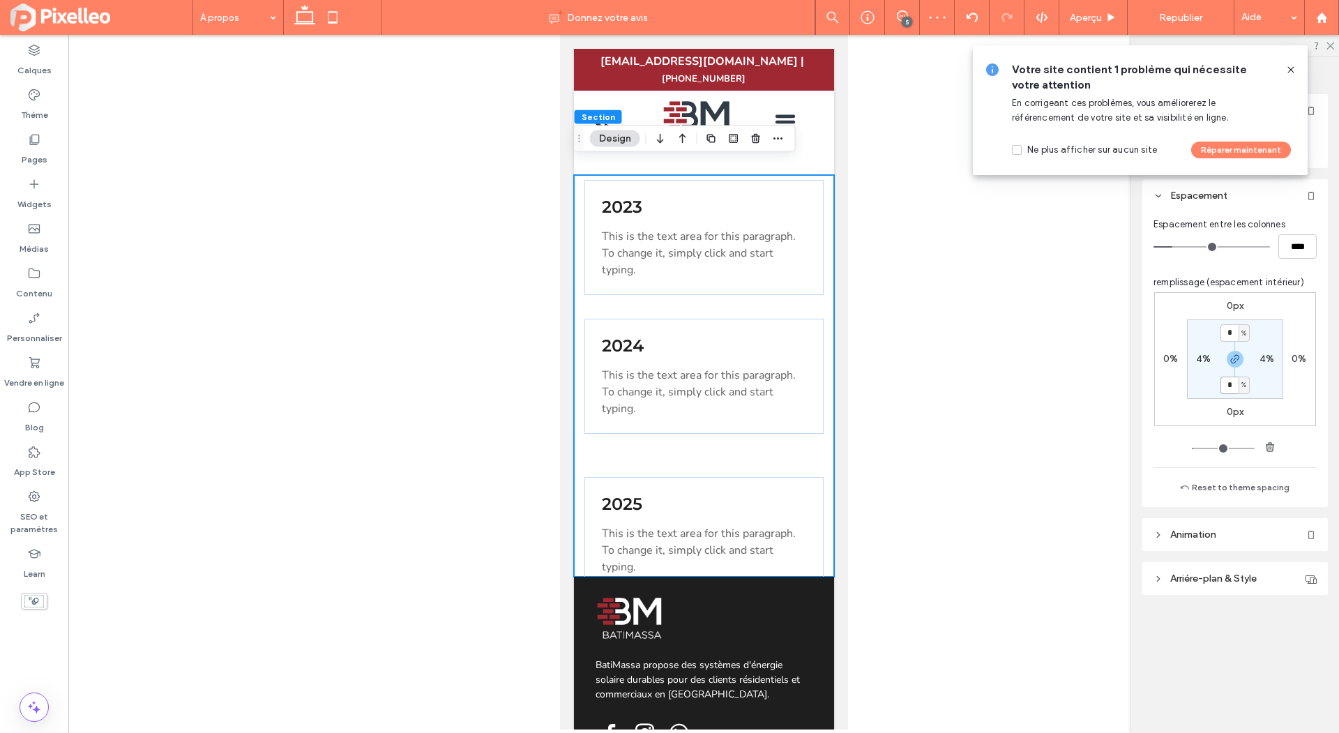
click at [1229, 382] on input "*" at bounding box center [1230, 385] width 18 height 17
type input "**"
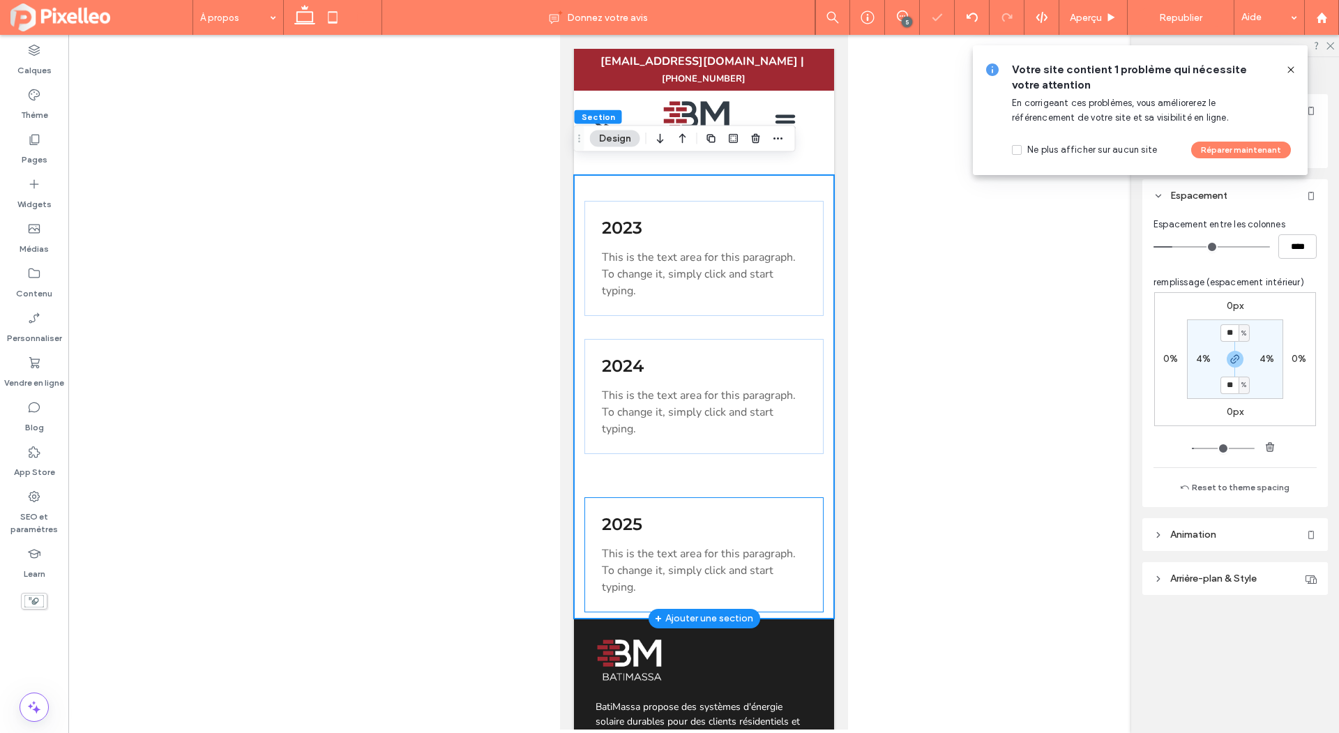
click at [709, 497] on div "2025 This is the text area for this paragraph. To change it, simply click and s…" at bounding box center [703, 554] width 239 height 115
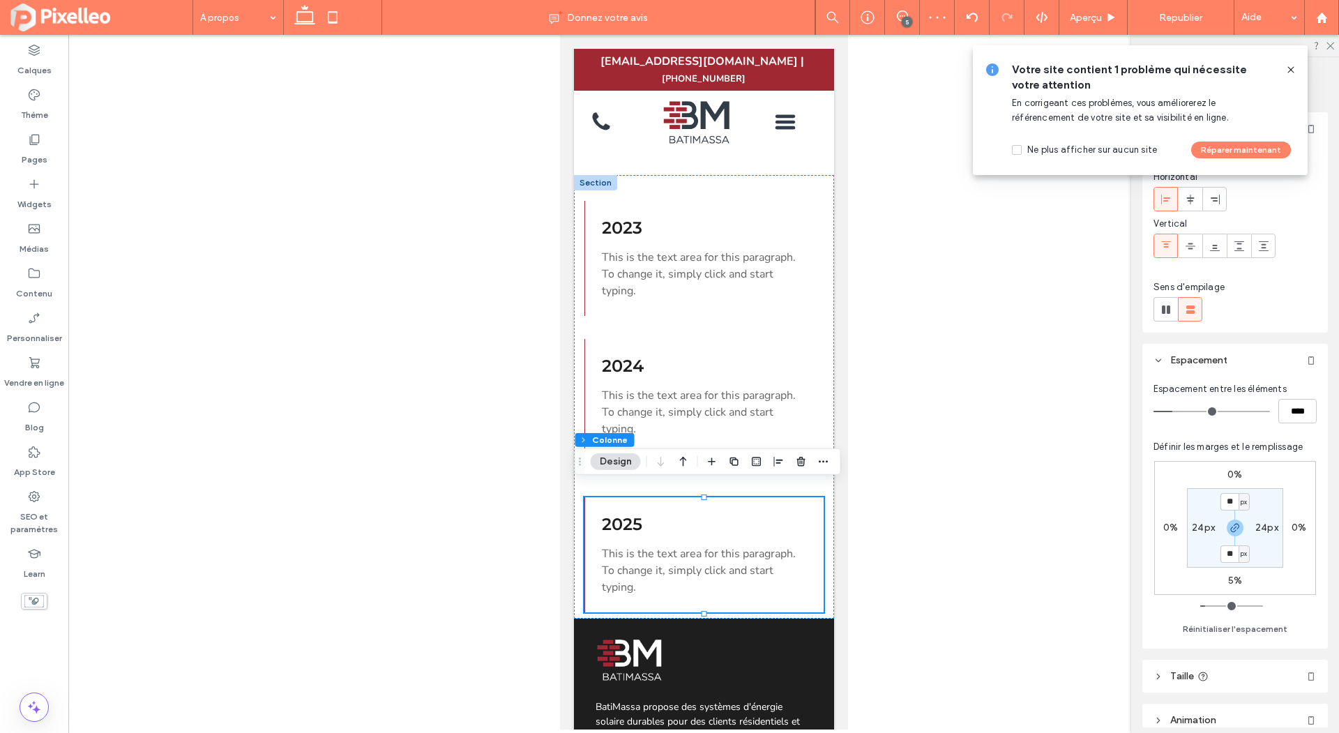
click at [1173, 248] on div at bounding box center [1165, 245] width 23 height 23
click at [1193, 245] on icon at bounding box center [1190, 246] width 11 height 11
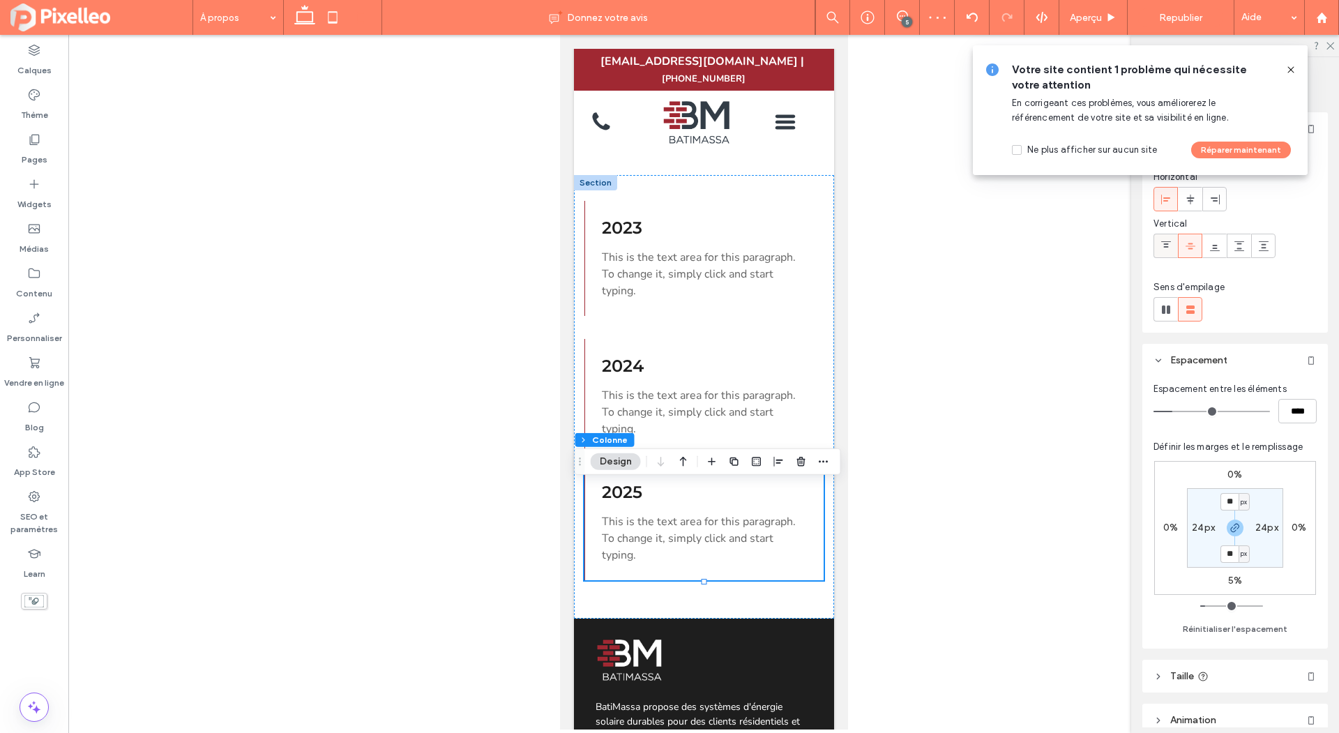
click at [1169, 246] on icon at bounding box center [1166, 246] width 11 height 11
click at [731, 576] on div "2023 This is the text area for this paragraph. To change it, simply click and s…" at bounding box center [703, 397] width 260 height 444
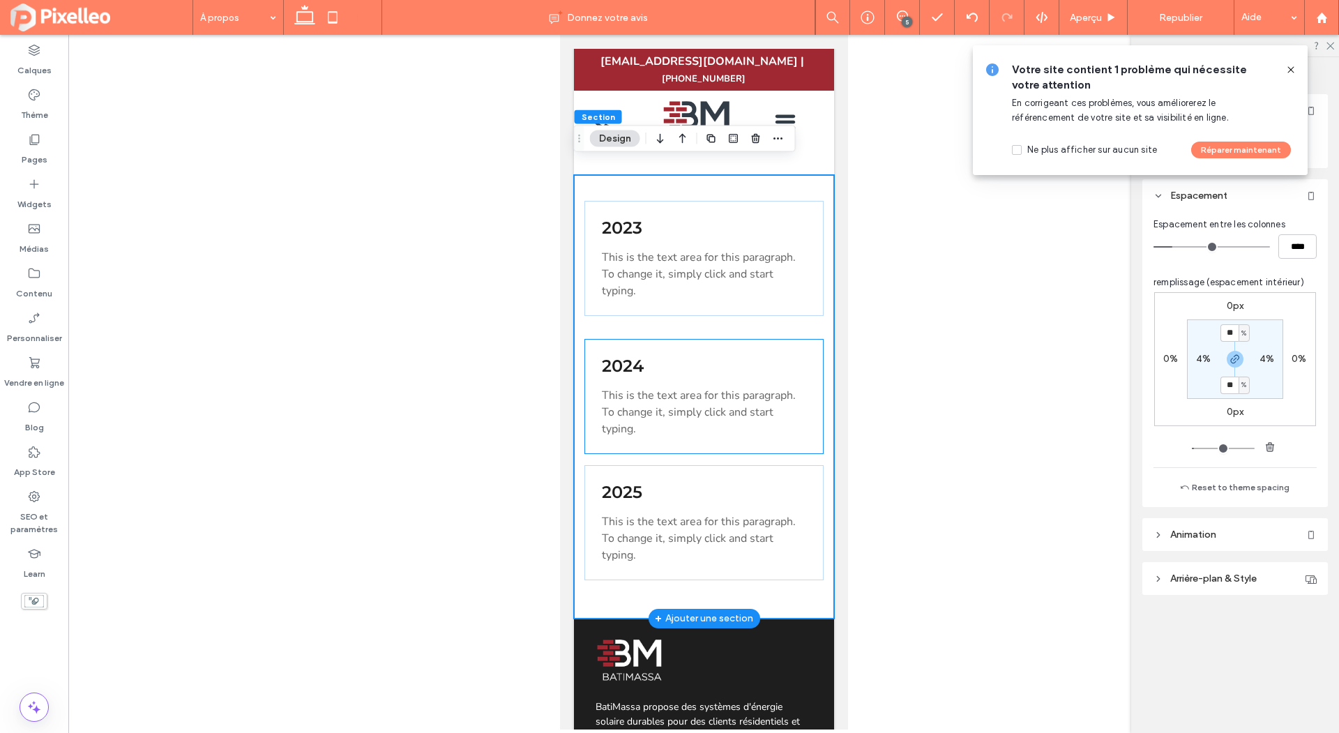
click at [758, 339] on div "2024 This is the text area for this paragraph. To change it, simply click and s…" at bounding box center [703, 396] width 239 height 115
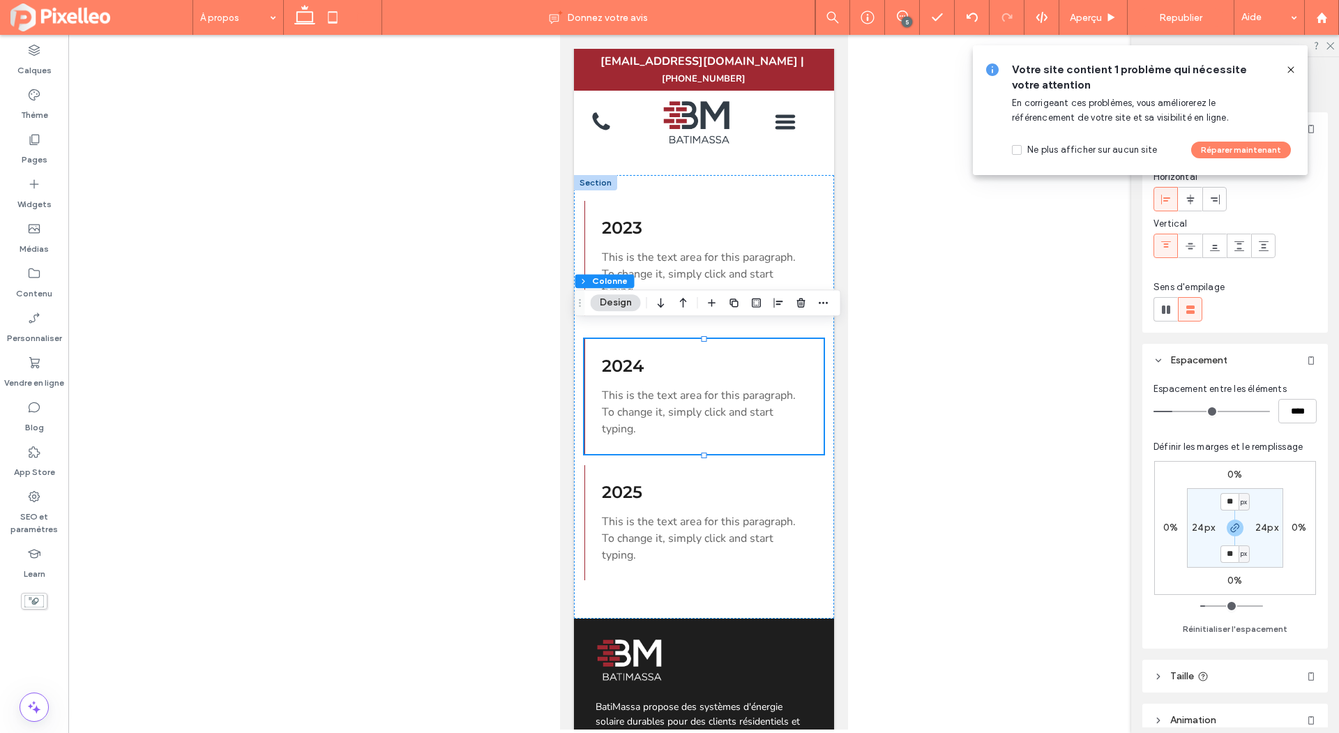
click at [1163, 241] on use at bounding box center [1166, 244] width 10 height 6
click at [1189, 246] on use at bounding box center [1191, 246] width 10 height 6
click at [1168, 248] on icon at bounding box center [1166, 246] width 11 height 11
click at [766, 201] on div "2023 This is the text area for this paragraph. To change it, simply click and s…" at bounding box center [703, 258] width 239 height 115
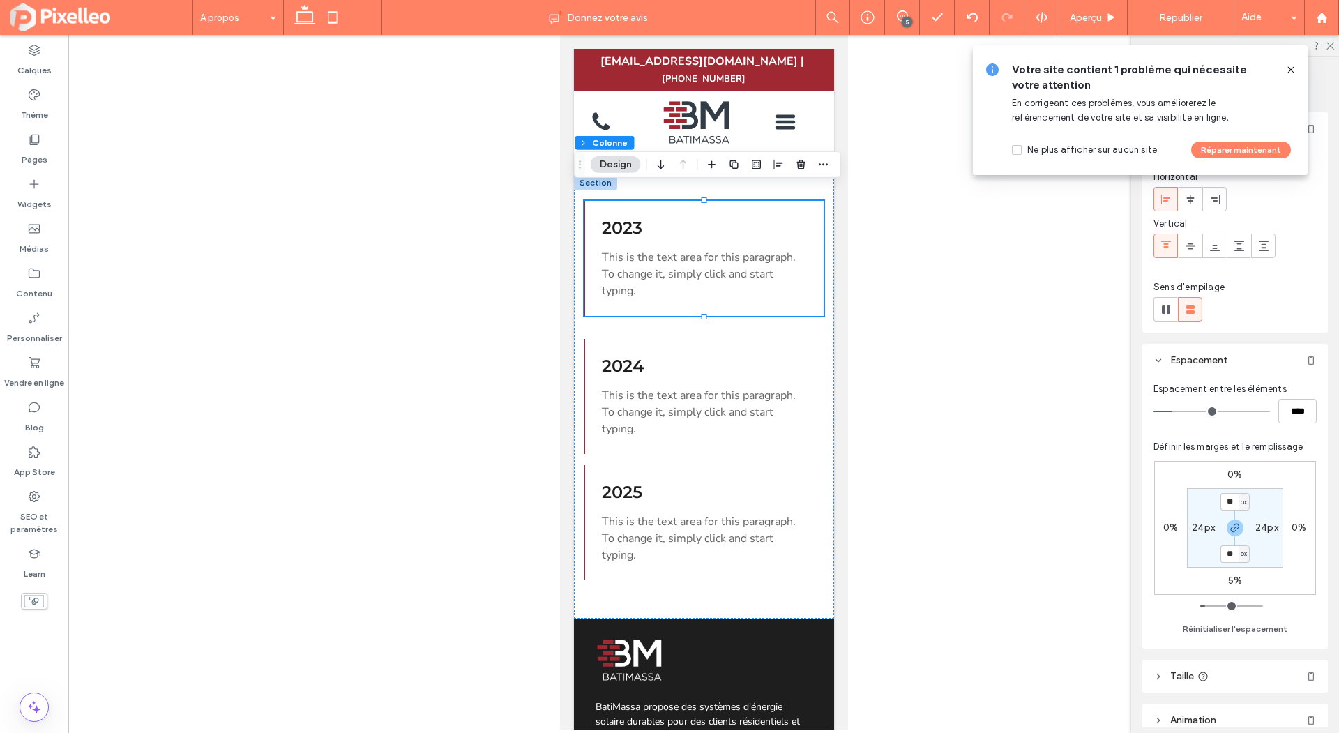
click at [1229, 584] on label "5%" at bounding box center [1235, 581] width 14 height 12
type input "*"
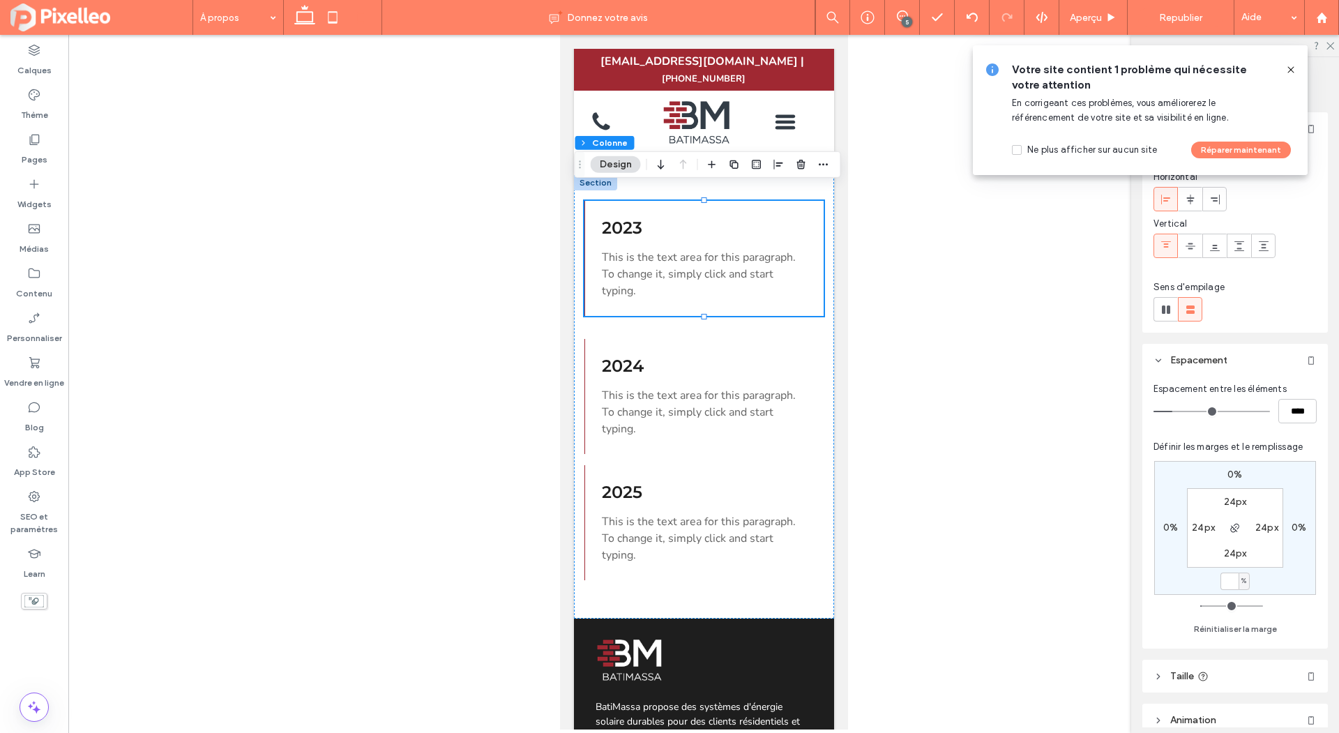
type input "*"
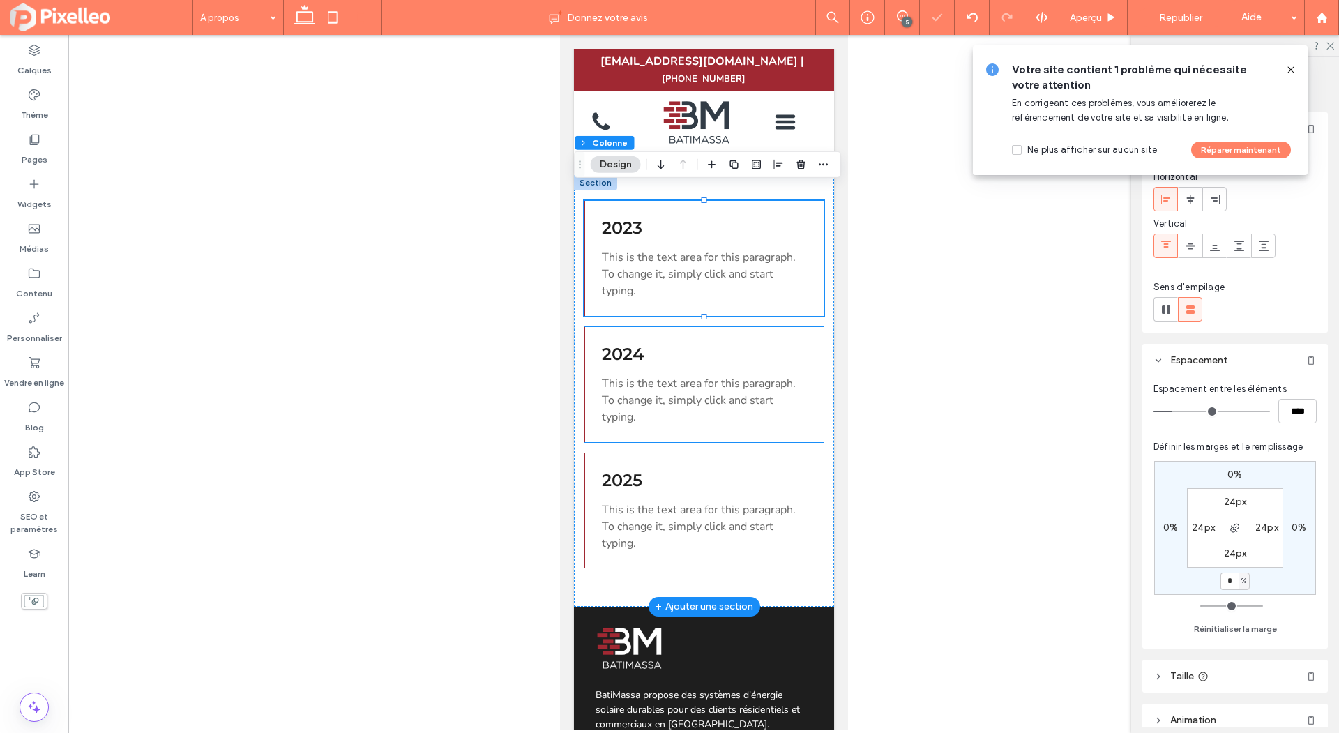
click at [736, 428] on div "2024 This is the text area for this paragraph. To change it, simply click and s…" at bounding box center [703, 384] width 239 height 115
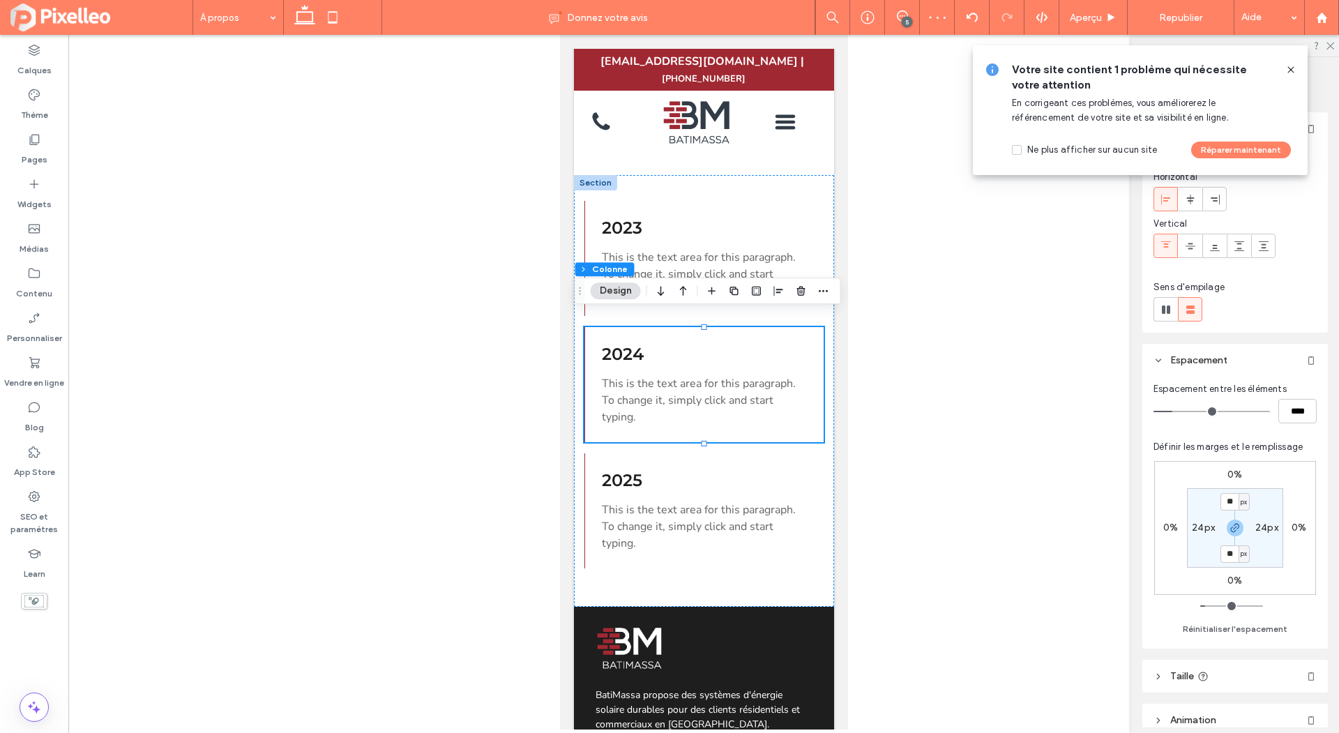
click at [1292, 66] on icon at bounding box center [1291, 69] width 11 height 11
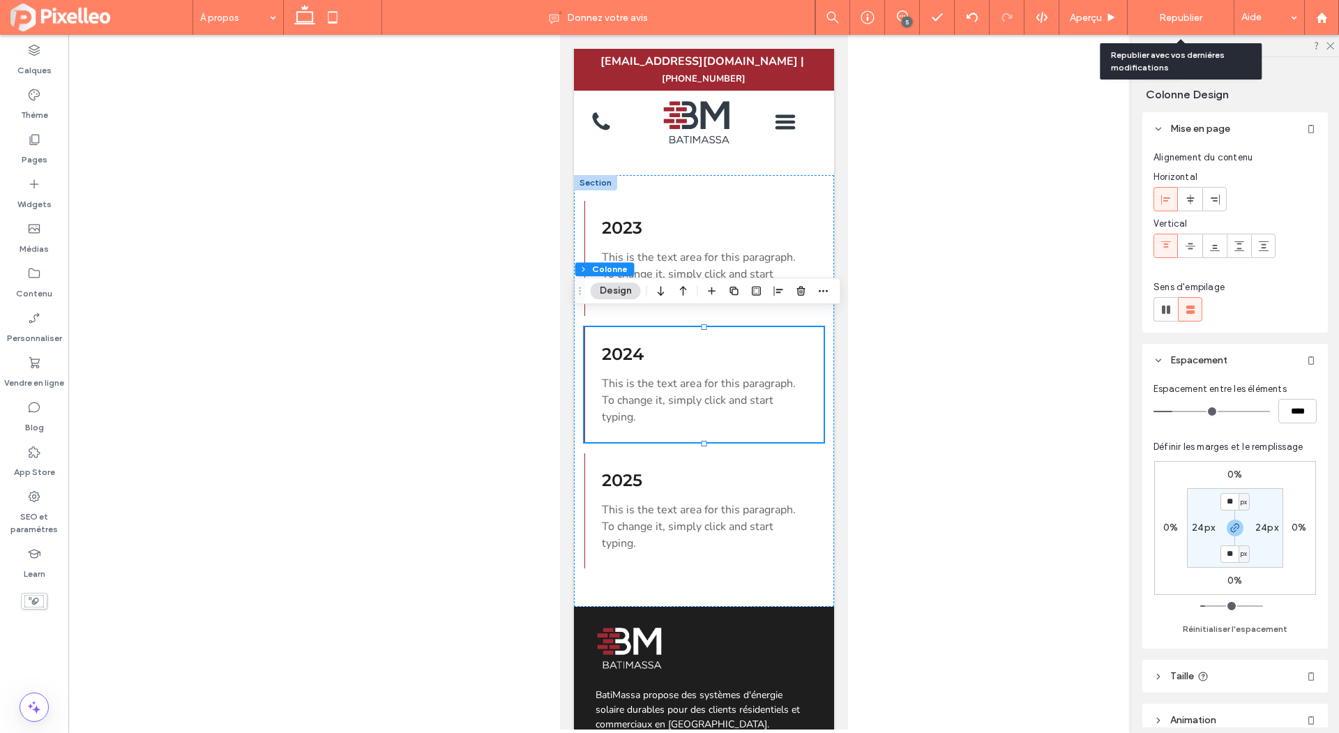
click at [1183, 18] on span "Republier" at bounding box center [1180, 18] width 43 height 12
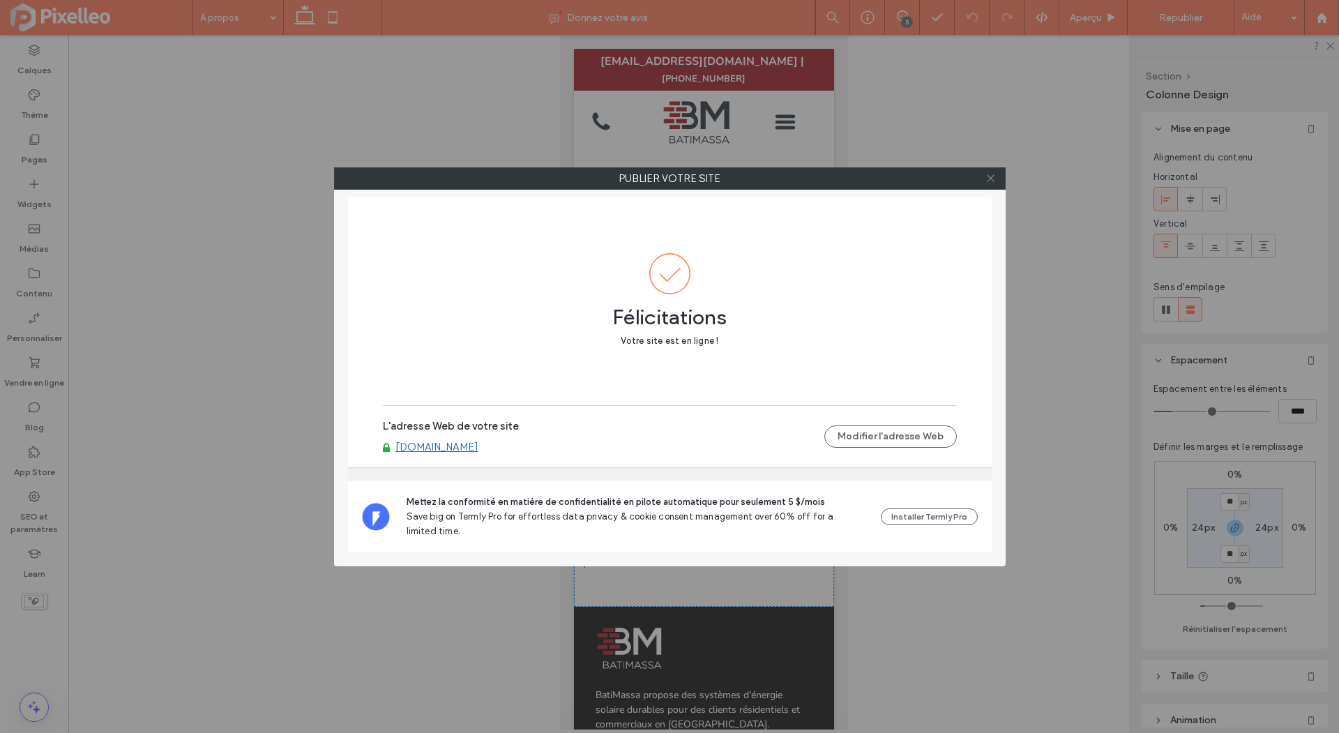
click at [988, 177] on icon at bounding box center [991, 178] width 10 height 10
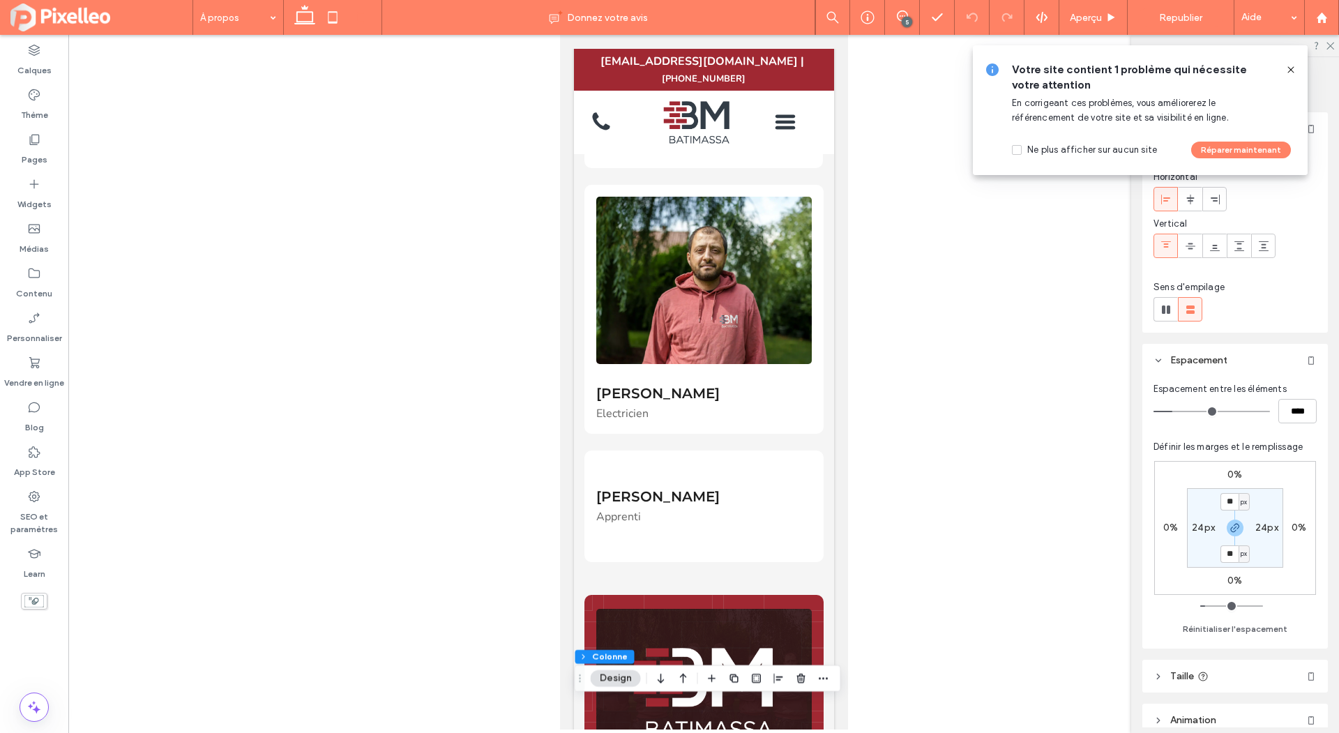
scroll to position [1276, 0]
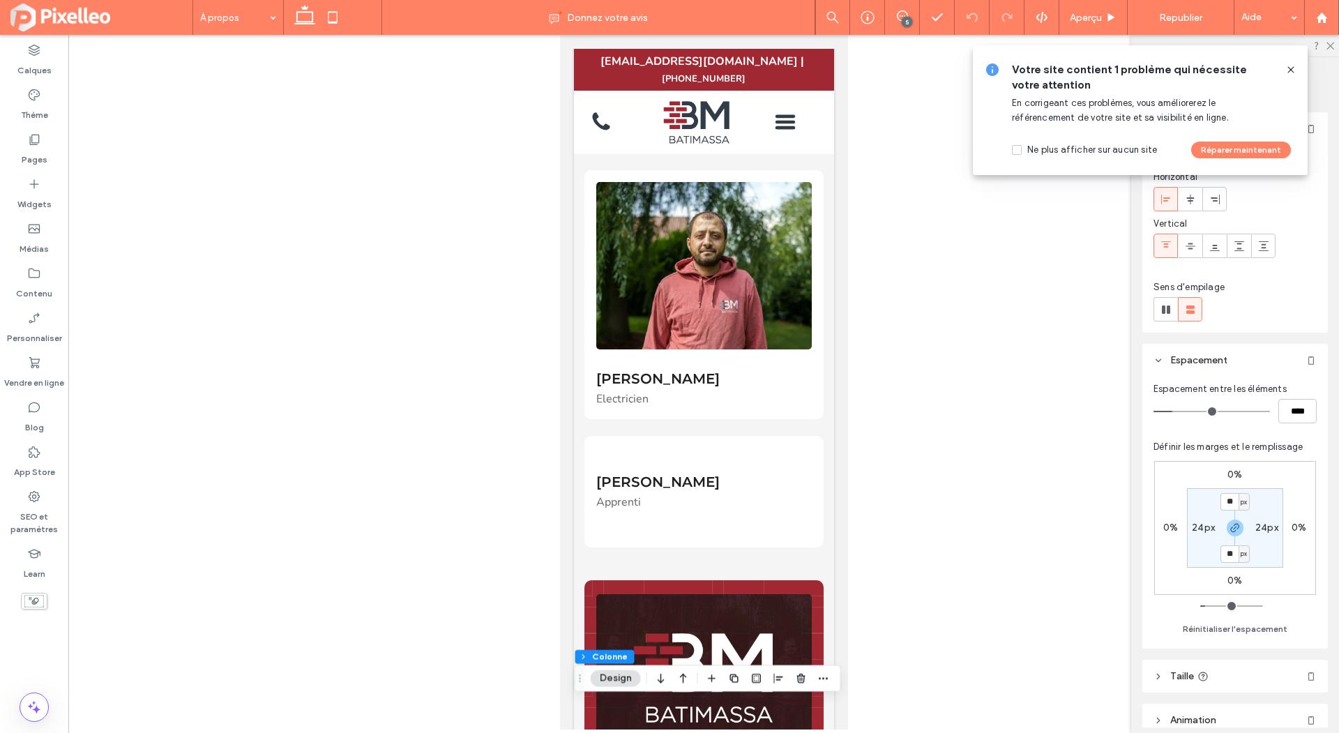
click at [1290, 68] on icon at bounding box center [1291, 69] width 11 height 11
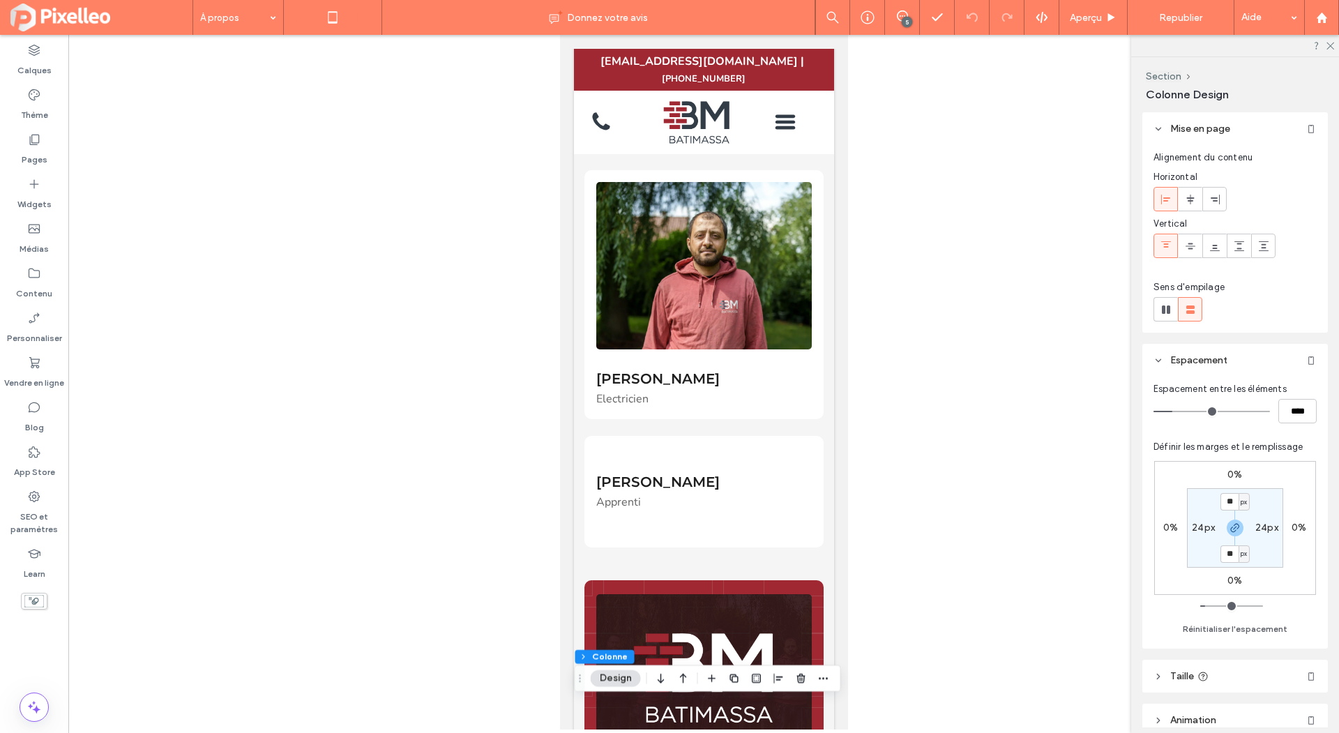
click at [313, 19] on use at bounding box center [304, 15] width 21 height 20
type input "**"
type input "*****"
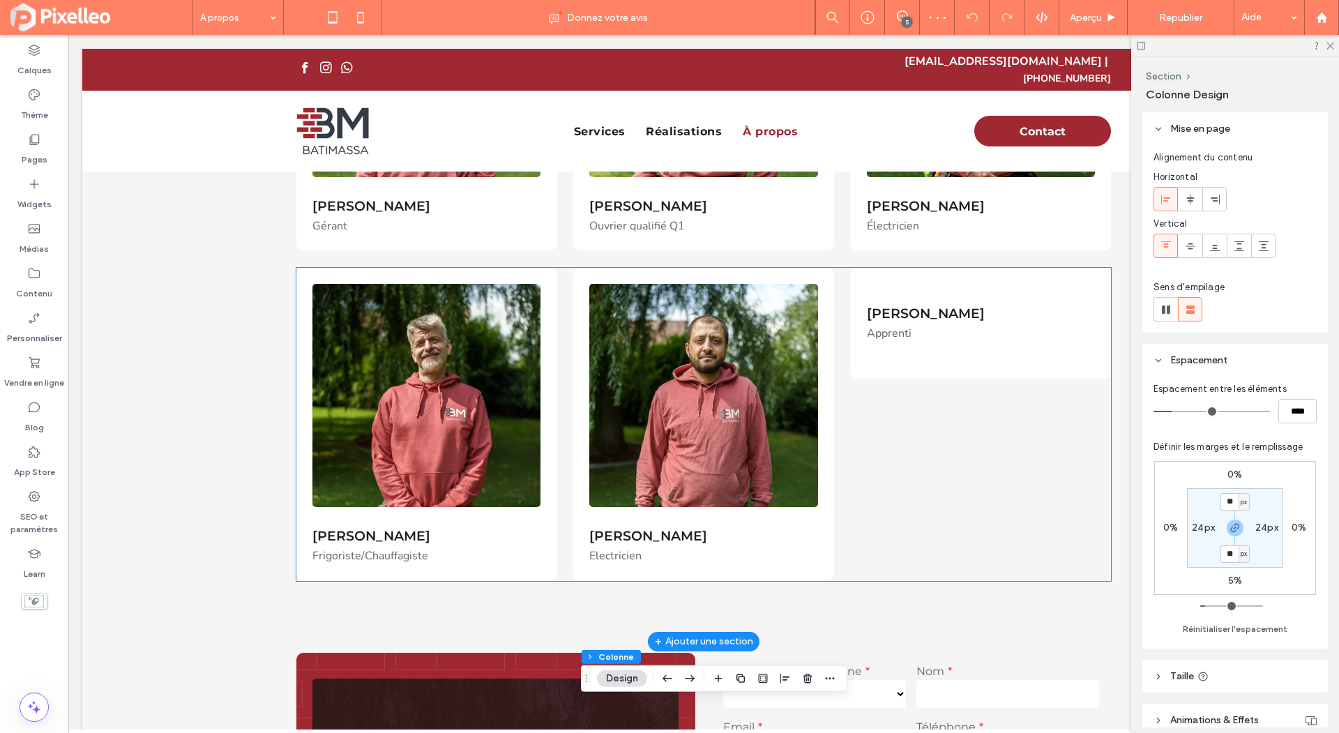
scroll to position [587, 0]
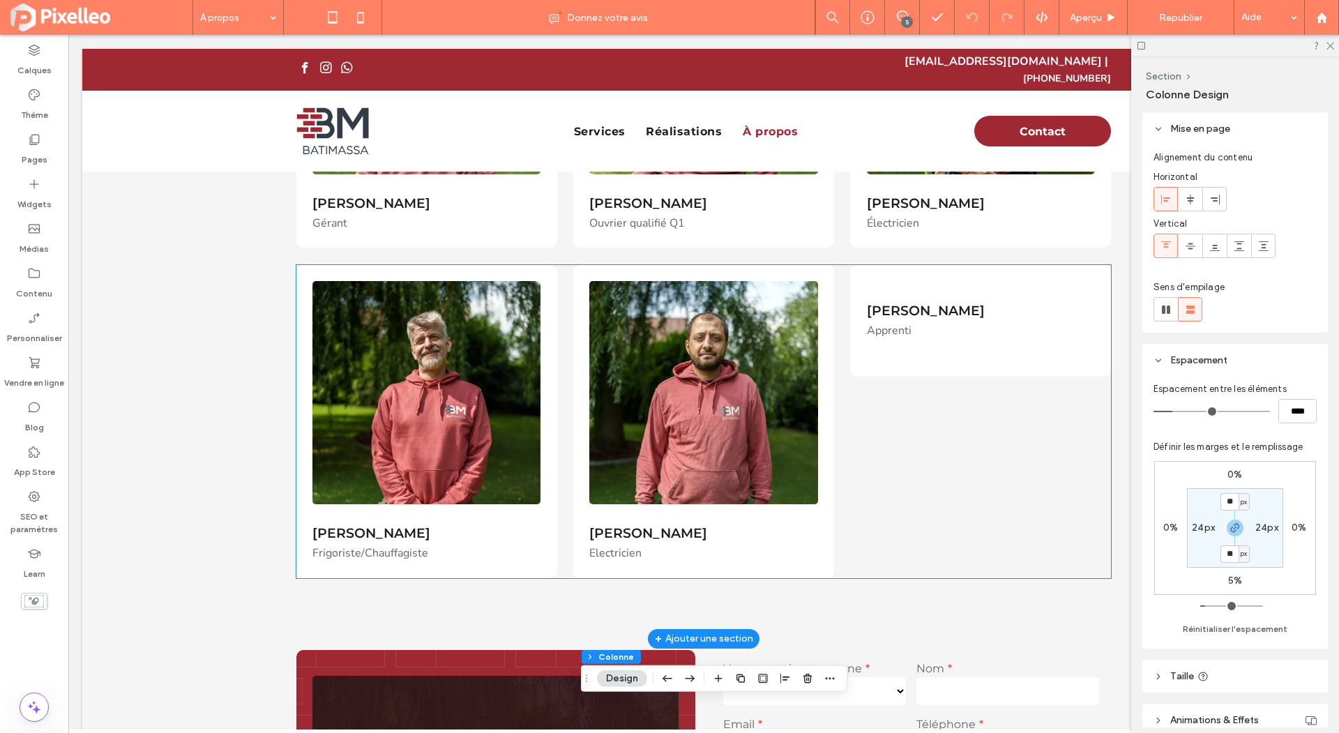
click at [1040, 333] on div "Mathéo Massa Apprenti" at bounding box center [980, 321] width 261 height 112
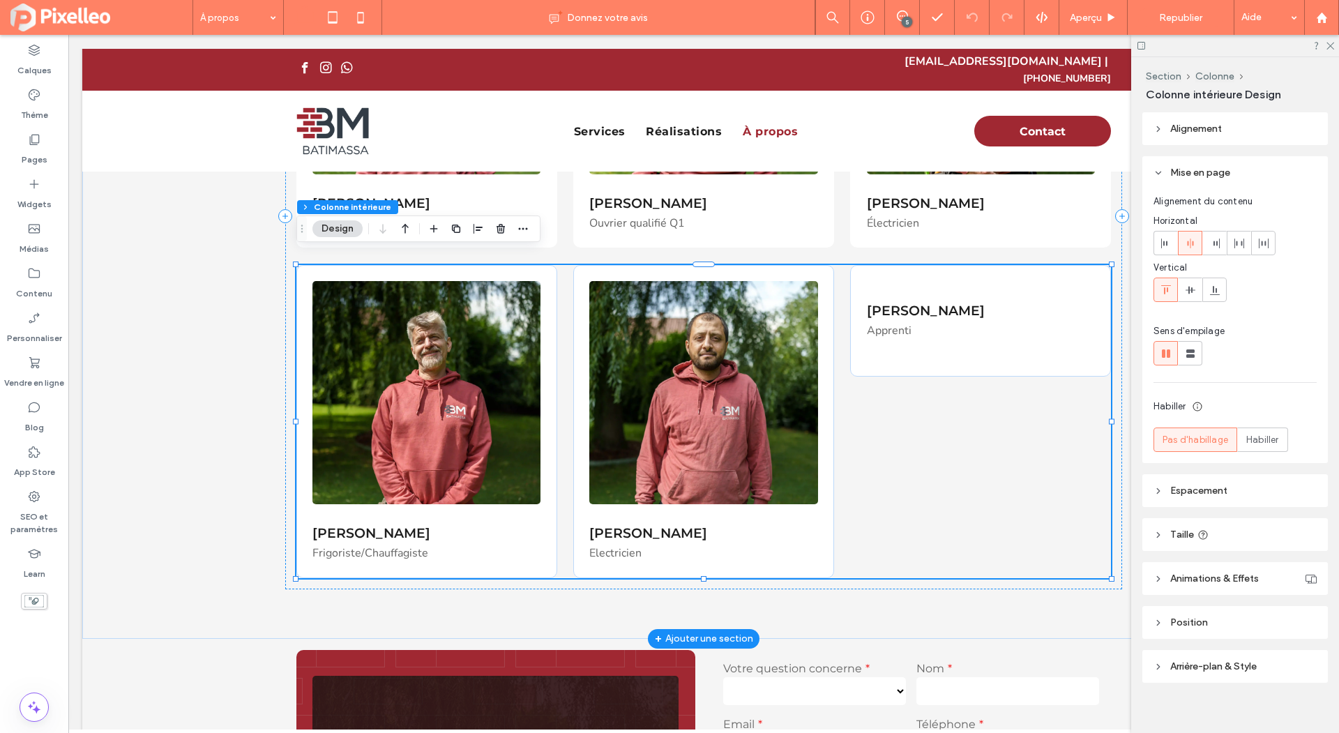
click at [1040, 333] on div "Mathéo Massa Apprenti" at bounding box center [980, 321] width 261 height 112
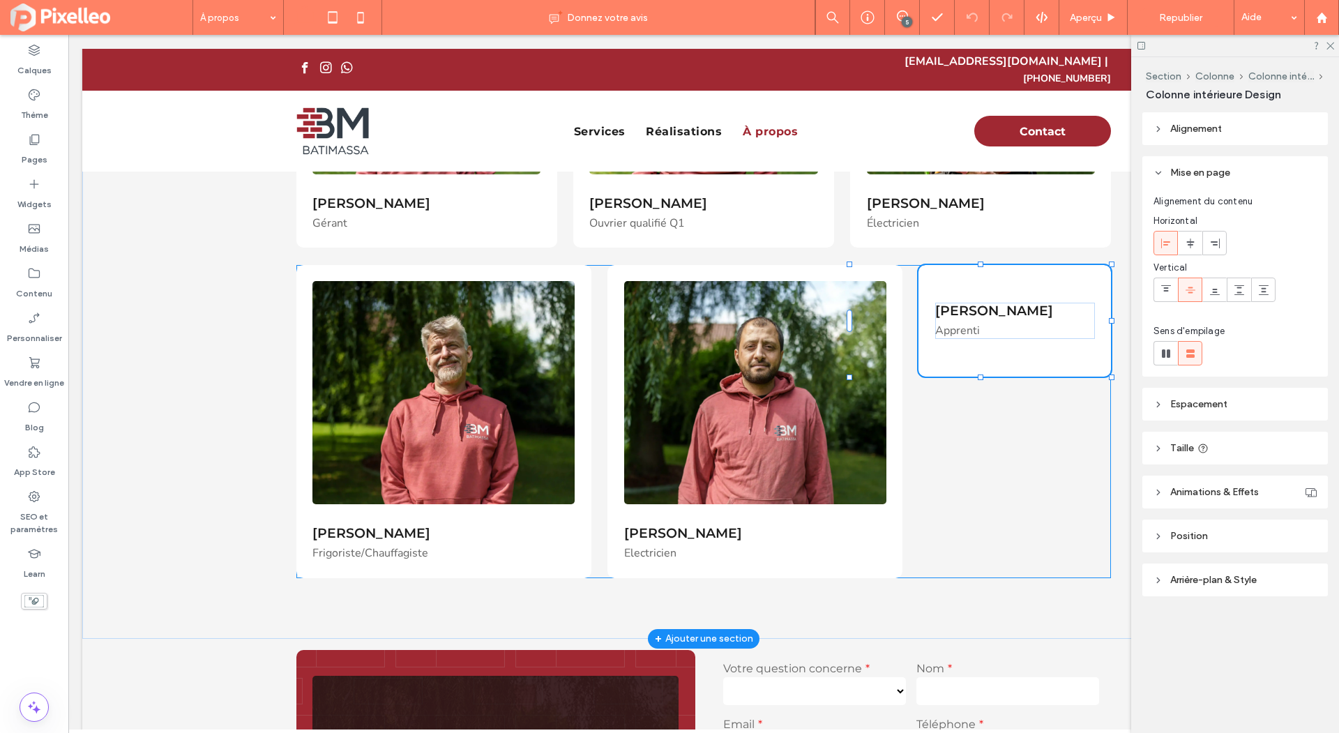
click at [981, 375] on div at bounding box center [981, 378] width 6 height 6
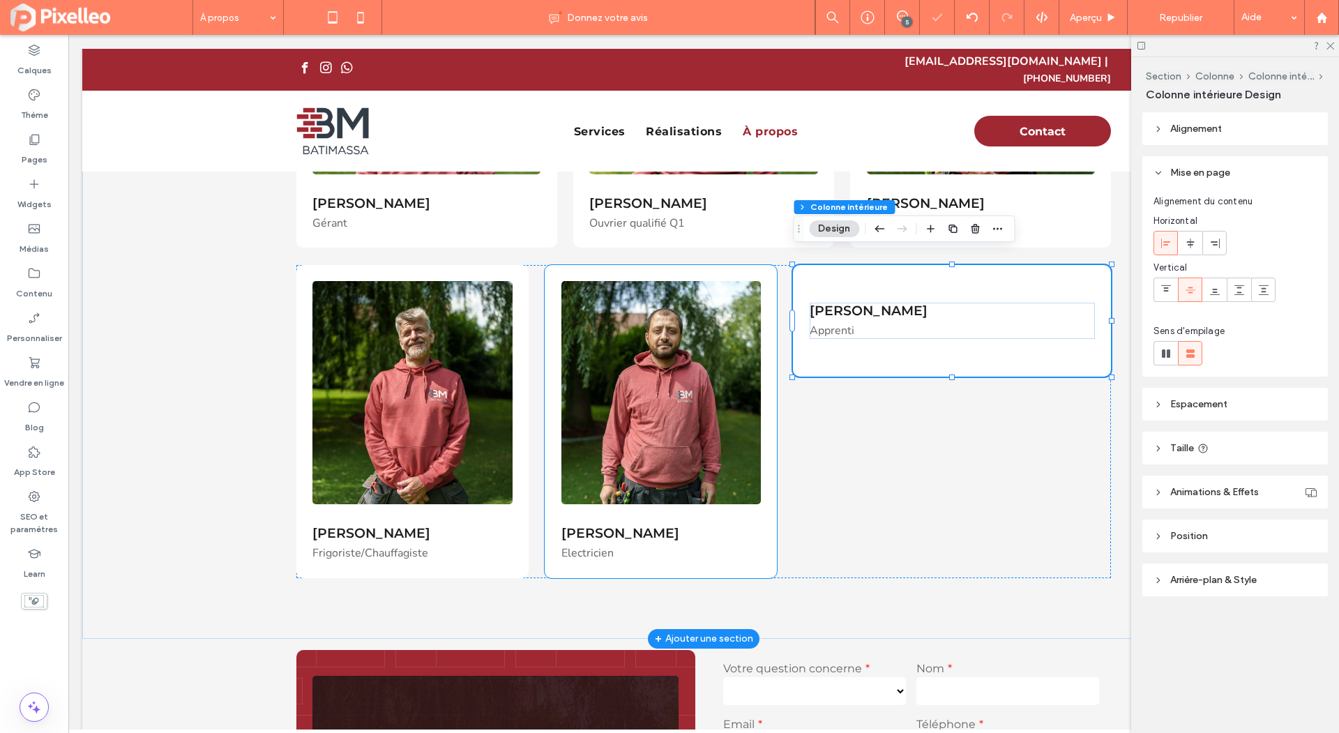
click at [633, 349] on img at bounding box center [660, 392] width 199 height 223
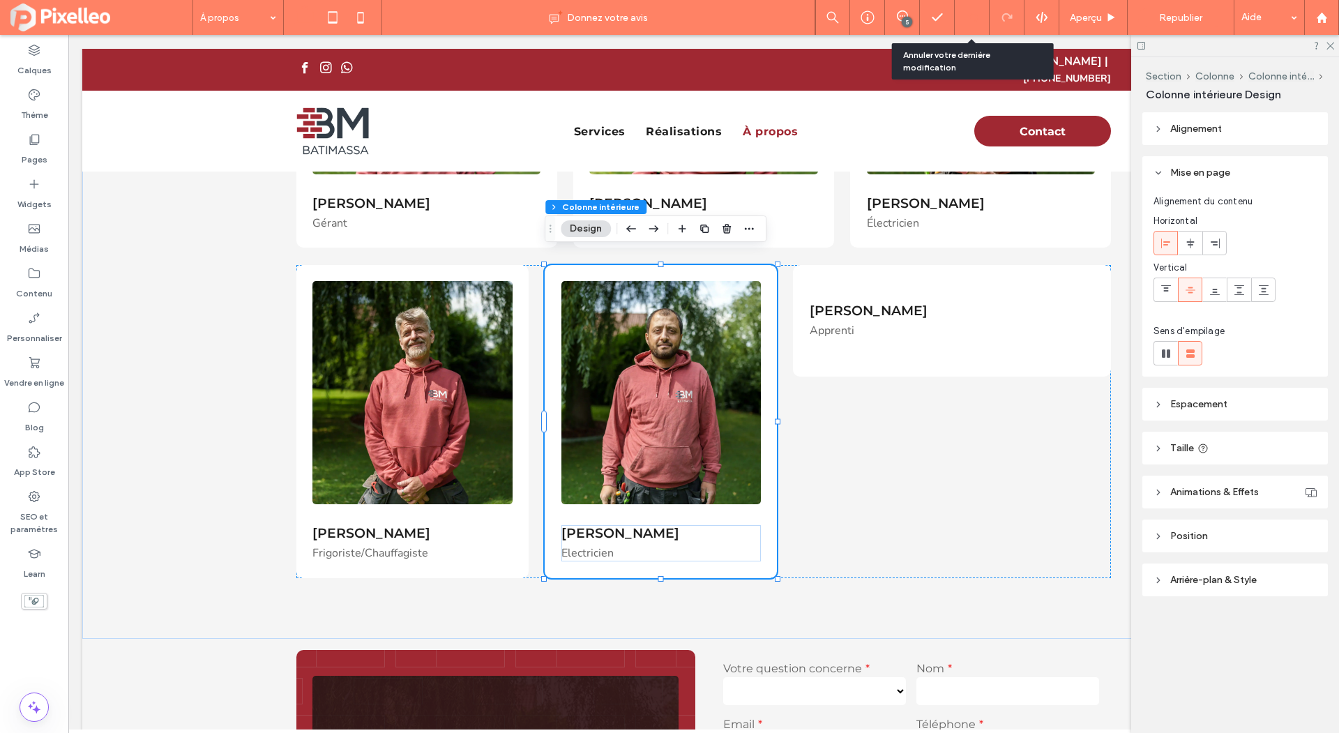
click at [976, 13] on icon at bounding box center [972, 17] width 11 height 11
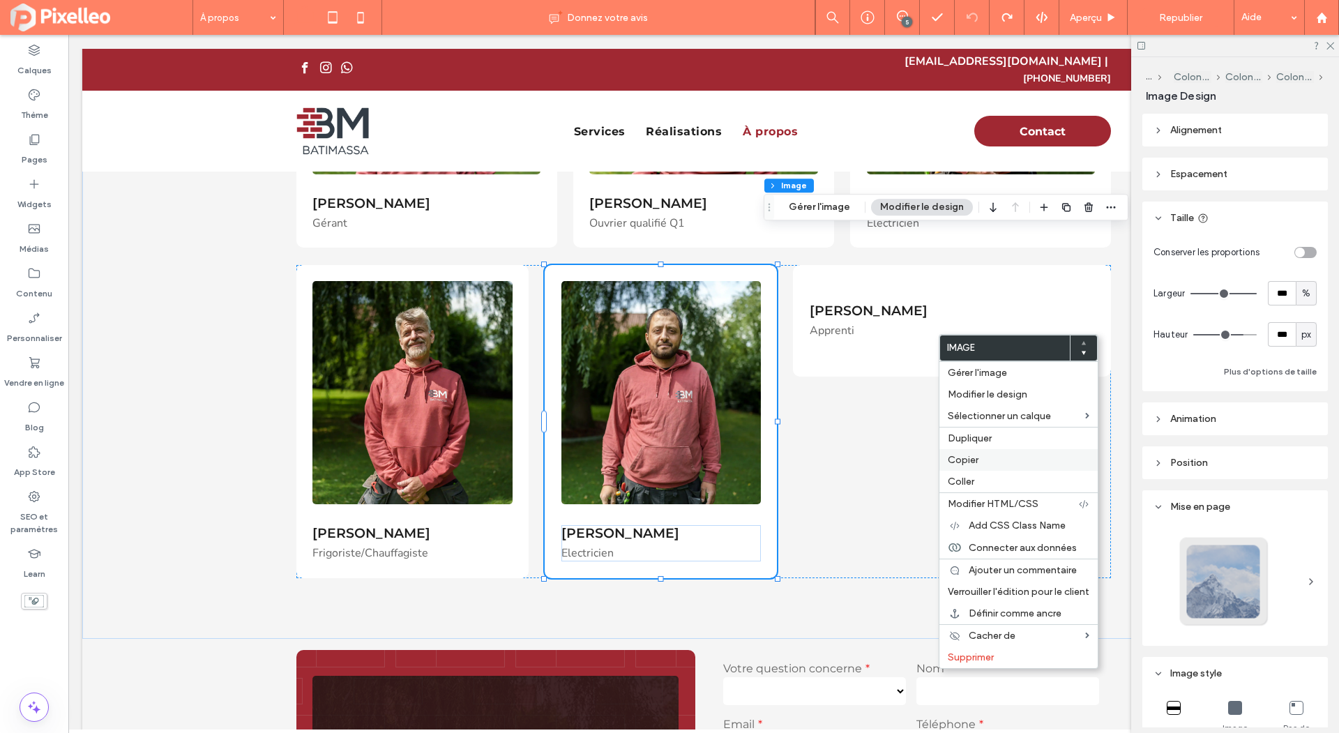
click at [962, 457] on span "Copier" at bounding box center [963, 460] width 31 height 12
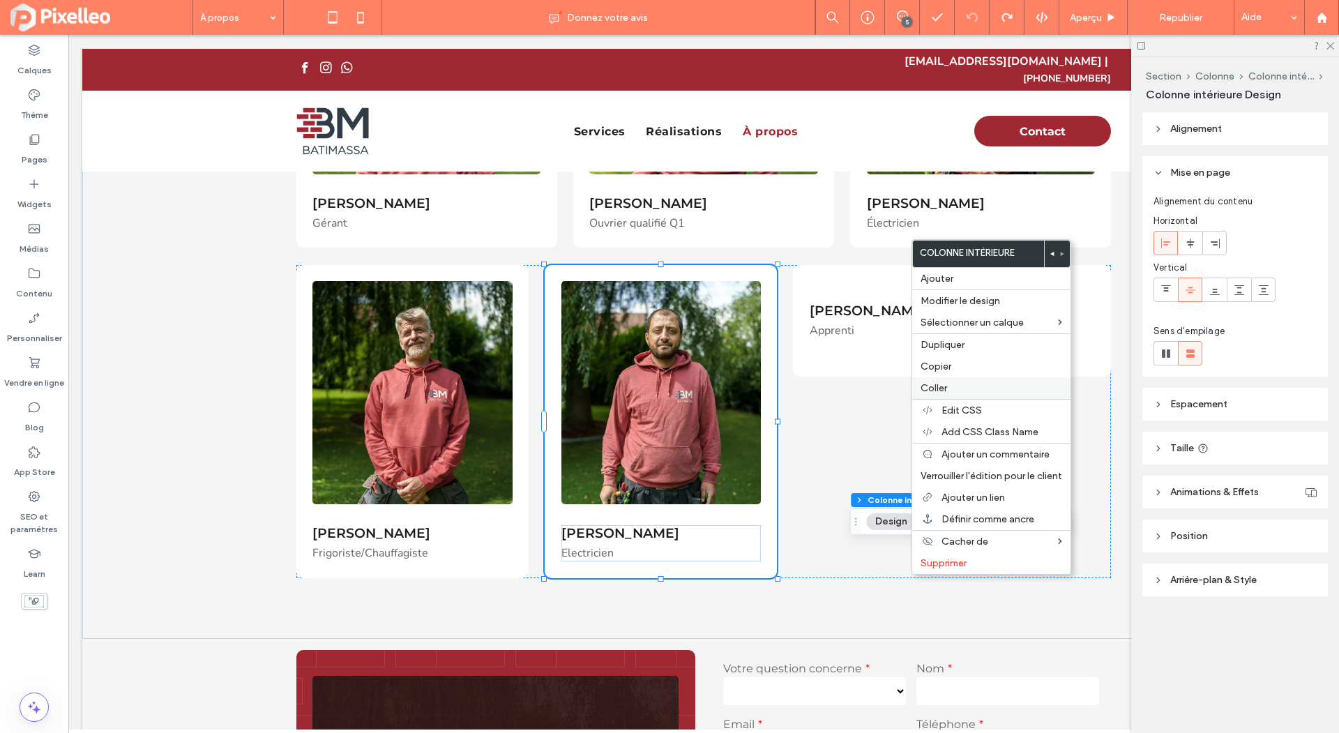
click at [971, 392] on div "Coller" at bounding box center [991, 388] width 158 height 22
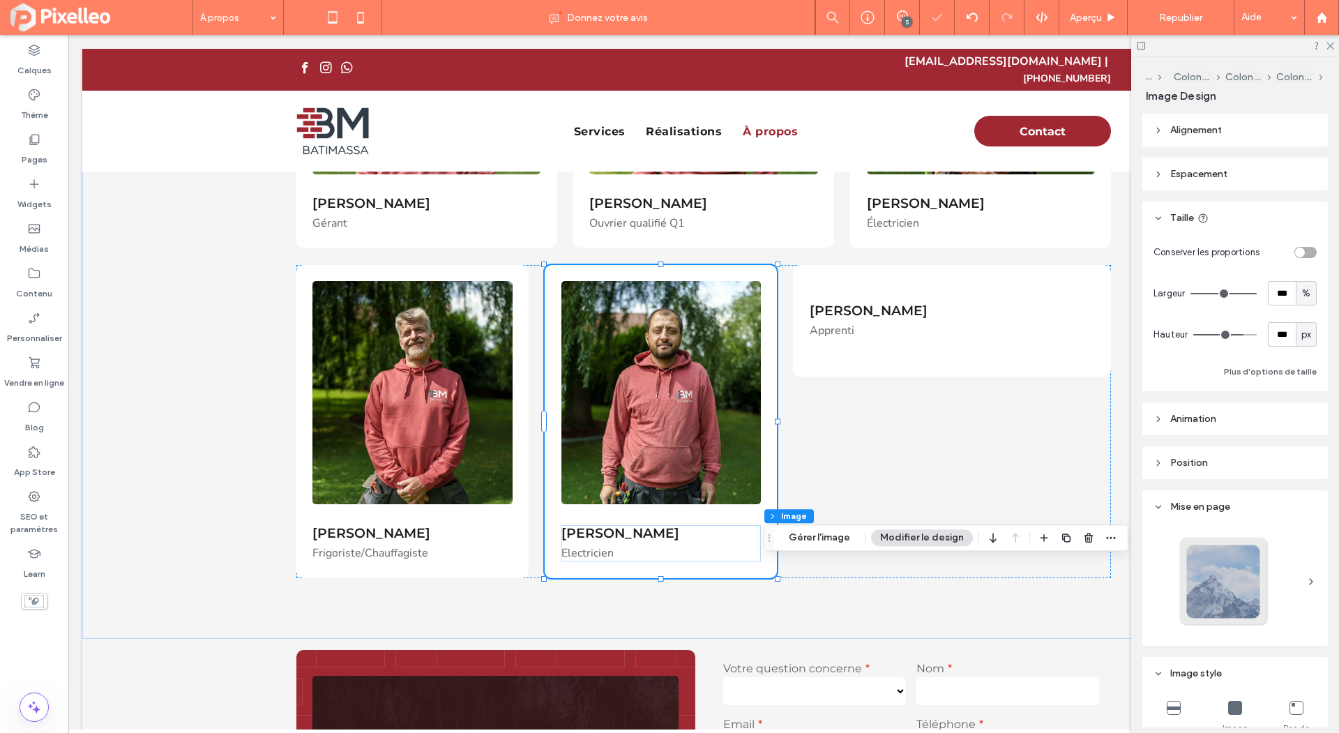
type input "*"
click at [1330, 40] on icon at bounding box center [1329, 44] width 9 height 9
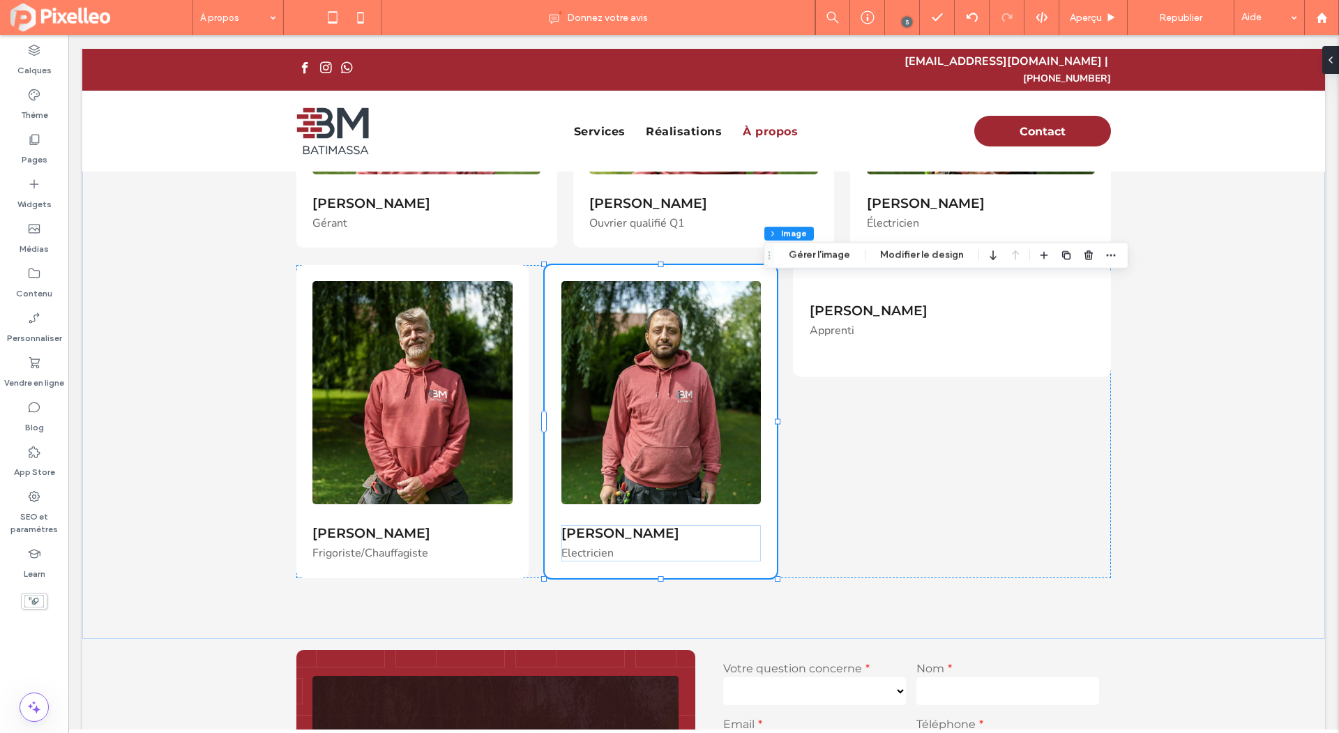
click at [902, 13] on icon at bounding box center [902, 15] width 11 height 11
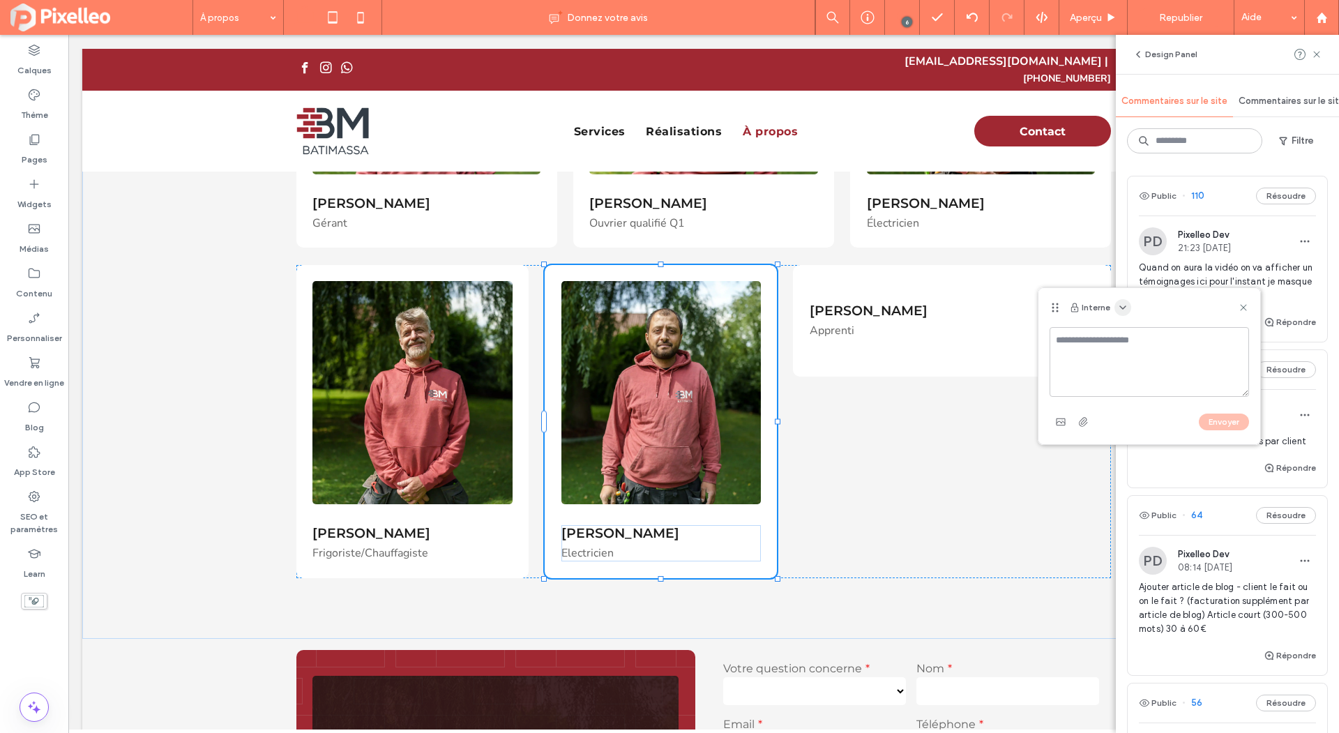
click at [1119, 308] on icon "button" at bounding box center [1122, 307] width 11 height 11
click at [1129, 339] on span "Public – Visible pour les clients et pour l'équipe" at bounding box center [1222, 341] width 198 height 14
click at [1108, 349] on textarea at bounding box center [1149, 362] width 199 height 70
type textarea "**********"
click at [1246, 428] on div "Envoyer" at bounding box center [1149, 422] width 199 height 22
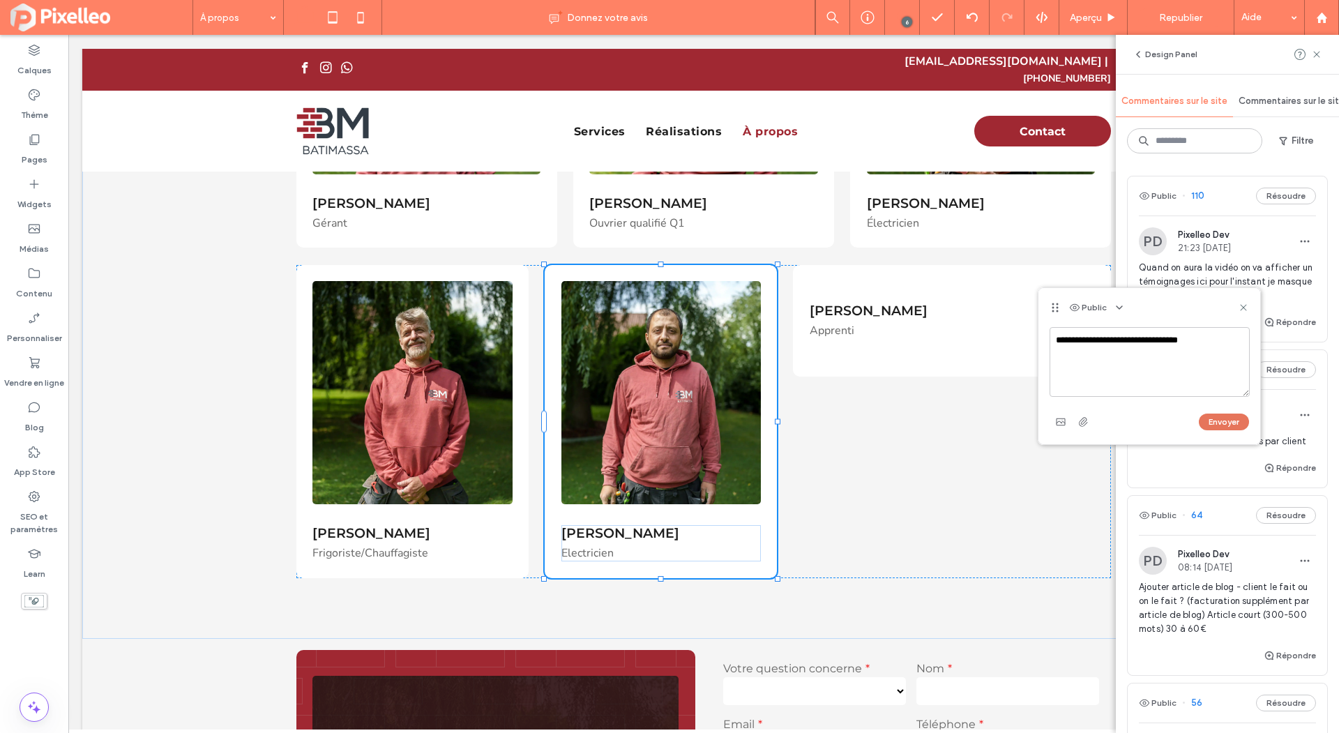
click at [1227, 421] on button "Envoyer" at bounding box center [1224, 422] width 50 height 17
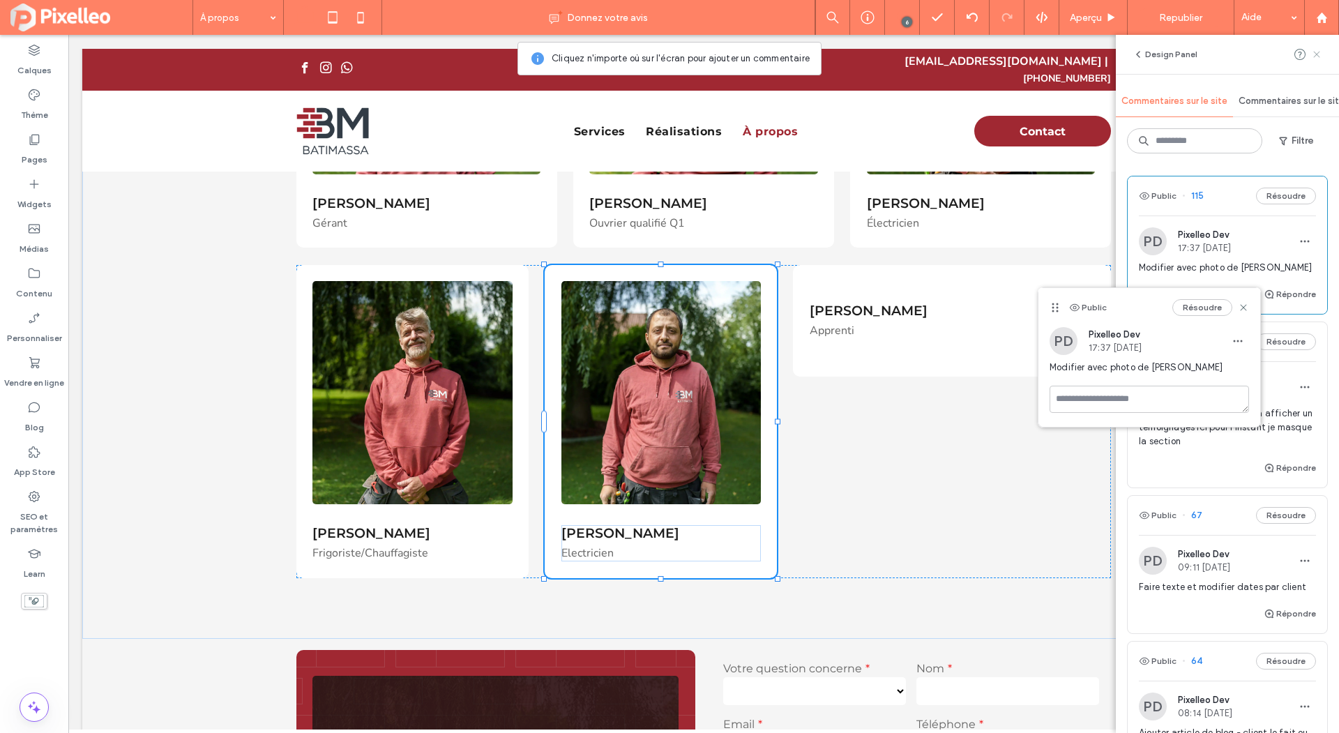
click at [1313, 50] on icon at bounding box center [1316, 54] width 11 height 11
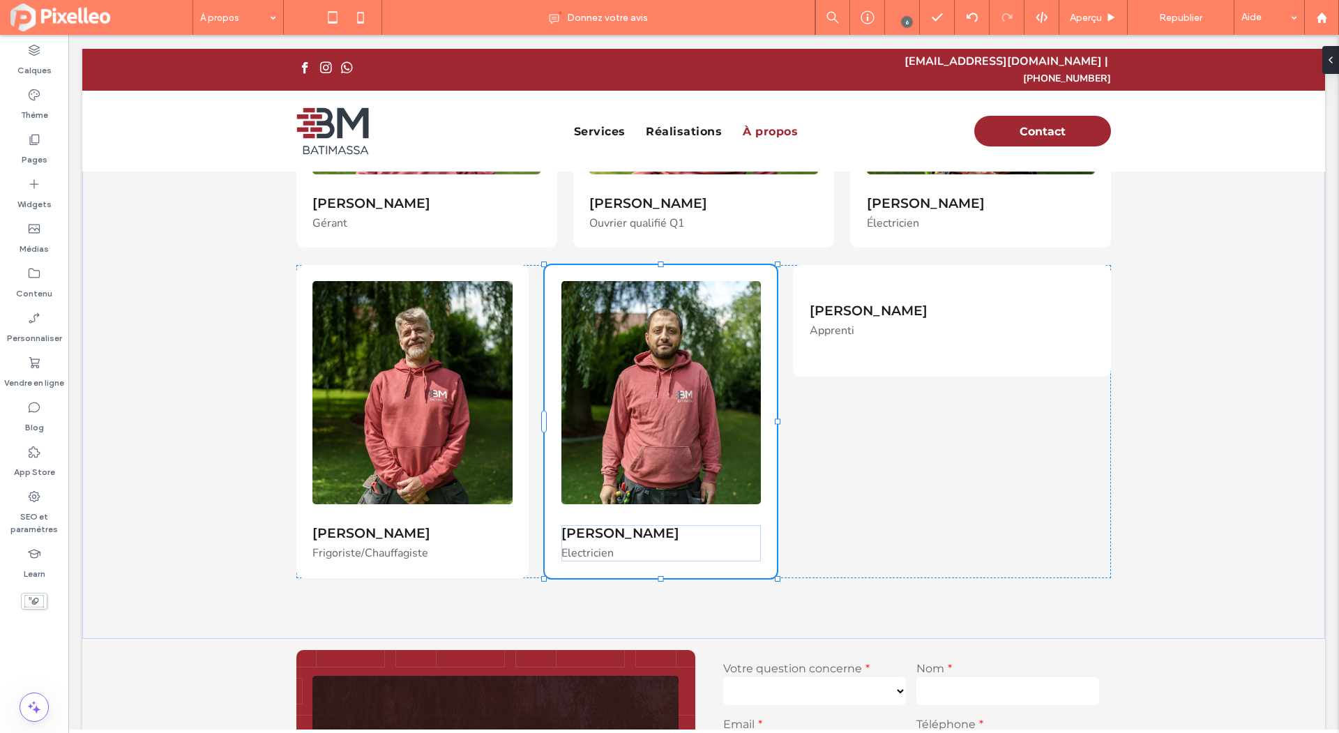
click at [900, 18] on icon at bounding box center [902, 15] width 11 height 11
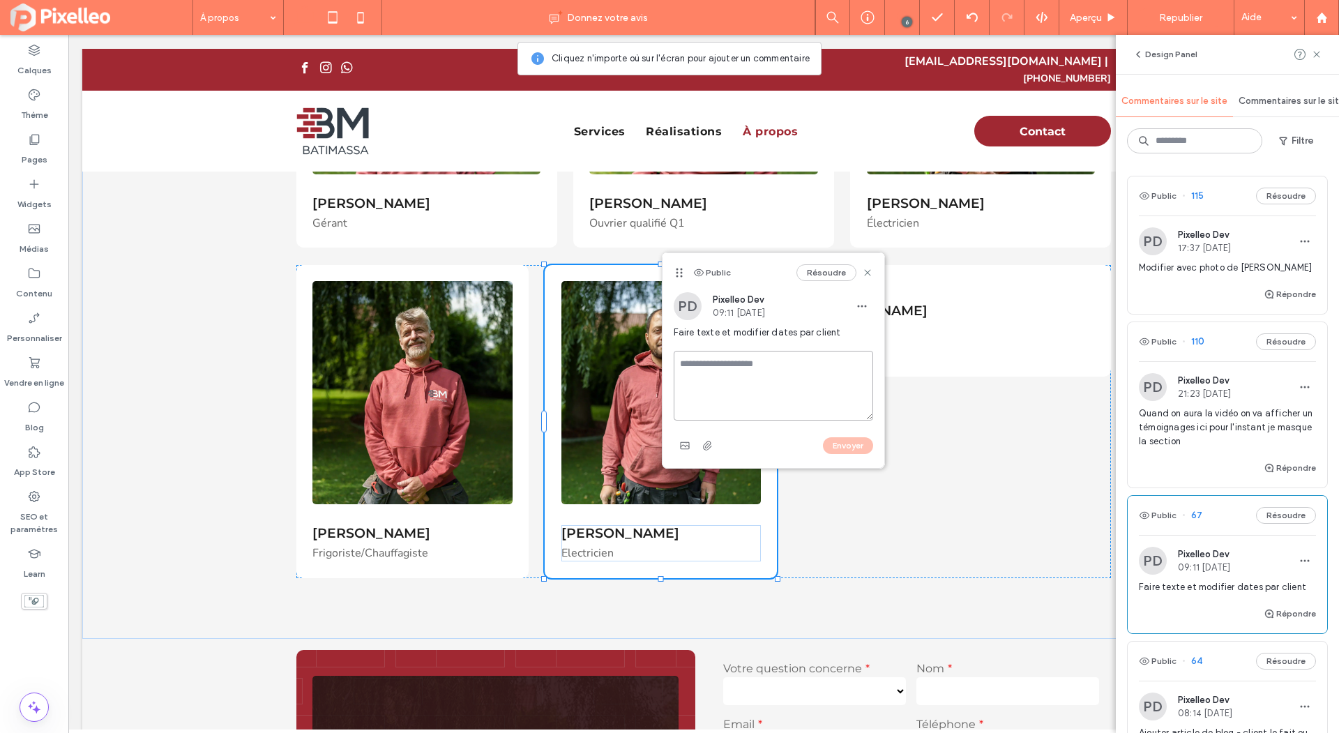
click at [692, 354] on textarea at bounding box center [773, 386] width 199 height 70
type textarea "**********"
click at [854, 444] on button "Envoyer" at bounding box center [848, 445] width 50 height 17
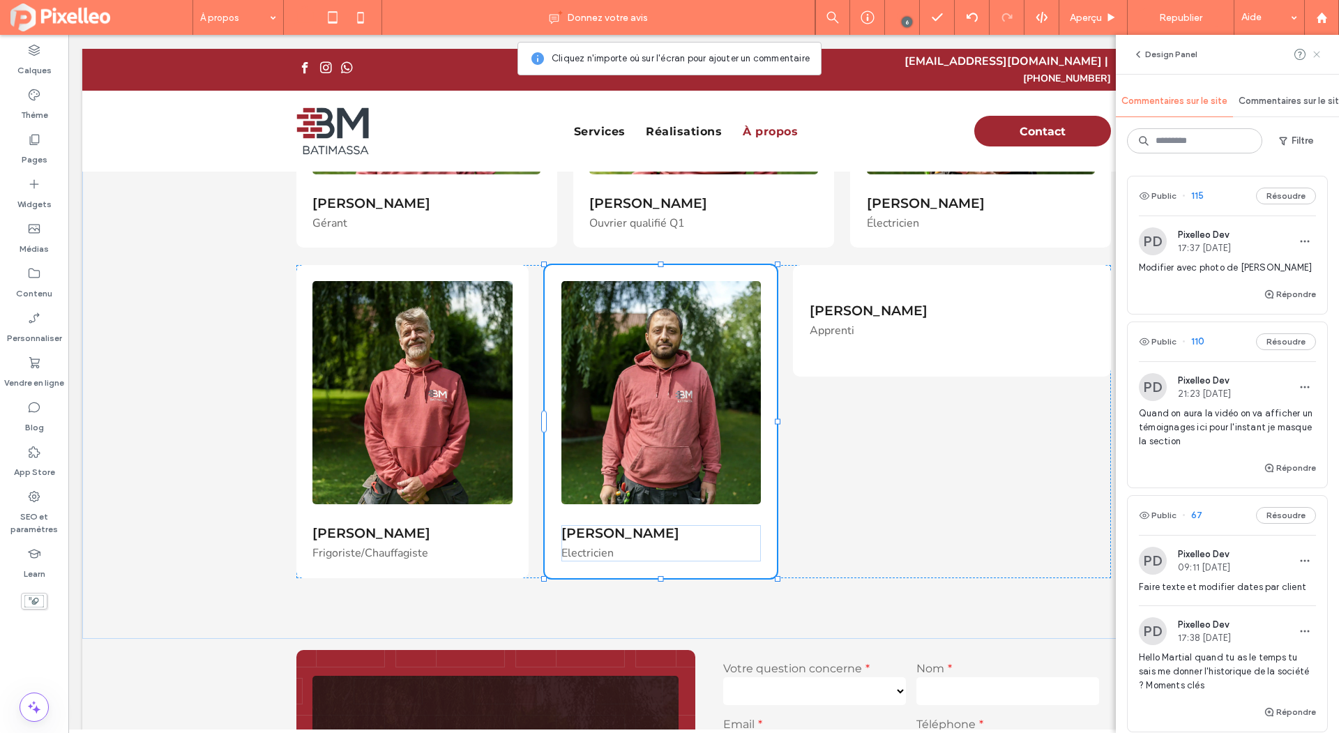
click at [1320, 53] on icon at bounding box center [1316, 54] width 11 height 11
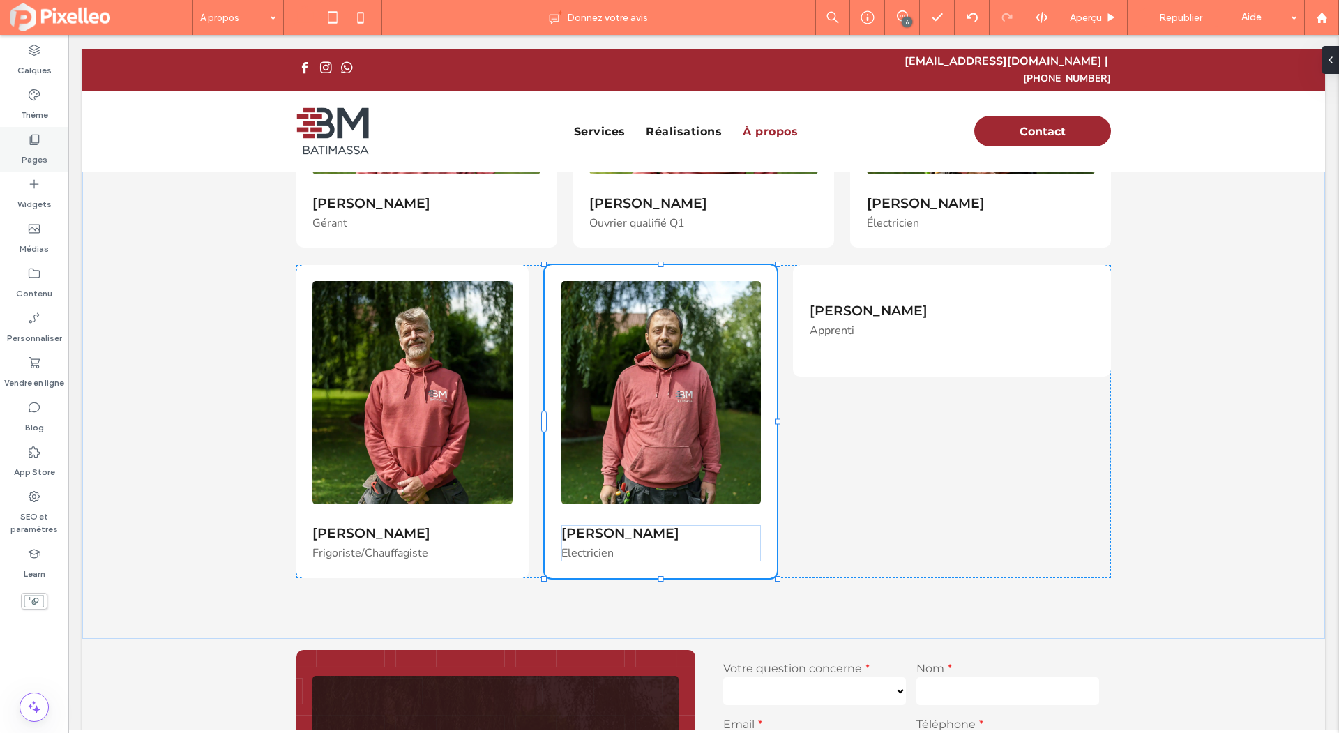
click at [20, 147] on div "Pages" at bounding box center [34, 149] width 68 height 45
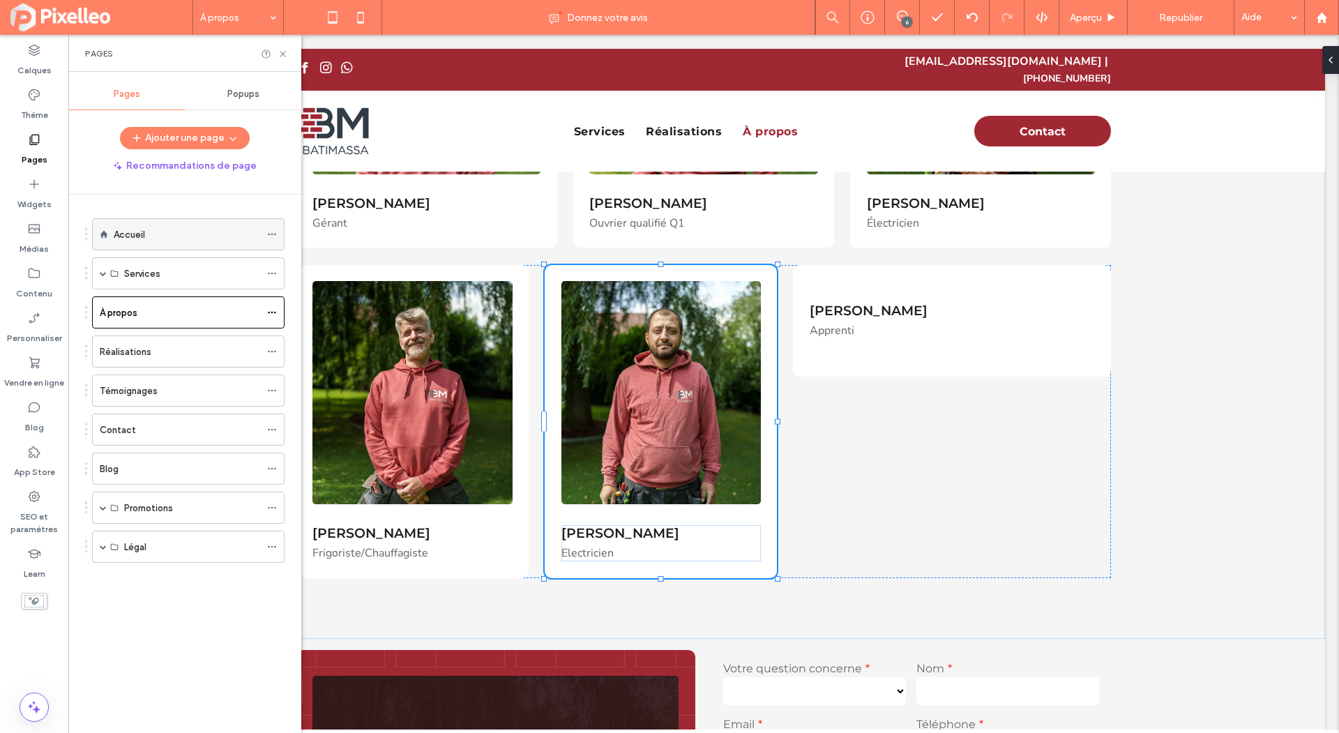
click at [170, 242] on div "Accueil" at bounding box center [187, 234] width 146 height 31
click at [285, 54] on icon at bounding box center [283, 54] width 10 height 10
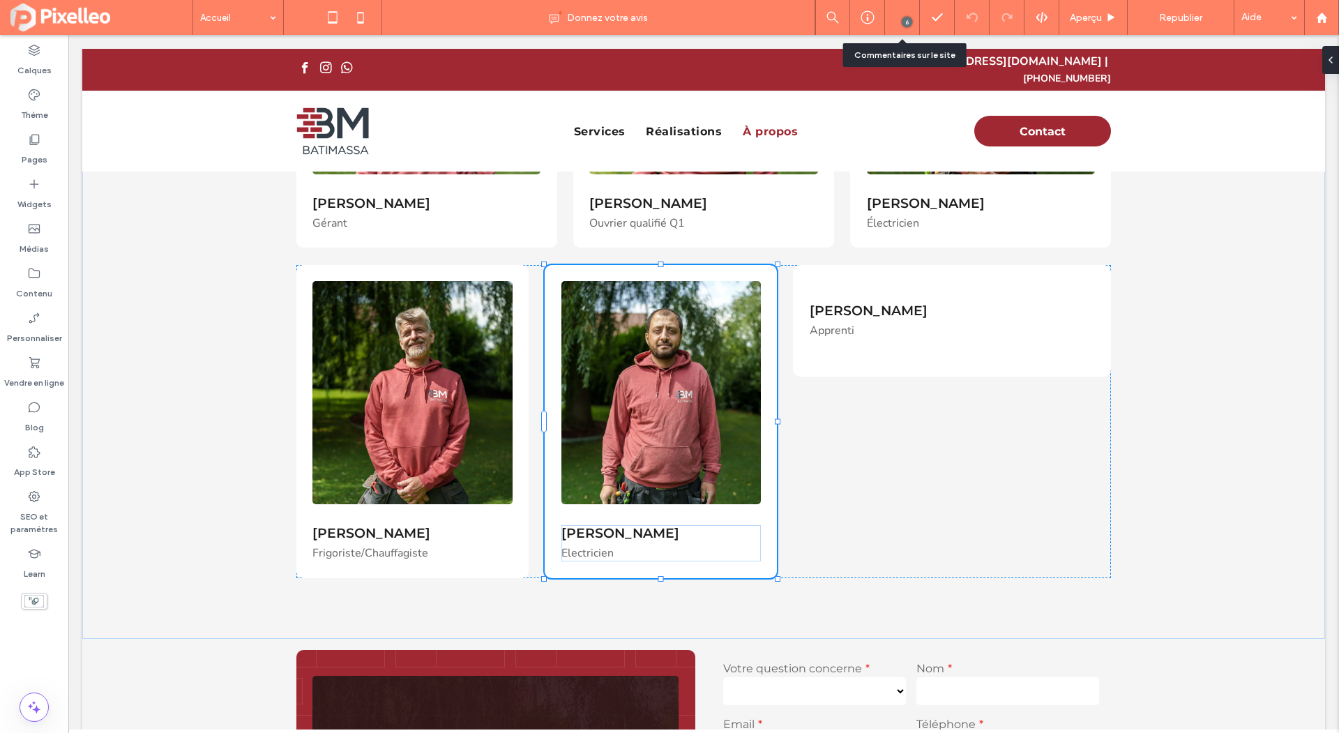
click at [901, 13] on icon at bounding box center [902, 15] width 11 height 11
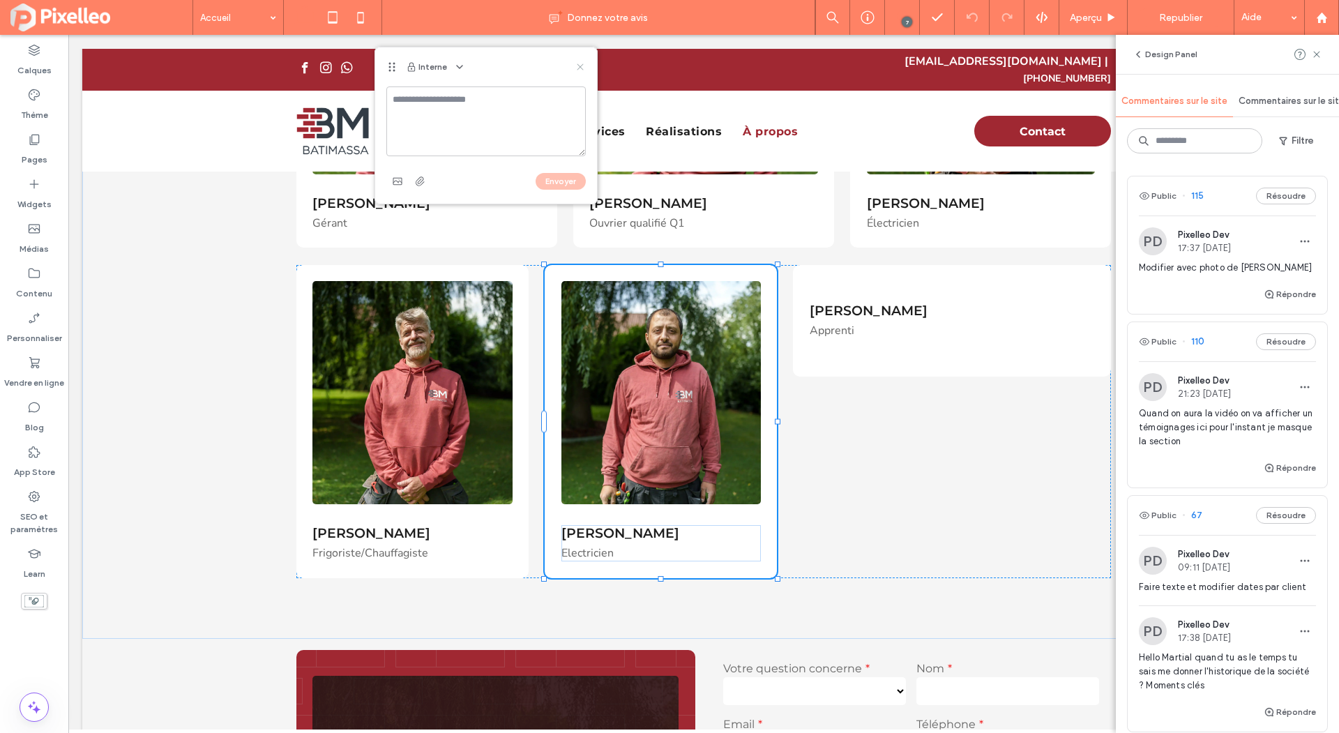
click at [581, 64] on use at bounding box center [580, 66] width 6 height 6
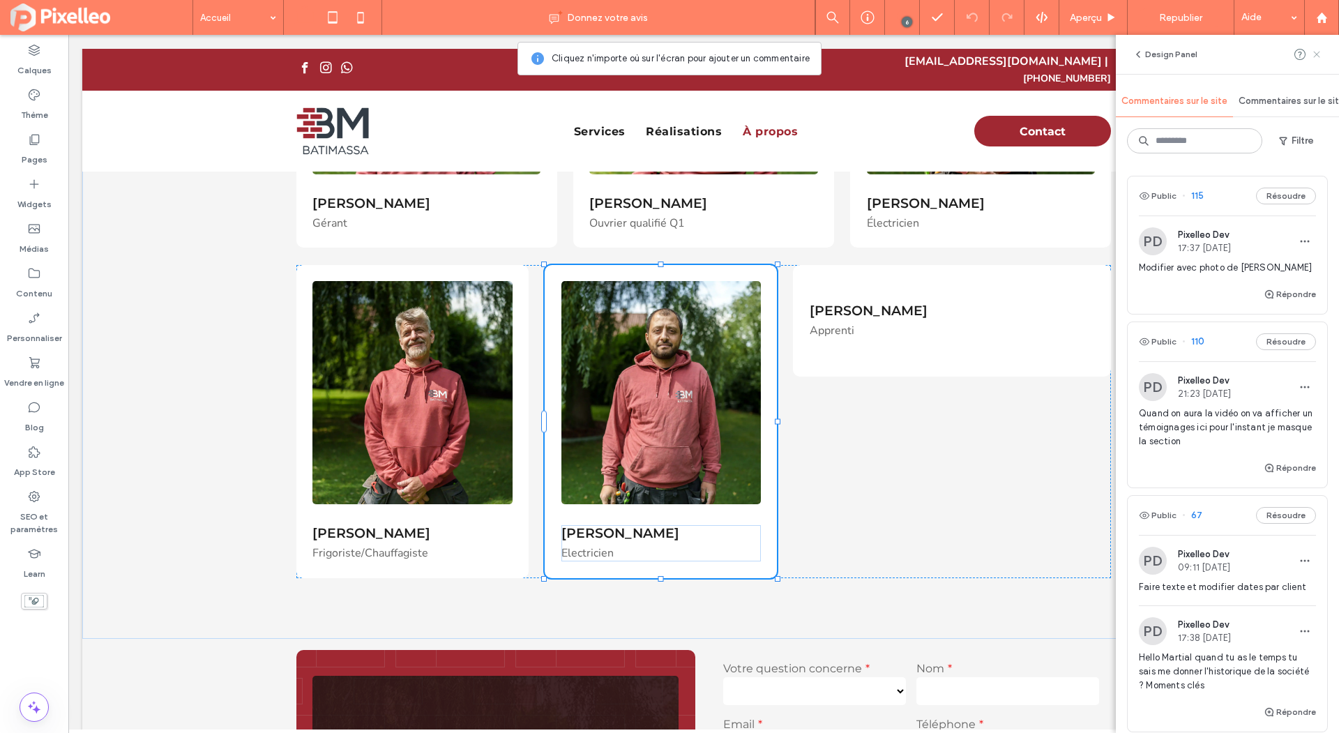
click at [1321, 57] on icon at bounding box center [1316, 54] width 11 height 11
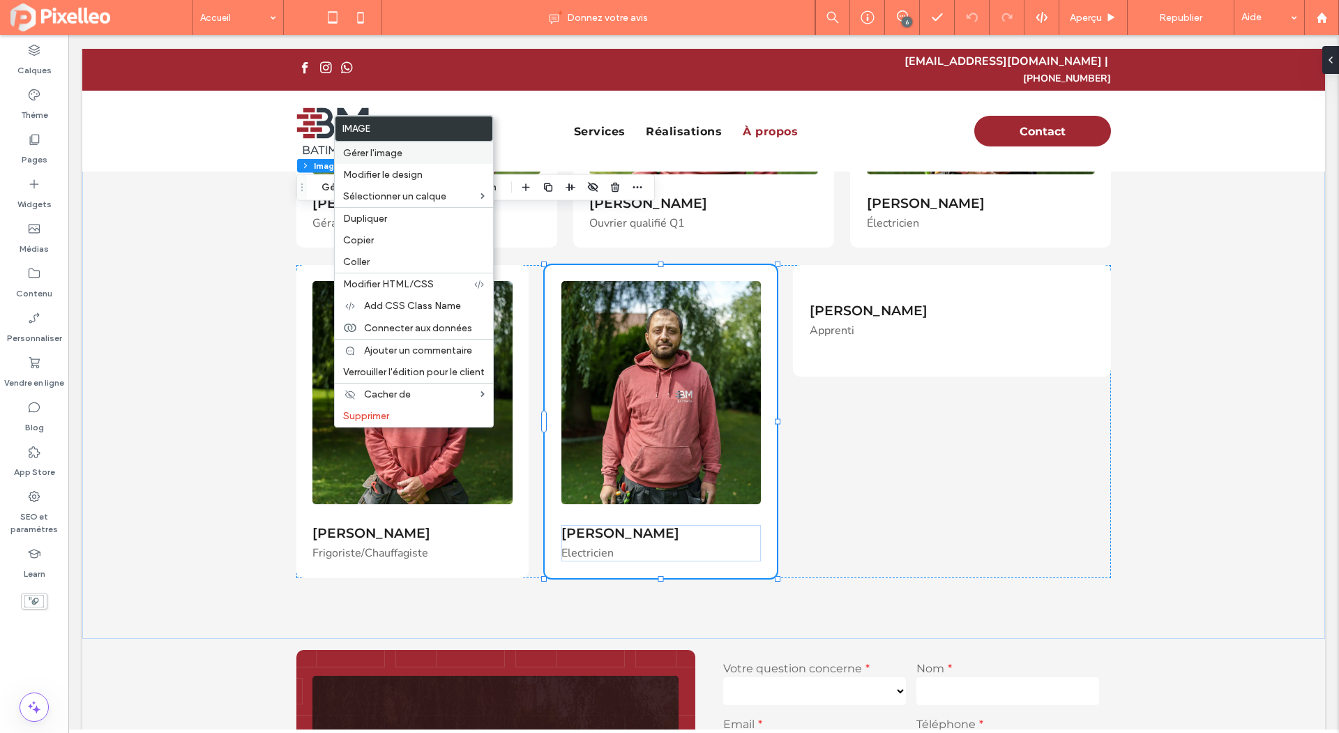
click at [373, 148] on span "Gérer l'image" at bounding box center [372, 153] width 59 height 12
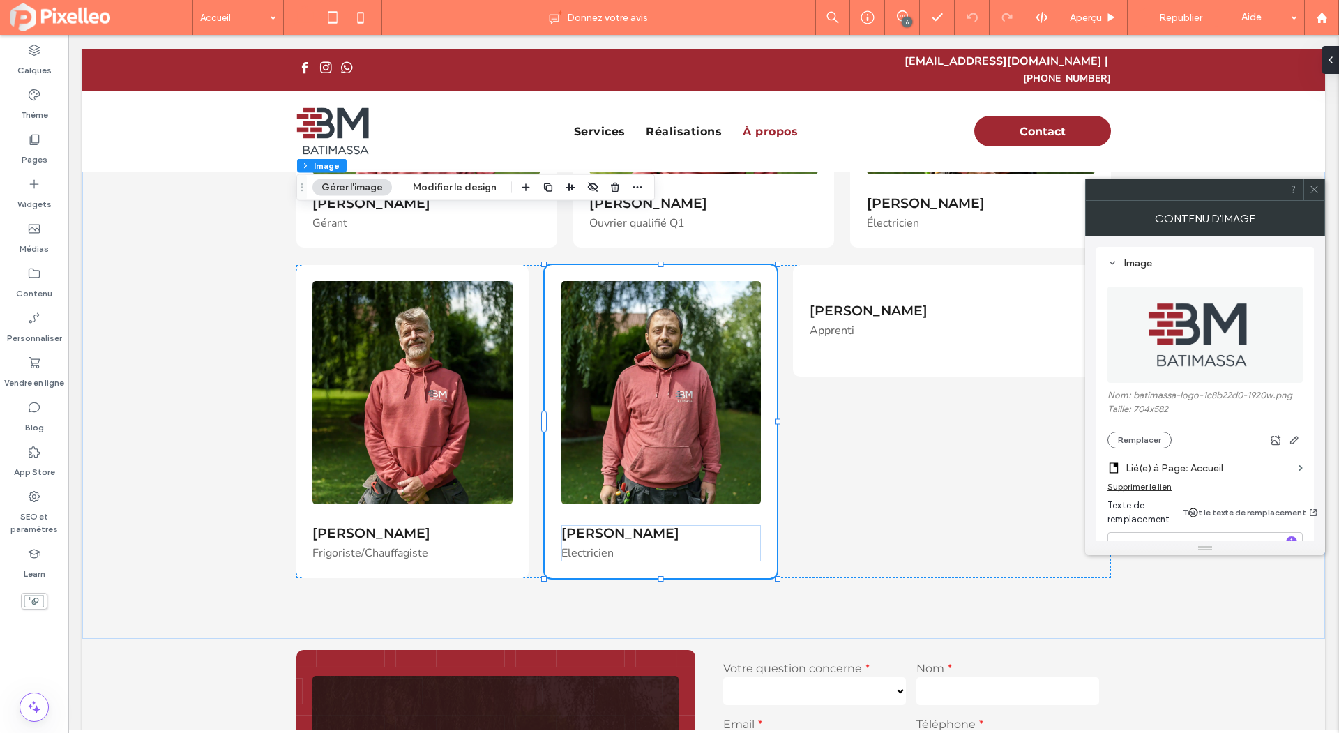
click at [1315, 186] on icon at bounding box center [1314, 189] width 10 height 10
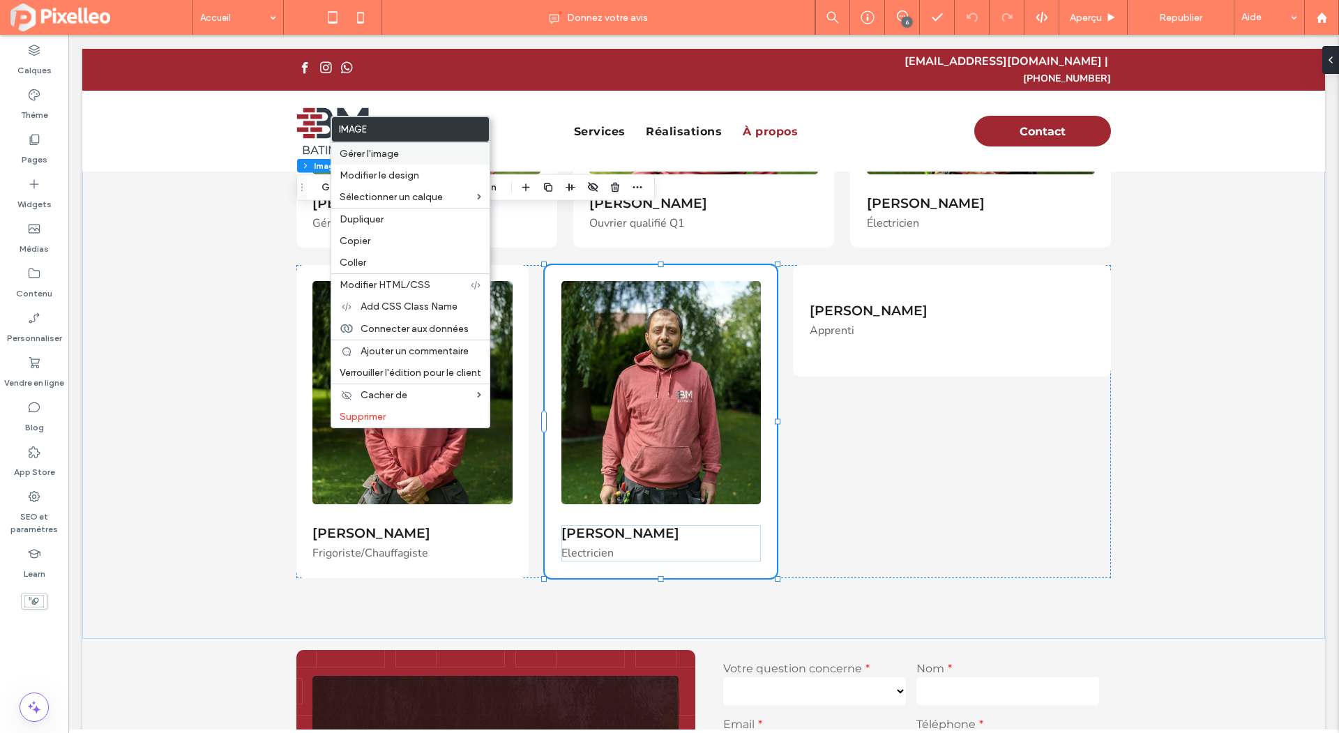
click at [377, 148] on span "Gérer l'image" at bounding box center [369, 154] width 59 height 12
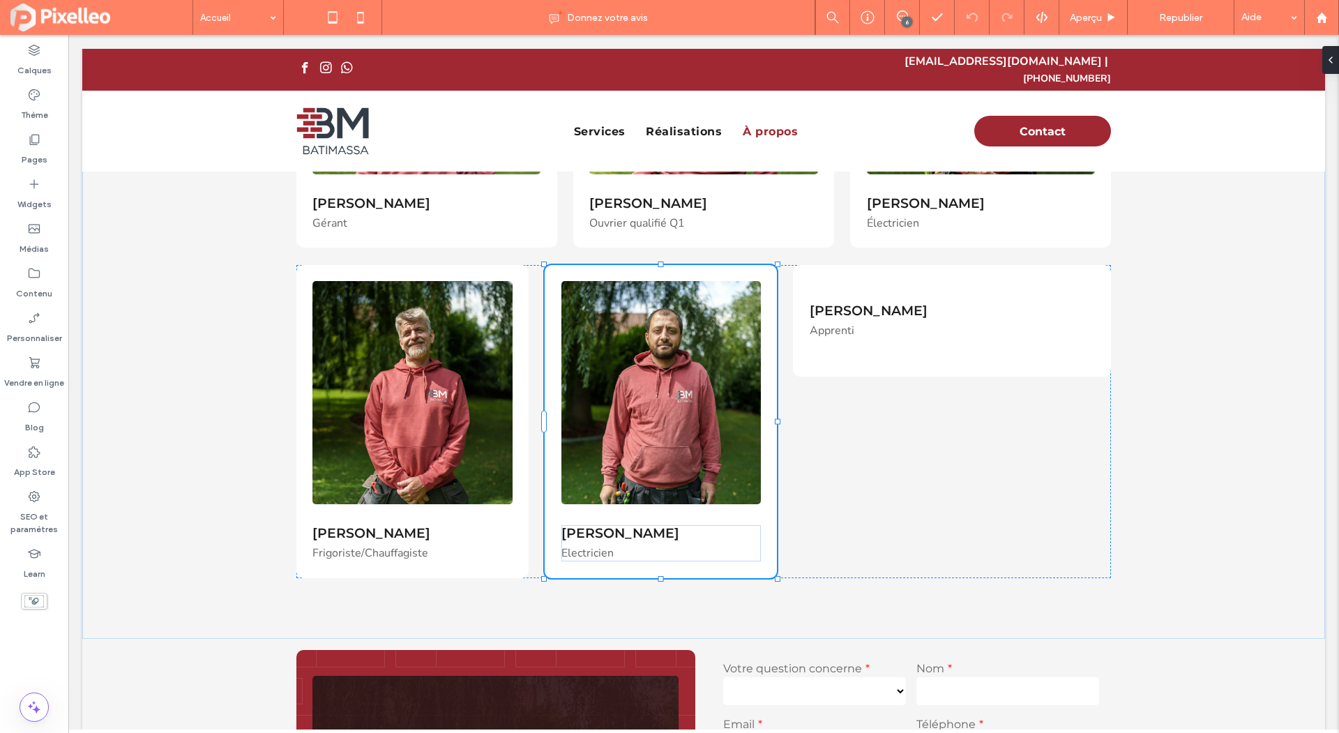
type input "**********"
type input "**"
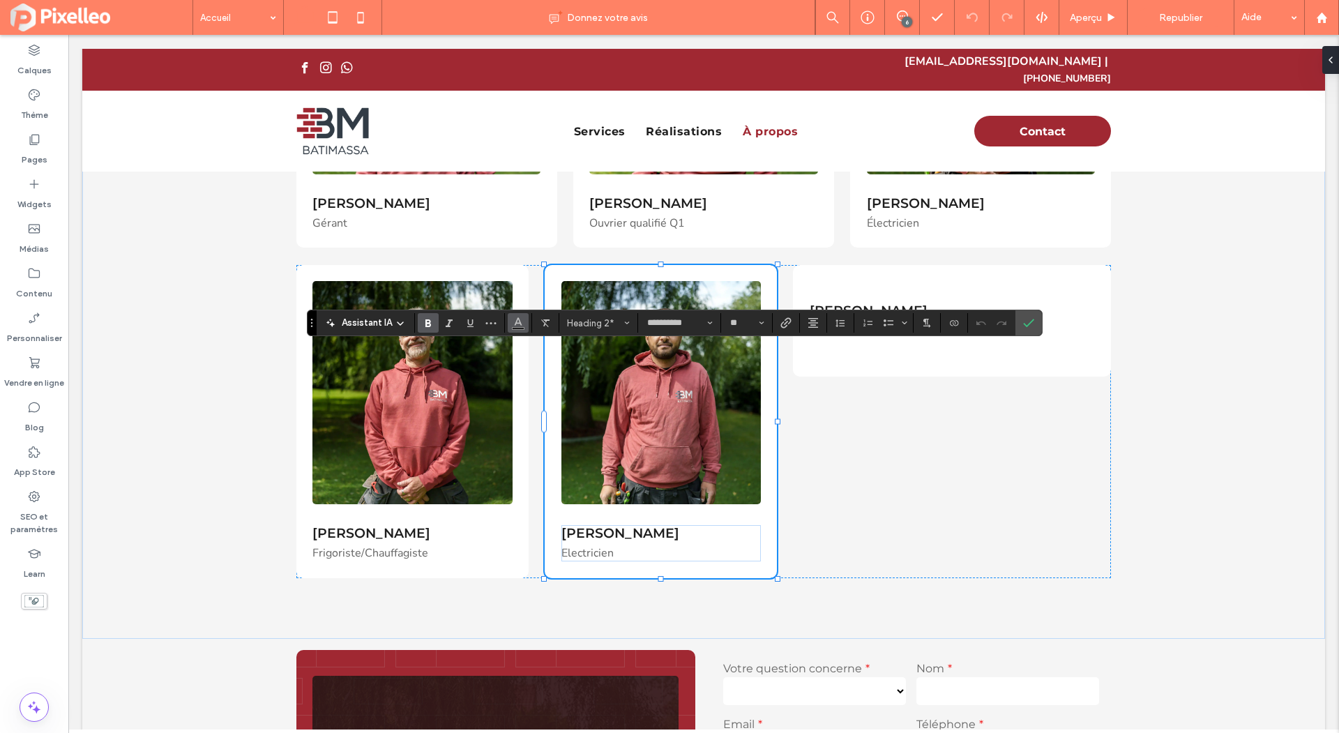
click at [517, 319] on use "Couleur" at bounding box center [519, 322] width 8 height 8
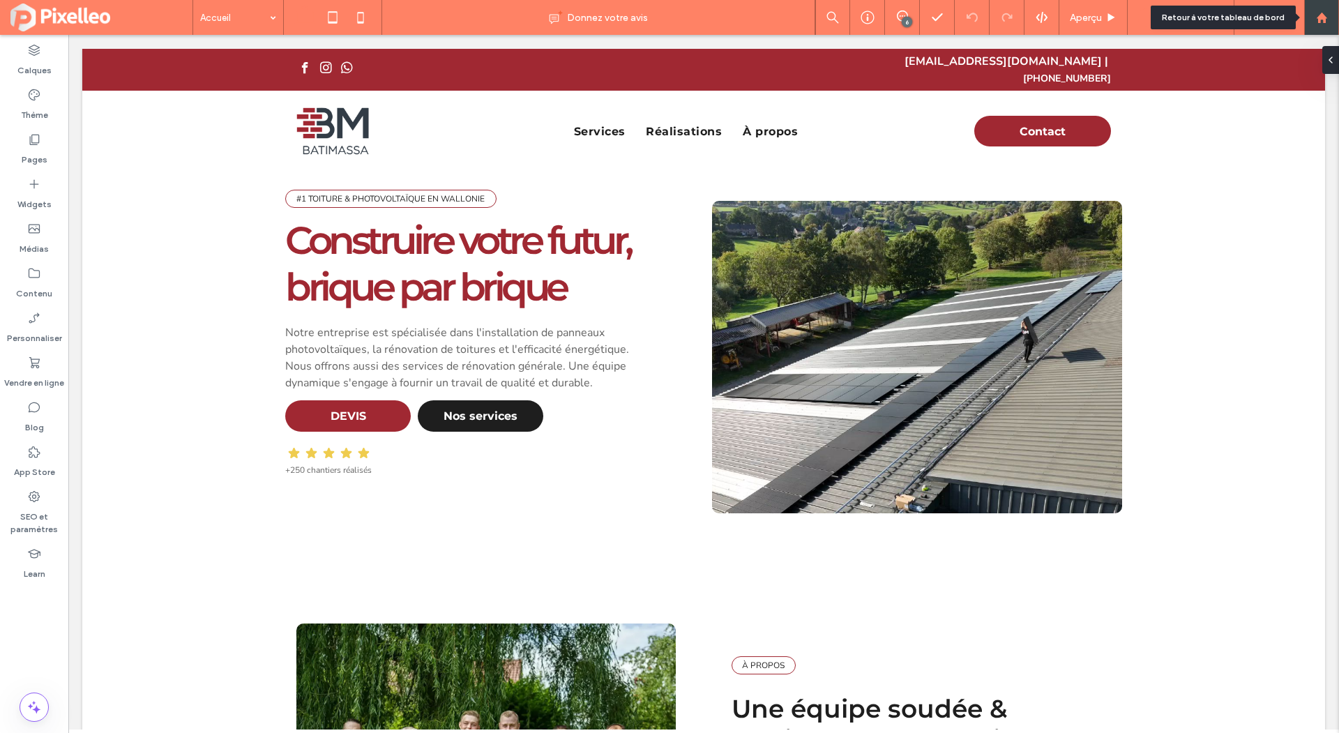
click at [1318, 26] on div at bounding box center [1321, 17] width 35 height 35
